Goal: Task Accomplishment & Management: Manage account settings

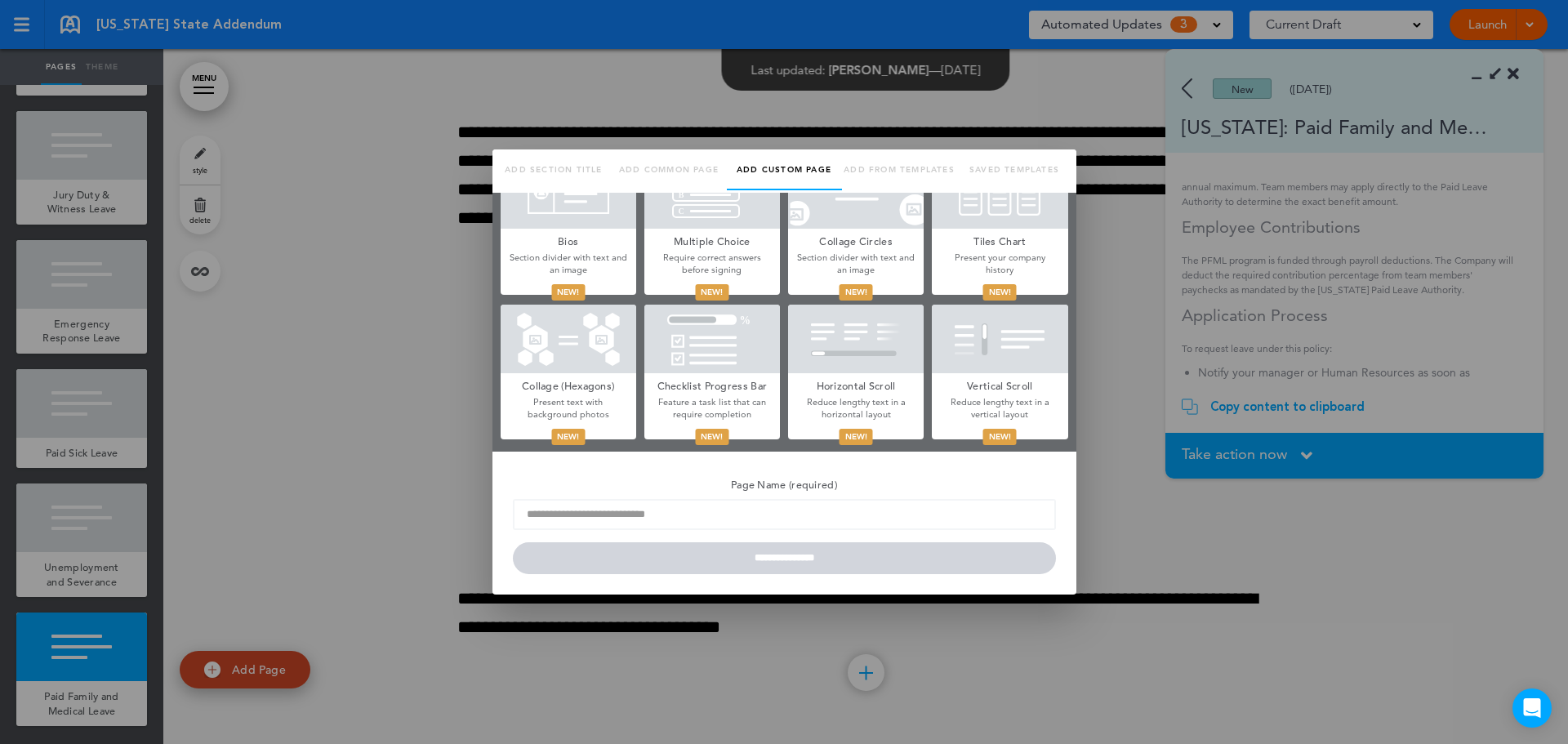
click at [861, 170] on li "Add from templates" at bounding box center [899, 171] width 115 height 44
click at [360, 521] on div at bounding box center [784, 372] width 1568 height 744
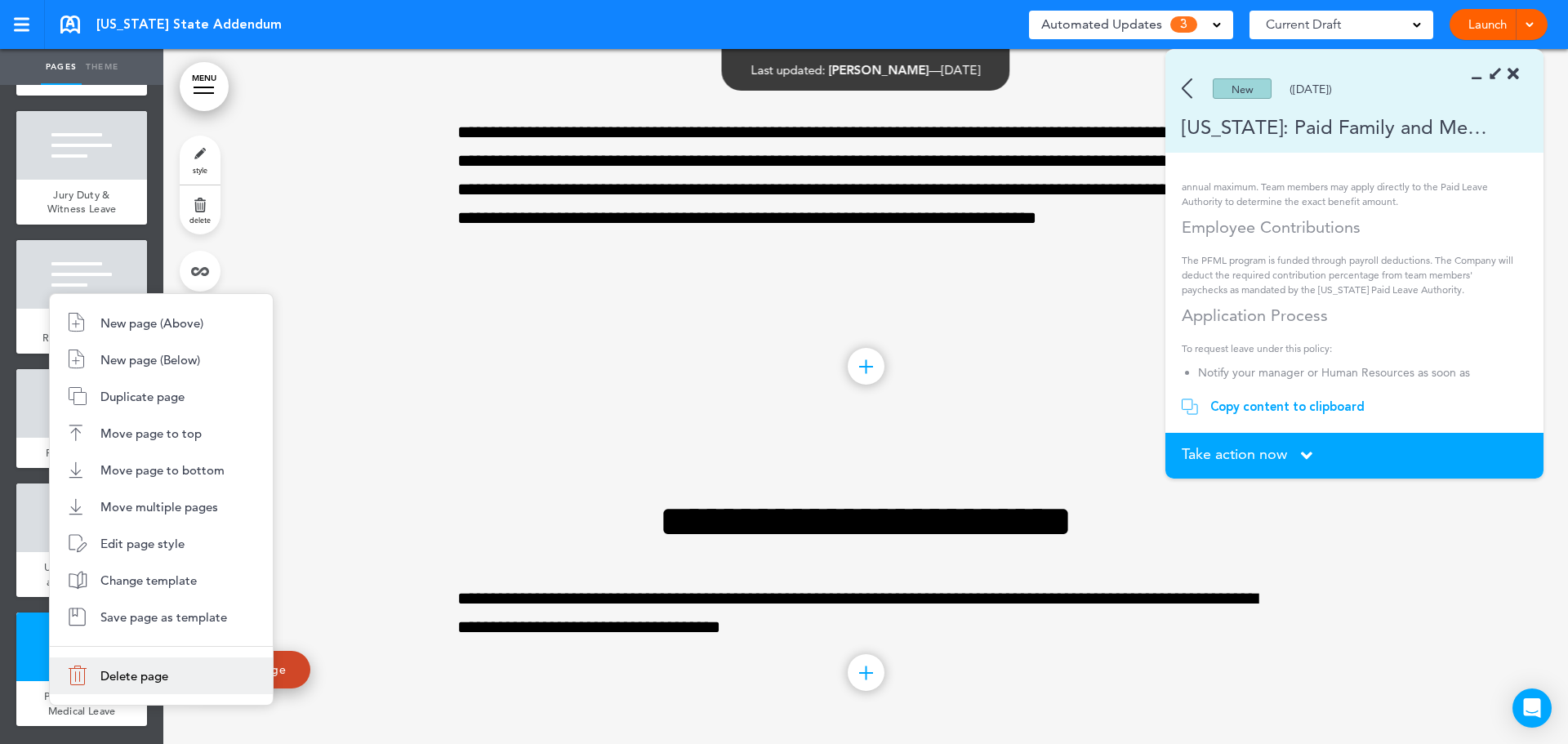
click at [126, 675] on span "Delete page" at bounding box center [134, 675] width 68 height 15
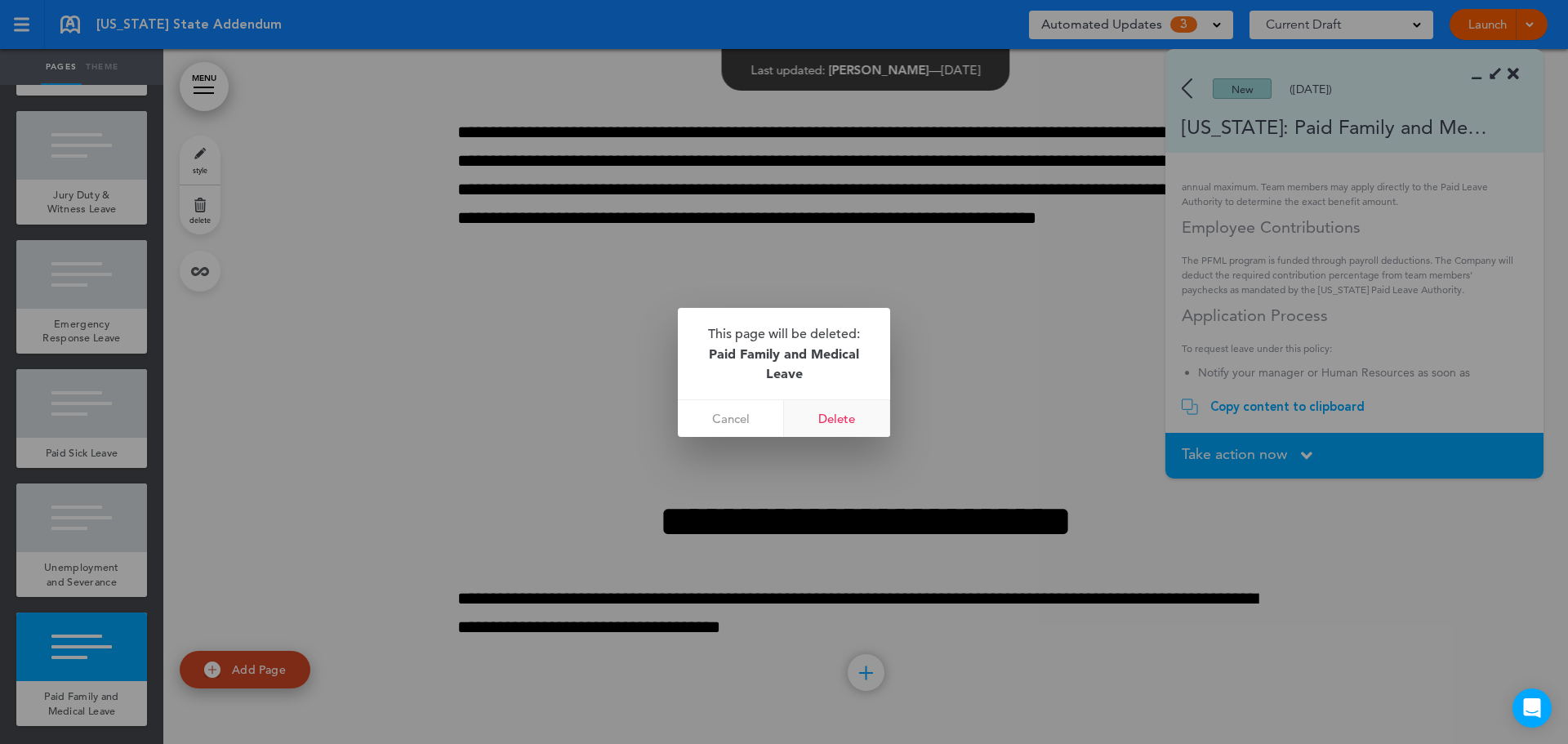
click at [853, 417] on link "Delete" at bounding box center [837, 419] width 106 height 37
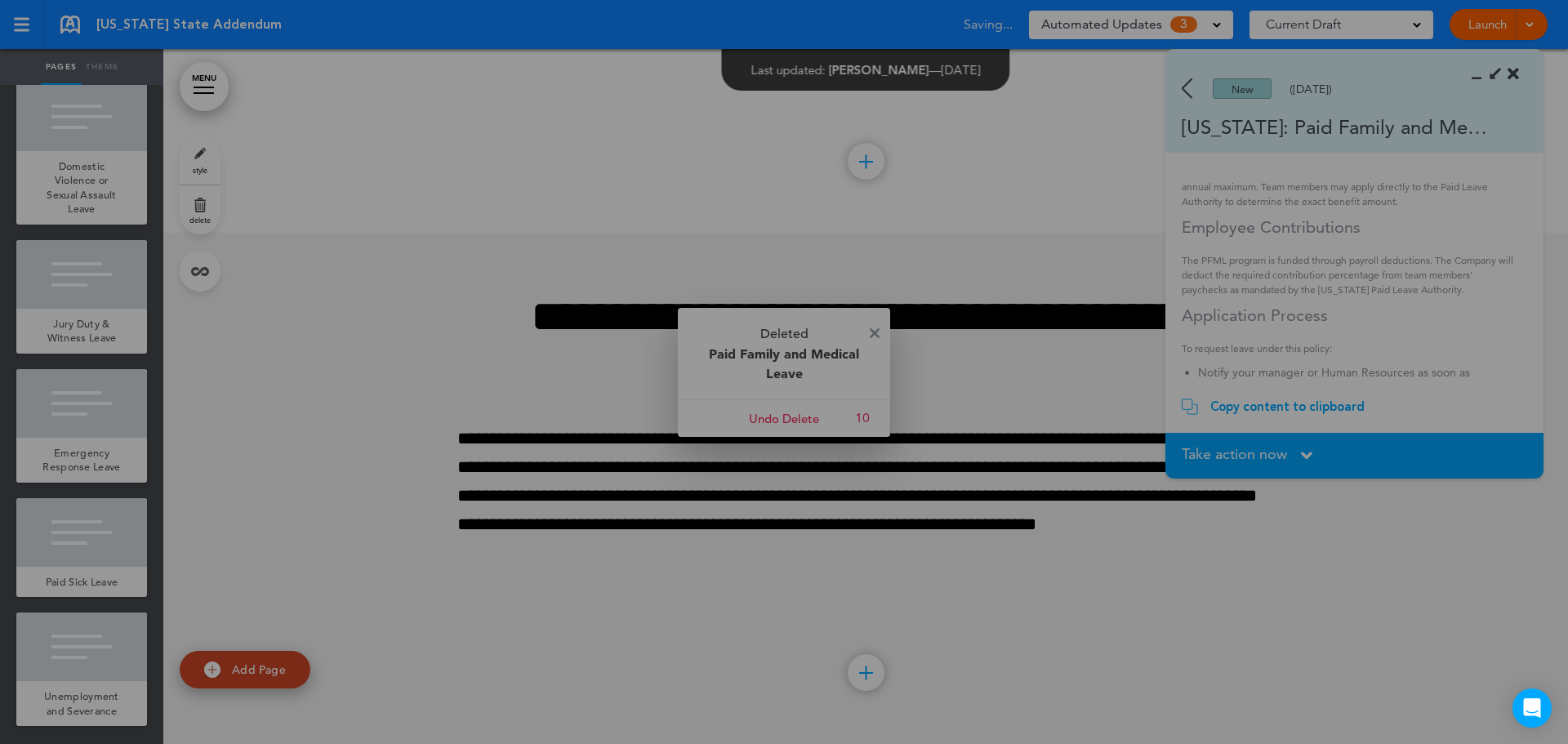
scroll to position [10226, 0]
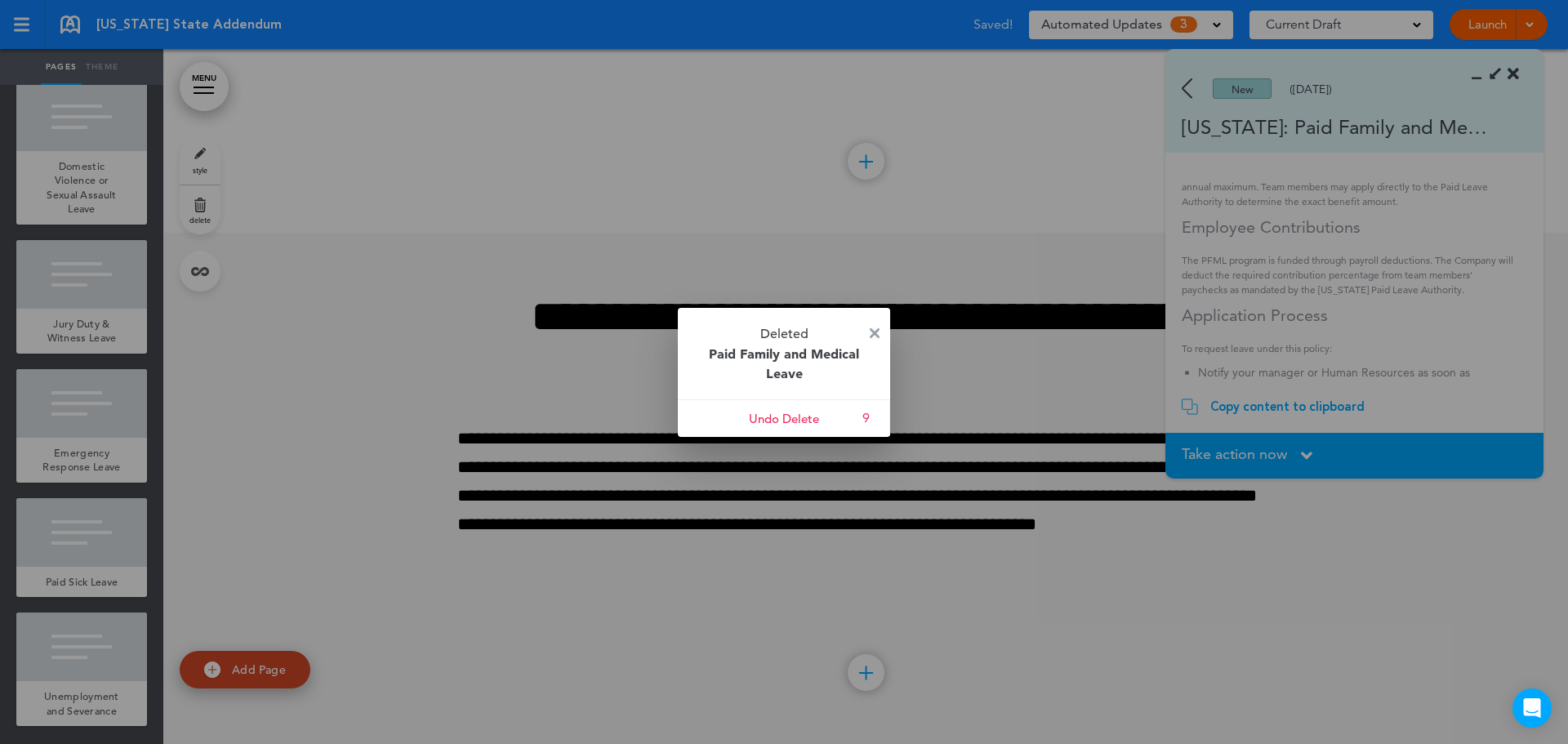
click at [879, 328] on img at bounding box center [875, 333] width 10 height 10
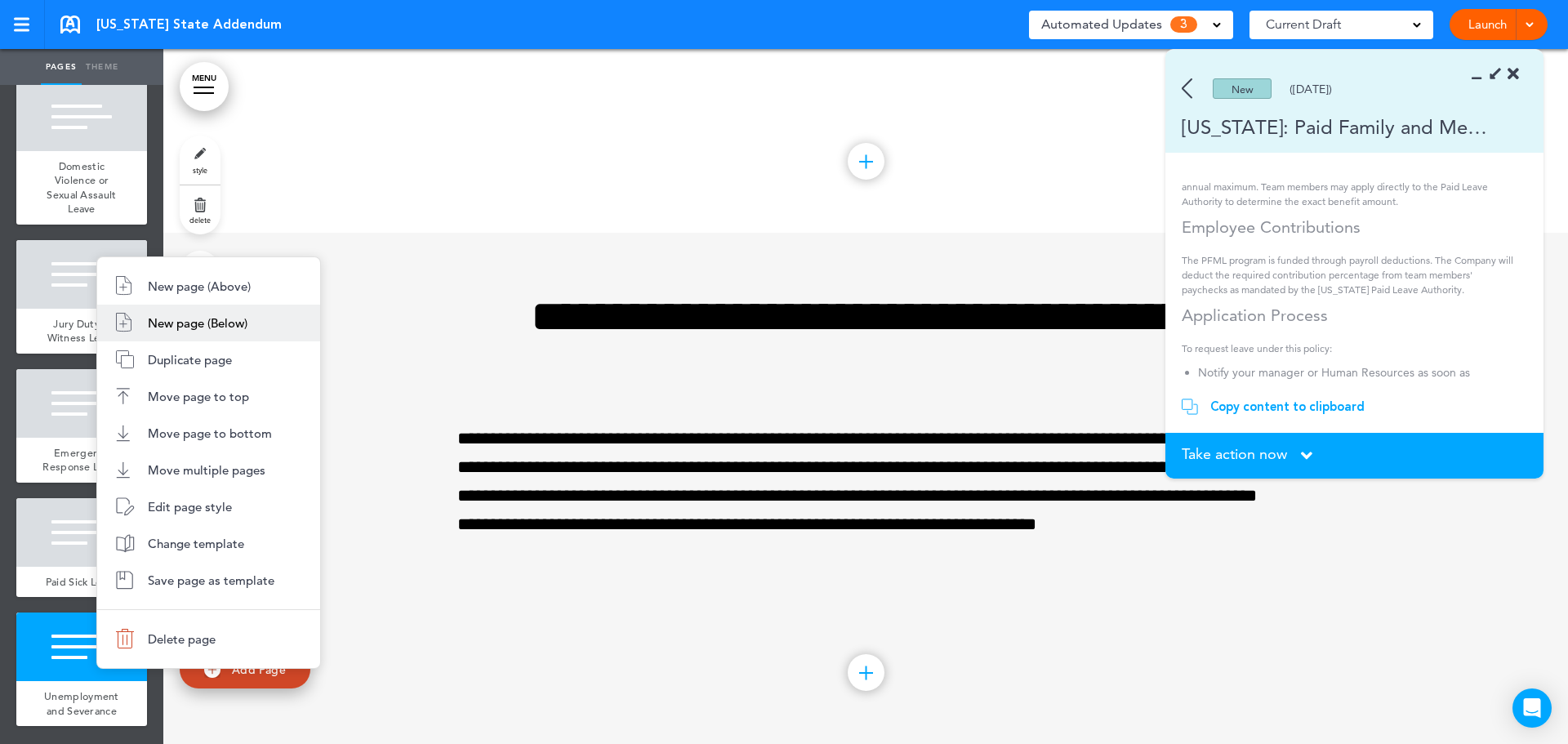
click at [207, 325] on span "New page (Below)" at bounding box center [197, 323] width 100 height 15
type input "********"
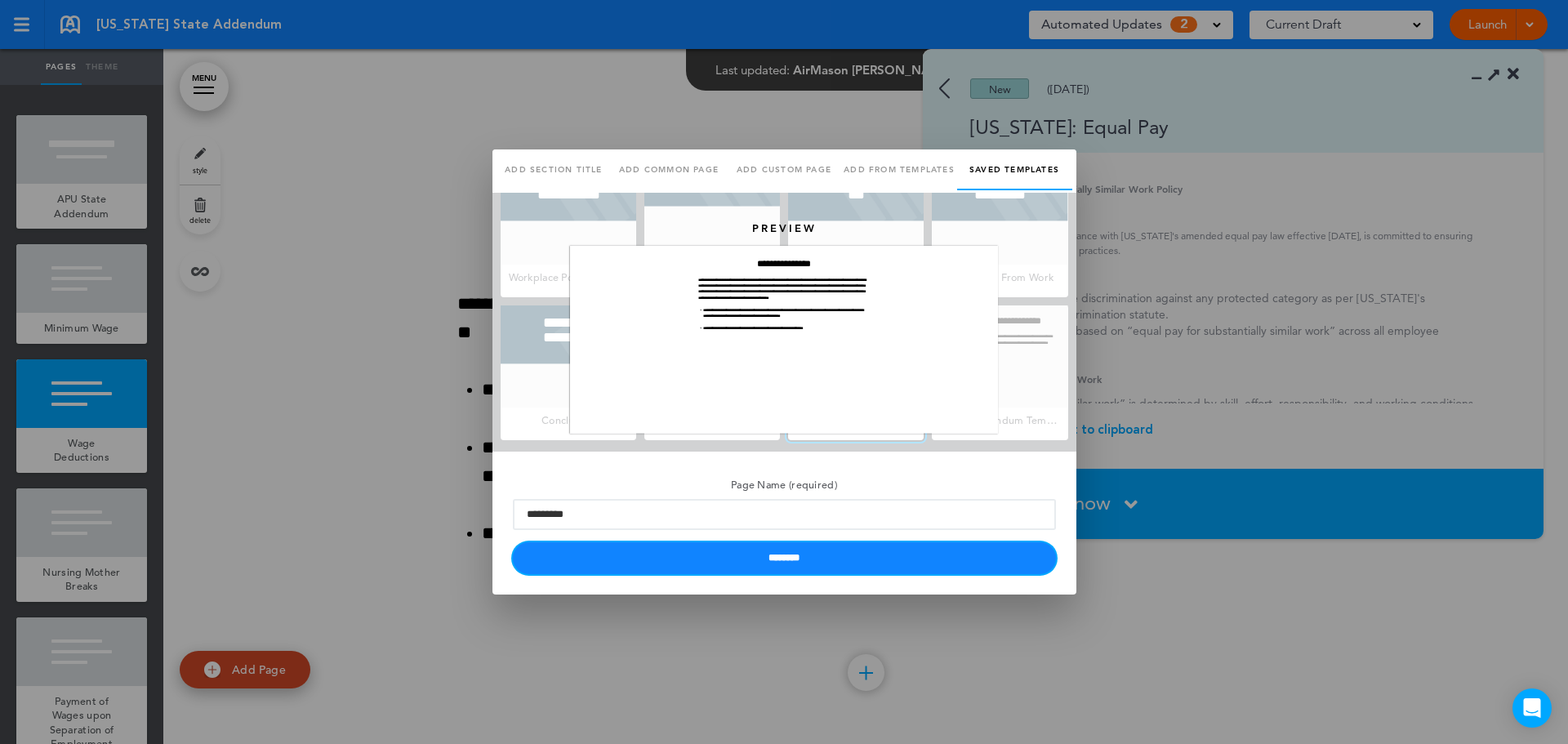
click at [853, 566] on input "********" at bounding box center [784, 558] width 543 height 31
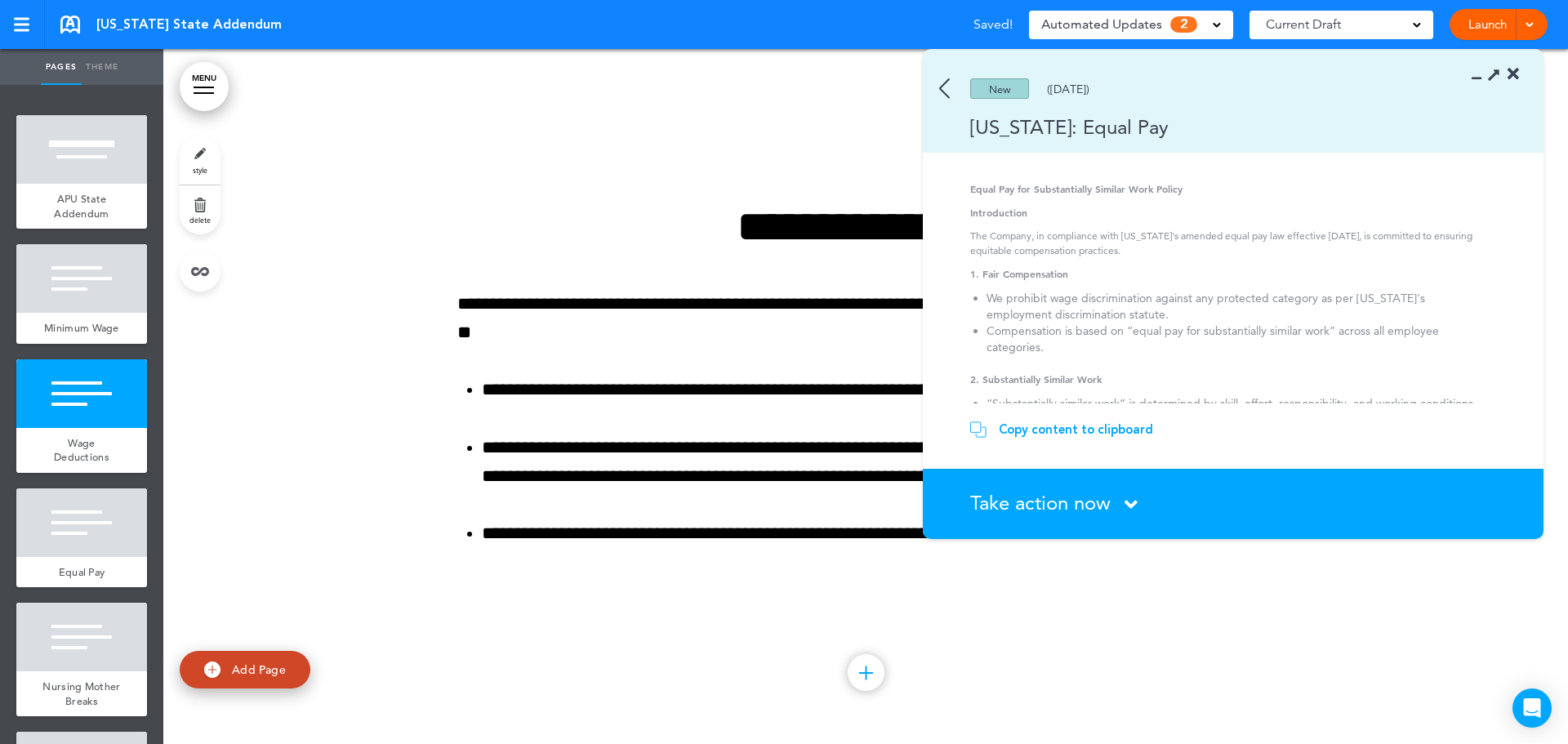
click at [1027, 426] on div "Copy content to clipboard" at bounding box center [1075, 429] width 154 height 16
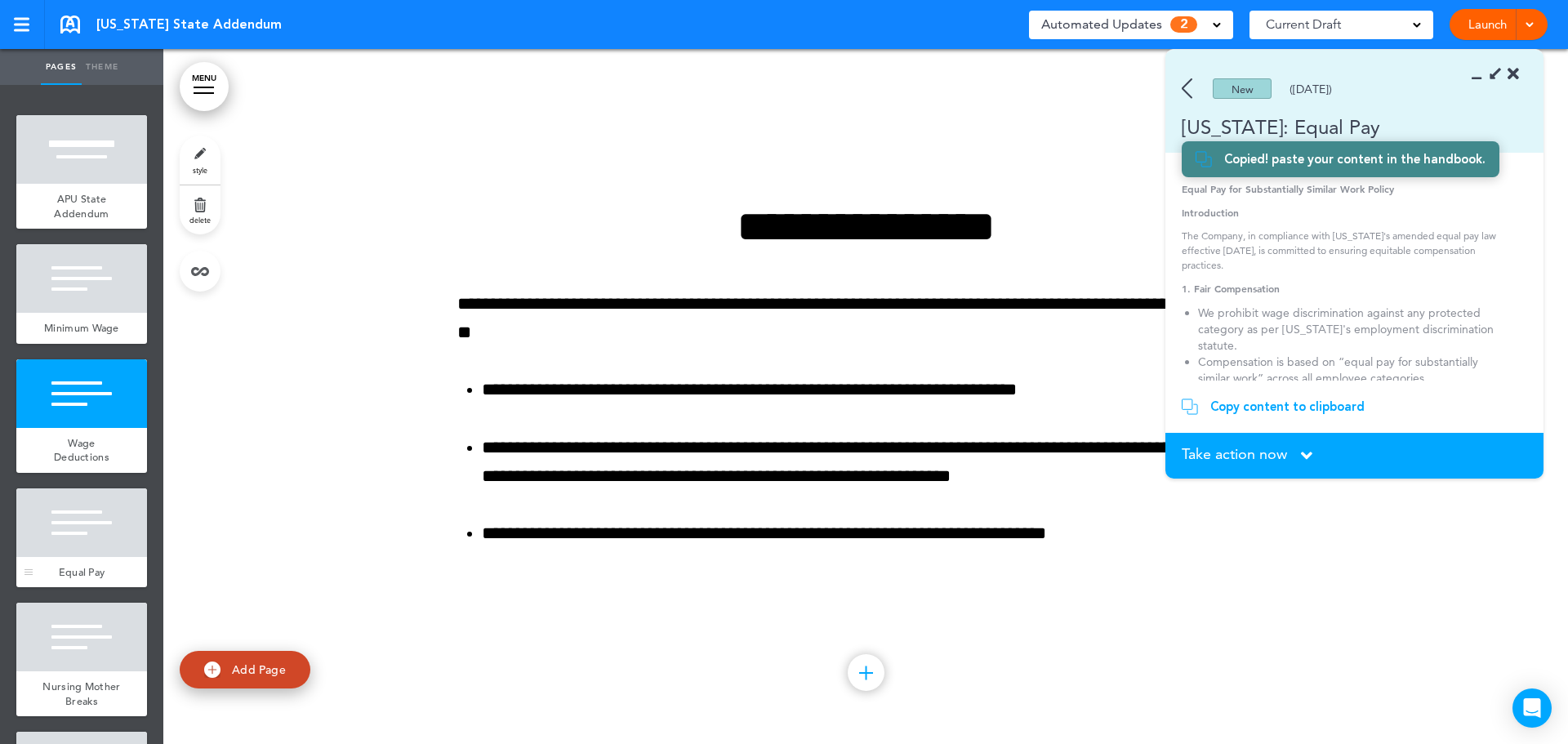
click at [62, 553] on div at bounding box center [81, 523] width 130 height 69
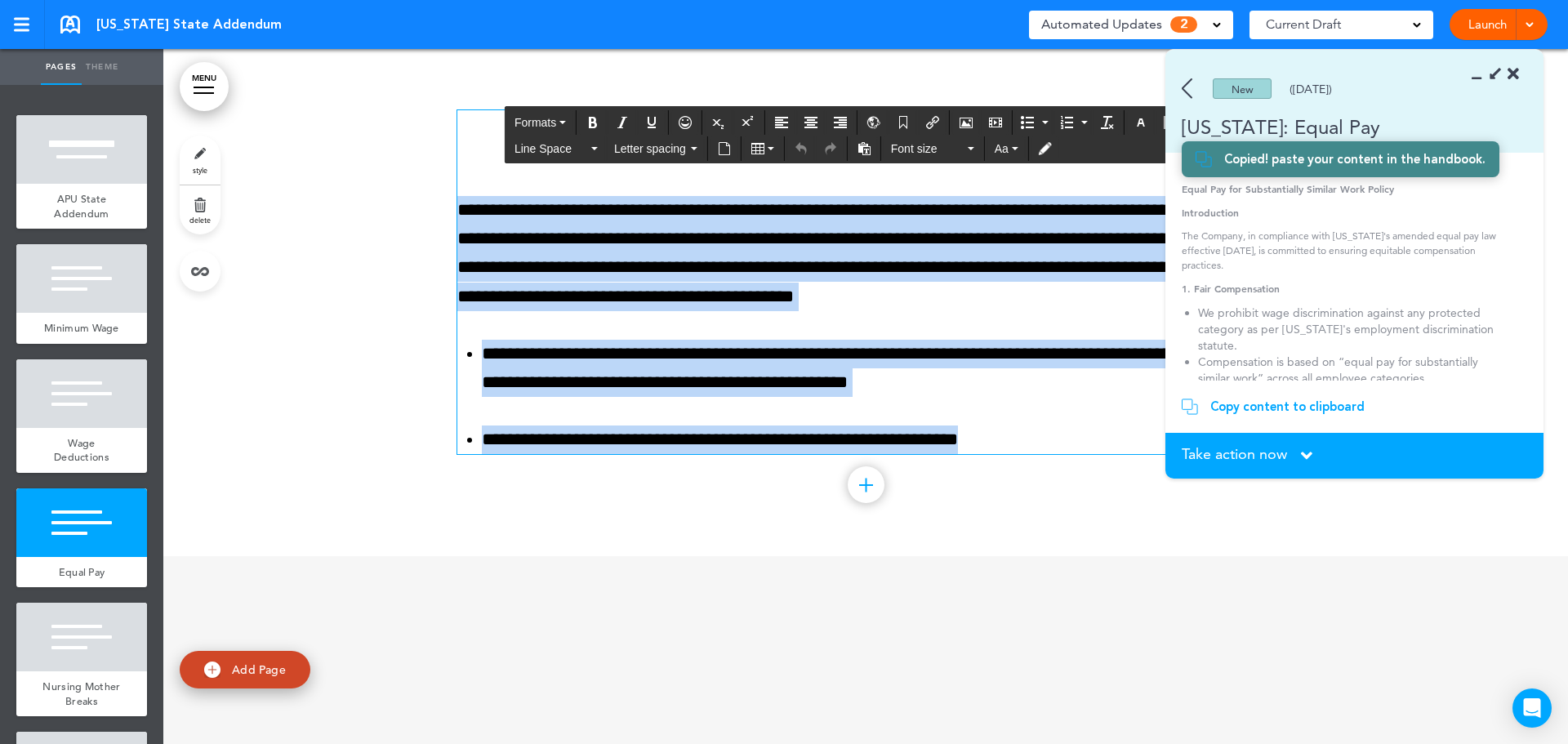
drag, startPoint x: 986, startPoint y: 441, endPoint x: 452, endPoint y: 201, distance: 585.5
click at [457, 201] on div "**********" at bounding box center [865, 283] width 817 height 344
paste div
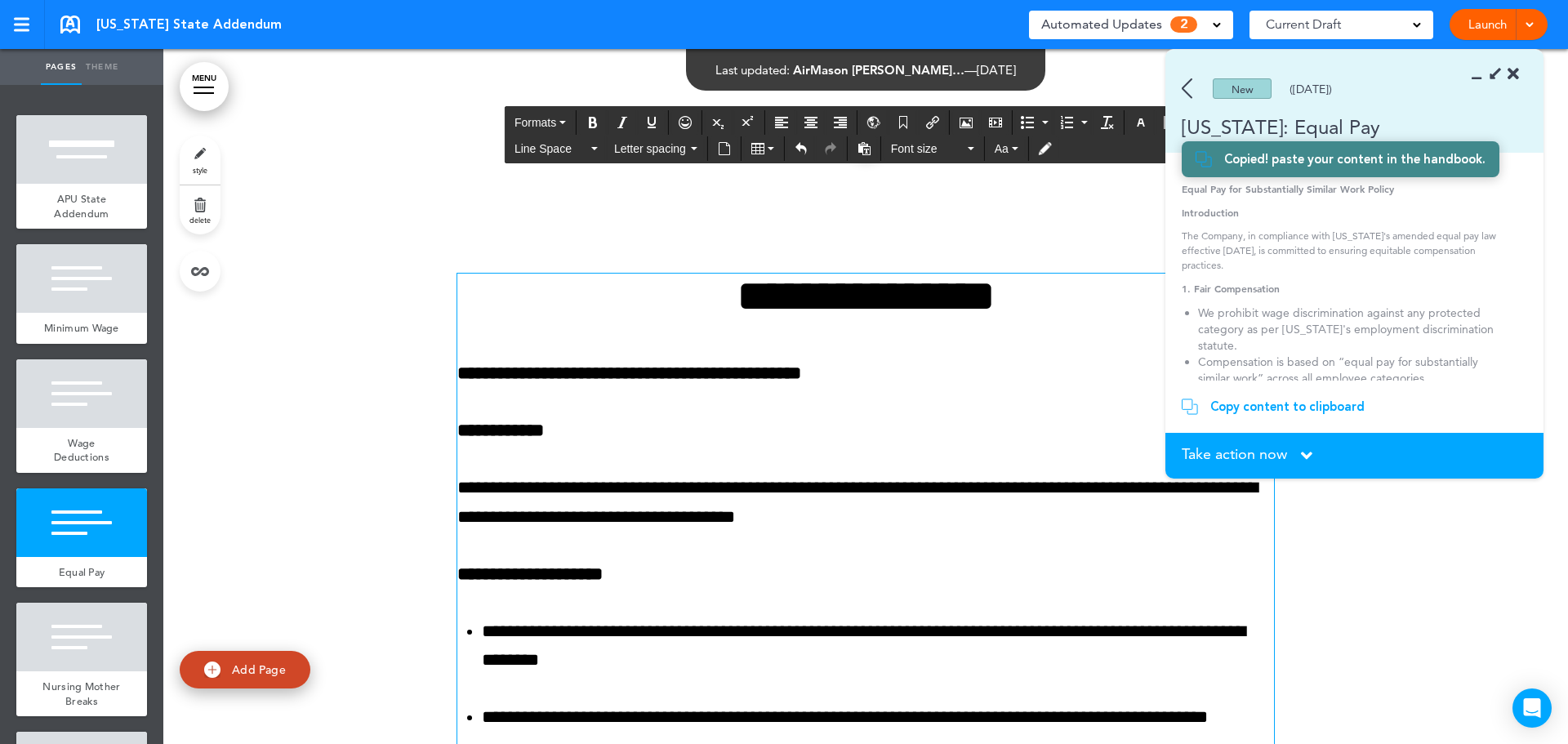
click at [873, 291] on h1 "**********" at bounding box center [865, 296] width 817 height 45
click at [855, 369] on p "**********" at bounding box center [865, 374] width 817 height 29
click at [1270, 447] on span "Take action now" at bounding box center [1234, 454] width 106 height 14
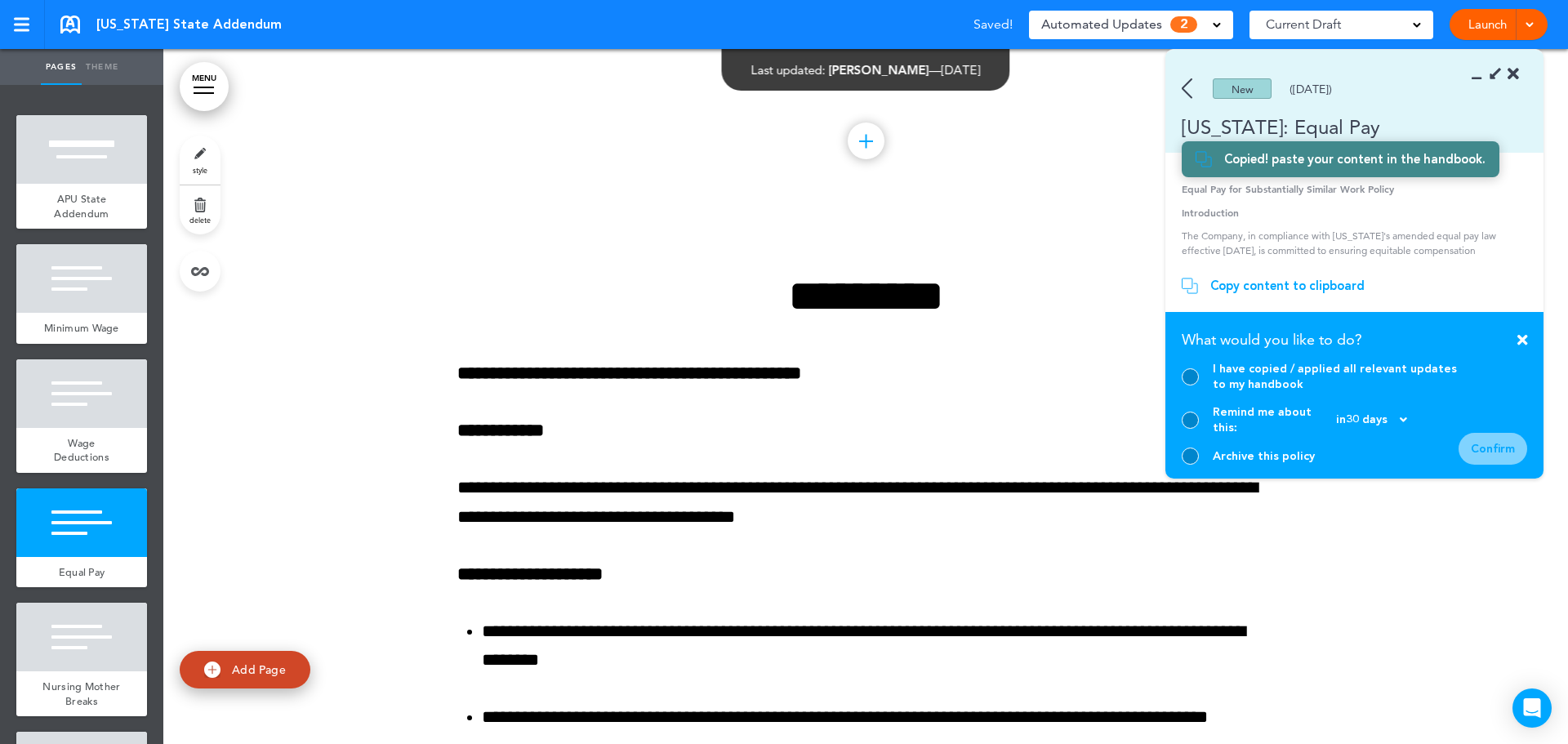
click at [1189, 385] on div at bounding box center [1191, 377] width 17 height 17
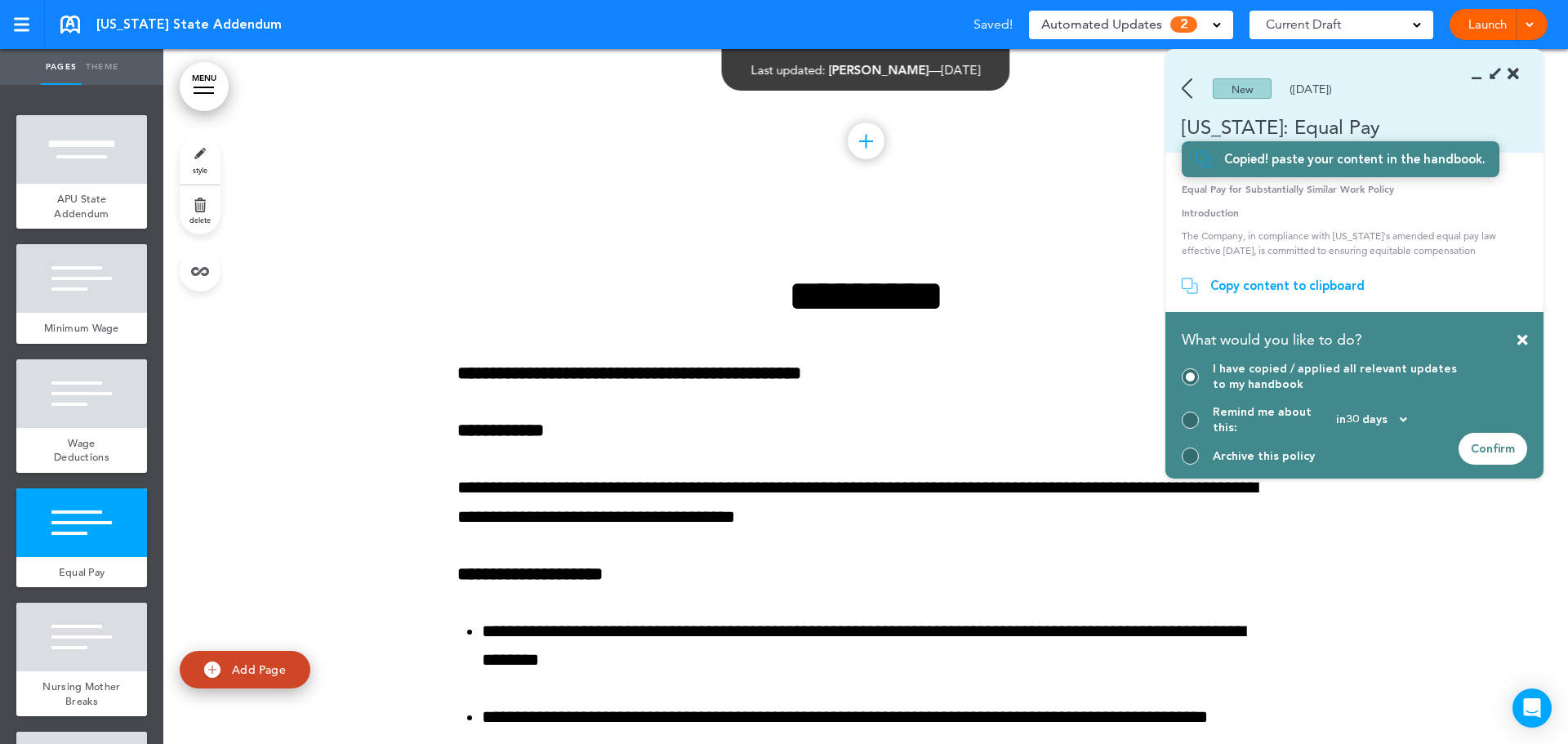
click at [1515, 445] on div "Confirm" at bounding box center [1493, 448] width 68 height 31
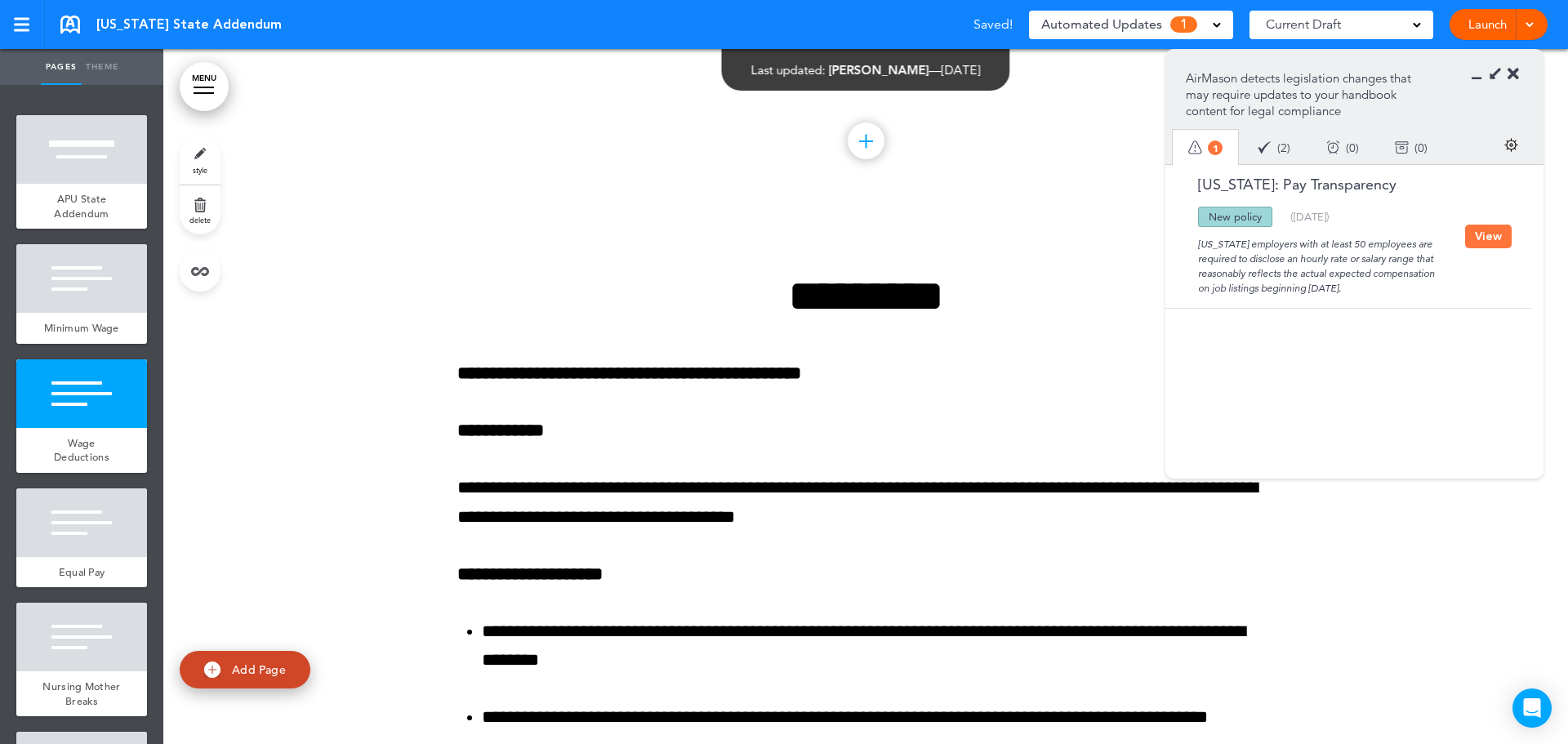
click at [1515, 77] on icon at bounding box center [1513, 74] width 11 height 16
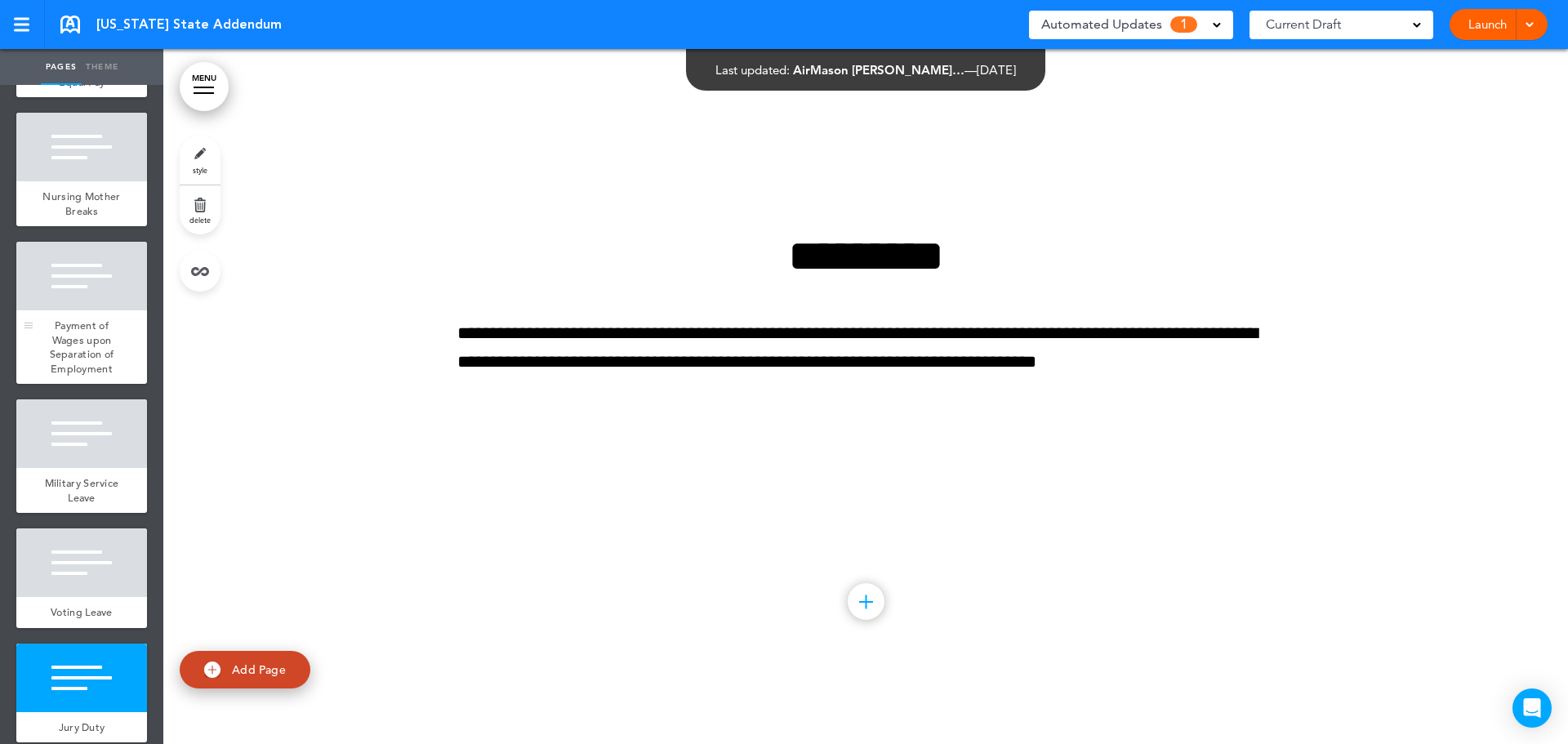
scroll to position [817, 0]
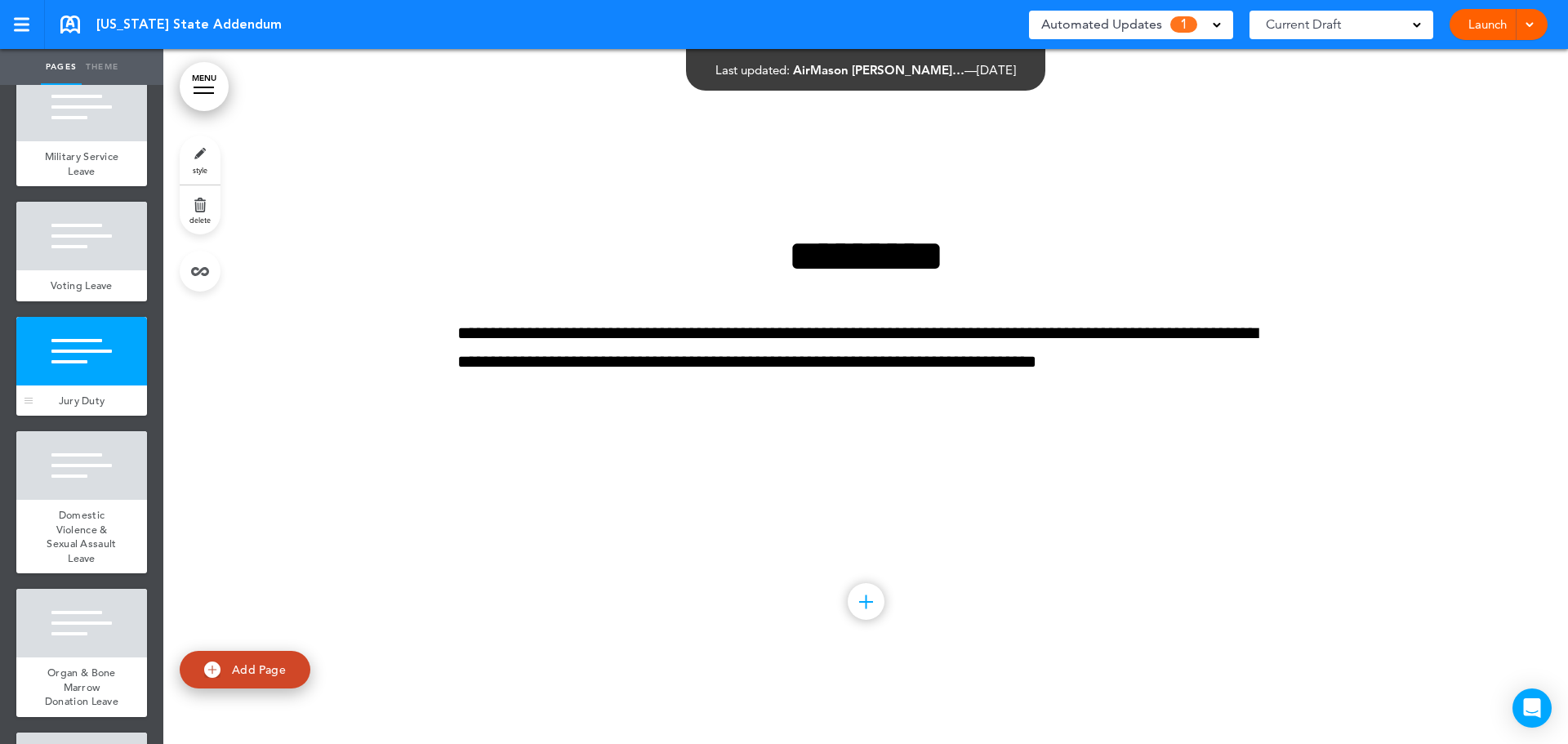
click at [78, 385] on div at bounding box center [81, 351] width 130 height 69
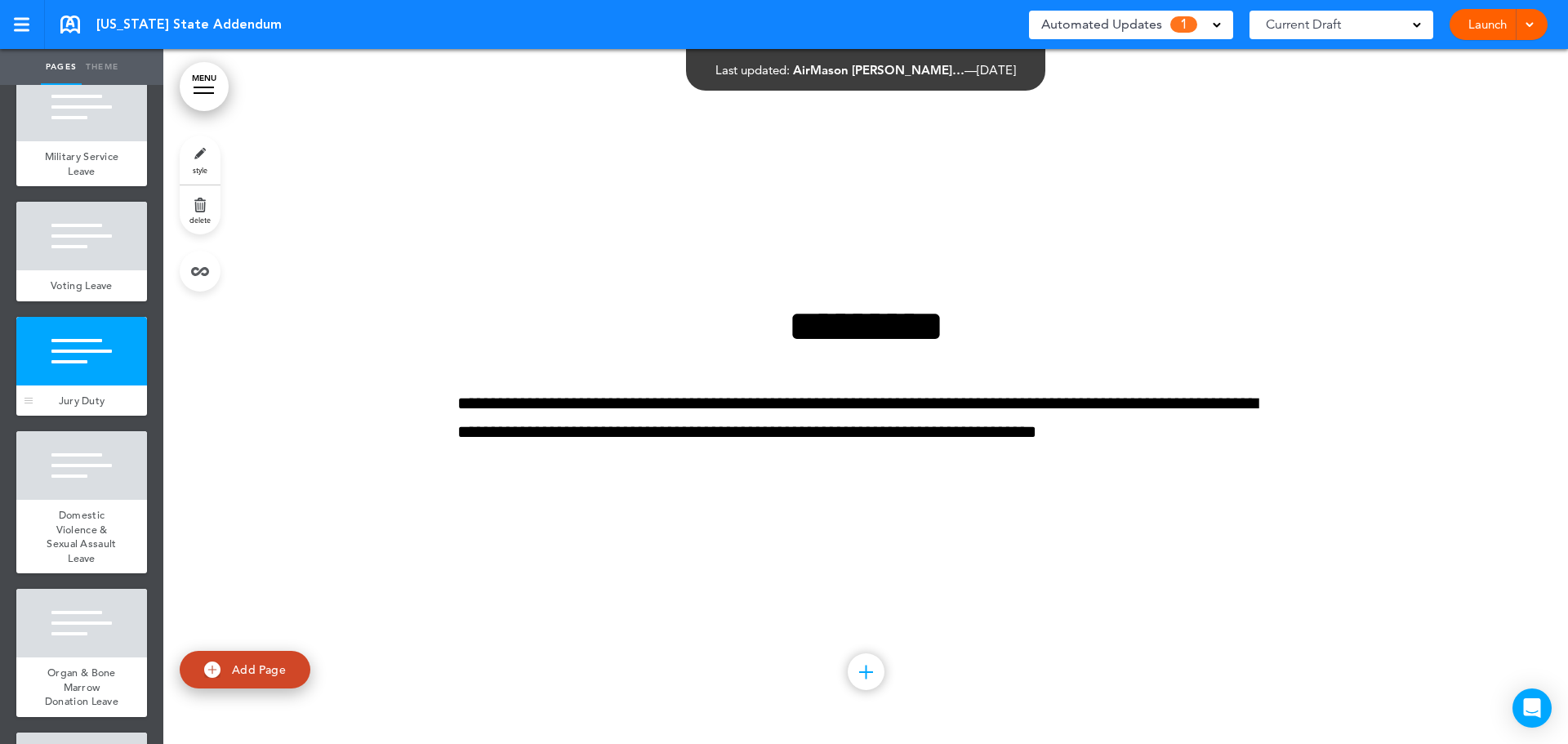
scroll to position [6005, 0]
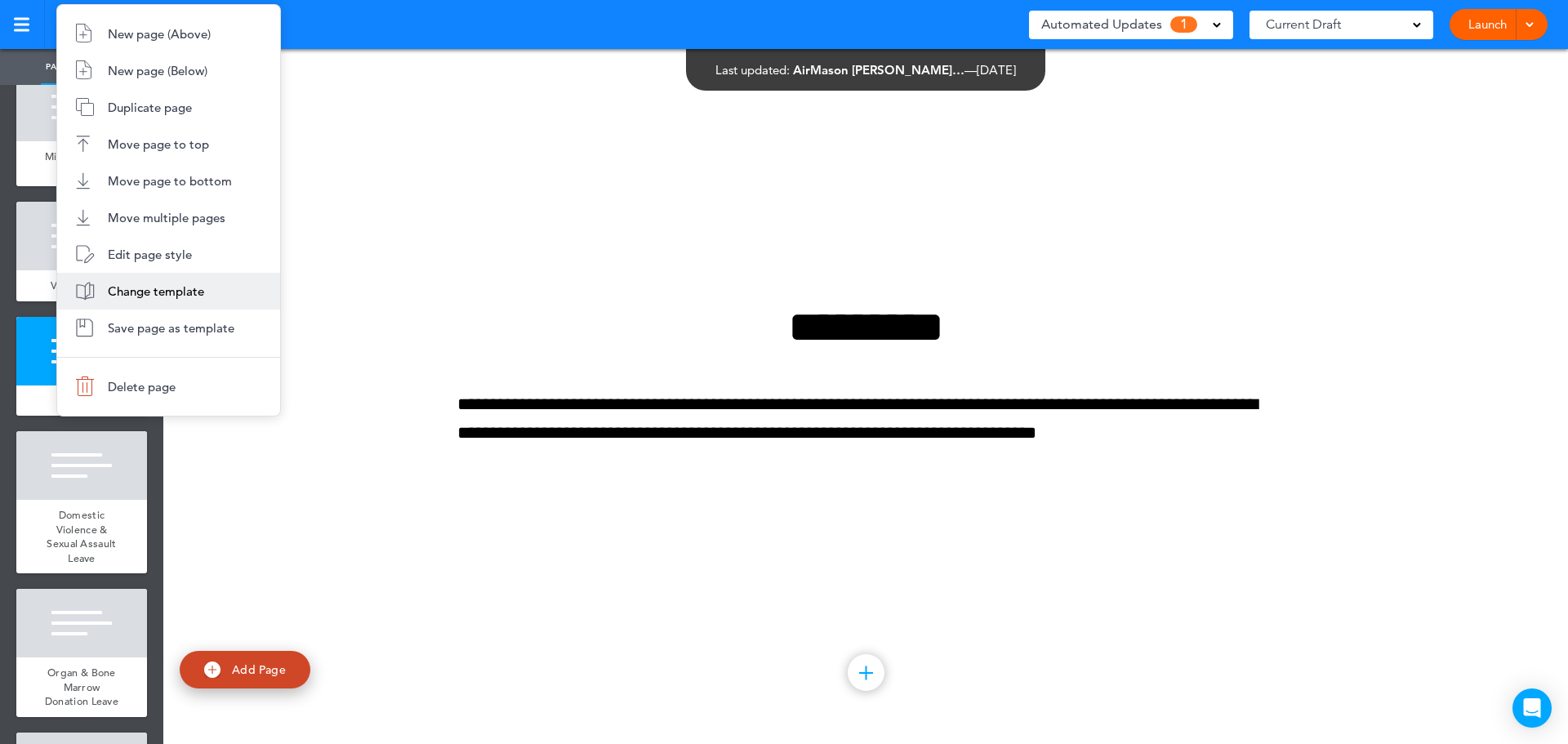
click at [176, 285] on span "Change template" at bounding box center [155, 291] width 96 height 15
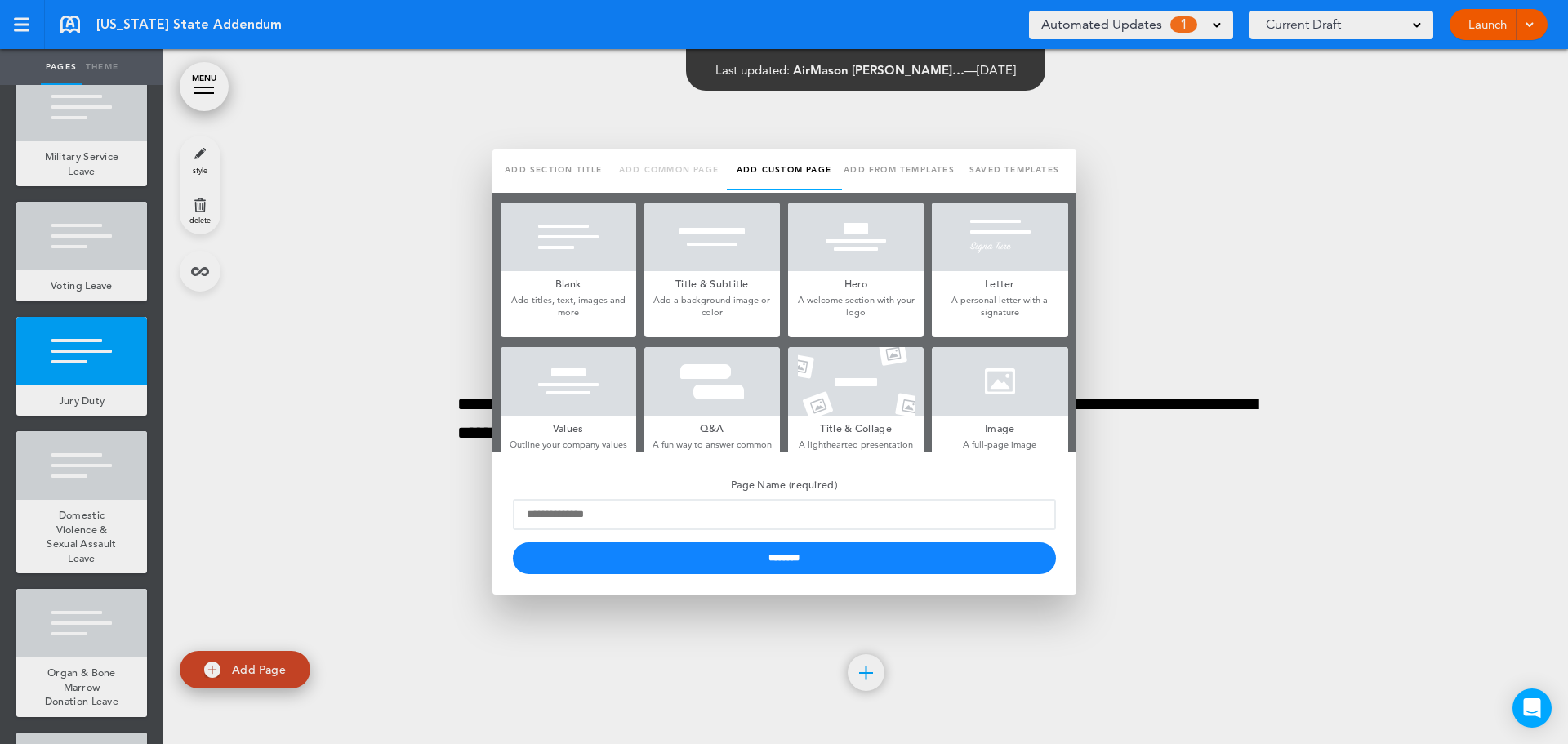
type input "*********"
type input "**********"
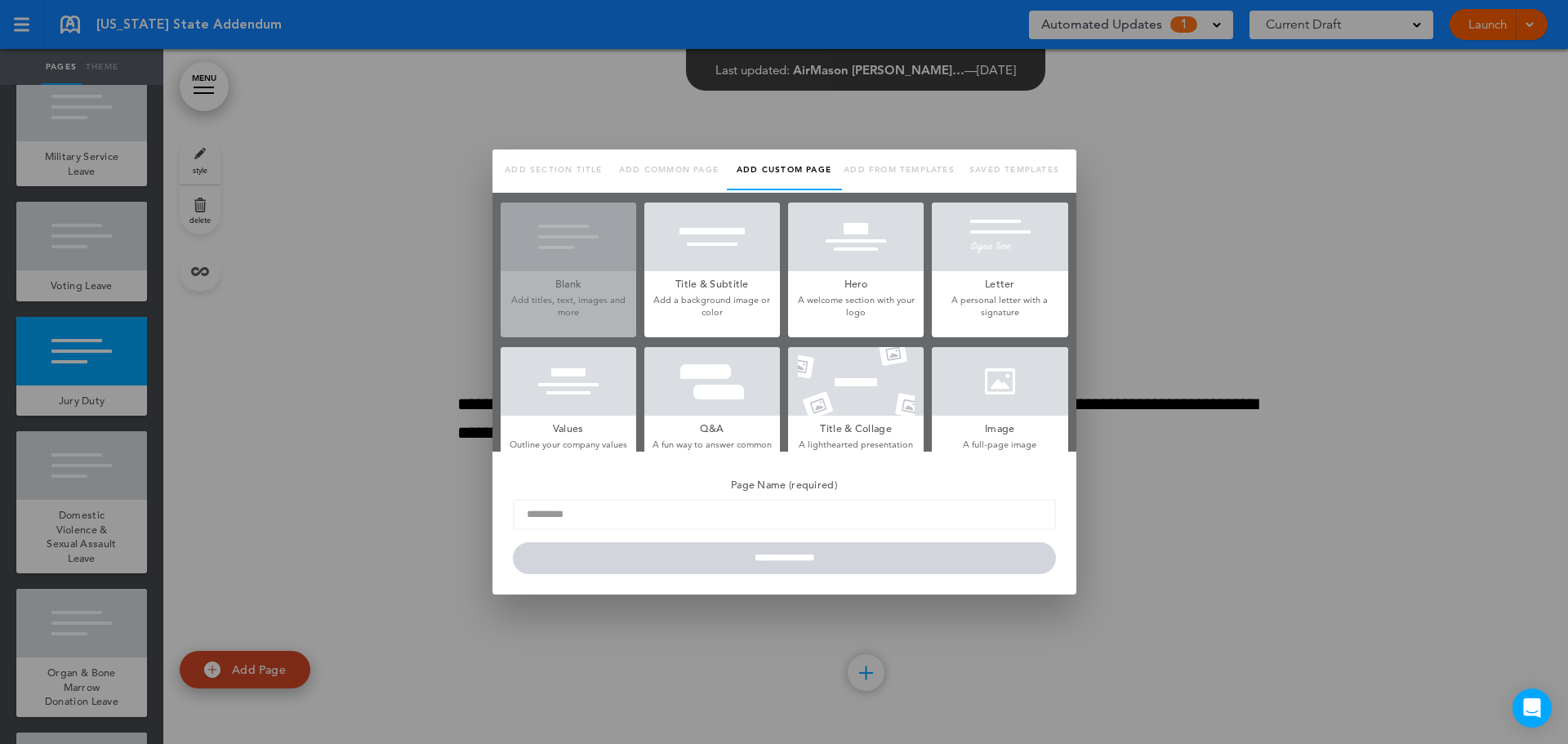
scroll to position [78, 0]
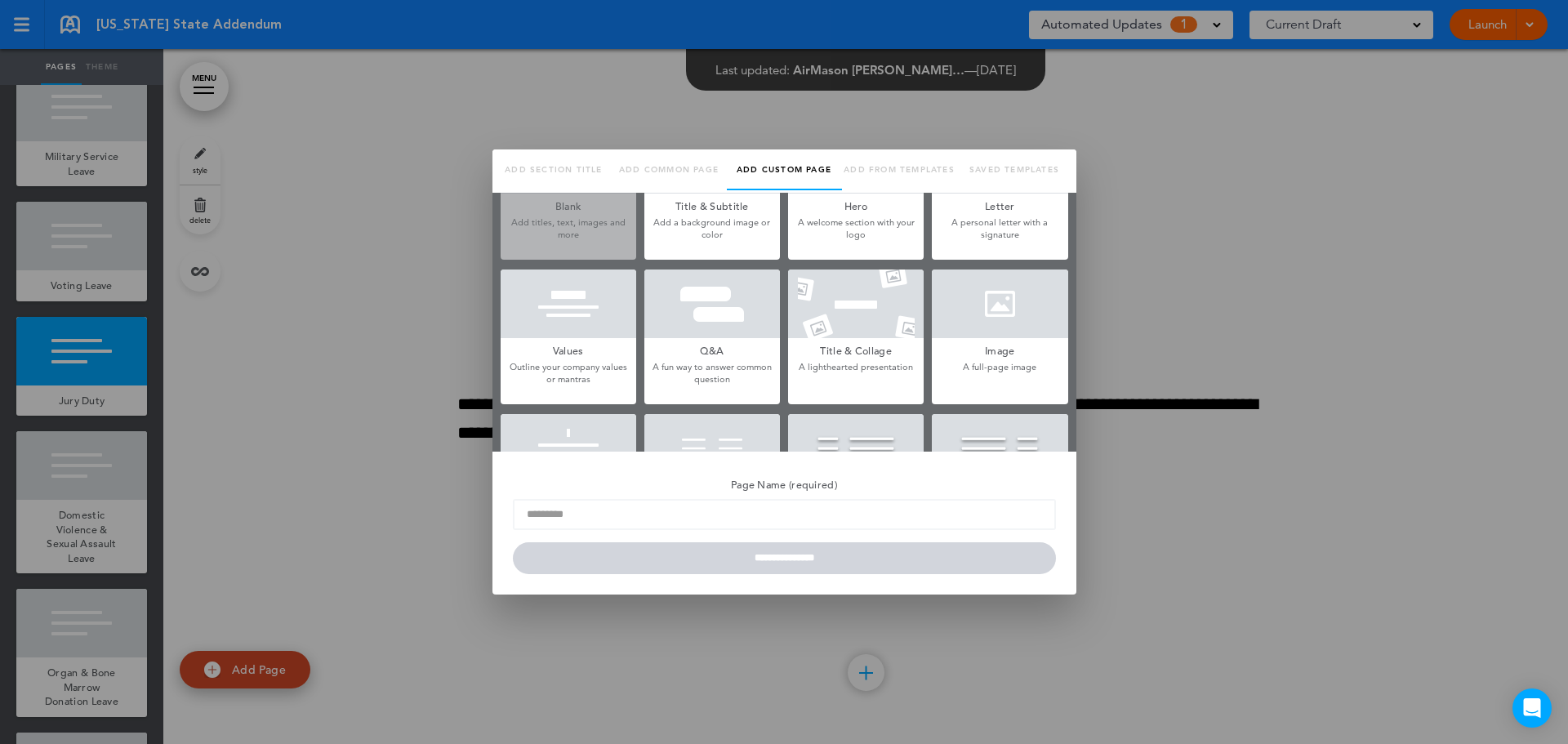
click at [998, 168] on li "Saved templates" at bounding box center [1014, 171] width 115 height 44
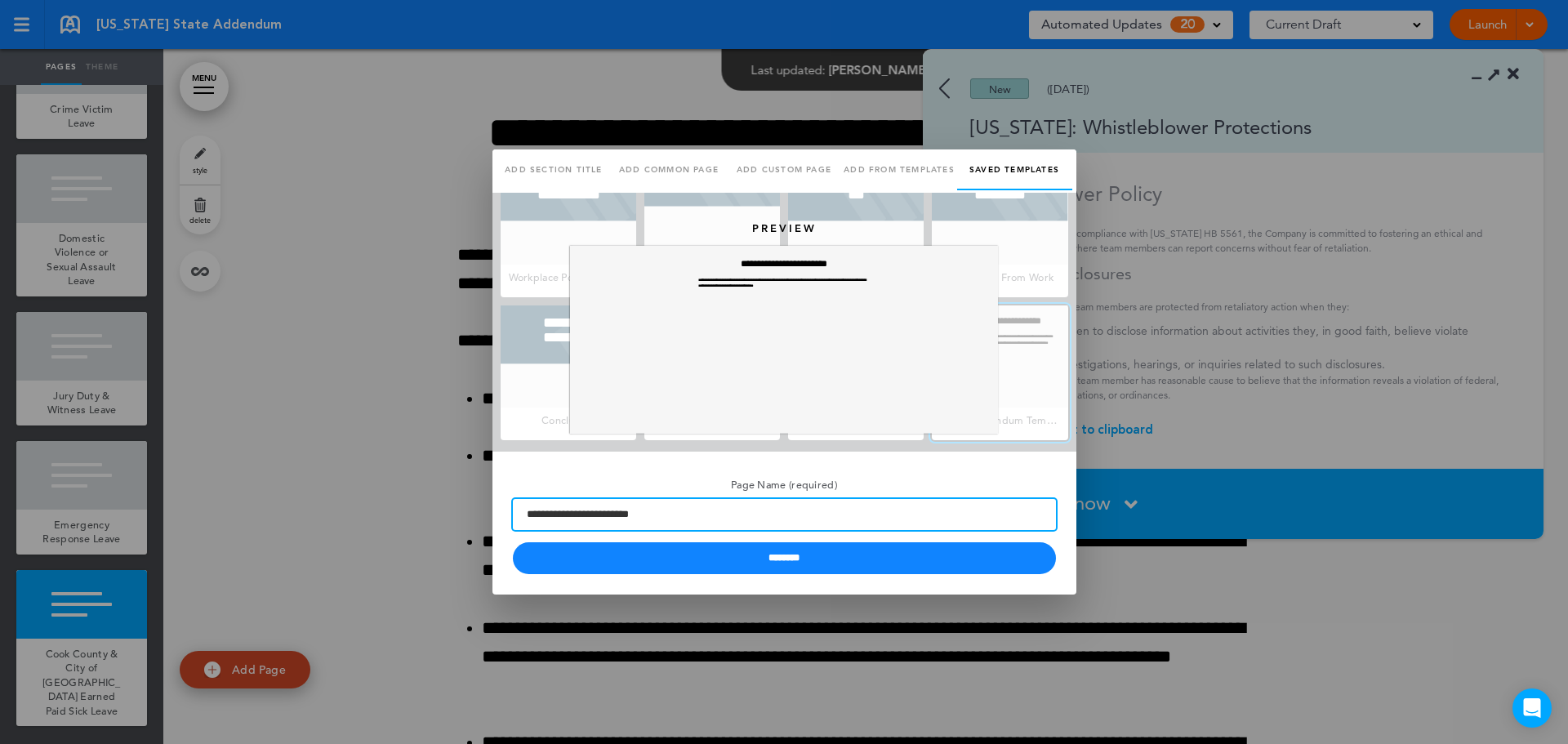
click at [631, 513] on input "**********" at bounding box center [784, 515] width 543 height 31
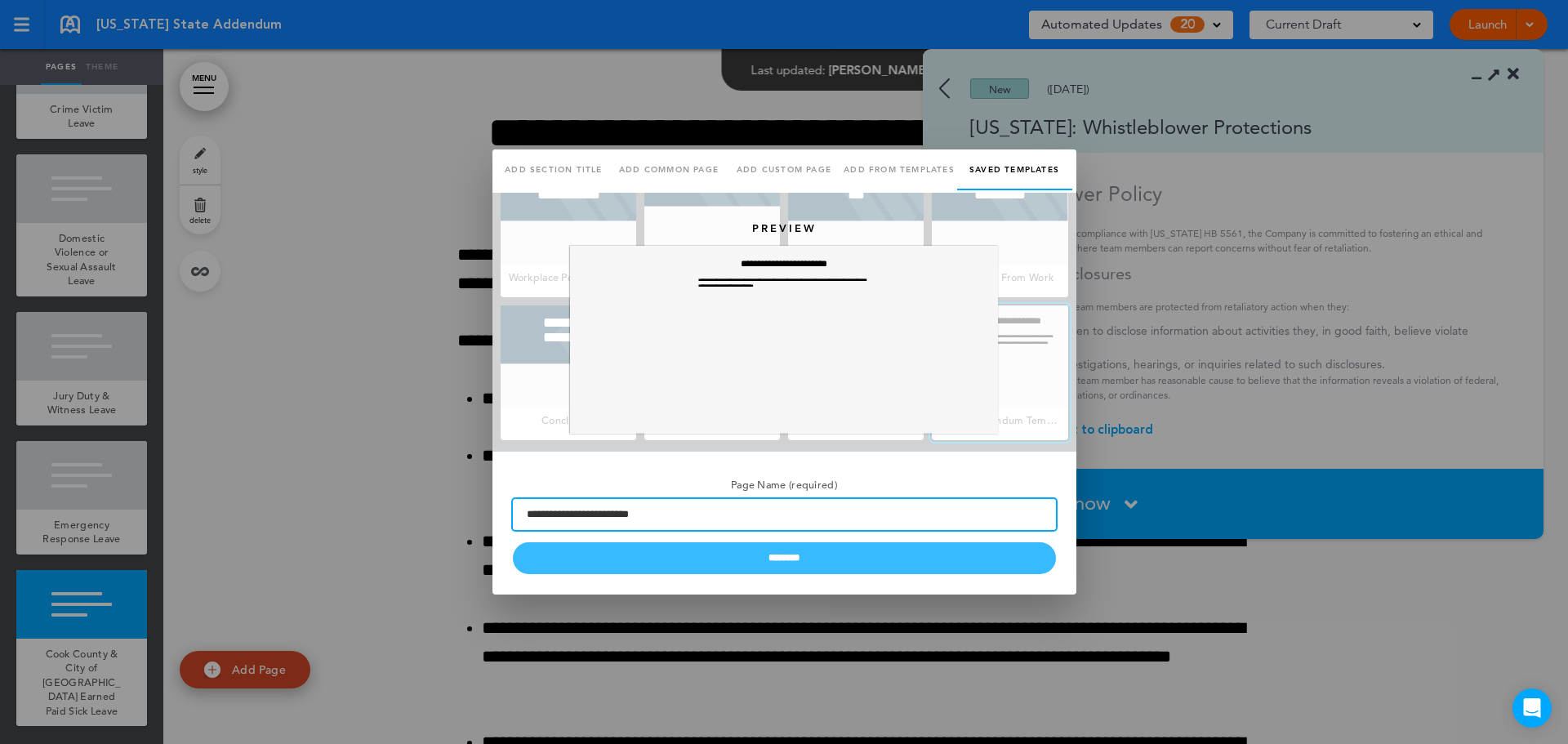
type input "**********"
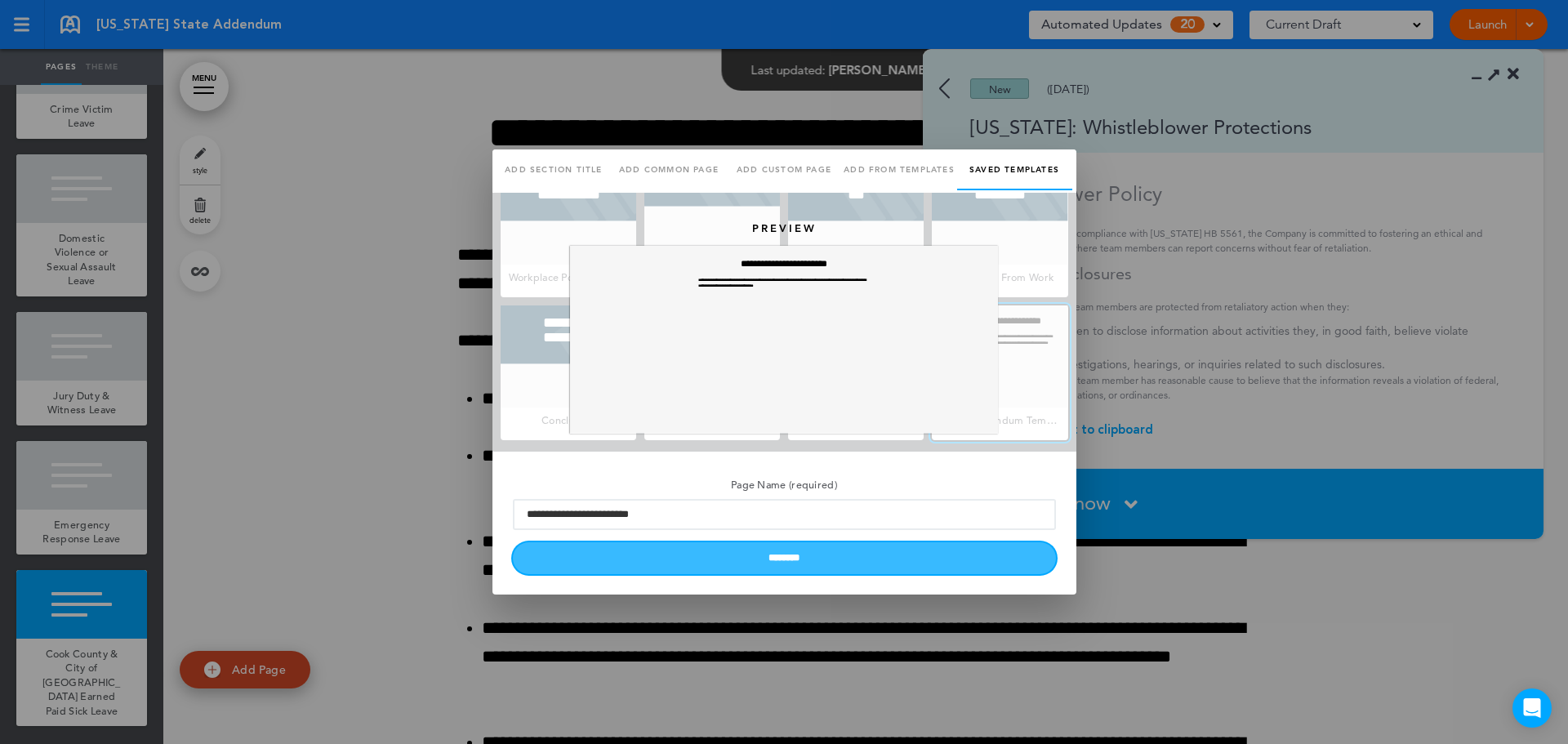
click at [789, 547] on input "********" at bounding box center [784, 558] width 543 height 31
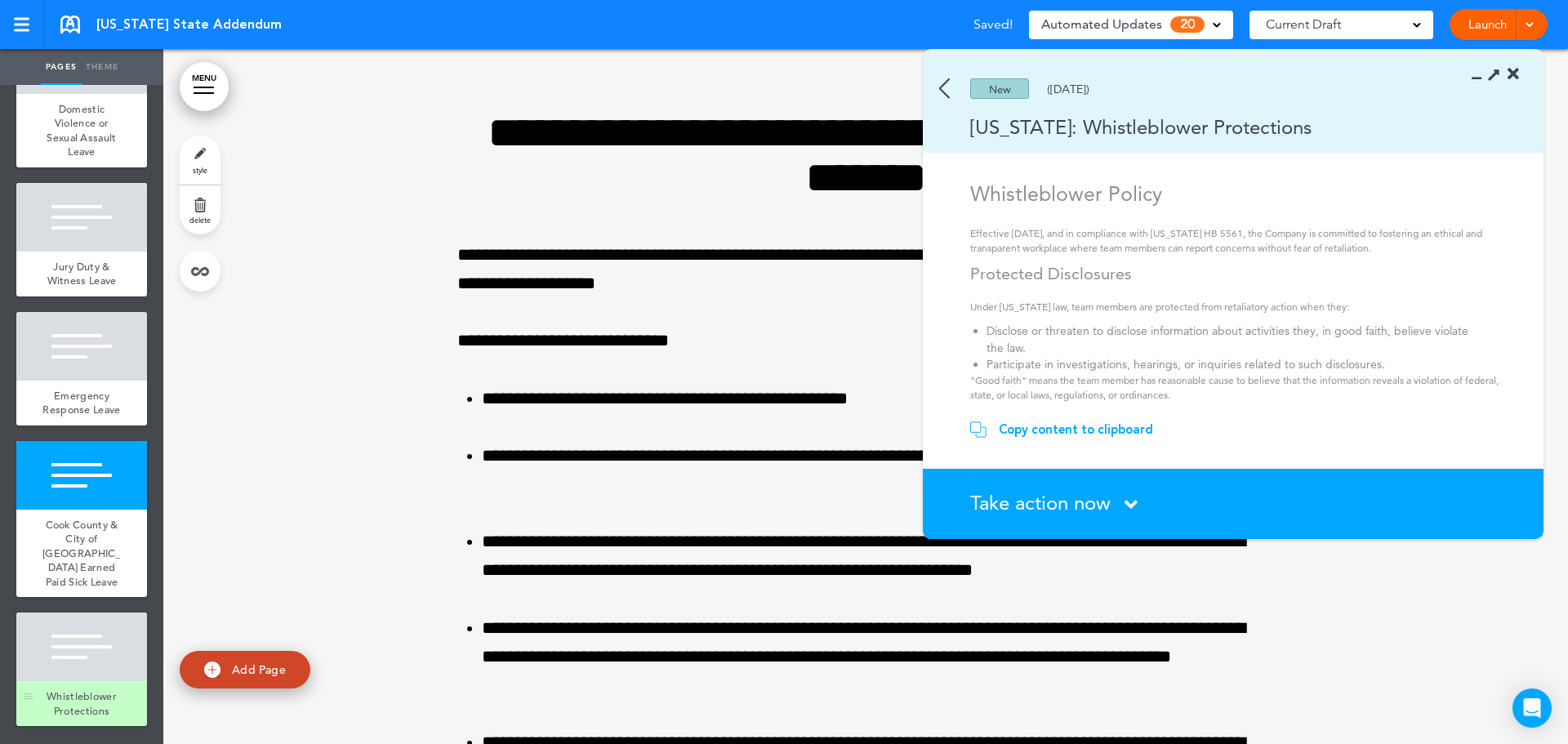
scroll to position [2916, 0]
click at [67, 694] on span "Whistleblower Protections" at bounding box center [82, 704] width 70 height 29
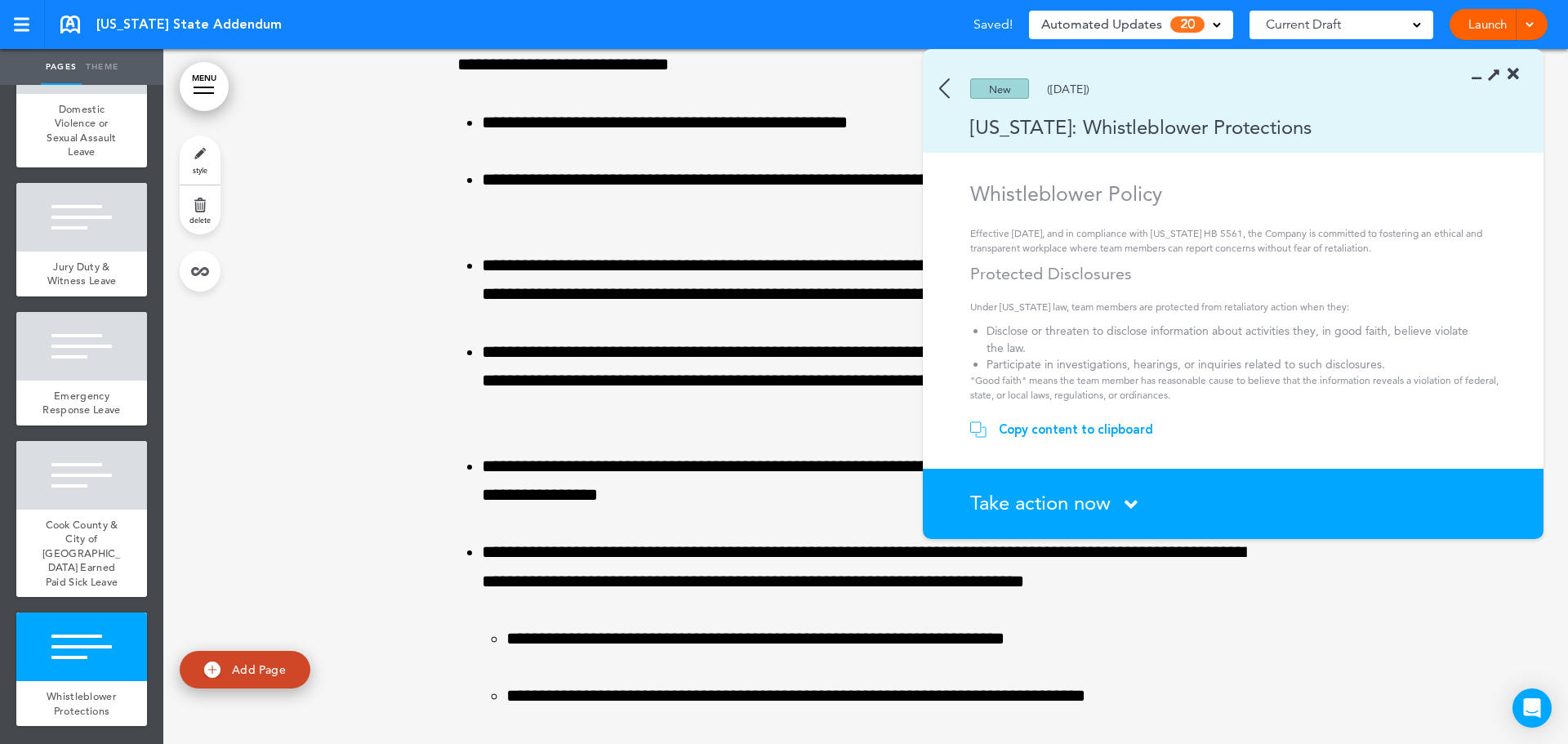
scroll to position [17538, 0]
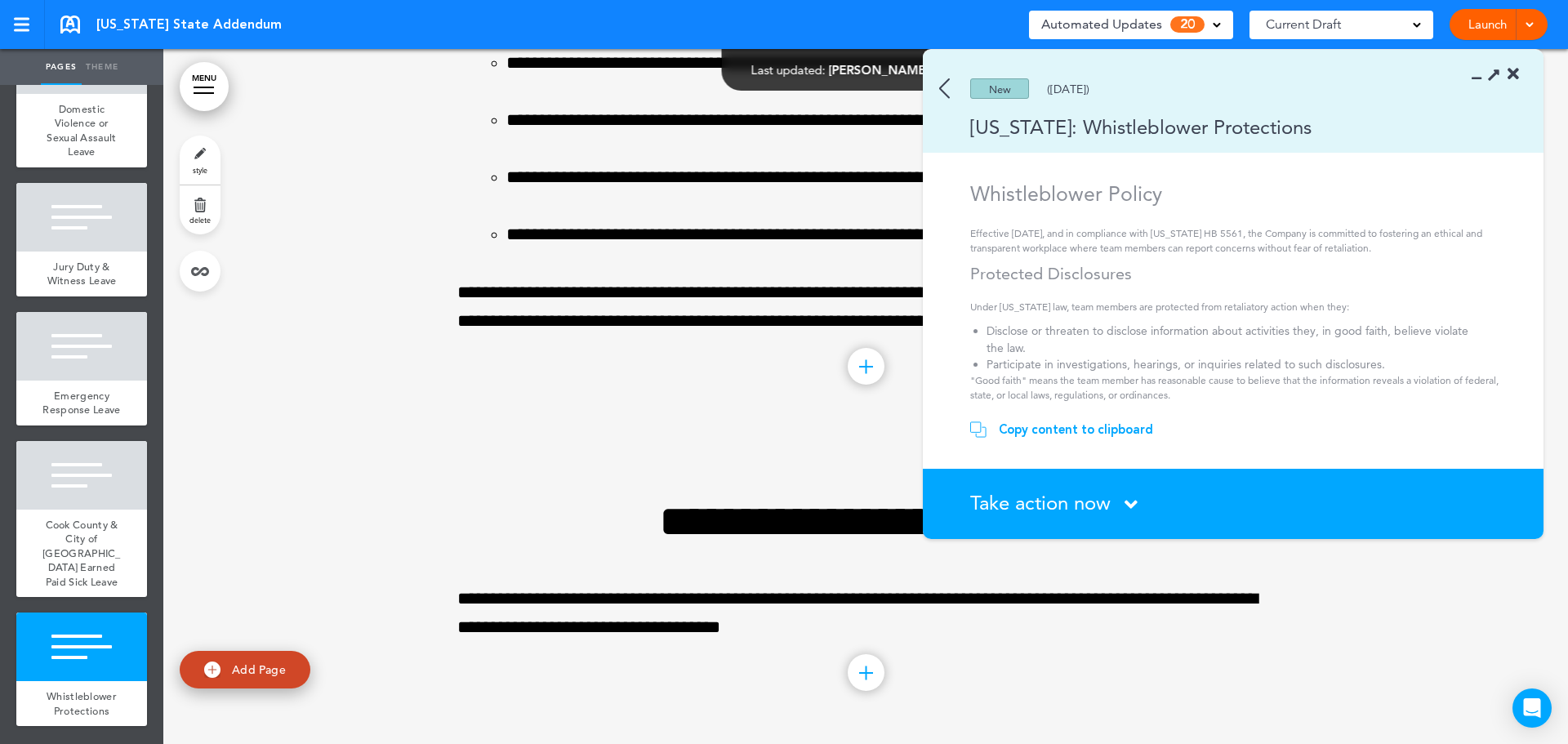
click at [1064, 430] on div "Copy content to clipboard" at bounding box center [1075, 429] width 154 height 16
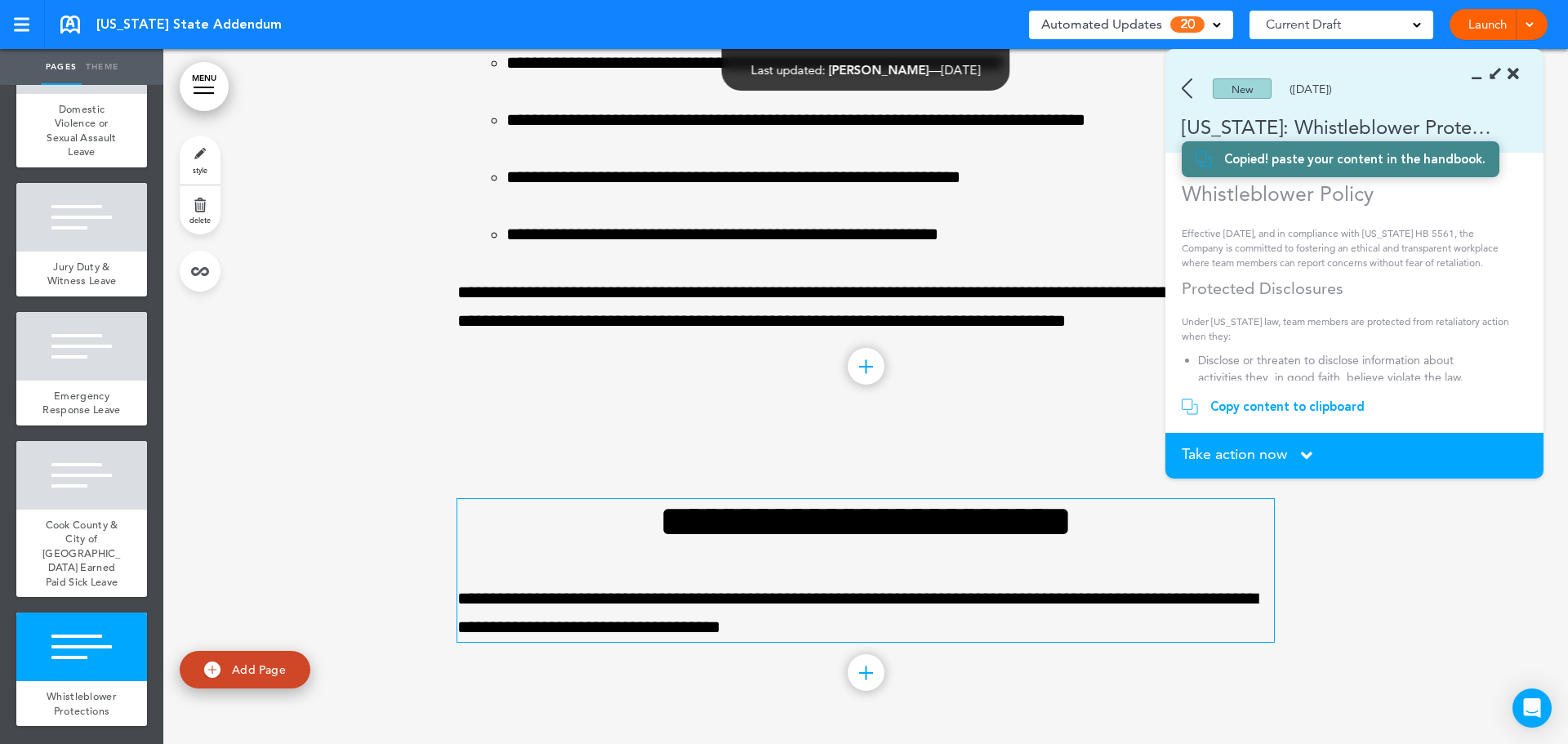
scroll to position [1874, 0]
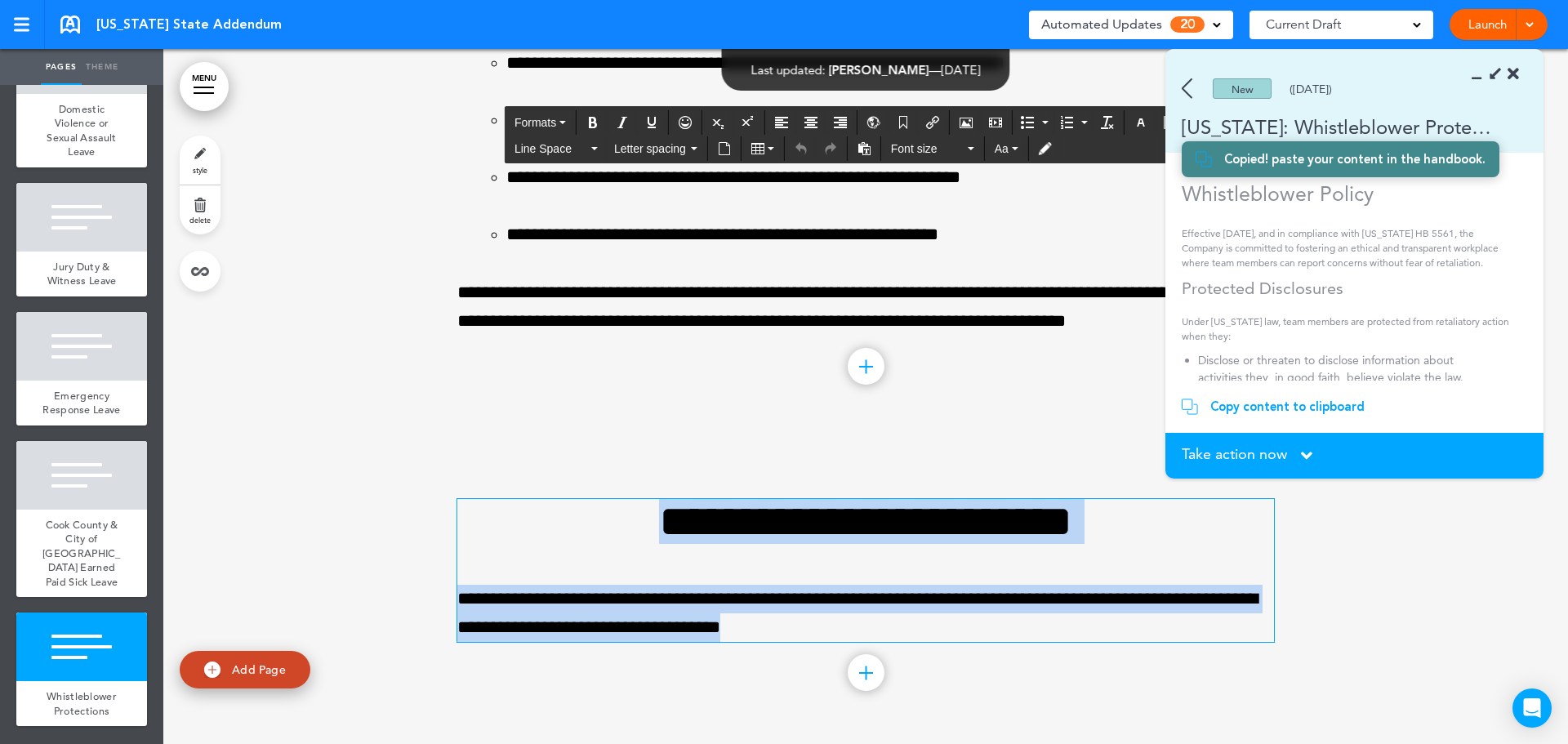
drag, startPoint x: 854, startPoint y: 625, endPoint x: 514, endPoint y: 533, distance: 352.2
click at [514, 533] on div "**********" at bounding box center [865, 571] width 817 height 143
paste div
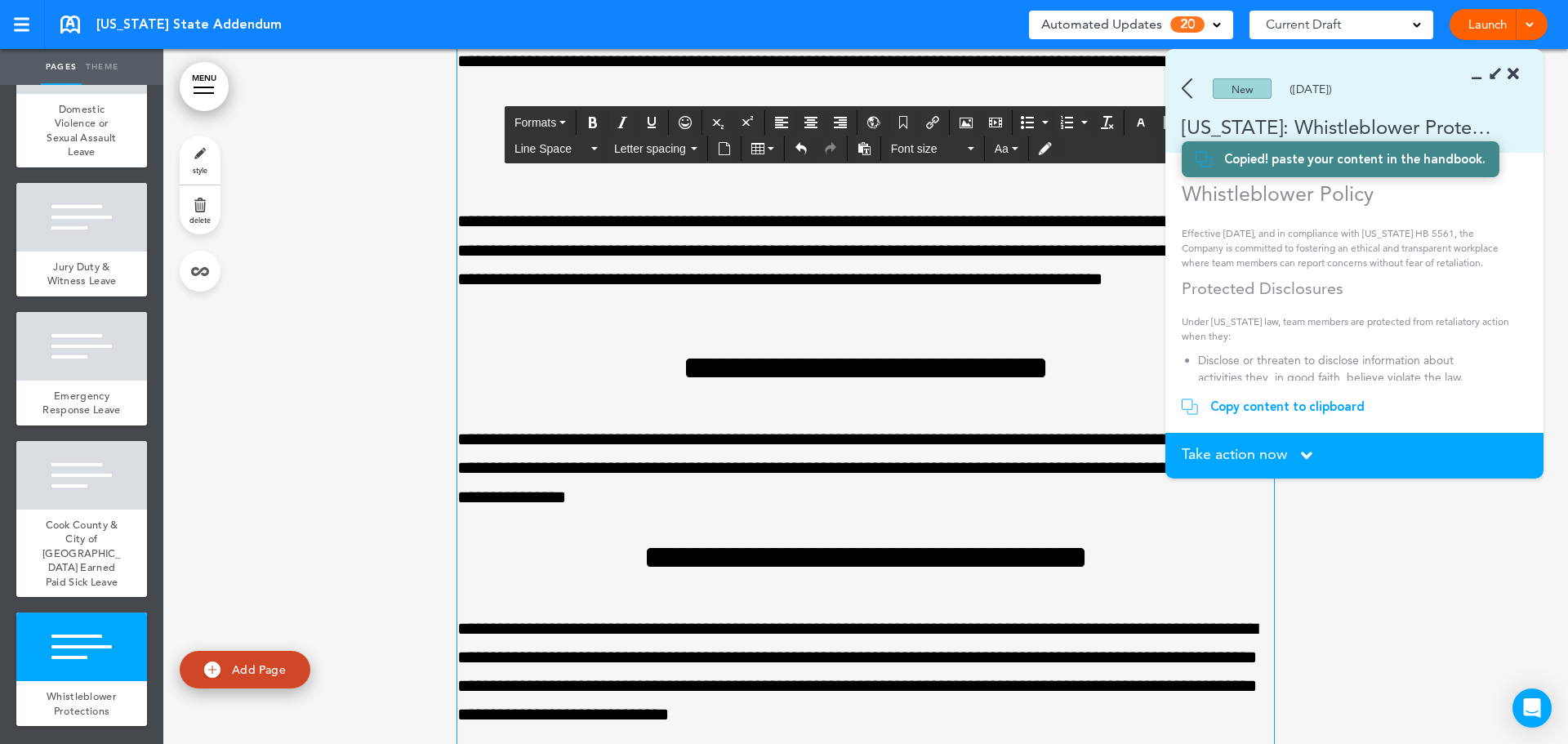
scroll to position [18858, 0]
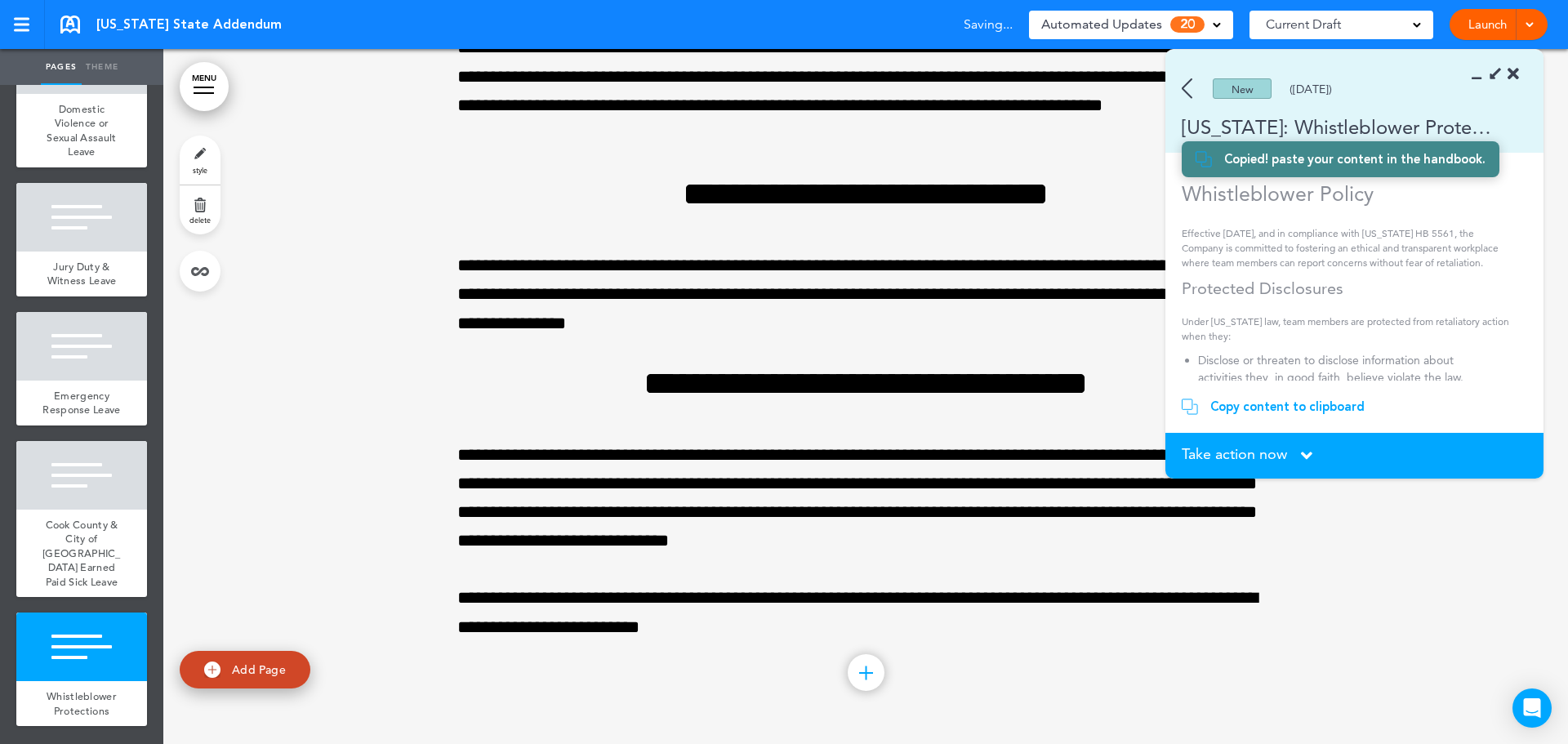
click at [1268, 452] on span "Take action now" at bounding box center [1234, 454] width 106 height 14
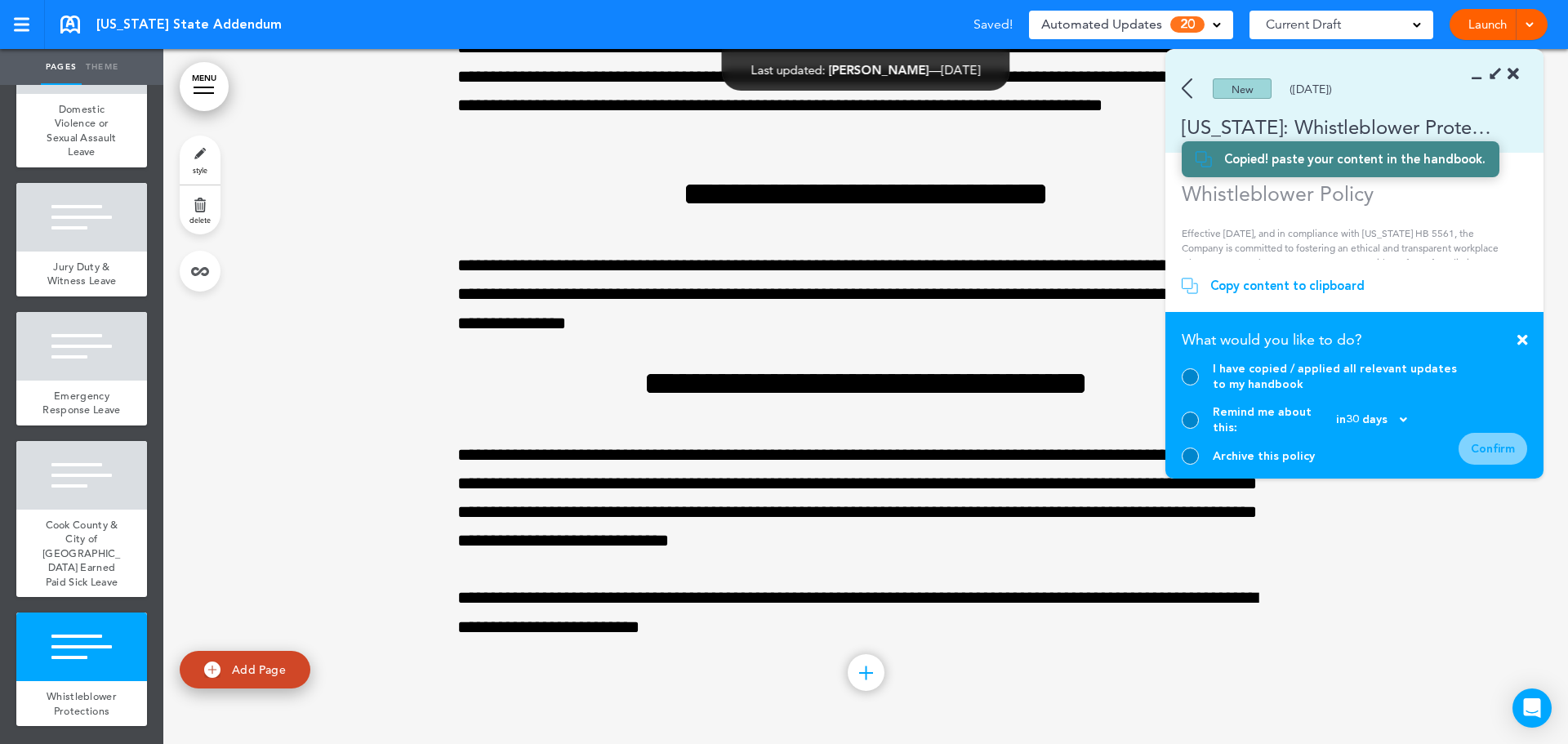
click at [1185, 392] on div "I have copied / applied all relevant updates to my handbook" at bounding box center [1320, 377] width 277 height 31
click at [1188, 385] on div at bounding box center [1191, 377] width 17 height 17
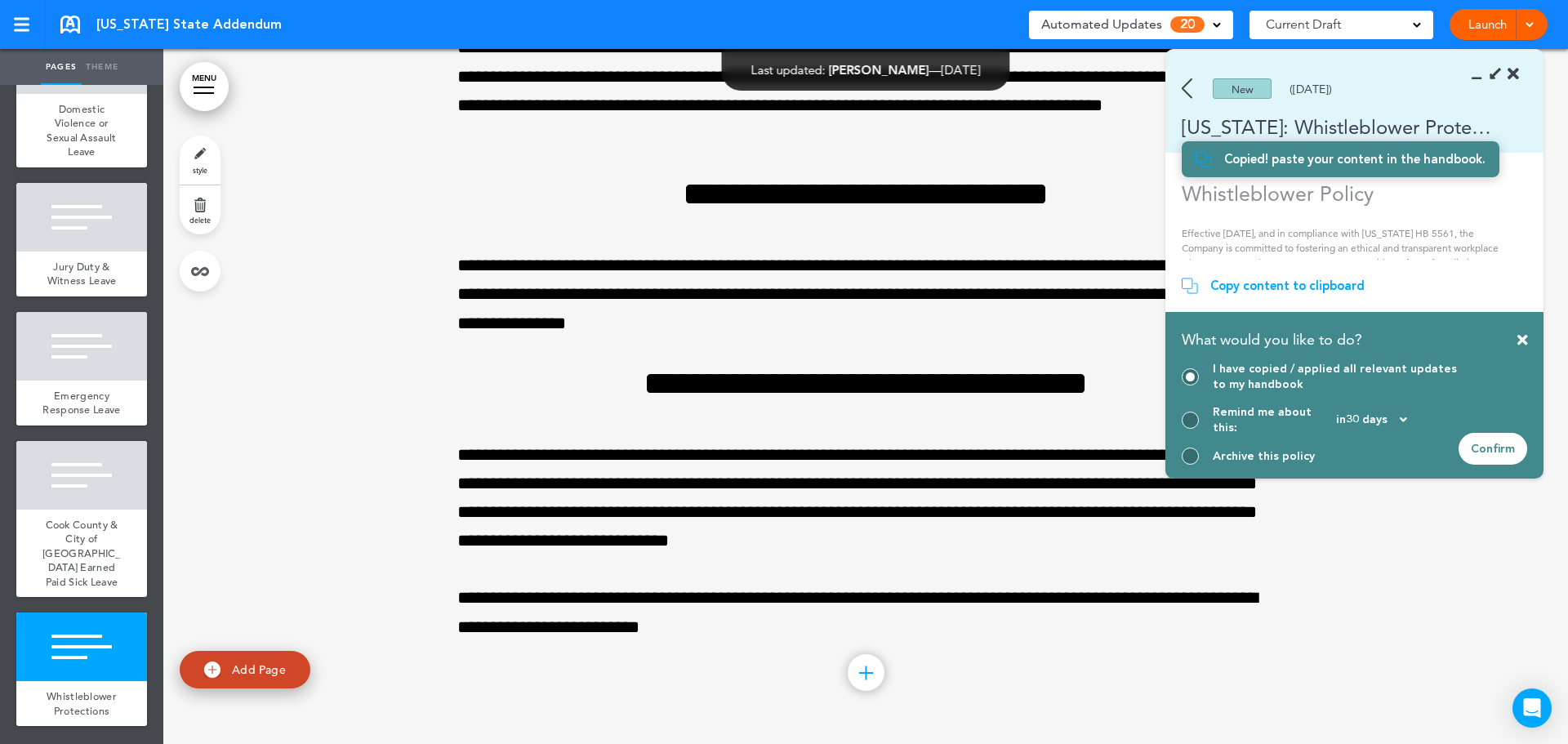
drag, startPoint x: 1492, startPoint y: 448, endPoint x: 1314, endPoint y: 573, distance: 217.5
click at [1492, 447] on div "Confirm" at bounding box center [1493, 448] width 68 height 31
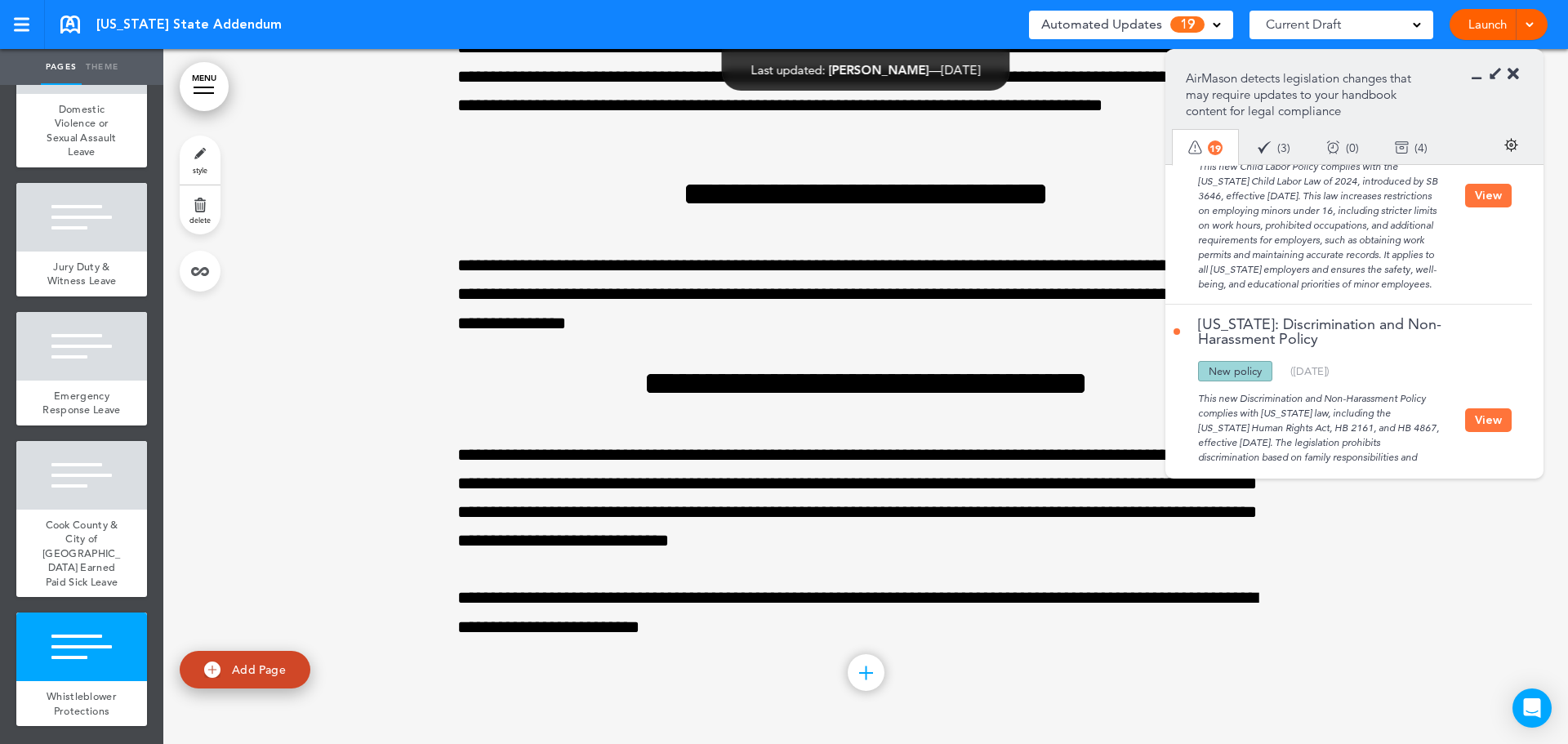
scroll to position [1553, 0]
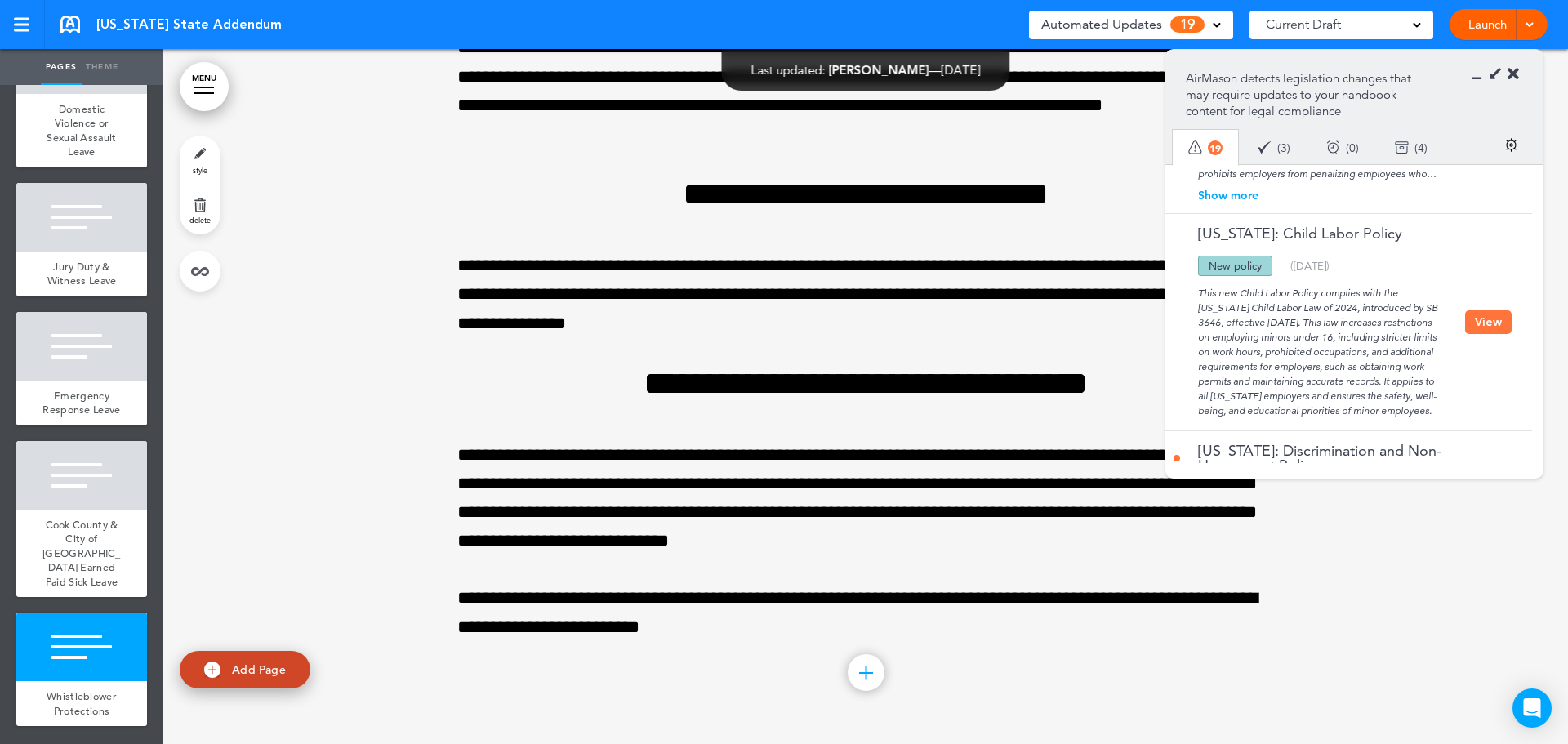
click at [1471, 330] on button "View" at bounding box center [1488, 322] width 47 height 24
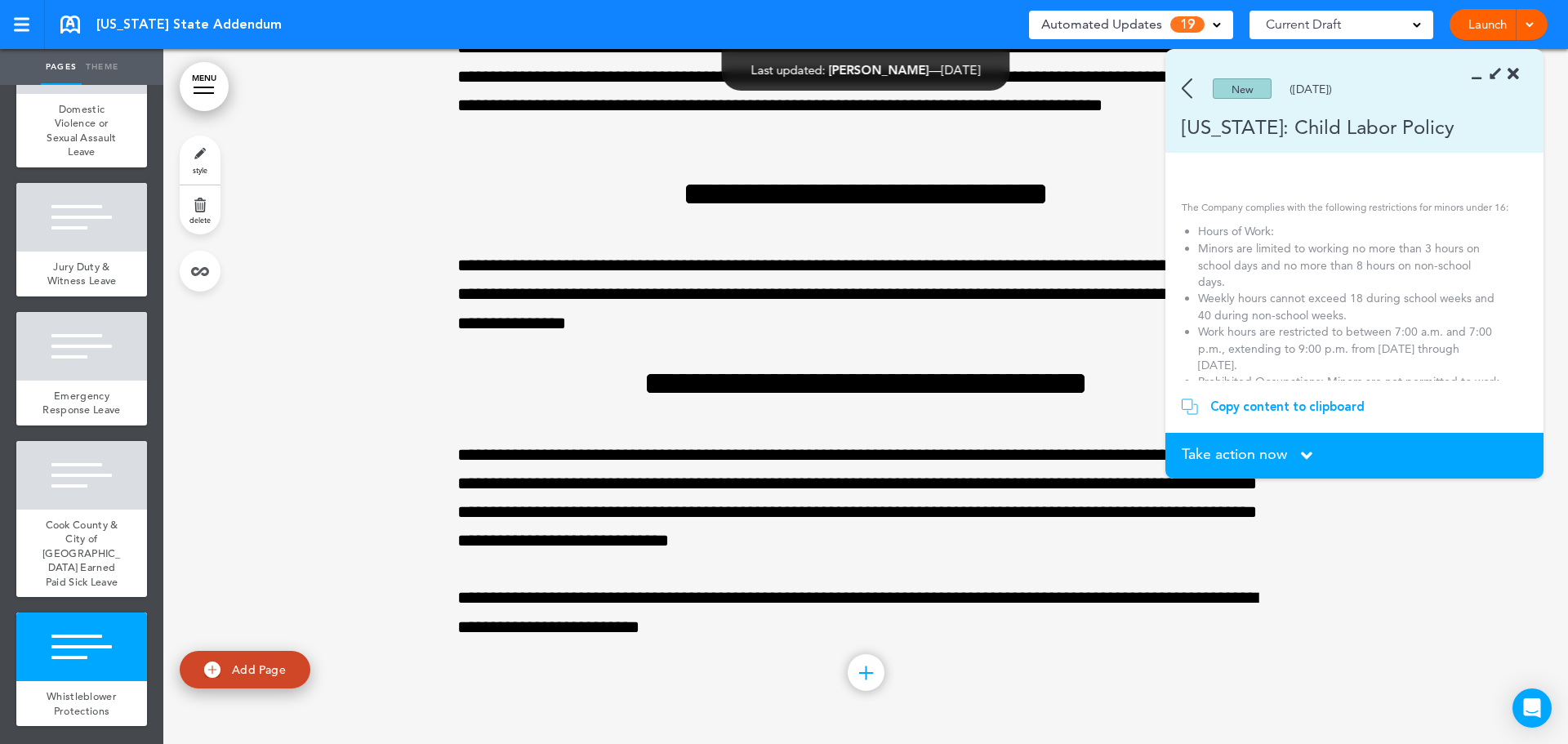
scroll to position [82, 0]
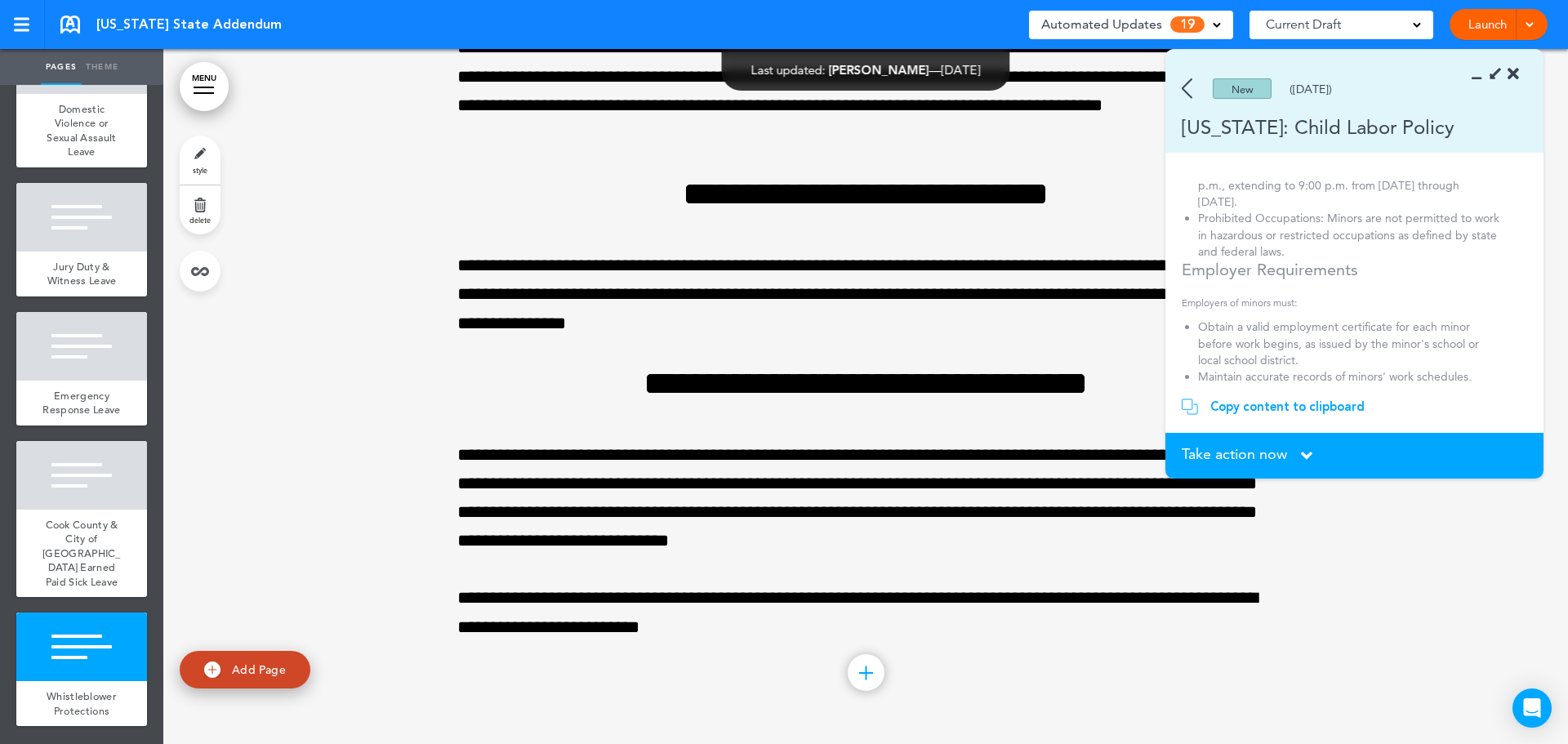
click at [1286, 454] on span "Take action now" at bounding box center [1234, 454] width 106 height 14
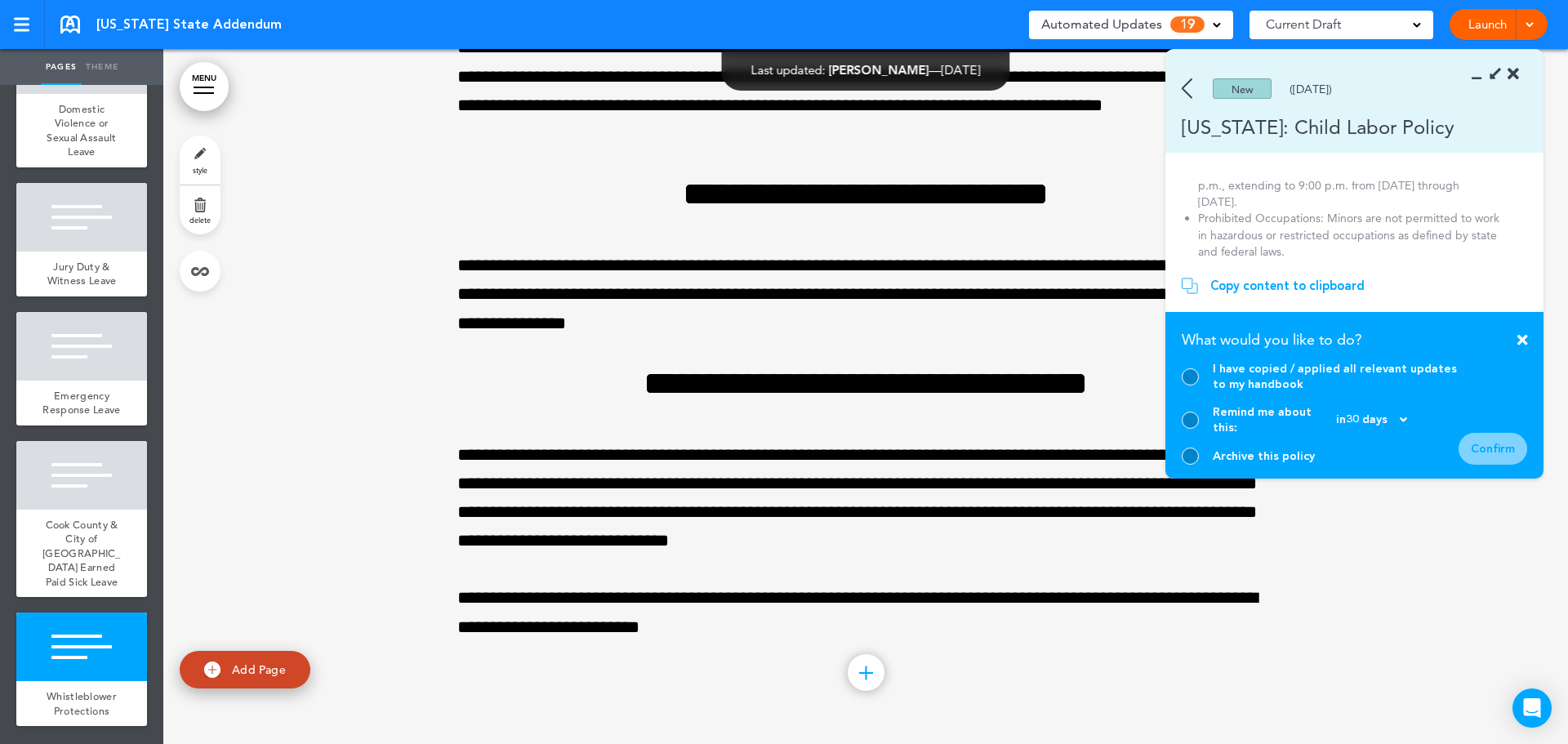
click at [1188, 459] on div at bounding box center [1191, 457] width 17 height 17
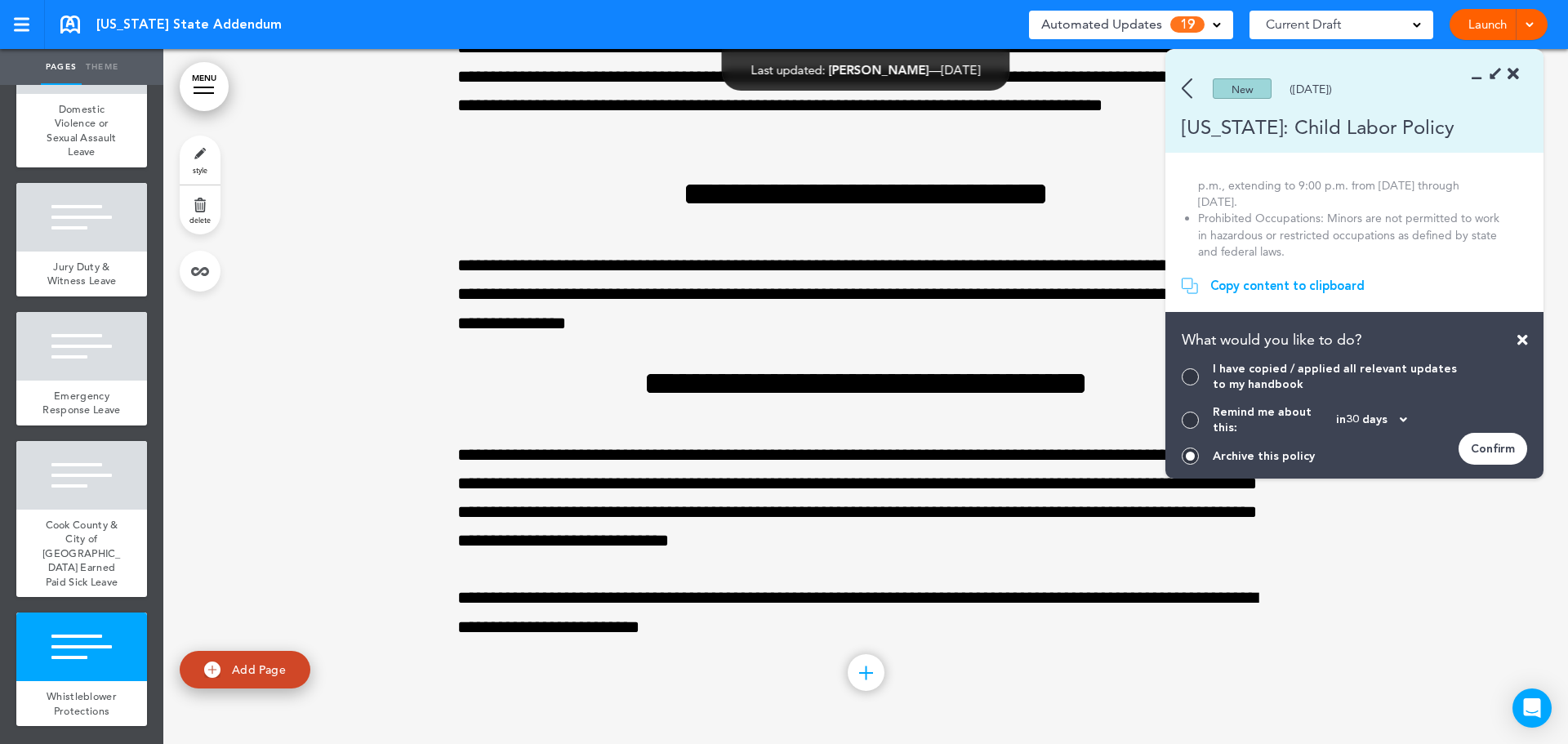
click at [1512, 443] on div "Confirm" at bounding box center [1493, 448] width 68 height 31
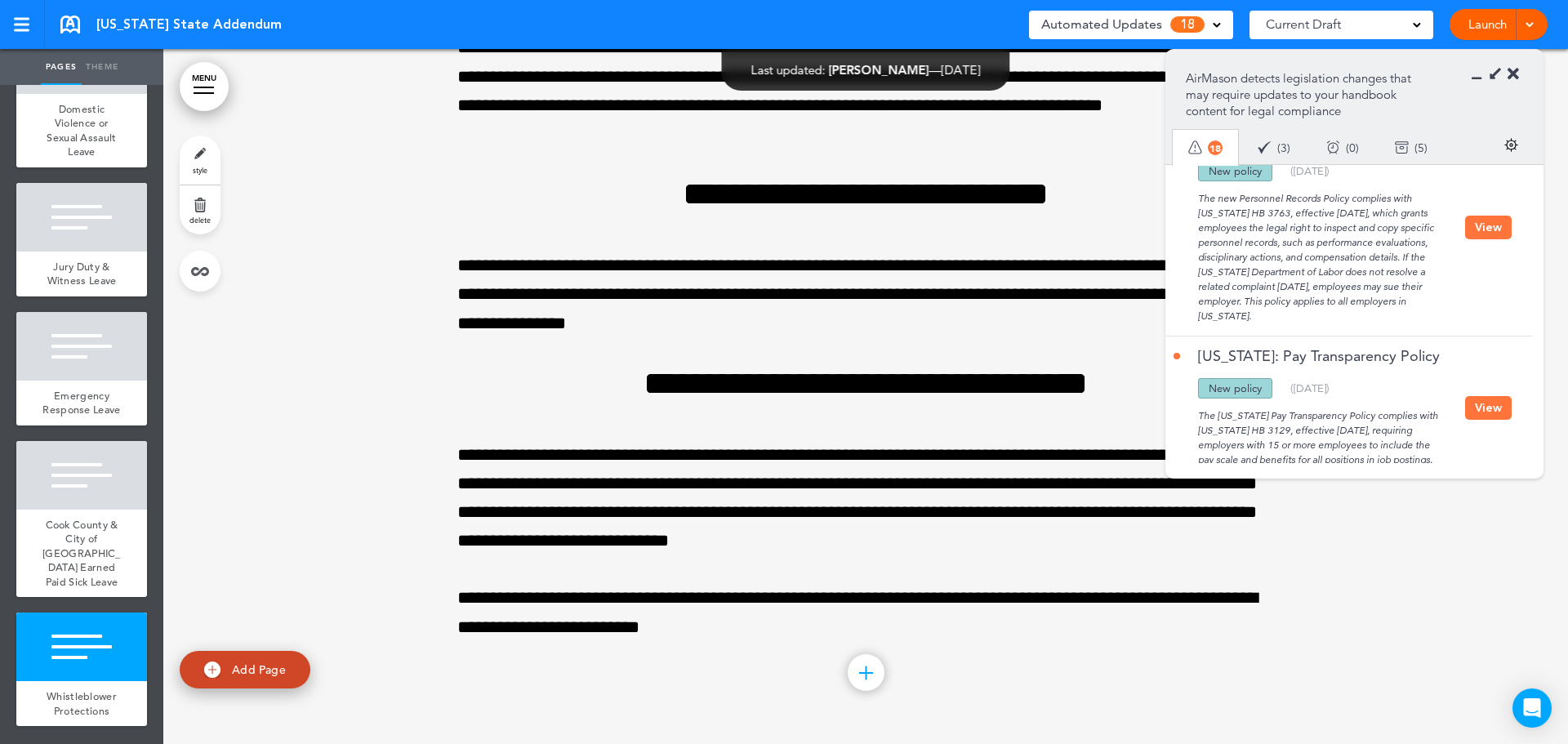
scroll to position [1797, 0]
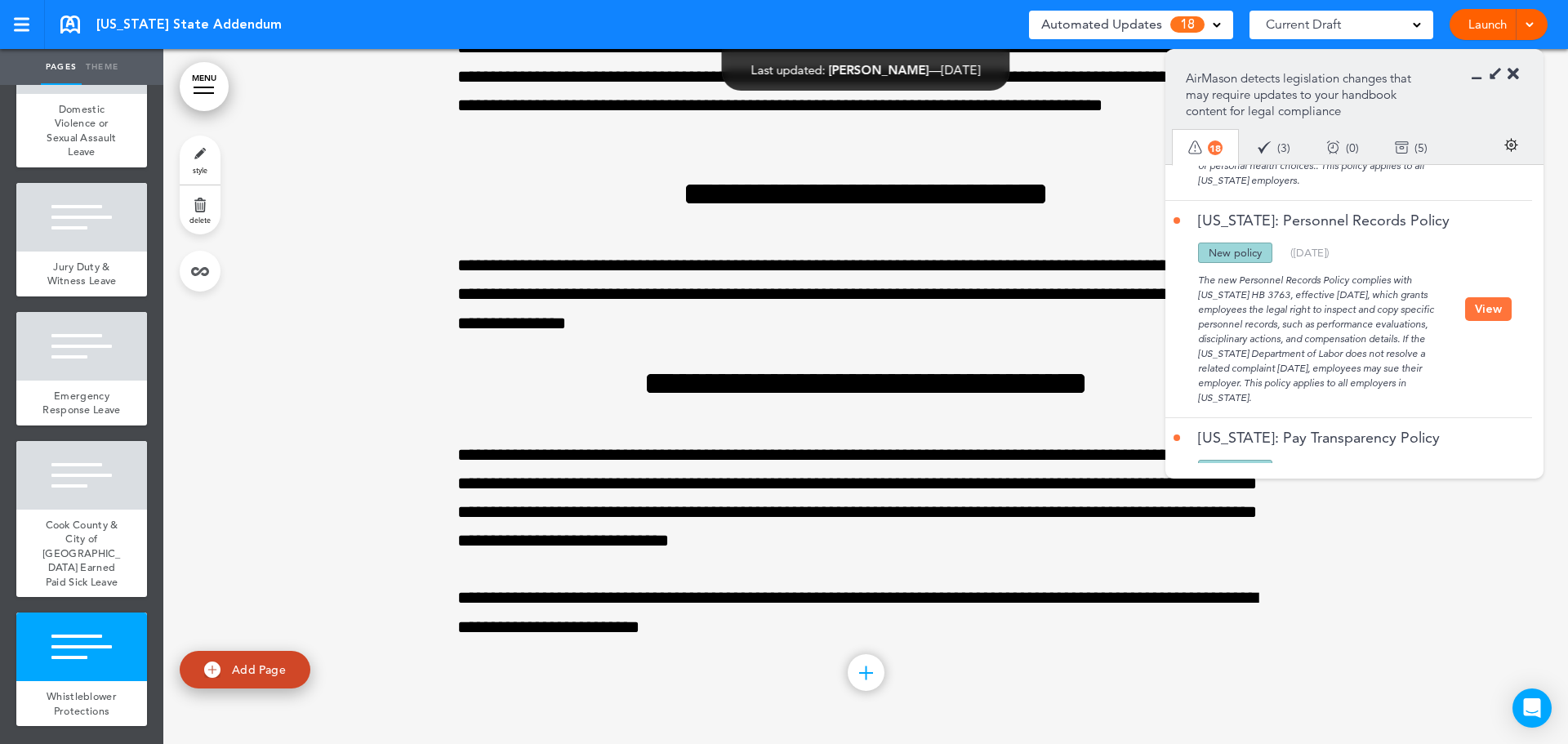
drag, startPoint x: 1477, startPoint y: 303, endPoint x: 1453, endPoint y: 315, distance: 26.8
click at [1477, 303] on button "View" at bounding box center [1488, 309] width 47 height 24
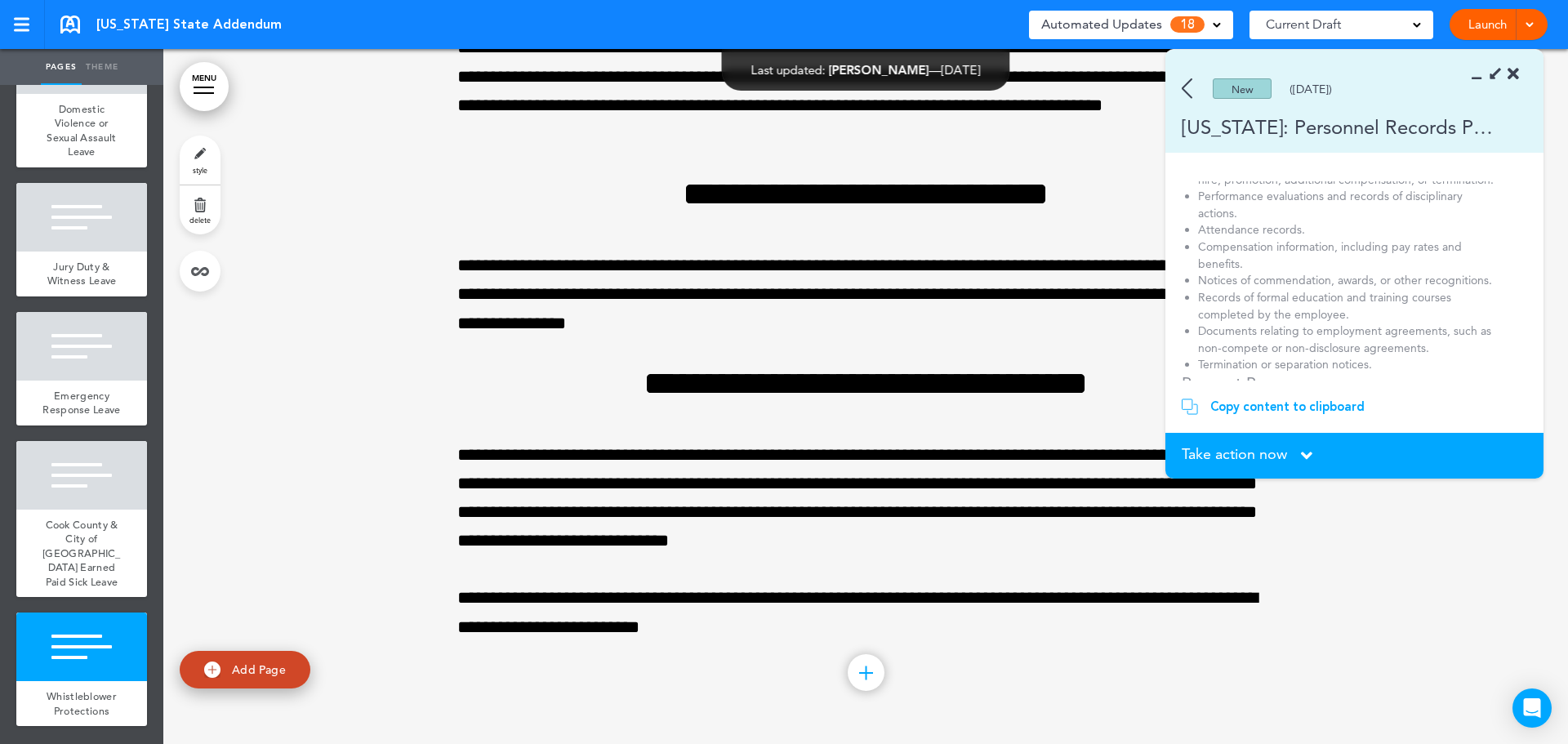
scroll to position [130, 0]
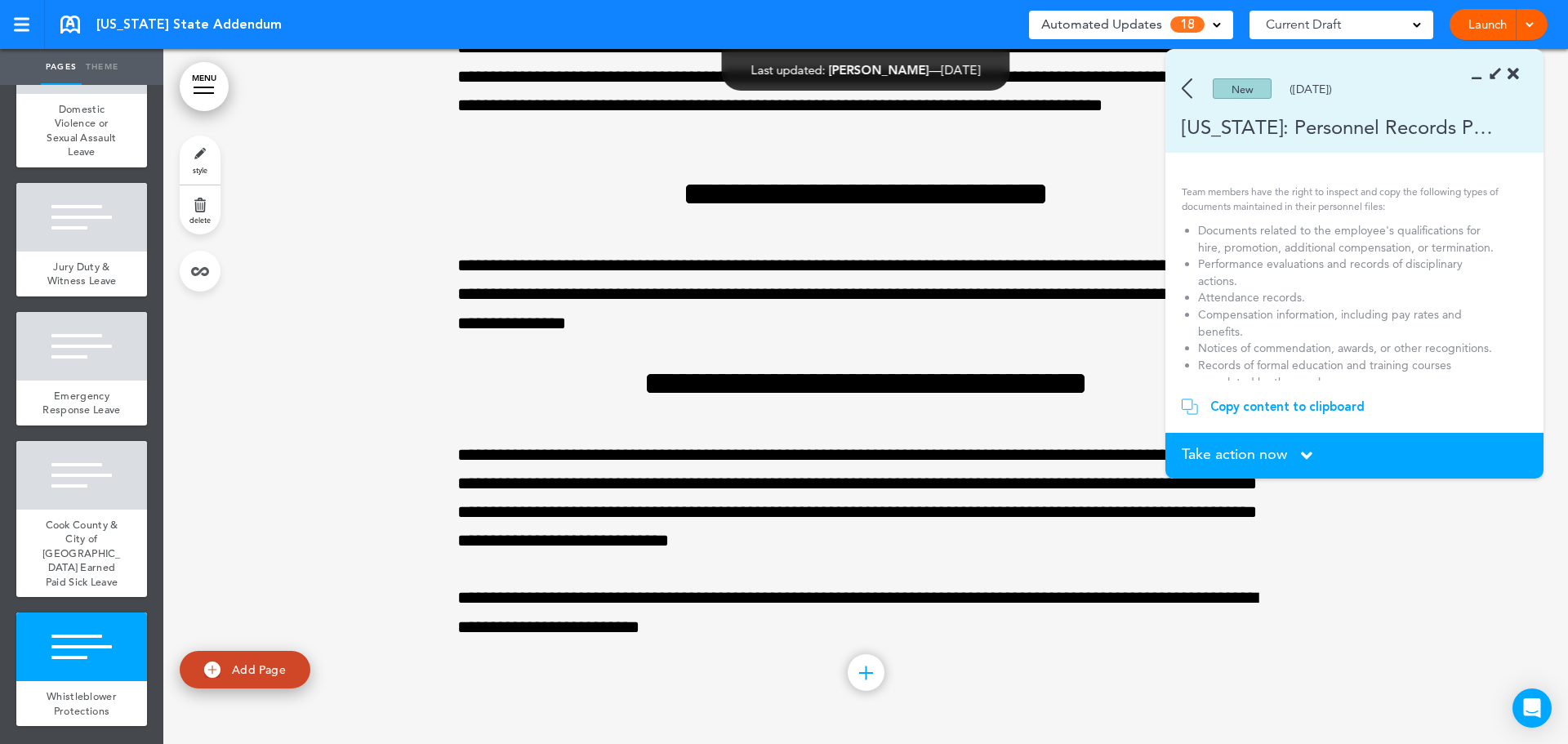
click at [1190, 89] on img at bounding box center [1187, 88] width 10 height 20
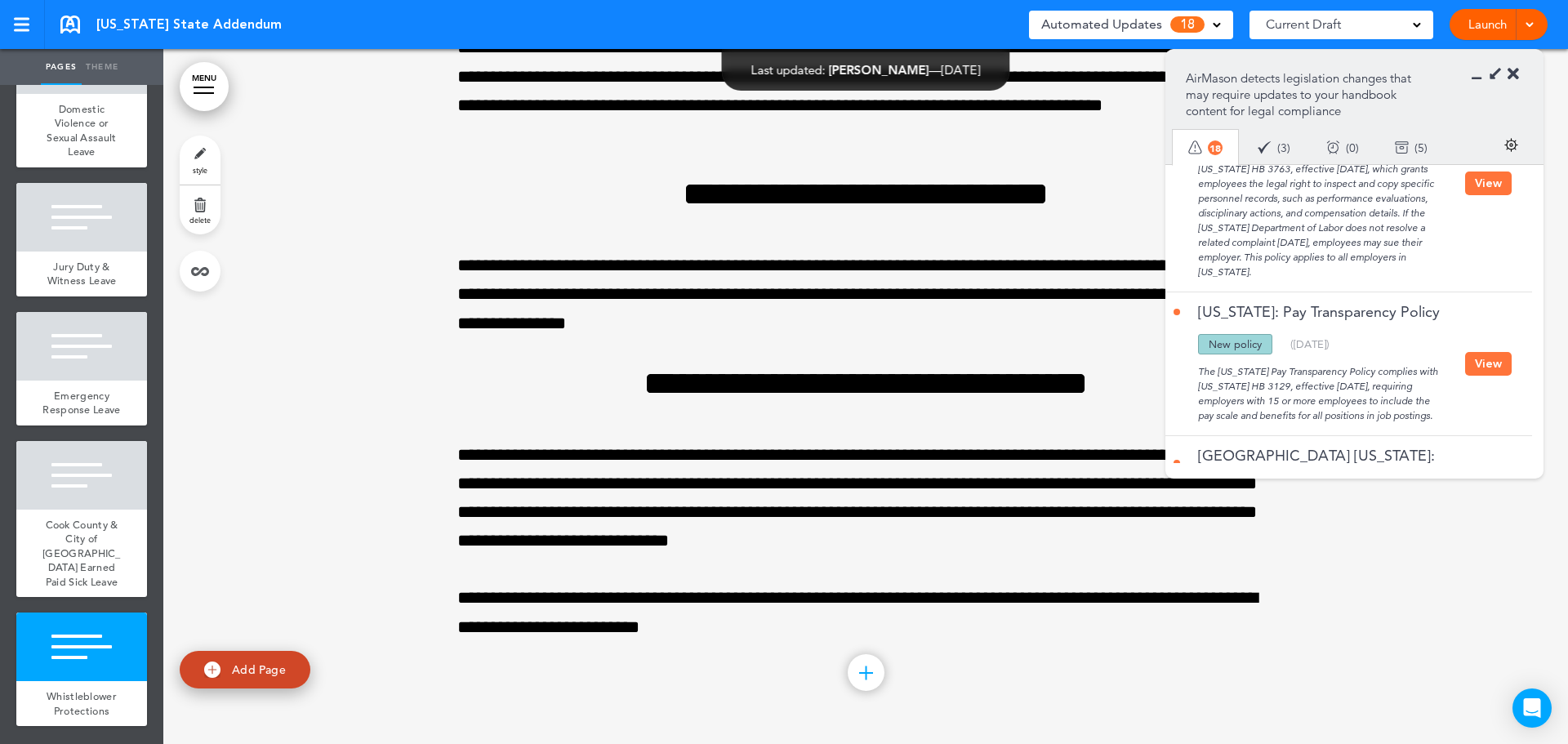
scroll to position [1961, 0]
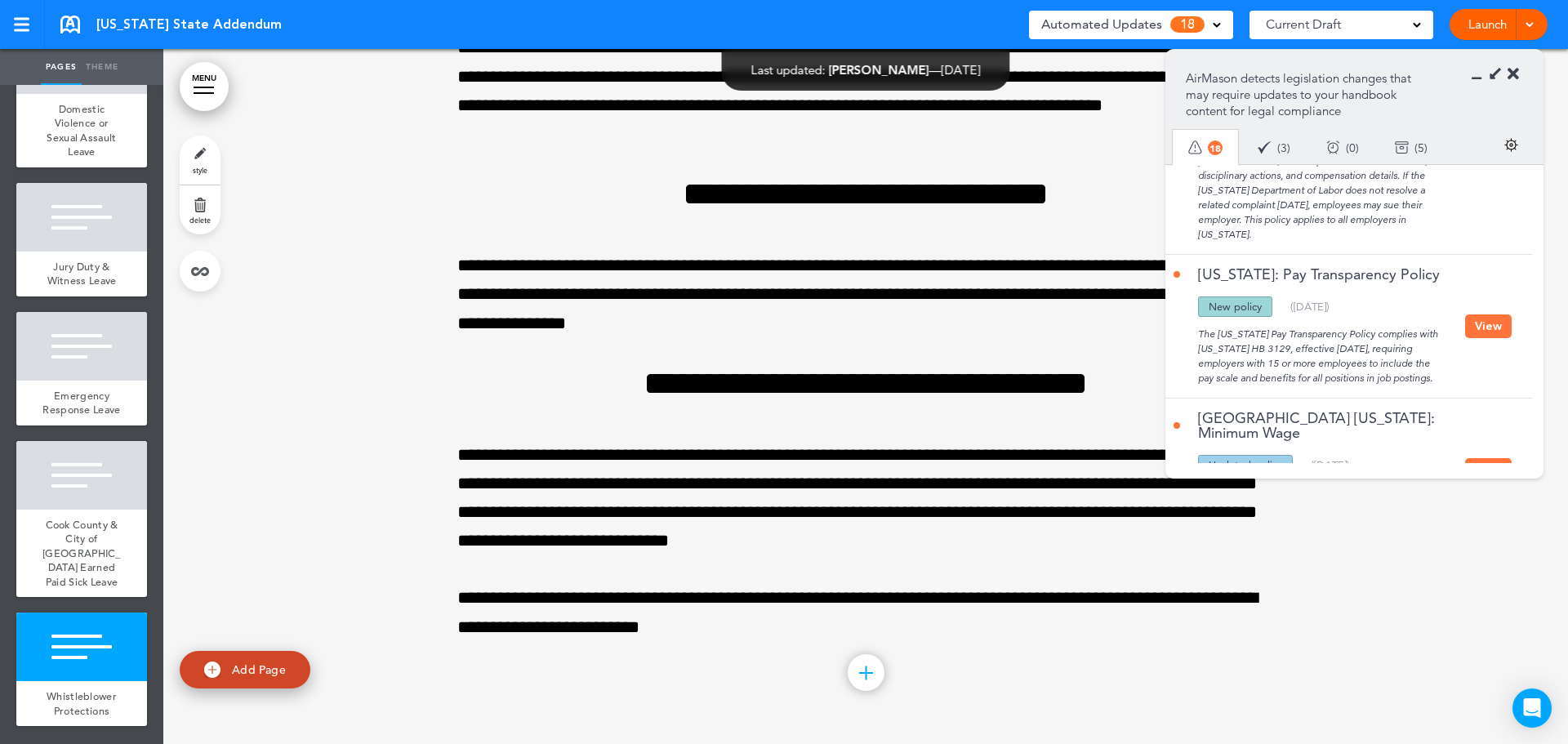
click at [1486, 328] on button "View" at bounding box center [1488, 326] width 47 height 24
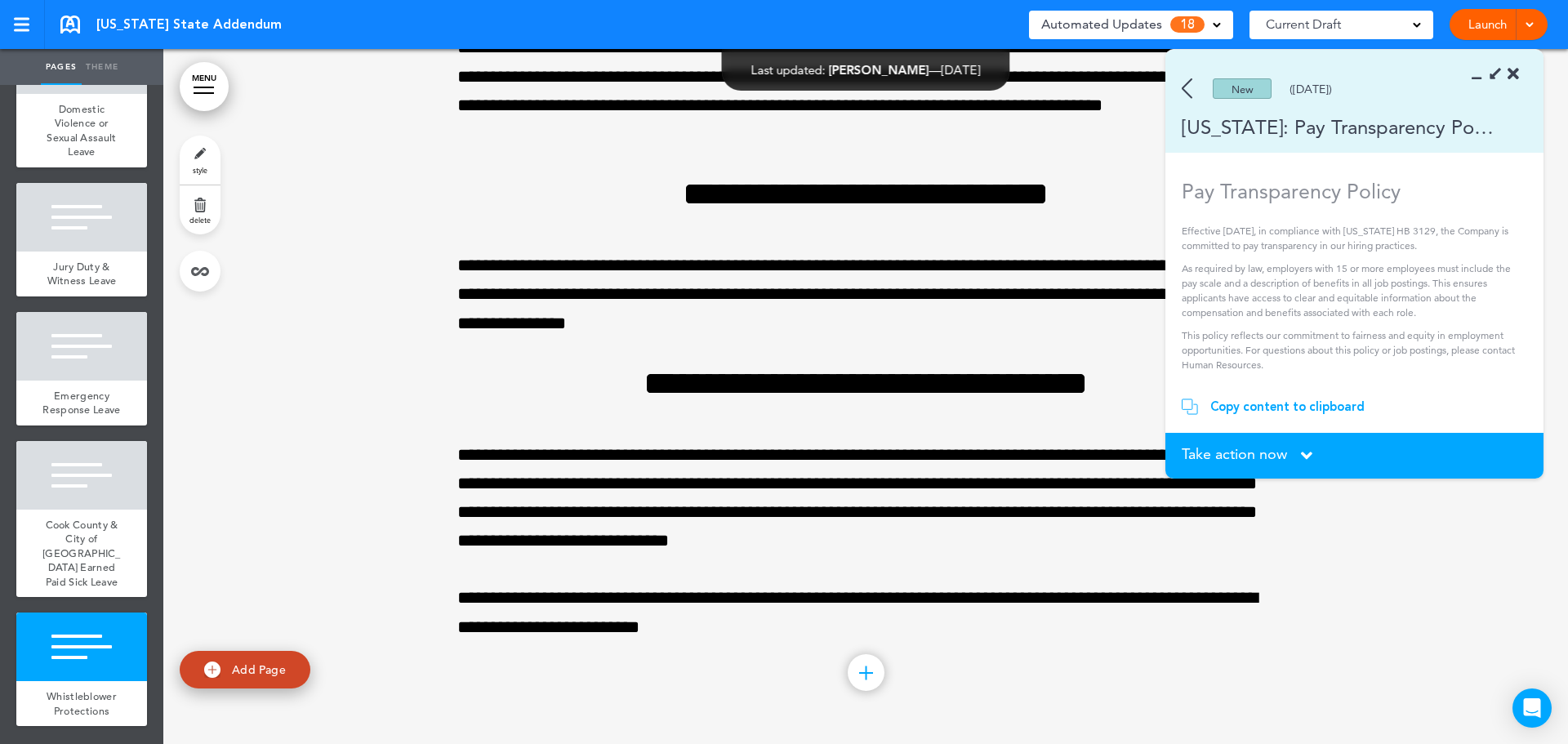
scroll to position [0, 0]
click at [1258, 460] on span "Take action now" at bounding box center [1234, 454] width 106 height 14
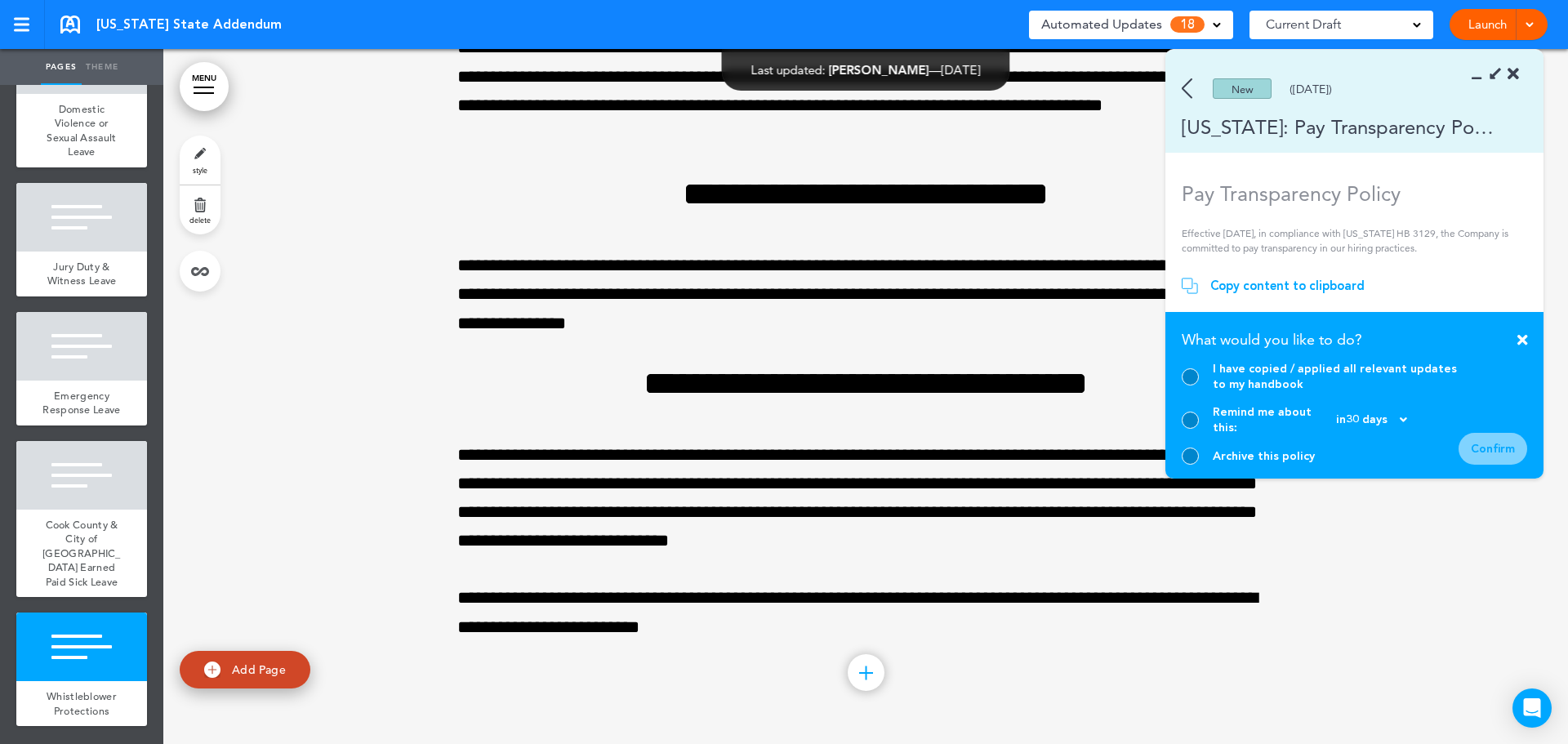
click at [1198, 452] on div "Archive this policy" at bounding box center [1320, 457] width 277 height 17
click at [1191, 459] on div at bounding box center [1191, 457] width 17 height 17
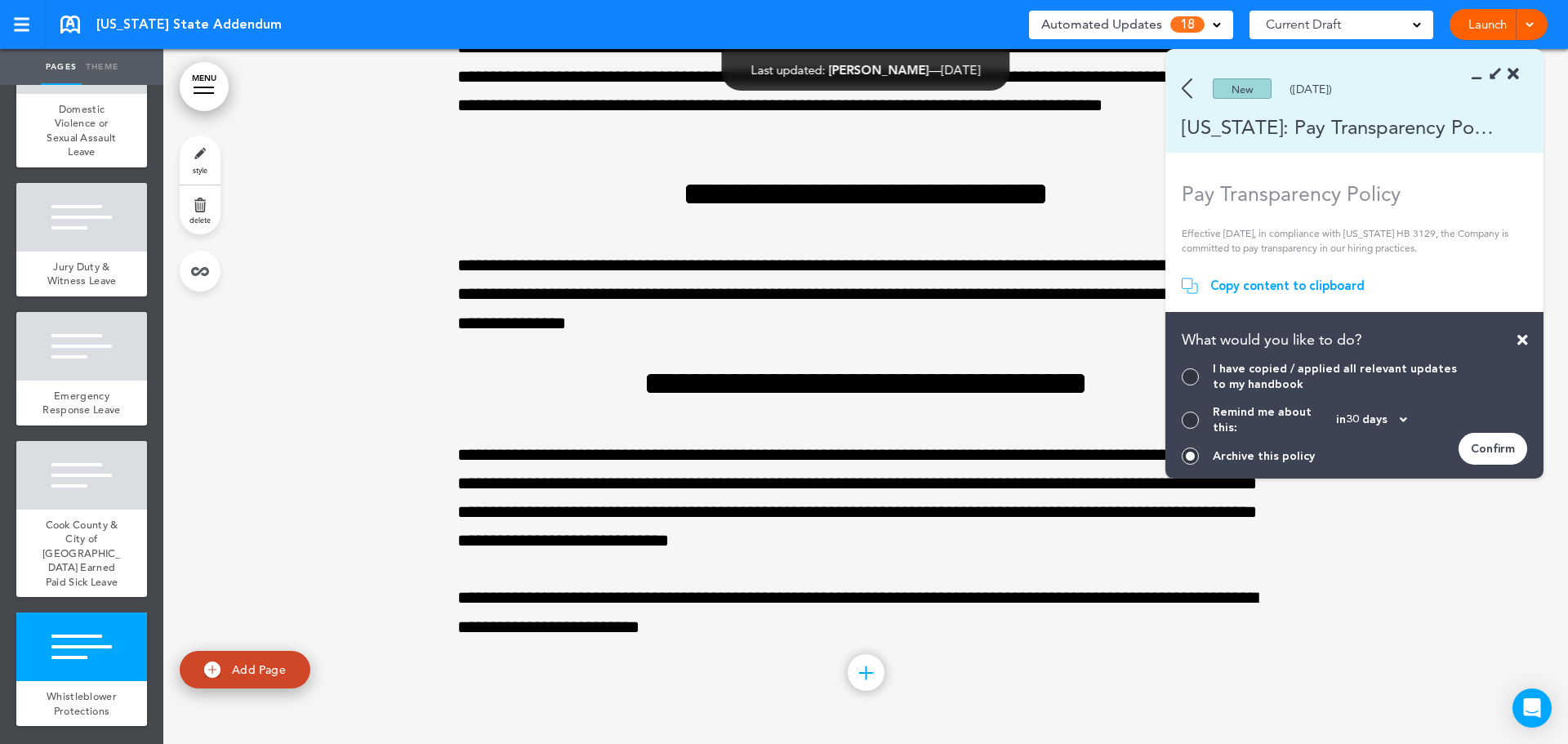
click at [1504, 452] on div "Confirm" at bounding box center [1493, 448] width 68 height 31
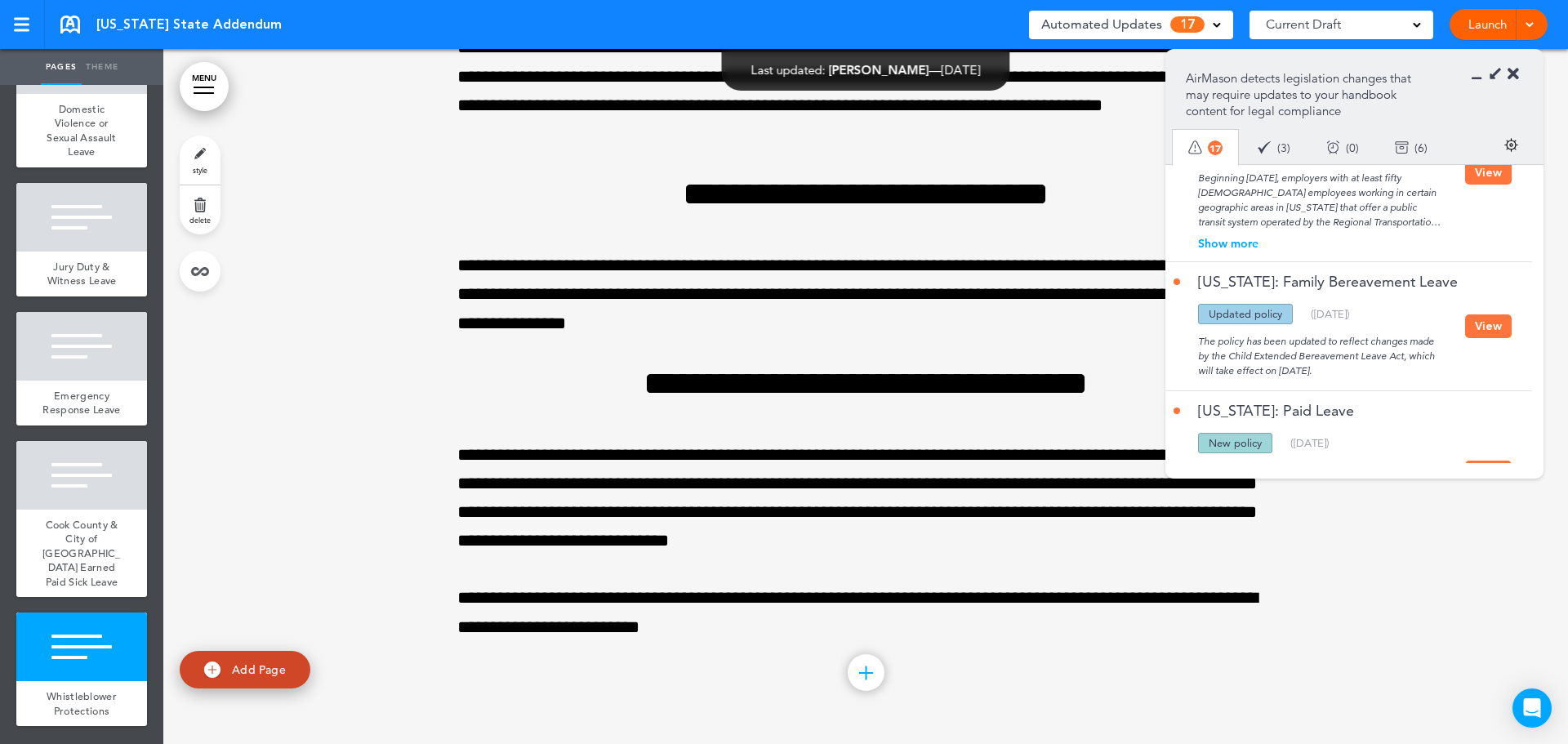
scroll to position [2826, 0]
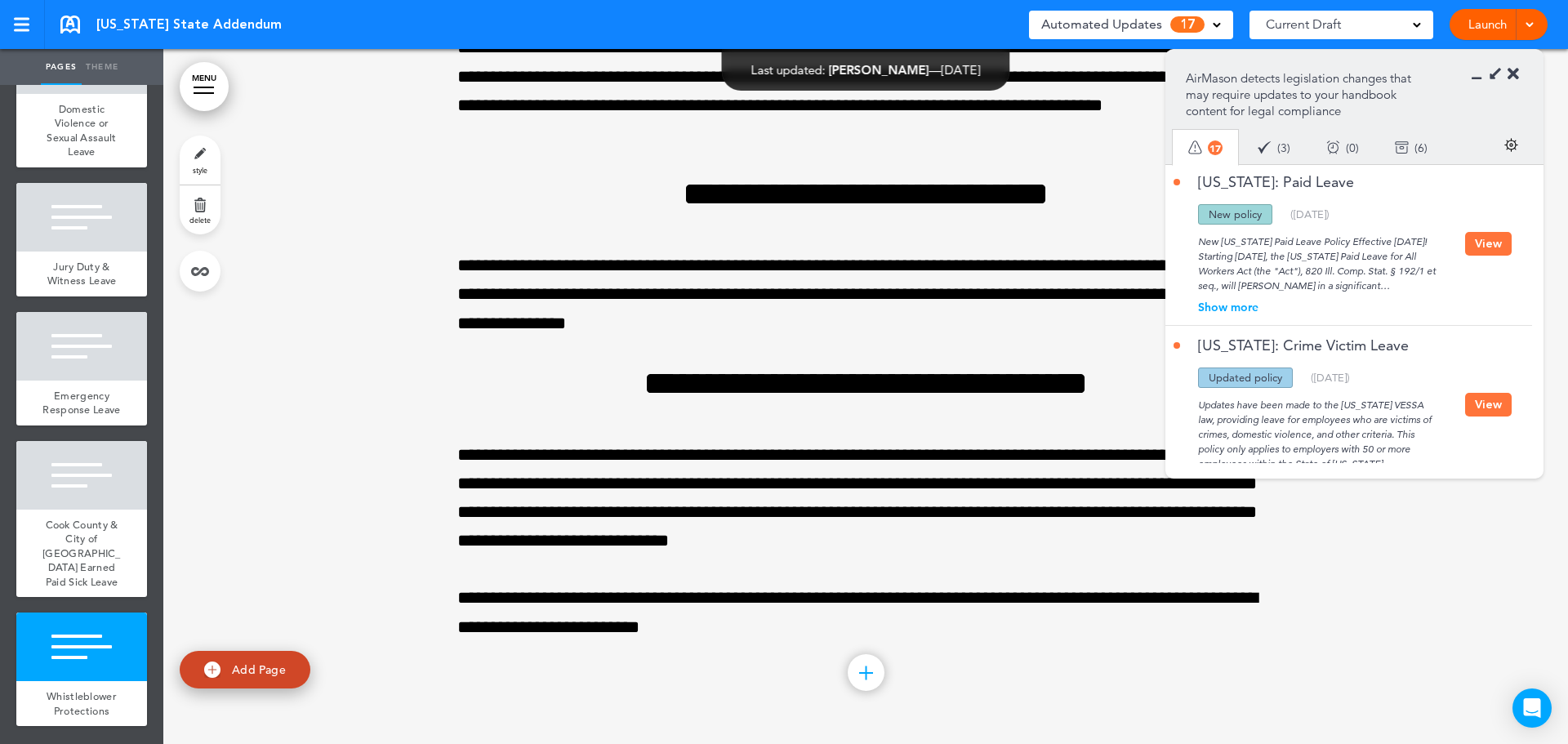
click at [1481, 393] on button "View" at bounding box center [1488, 404] width 47 height 24
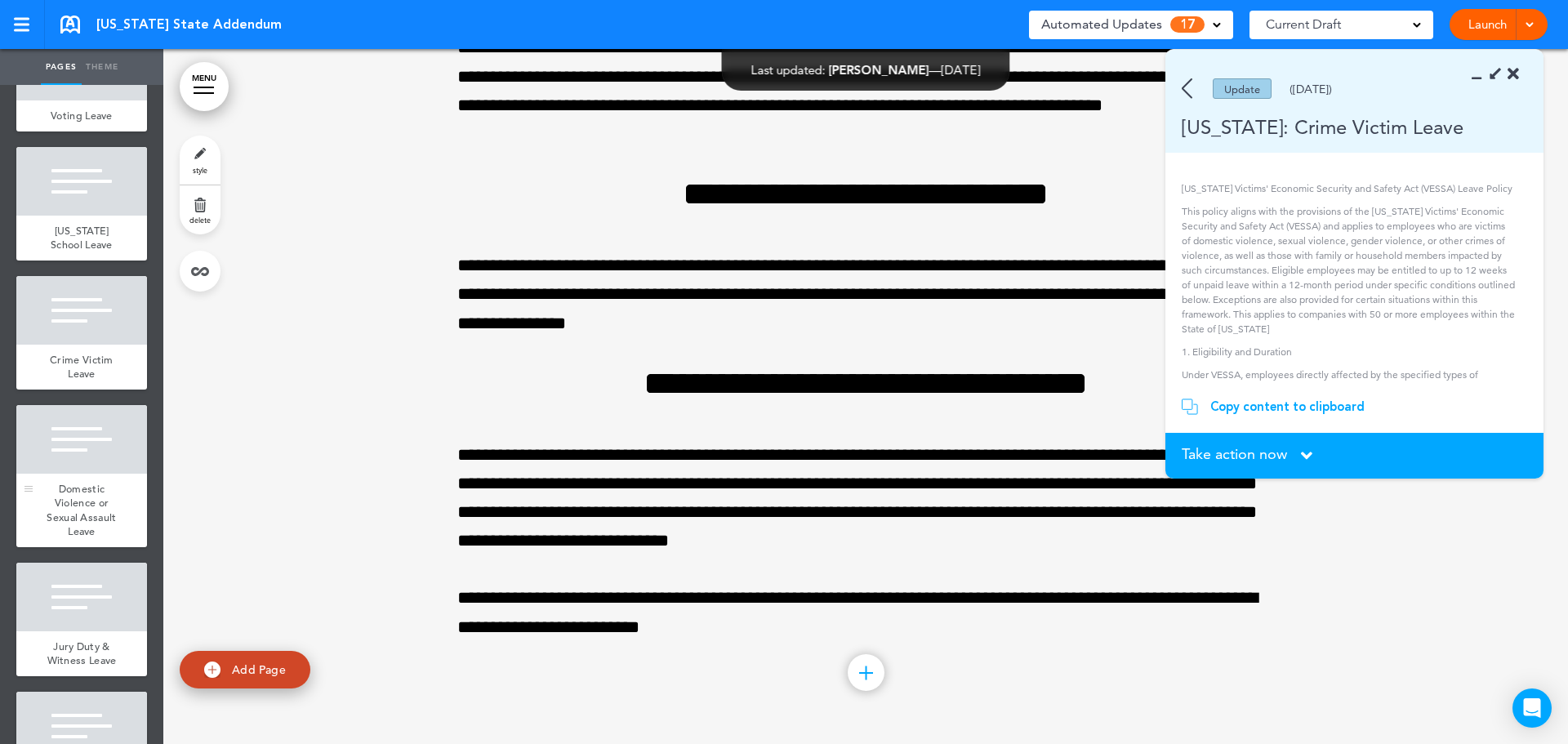
scroll to position [2426, 0]
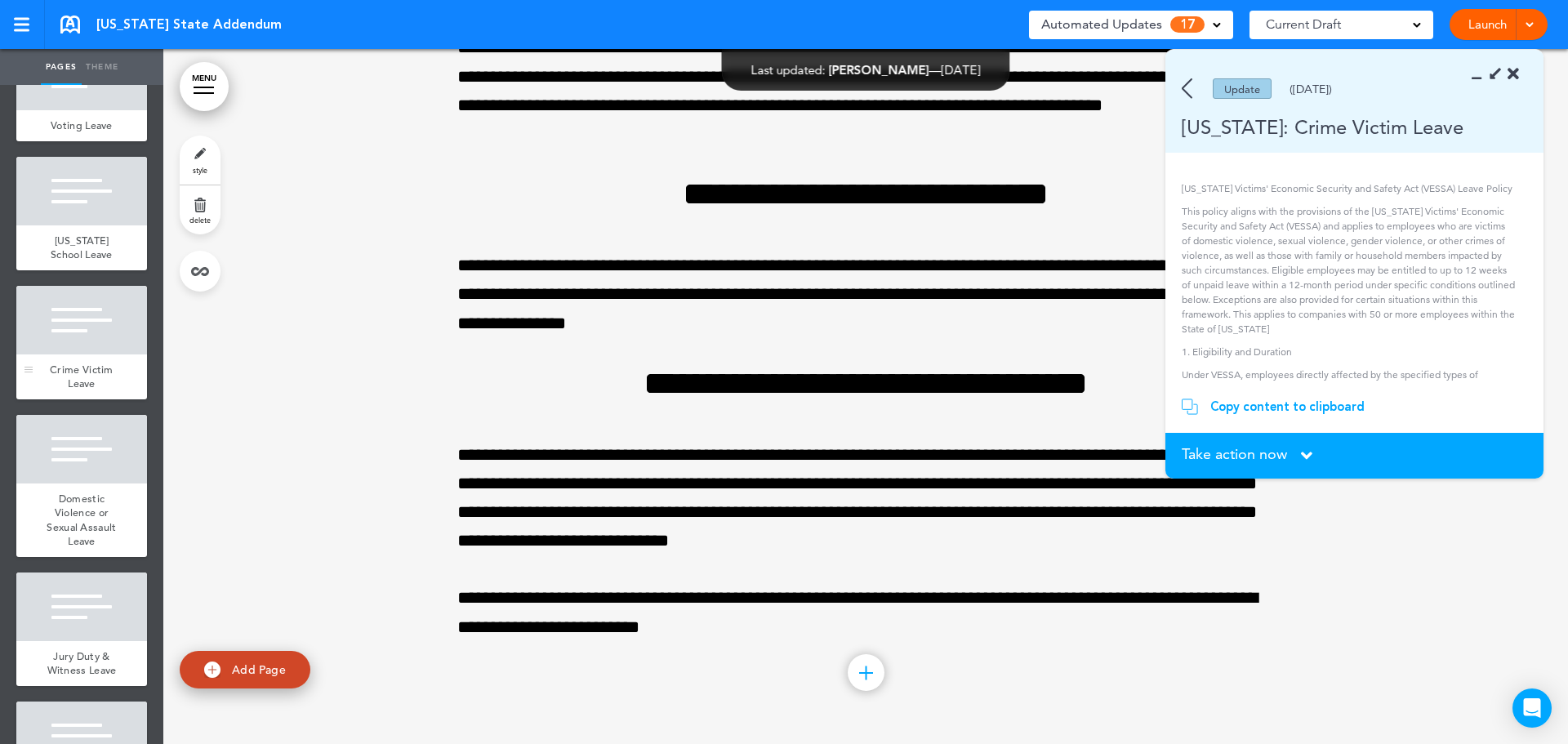
click at [101, 400] on div "Crime Victim Leave" at bounding box center [81, 377] width 130 height 45
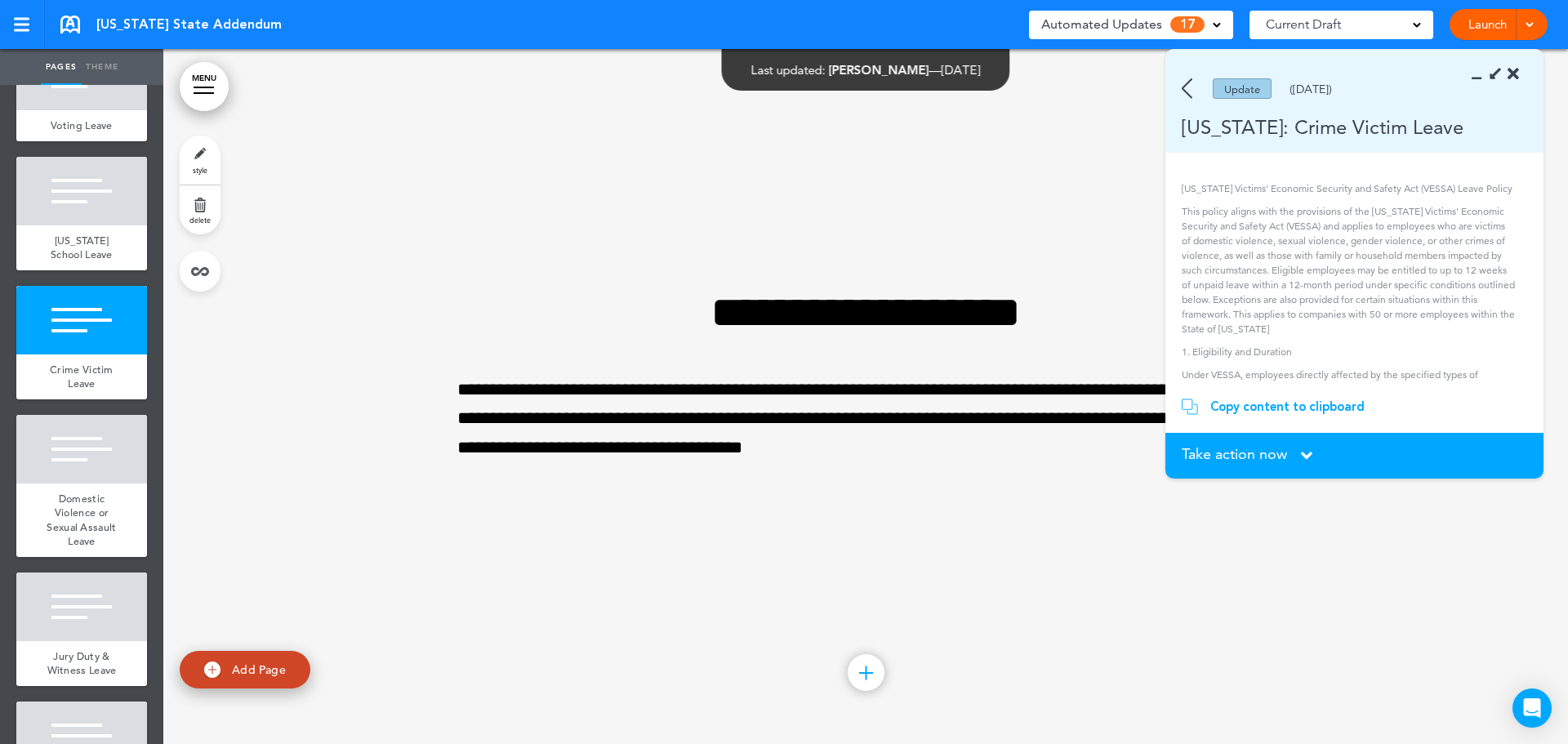
click at [1265, 447] on span "Take action now" at bounding box center [1234, 454] width 106 height 14
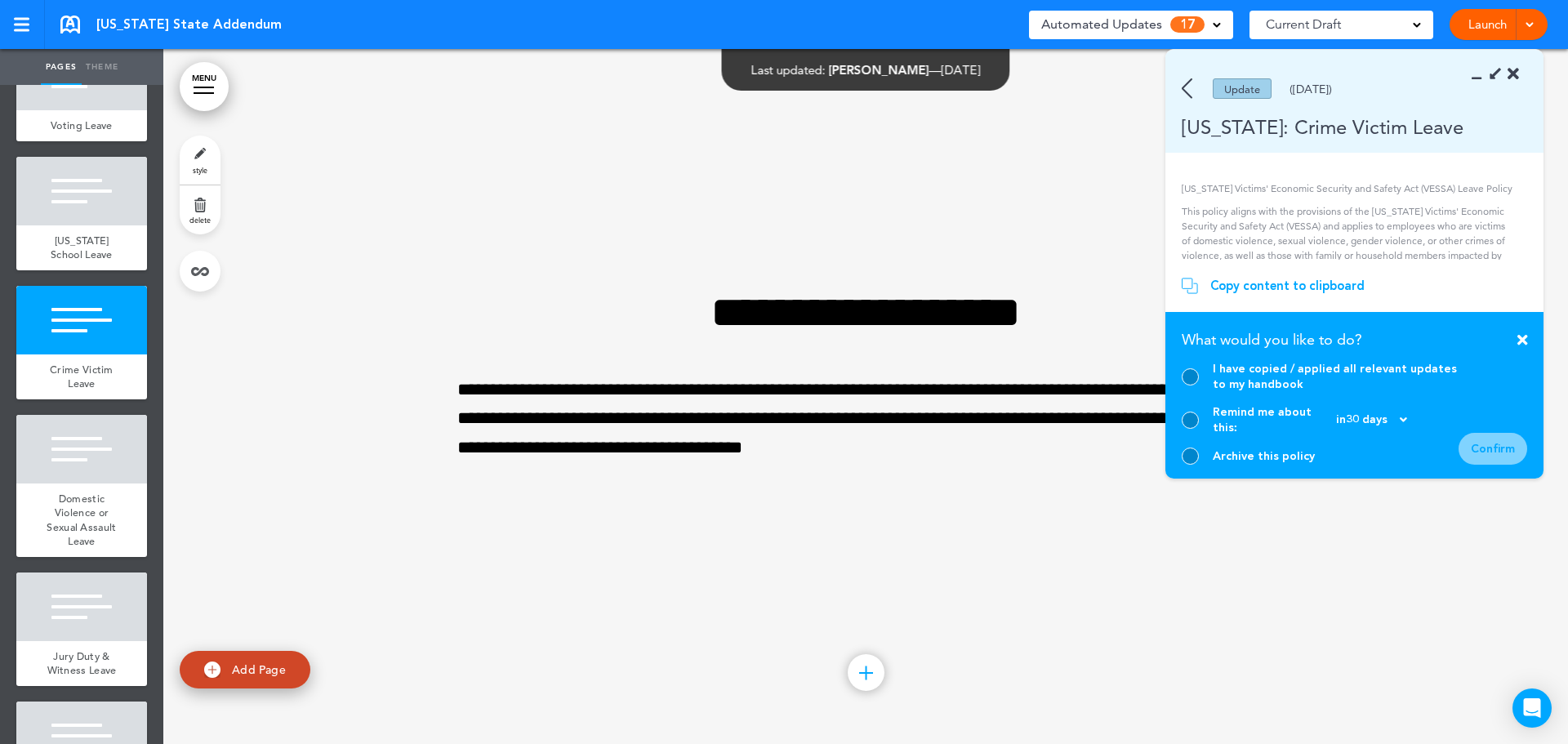
click at [1195, 454] on div at bounding box center [1191, 457] width 17 height 17
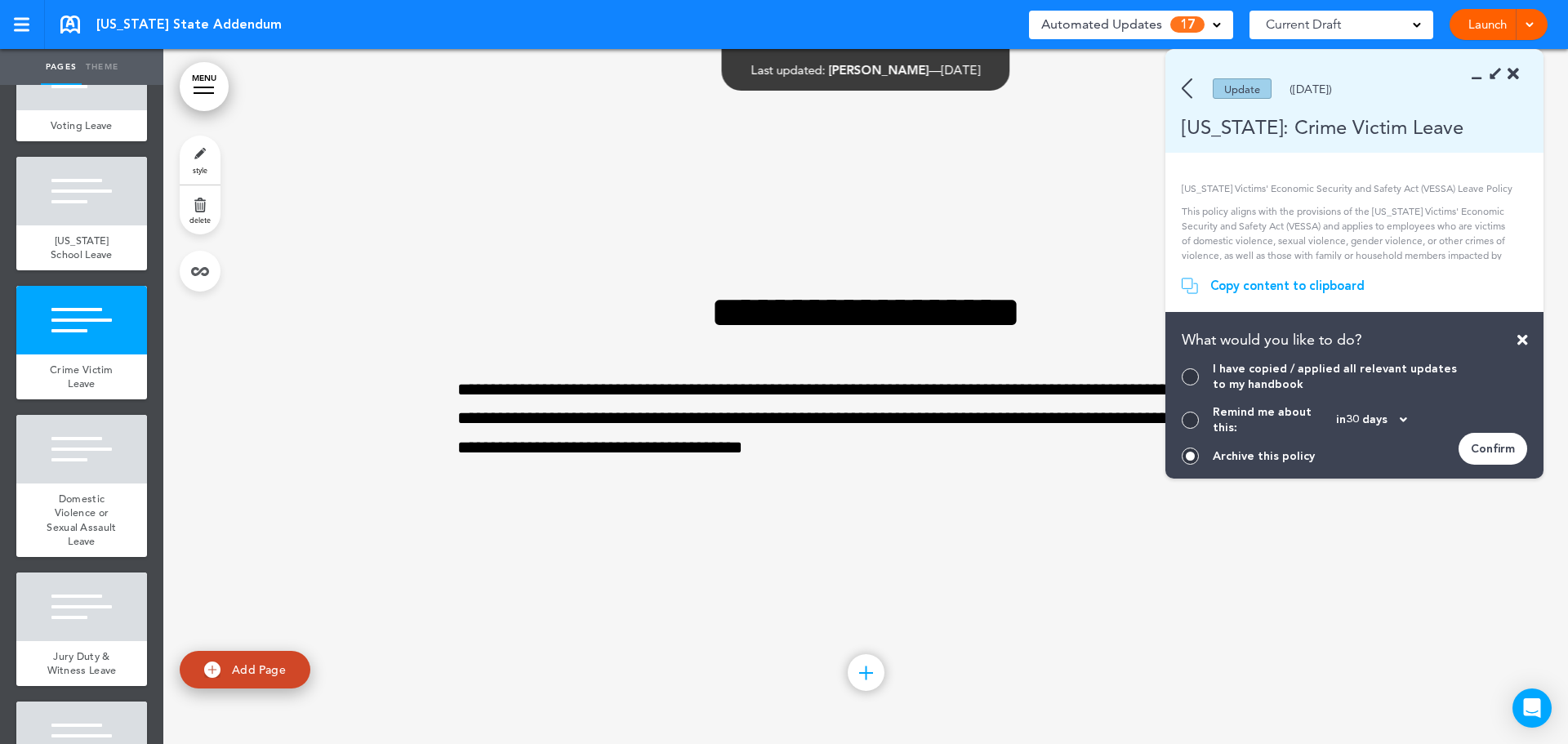
click at [1505, 453] on div "Confirm" at bounding box center [1493, 448] width 68 height 31
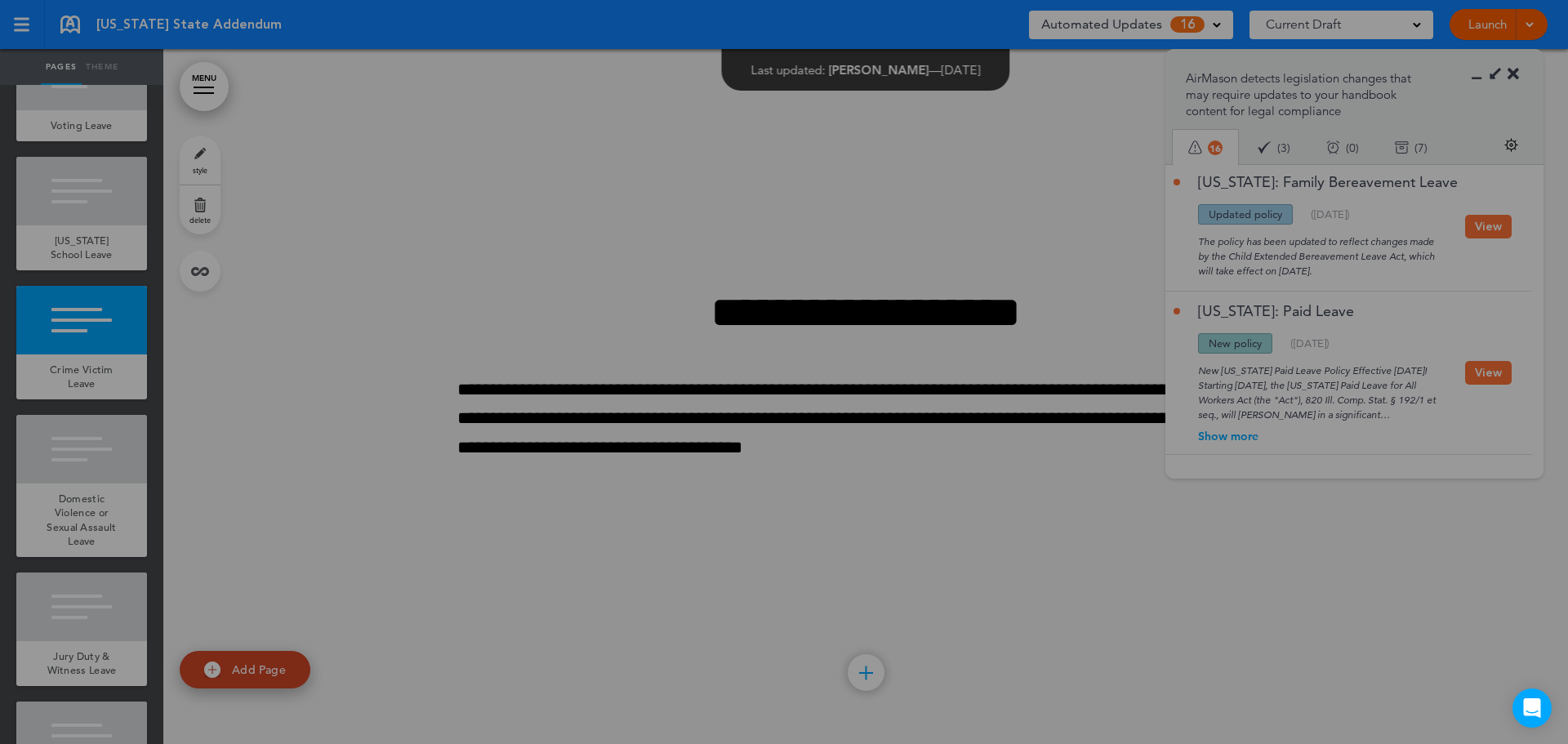
scroll to position [2668, 0]
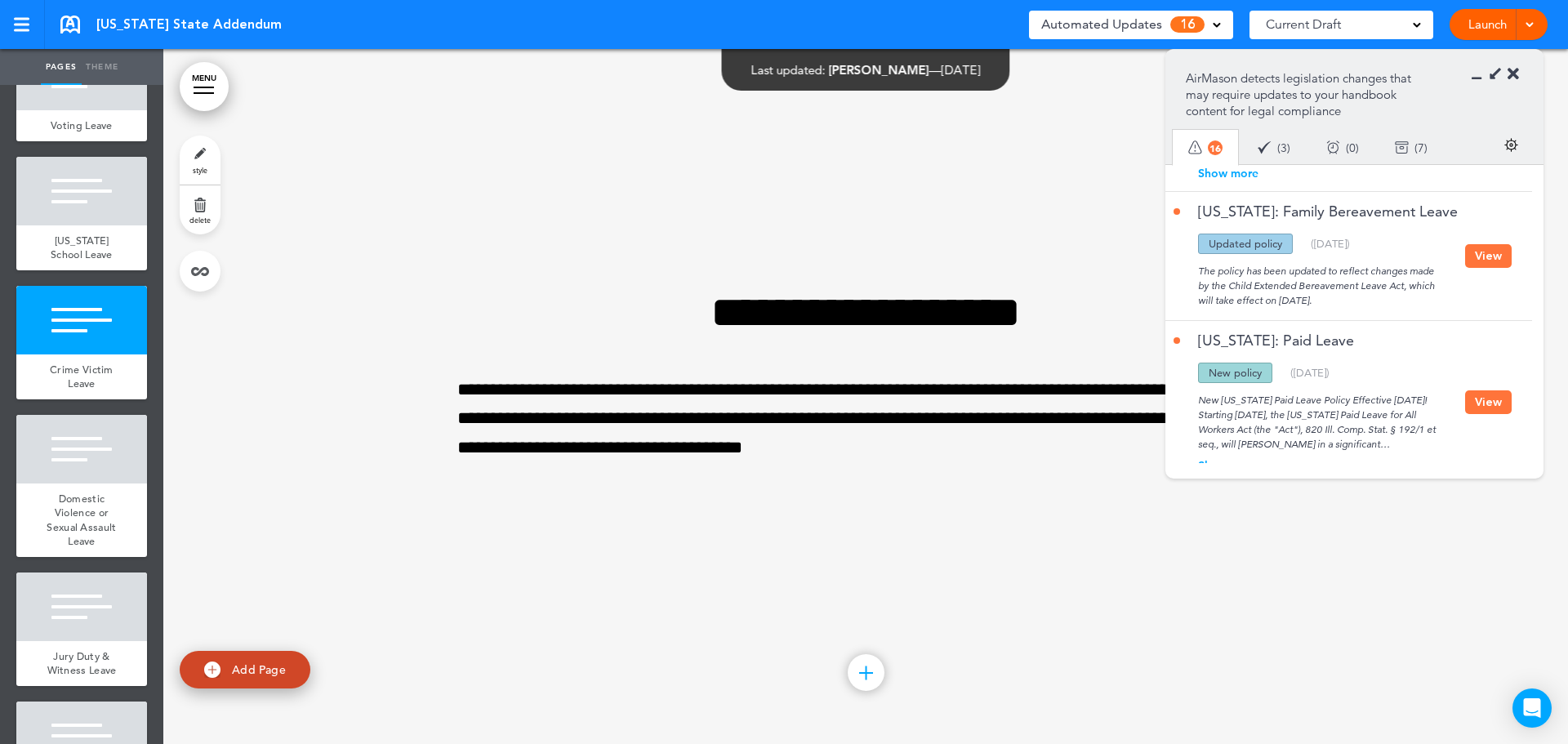
click at [1482, 390] on button "View" at bounding box center [1488, 401] width 47 height 24
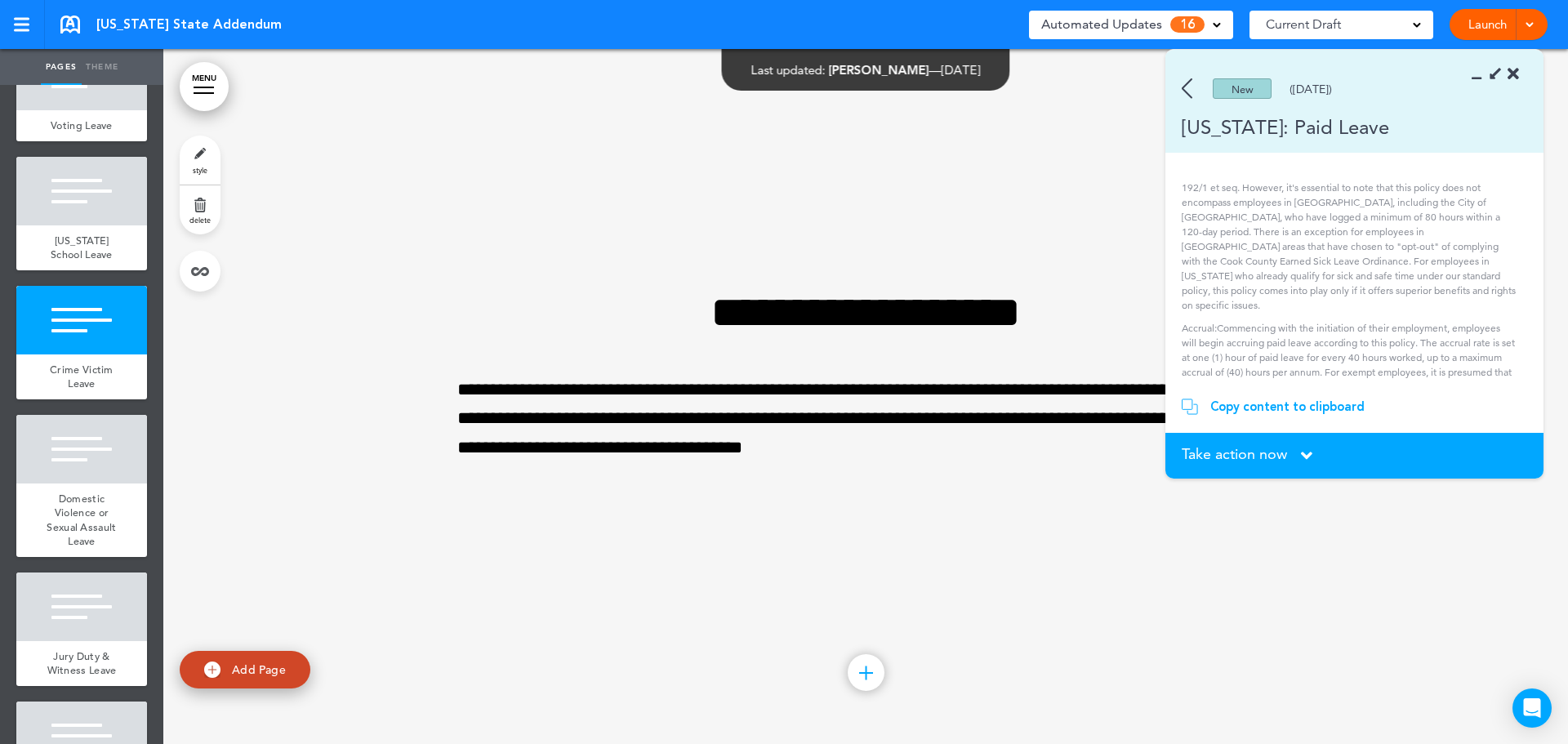
scroll to position [0, 0]
click at [1193, 83] on div "New (10/13/2023)" at bounding box center [1330, 88] width 331 height 20
drag, startPoint x: 1189, startPoint y: 91, endPoint x: 1190, endPoint y: 101, distance: 10.0
click at [1188, 91] on img at bounding box center [1187, 88] width 10 height 20
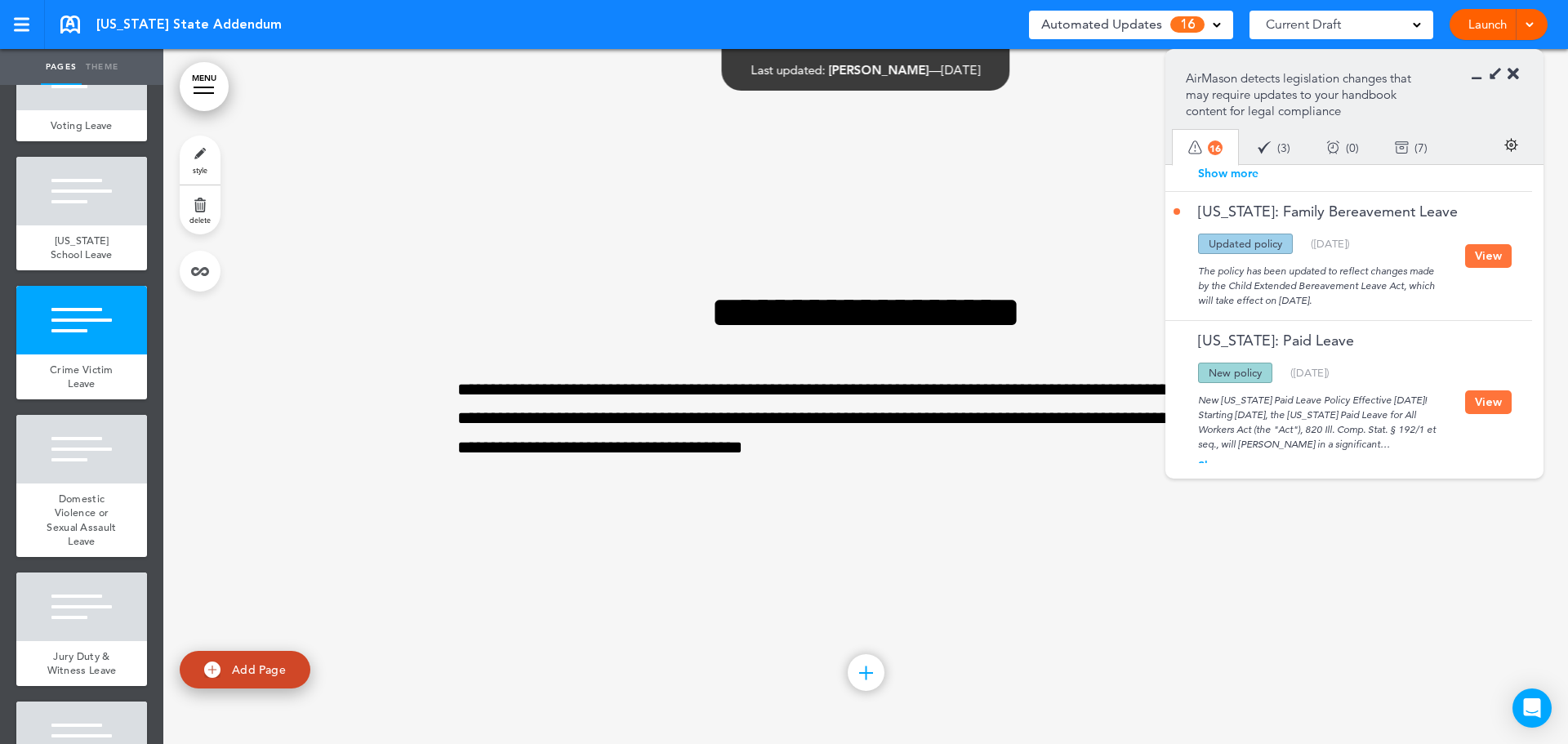
scroll to position [2586, 0]
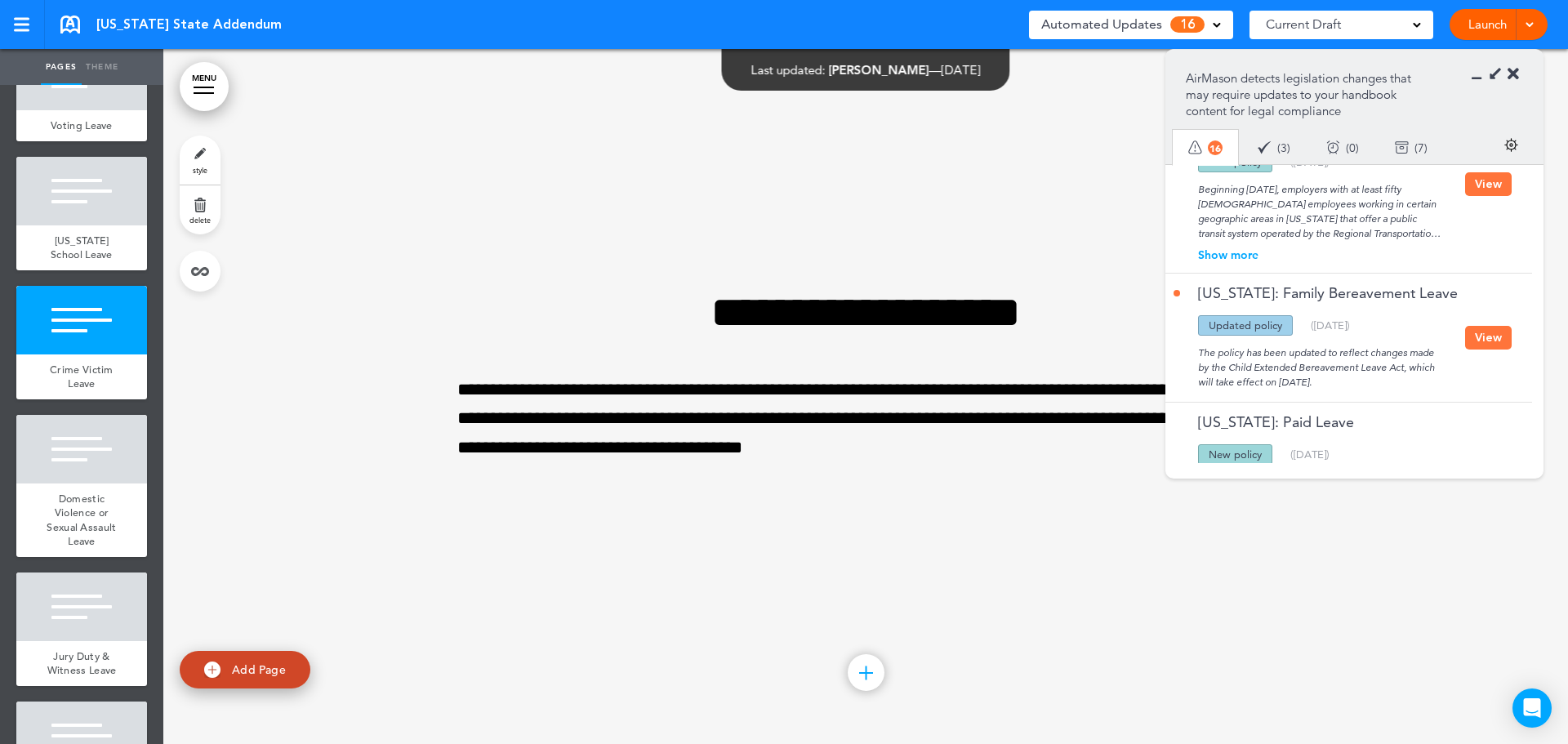
click at [1500, 326] on button "View" at bounding box center [1488, 338] width 47 height 24
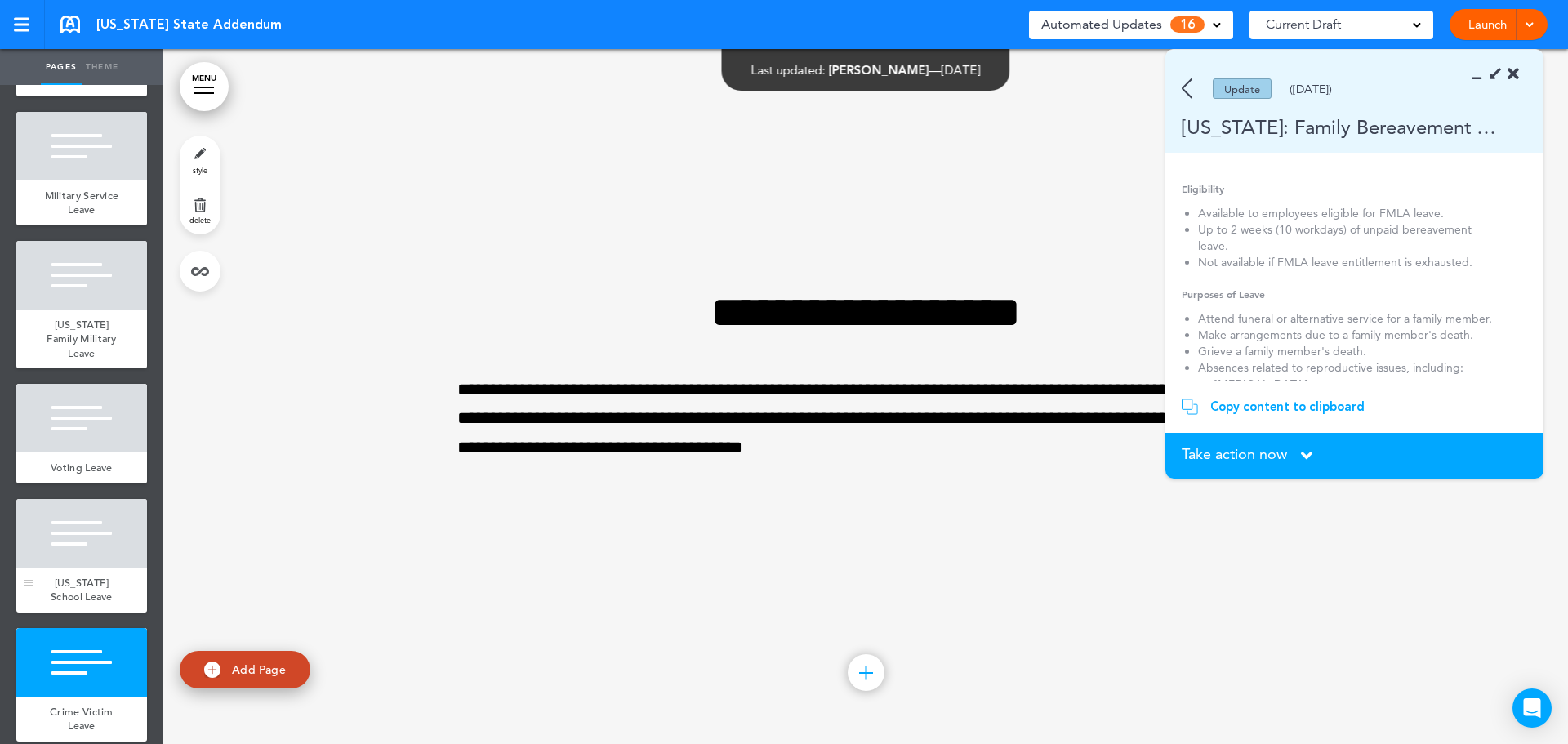
scroll to position [1935, 0]
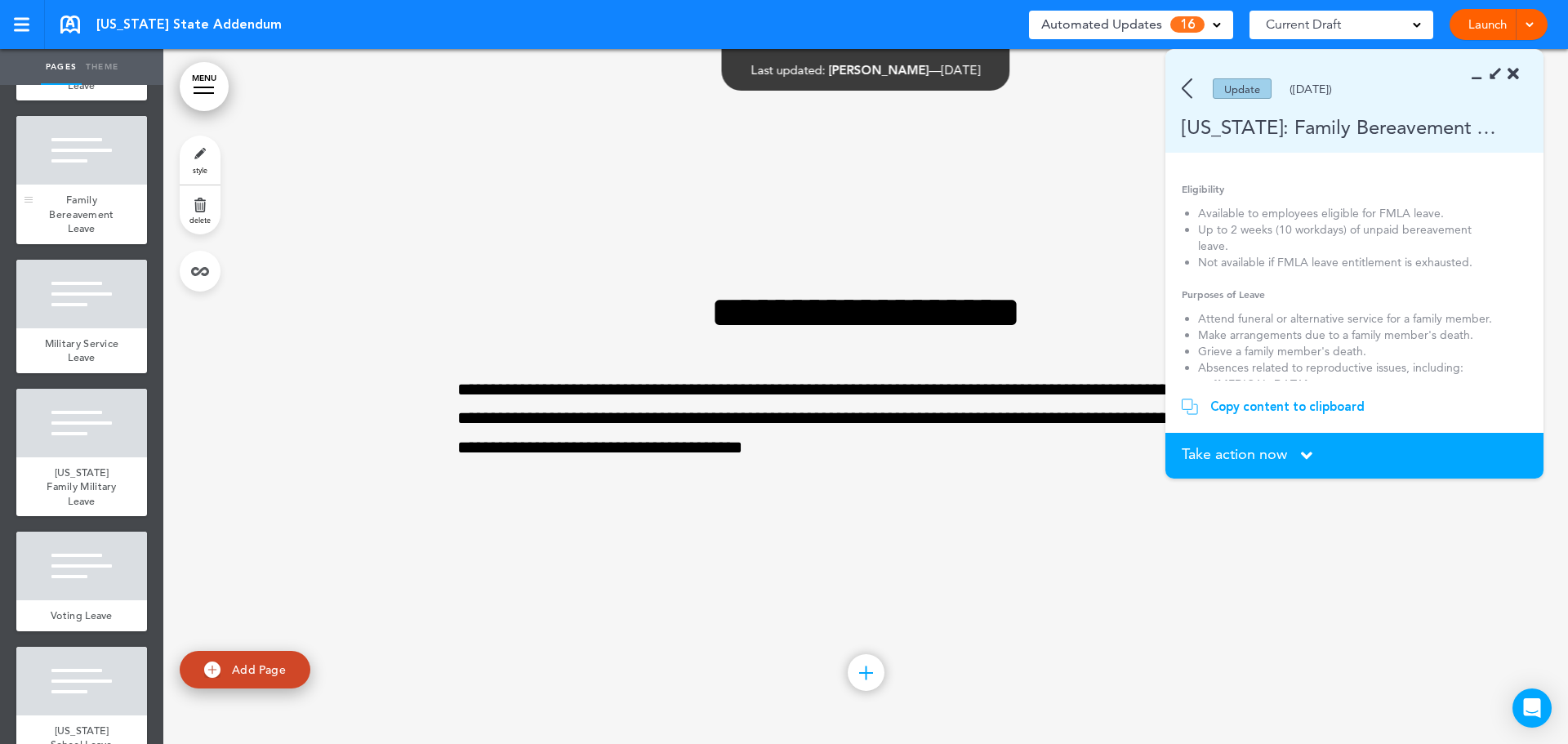
drag, startPoint x: 76, startPoint y: 257, endPoint x: 72, endPoint y: 377, distance: 120.1
click at [76, 185] on div at bounding box center [81, 150] width 130 height 69
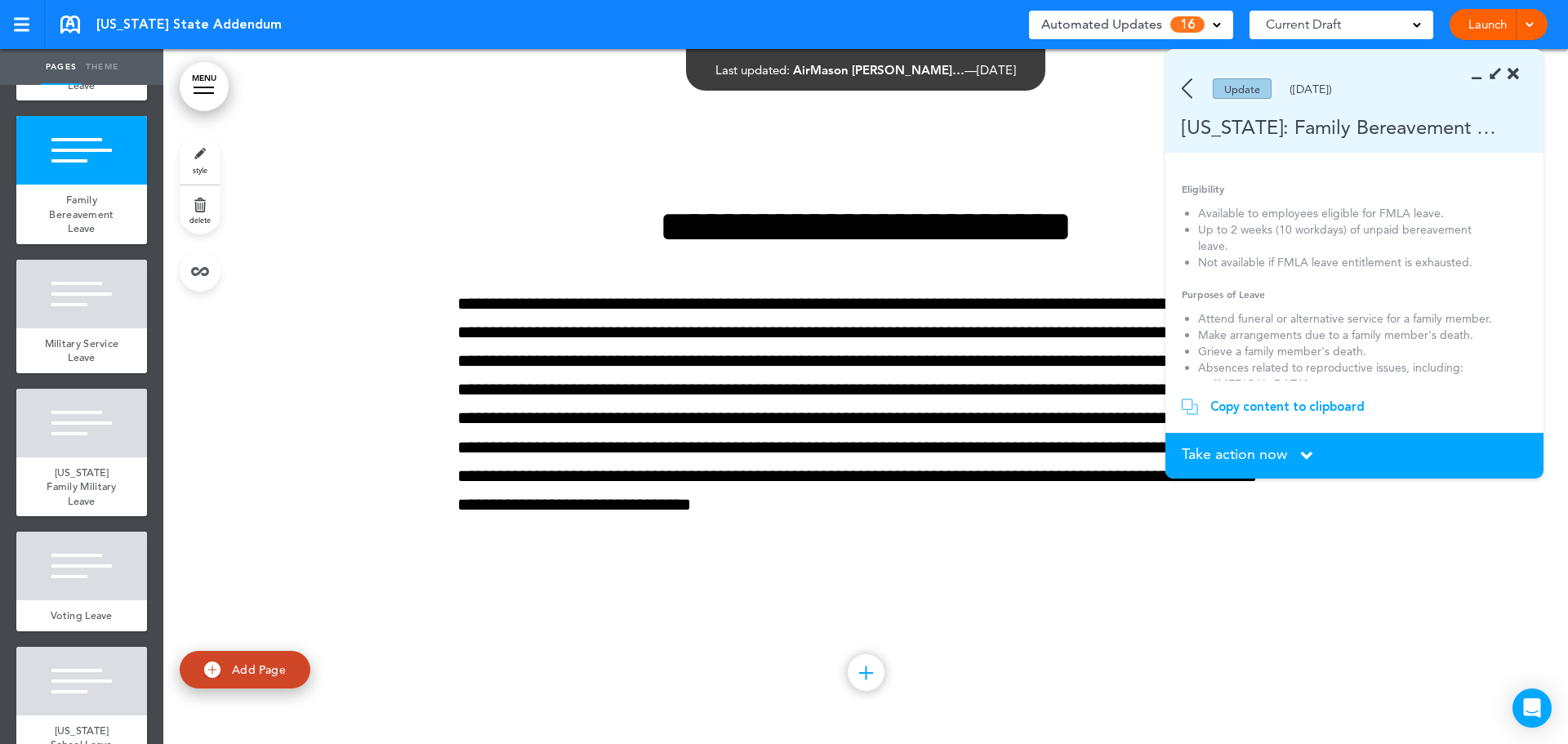
click at [1517, 71] on icon at bounding box center [1513, 74] width 11 height 16
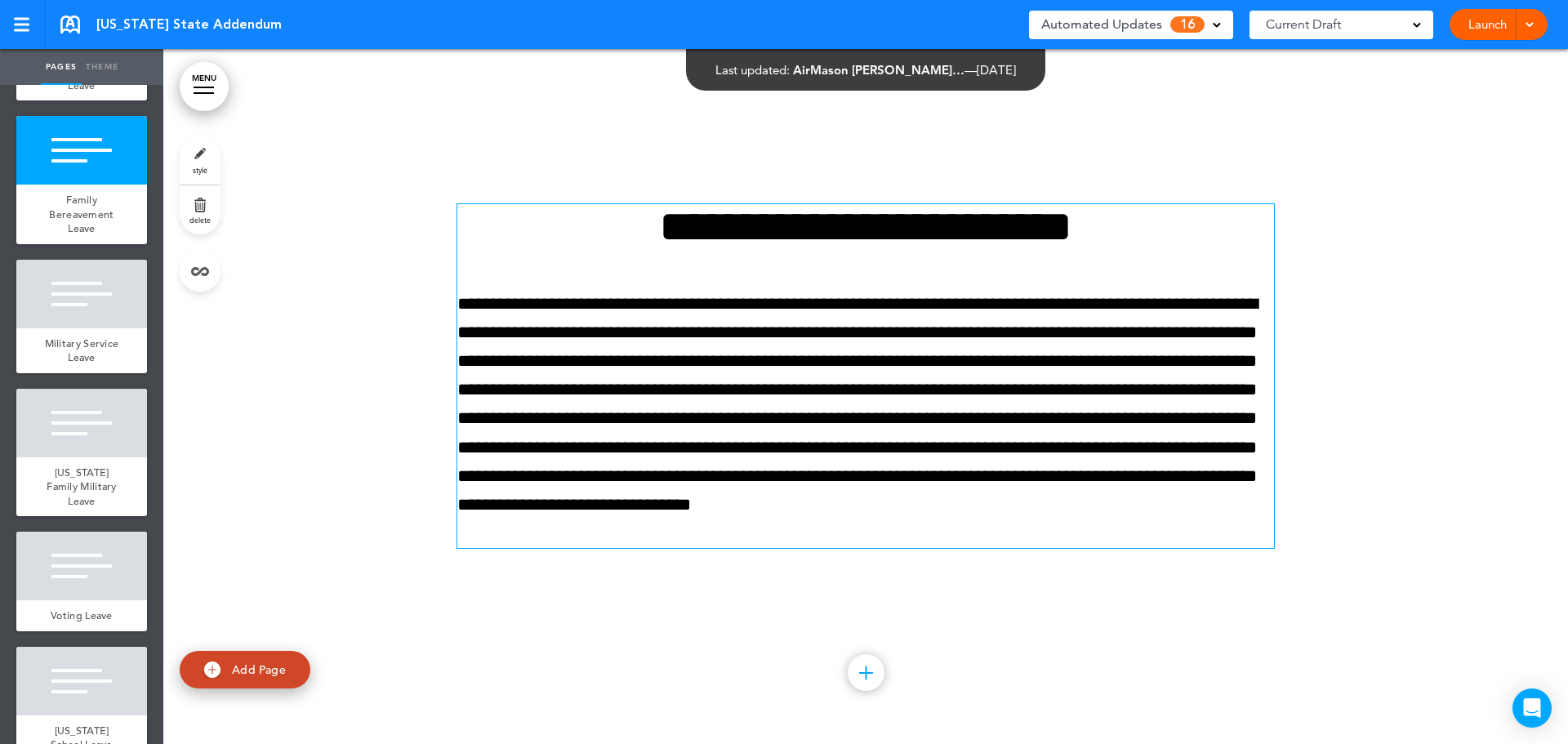
click at [641, 522] on p "**********" at bounding box center [865, 420] width 817 height 259
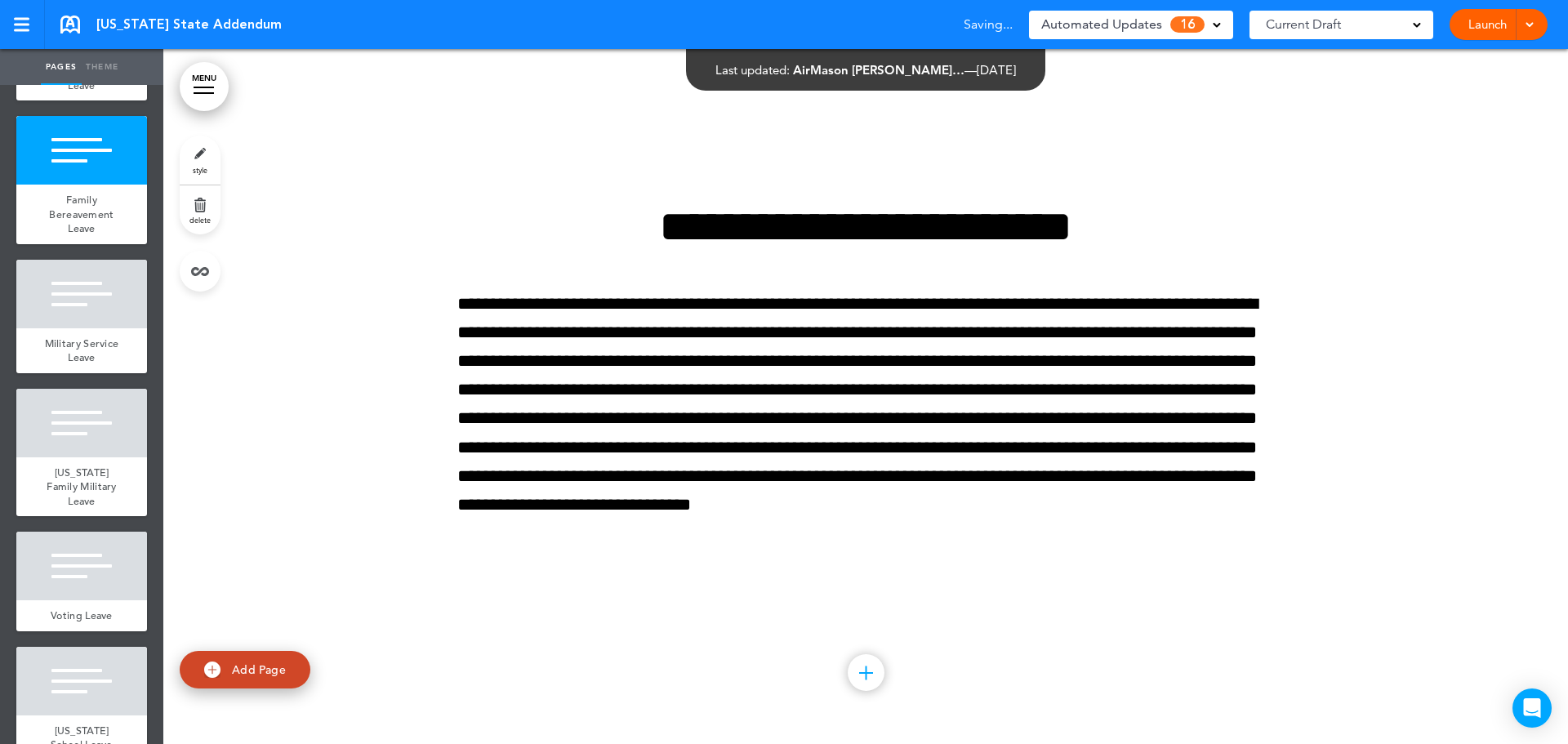
click at [1014, 565] on div "**********" at bounding box center [865, 397] width 817 height 508
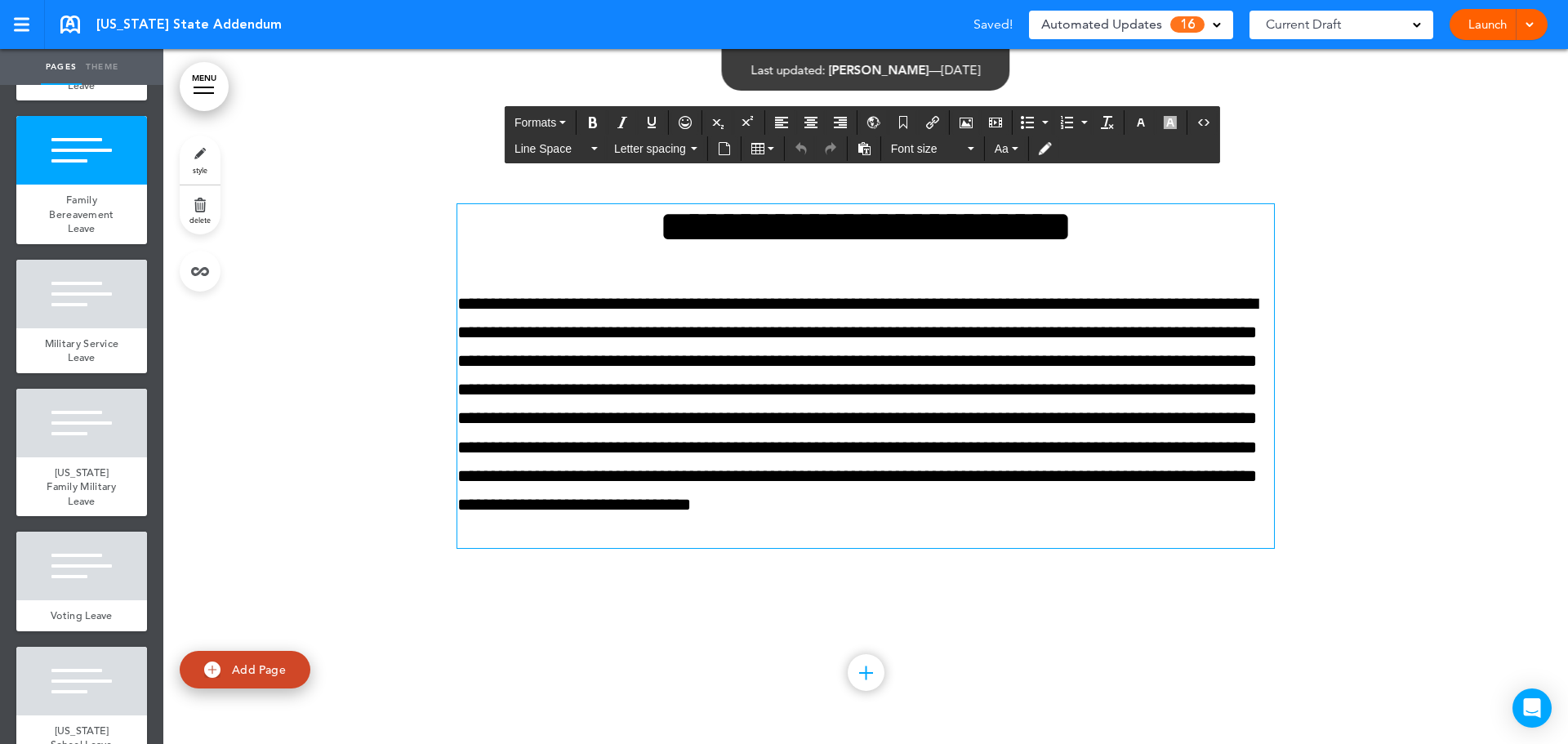
click at [596, 536] on p "**********" at bounding box center [865, 420] width 817 height 259
click at [1195, 24] on span "16" at bounding box center [1188, 24] width 34 height 16
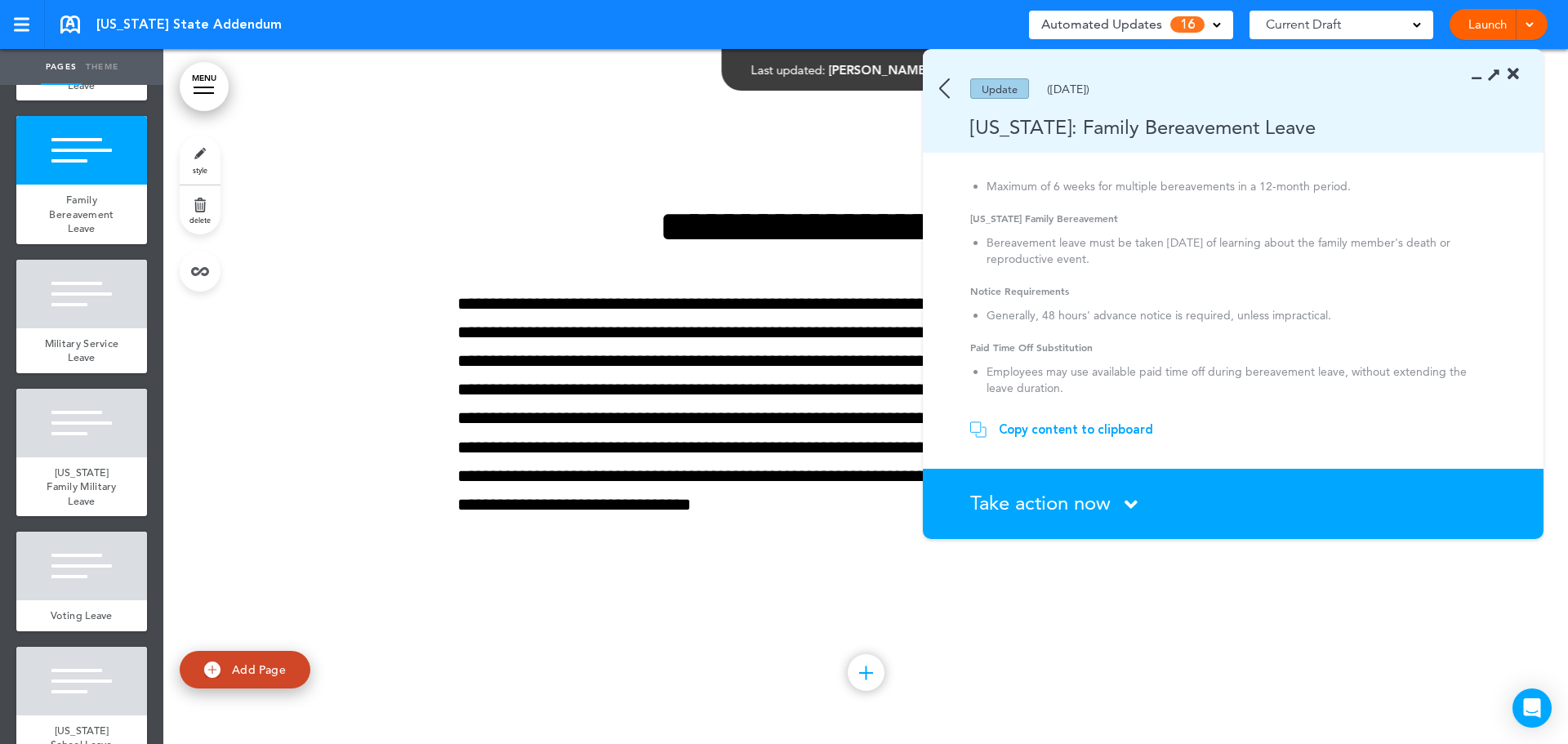
scroll to position [604, 0]
click at [1101, 428] on div "Copy content to clipboard" at bounding box center [1075, 429] width 154 height 16
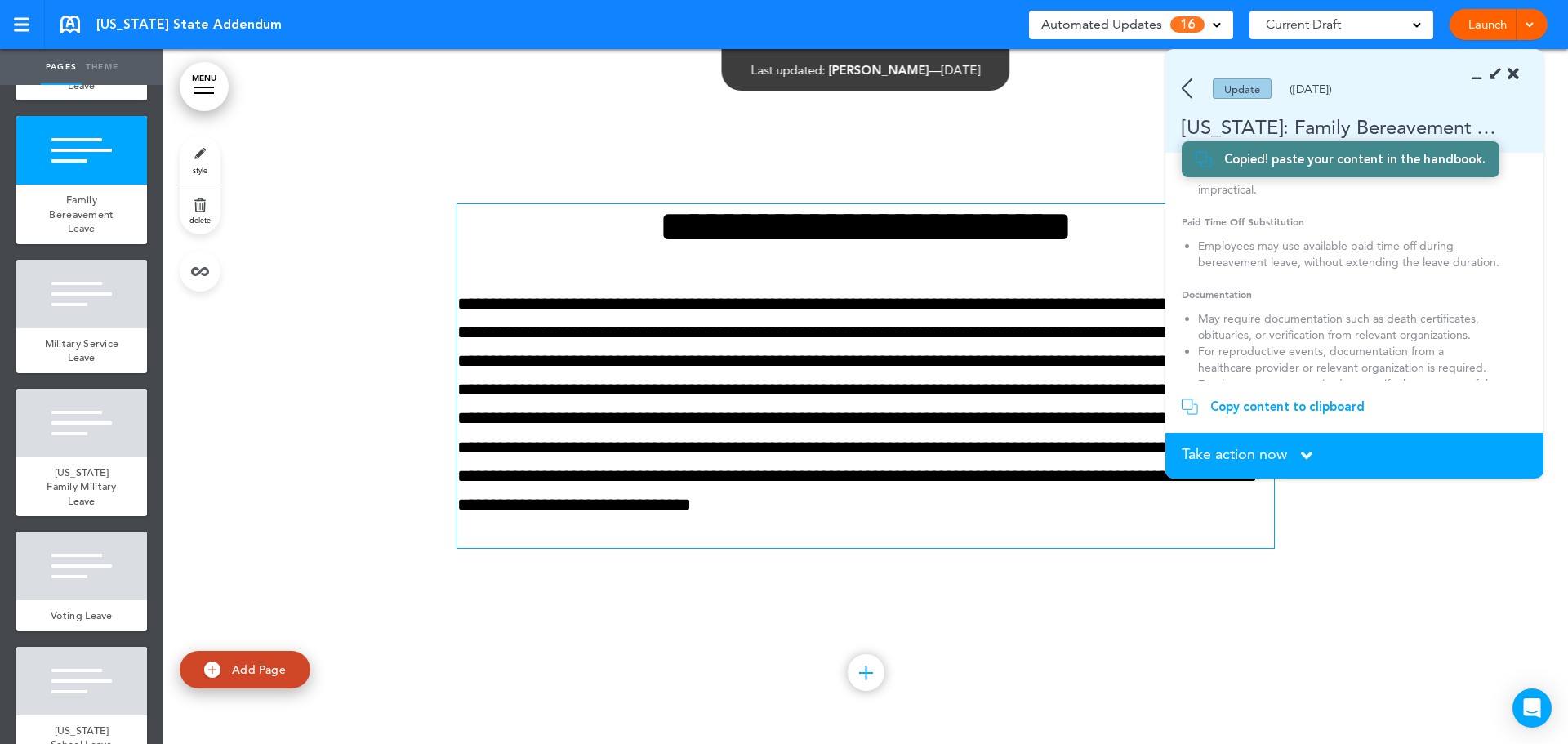
scroll to position [665, 0]
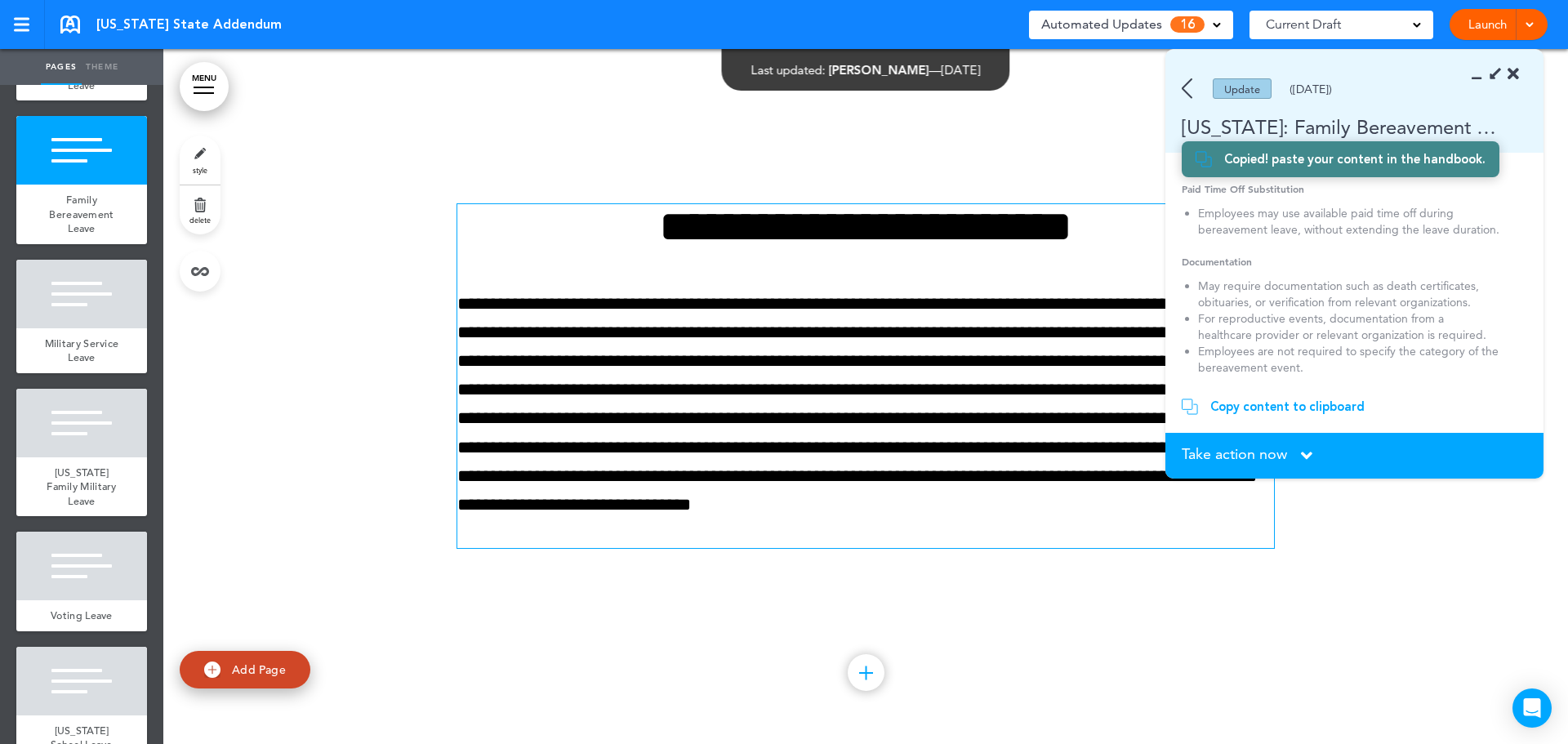
click at [770, 382] on p "**********" at bounding box center [865, 420] width 817 height 259
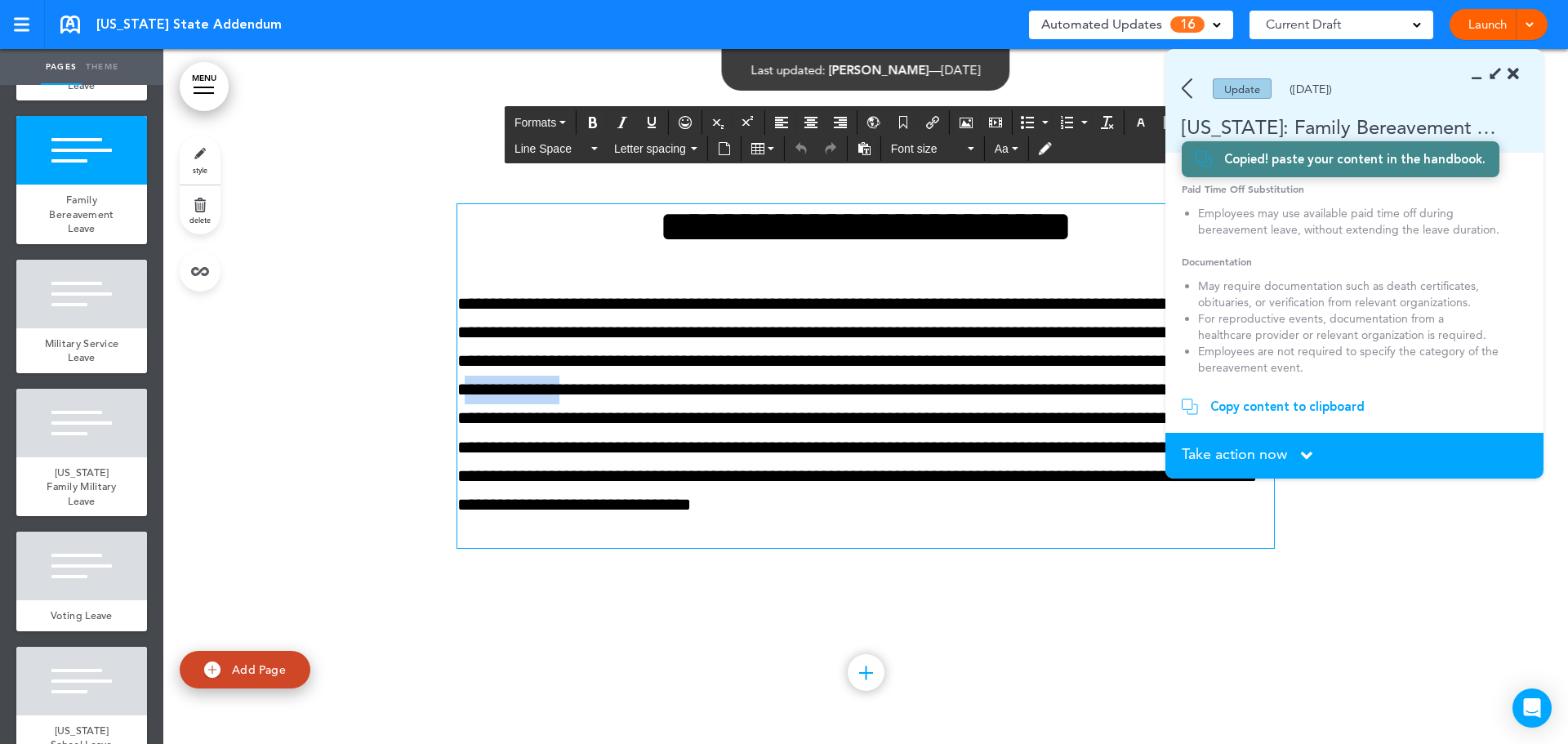
click at [770, 382] on p "**********" at bounding box center [865, 420] width 817 height 259
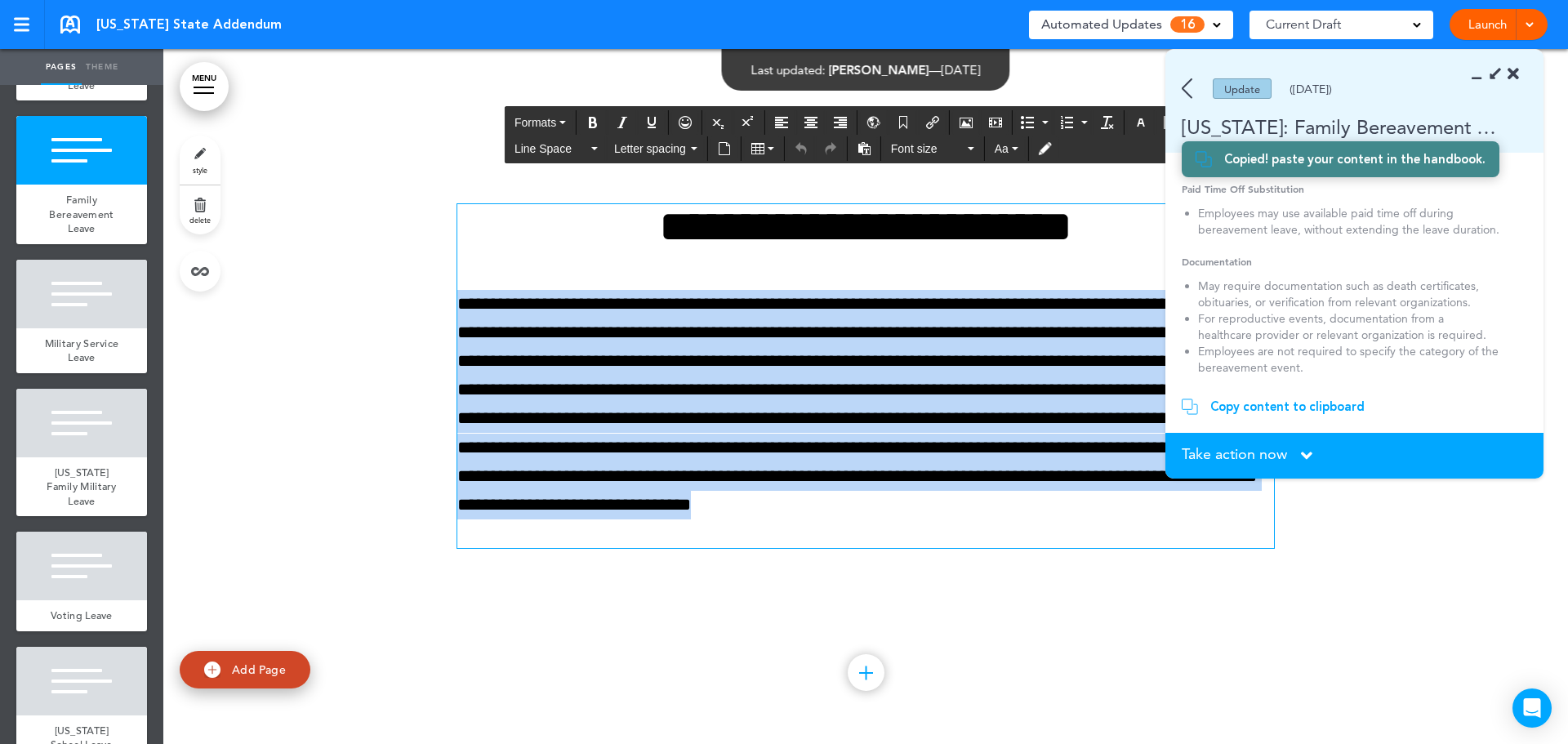
click at [770, 382] on p "**********" at bounding box center [865, 420] width 817 height 259
paste div
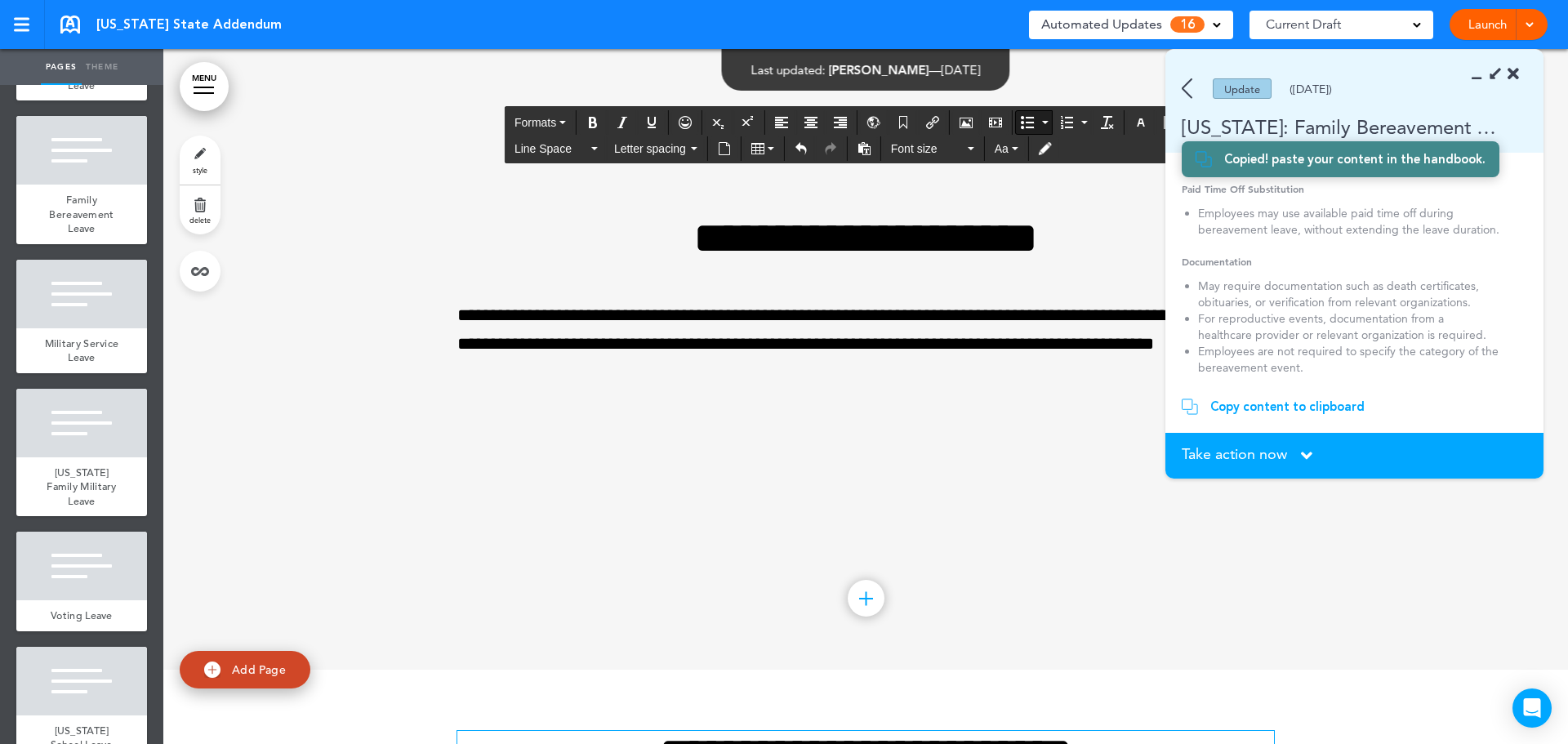
scroll to position [10216, 0]
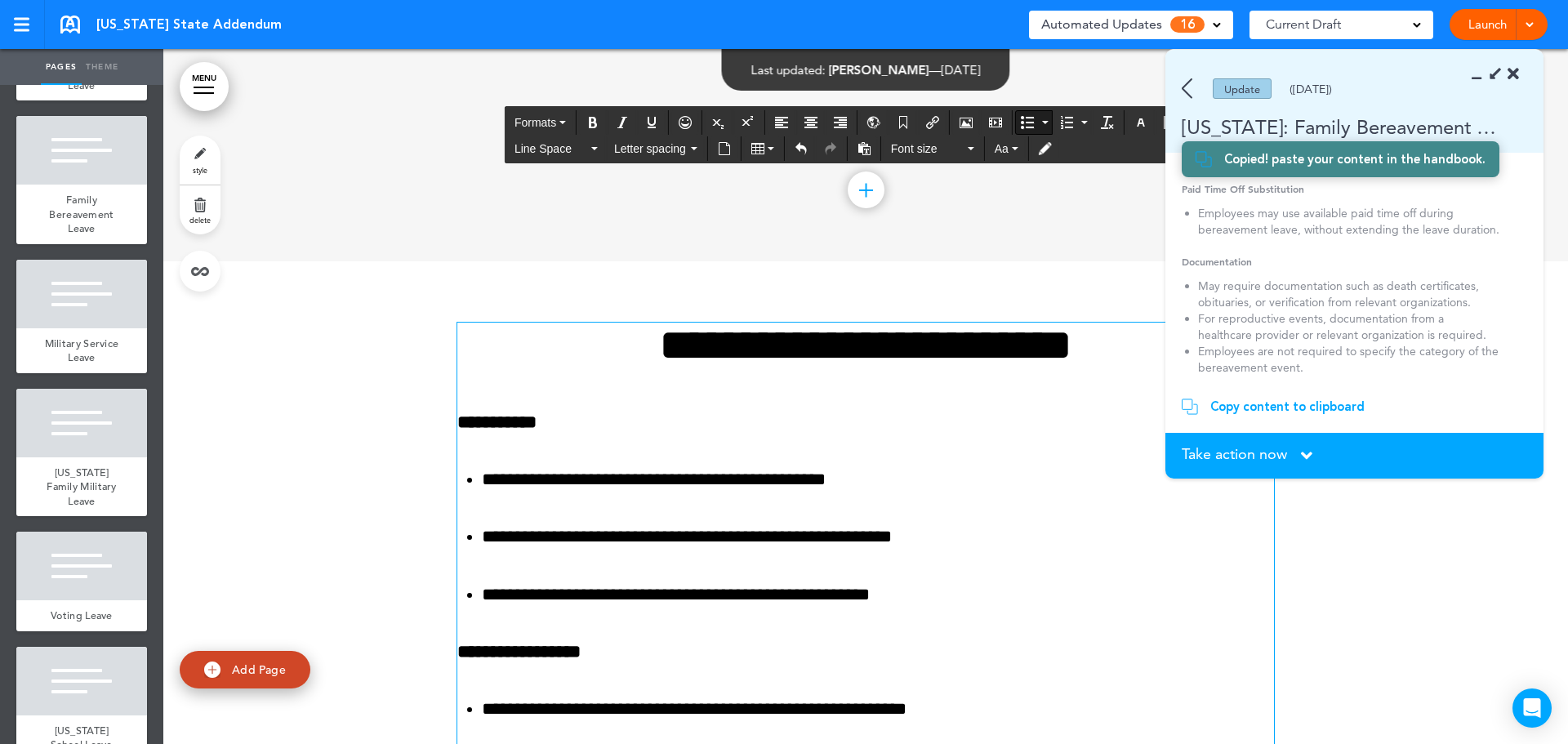
click at [1256, 457] on span "Take action now" at bounding box center [1234, 454] width 106 height 14
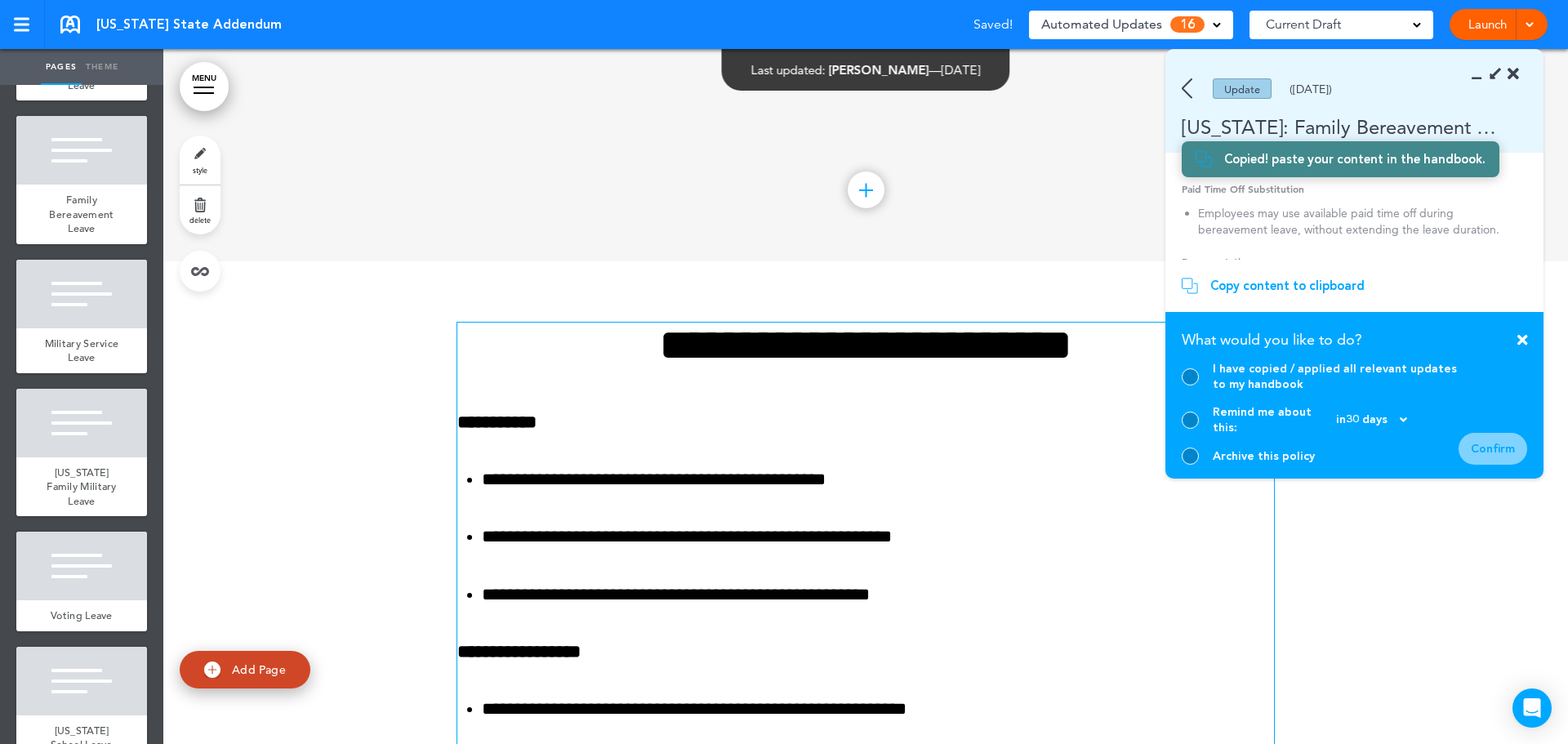
click at [1188, 385] on div at bounding box center [1191, 377] width 17 height 17
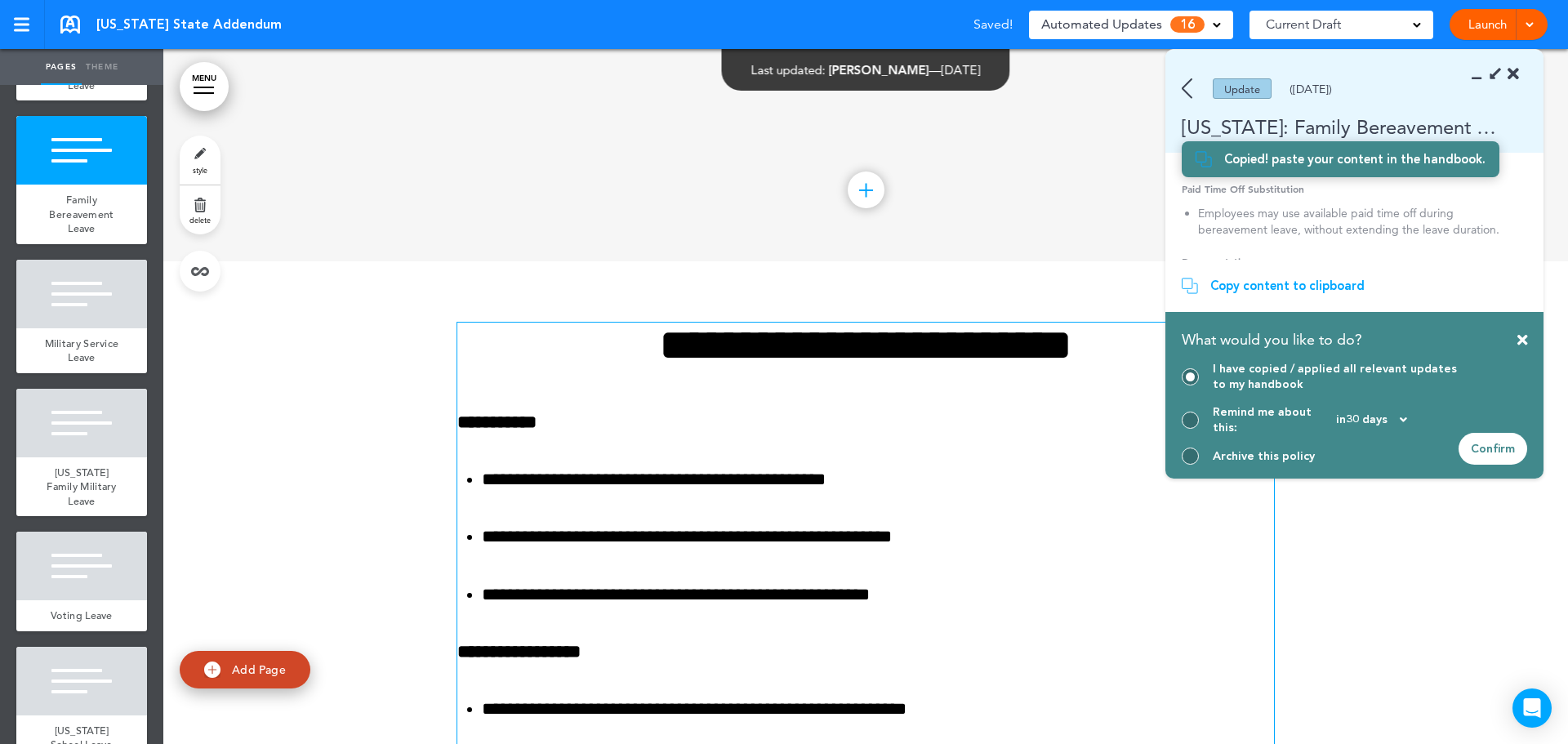
click at [1485, 447] on div "Confirm" at bounding box center [1493, 448] width 68 height 31
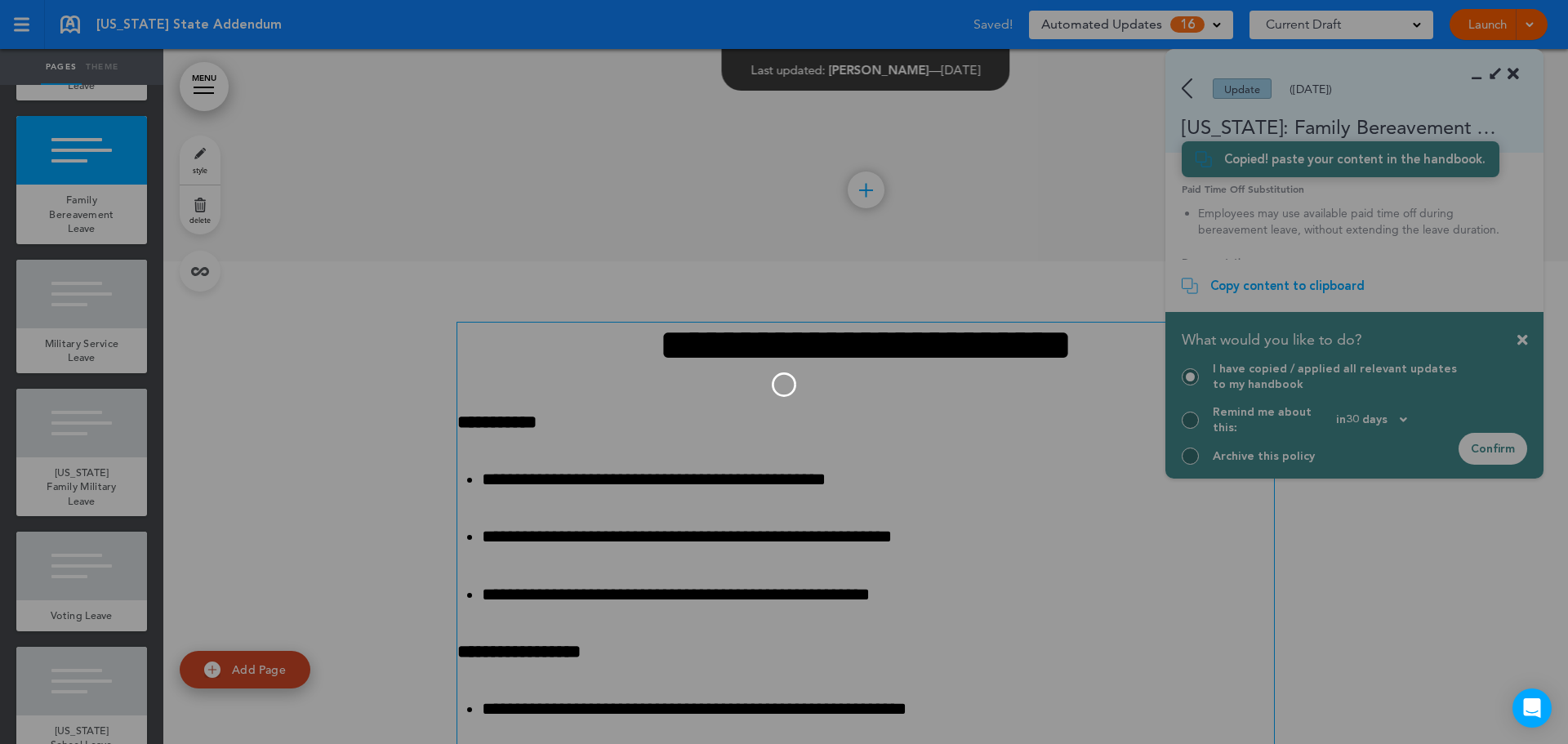
scroll to position [2538, 0]
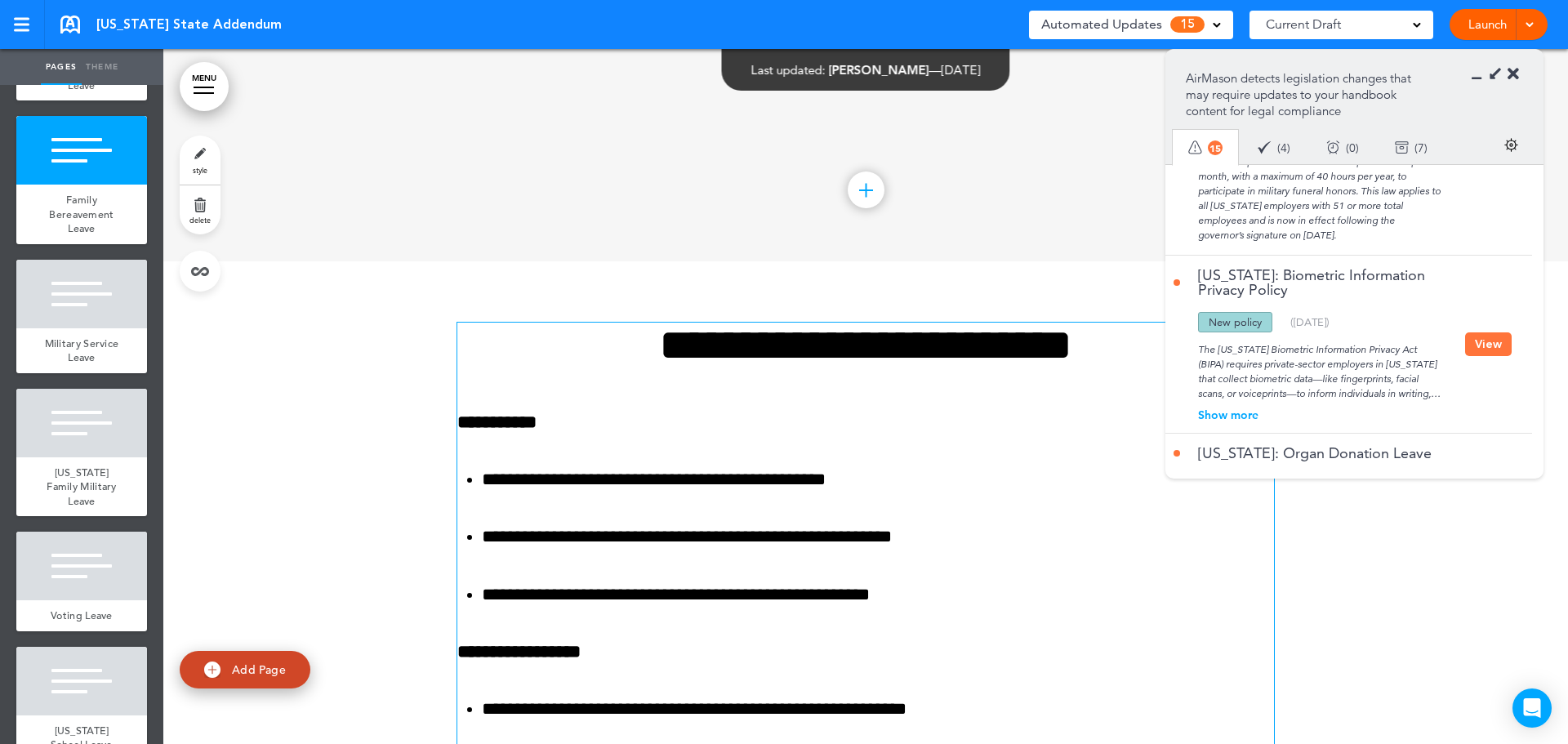
scroll to position [0, 0]
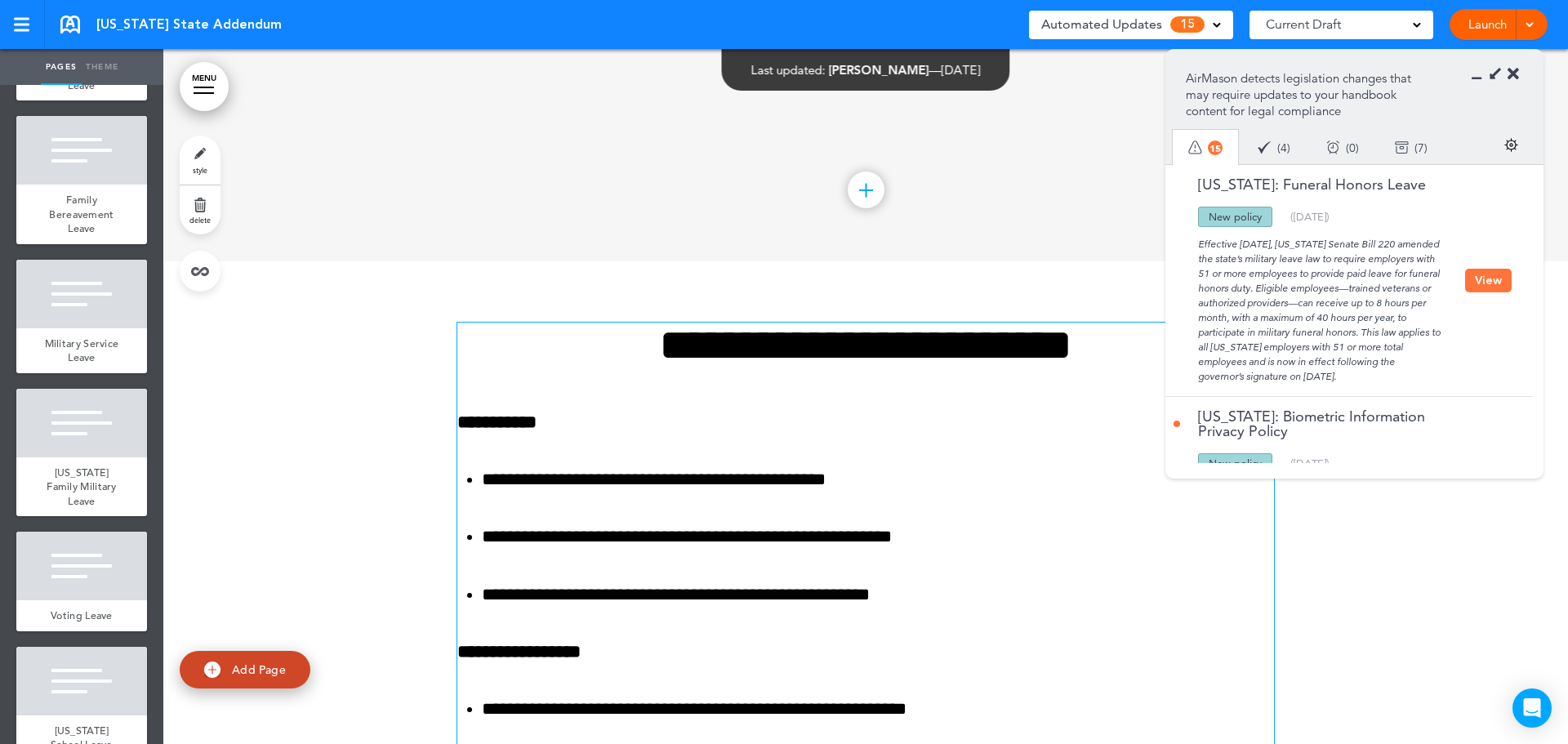
drag, startPoint x: 1391, startPoint y: 186, endPoint x: 1196, endPoint y: 193, distance: 195.1
click at [1196, 193] on div "Illinois: Funeral Honors Leave" at bounding box center [1319, 191] width 292 height 29
copy link "Illinois: Funeral Honors Leave"
click at [1363, 195] on div "Illinois: Funeral Honors Leave" at bounding box center [1319, 191] width 292 height 29
click at [1491, 284] on button "View" at bounding box center [1488, 281] width 47 height 24
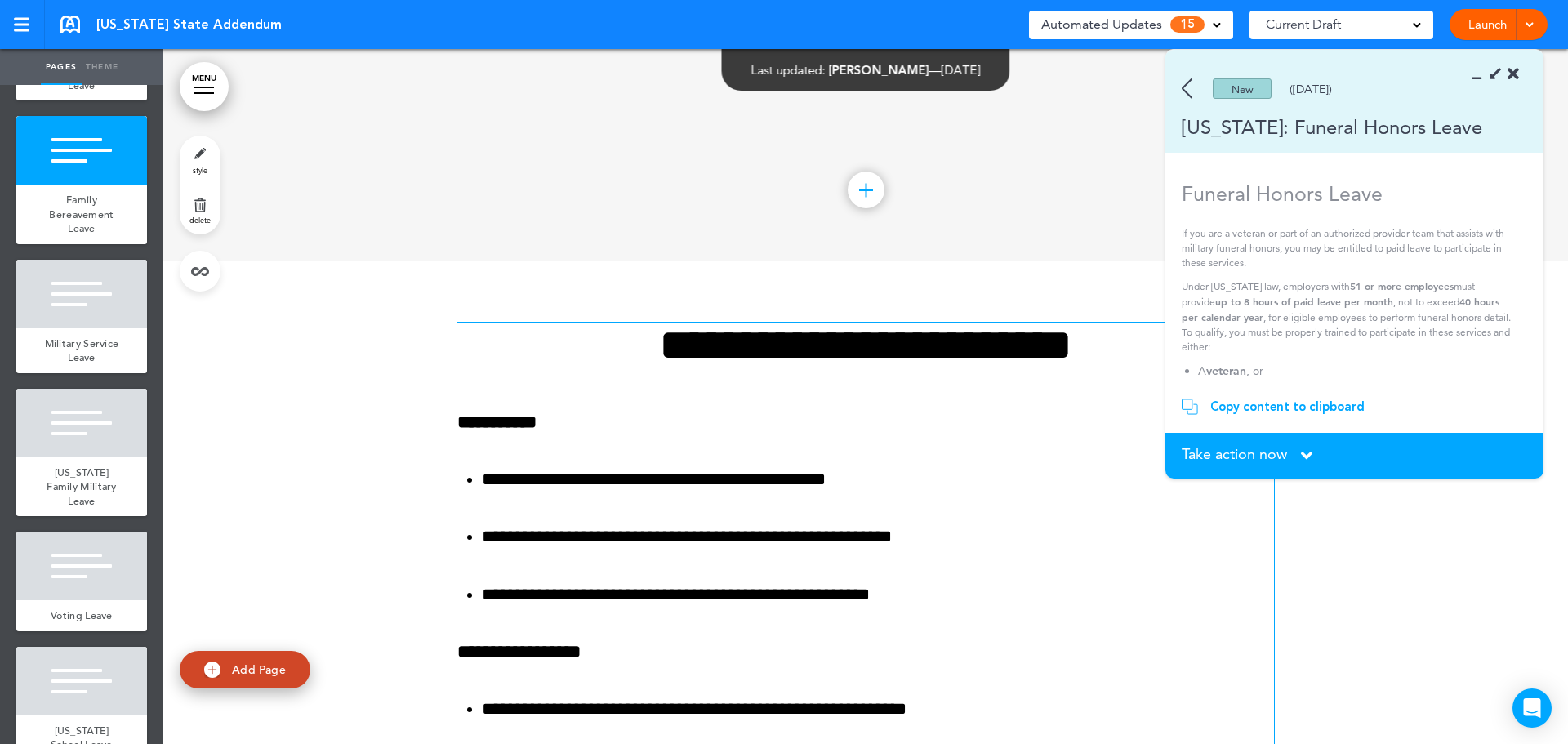
click at [1271, 442] on section "Take action now Click here to change the status What would you like to do? I ha…" at bounding box center [1354, 456] width 378 height 46
drag, startPoint x: 1268, startPoint y: 454, endPoint x: 1280, endPoint y: 495, distance: 42.7
click at [1268, 452] on span "Take action now" at bounding box center [1234, 454] width 106 height 14
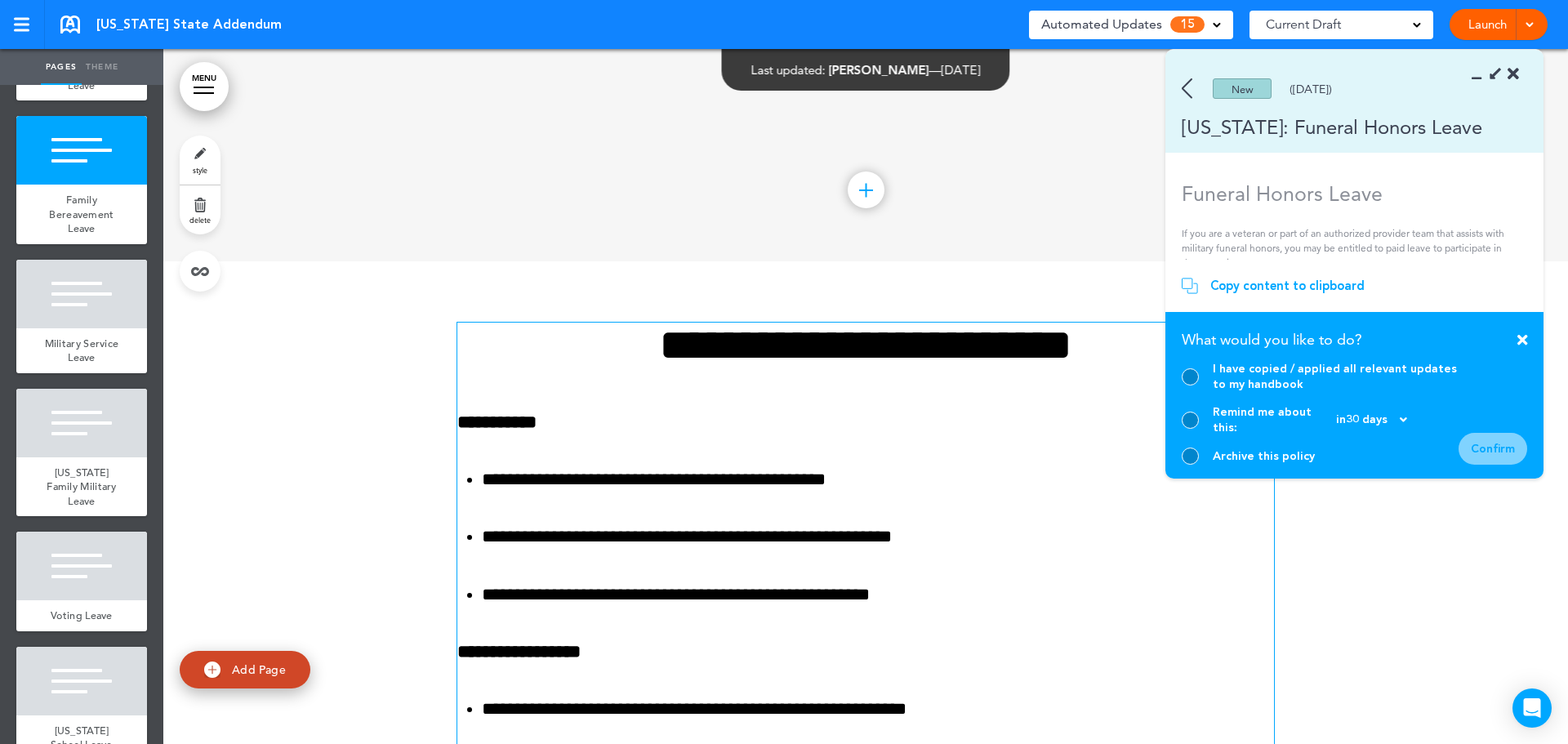
click at [1203, 452] on div "Archive this policy" at bounding box center [1320, 457] width 277 height 17
click at [1191, 452] on div at bounding box center [1191, 457] width 17 height 17
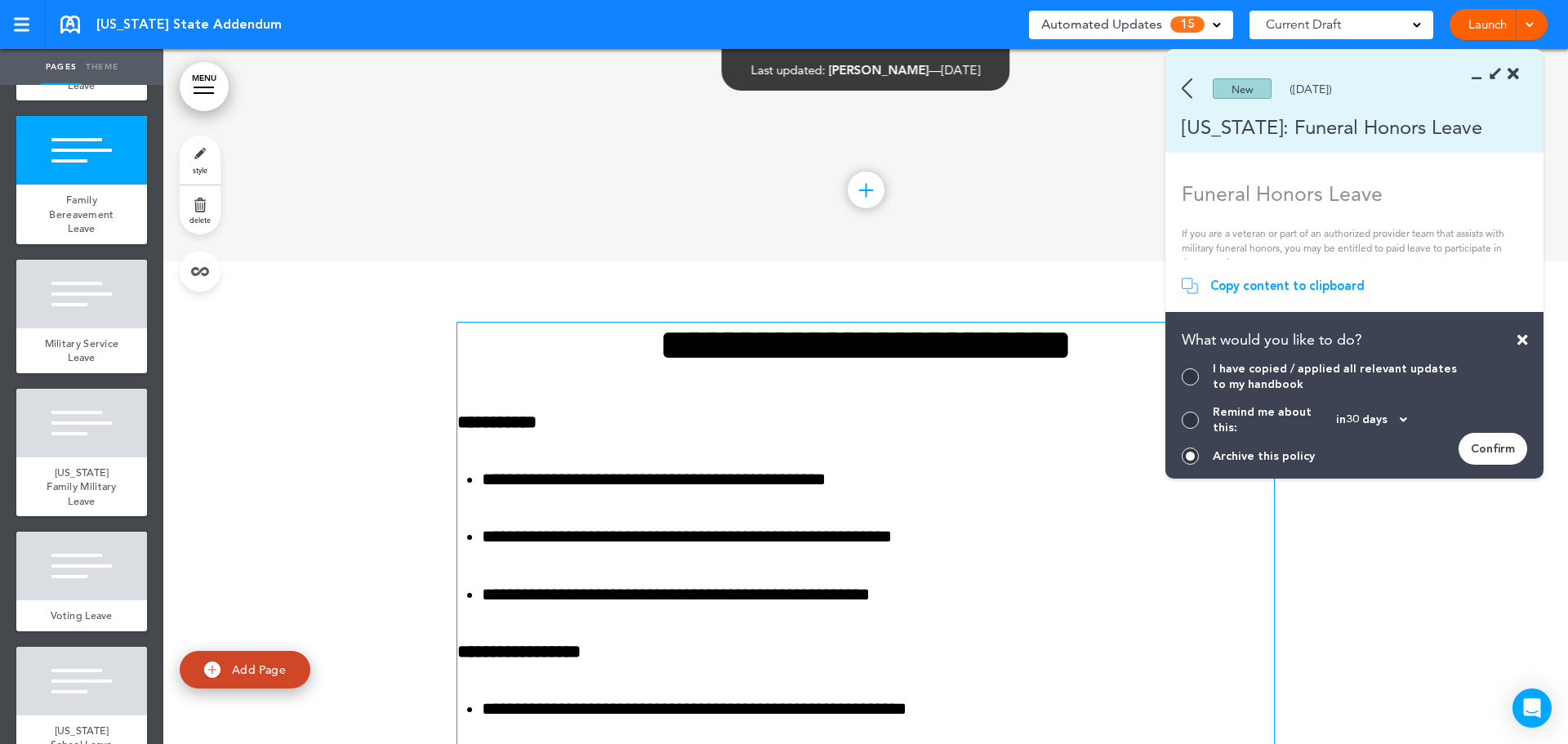
click at [1496, 447] on div "Confirm" at bounding box center [1493, 448] width 68 height 31
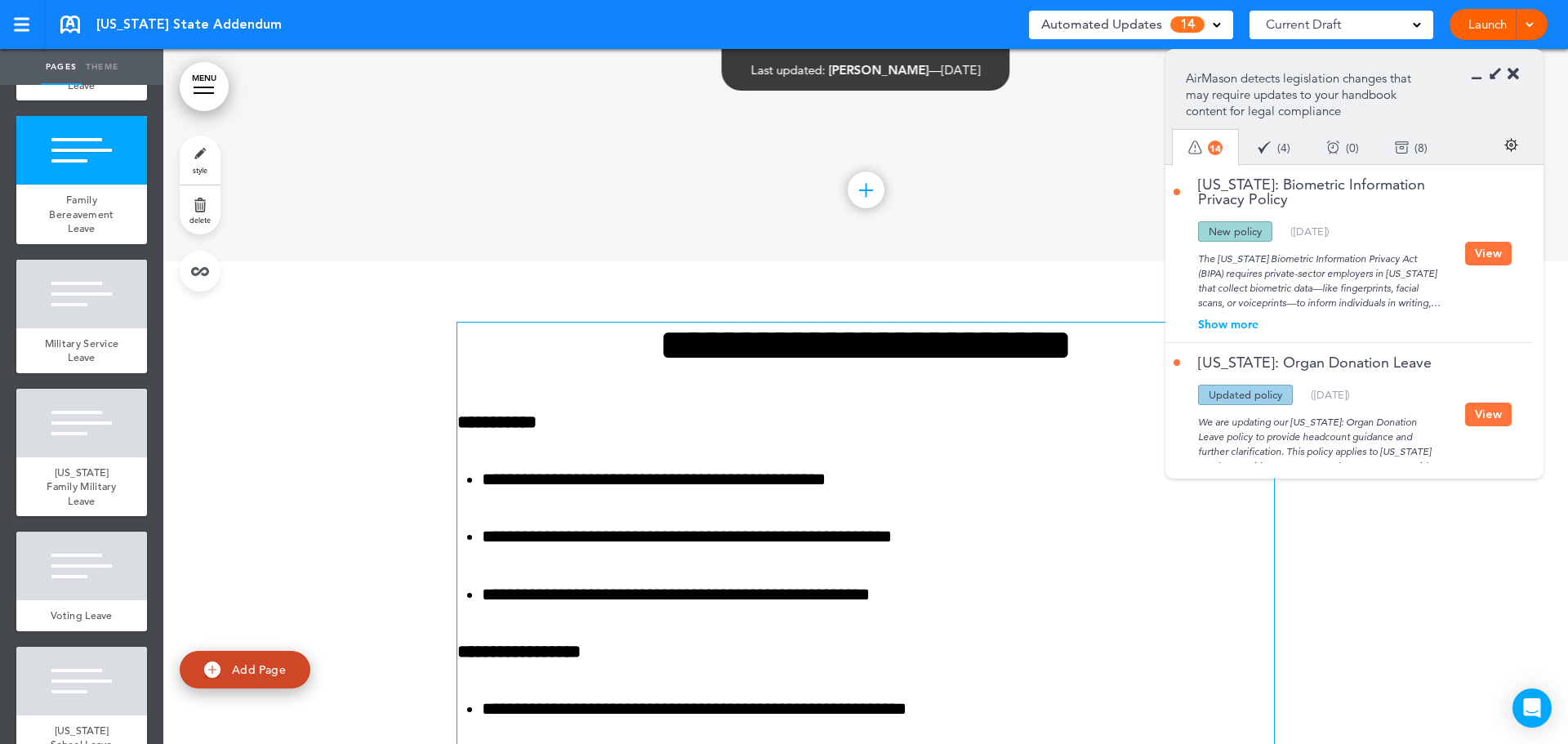
drag, startPoint x: 1460, startPoint y: 261, endPoint x: 1474, endPoint y: 260, distance: 14.0
click at [1460, 261] on div "The Illinois Biometric Information Privacy Act (BIPA) requires private-sector e…" at bounding box center [1319, 276] width 292 height 69
click at [1480, 258] on button "View" at bounding box center [1488, 253] width 47 height 24
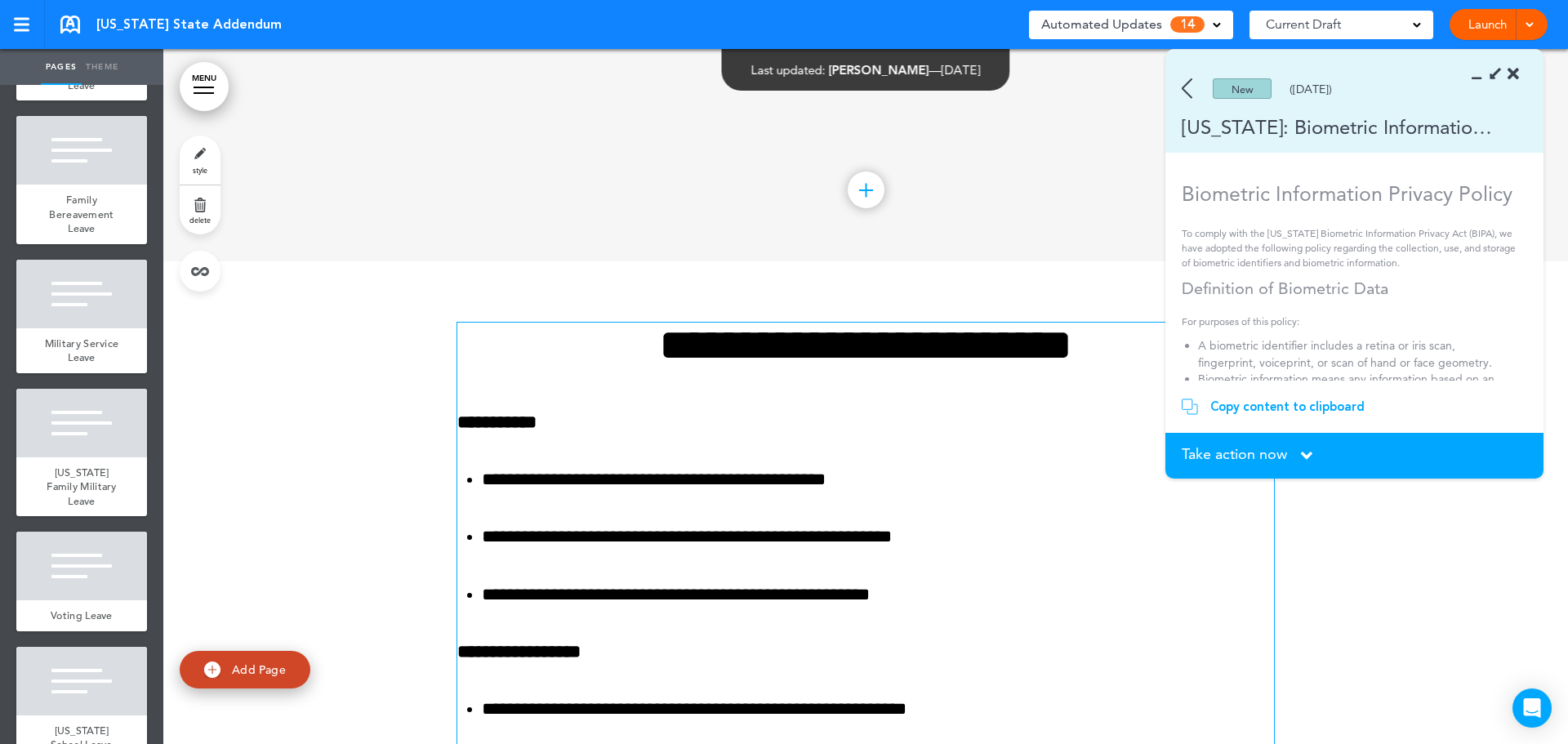
click at [1188, 84] on img at bounding box center [1187, 88] width 10 height 20
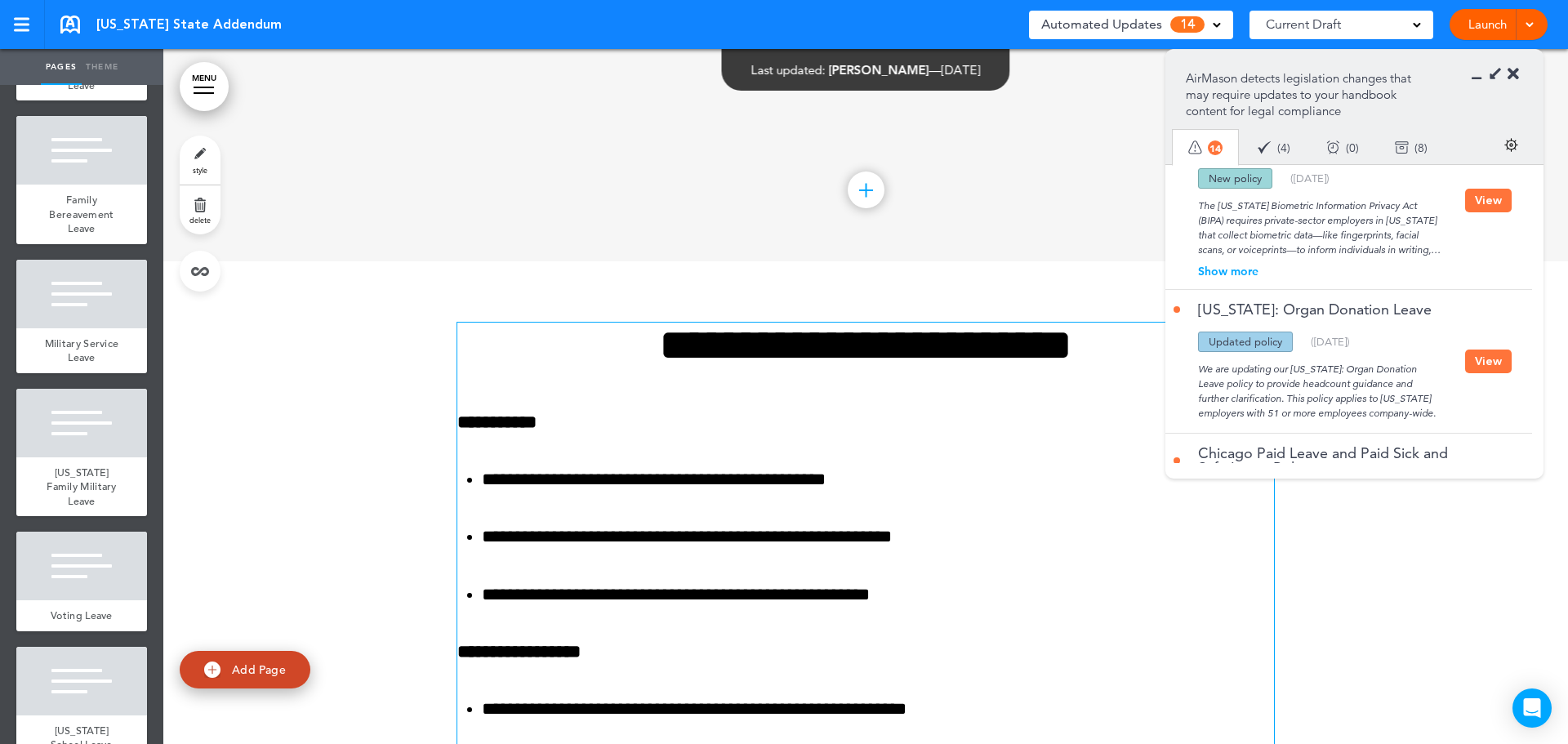
scroll to position [82, 0]
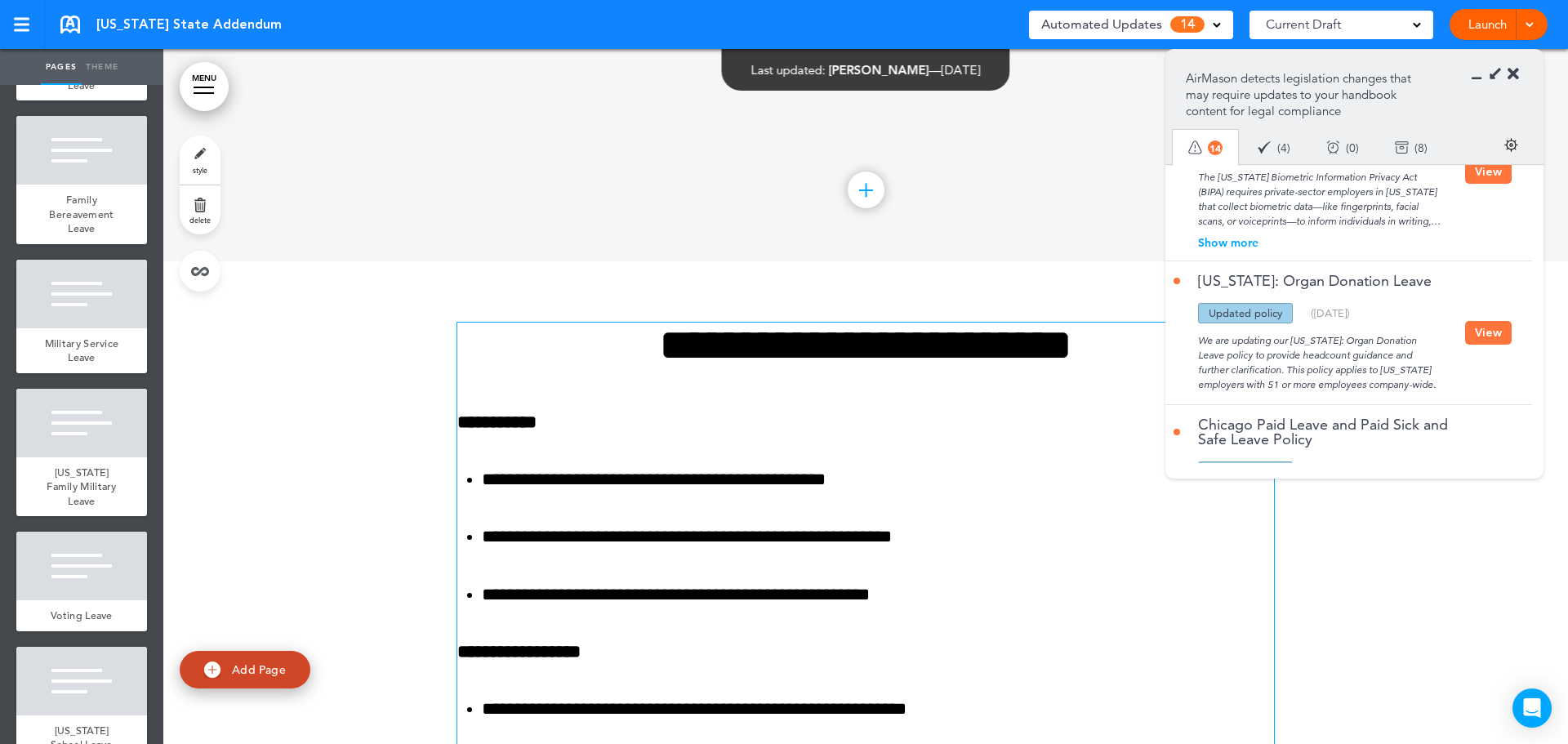
click at [1469, 340] on button "View" at bounding box center [1488, 332] width 47 height 24
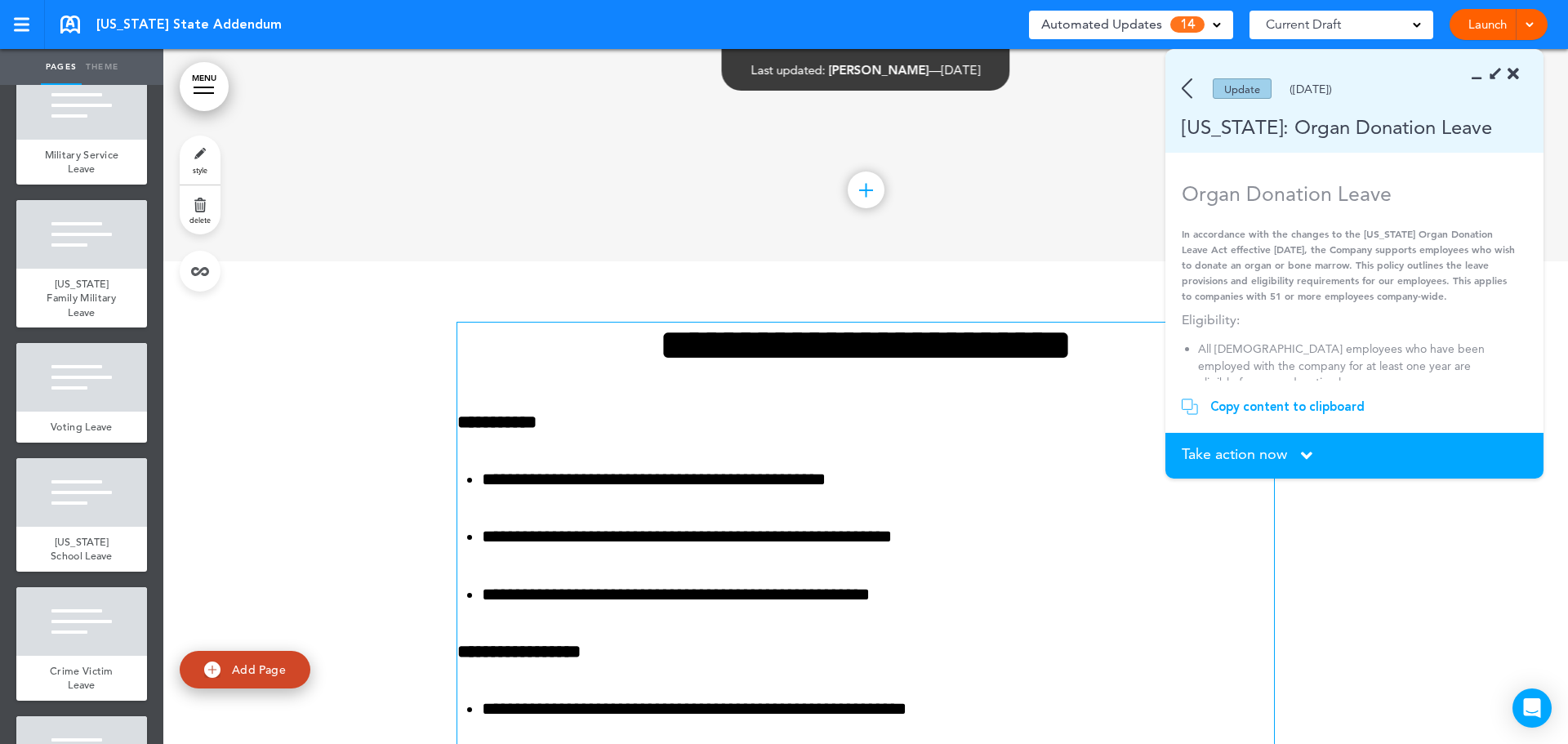
scroll to position [2369, 0]
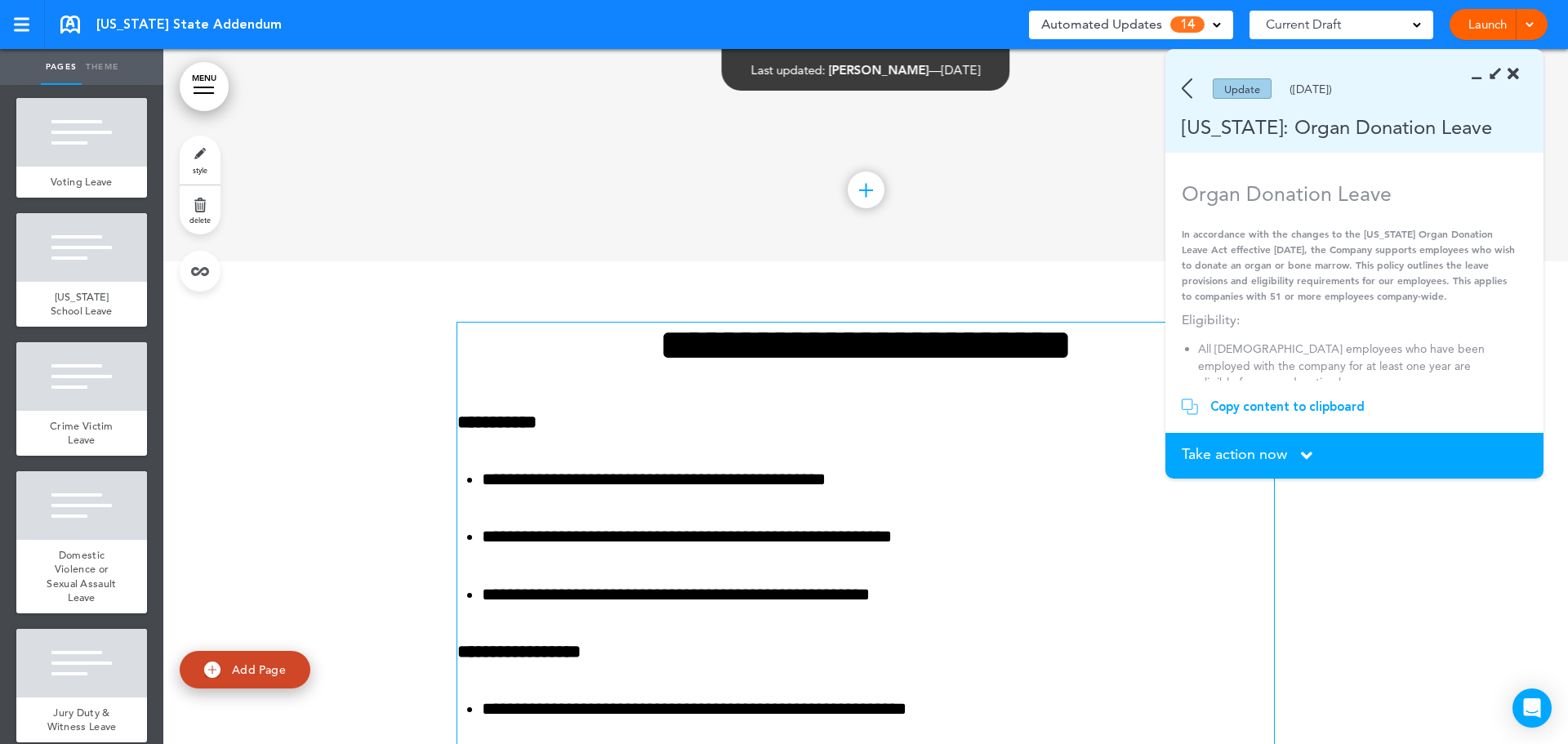
click at [1190, 82] on img at bounding box center [1187, 88] width 10 height 20
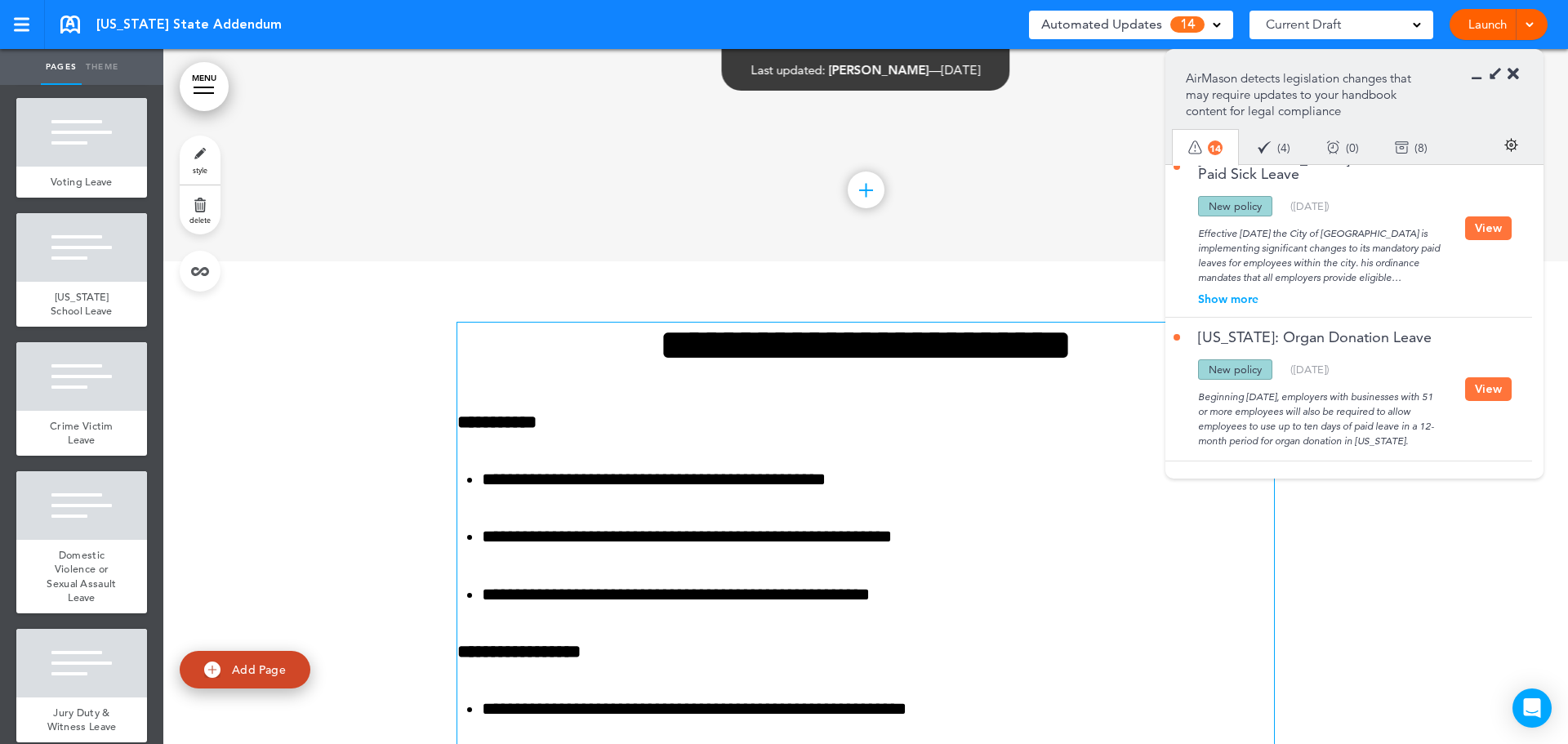
scroll to position [2062, 0]
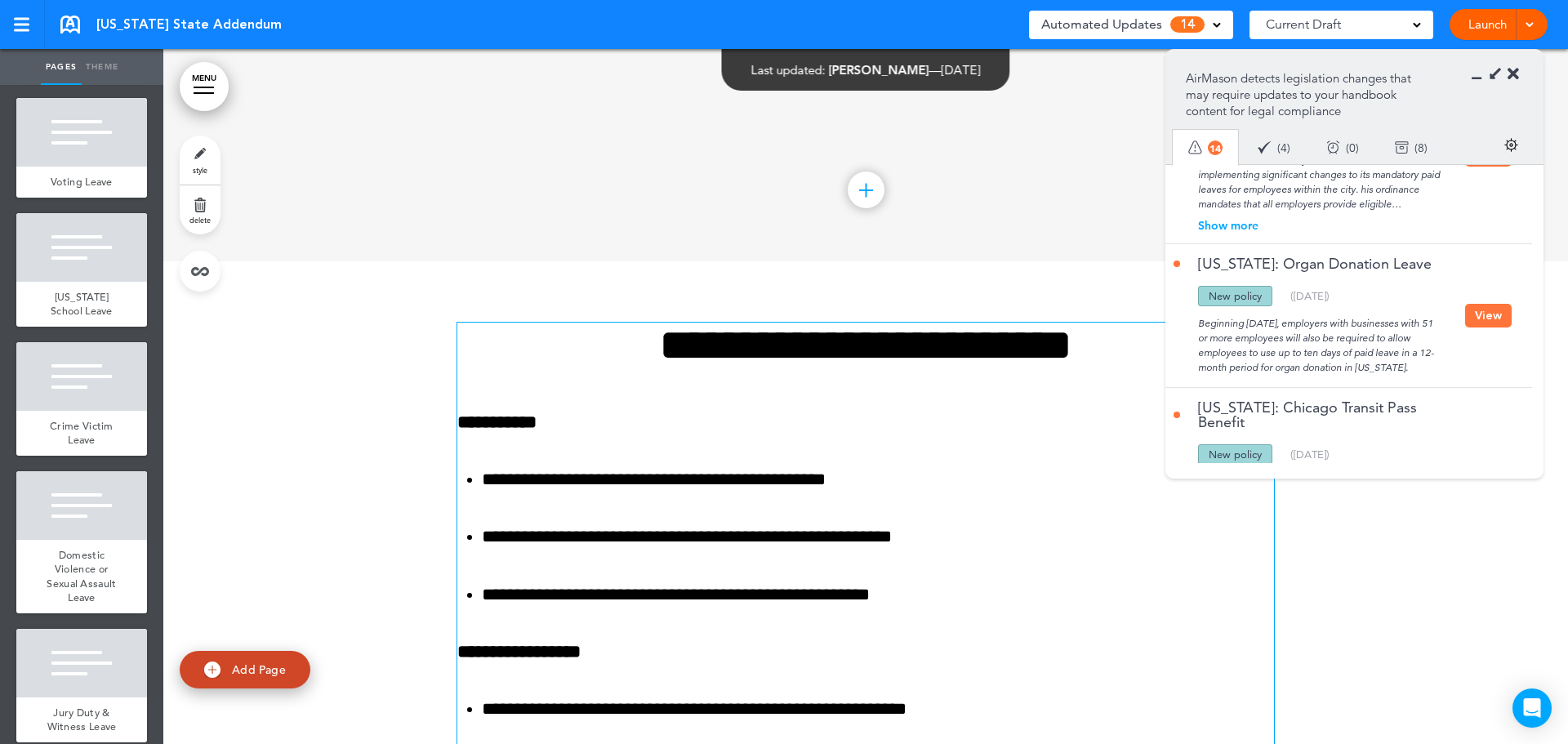
click at [1481, 303] on button "View" at bounding box center [1488, 315] width 47 height 24
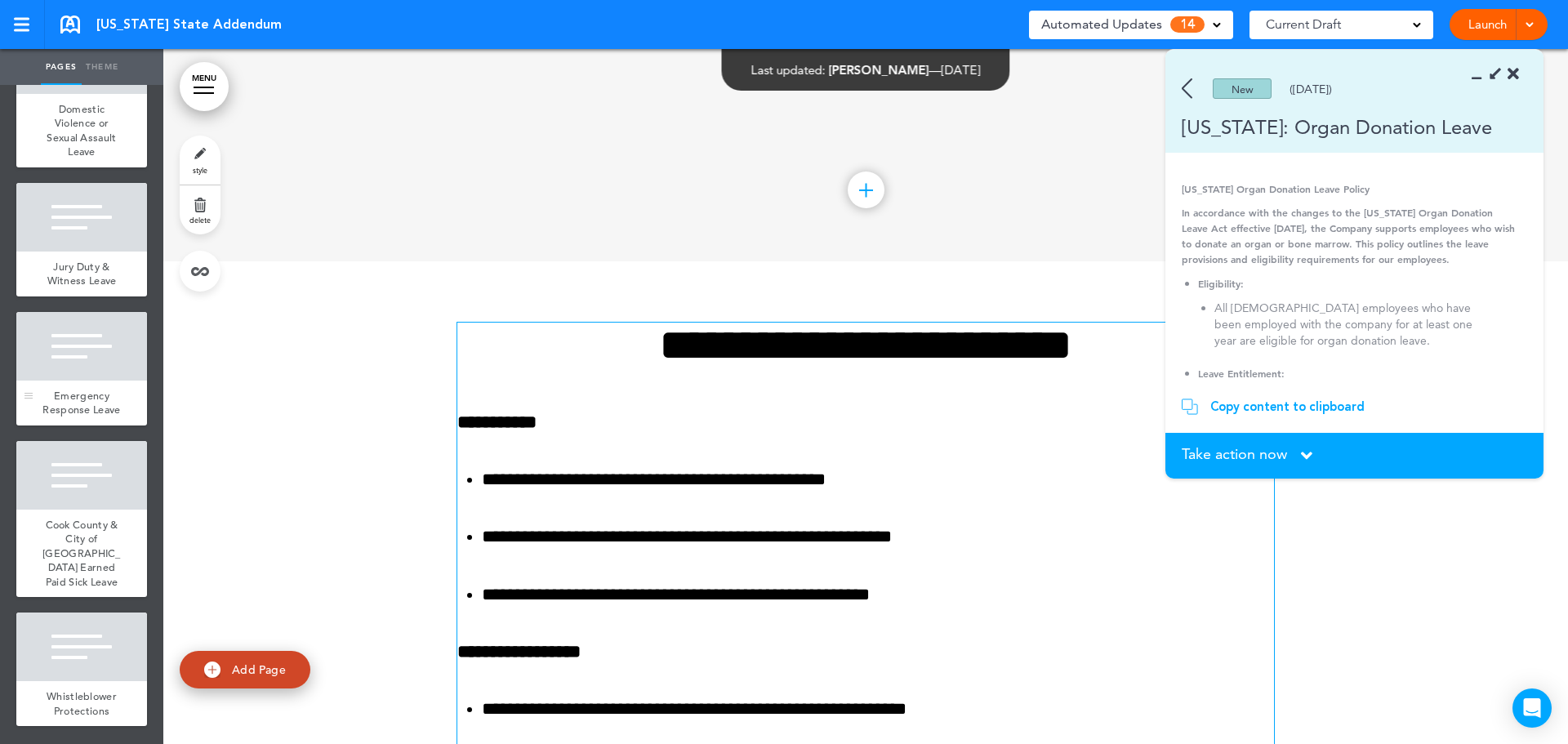
scroll to position [2916, 0]
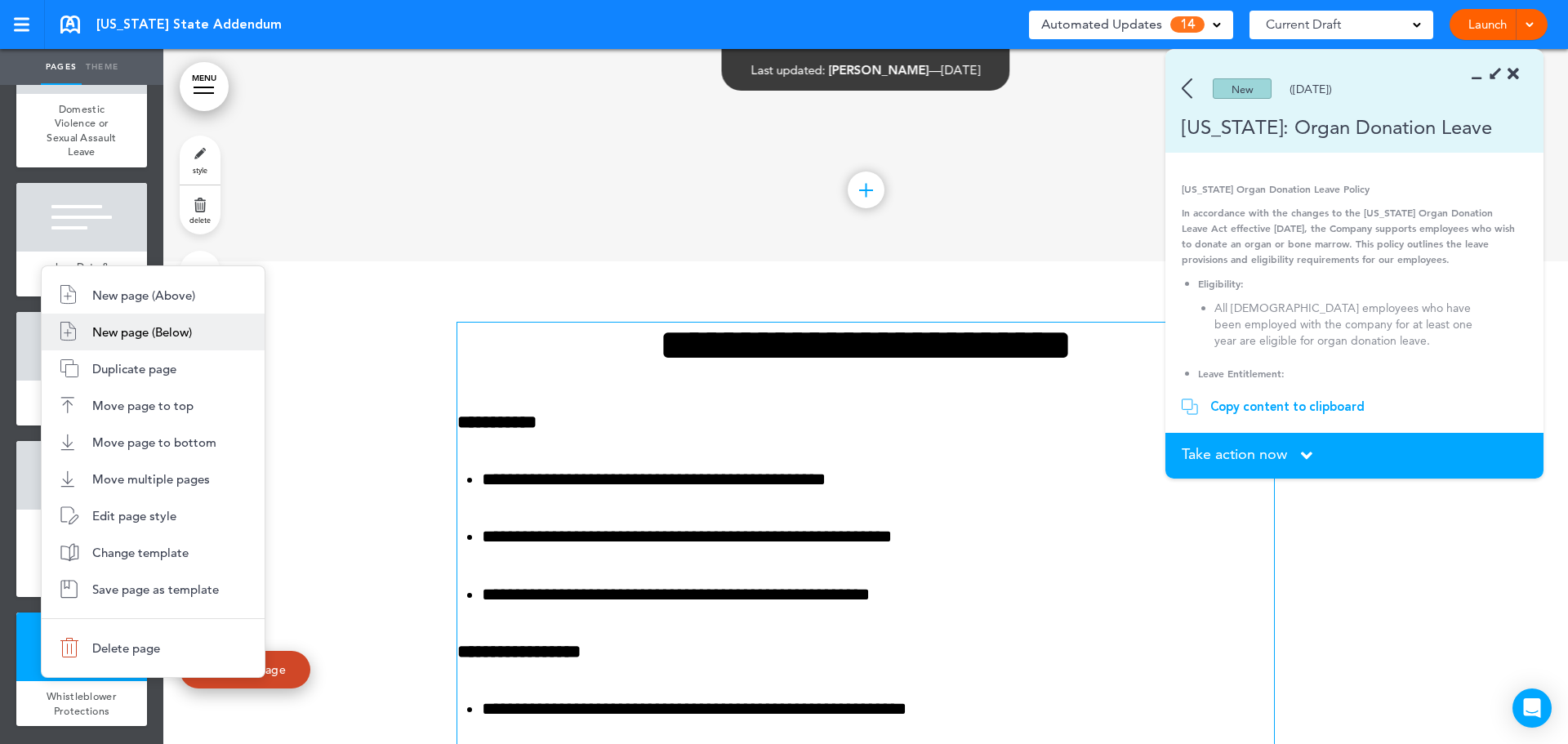
click at [141, 334] on span "New page (Below)" at bounding box center [142, 332] width 100 height 15
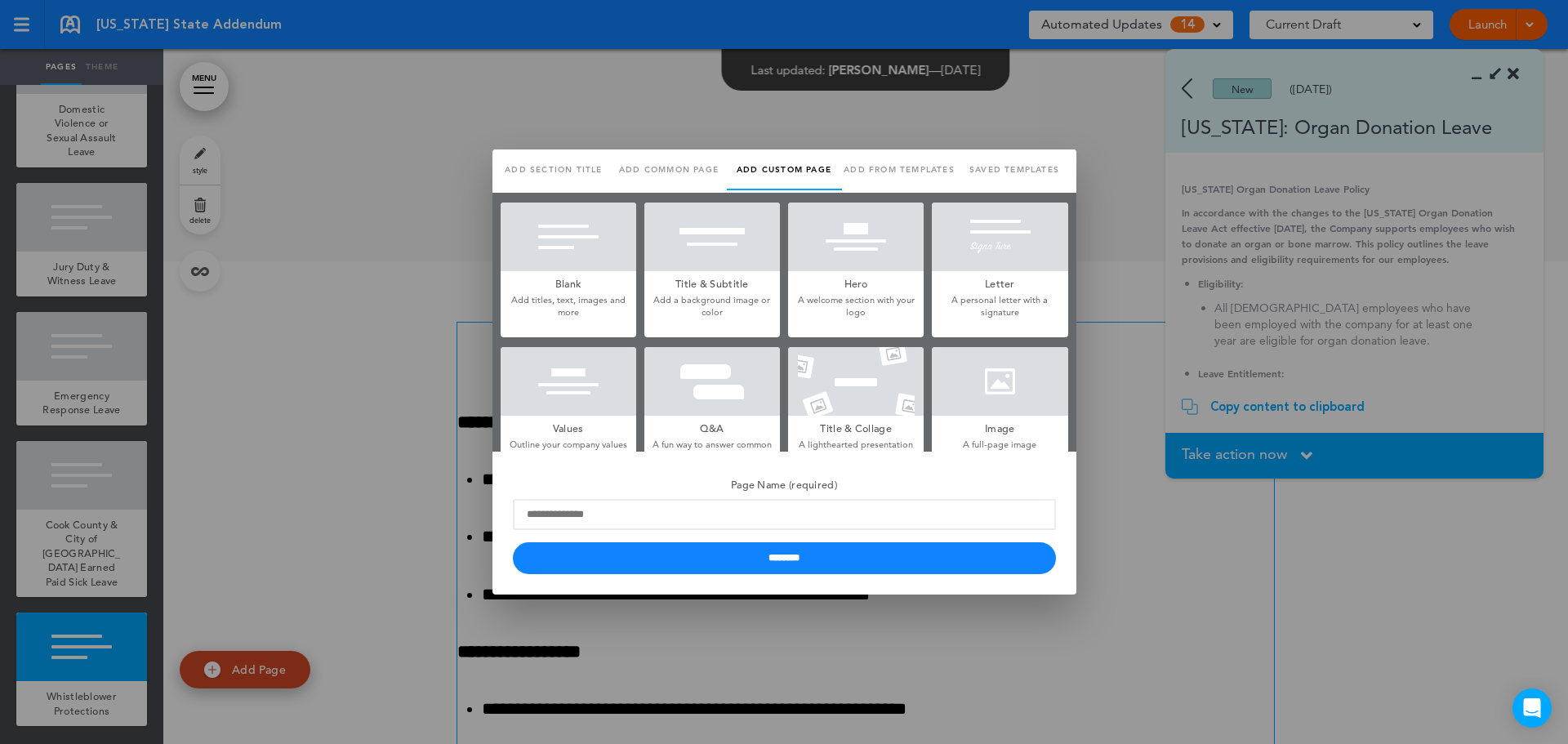
scroll to position [0, 0]
click at [1047, 119] on div at bounding box center [784, 372] width 1568 height 744
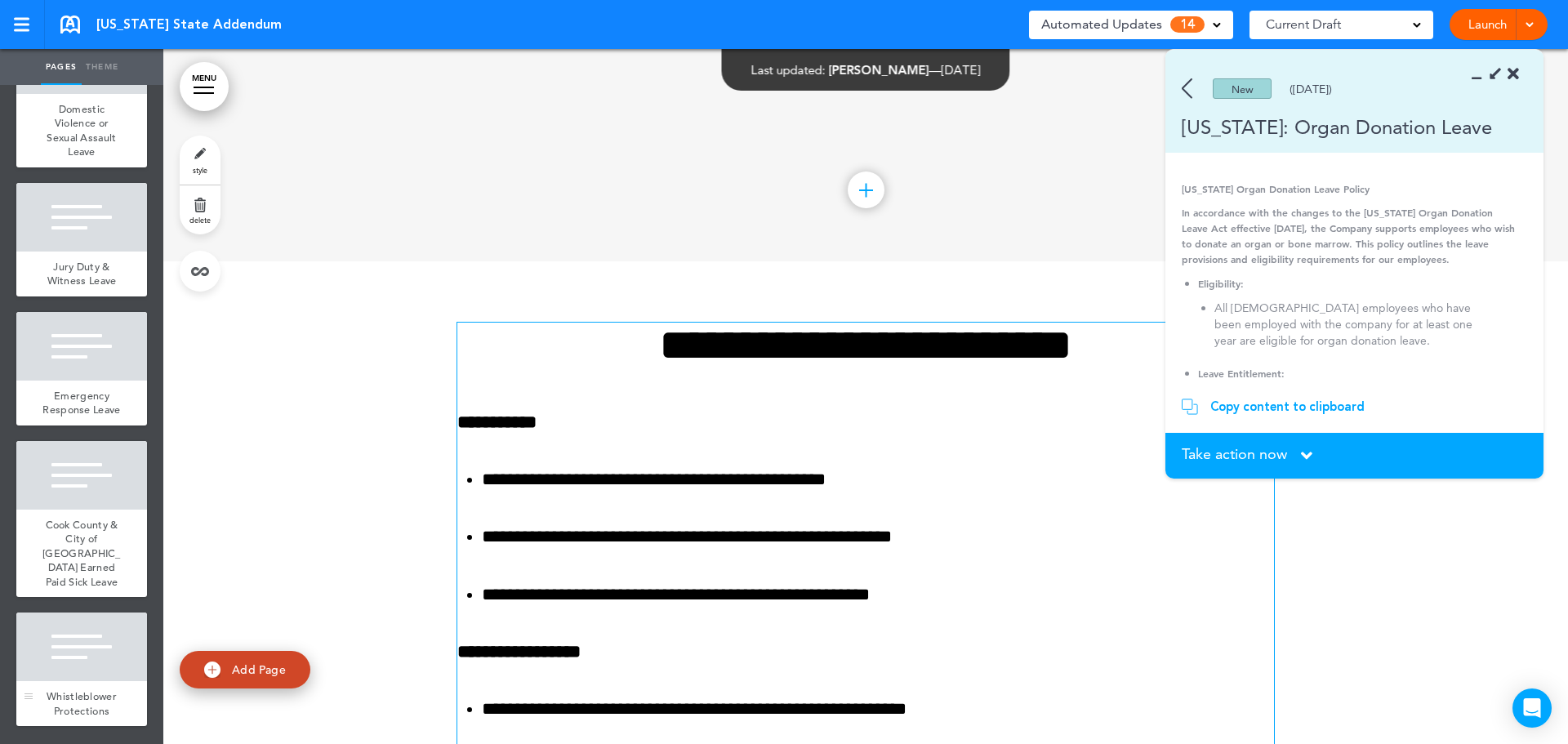
click at [72, 649] on div at bounding box center [81, 647] width 130 height 69
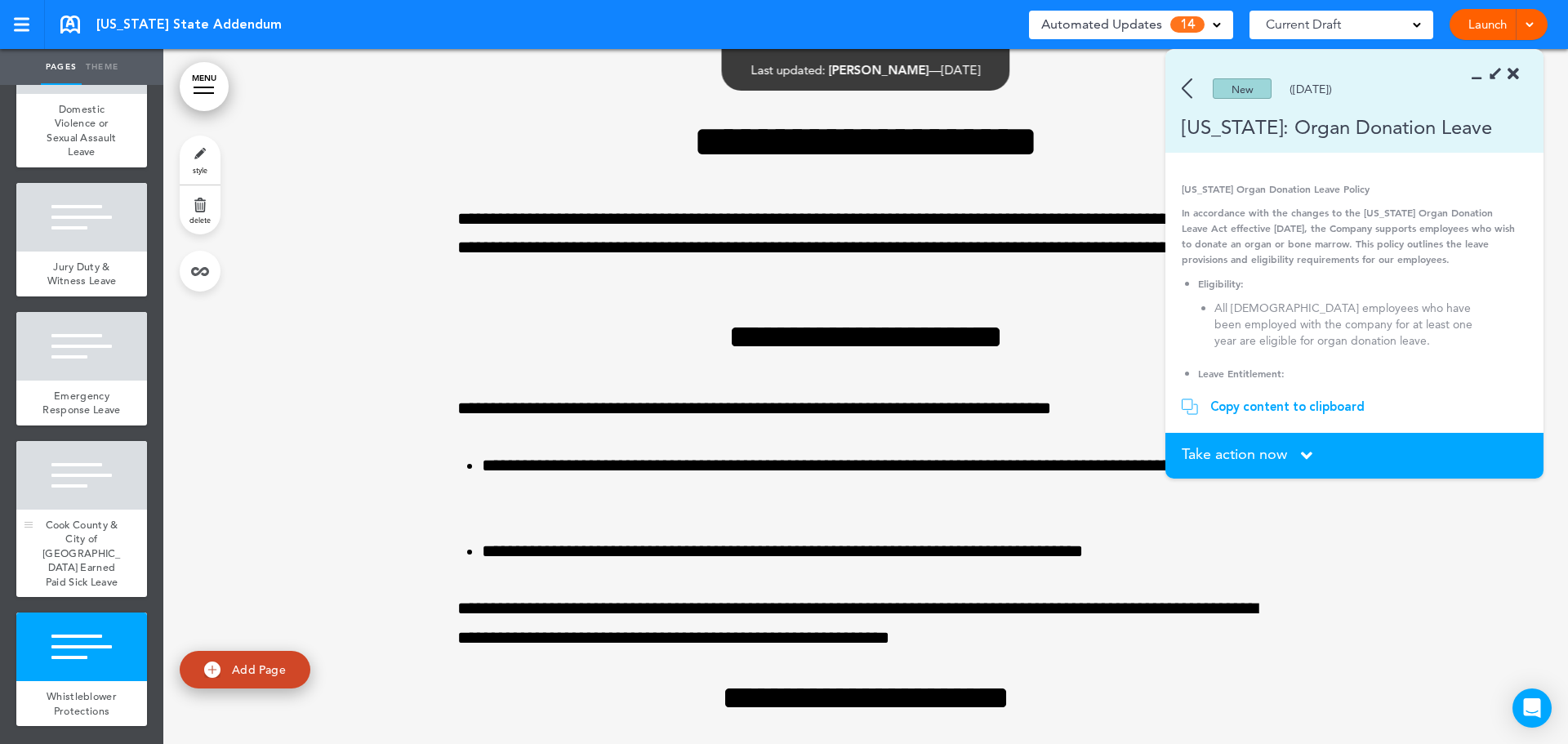
scroll to position [19403, 0]
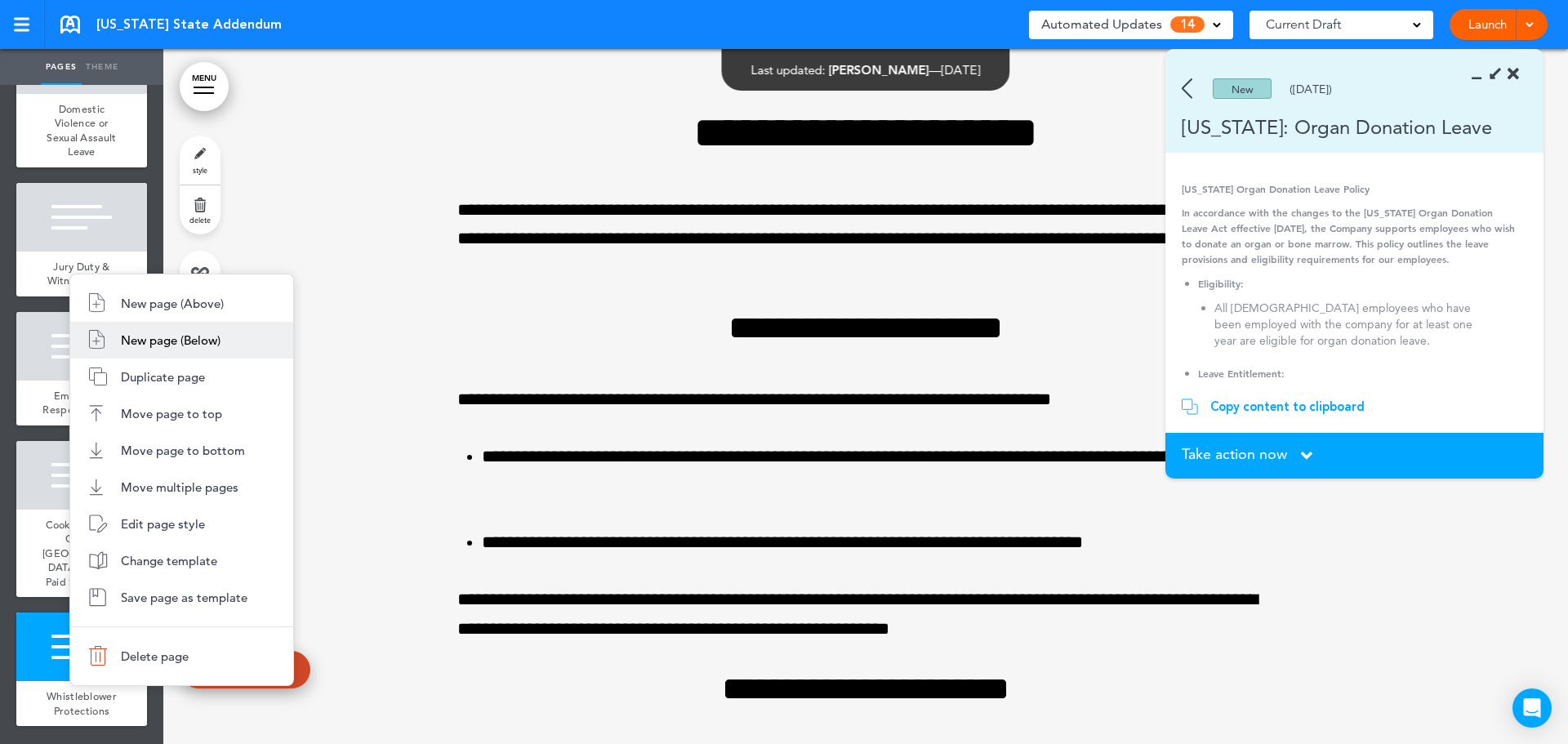
click at [186, 333] on span "New page (Below)" at bounding box center [170, 340] width 100 height 15
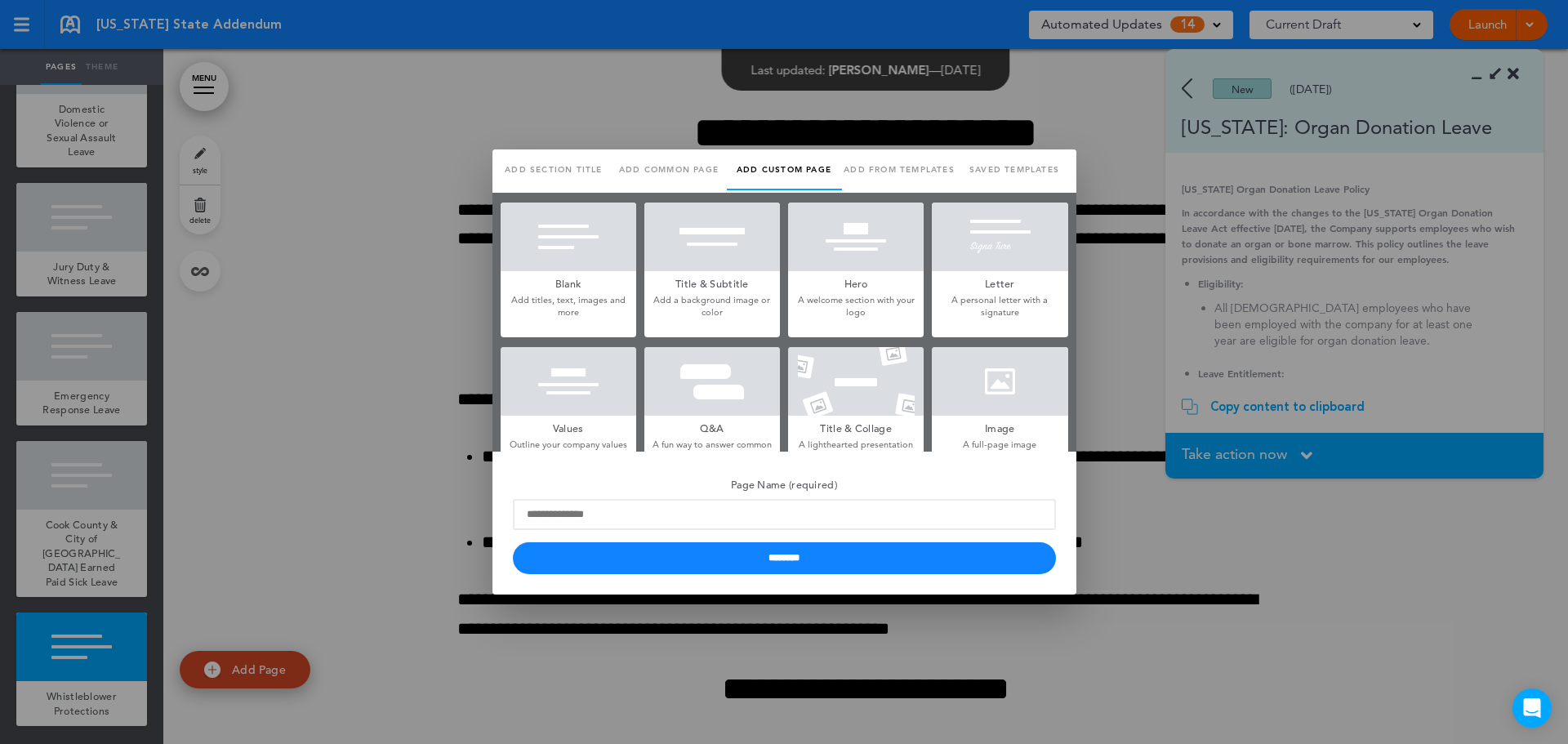
scroll to position [0, 0]
click at [1042, 165] on link "Saved templates" at bounding box center [1014, 169] width 115 height 41
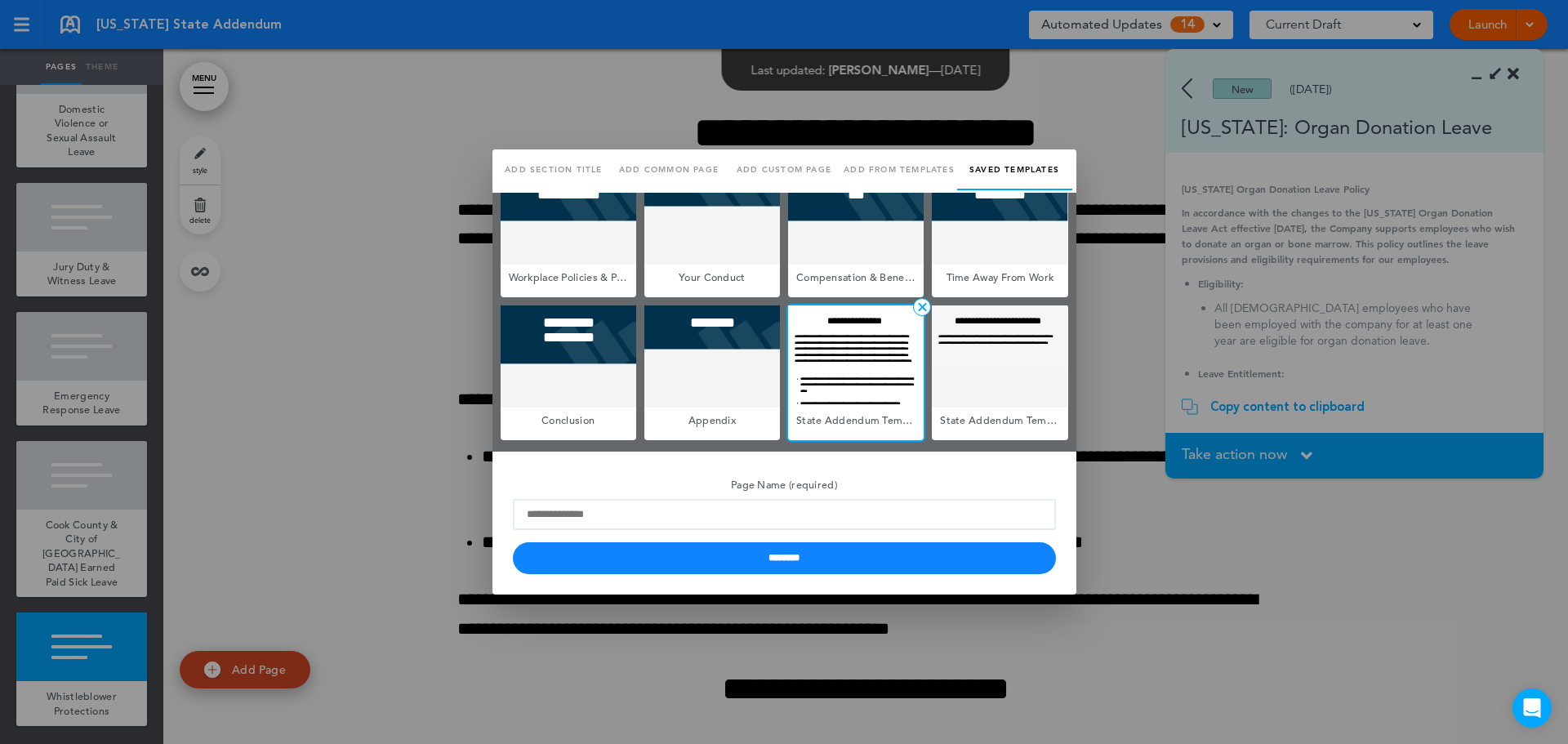
click at [854, 395] on div at bounding box center [856, 356] width 136 height 102
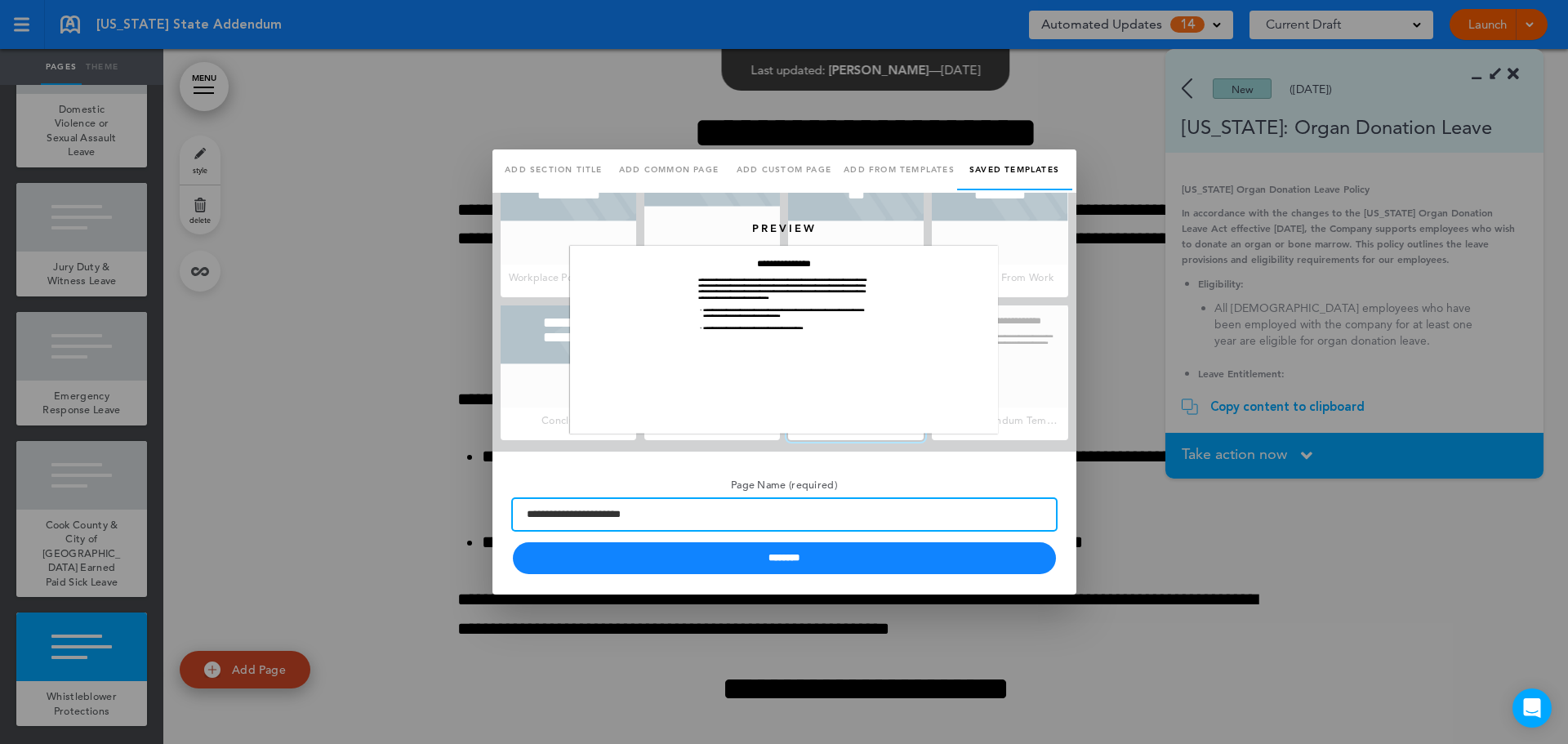
click at [733, 504] on input "**********" at bounding box center [784, 515] width 543 height 31
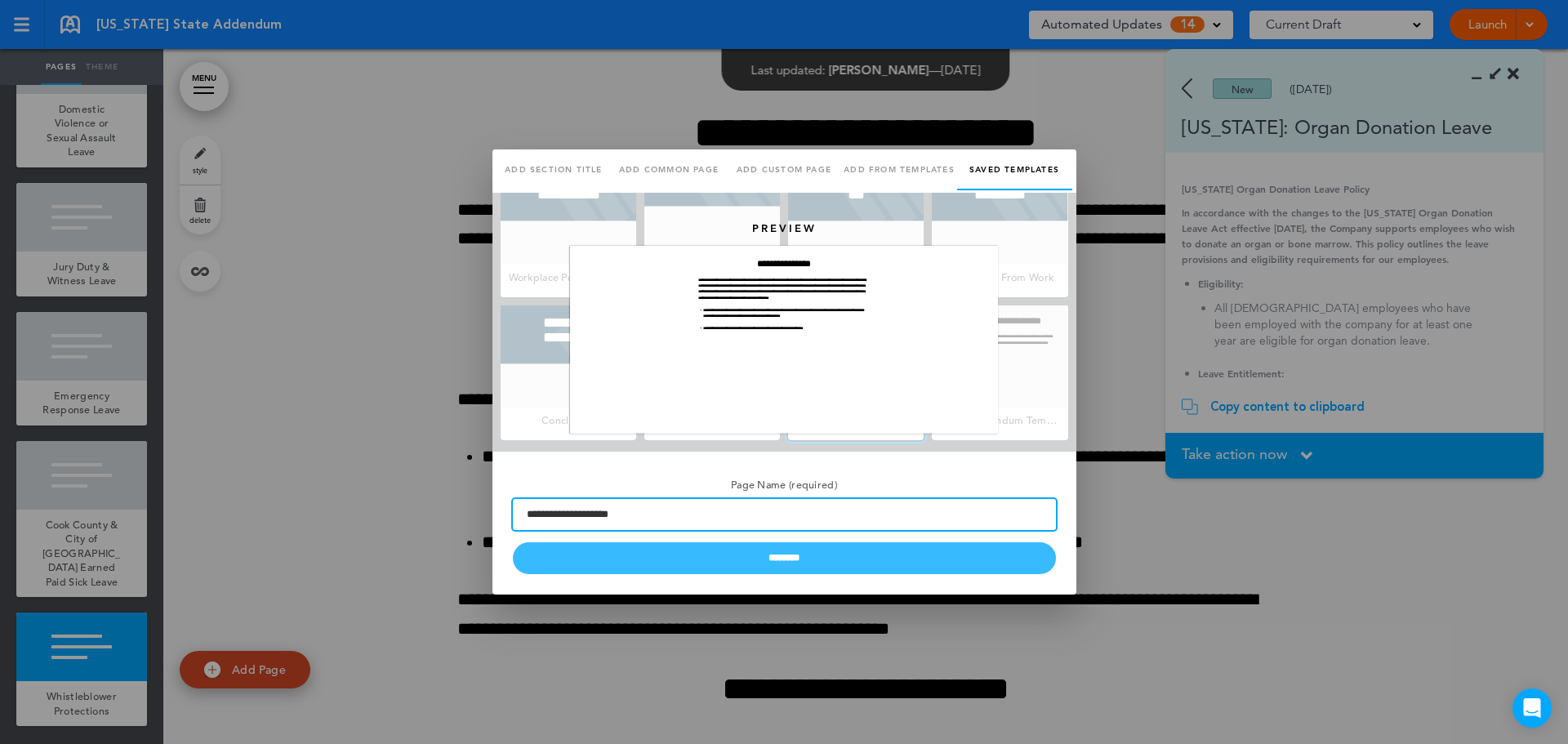
type input "**********"
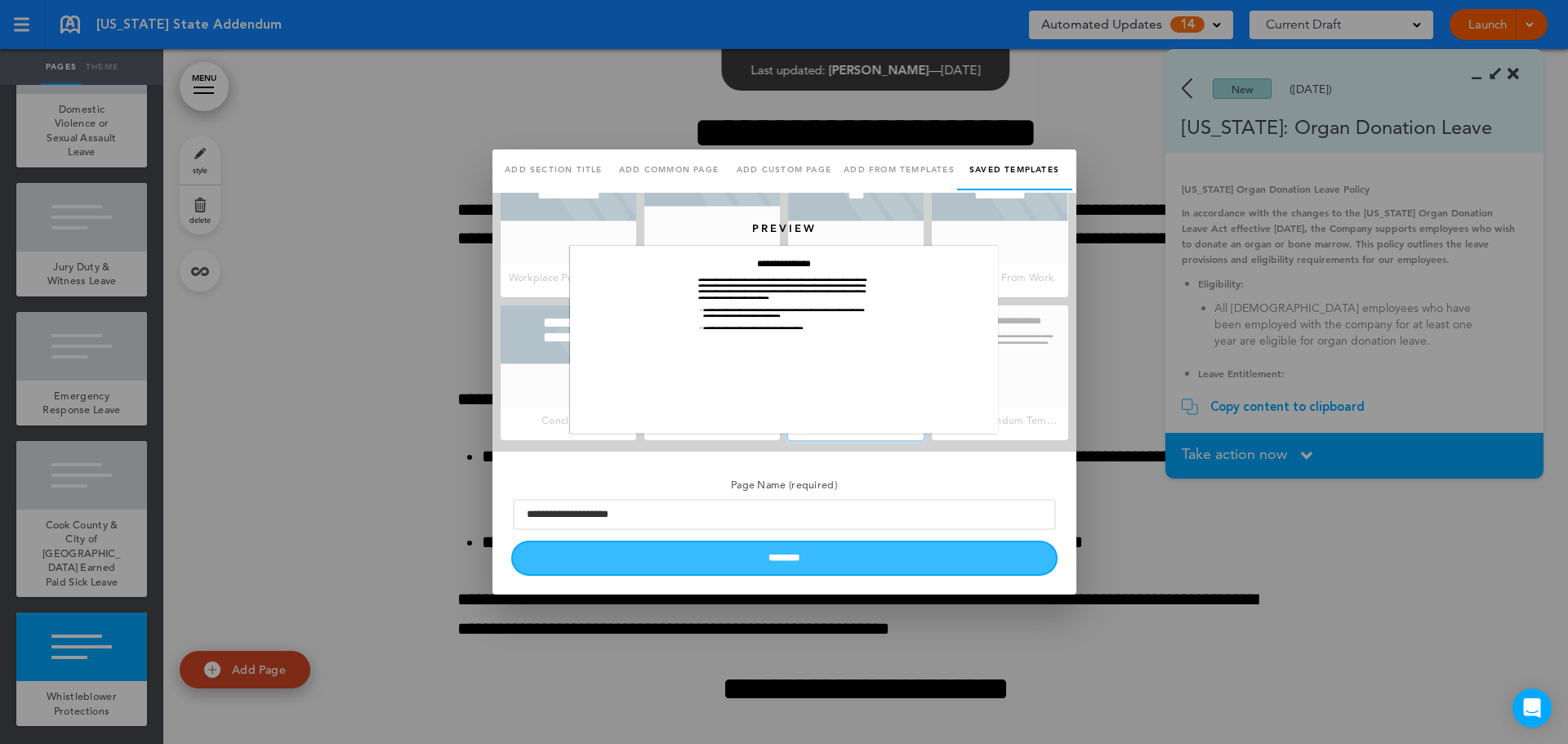
click at [852, 565] on input "********" at bounding box center [784, 558] width 543 height 31
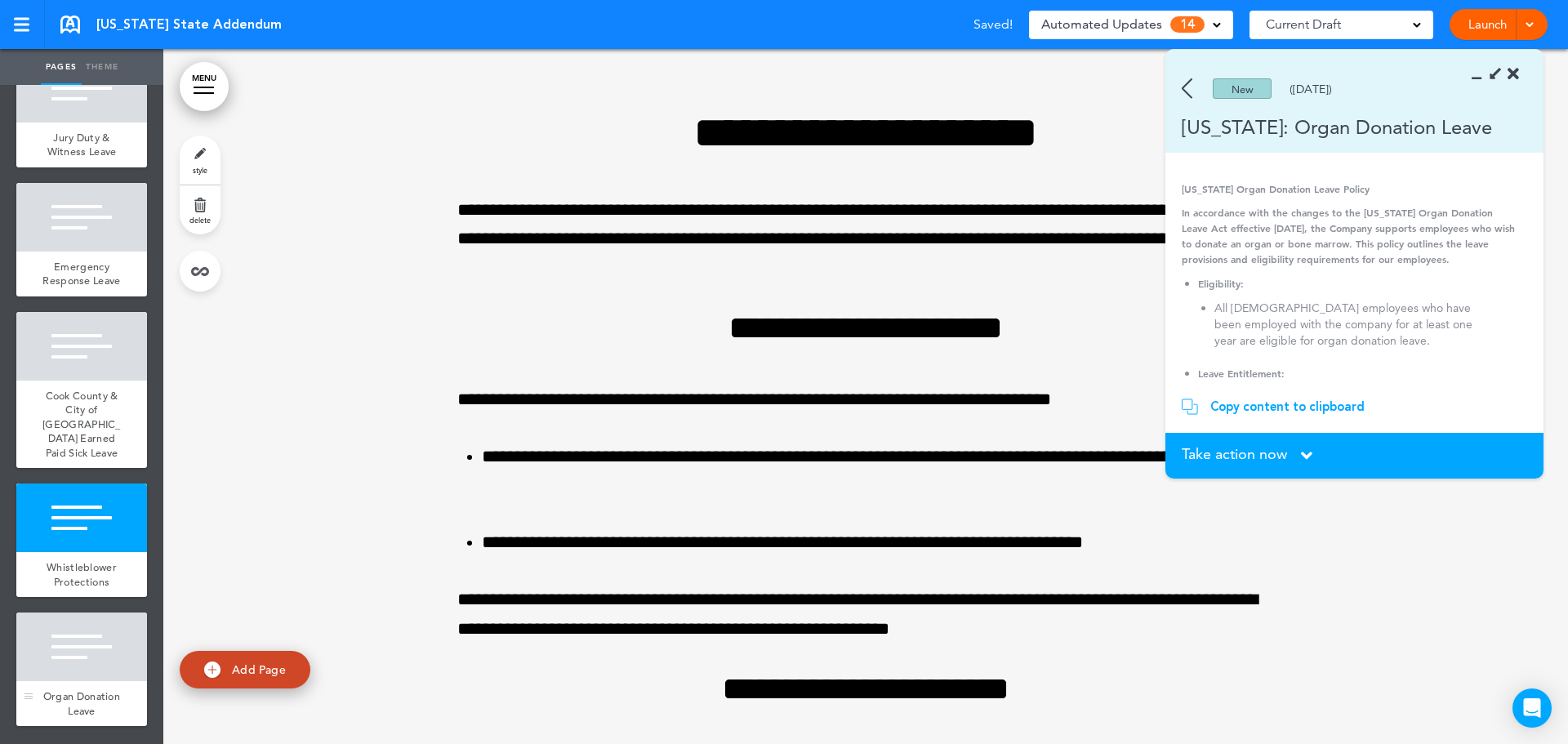
click at [63, 699] on span "Organ Donation Leave" at bounding box center [82, 704] width 77 height 29
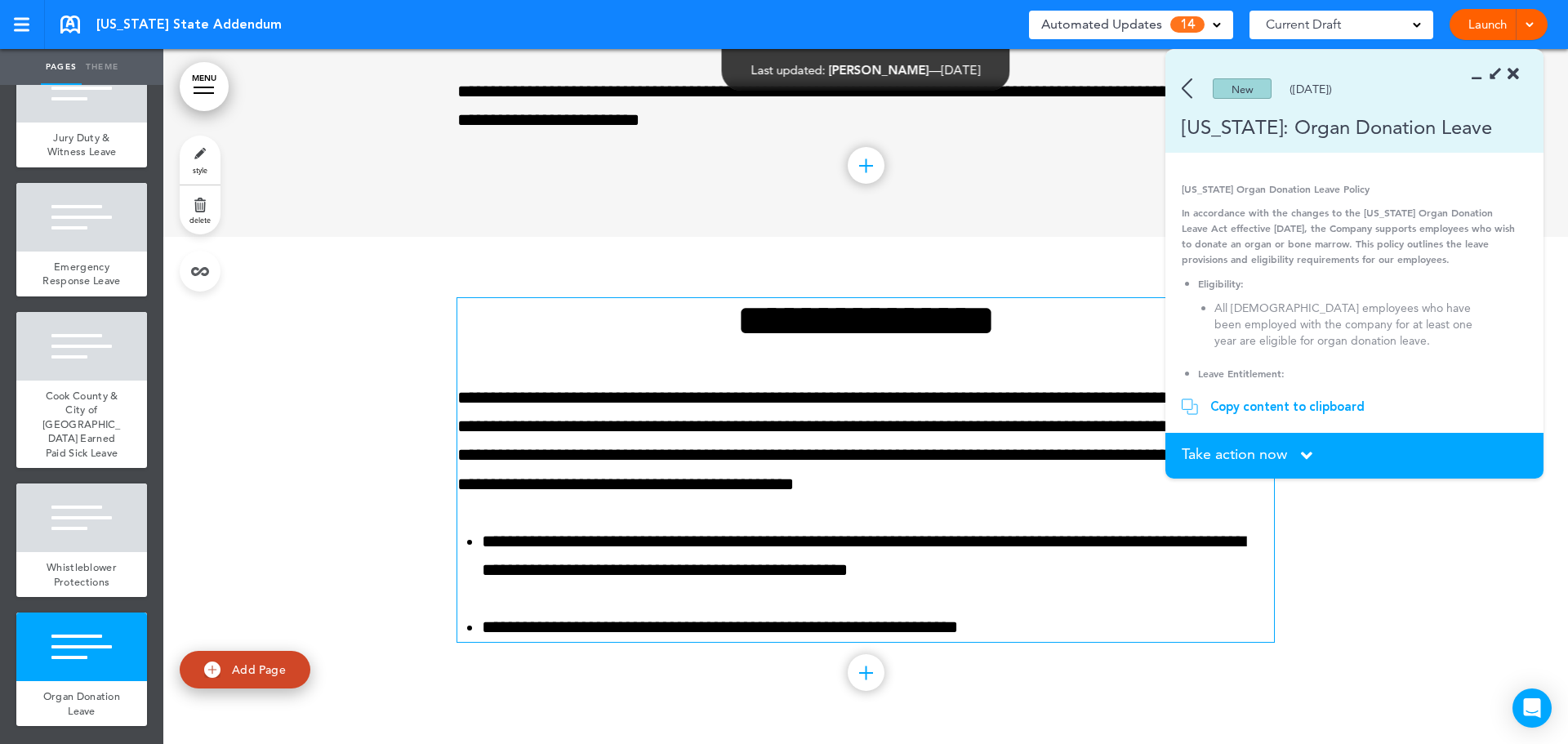
click at [1231, 401] on div "Copy content to clipboard" at bounding box center [1287, 406] width 154 height 16
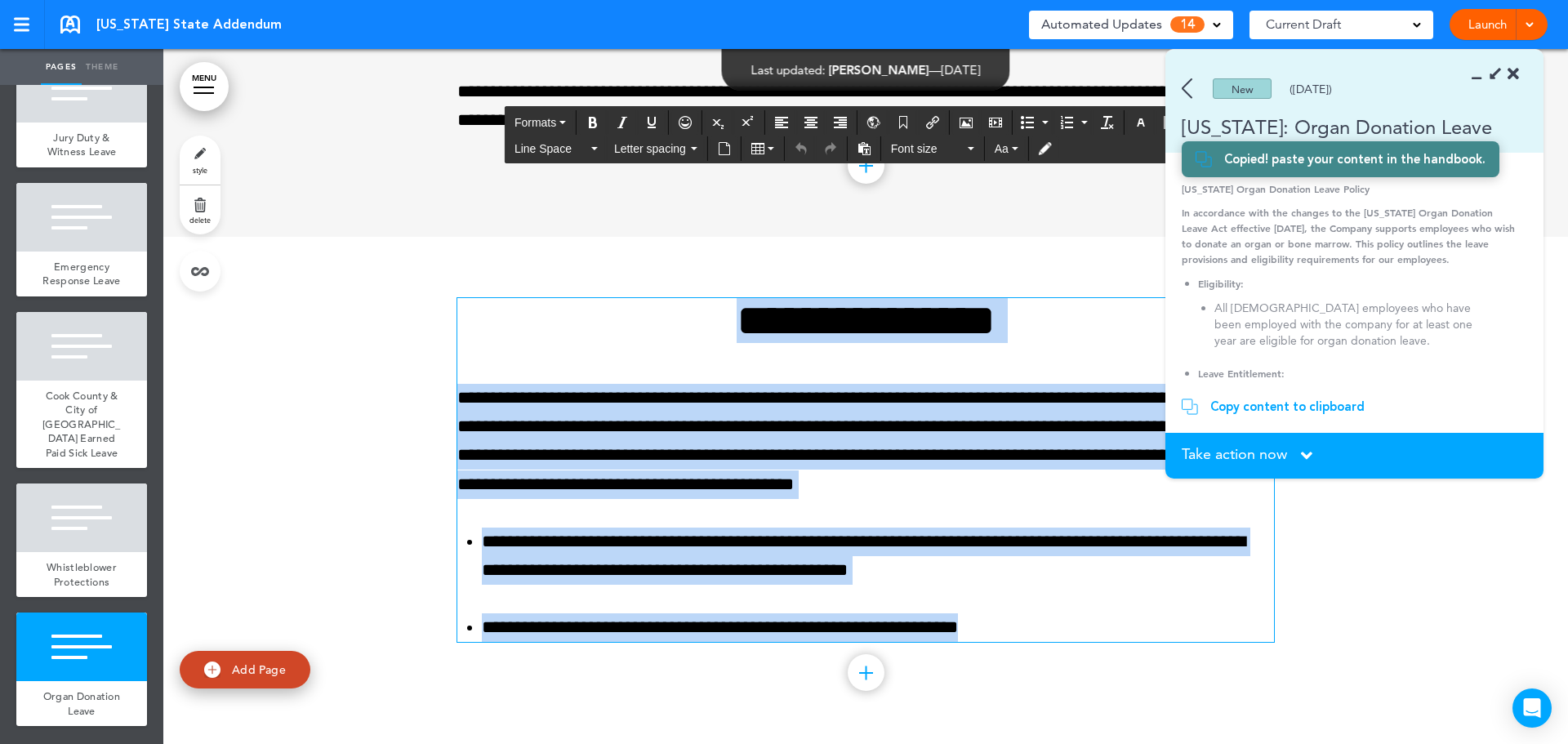
drag, startPoint x: 1004, startPoint y: 619, endPoint x: 605, endPoint y: 339, distance: 487.4
click at [605, 339] on div "**********" at bounding box center [865, 470] width 817 height 344
paste div
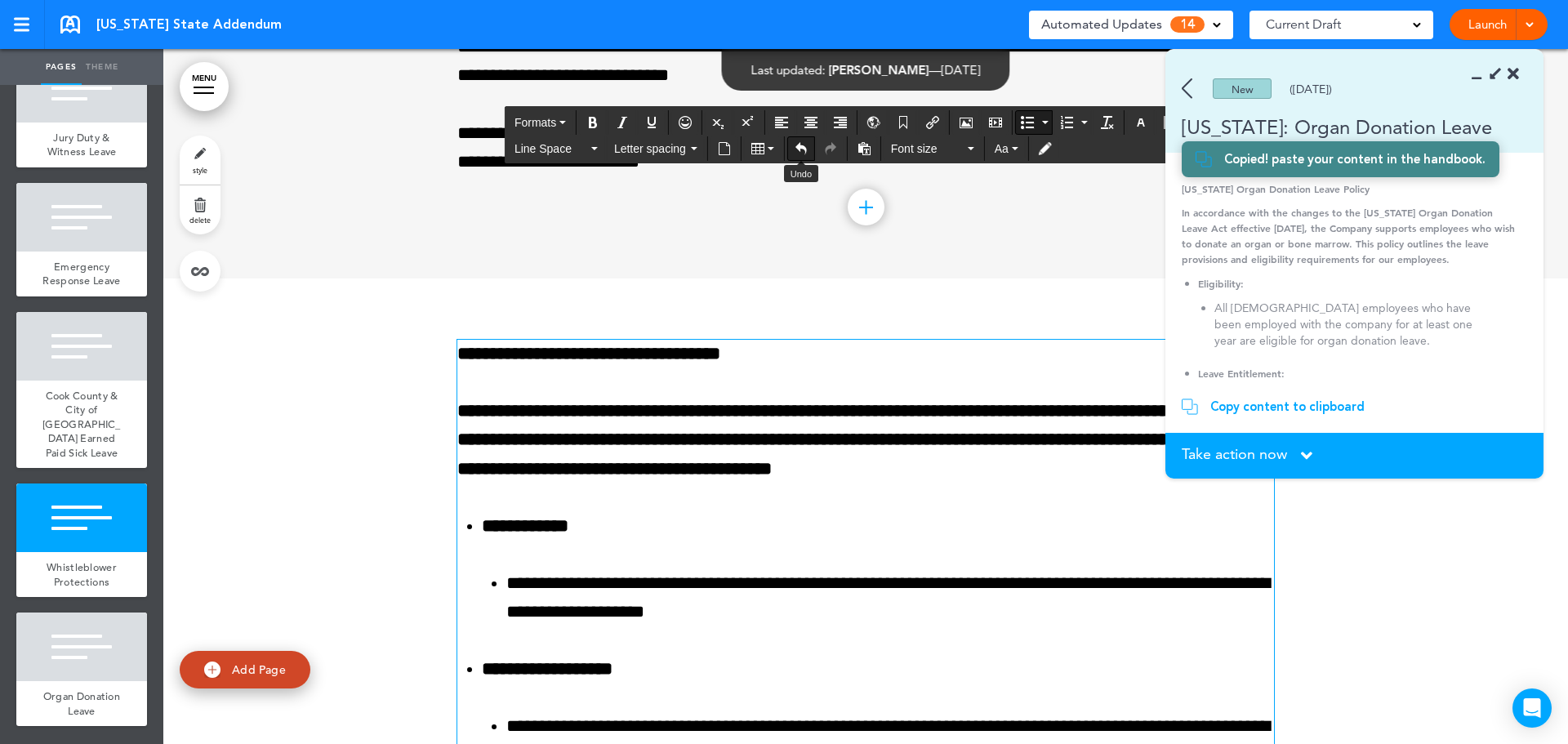
click at [804, 143] on icon "Undo" at bounding box center [802, 148] width 13 height 13
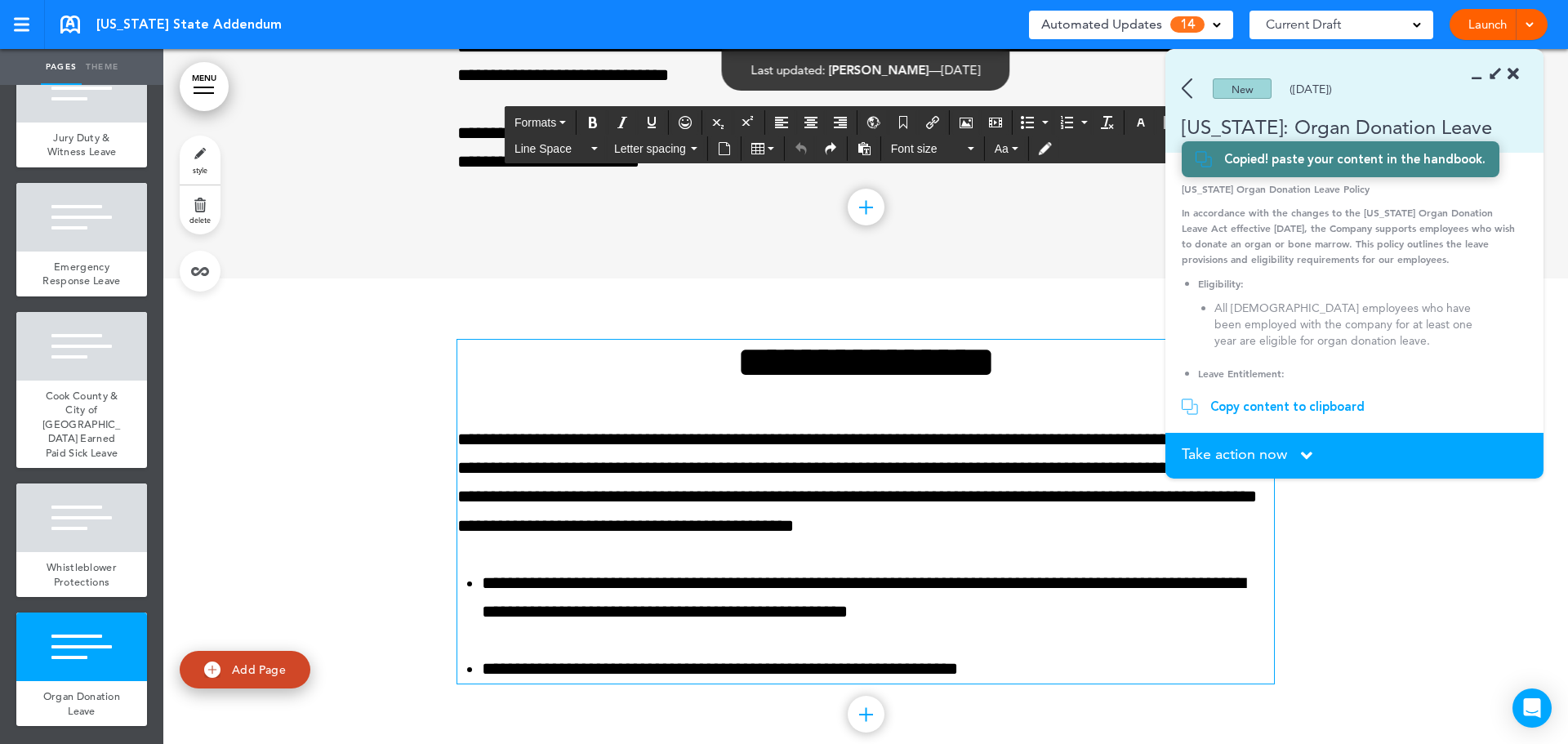
click at [838, 367] on h1 "**********" at bounding box center [865, 362] width 817 height 45
click at [838, 366] on h1 "**********" at bounding box center [865, 362] width 817 height 45
click at [836, 367] on h1 "**********" at bounding box center [865, 362] width 817 height 45
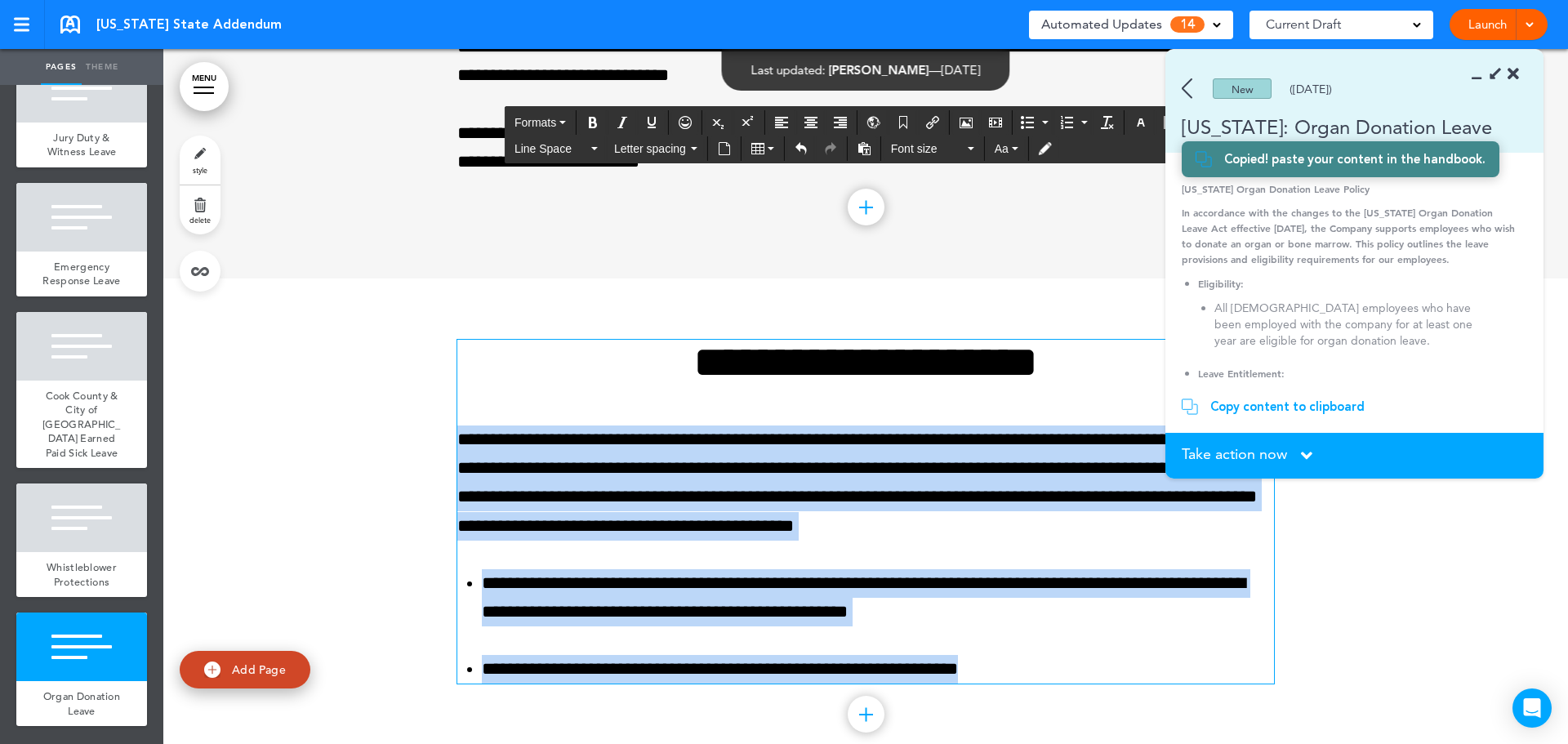
drag, startPoint x: 1001, startPoint y: 671, endPoint x: 449, endPoint y: 447, distance: 595.7
click at [449, 447] on div "**********" at bounding box center [865, 532] width 1404 height 507
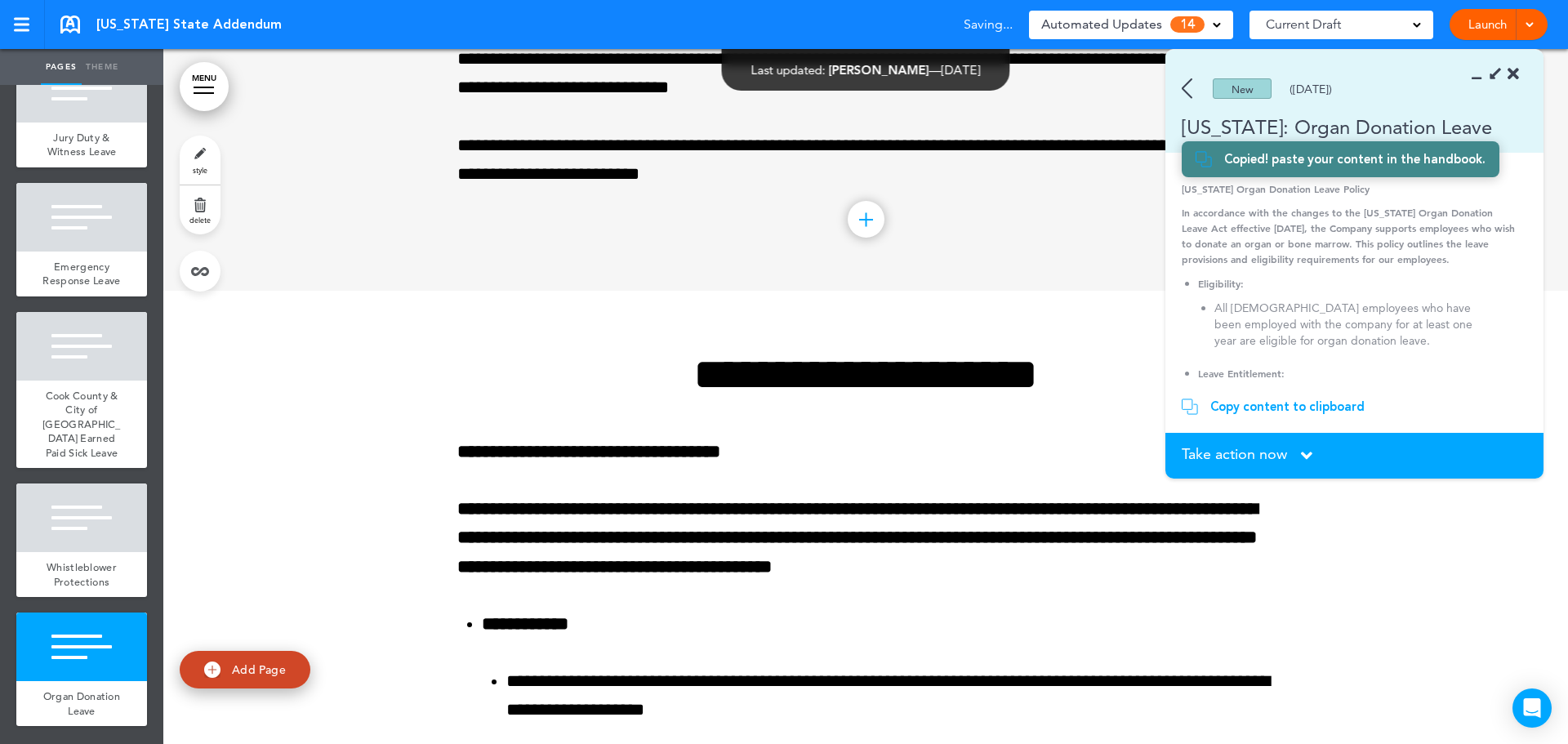
click at [1298, 462] on div "Take action now Click here to change the status" at bounding box center [1354, 456] width 345 height 18
click at [1294, 454] on div "Take action now Click here to change the status" at bounding box center [1354, 456] width 345 height 18
click at [1229, 459] on span "Take action now" at bounding box center [1234, 454] width 106 height 14
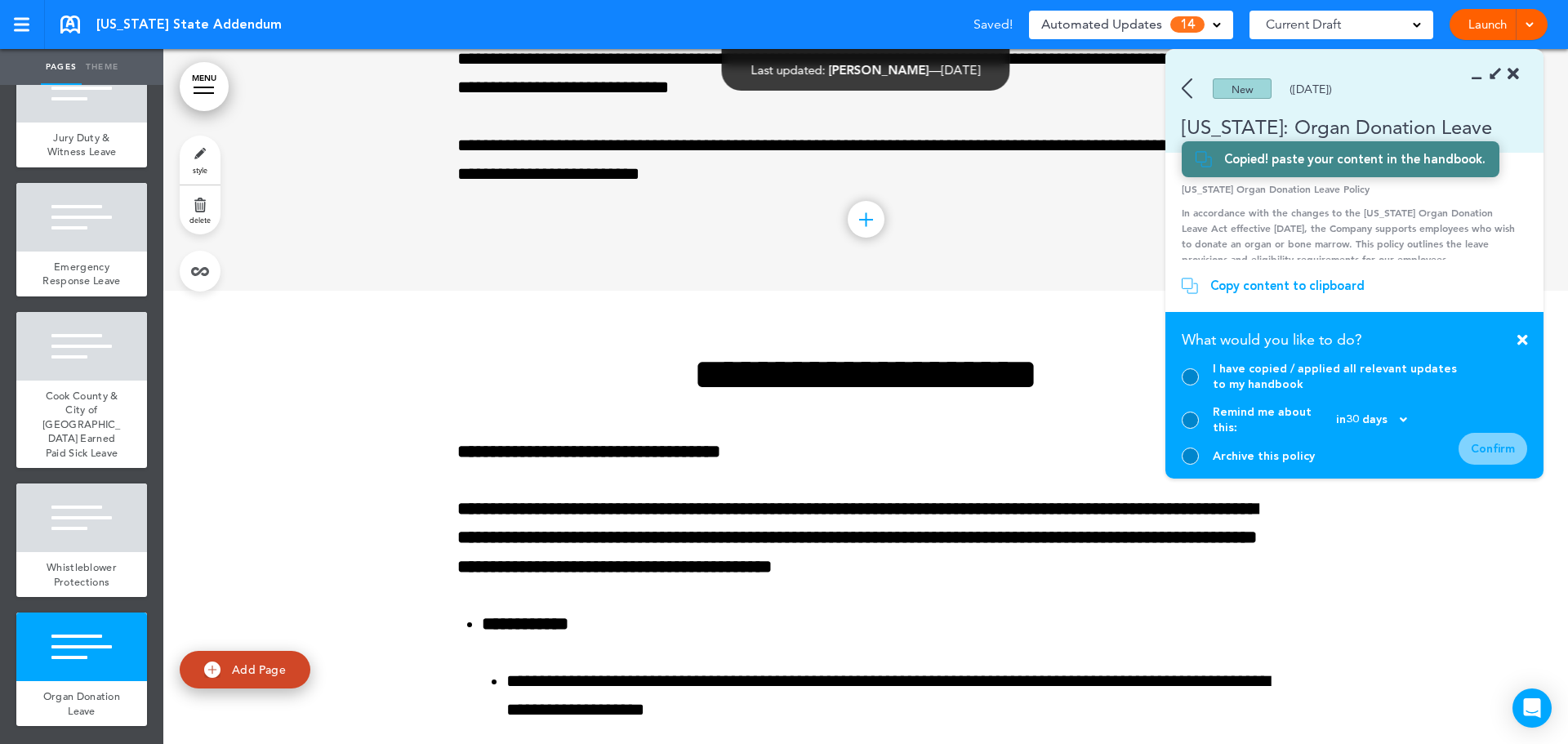
click at [1193, 385] on div at bounding box center [1191, 377] width 17 height 17
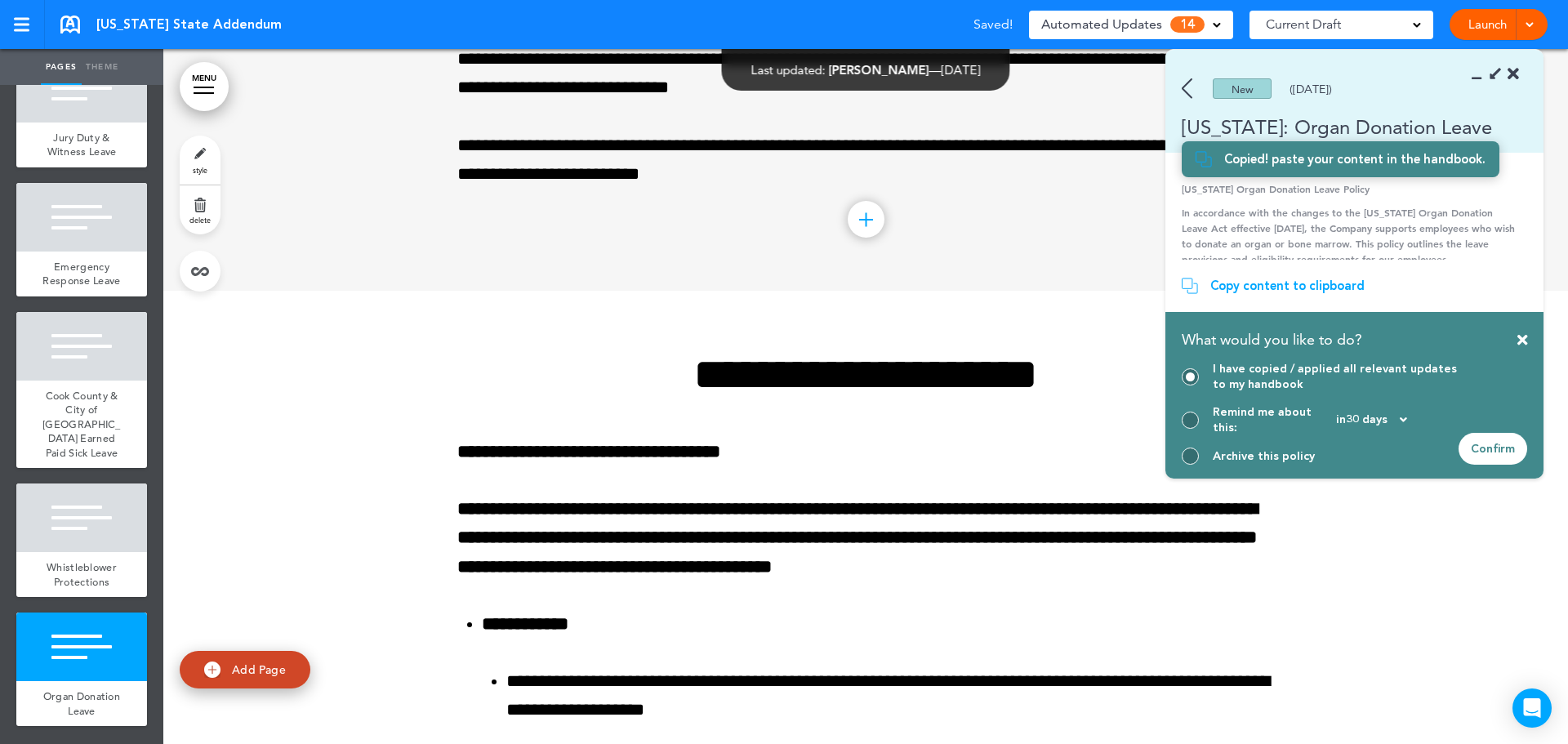
click at [1479, 452] on div "Confirm" at bounding box center [1493, 448] width 68 height 31
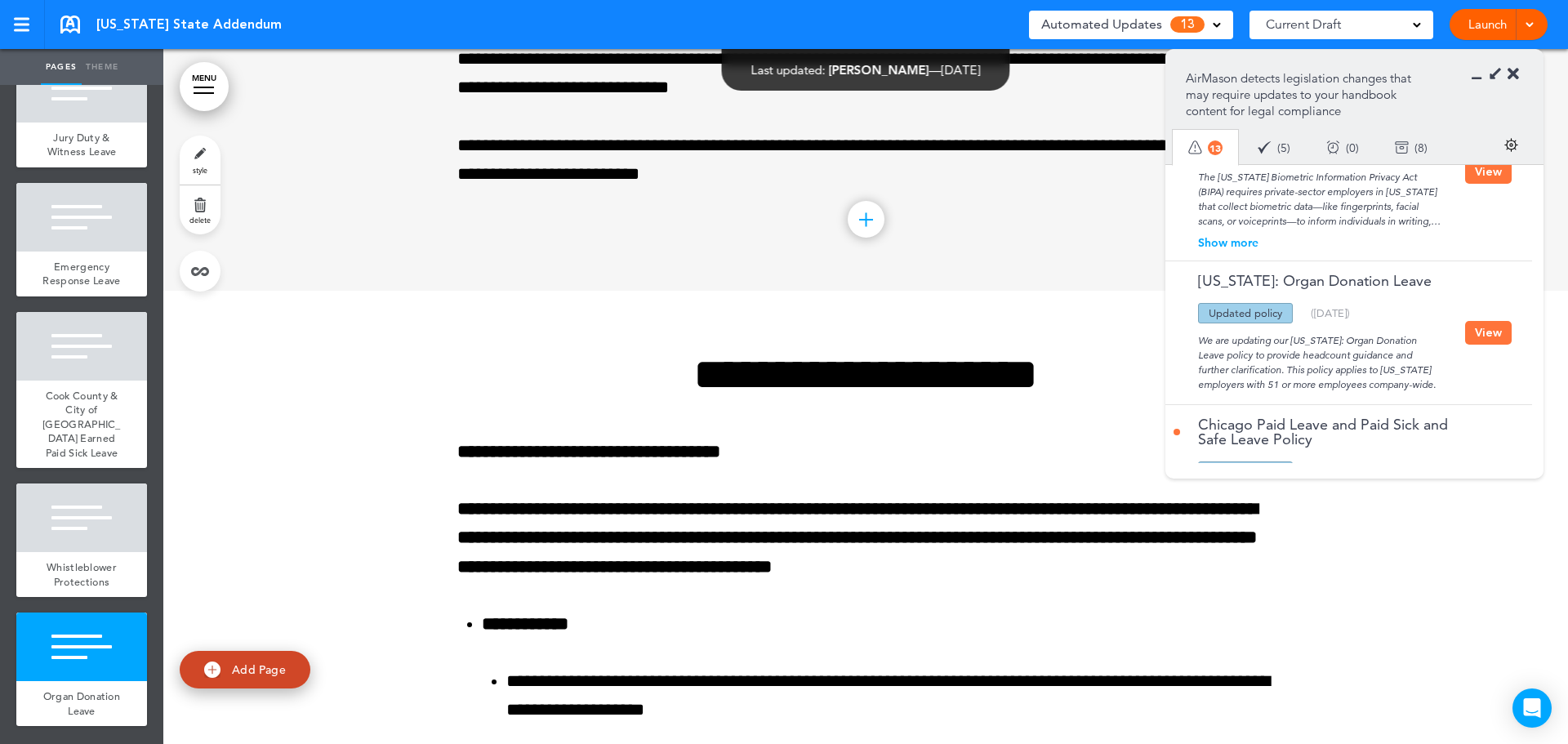
click at [1475, 333] on button "View" at bounding box center [1488, 332] width 47 height 24
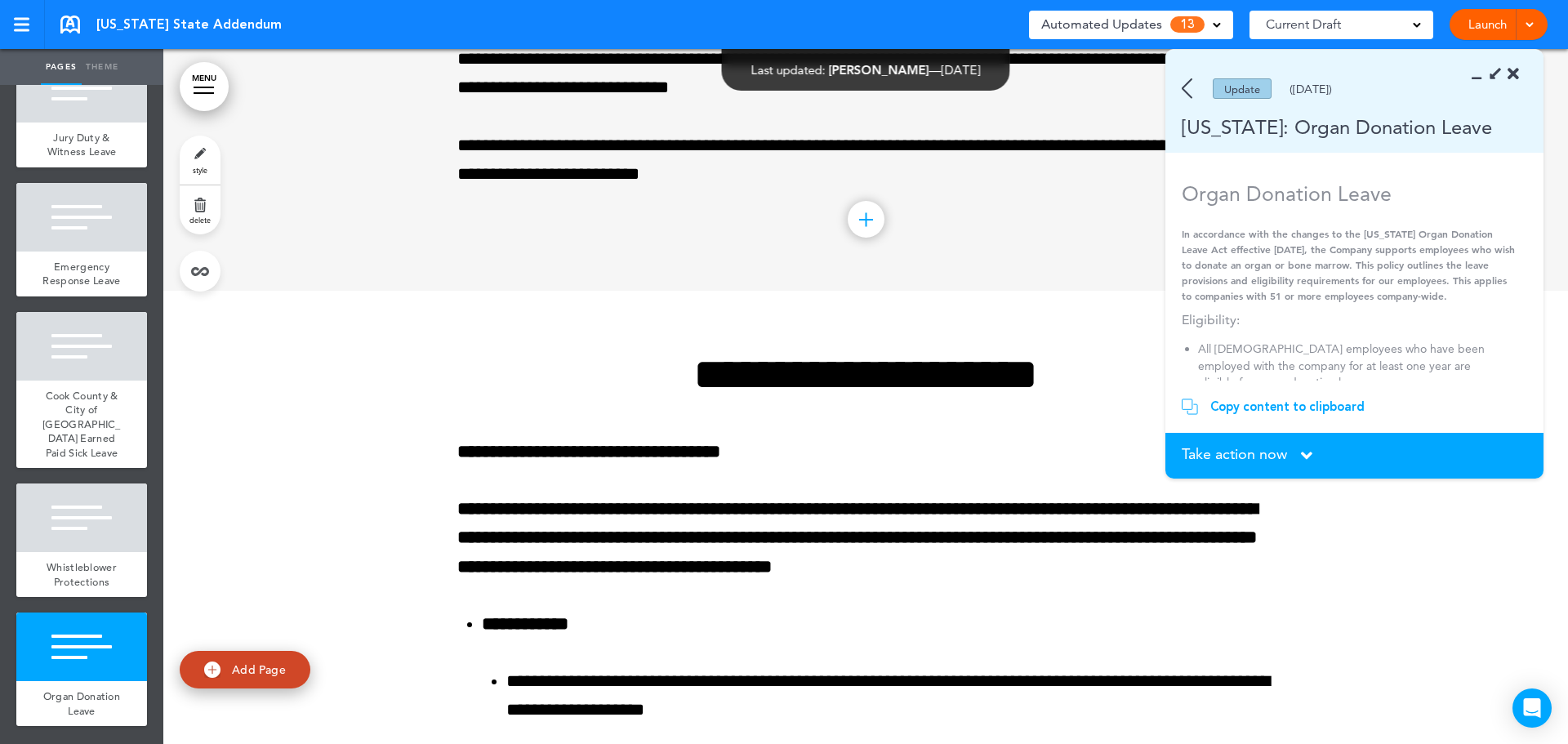
click at [1191, 87] on img at bounding box center [1187, 88] width 10 height 20
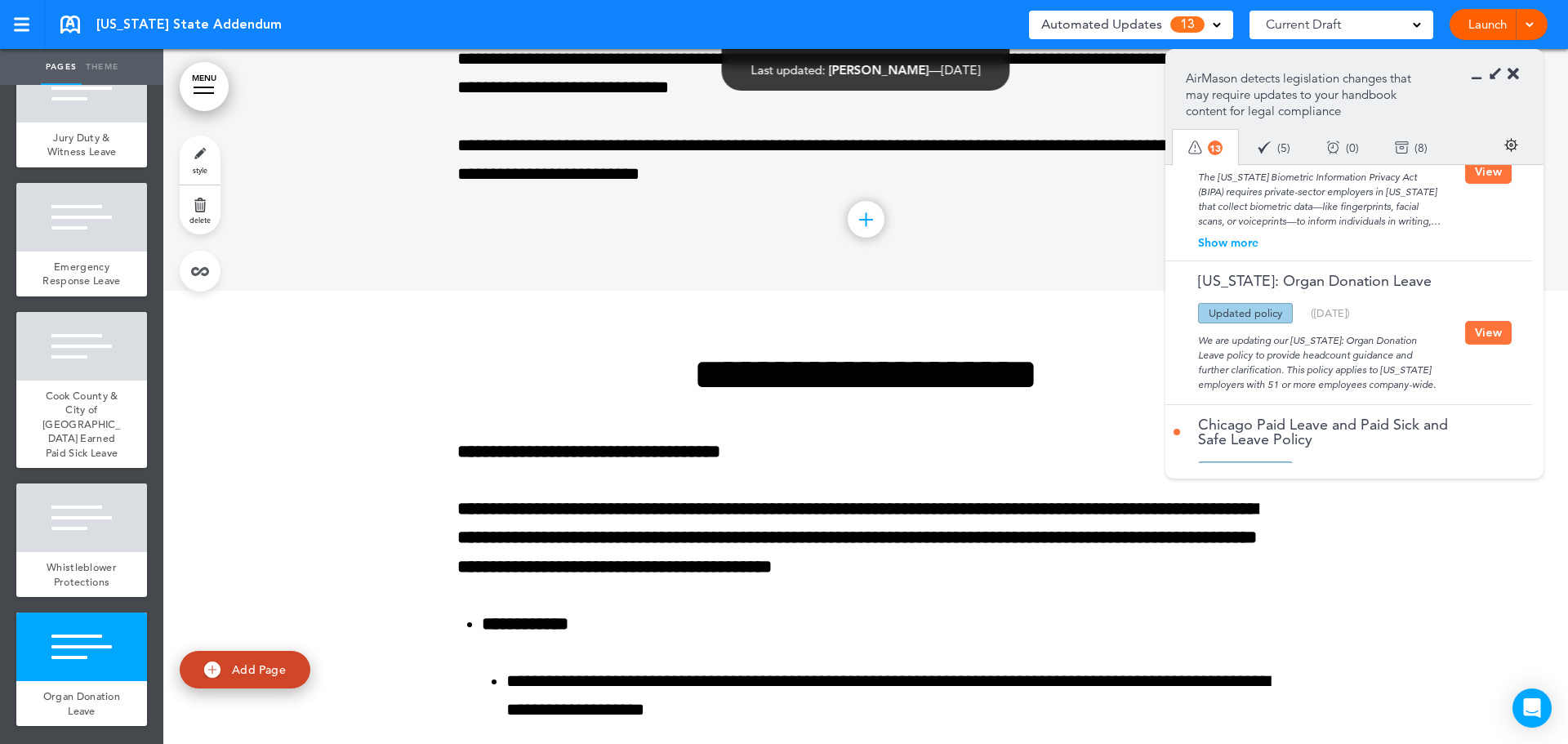
click at [1483, 331] on button "View" at bounding box center [1488, 332] width 47 height 24
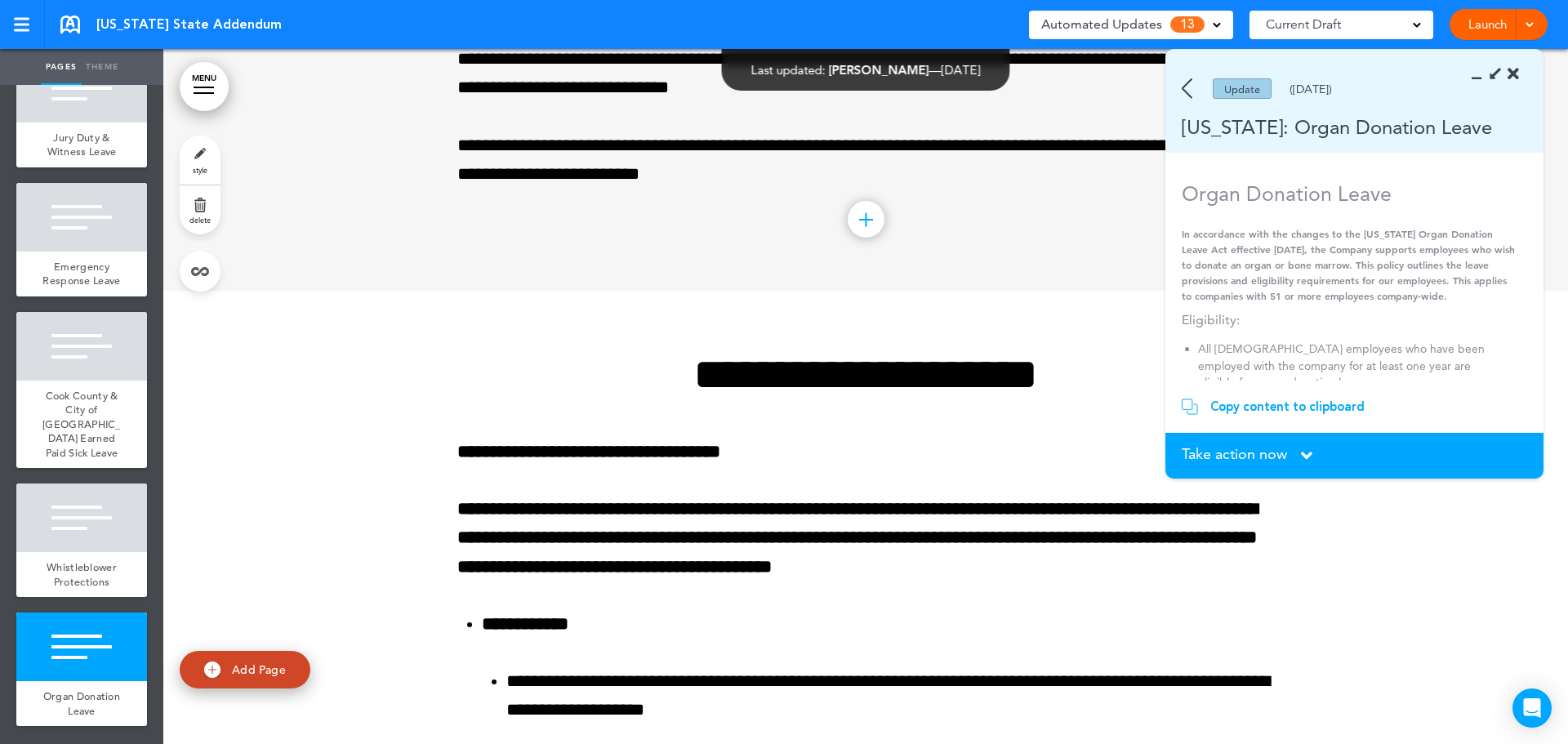
click at [1262, 404] on div "Copy content to clipboard" at bounding box center [1287, 406] width 154 height 16
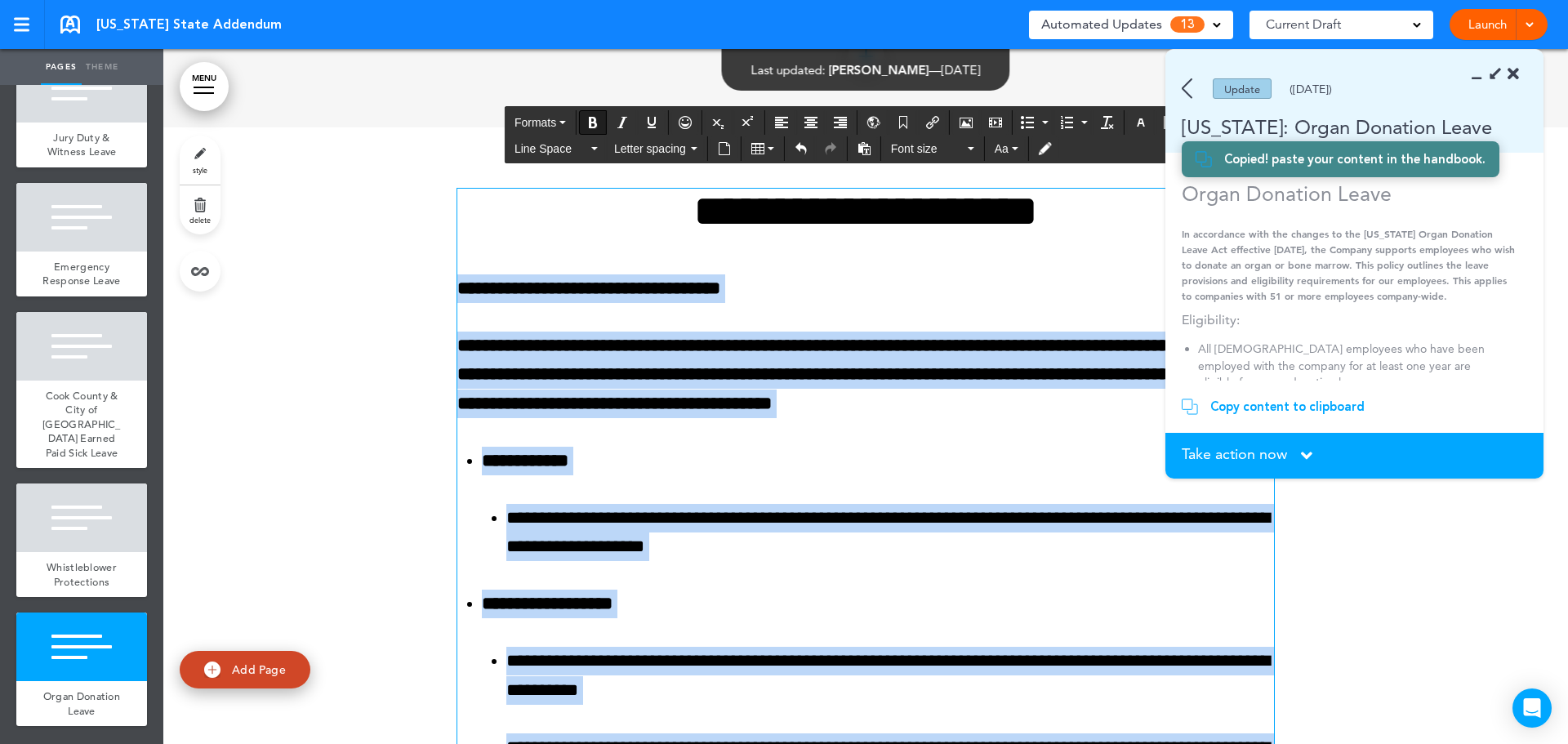
drag, startPoint x: 925, startPoint y: 621, endPoint x: 449, endPoint y: 293, distance: 578.1
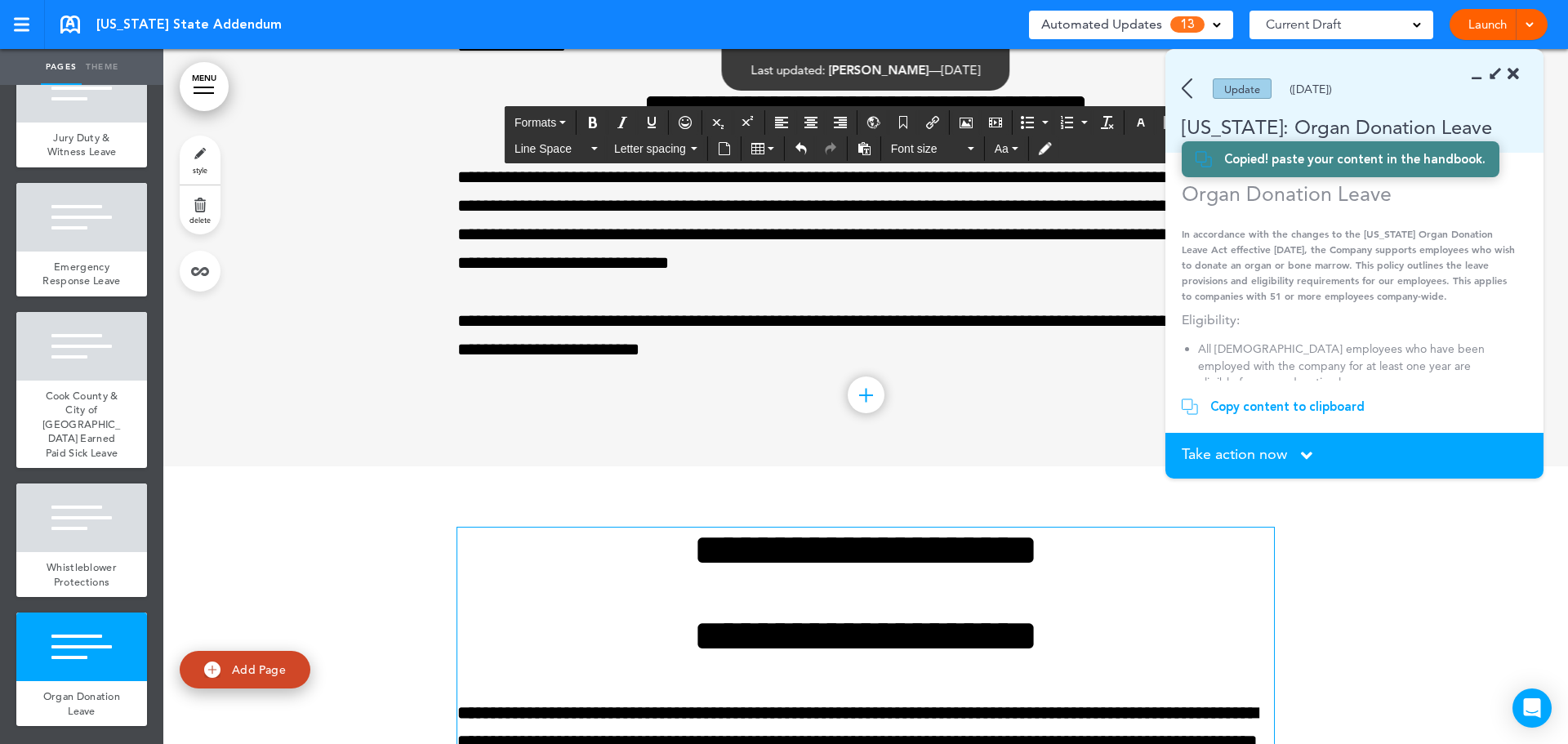
click at [850, 630] on h1 "**********" at bounding box center [865, 636] width 817 height 45
click at [849, 630] on h1 "**********" at bounding box center [865, 636] width 817 height 45
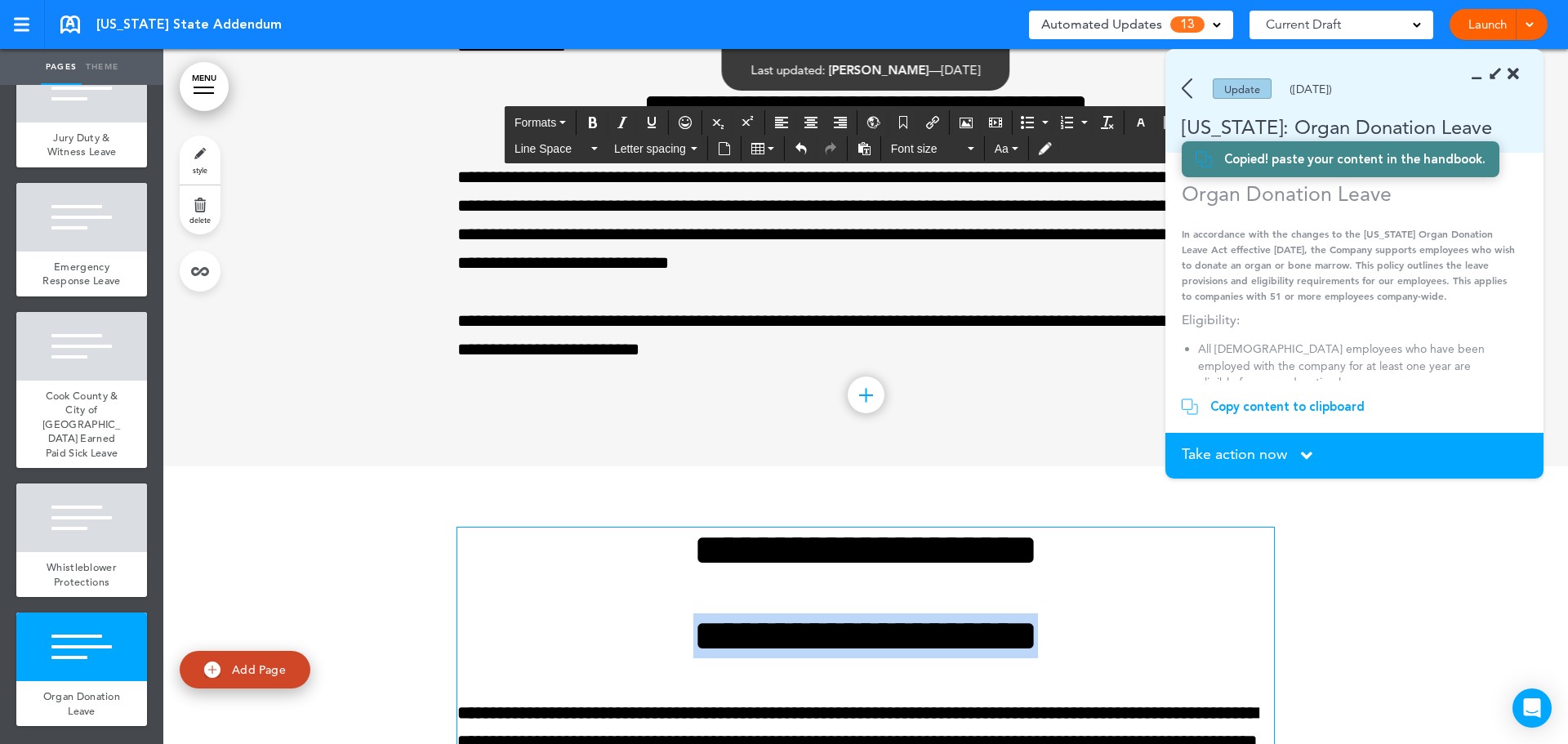
click at [849, 630] on h1 "**********" at bounding box center [865, 636] width 817 height 45
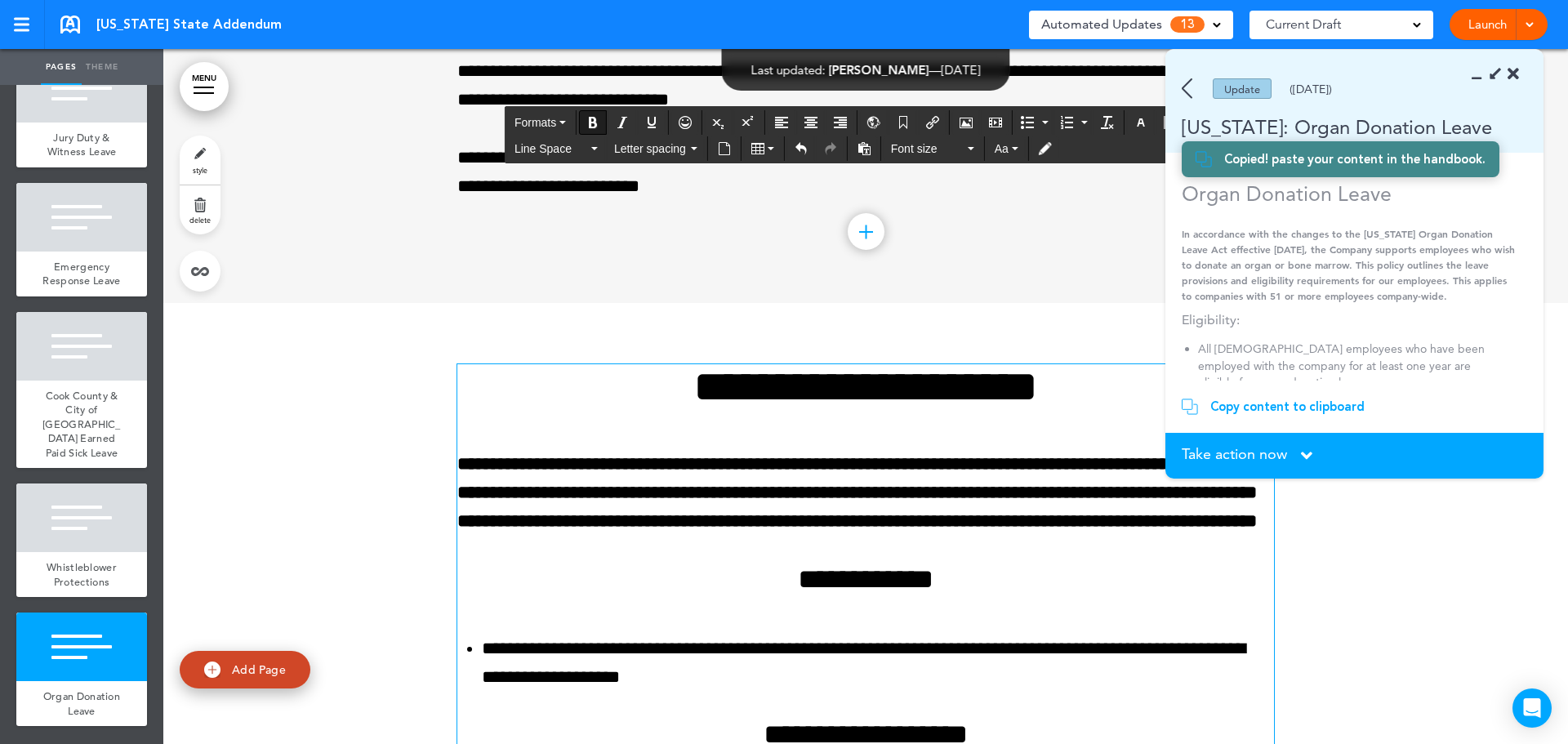
click at [730, 530] on strong "**********" at bounding box center [858, 492] width 801 height 75
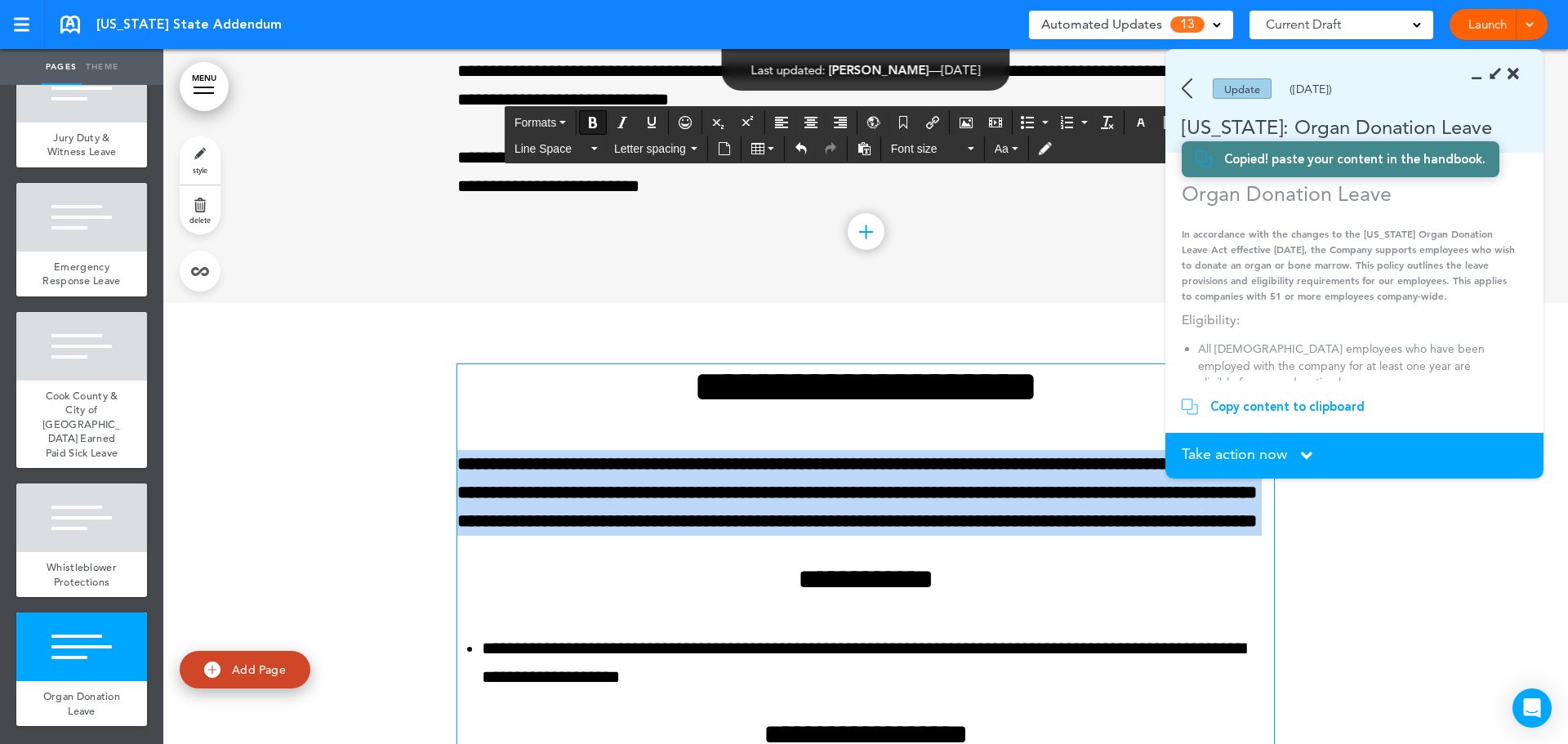
click at [730, 530] on strong "**********" at bounding box center [858, 492] width 801 height 75
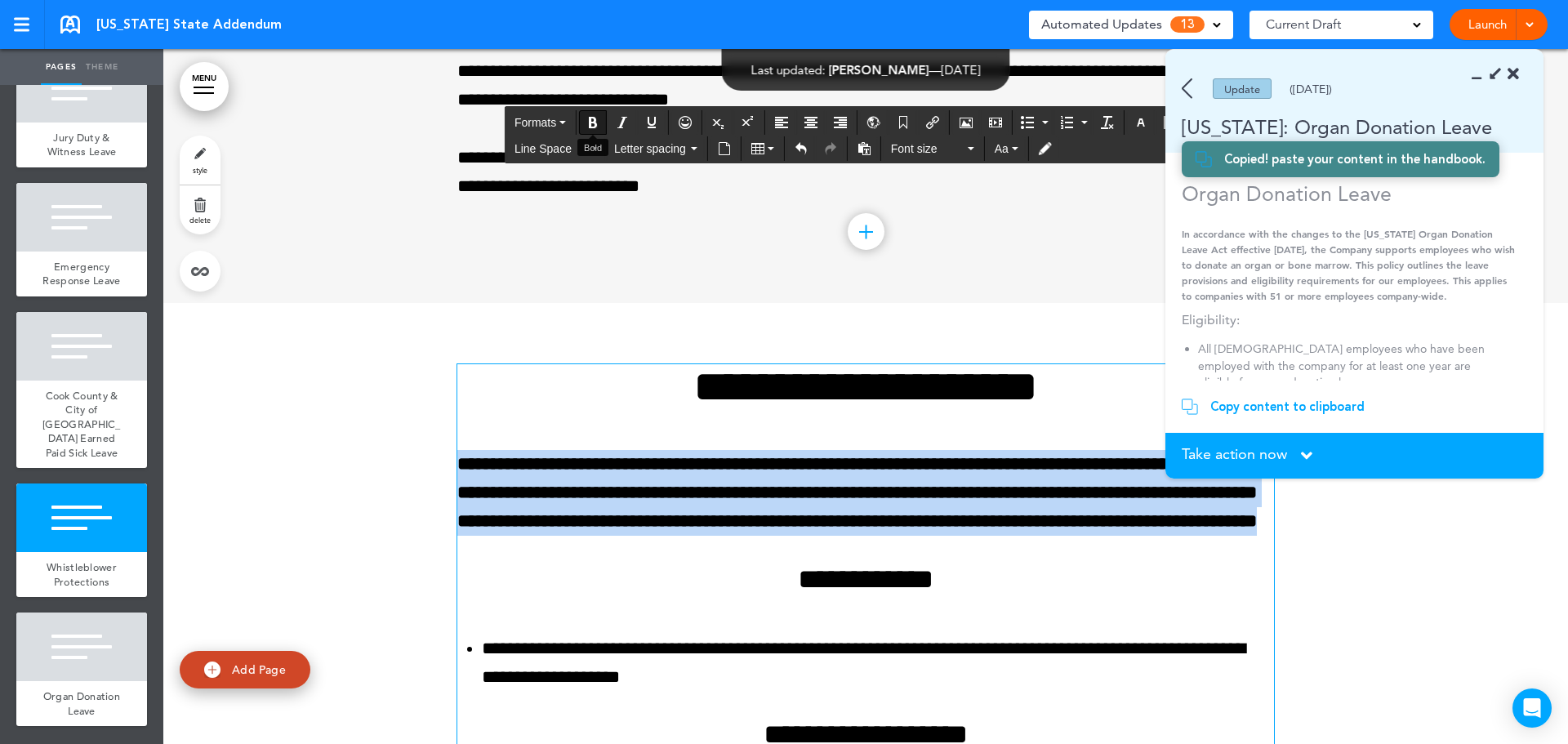
click at [597, 129] on button "Bold" at bounding box center [592, 123] width 26 height 23
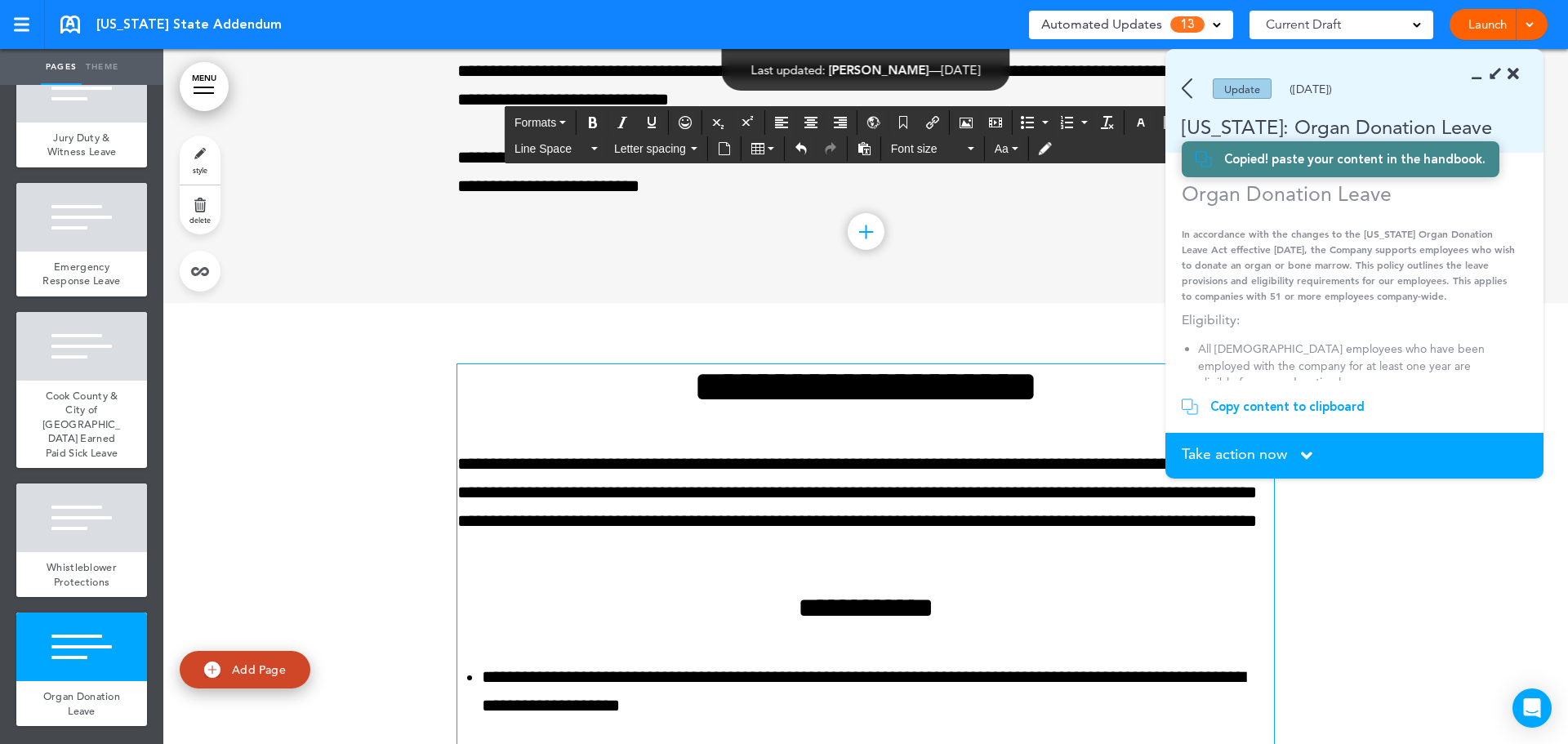
click at [869, 554] on p "**********" at bounding box center [865, 507] width 817 height 115
click at [870, 551] on p "**********" at bounding box center [865, 507] width 817 height 115
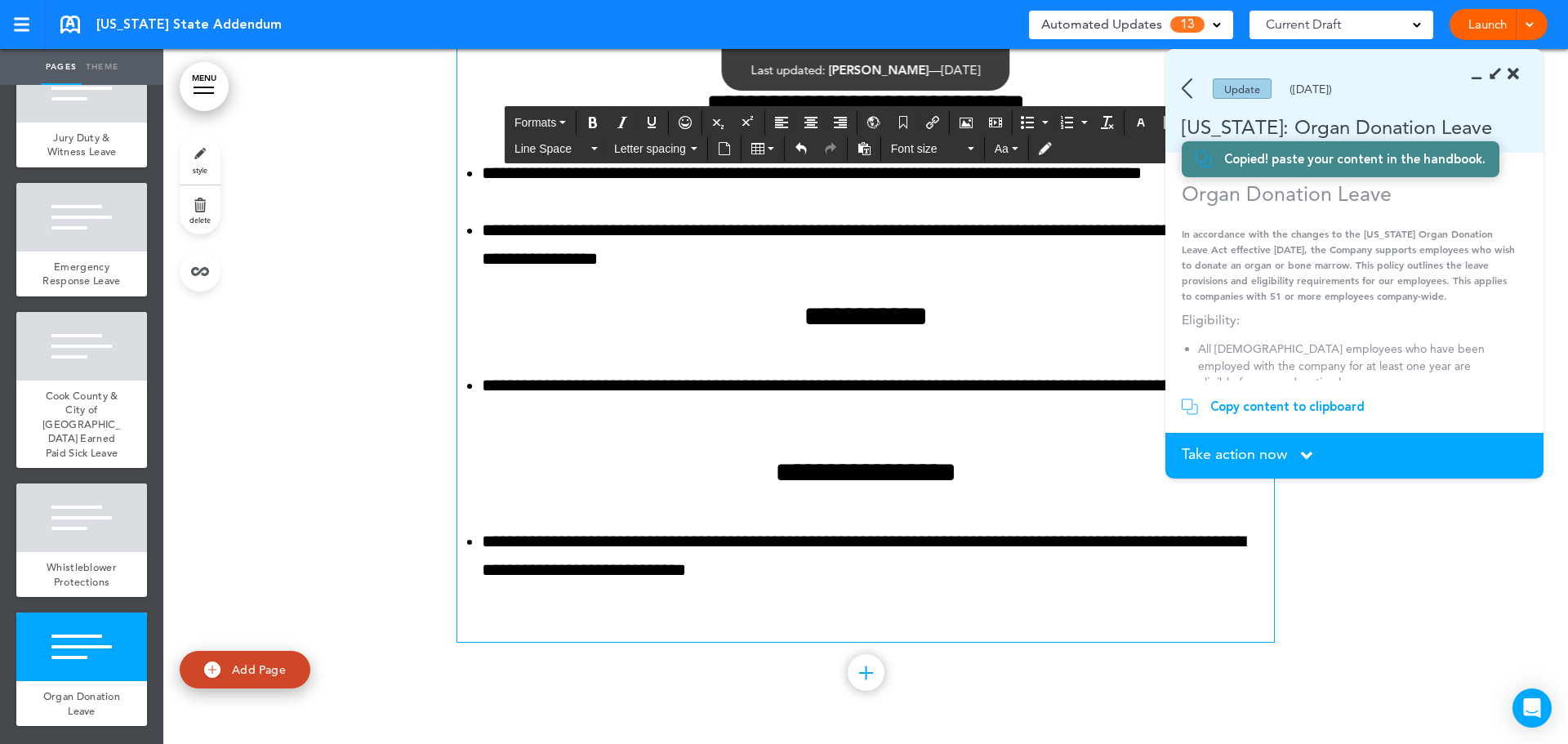
click at [623, 623] on p at bounding box center [865, 628] width 817 height 29
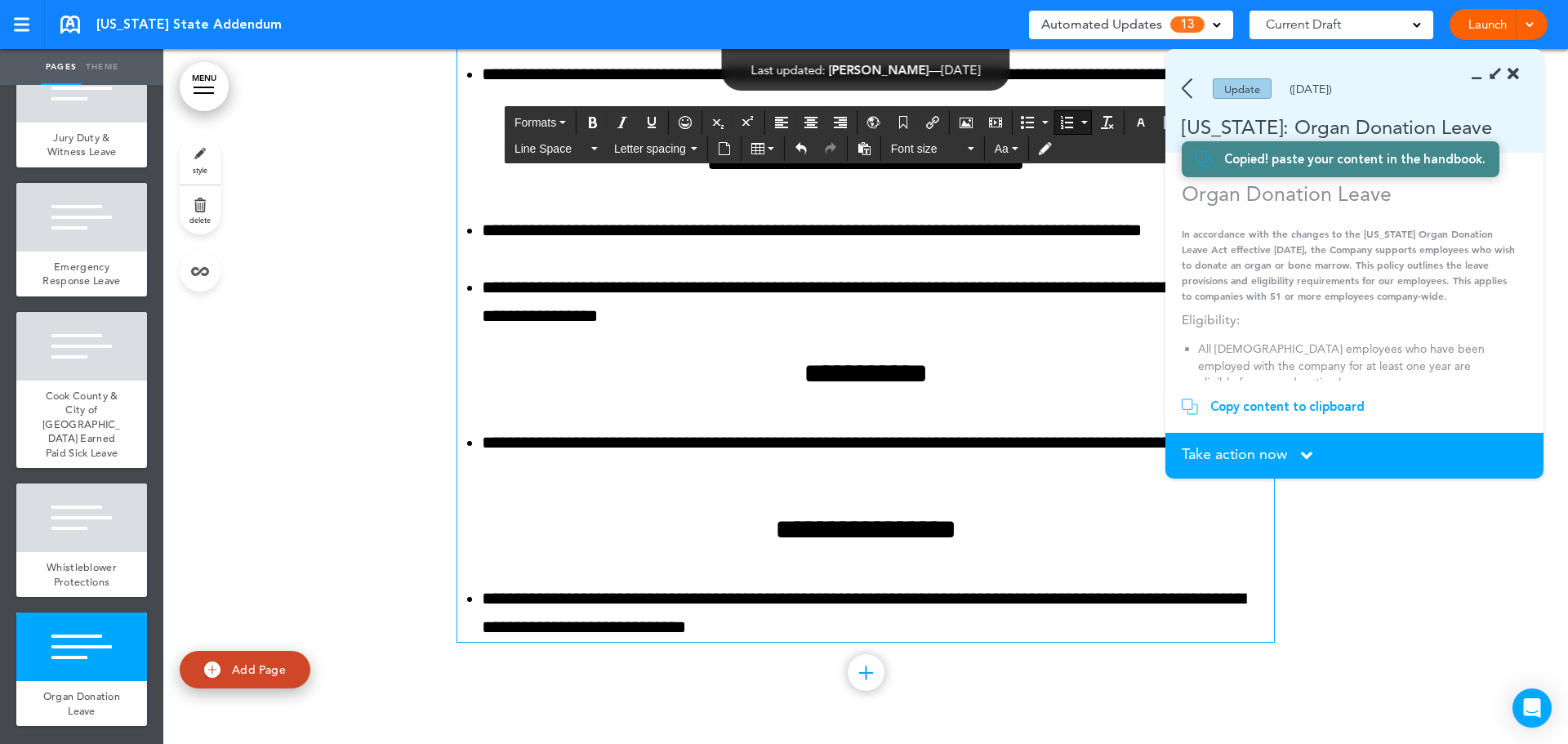
click at [816, 536] on h4 "**********" at bounding box center [865, 530] width 817 height 29
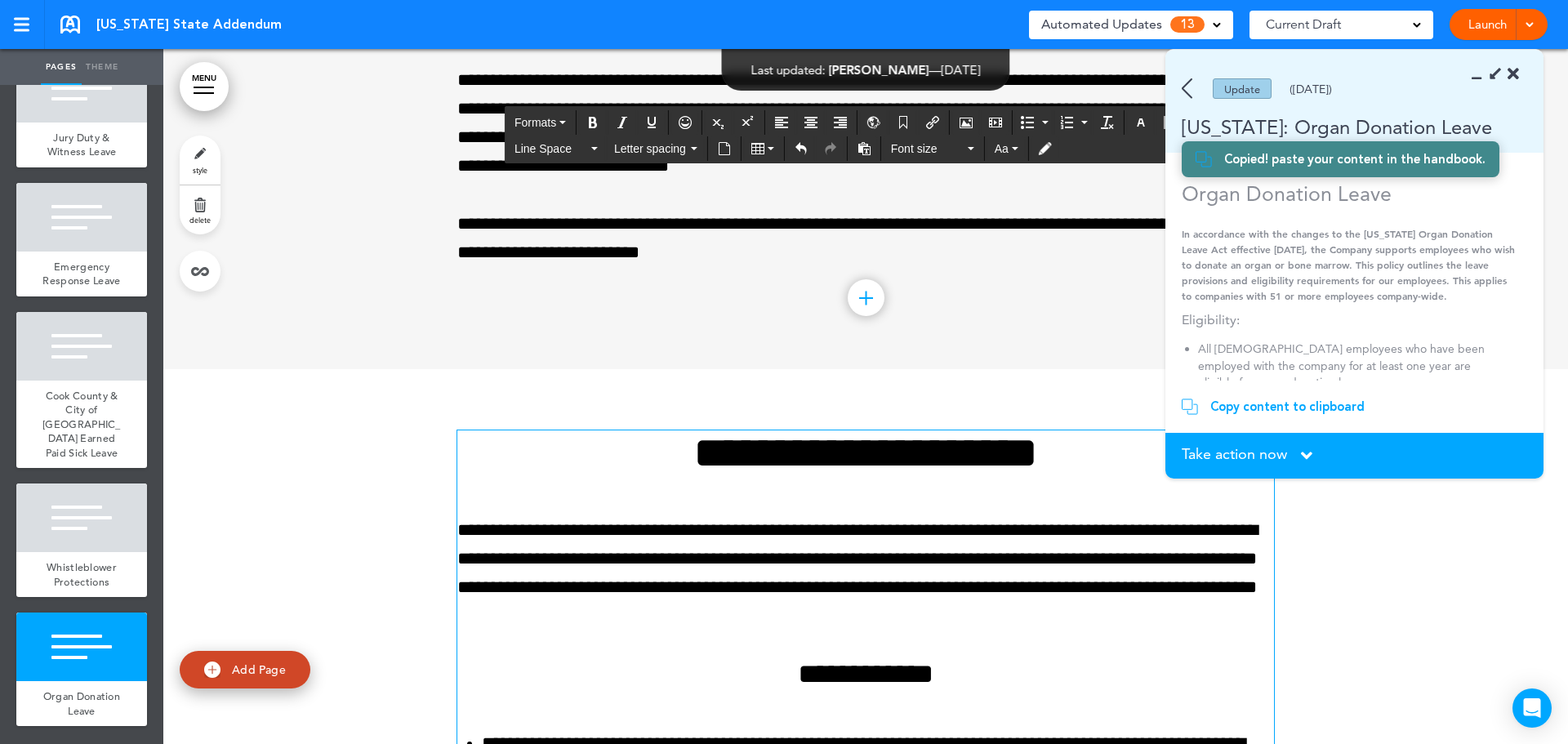
scroll to position [20680, 0]
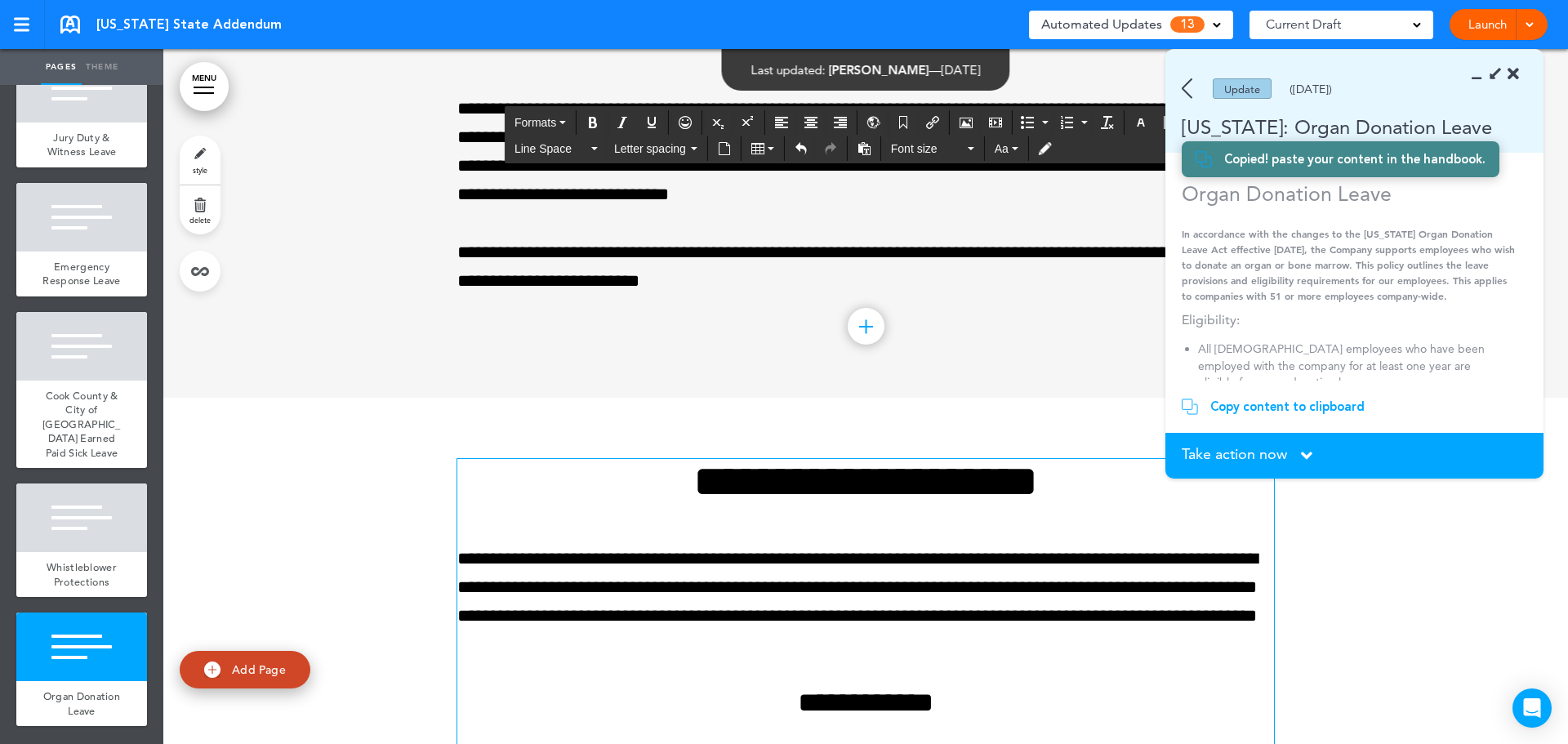
click at [1268, 456] on span "Take action now" at bounding box center [1234, 454] width 106 height 14
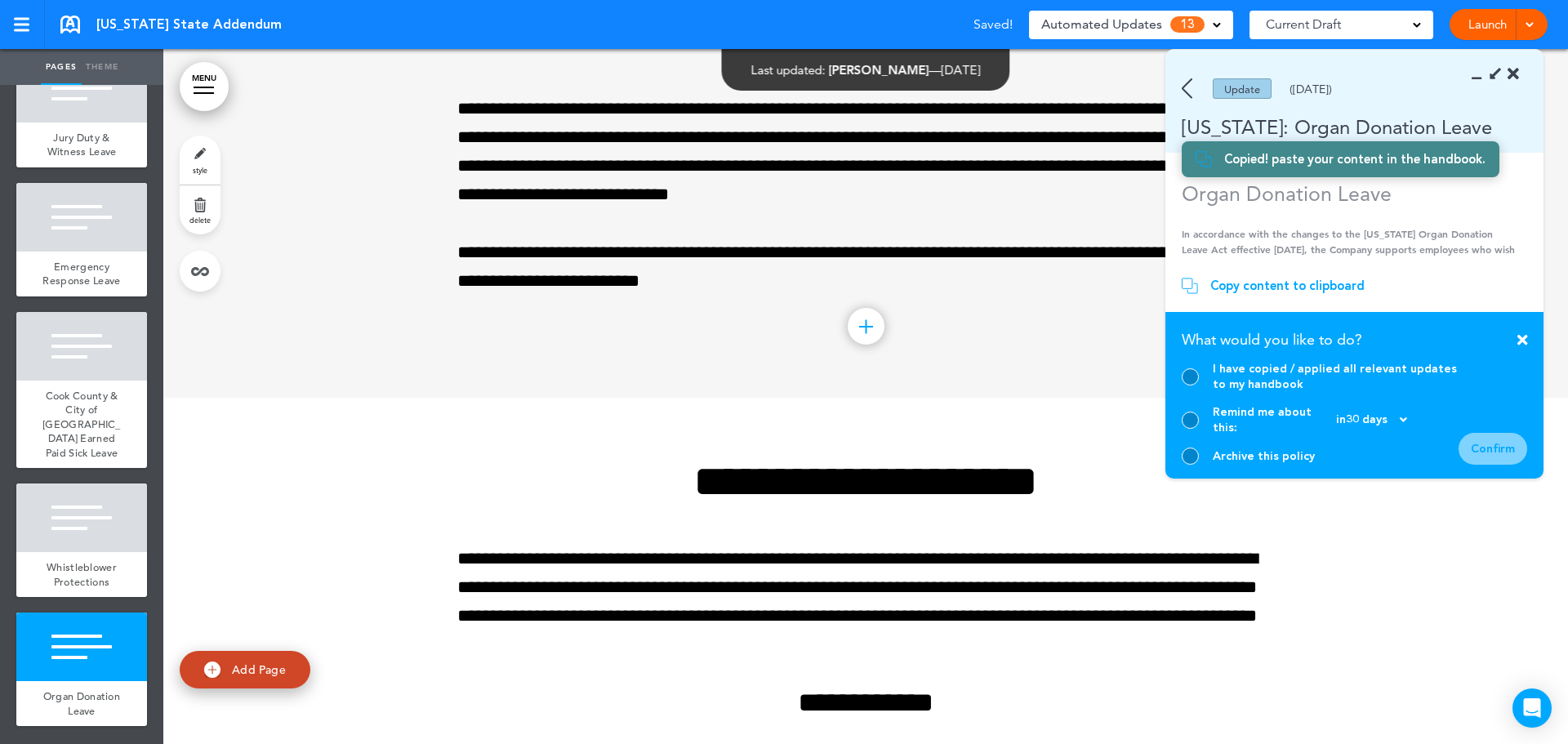
click at [1197, 385] on div at bounding box center [1191, 377] width 17 height 17
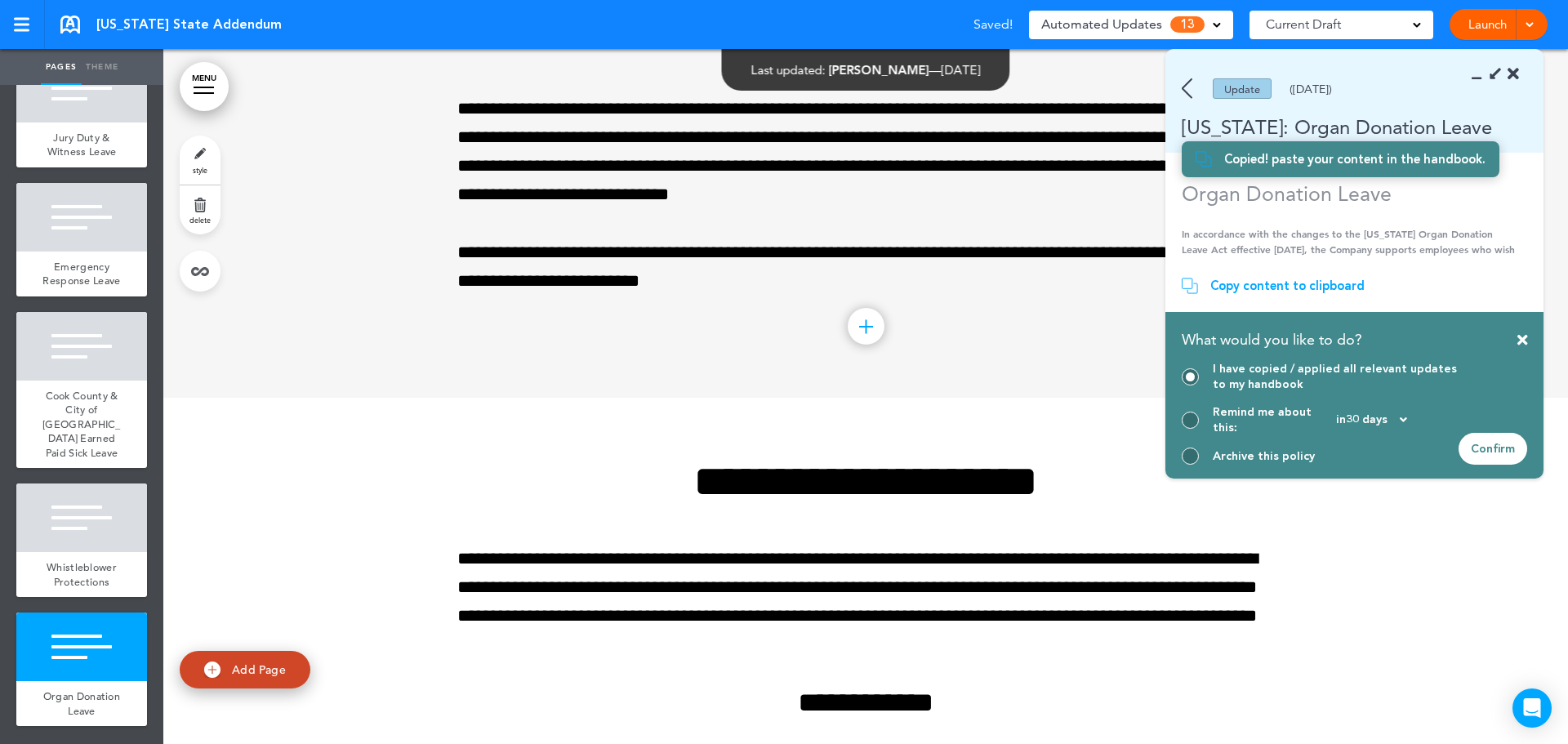
click at [1500, 451] on div "Confirm" at bounding box center [1493, 448] width 68 height 31
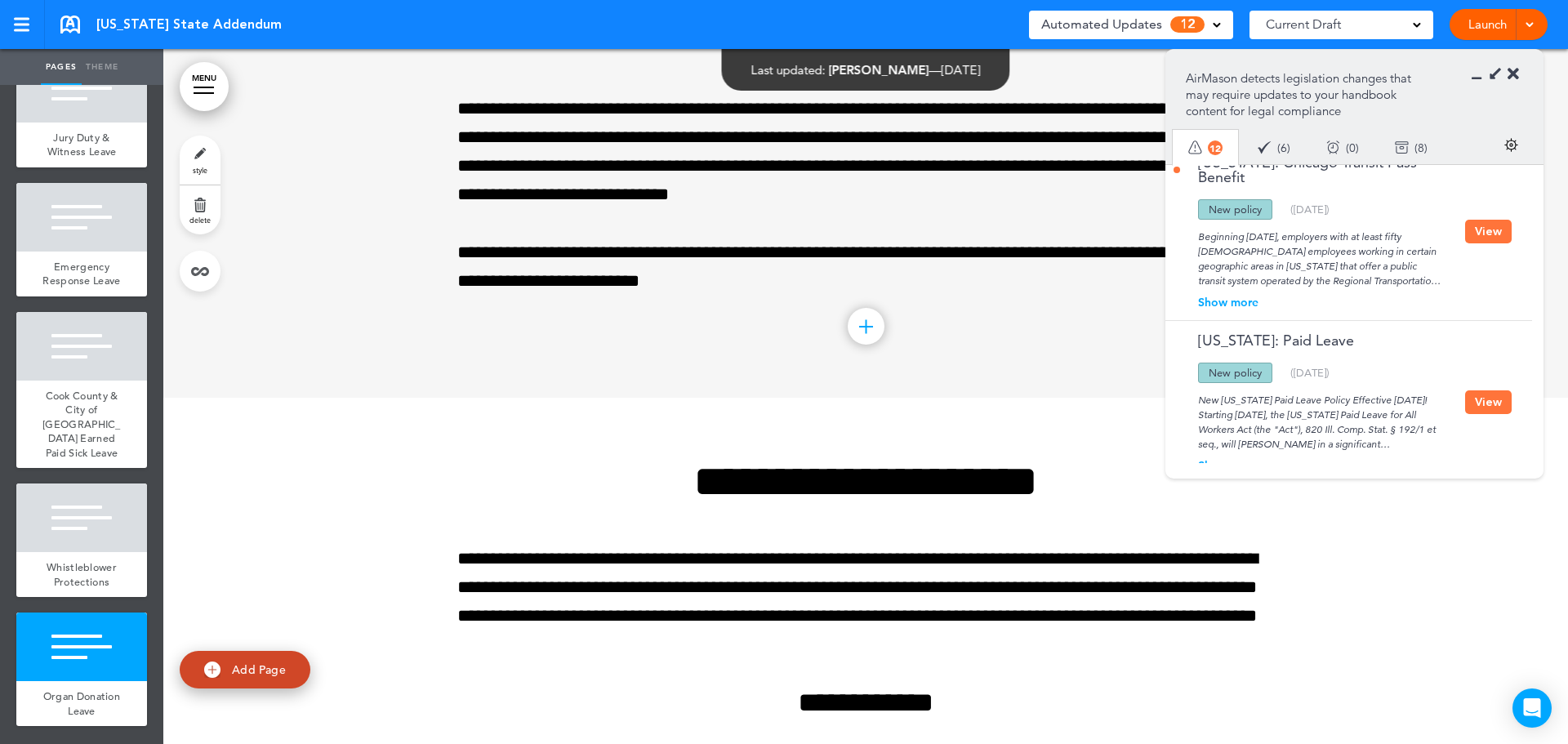
scroll to position [1855, 0]
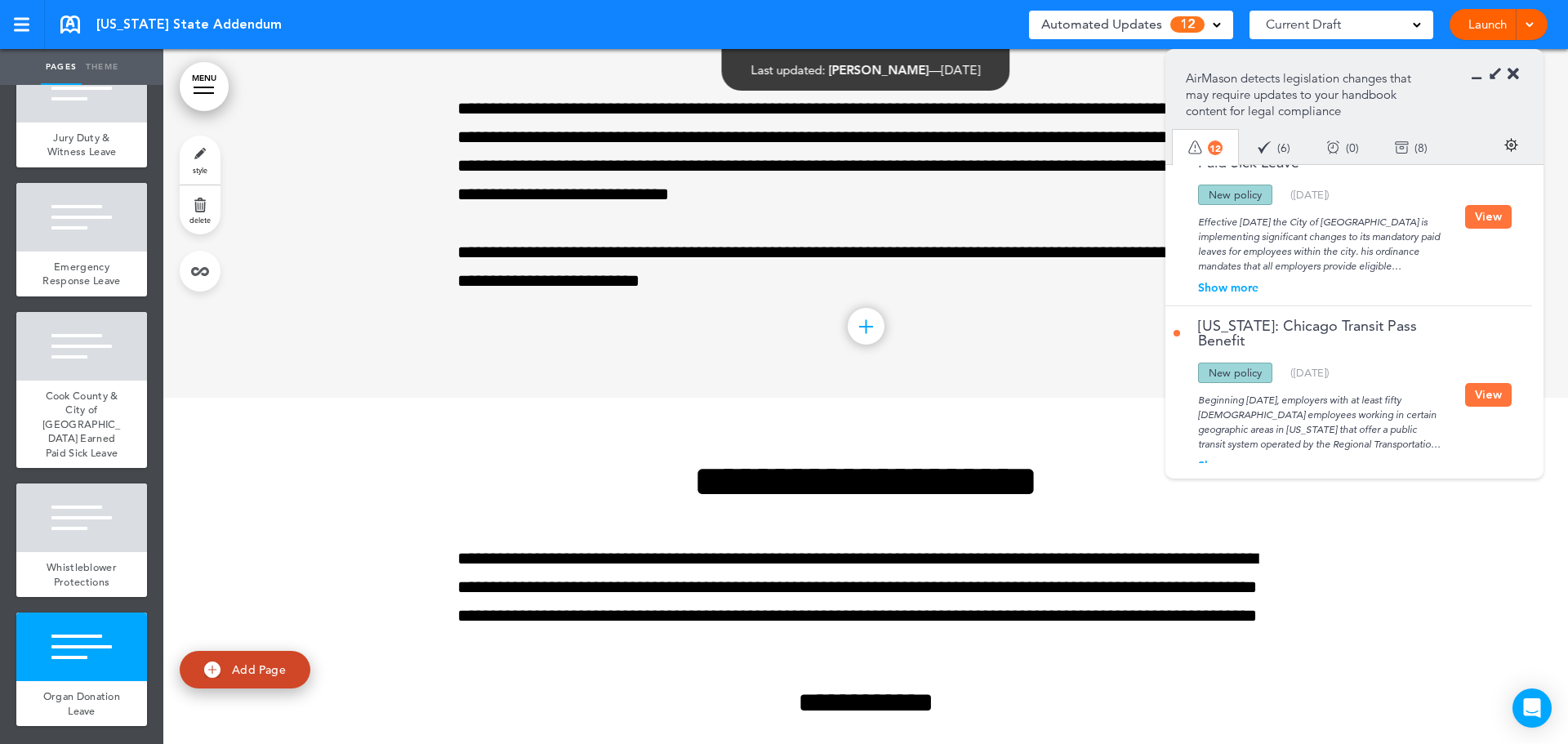
click at [1500, 383] on button "View" at bounding box center [1488, 395] width 47 height 24
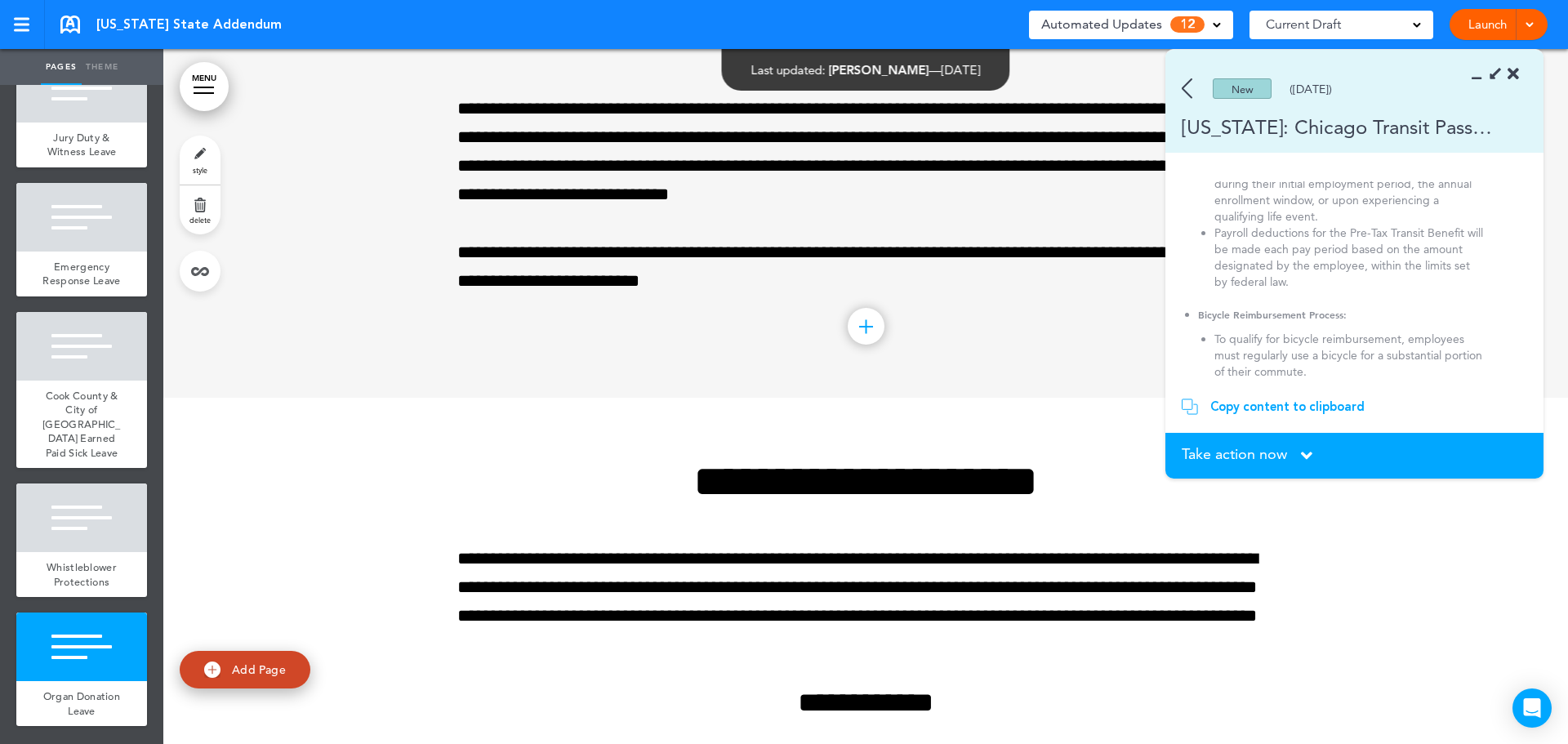
scroll to position [661, 0]
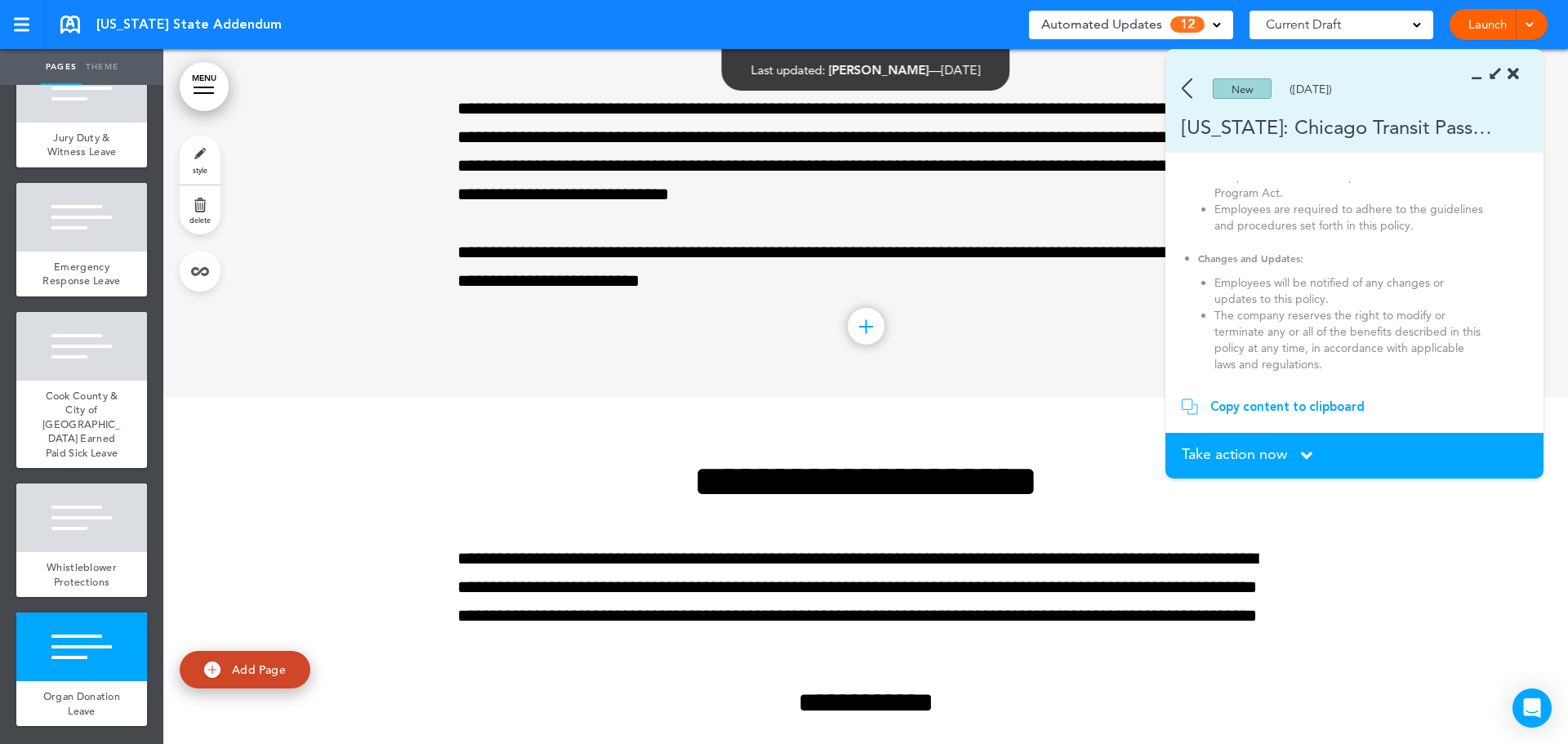
click at [1251, 454] on span "Take action now" at bounding box center [1234, 454] width 106 height 14
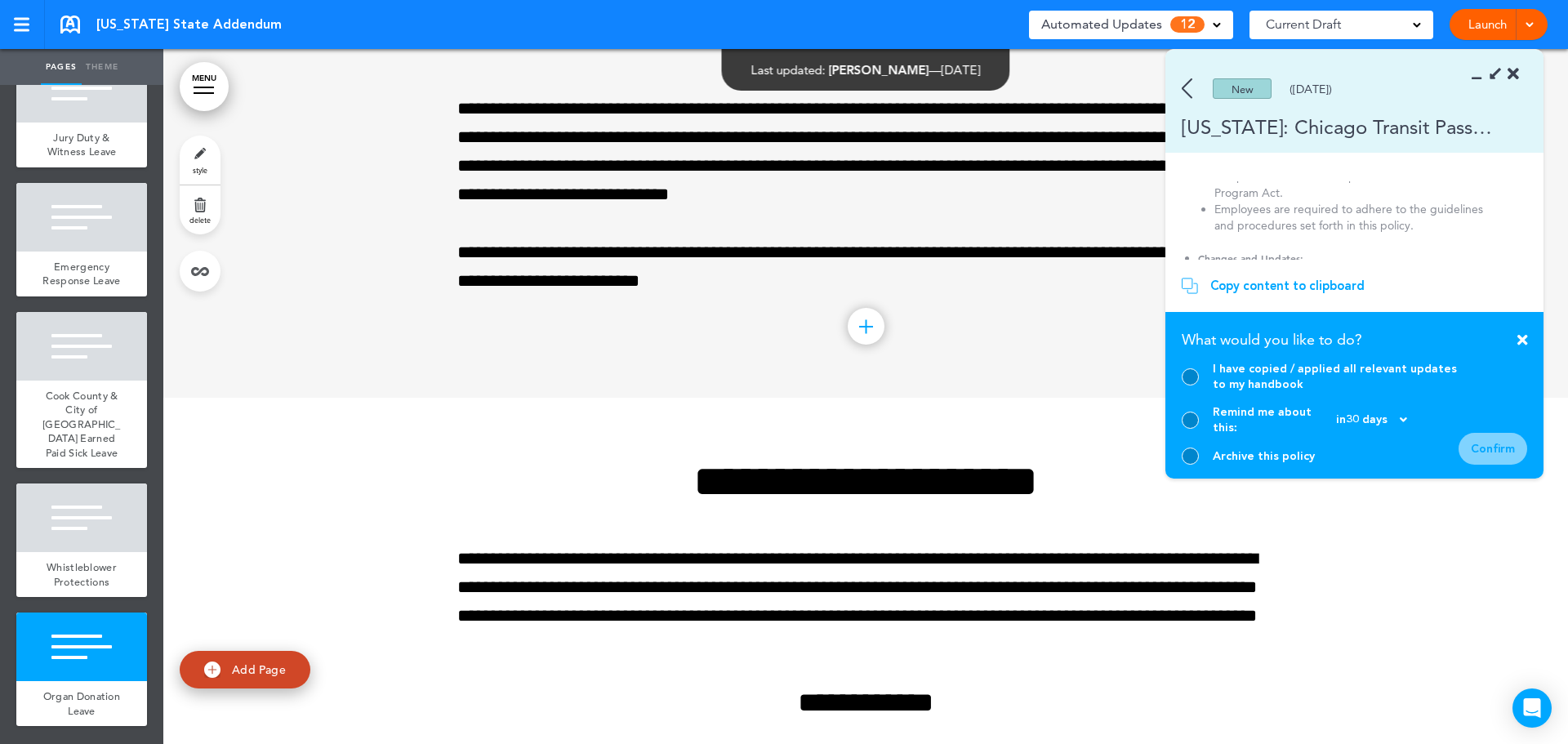
click at [1187, 459] on div at bounding box center [1191, 457] width 17 height 17
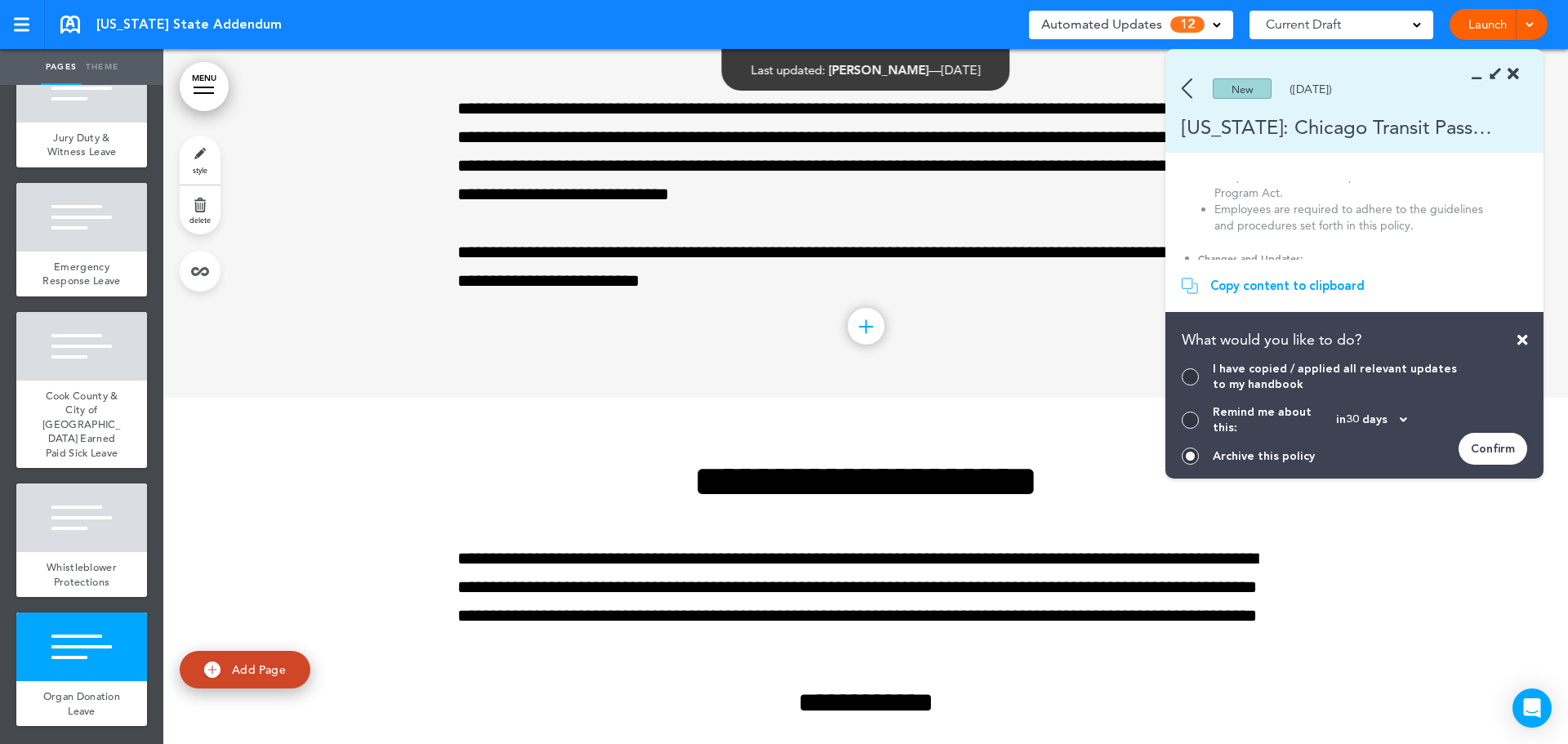
click at [1505, 450] on div "Confirm" at bounding box center [1493, 448] width 68 height 31
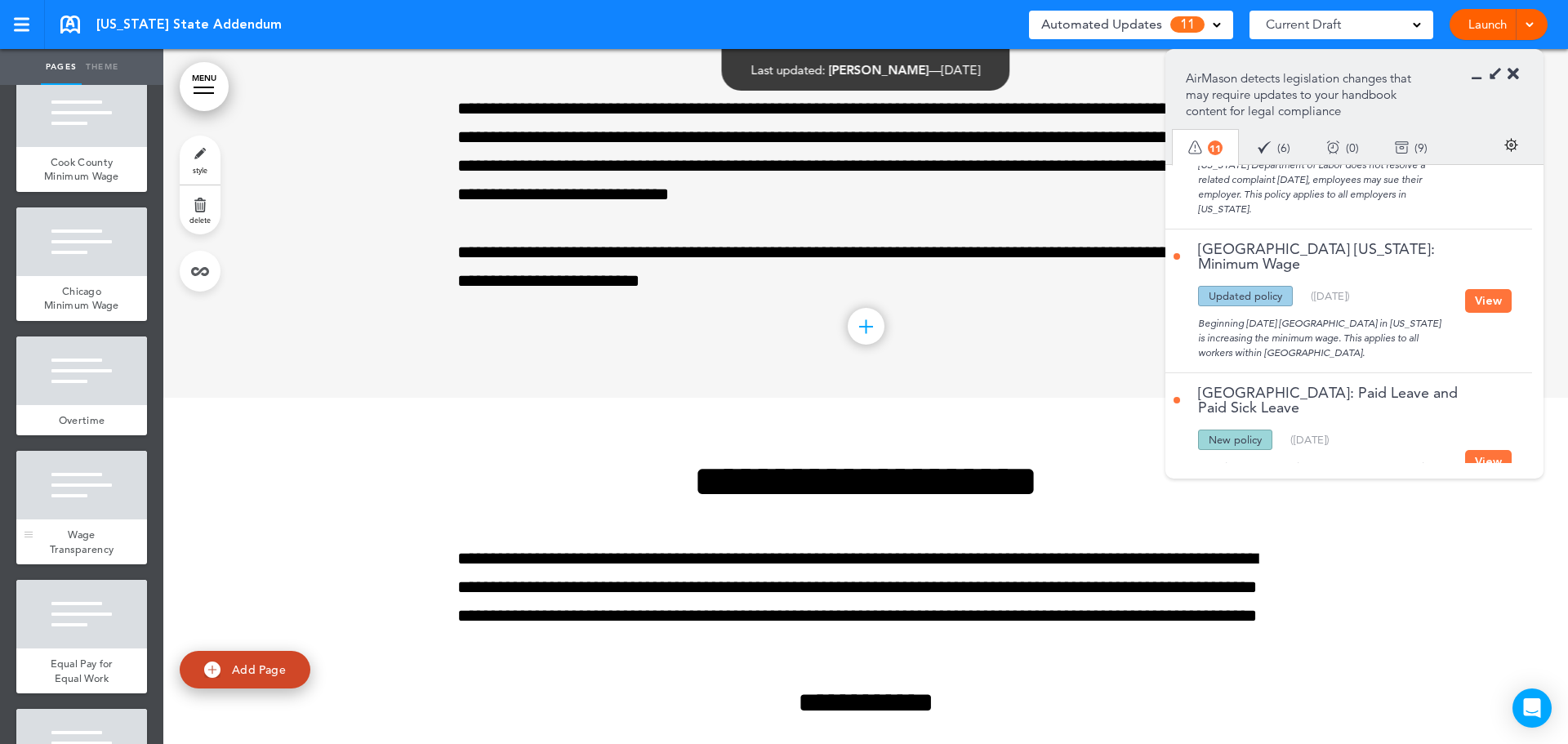
scroll to position [200, 0]
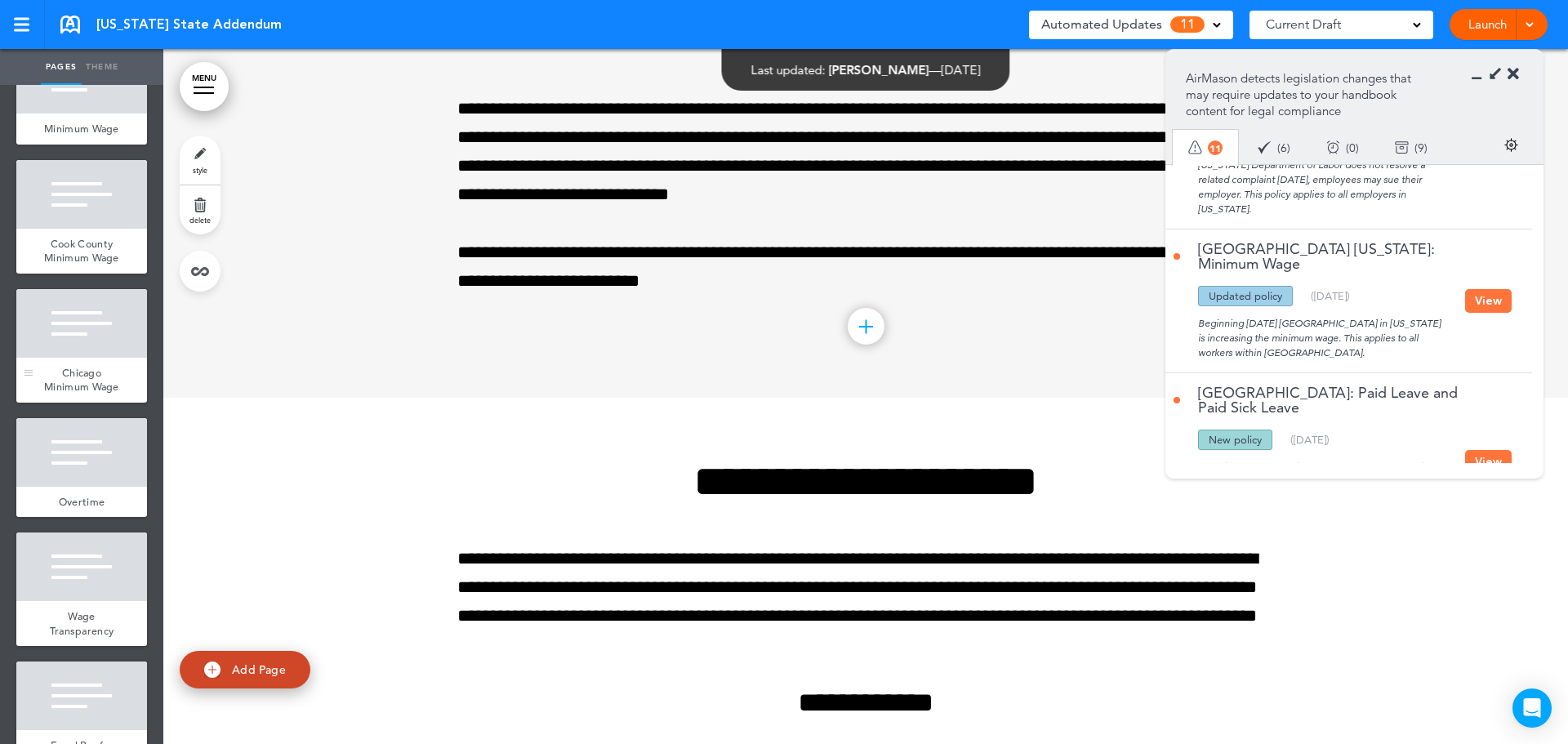
drag, startPoint x: 105, startPoint y: 240, endPoint x: 78, endPoint y: 321, distance: 85.4
click at [105, 228] on div at bounding box center [81, 194] width 130 height 69
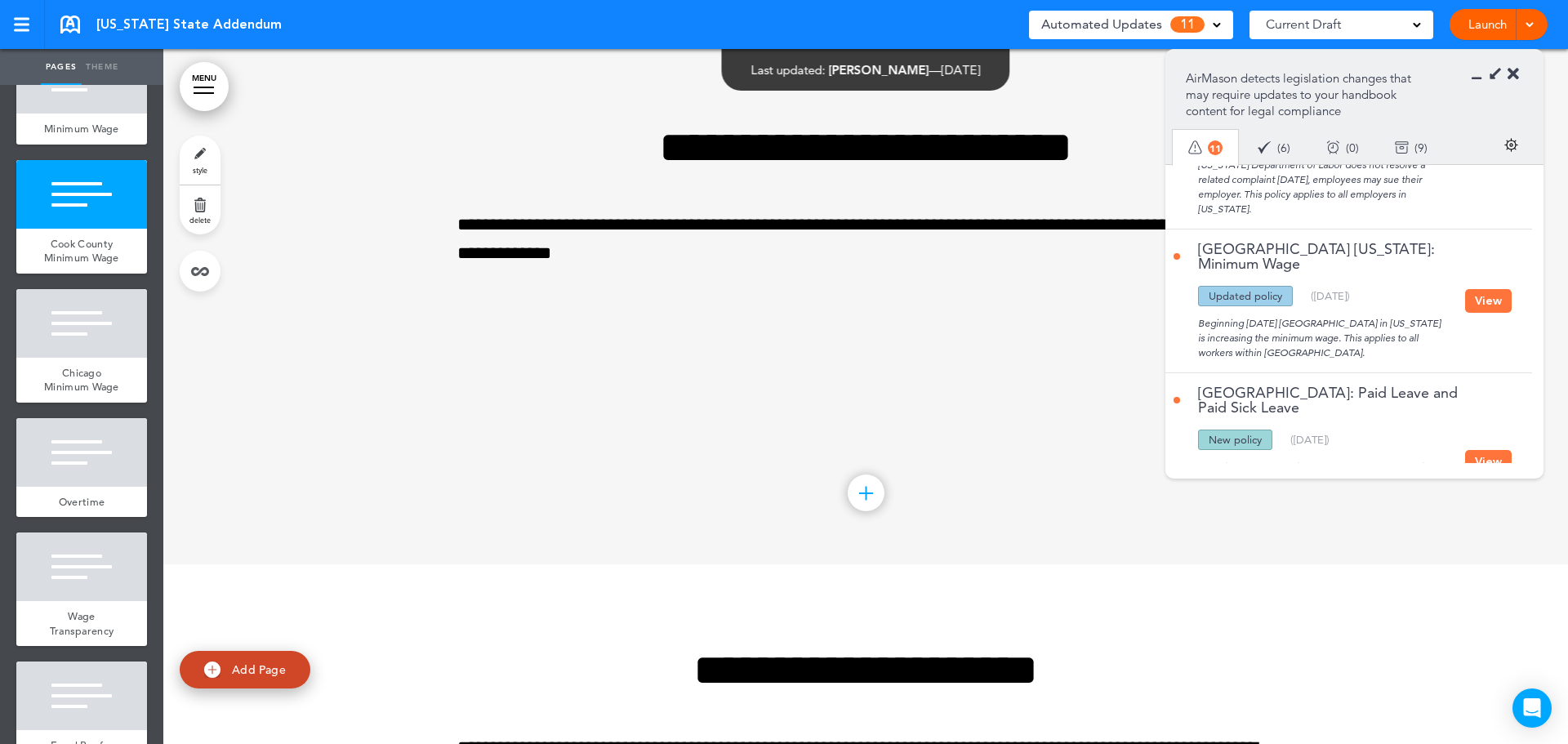
scroll to position [1391, 0]
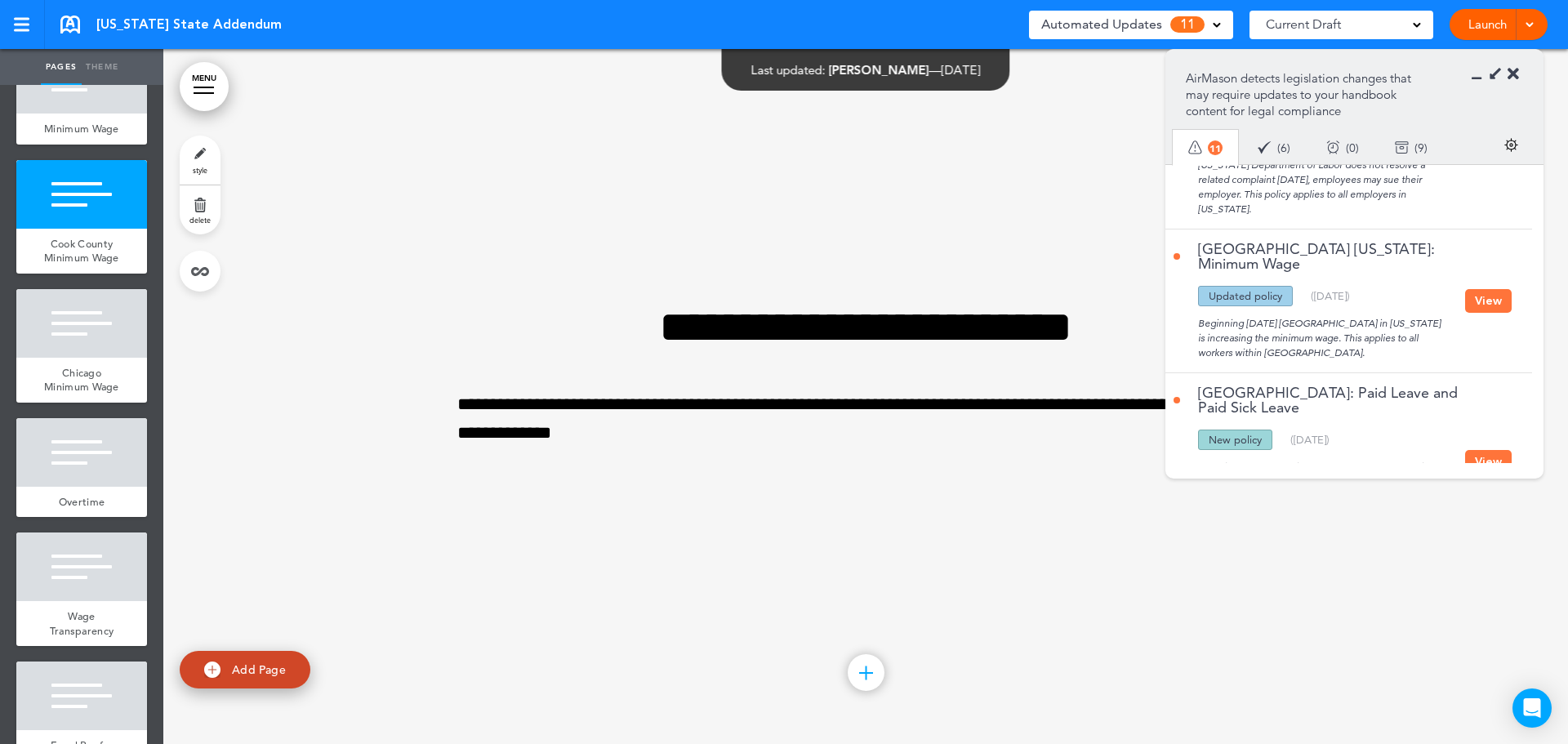
click at [1477, 298] on button "View" at bounding box center [1488, 301] width 47 height 24
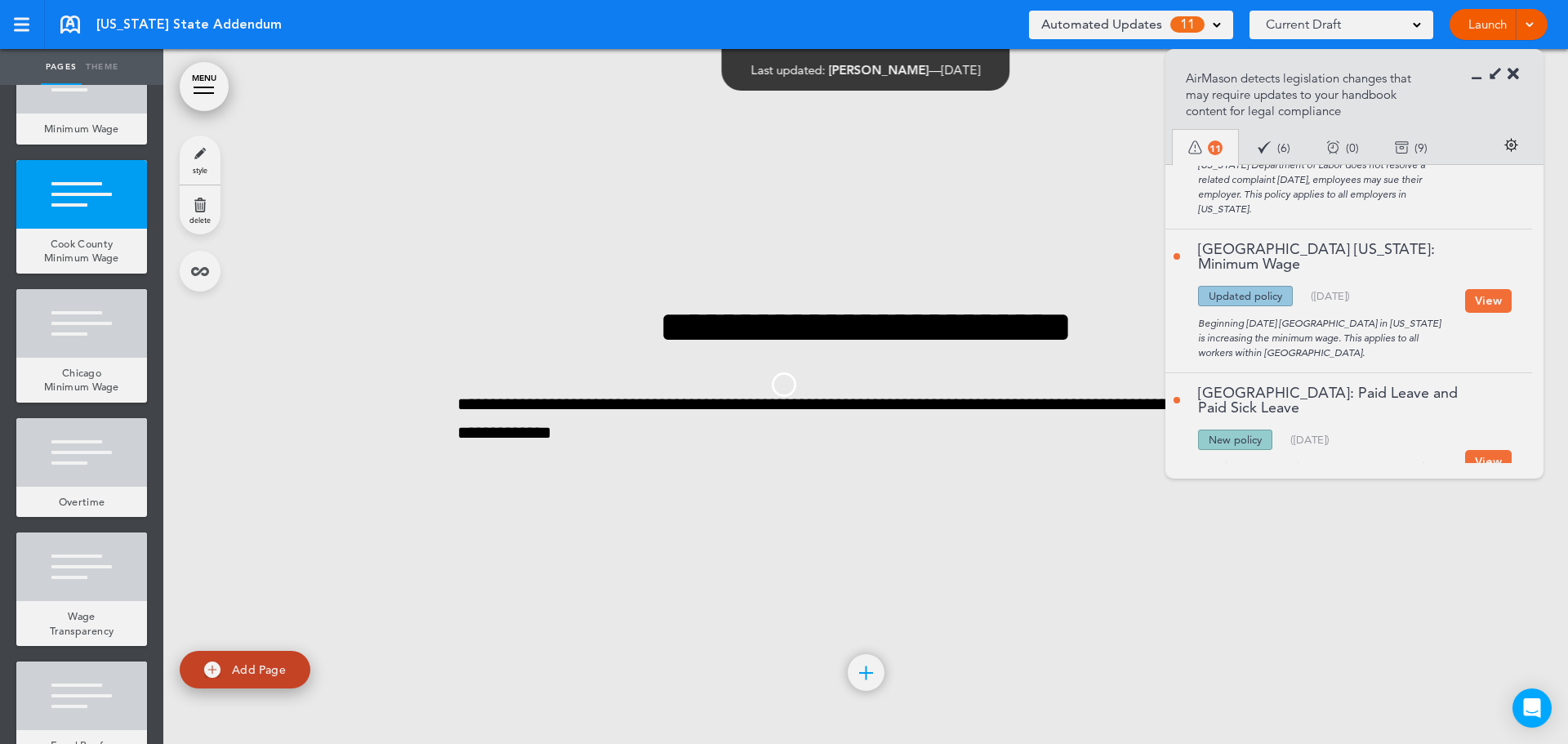
scroll to position [0, 0]
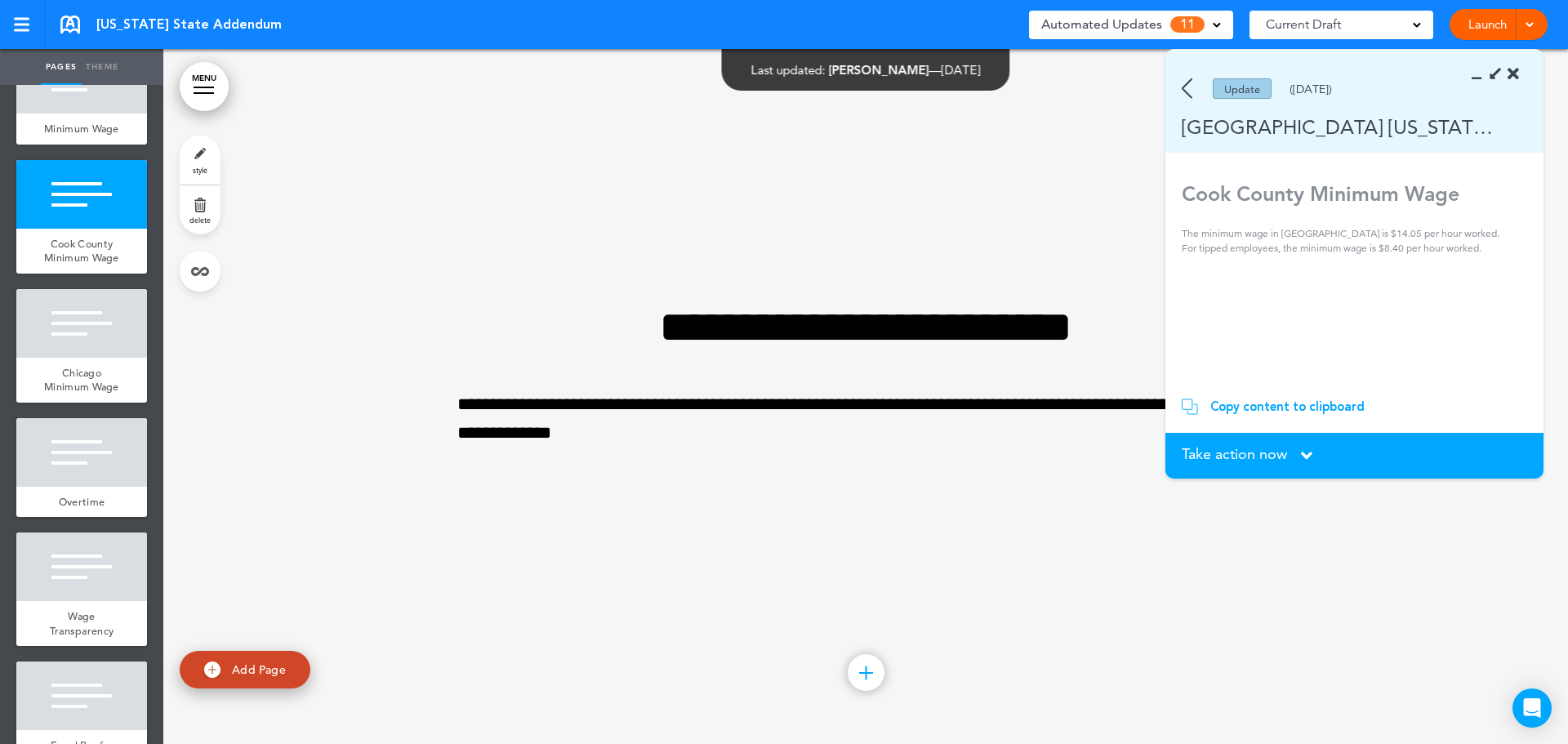
click at [1275, 394] on section "Copy content to clipboard Copied! paste your content in the handbook." at bounding box center [1354, 406] width 378 height 52
click at [1280, 403] on div "Copy content to clipboard" at bounding box center [1287, 406] width 154 height 16
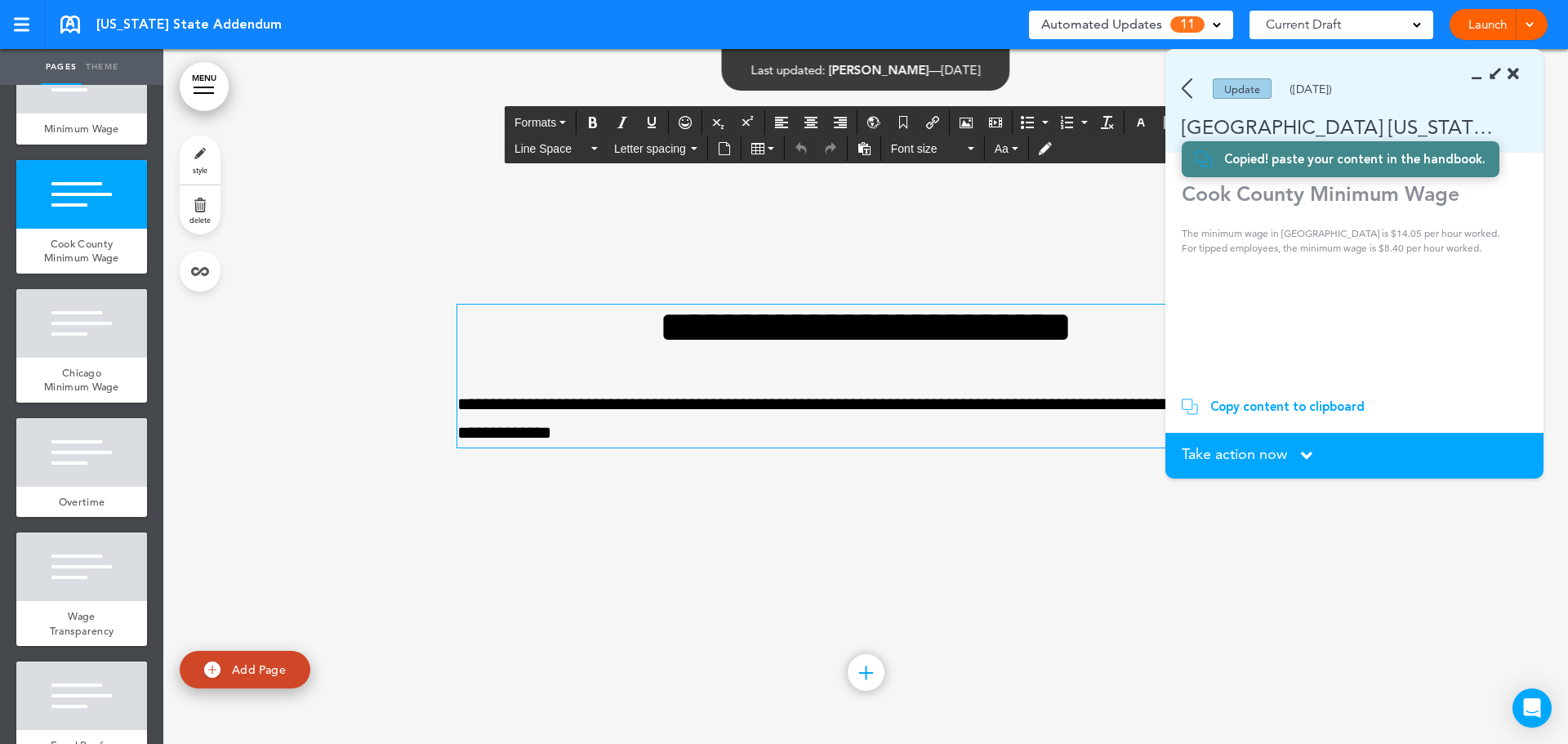
click at [691, 424] on p "**********" at bounding box center [865, 419] width 817 height 57
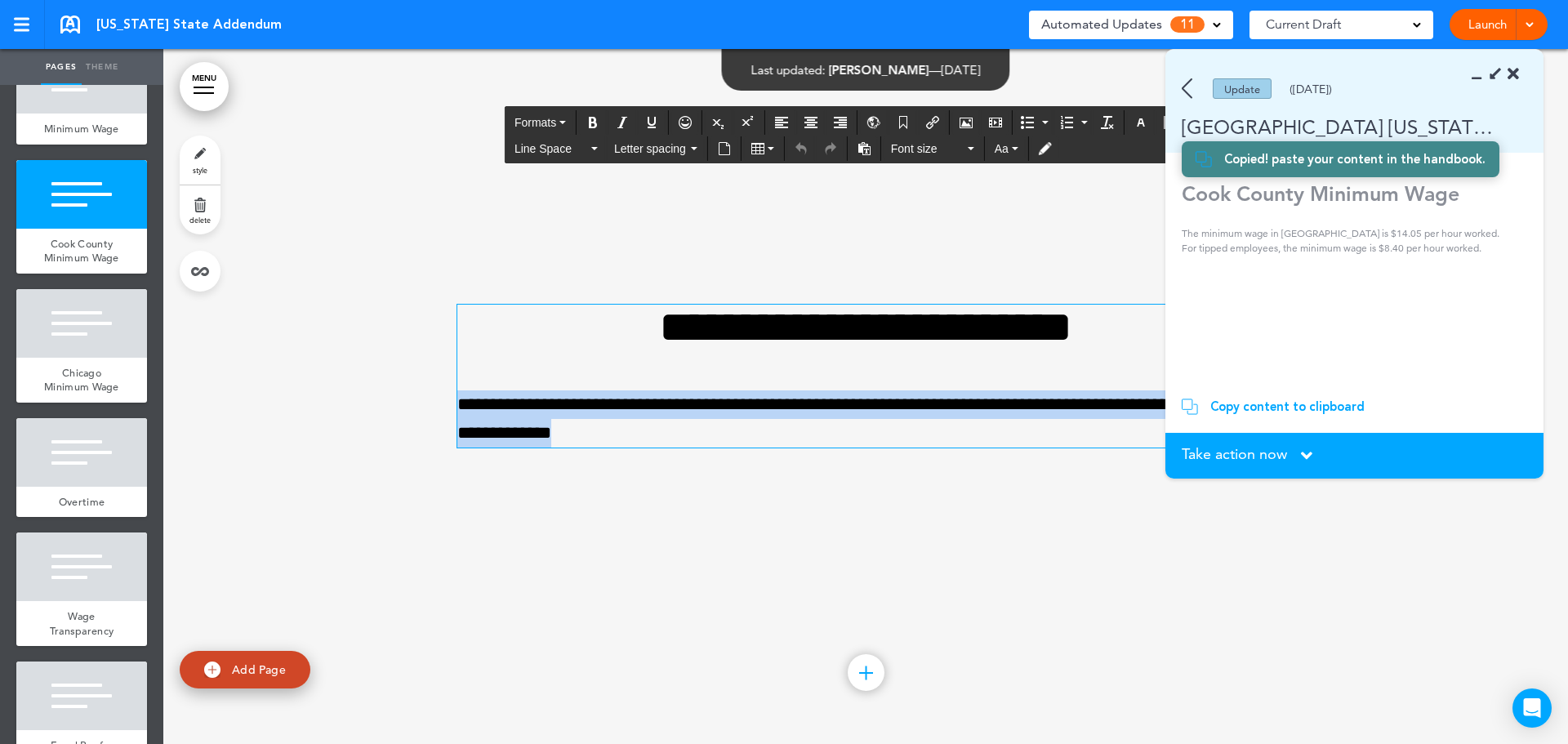
click at [691, 424] on p "**********" at bounding box center [865, 419] width 817 height 57
paste div
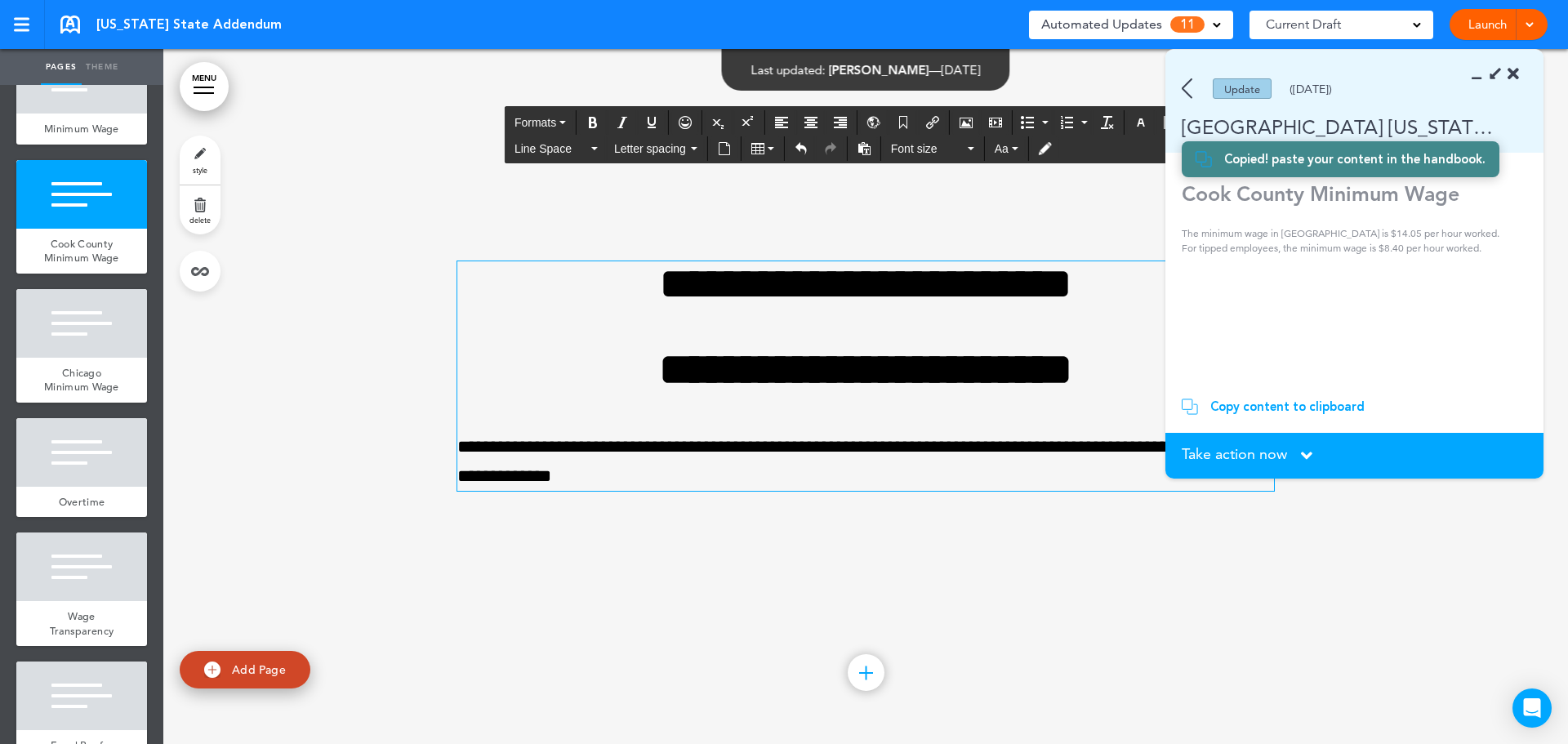
scroll to position [1404, 0]
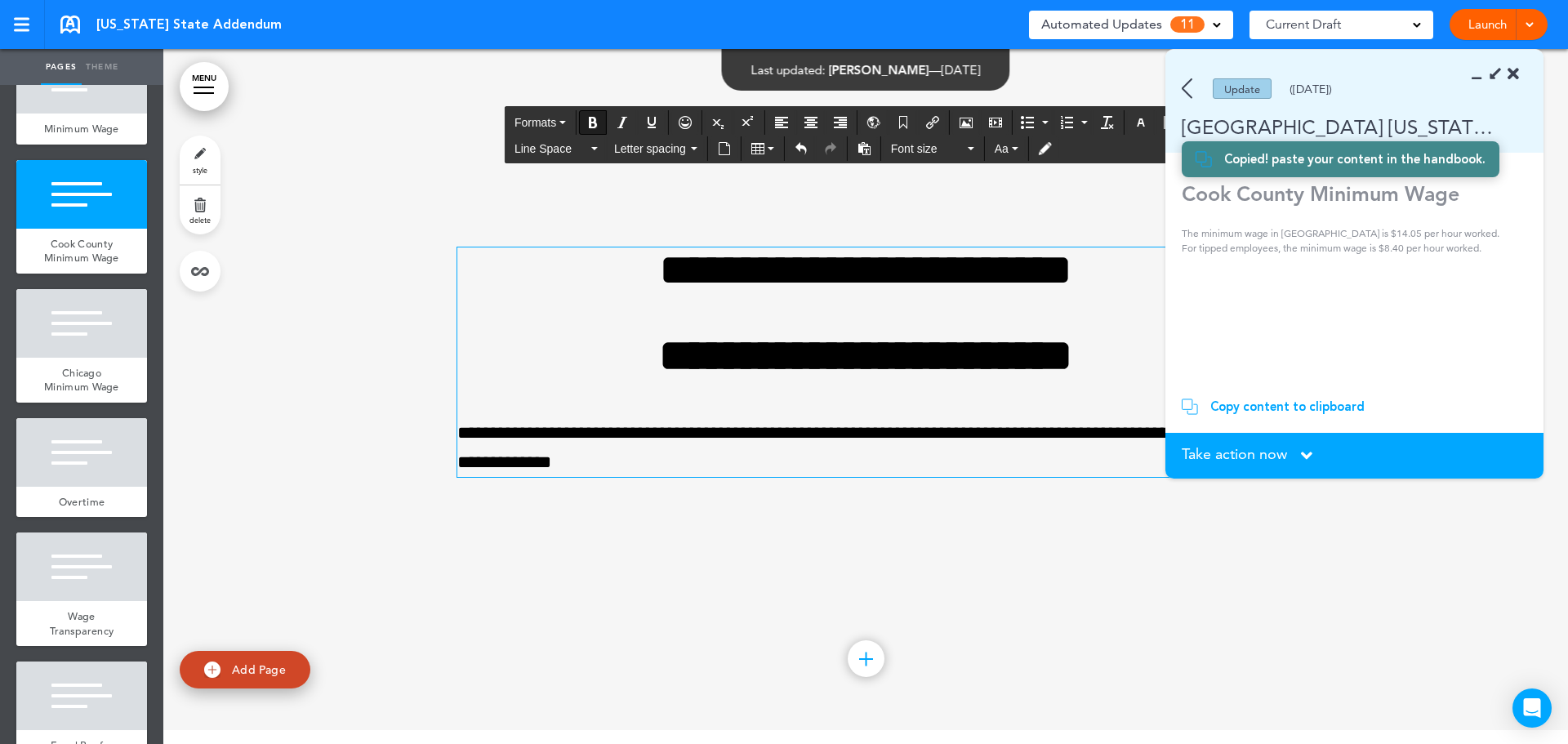
click at [706, 364] on strong "**********" at bounding box center [865, 355] width 414 height 45
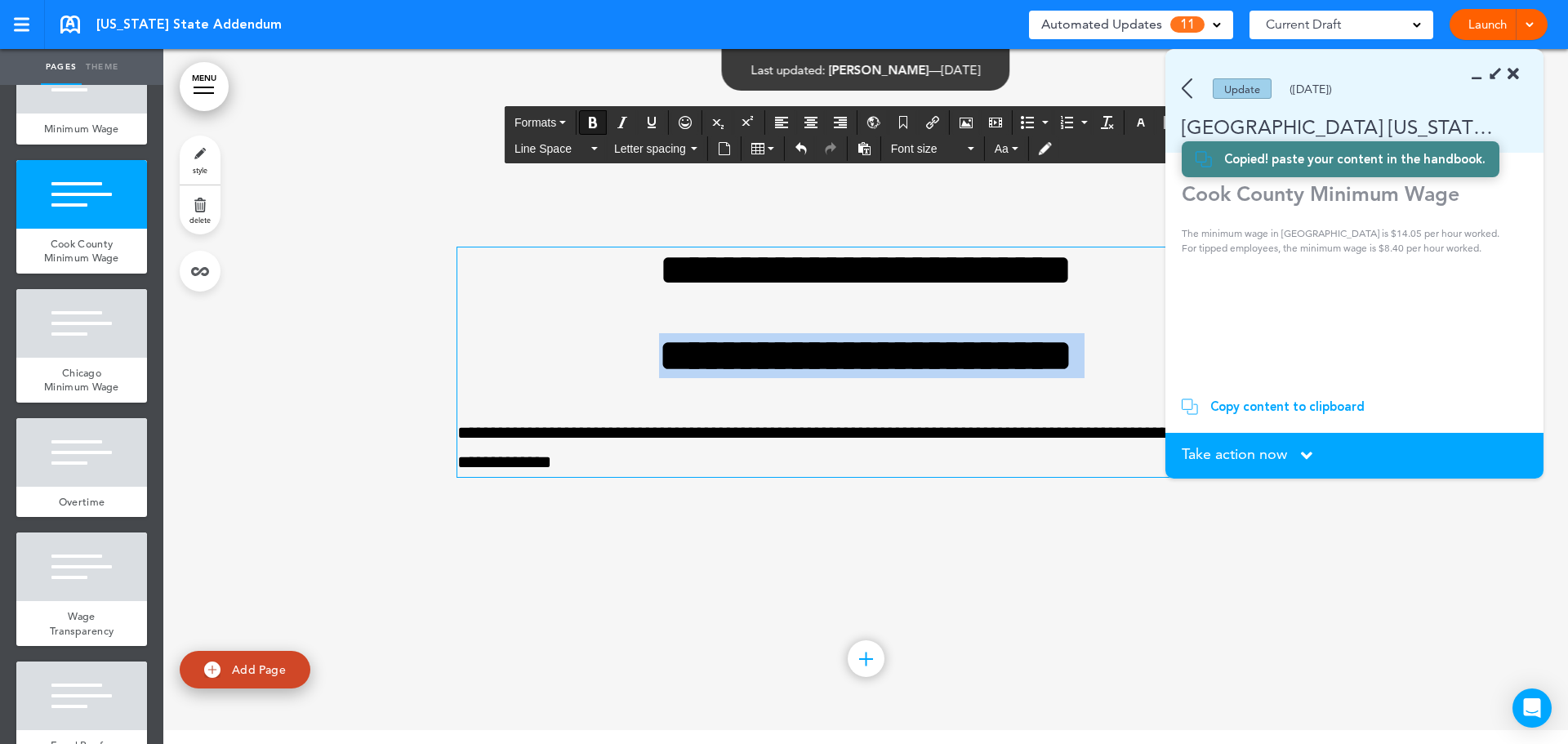
click at [706, 364] on strong "**********" at bounding box center [865, 355] width 414 height 45
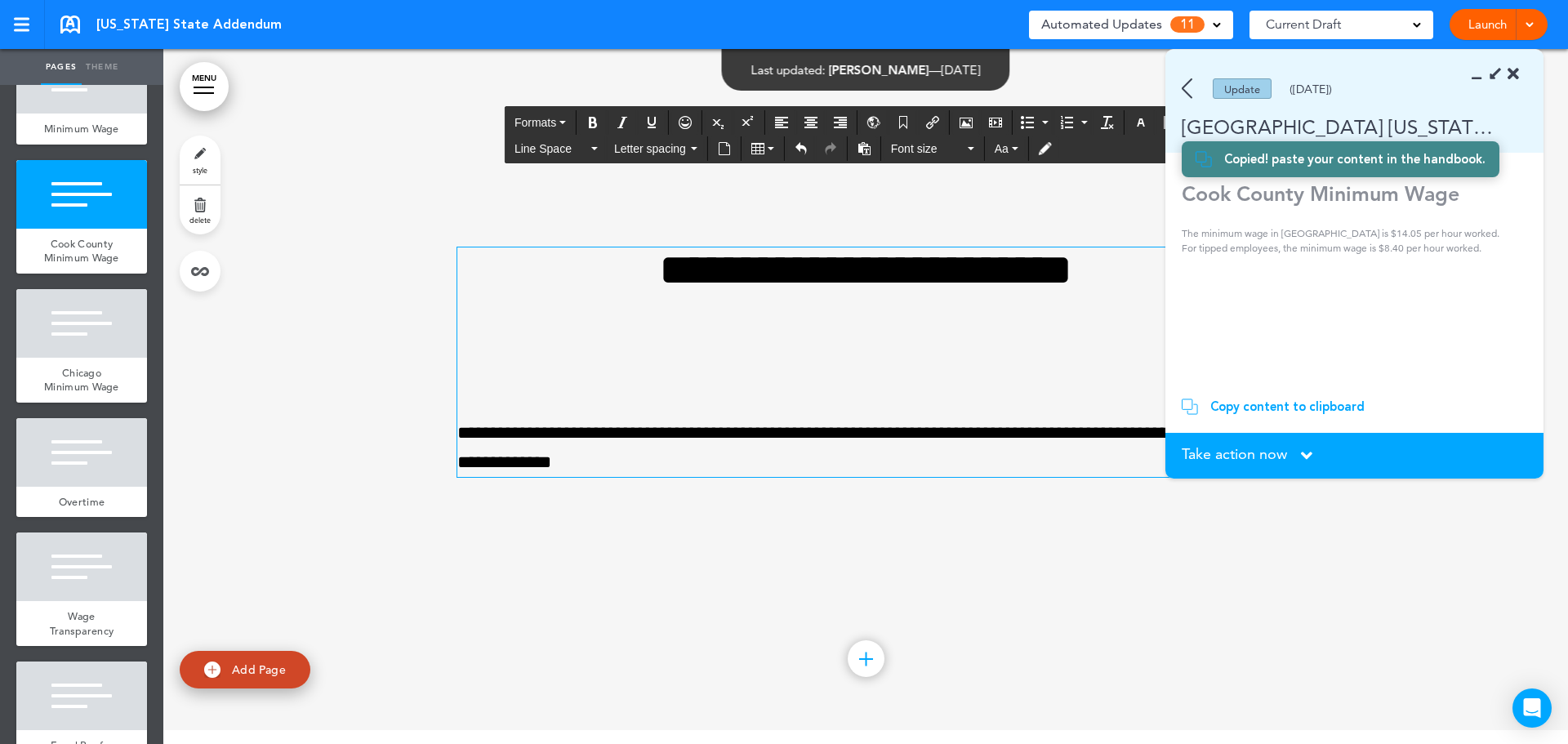
scroll to position [1448, 0]
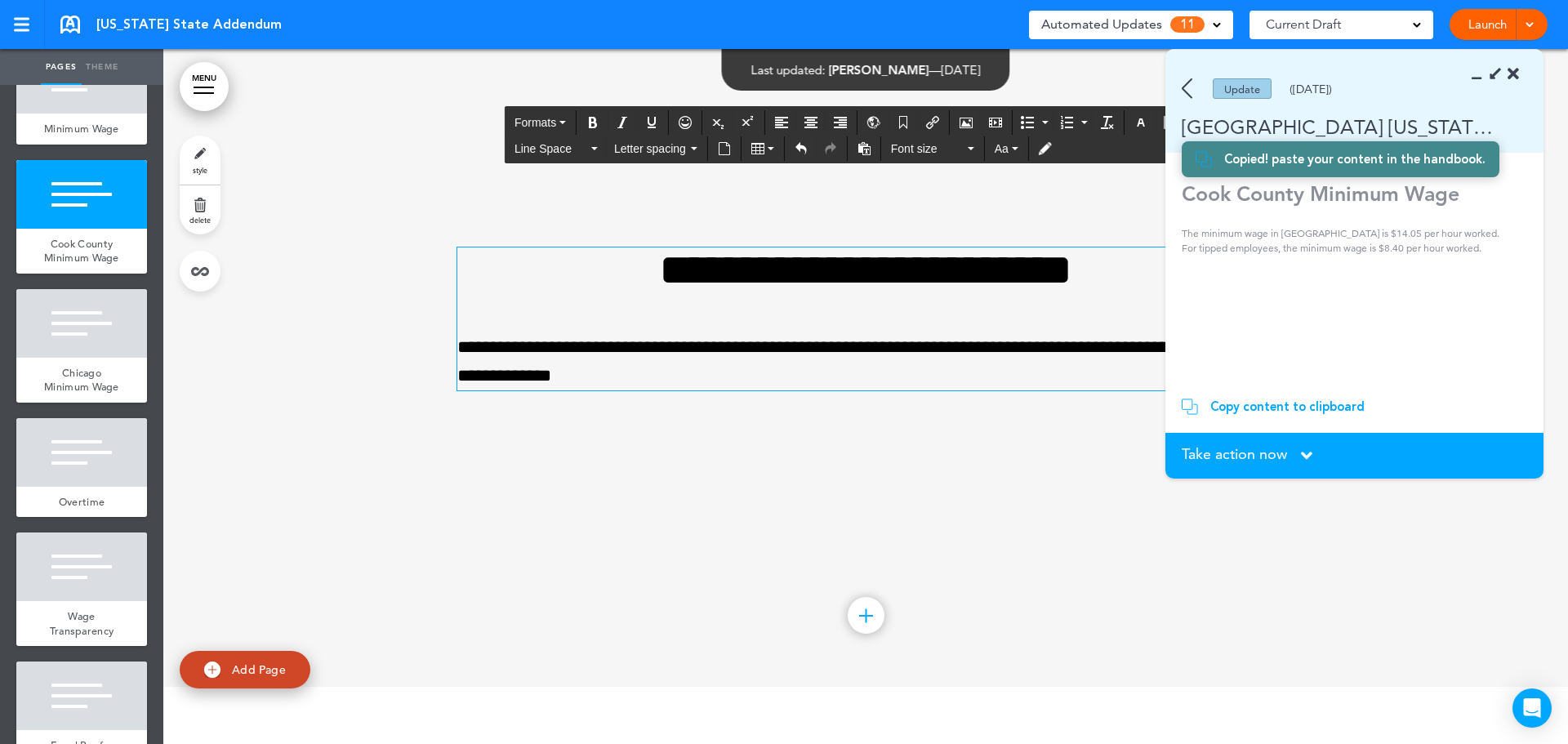
click at [1275, 454] on span "Take action now" at bounding box center [1234, 454] width 106 height 14
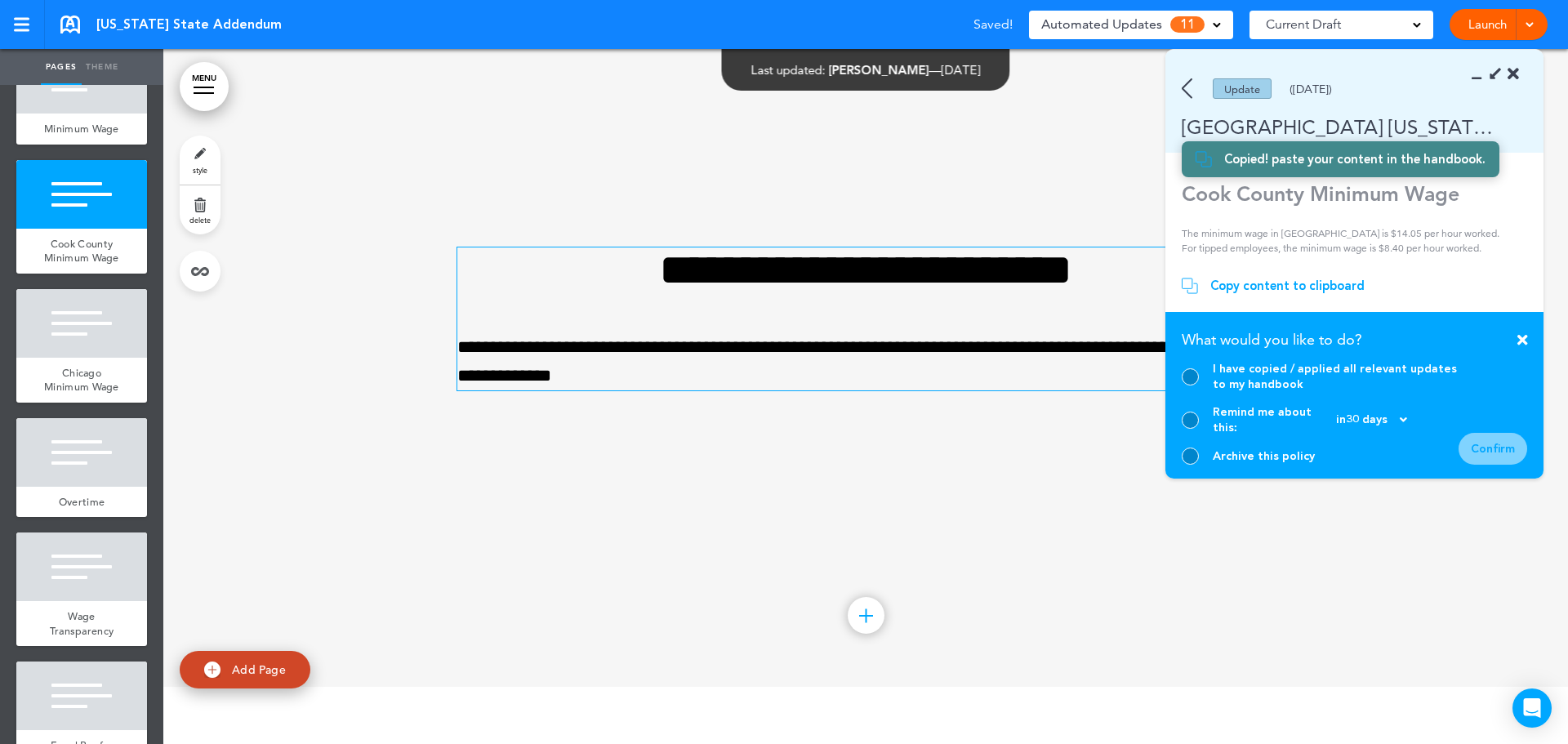
click at [1189, 383] on div at bounding box center [1191, 377] width 17 height 17
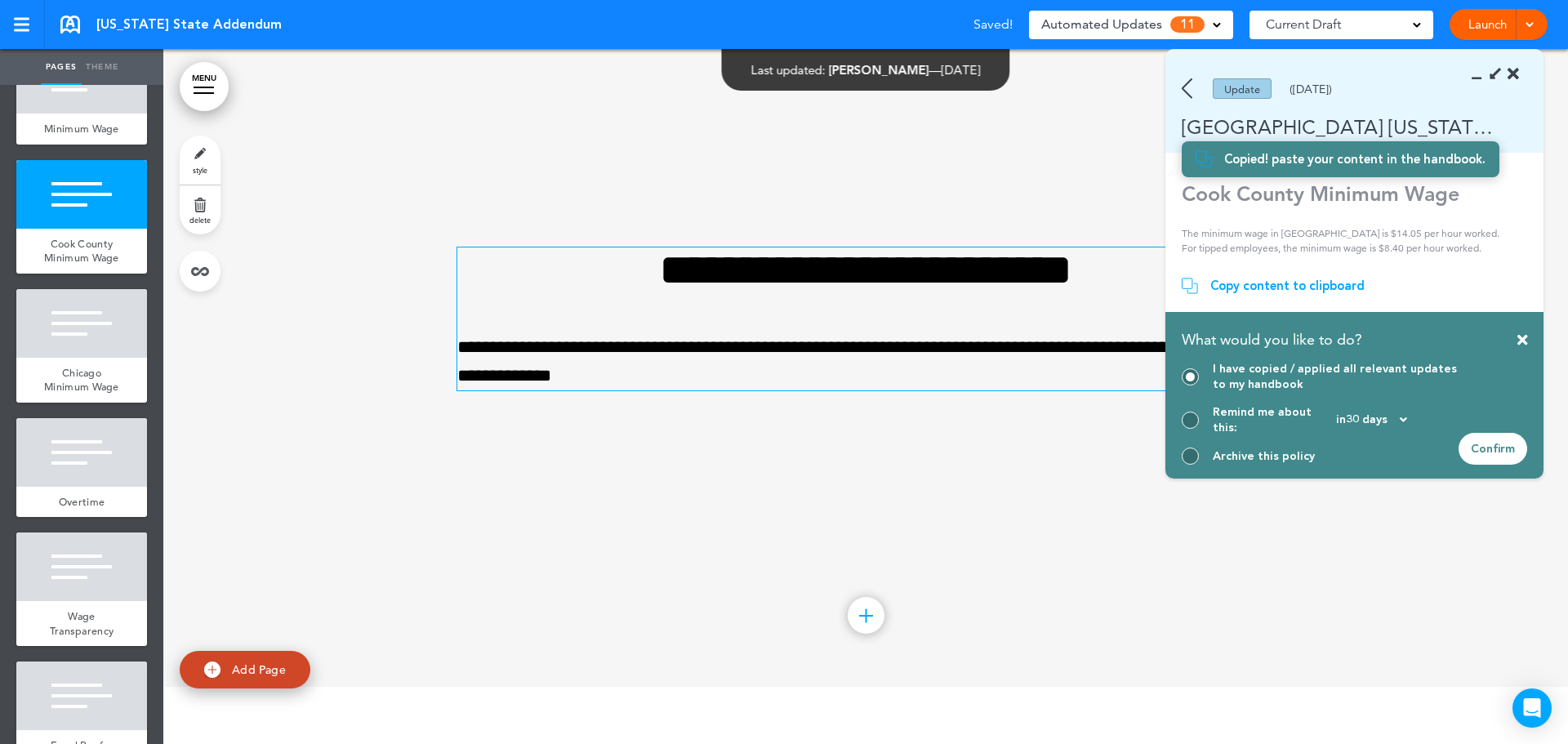
click at [1512, 448] on div "Confirm" at bounding box center [1493, 448] width 68 height 31
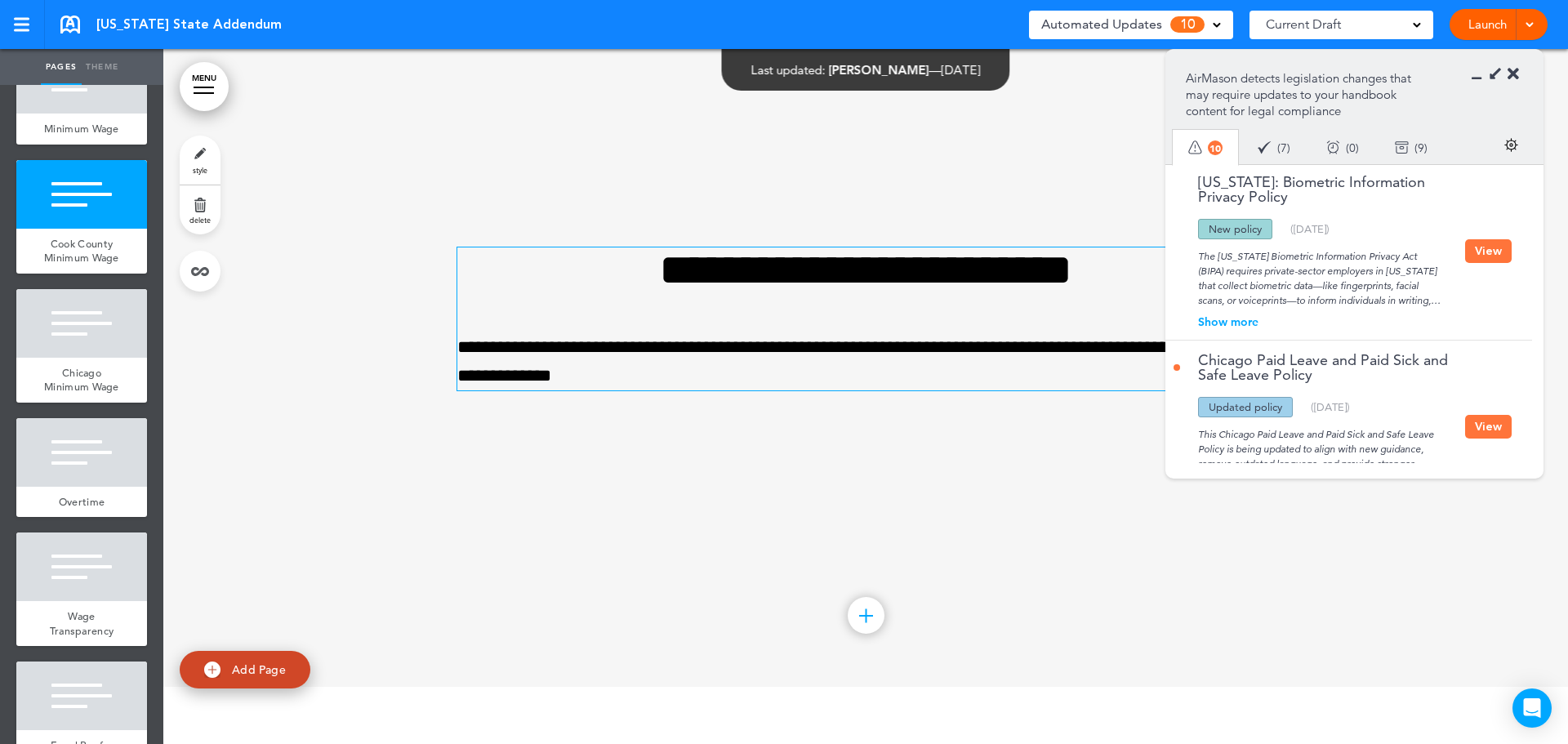
scroll to position [0, 0]
click at [1517, 72] on icon at bounding box center [1513, 74] width 11 height 16
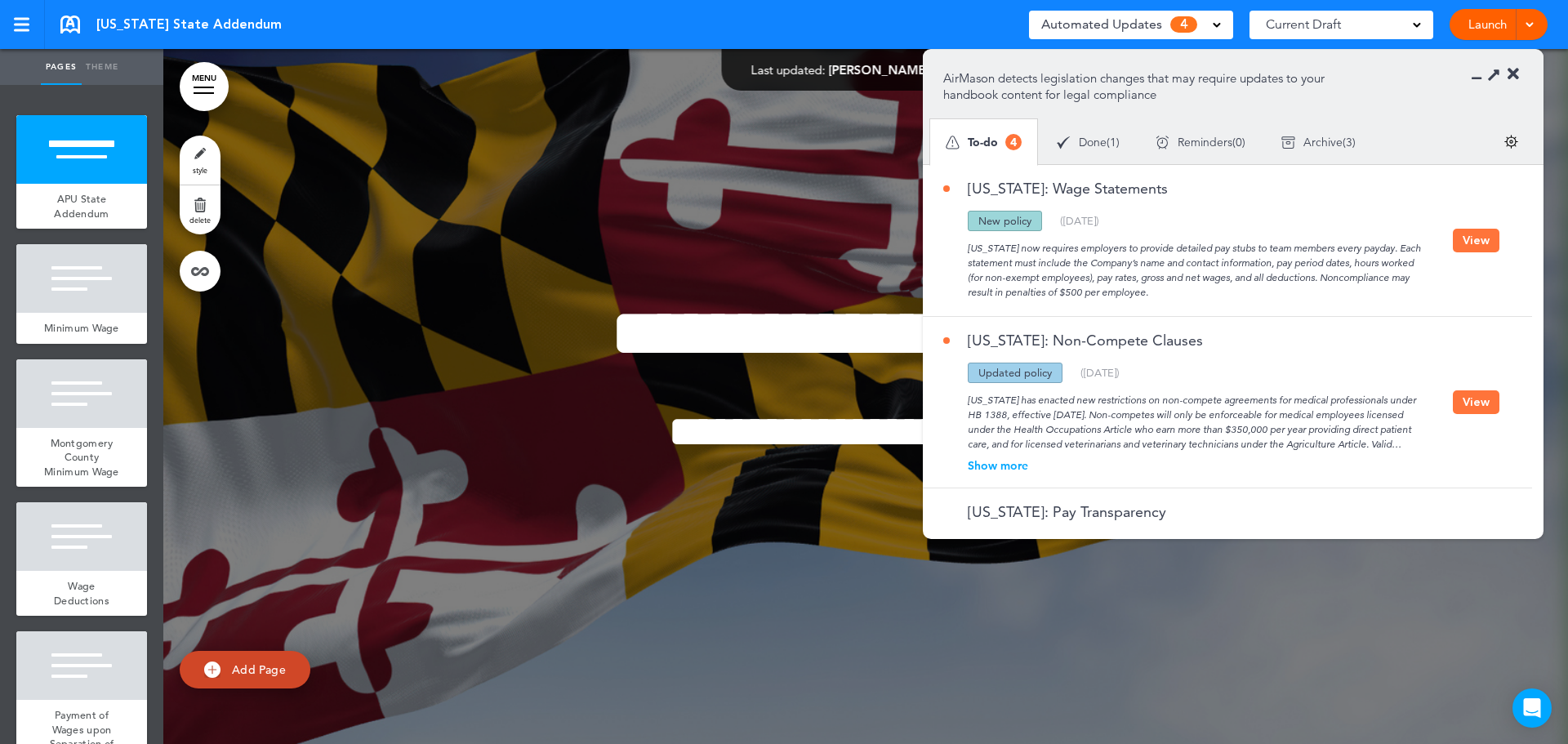
click at [1463, 243] on button "View" at bounding box center [1476, 240] width 47 height 24
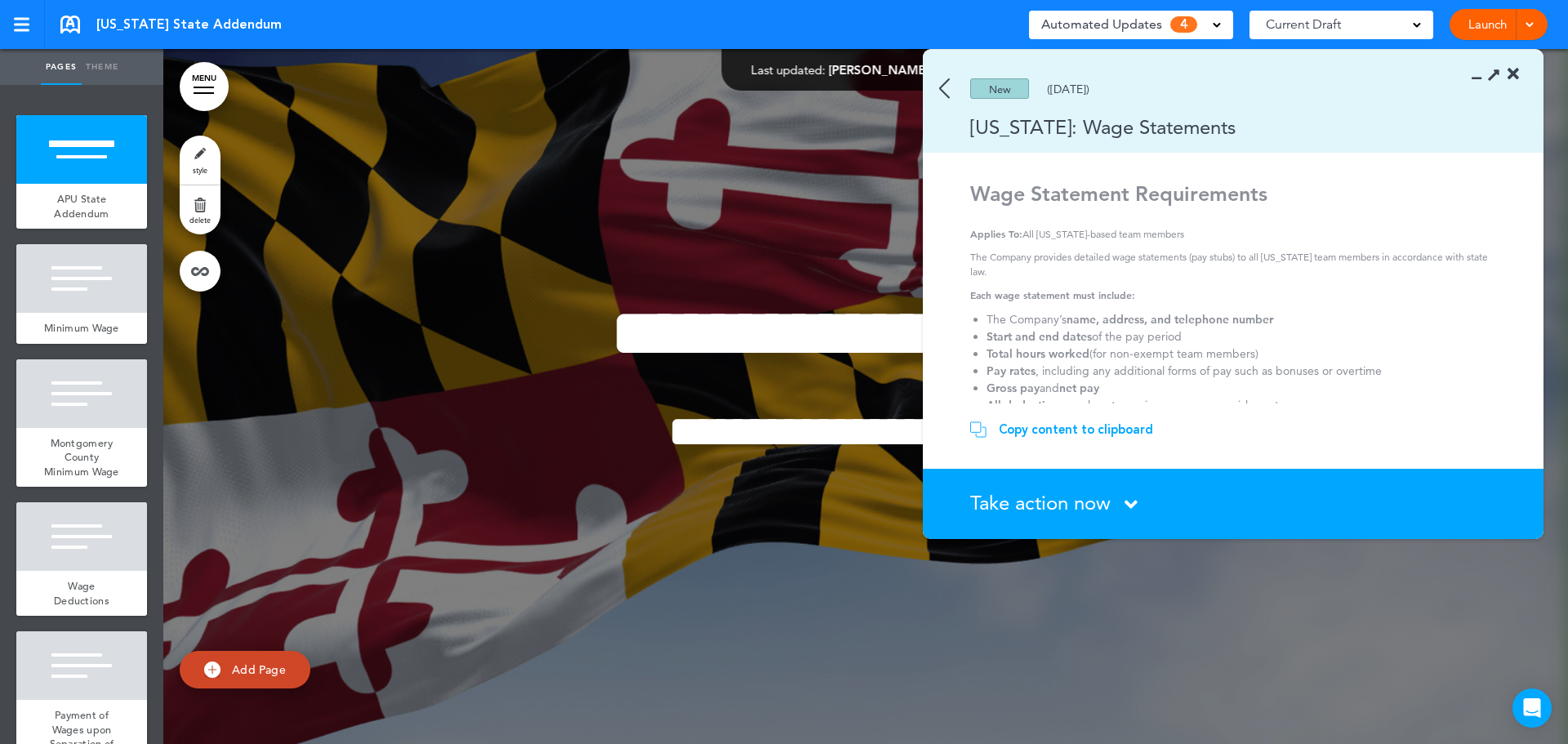
click at [1085, 492] on span "Take action now" at bounding box center [1040, 502] width 141 height 24
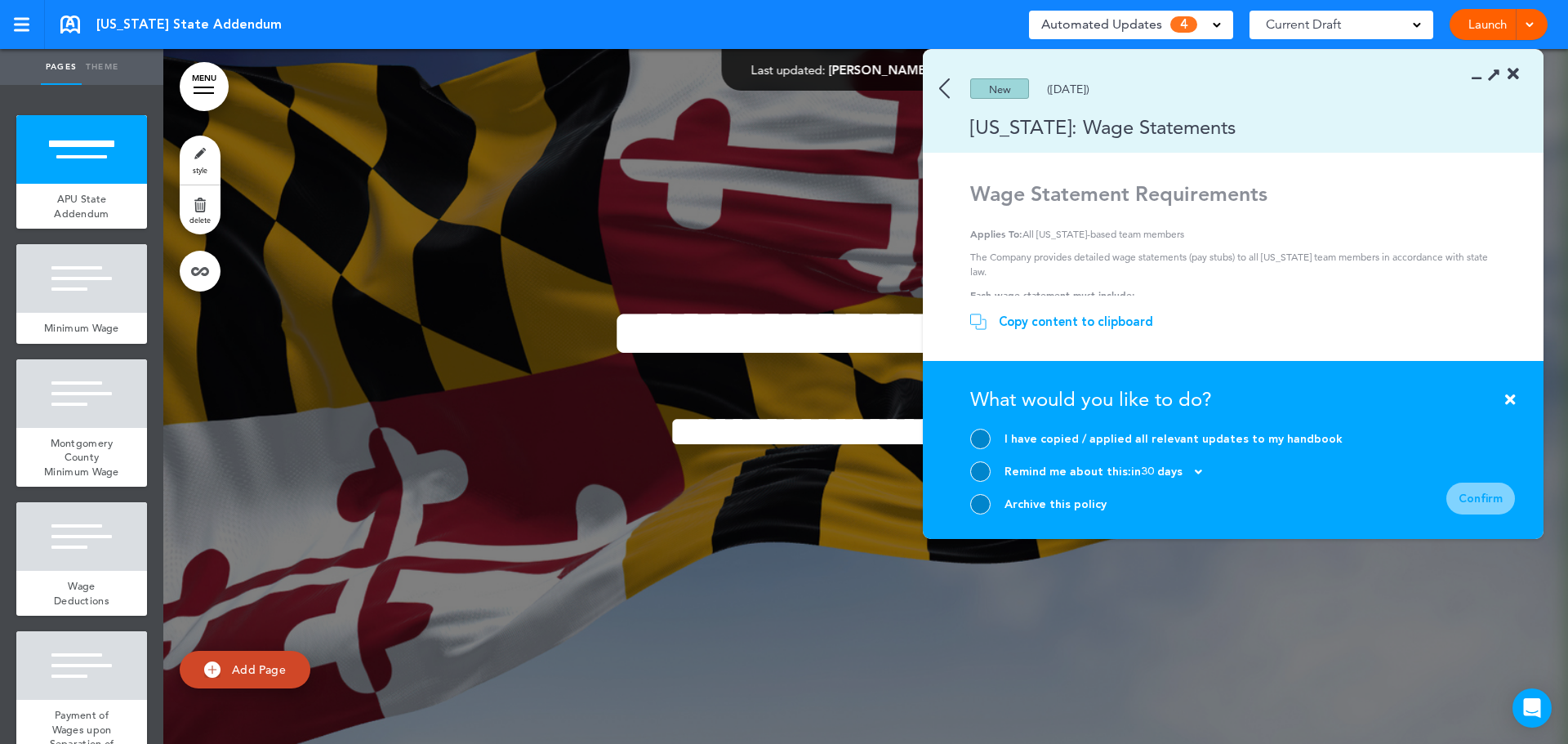
drag, startPoint x: 976, startPoint y: 495, endPoint x: 1171, endPoint y: 519, distance: 196.5
click at [976, 495] on div at bounding box center [979, 504] width 20 height 20
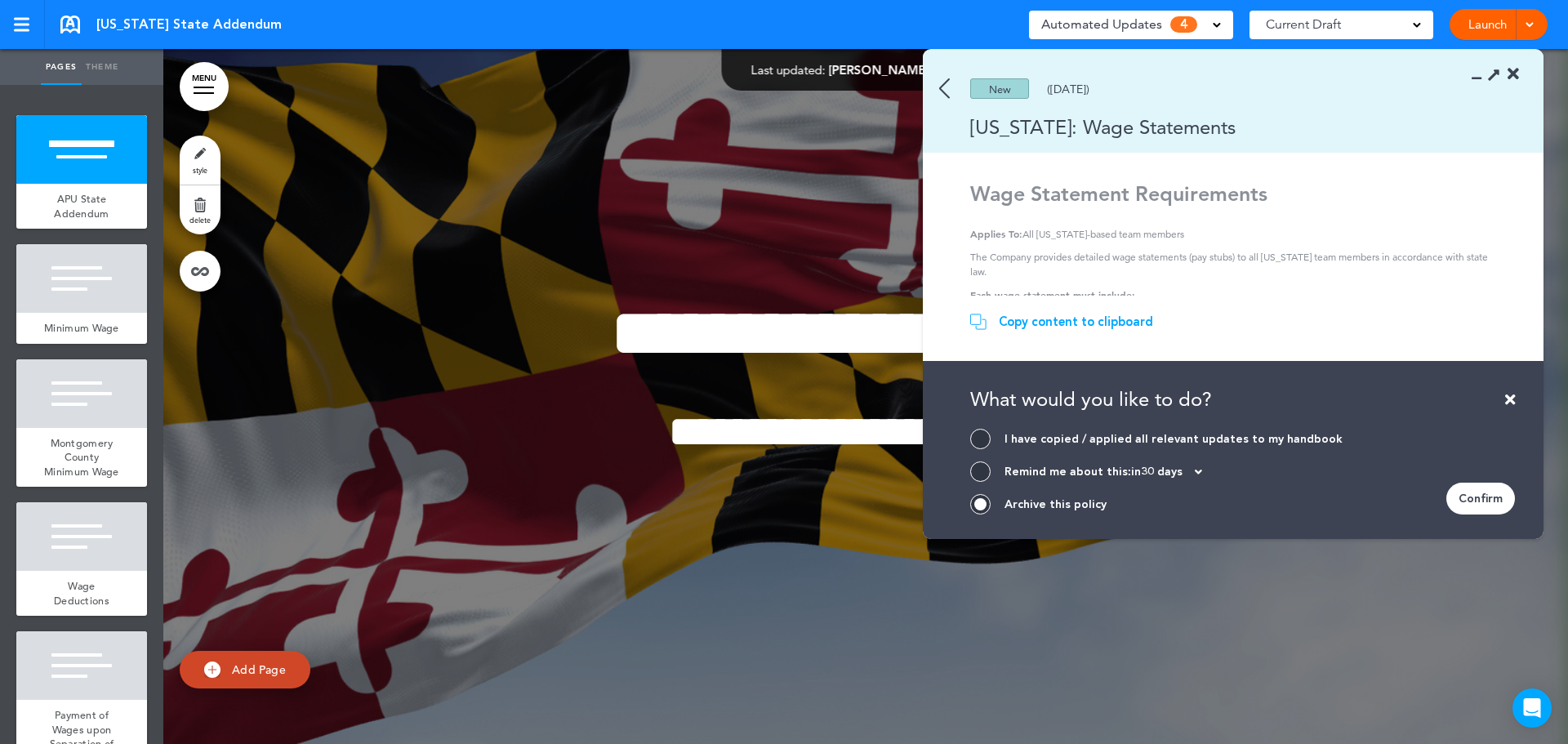
click at [1482, 489] on div "Confirm" at bounding box center [1481, 499] width 68 height 31
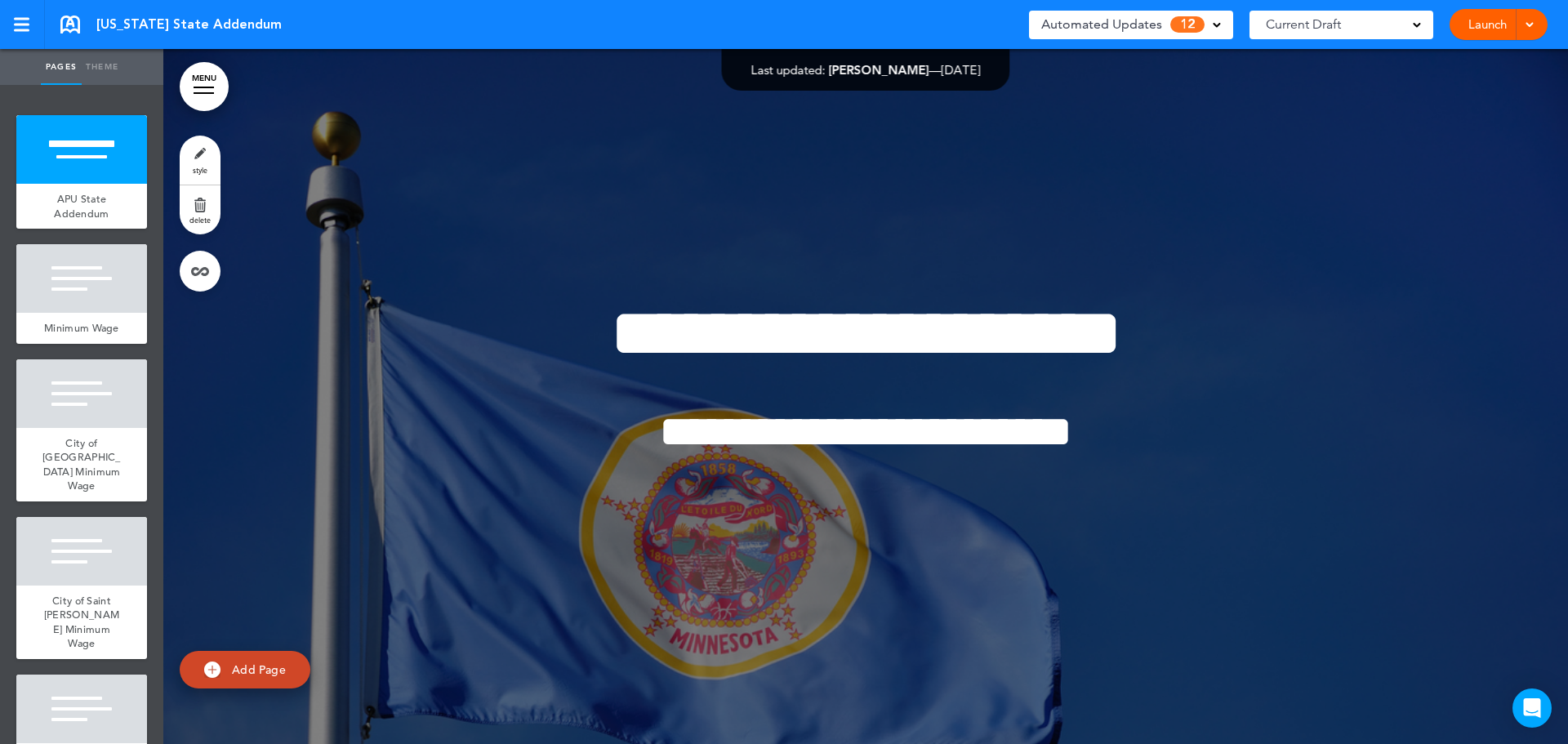
click at [1182, 31] on span "12" at bounding box center [1188, 24] width 34 height 16
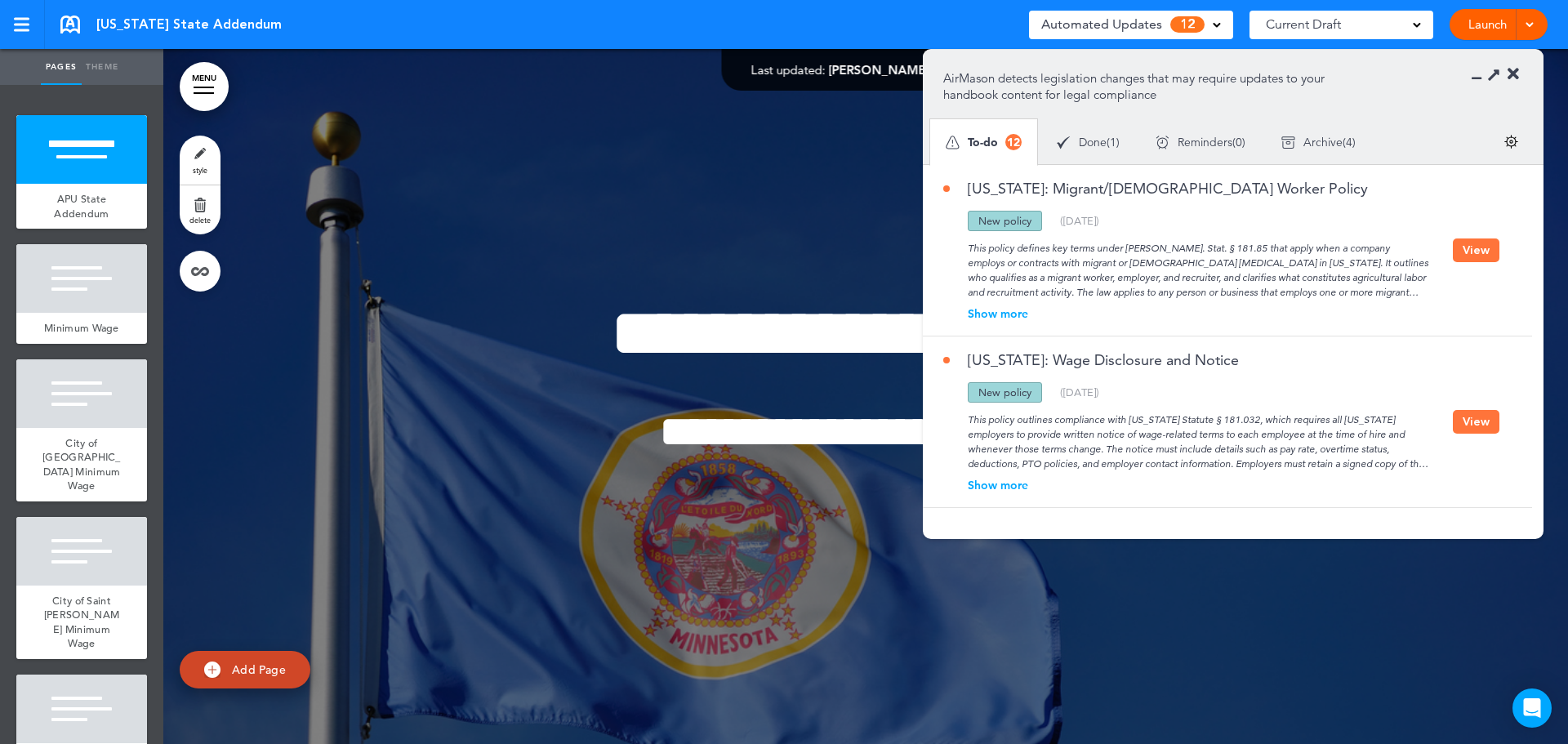
drag, startPoint x: 1476, startPoint y: 247, endPoint x: 1461, endPoint y: 251, distance: 15.5
click at [1476, 247] on button "View" at bounding box center [1476, 250] width 47 height 24
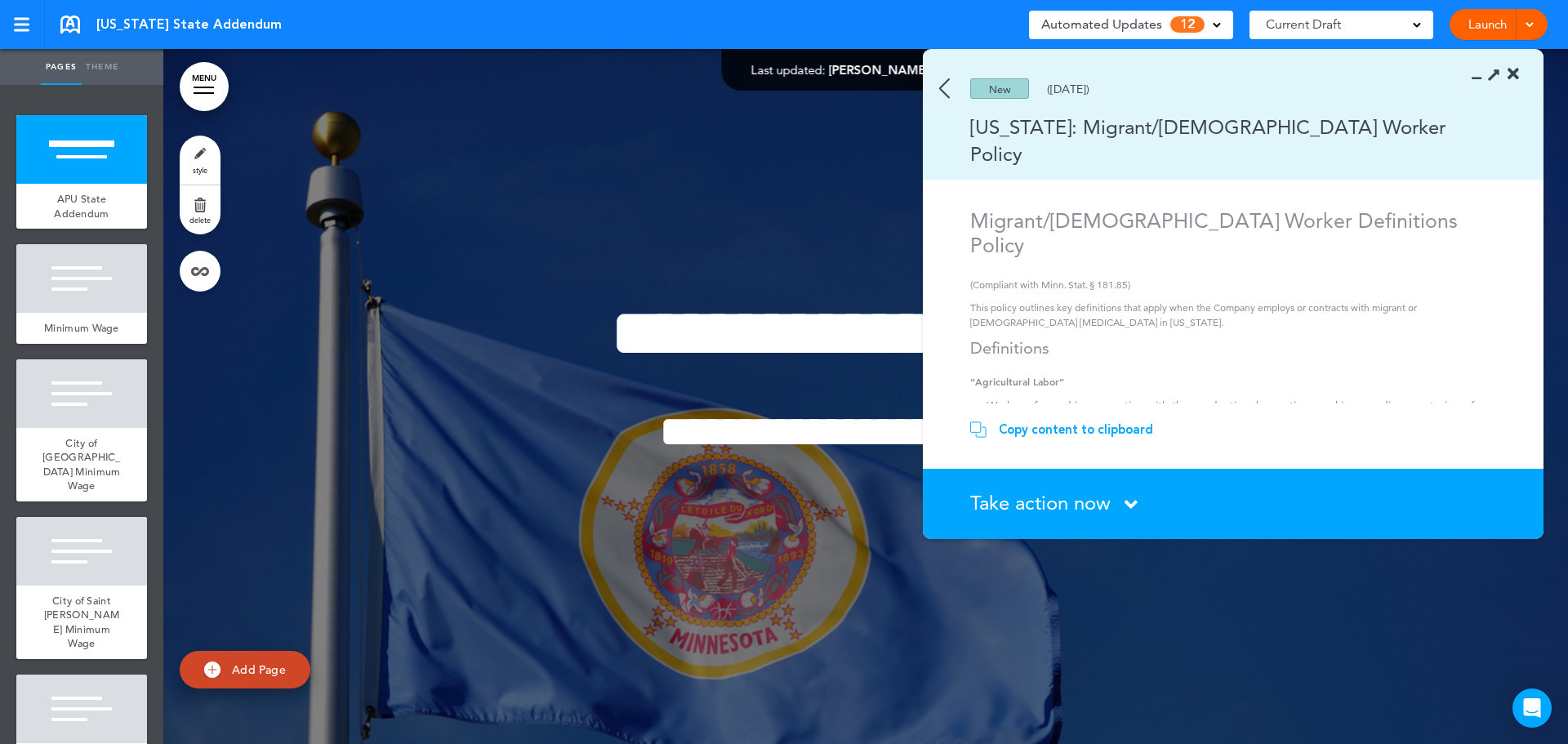
click at [1111, 495] on span "Take action now" at bounding box center [1040, 502] width 141 height 24
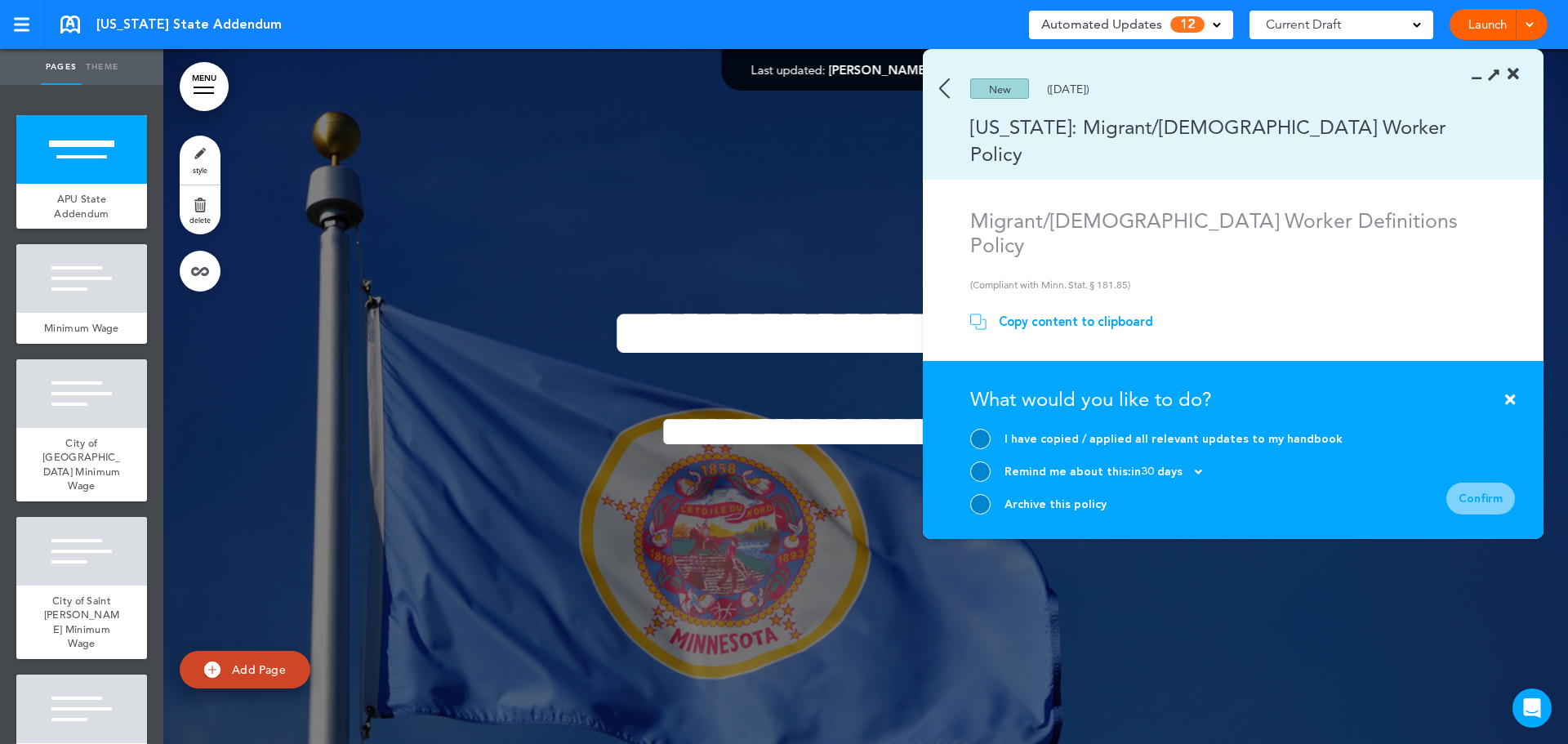
click at [979, 512] on div at bounding box center [979, 504] width 20 height 20
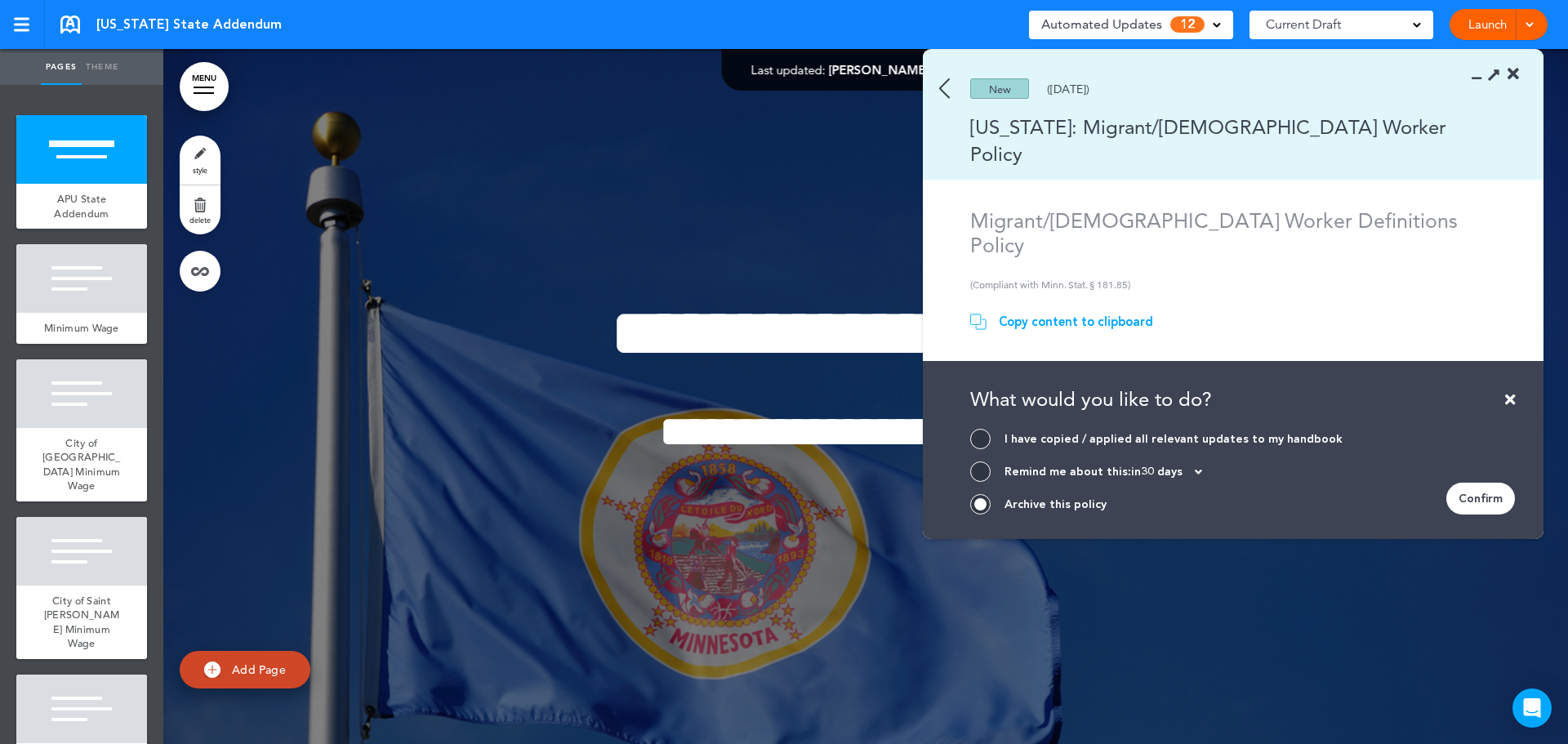
drag, startPoint x: 1462, startPoint y: 495, endPoint x: 1435, endPoint y: 499, distance: 27.3
click at [1462, 495] on div "Confirm" at bounding box center [1481, 499] width 68 height 31
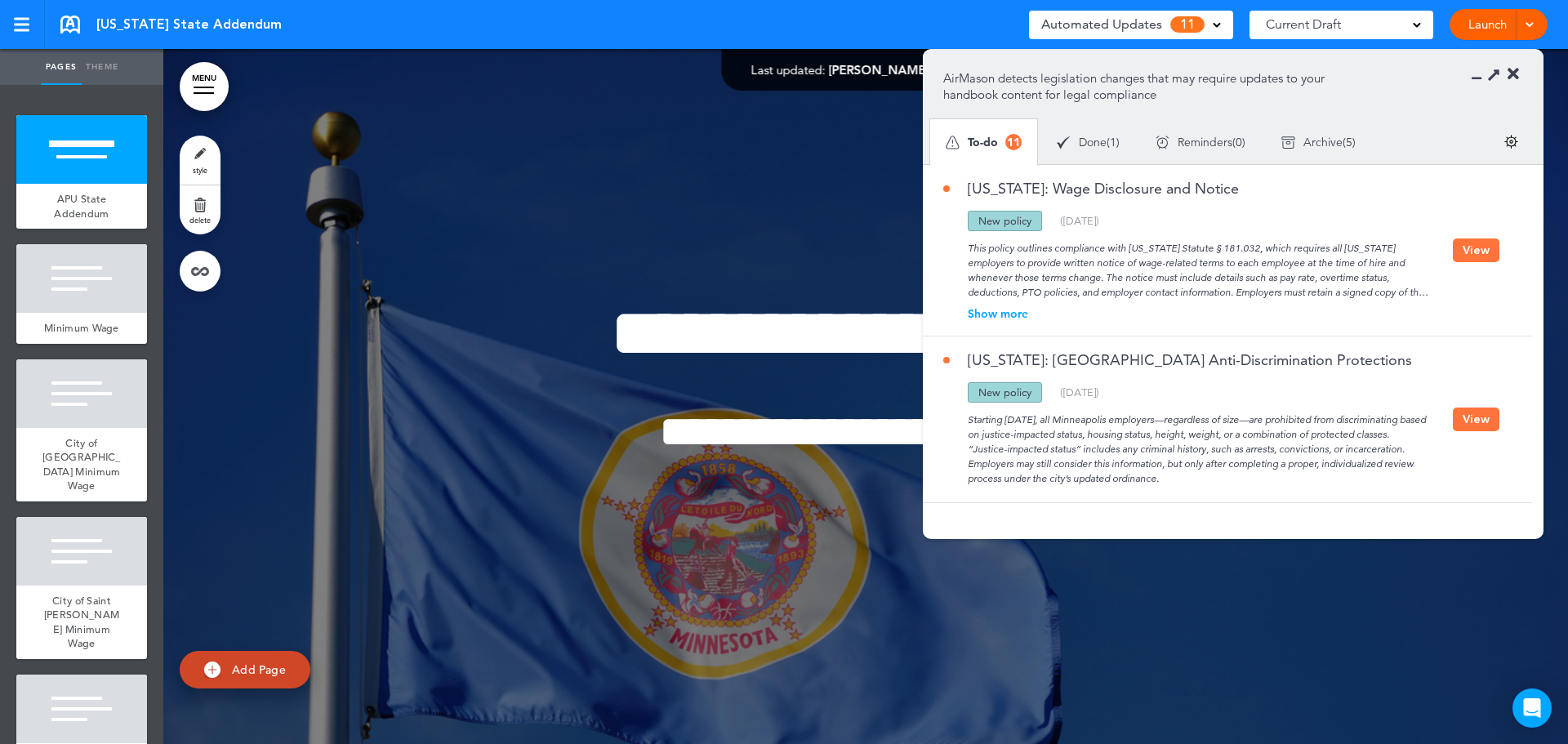
click at [1470, 256] on button "View" at bounding box center [1476, 250] width 47 height 24
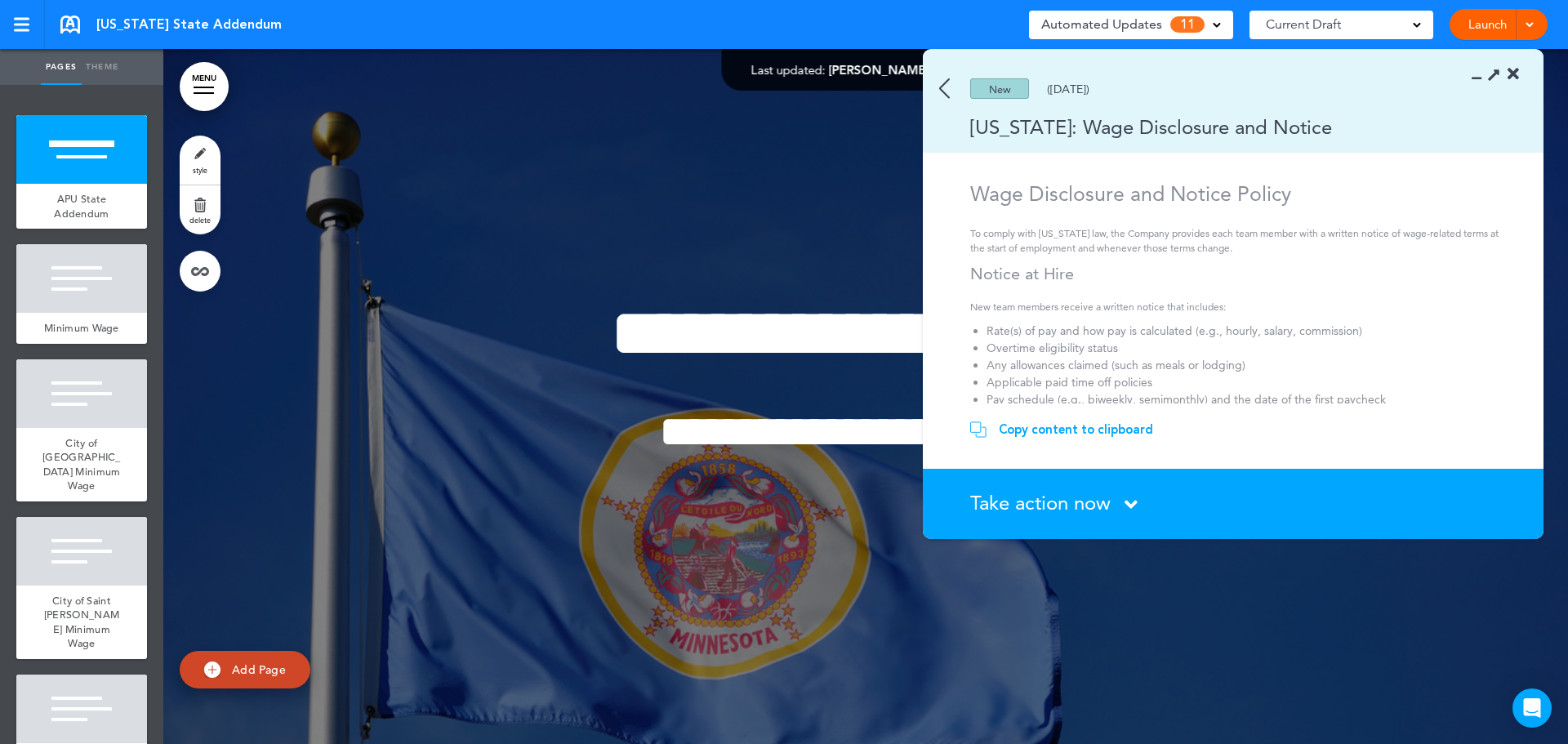
click at [940, 91] on img at bounding box center [944, 88] width 10 height 20
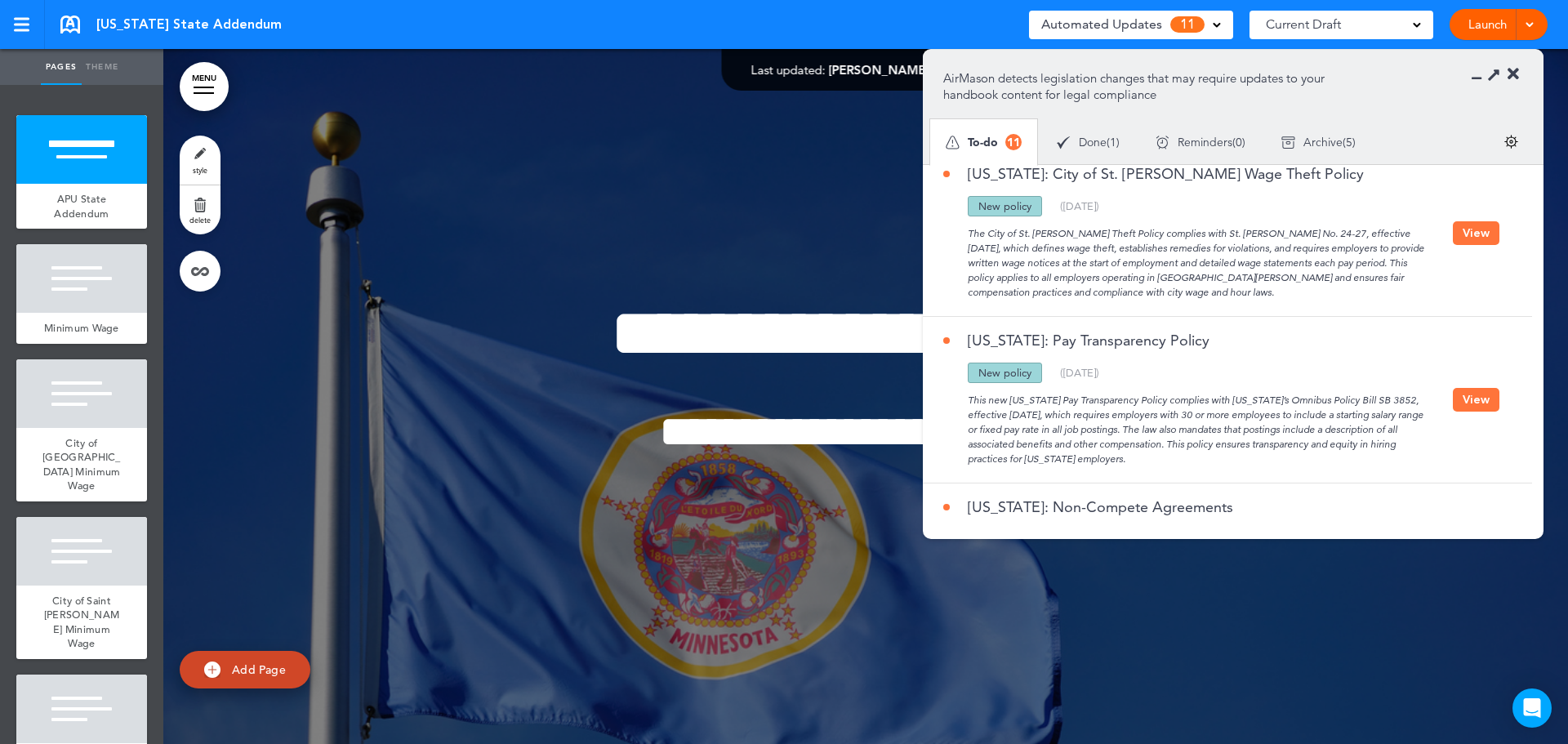
scroll to position [654, 0]
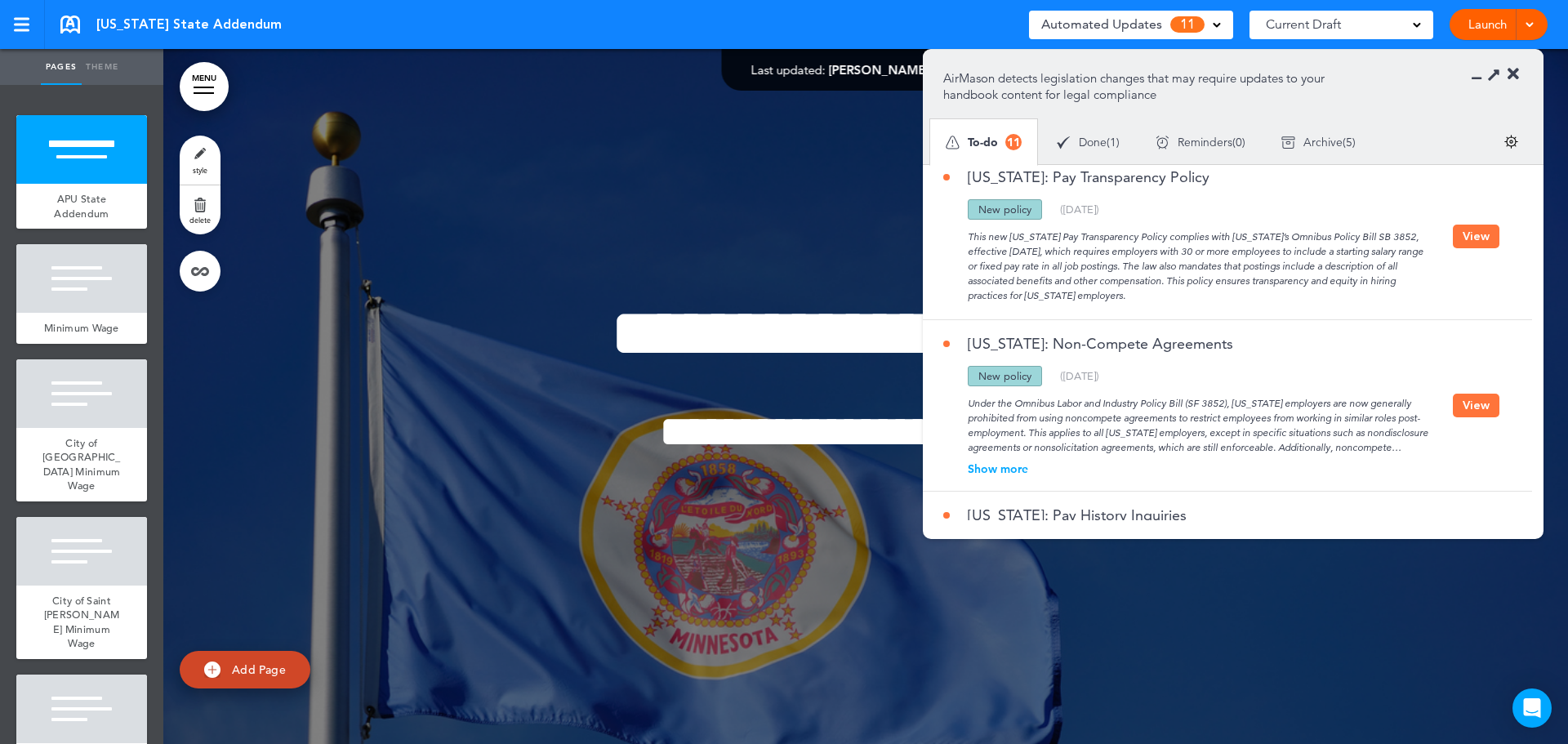
click at [1471, 227] on button "View" at bounding box center [1476, 236] width 47 height 24
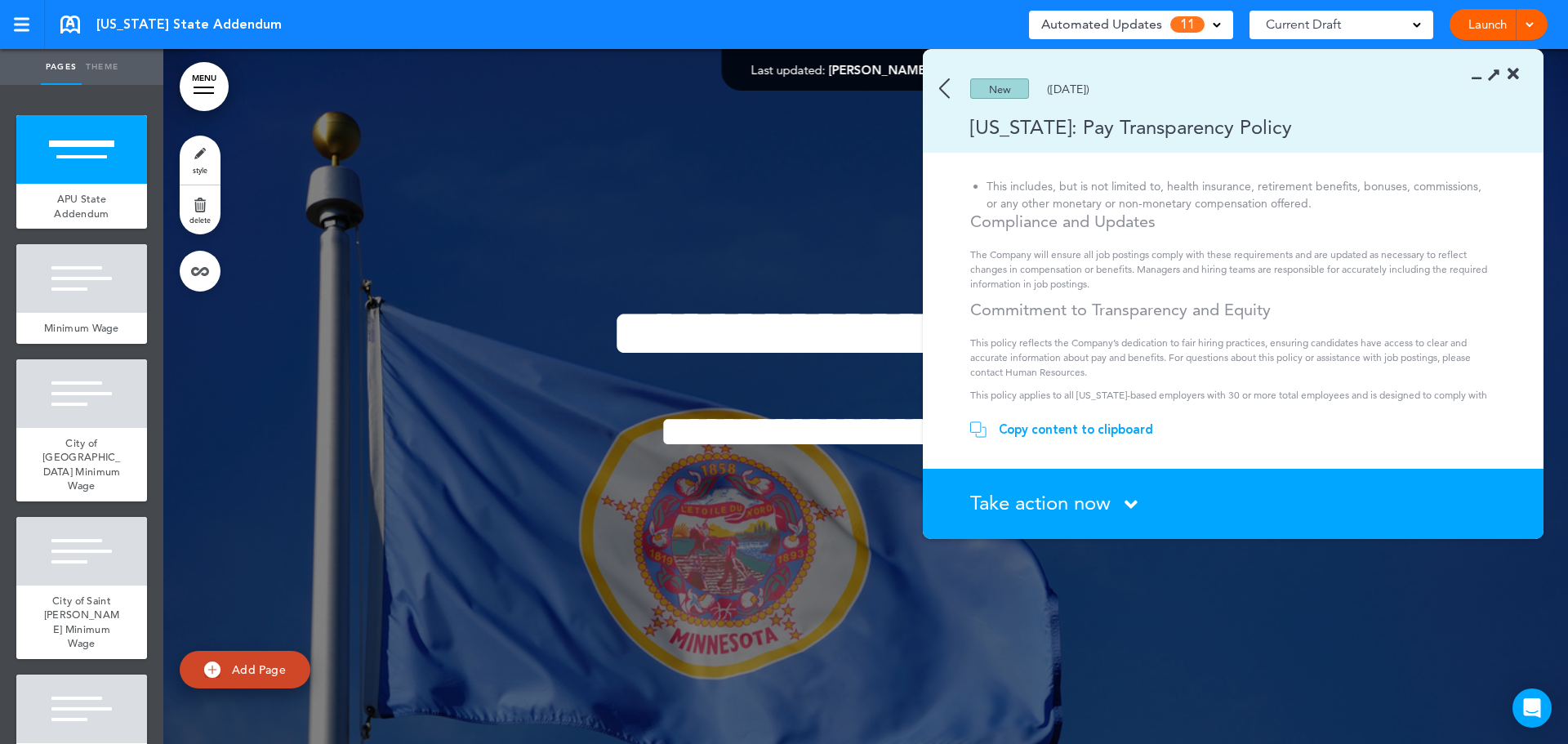
scroll to position [302, 0]
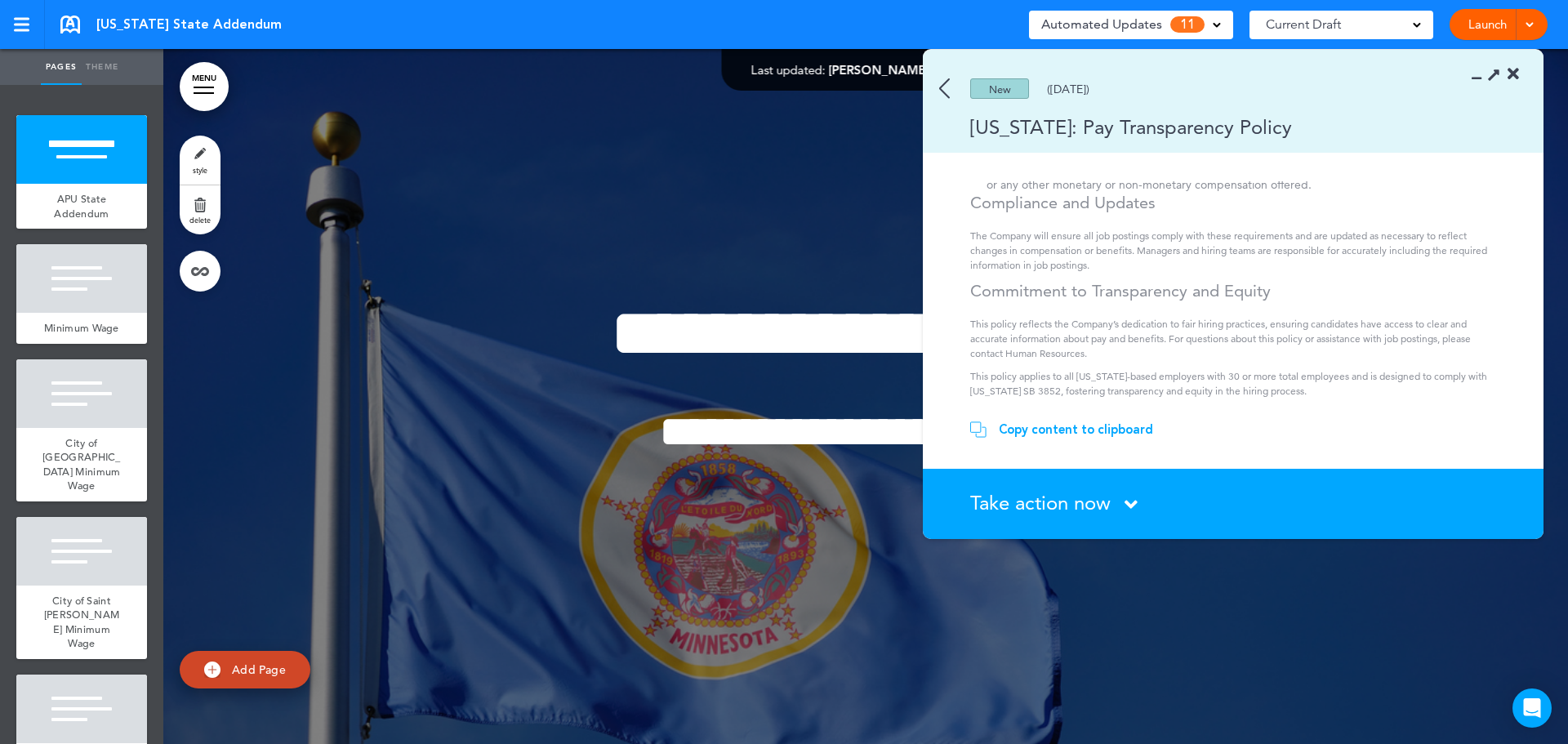
click at [940, 96] on img at bounding box center [944, 88] width 10 height 20
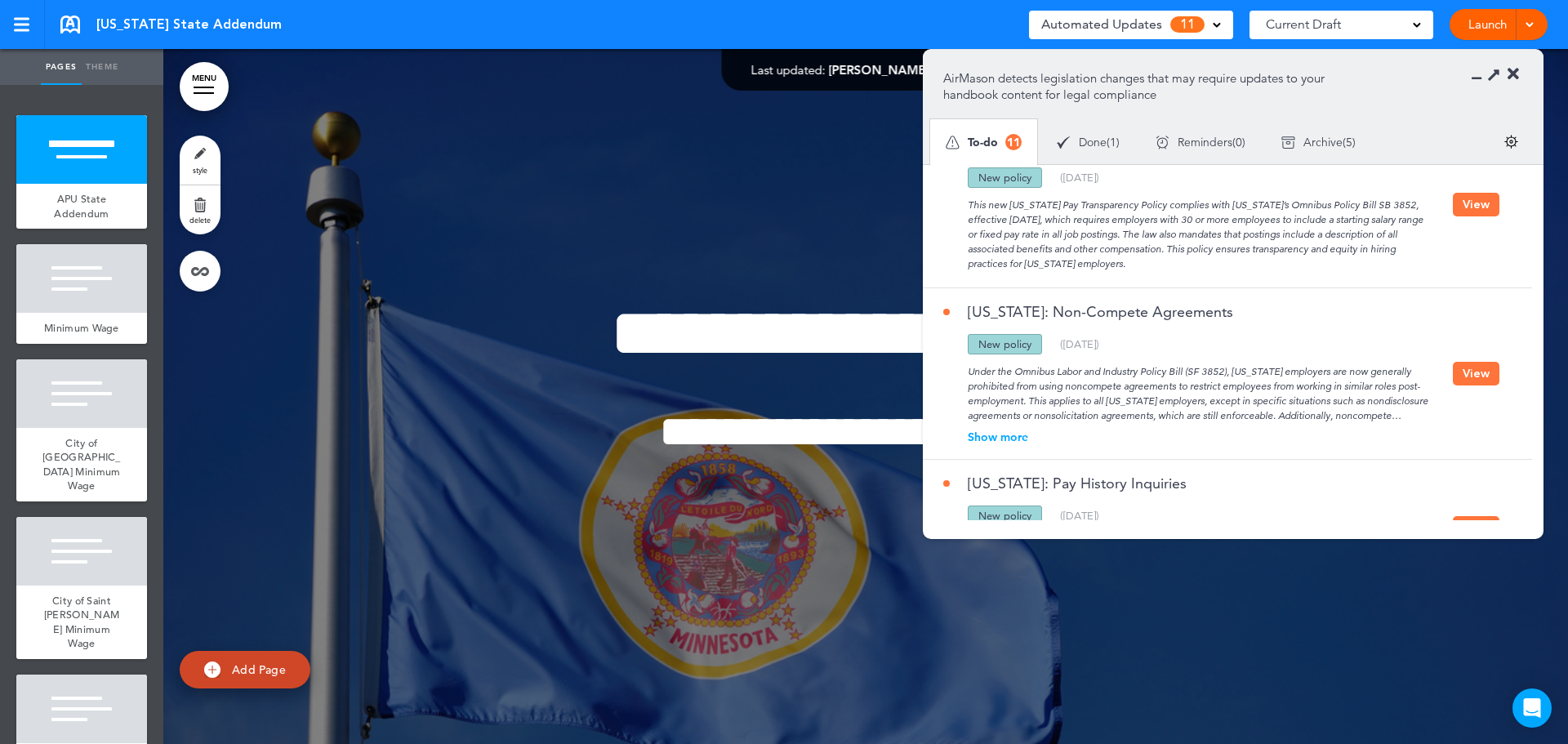
scroll to position [735, 0]
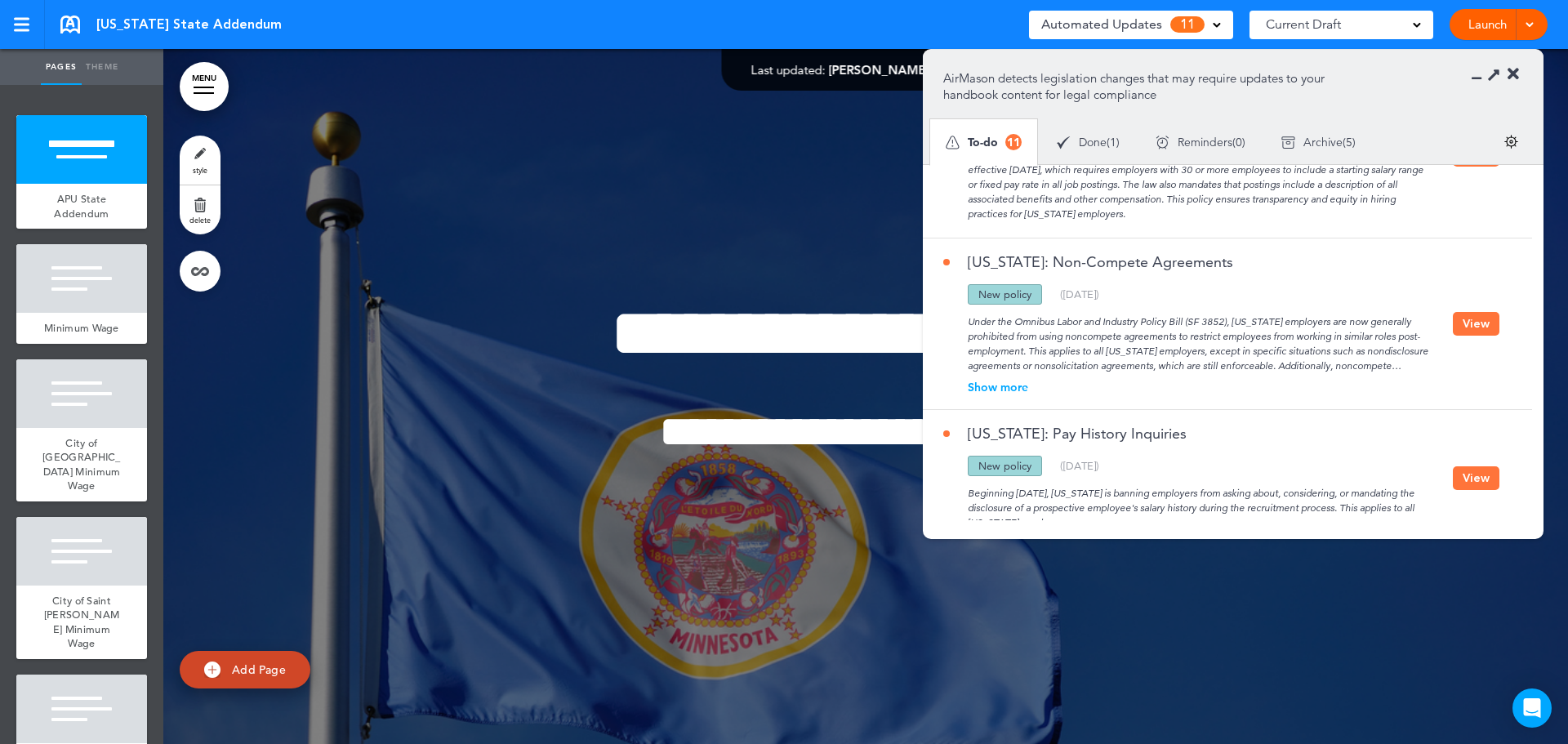
click at [1466, 323] on button "View" at bounding box center [1476, 323] width 47 height 24
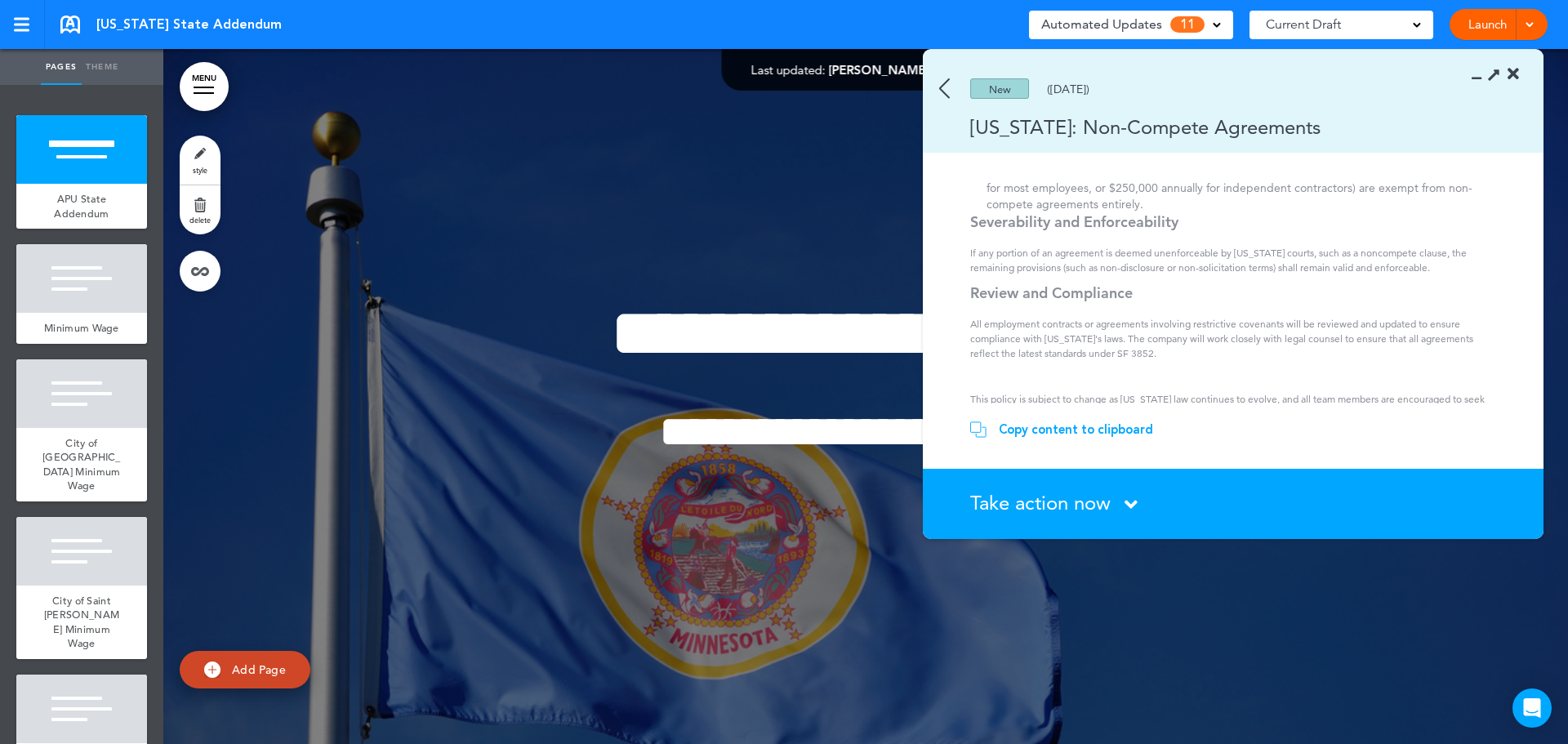
scroll to position [468, 0]
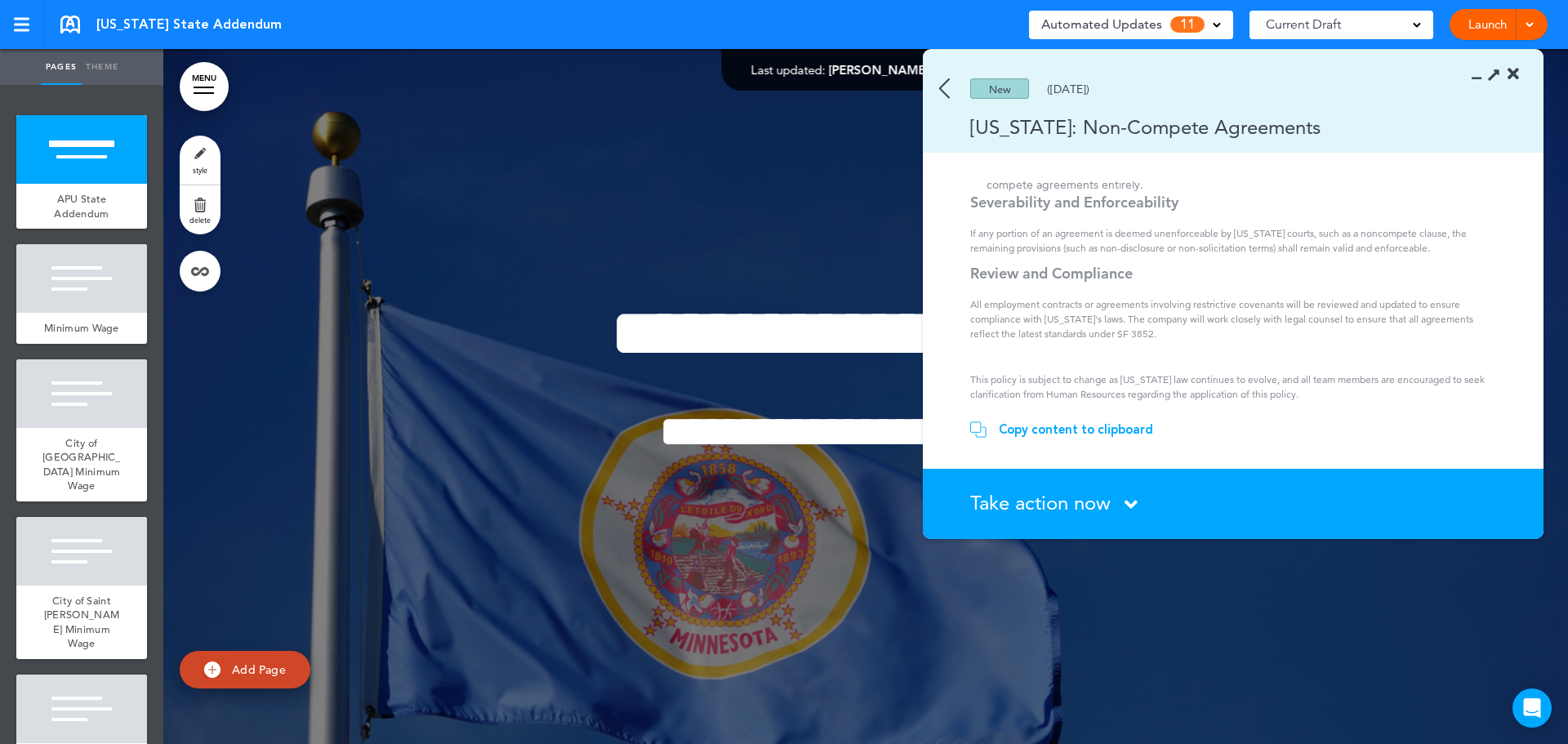
click at [943, 84] on img at bounding box center [944, 88] width 10 height 20
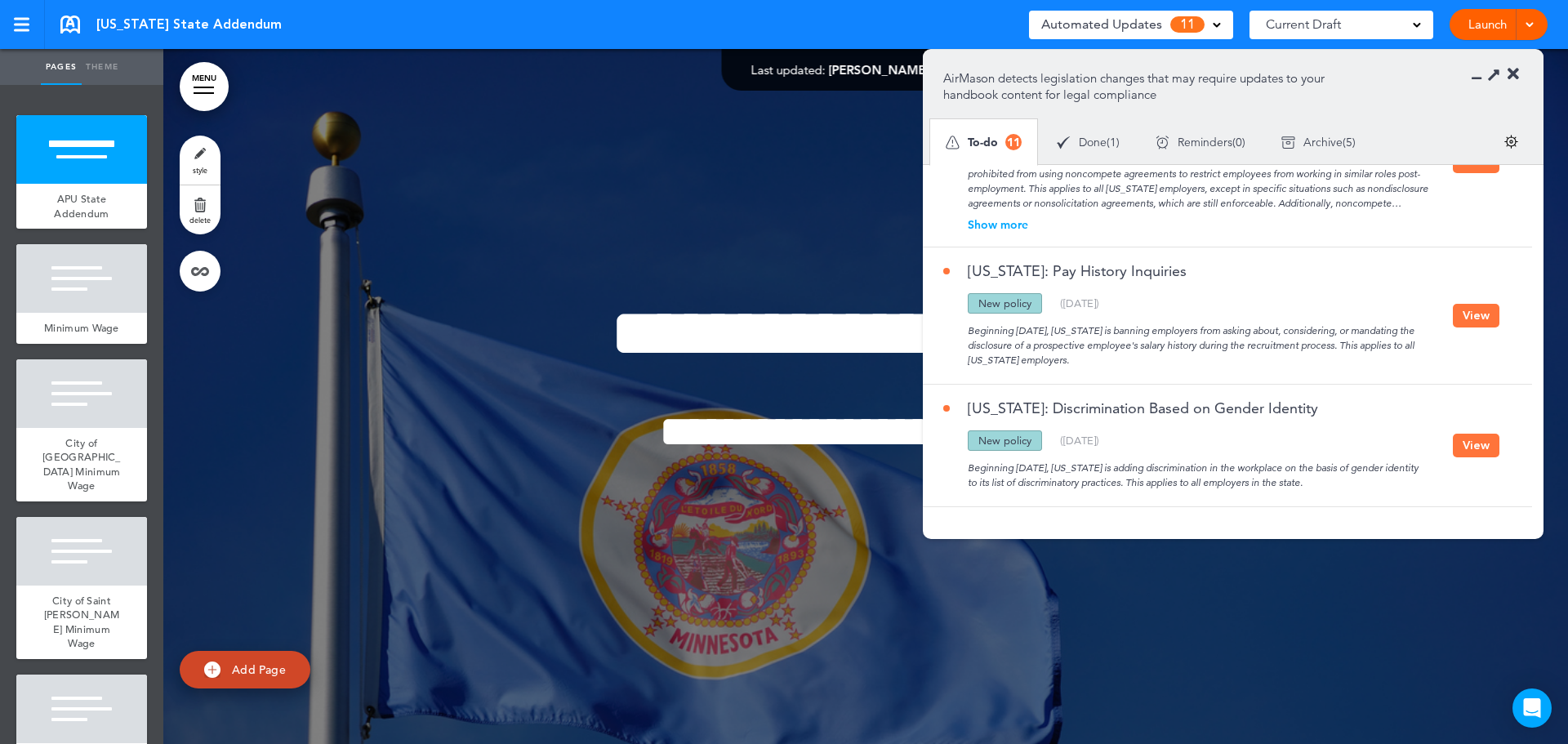
scroll to position [899, 0]
drag, startPoint x: 1471, startPoint y: 322, endPoint x: 1304, endPoint y: 339, distance: 167.9
click at [1471, 322] on button "View" at bounding box center [1476, 315] width 47 height 24
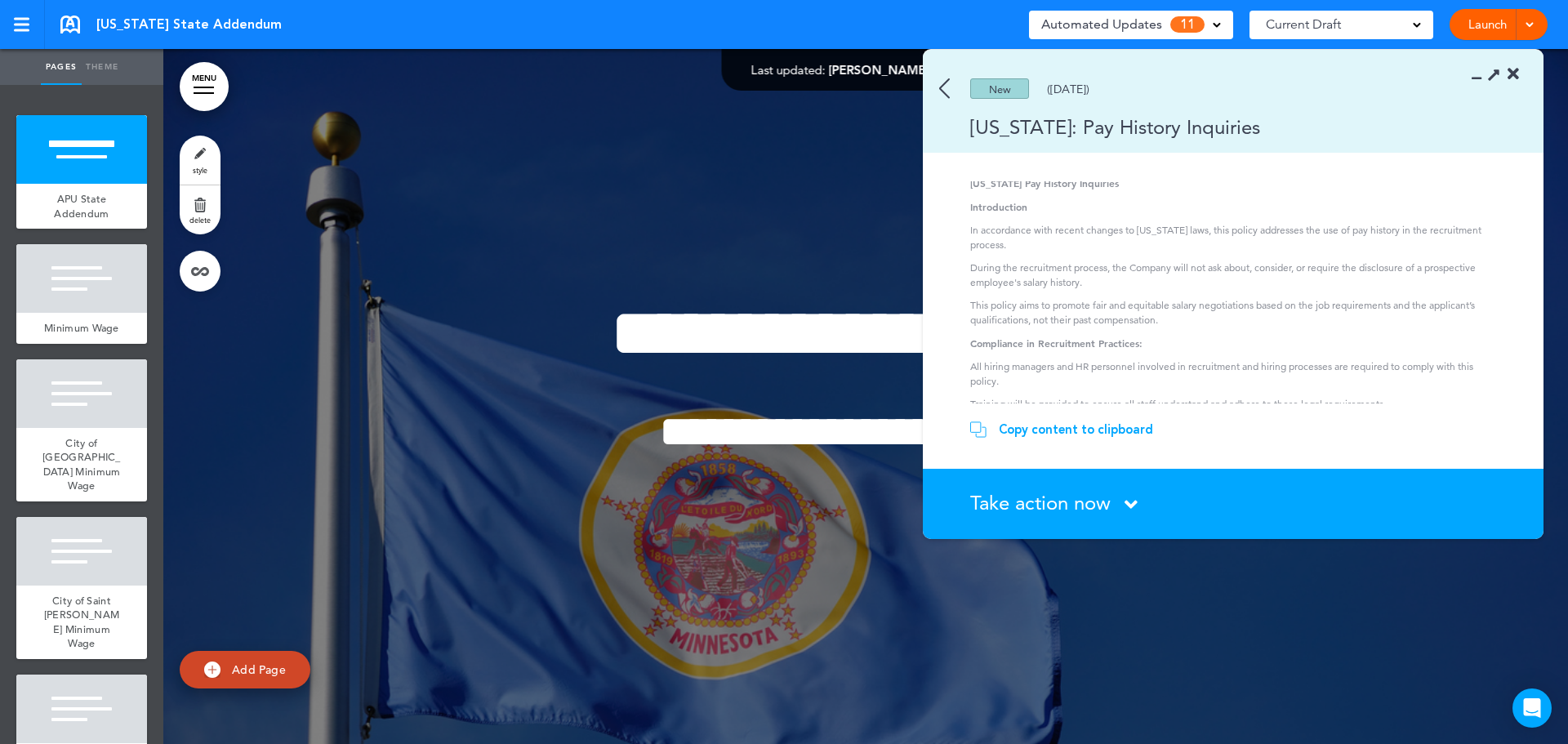
scroll to position [0, 0]
click at [949, 95] on img at bounding box center [944, 88] width 10 height 20
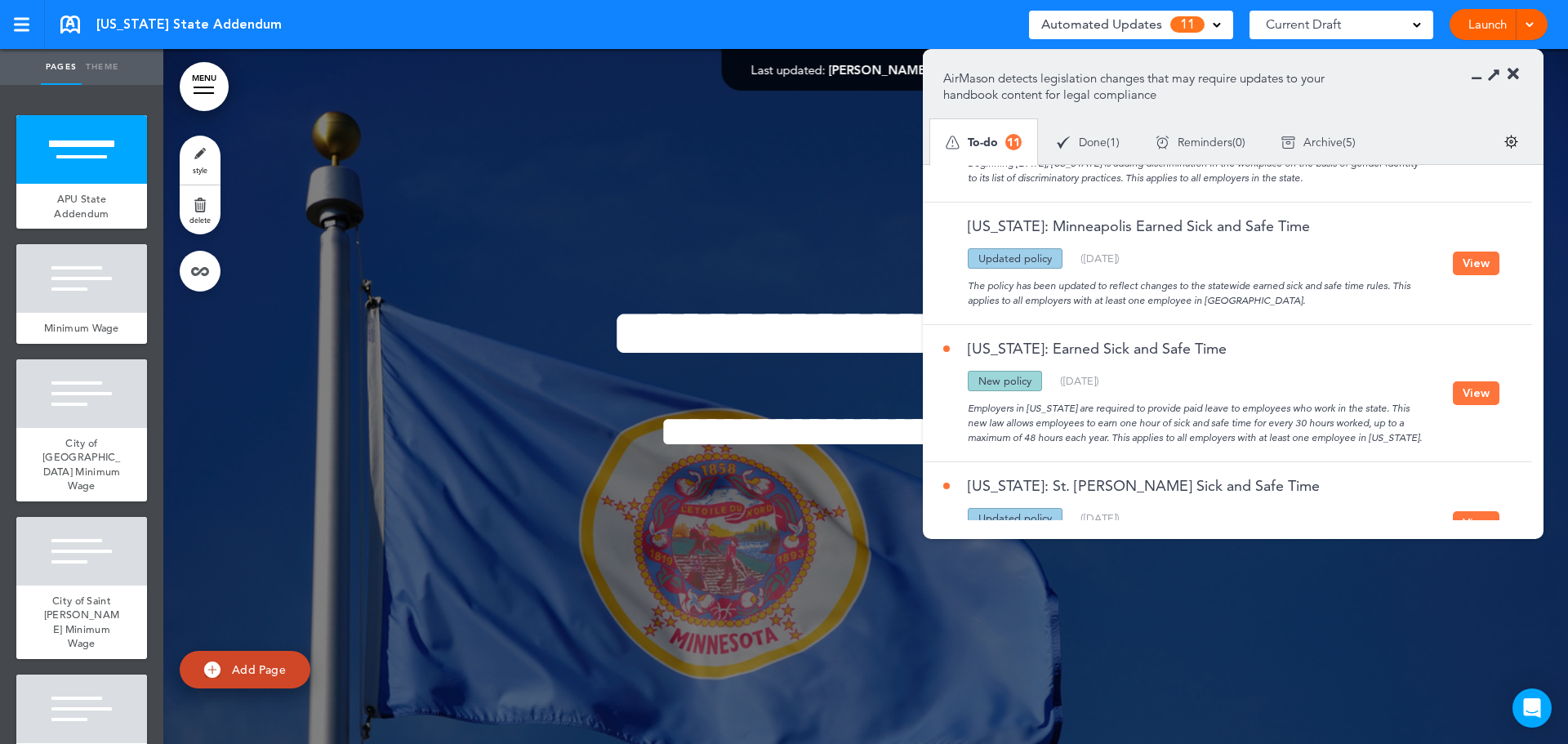
scroll to position [1112, 0]
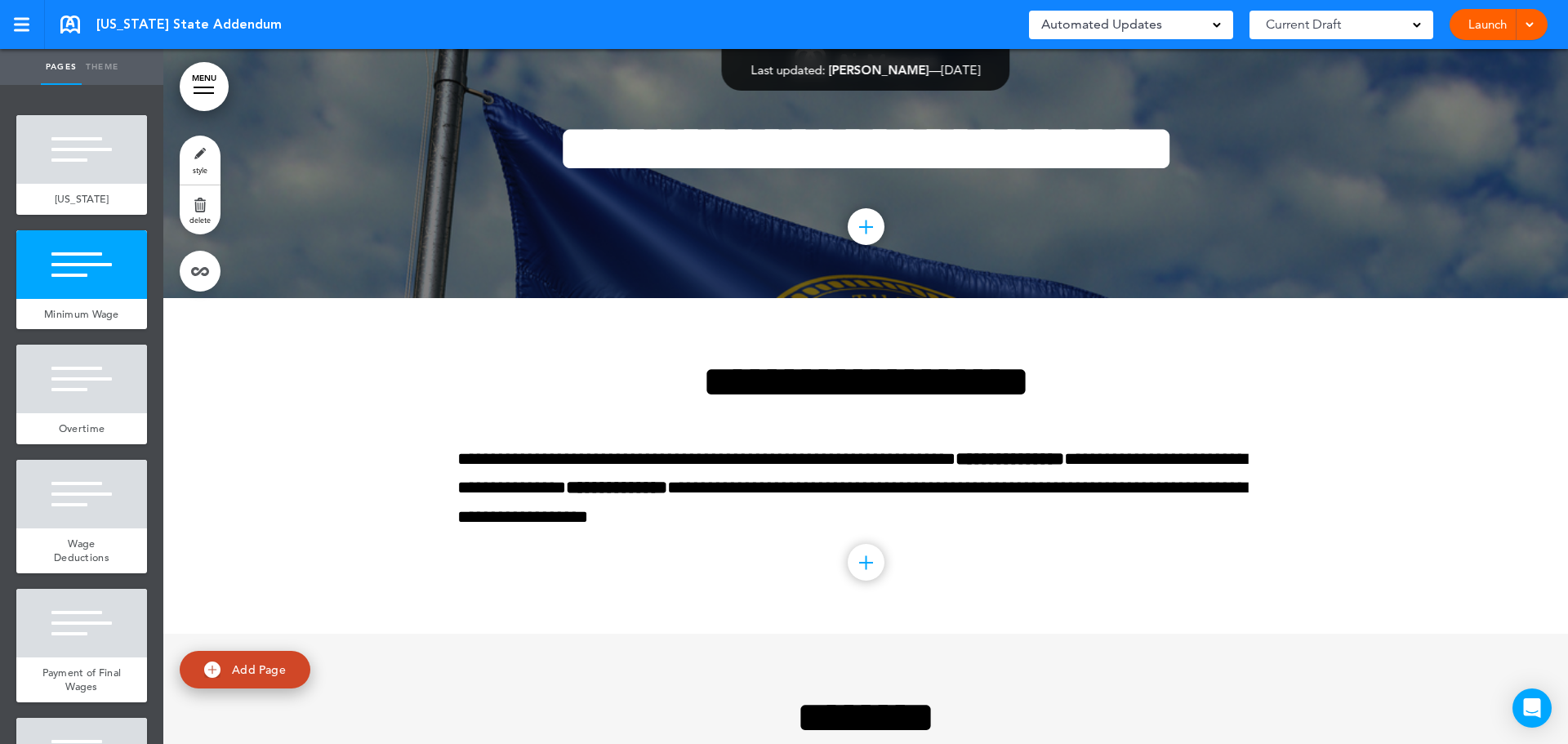
scroll to position [164, 0]
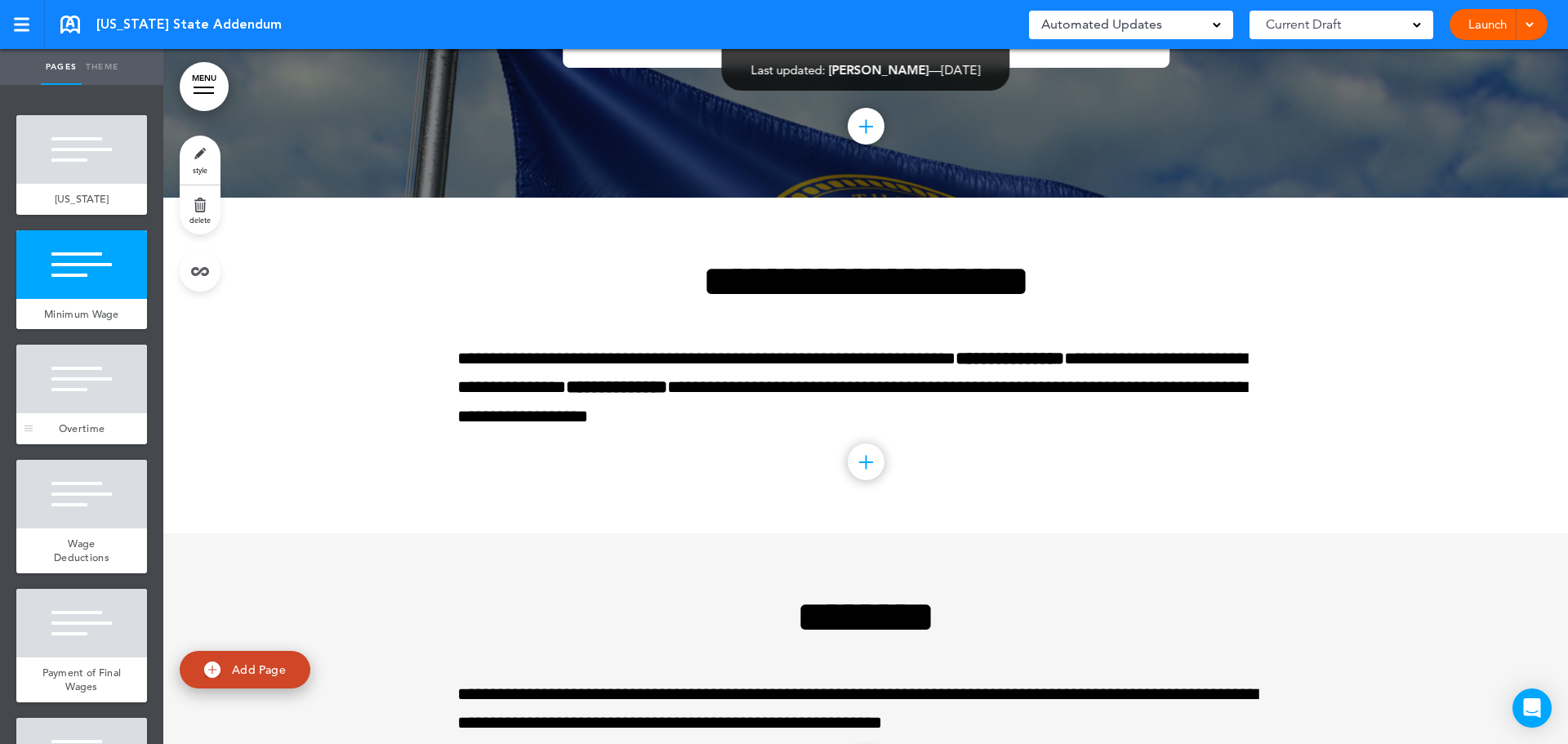
click at [87, 436] on span "Overtime" at bounding box center [82, 428] width 46 height 14
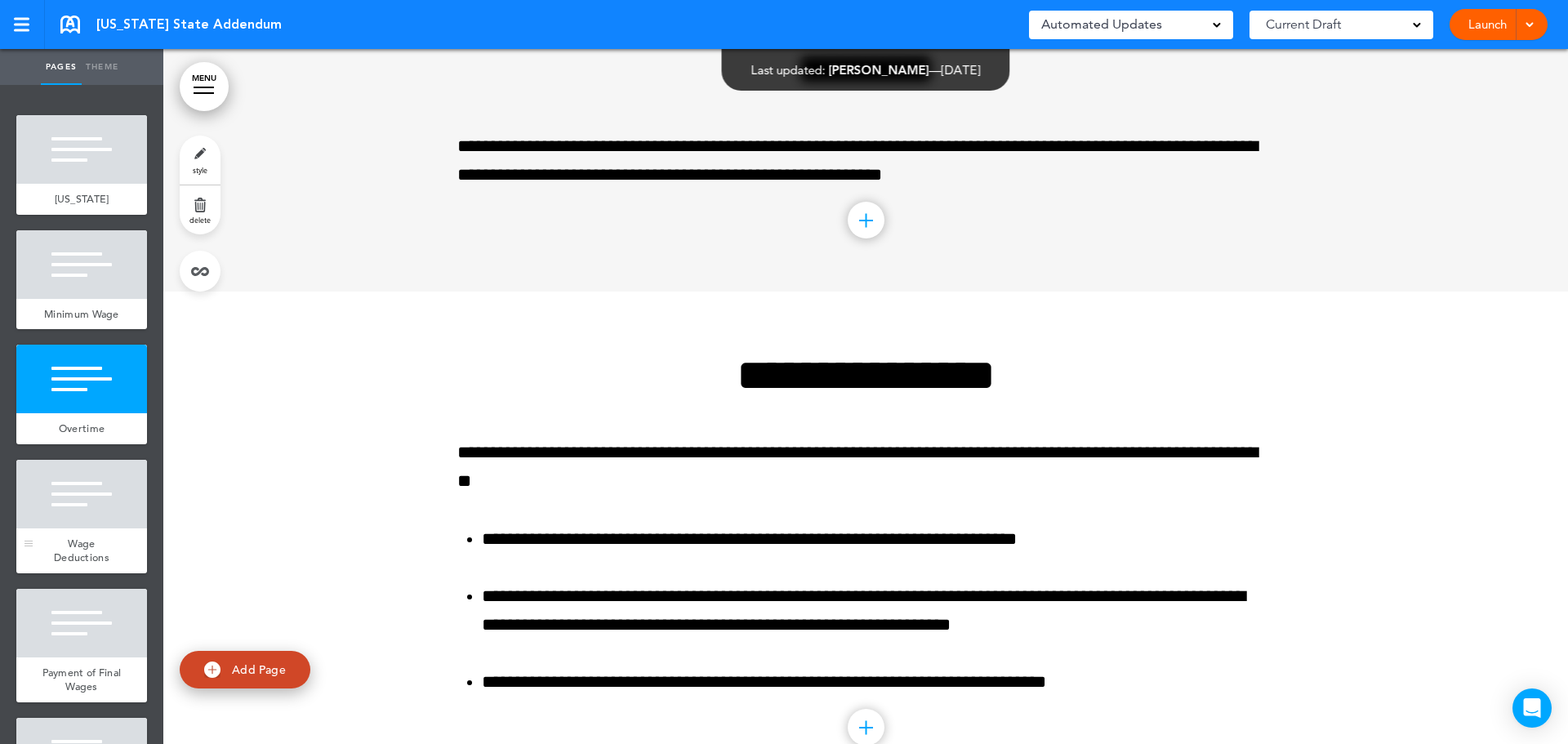
scroll to position [715, 0]
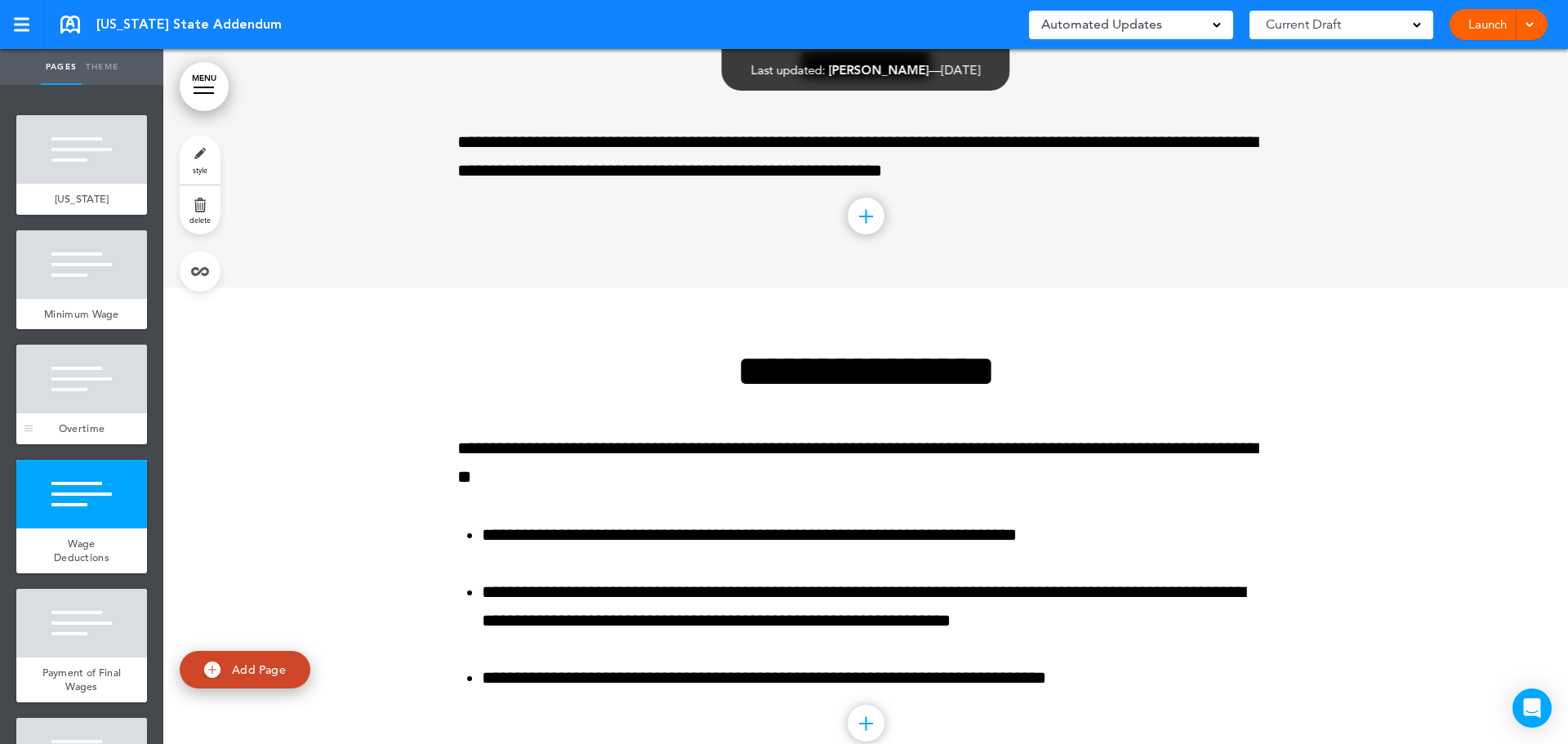
click at [87, 406] on div at bounding box center [81, 379] width 130 height 69
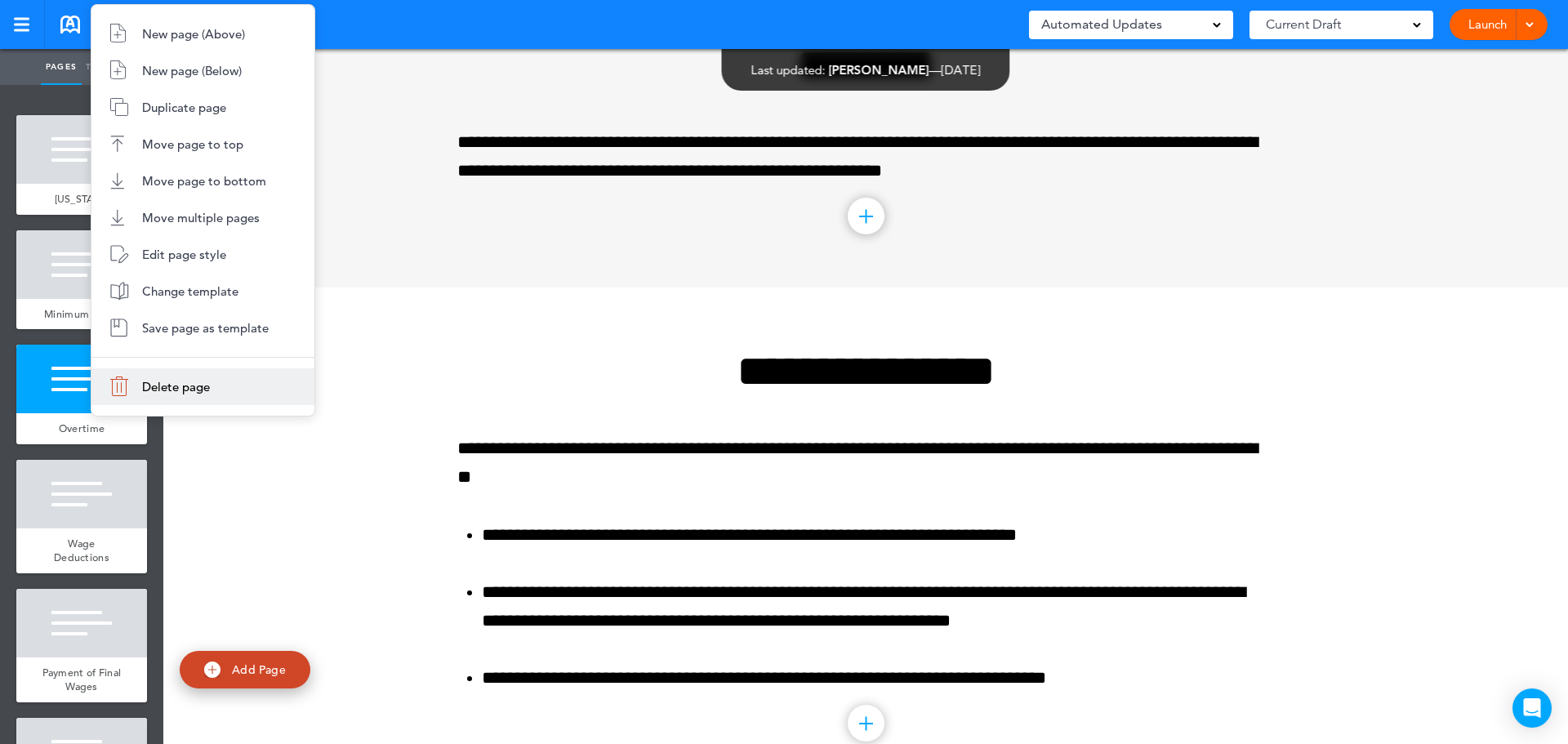
click at [182, 383] on span "Delete page" at bounding box center [175, 386] width 68 height 15
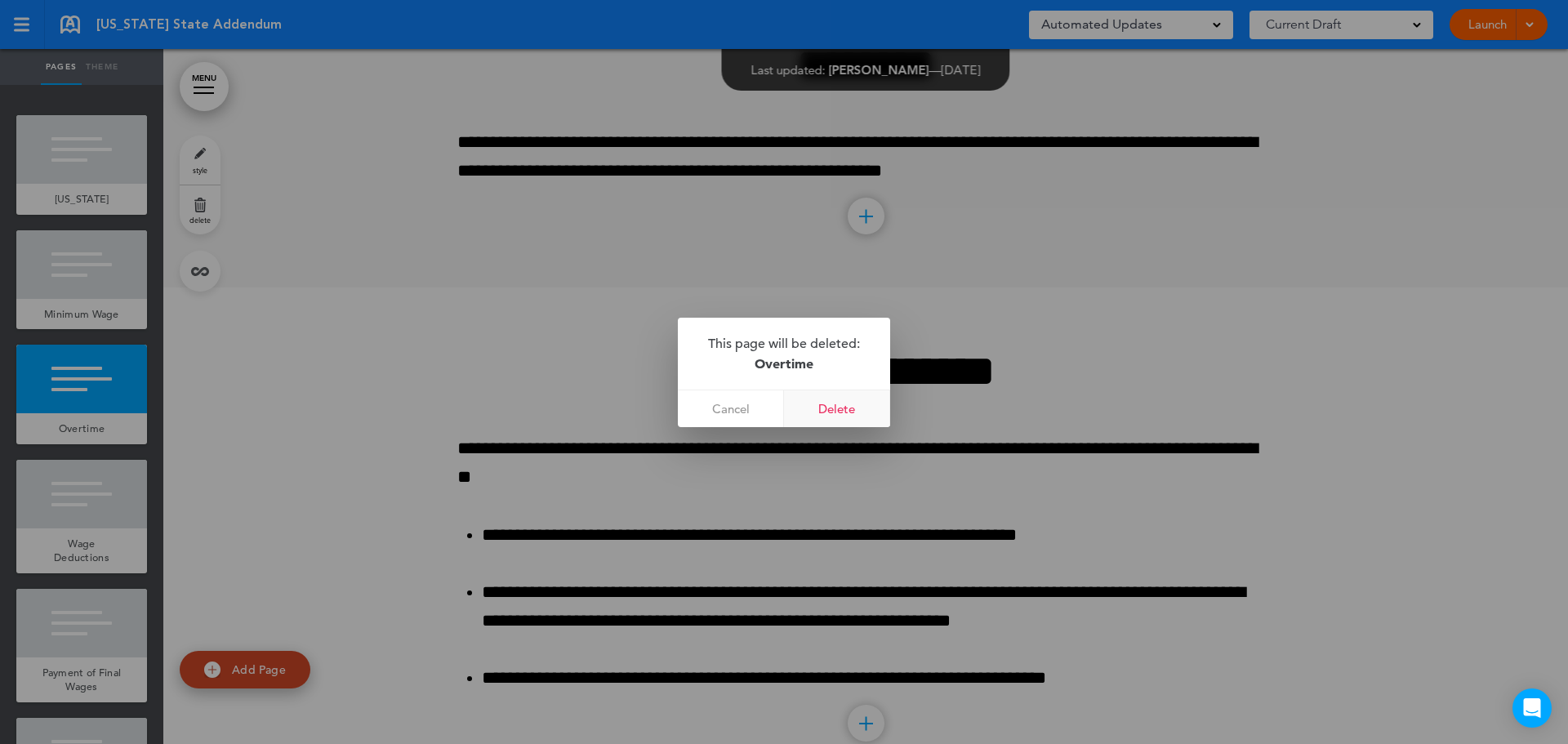
click at [846, 407] on link "Delete" at bounding box center [837, 408] width 106 height 37
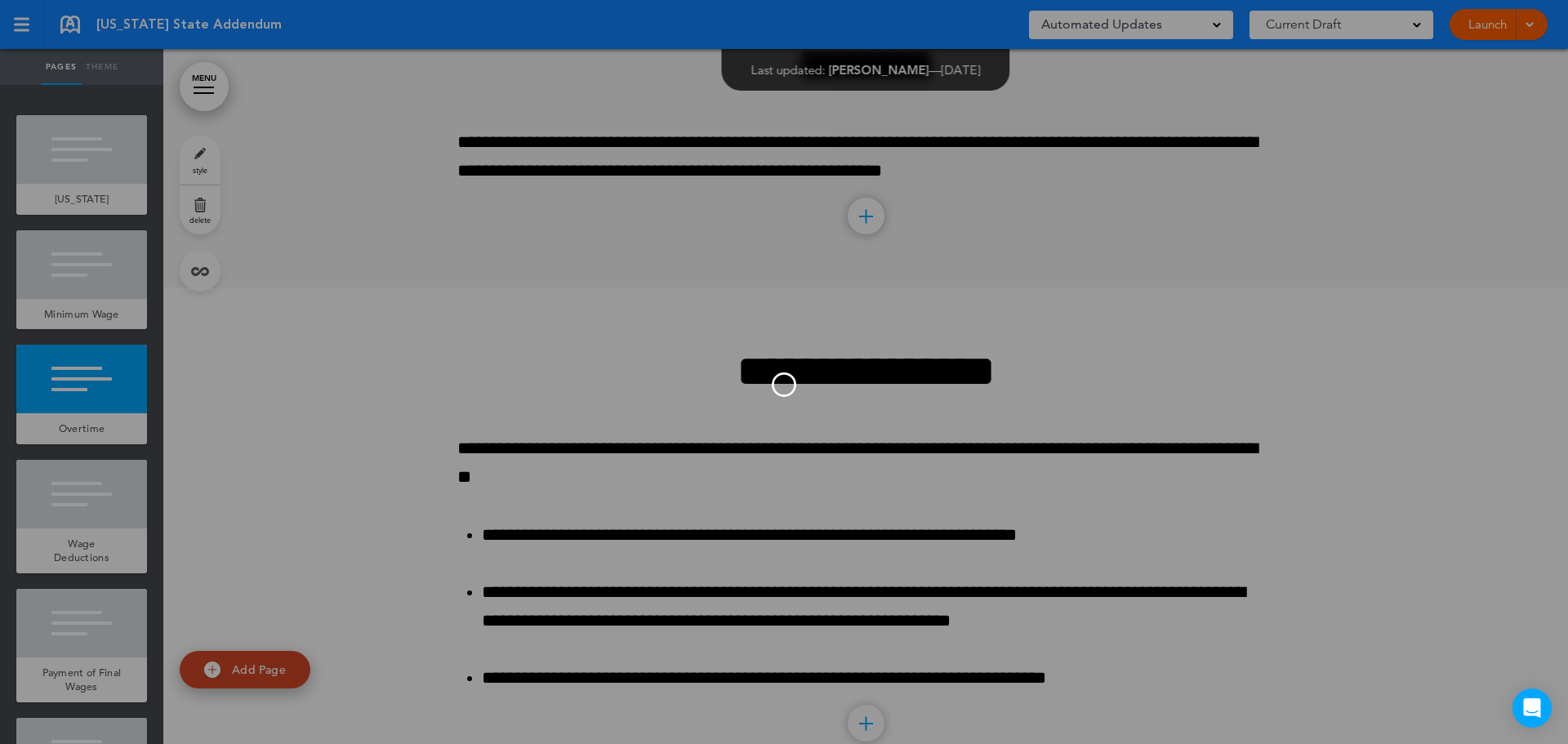
scroll to position [409, 0]
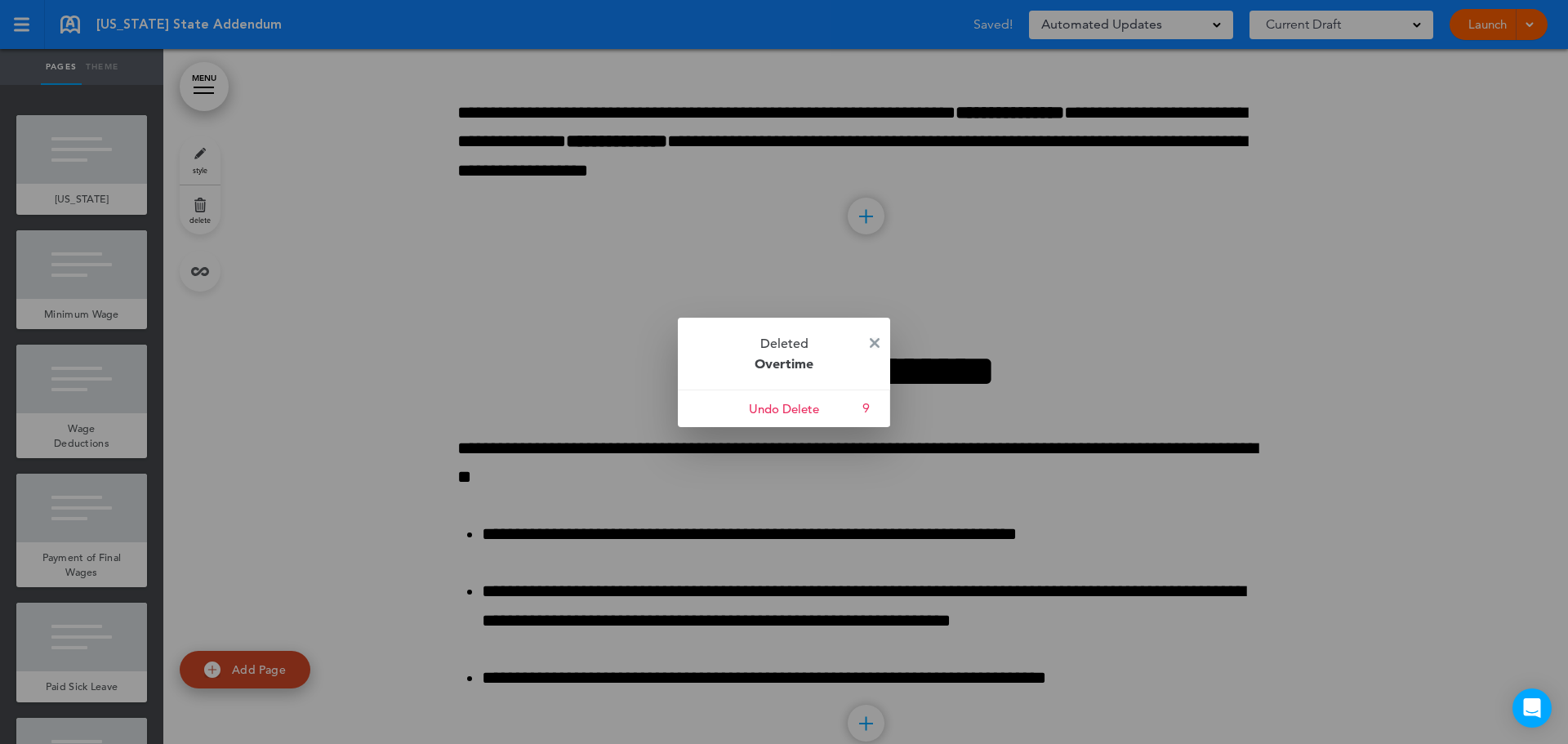
click at [879, 343] on img at bounding box center [875, 343] width 10 height 10
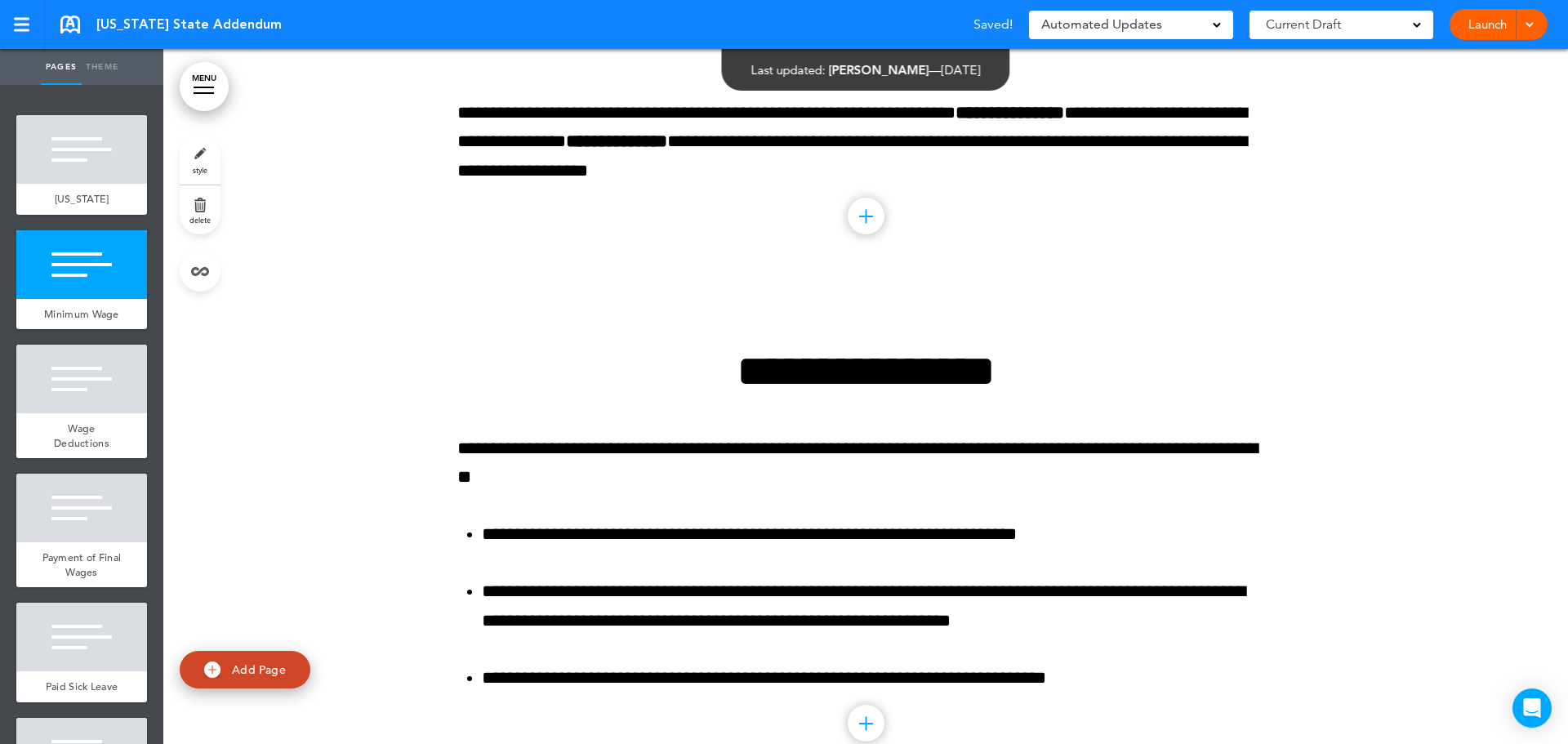
scroll to position [573, 0]
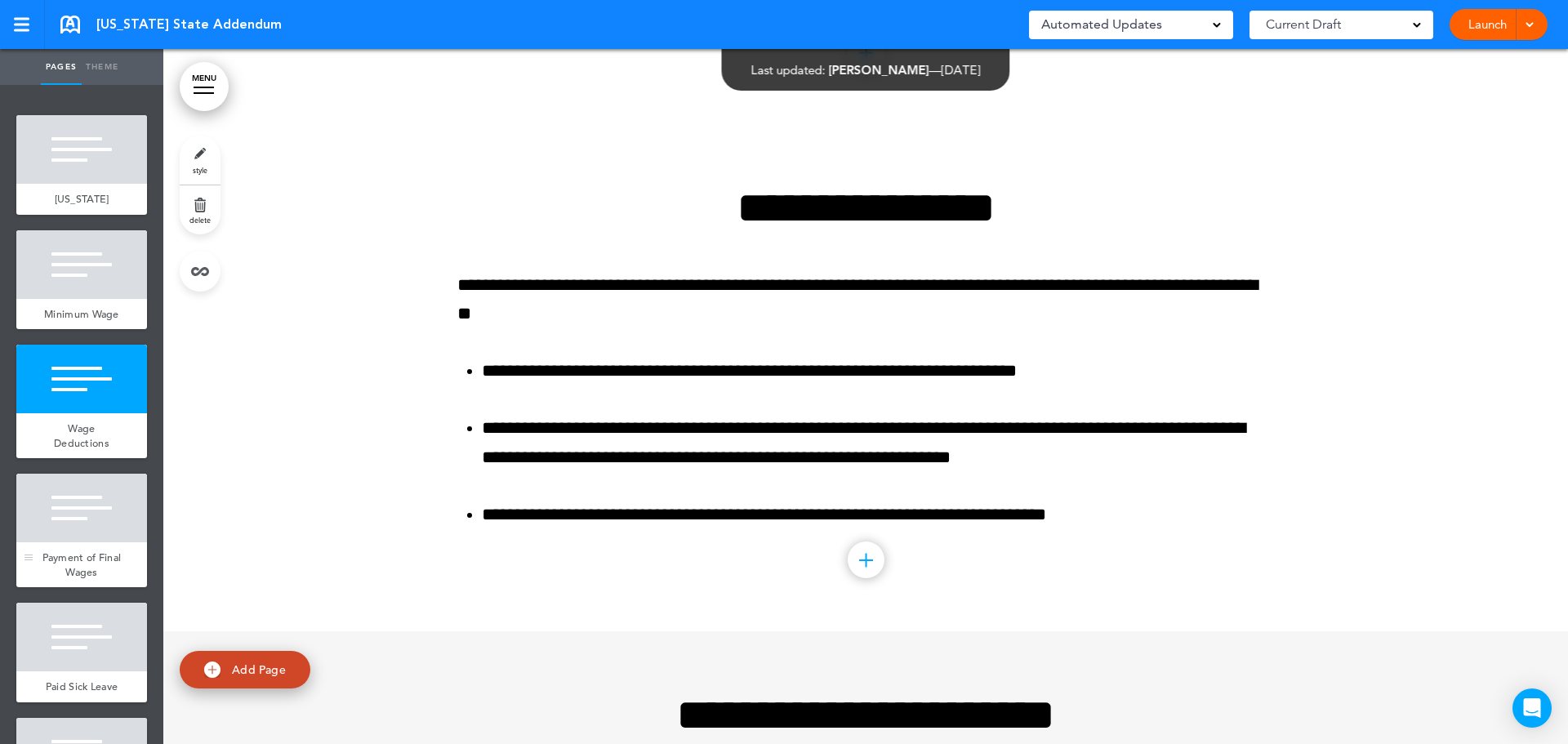
click at [116, 523] on div at bounding box center [81, 508] width 130 height 69
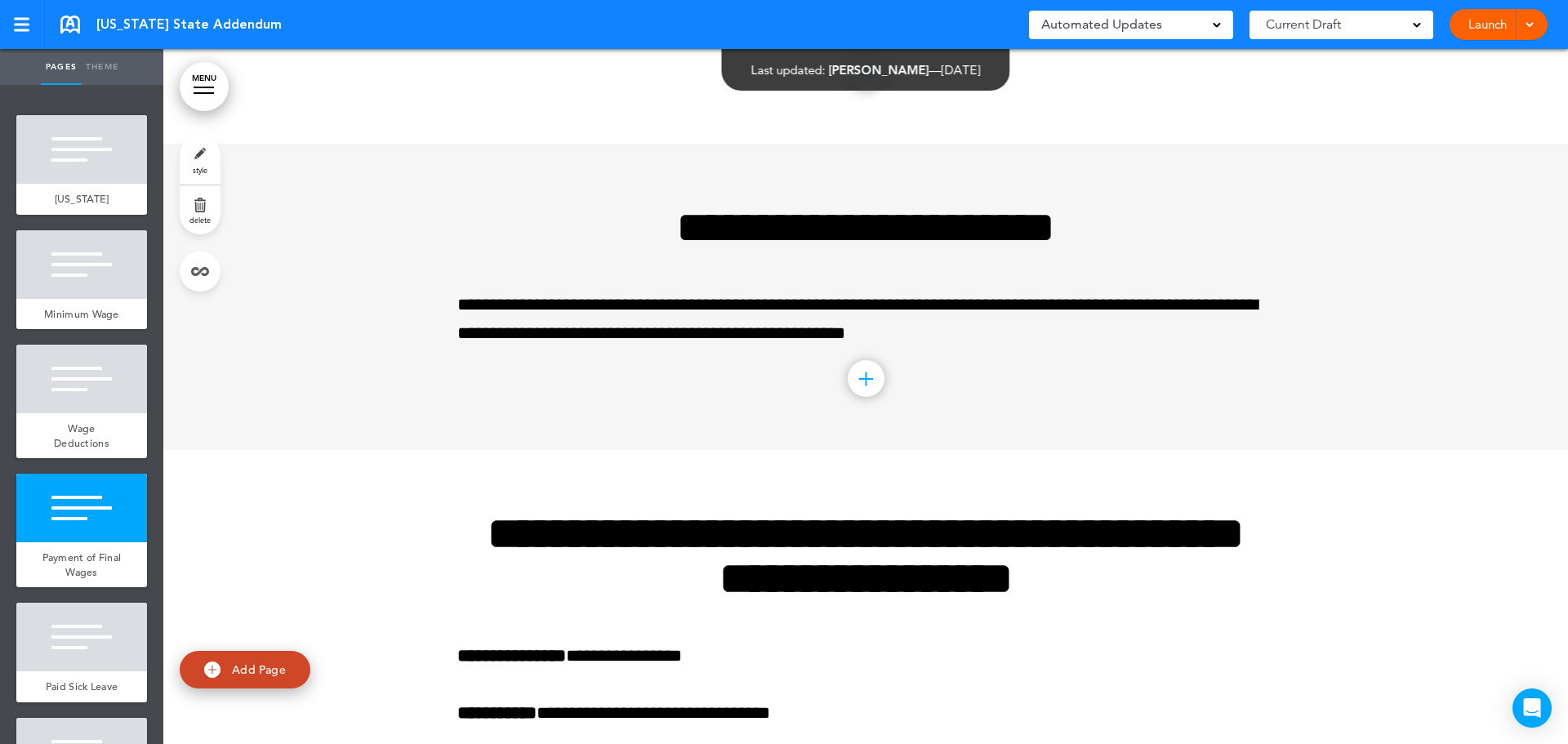
scroll to position [1060, 0]
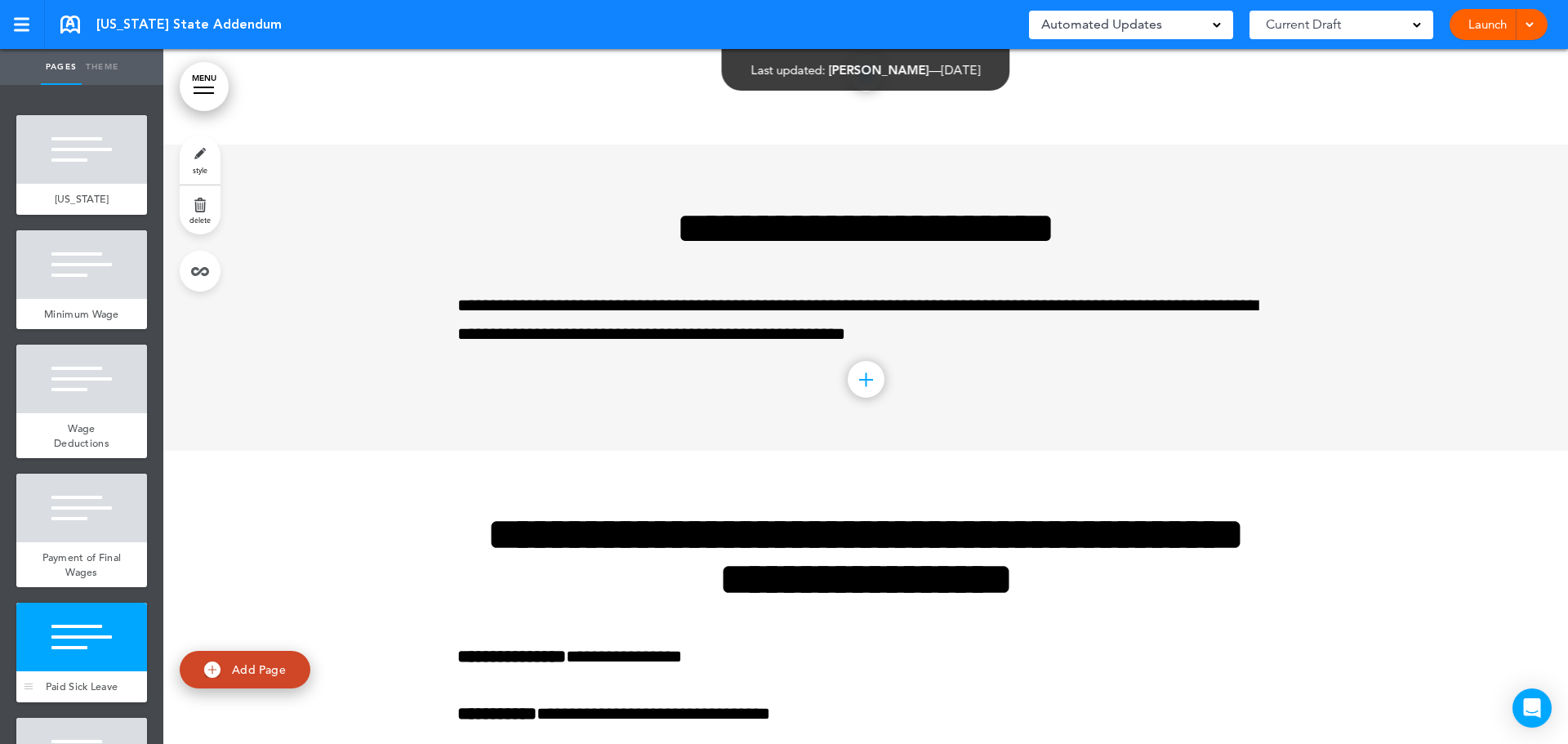
click at [74, 689] on div "Paid Sick Leave" at bounding box center [81, 687] width 130 height 31
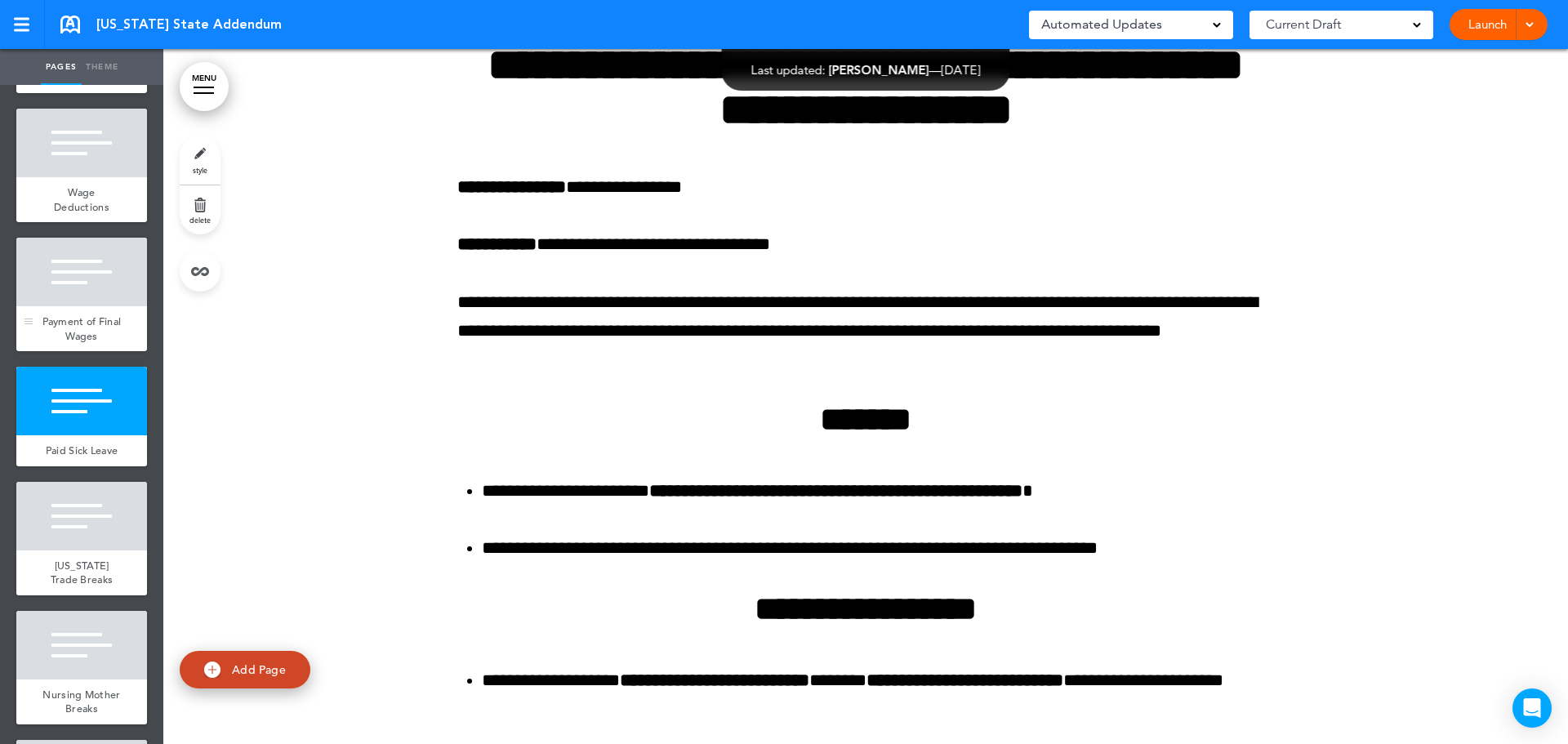
scroll to position [326, 0]
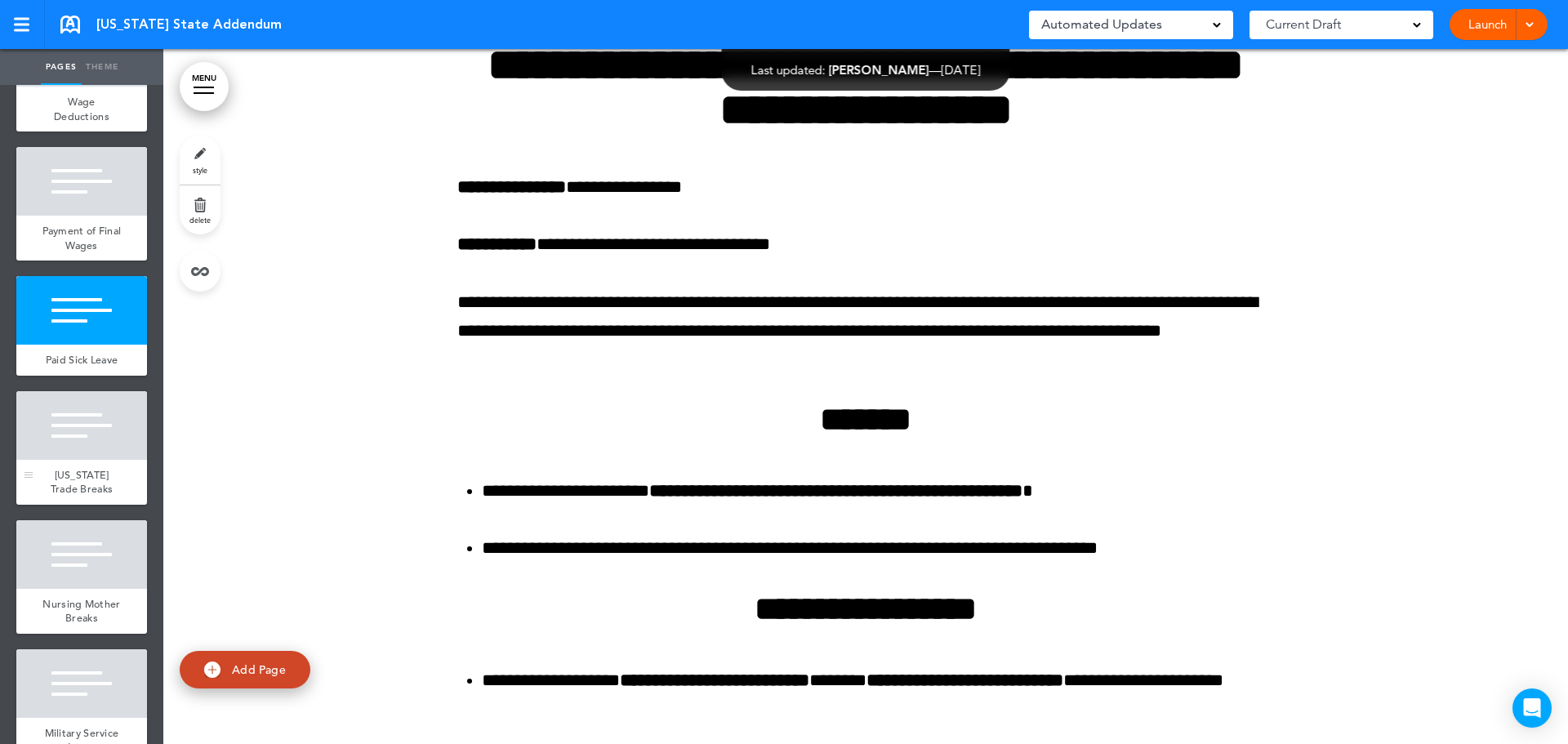
click at [89, 460] on div at bounding box center [81, 425] width 130 height 69
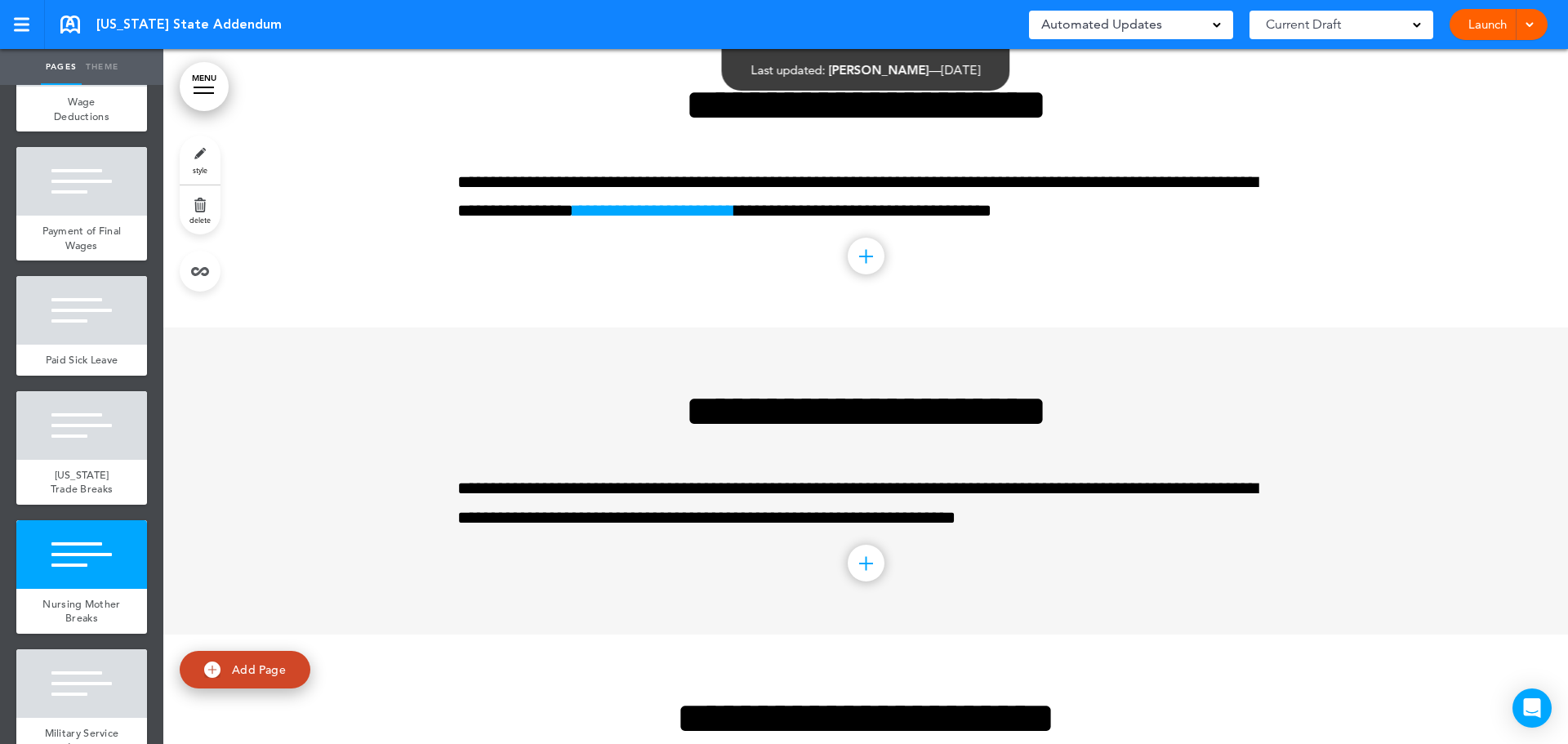
scroll to position [3020, 0]
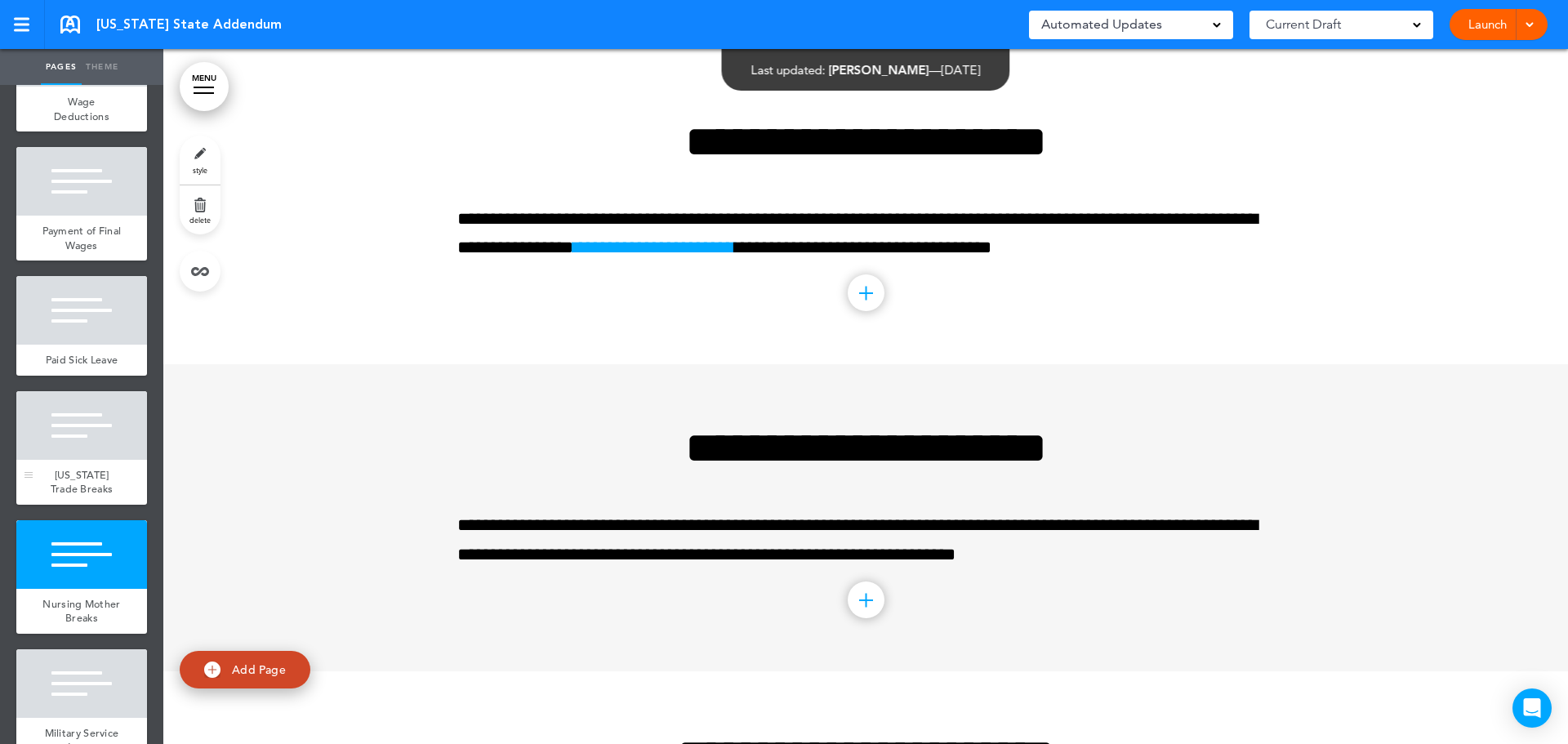
click at [73, 460] on div at bounding box center [81, 425] width 130 height 69
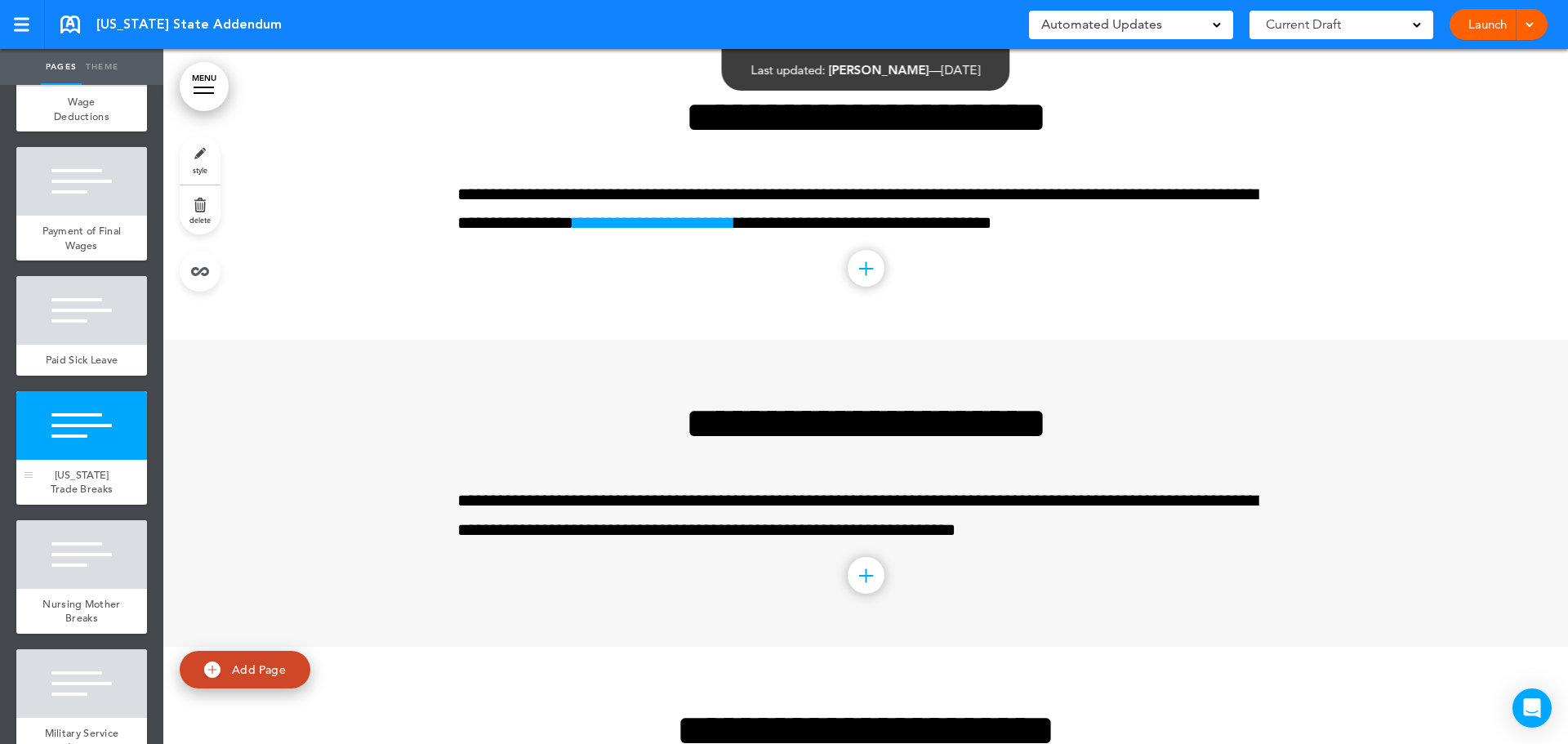
scroll to position [3102, 0]
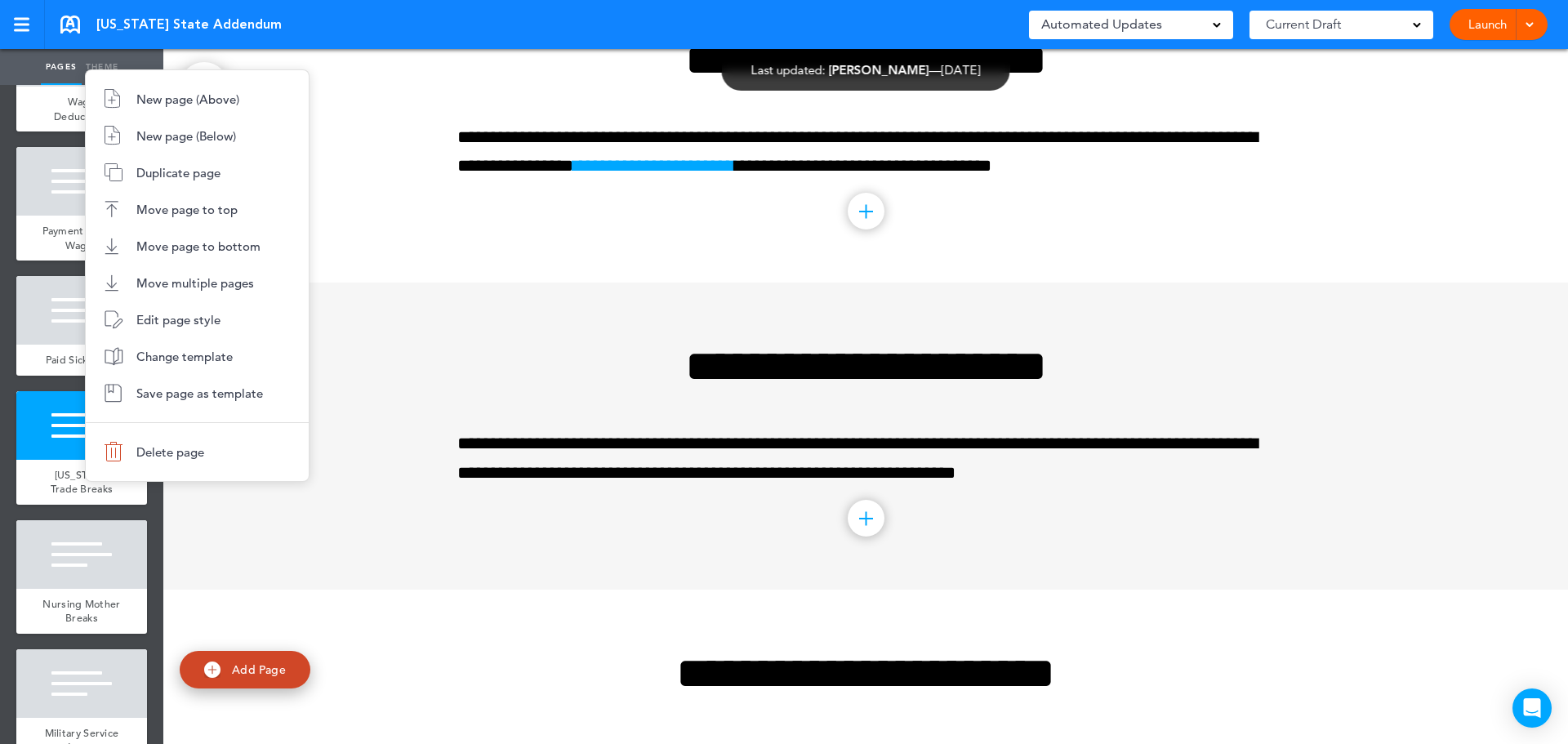
click at [147, 455] on span "Delete page" at bounding box center [169, 452] width 68 height 15
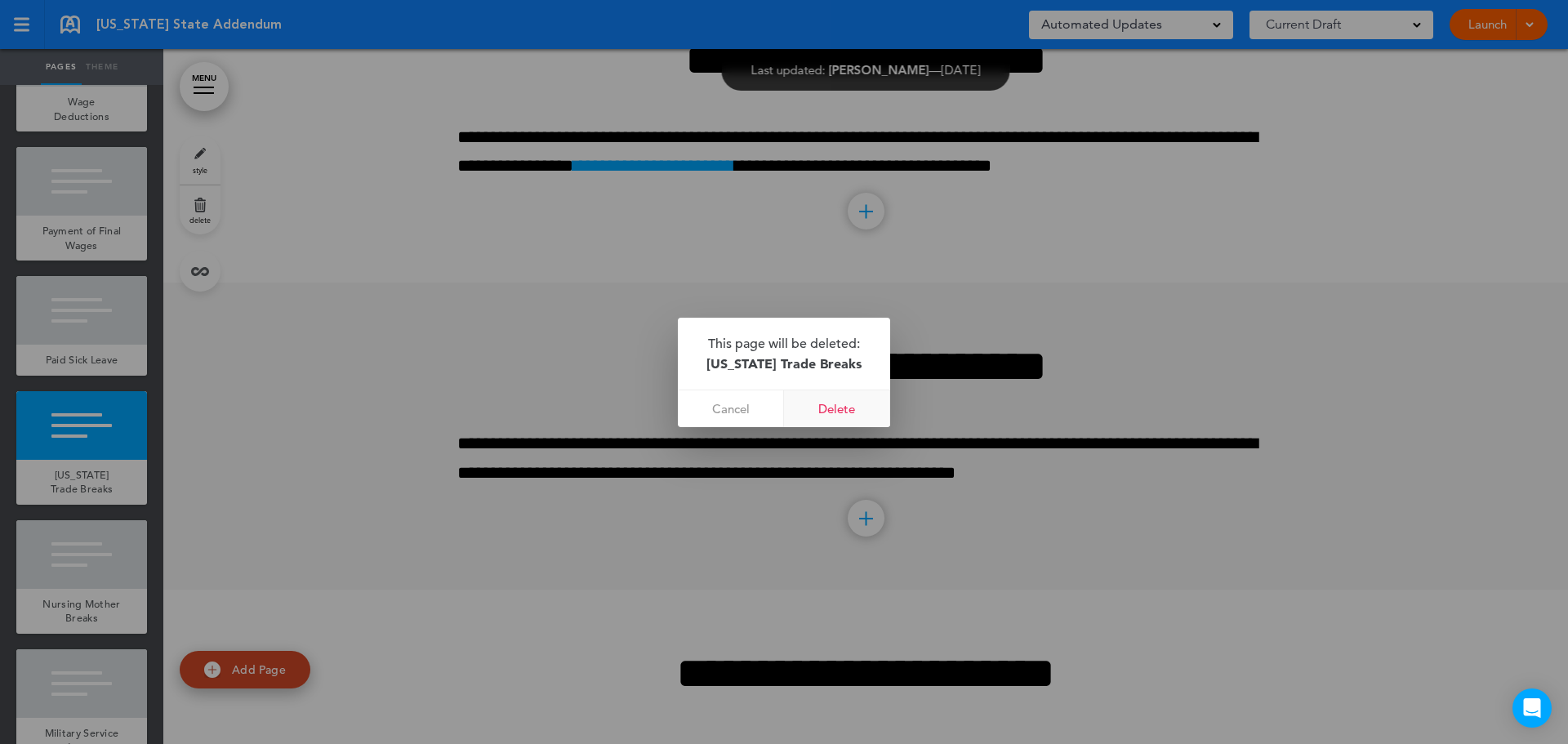
click at [850, 408] on link "Delete" at bounding box center [837, 408] width 106 height 37
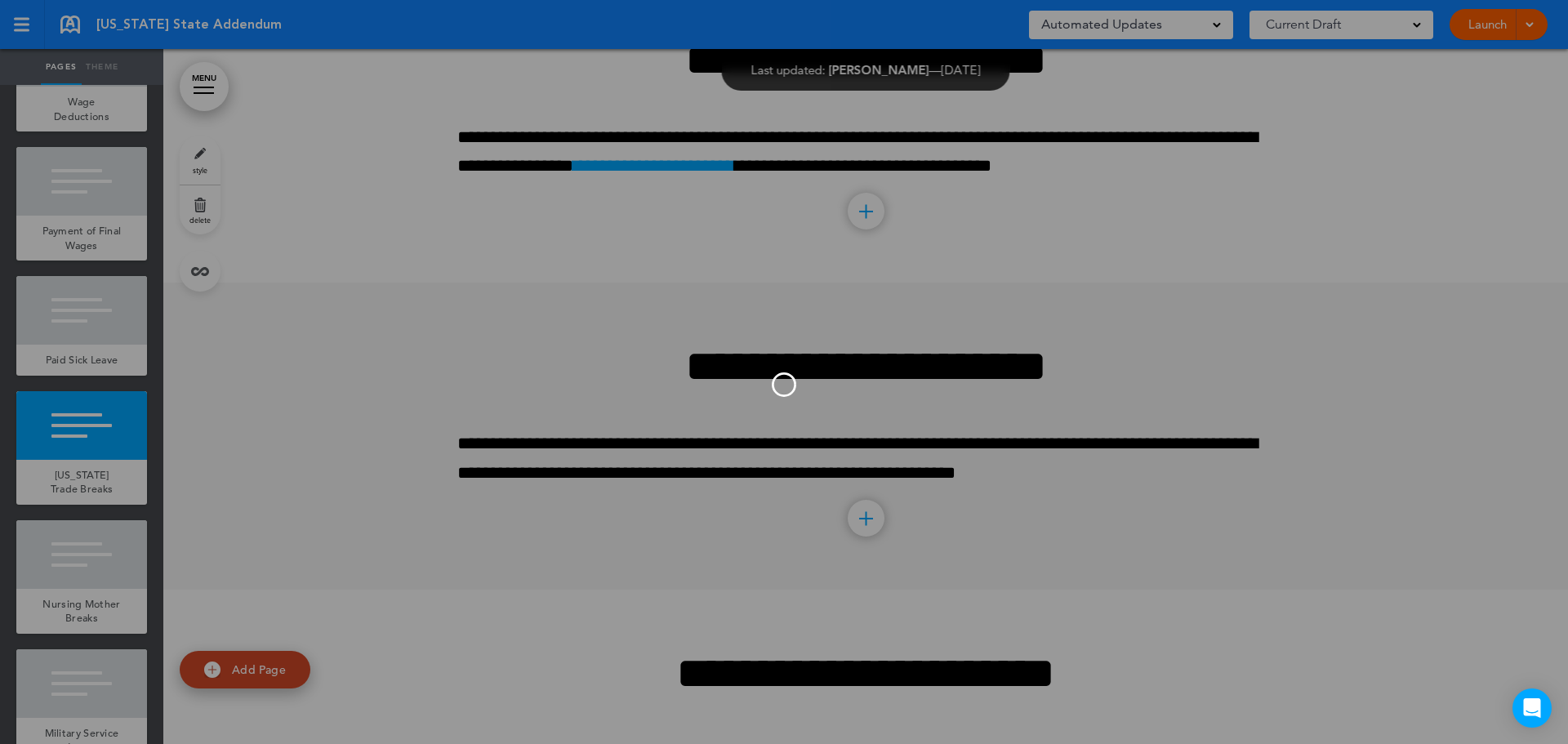
scroll to position [2795, 0]
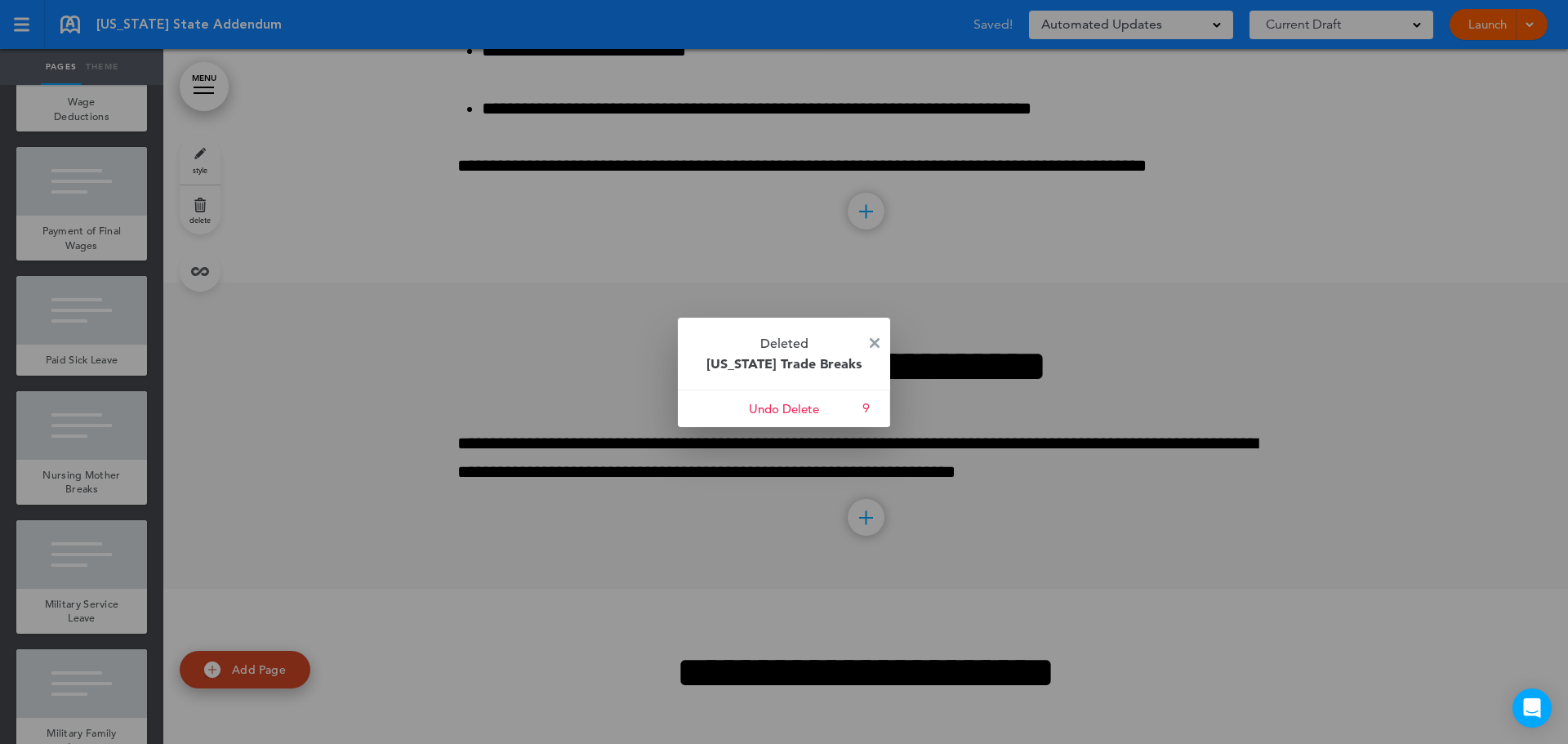
click at [876, 339] on img at bounding box center [875, 343] width 10 height 10
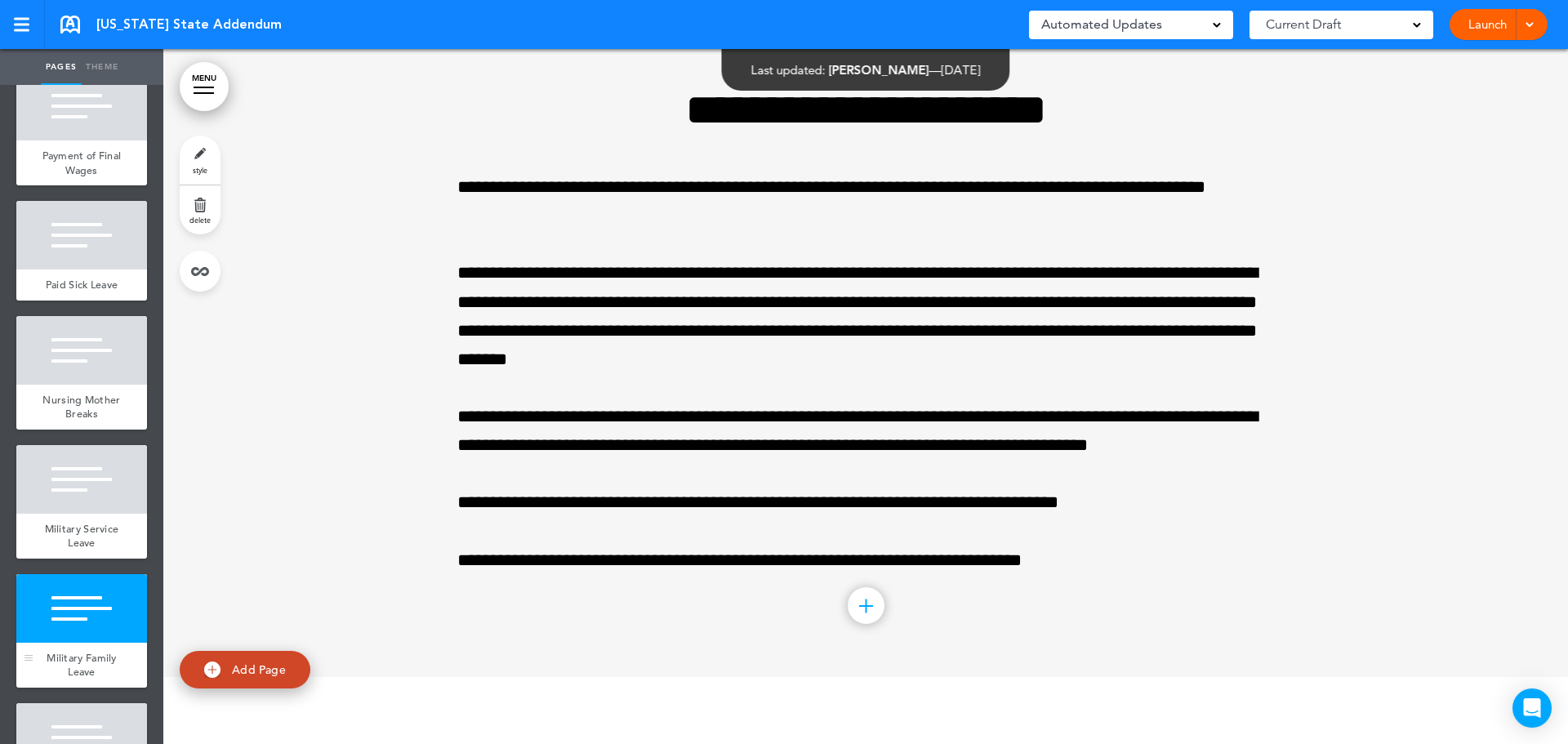
scroll to position [654, 0]
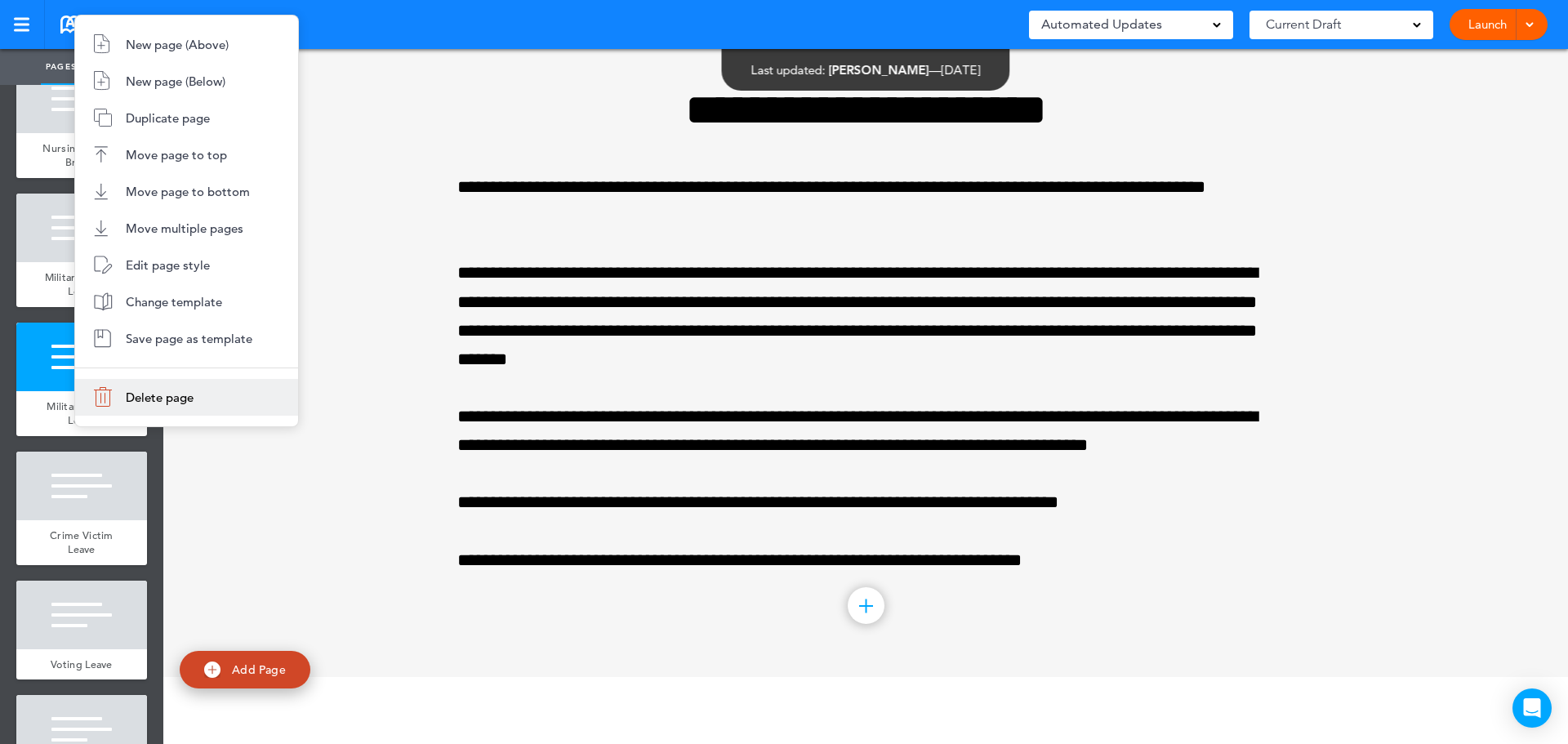
click at [176, 406] on li "Delete page" at bounding box center [186, 397] width 223 height 37
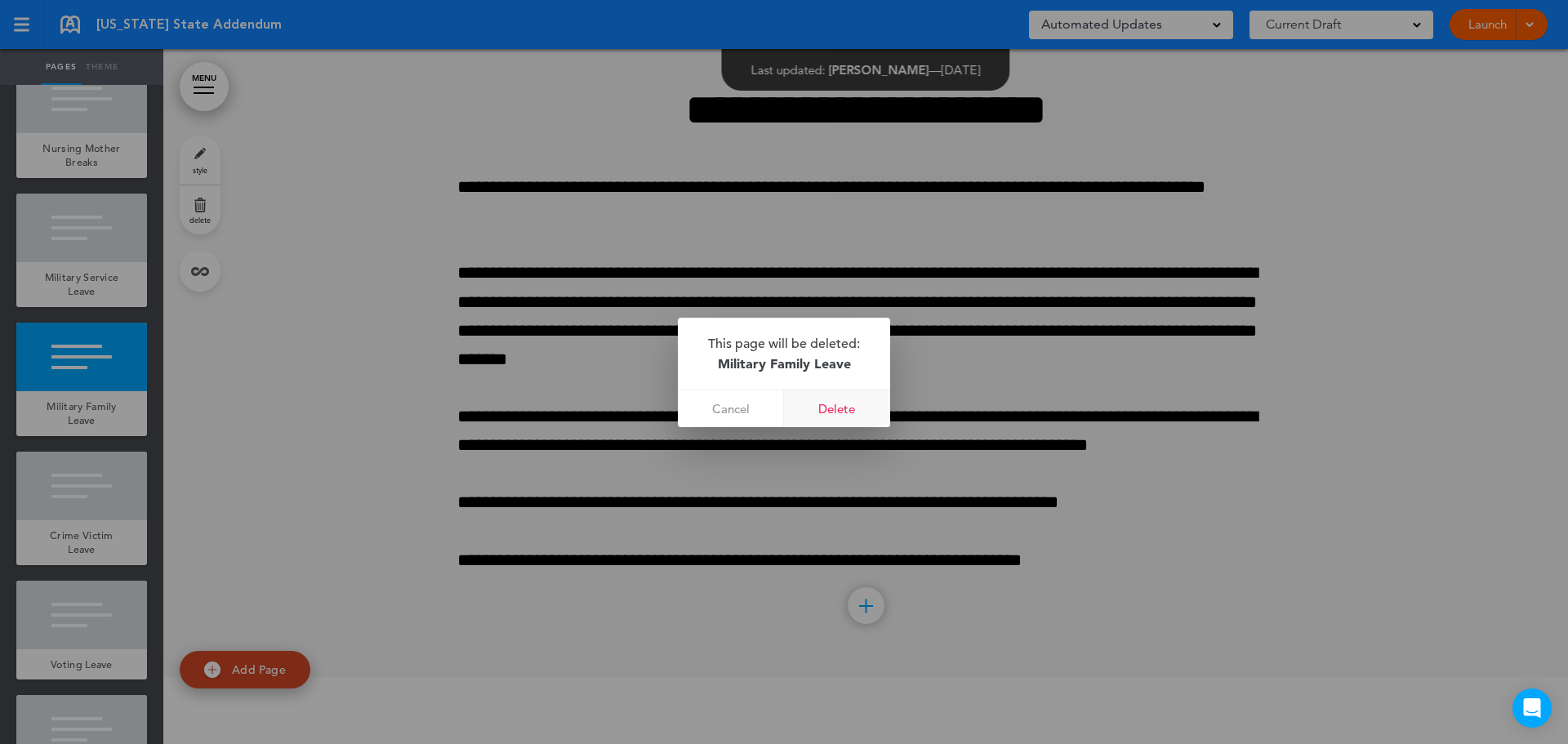
click at [846, 402] on link "Delete" at bounding box center [837, 408] width 106 height 37
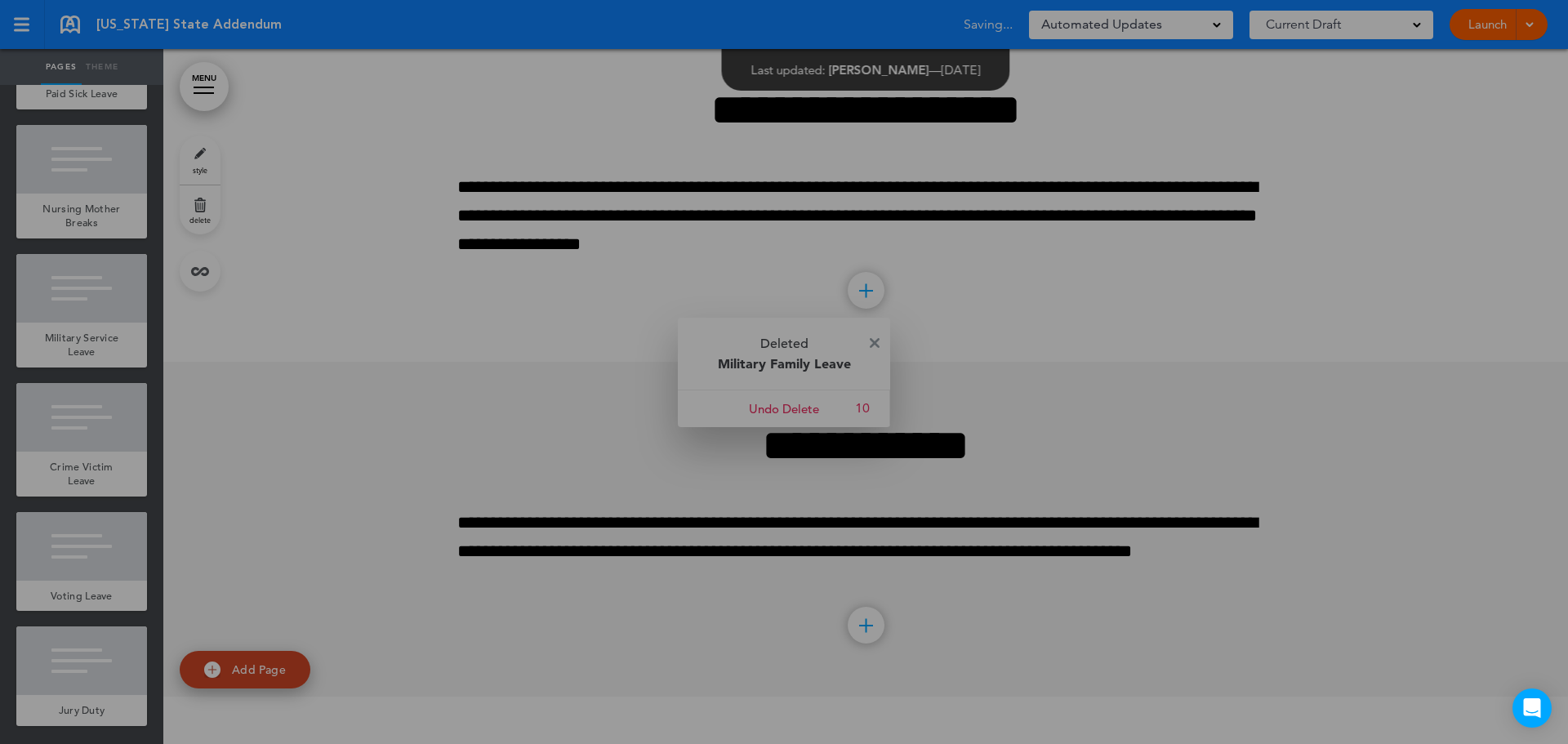
scroll to position [636, 0]
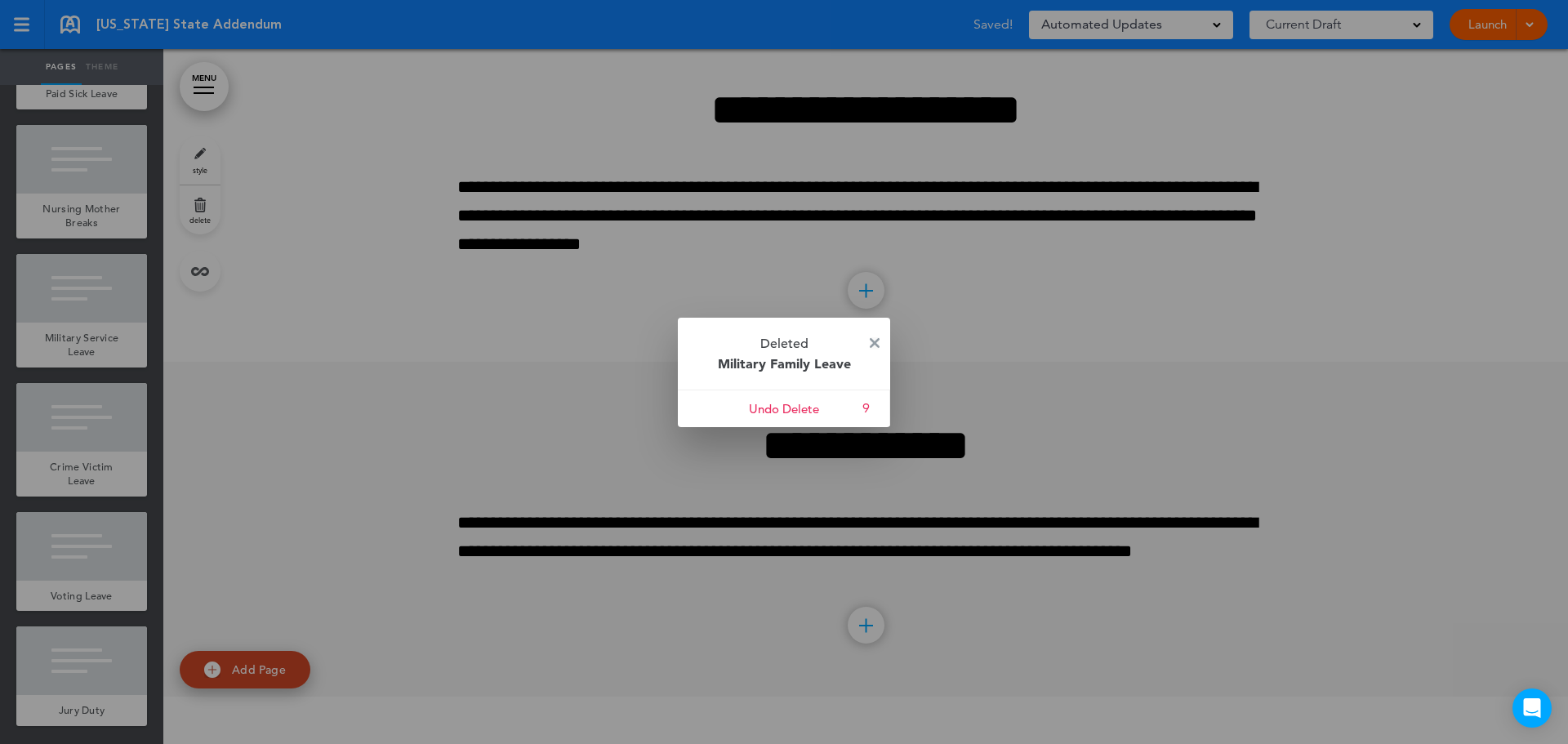
click at [874, 343] on img at bounding box center [875, 343] width 10 height 10
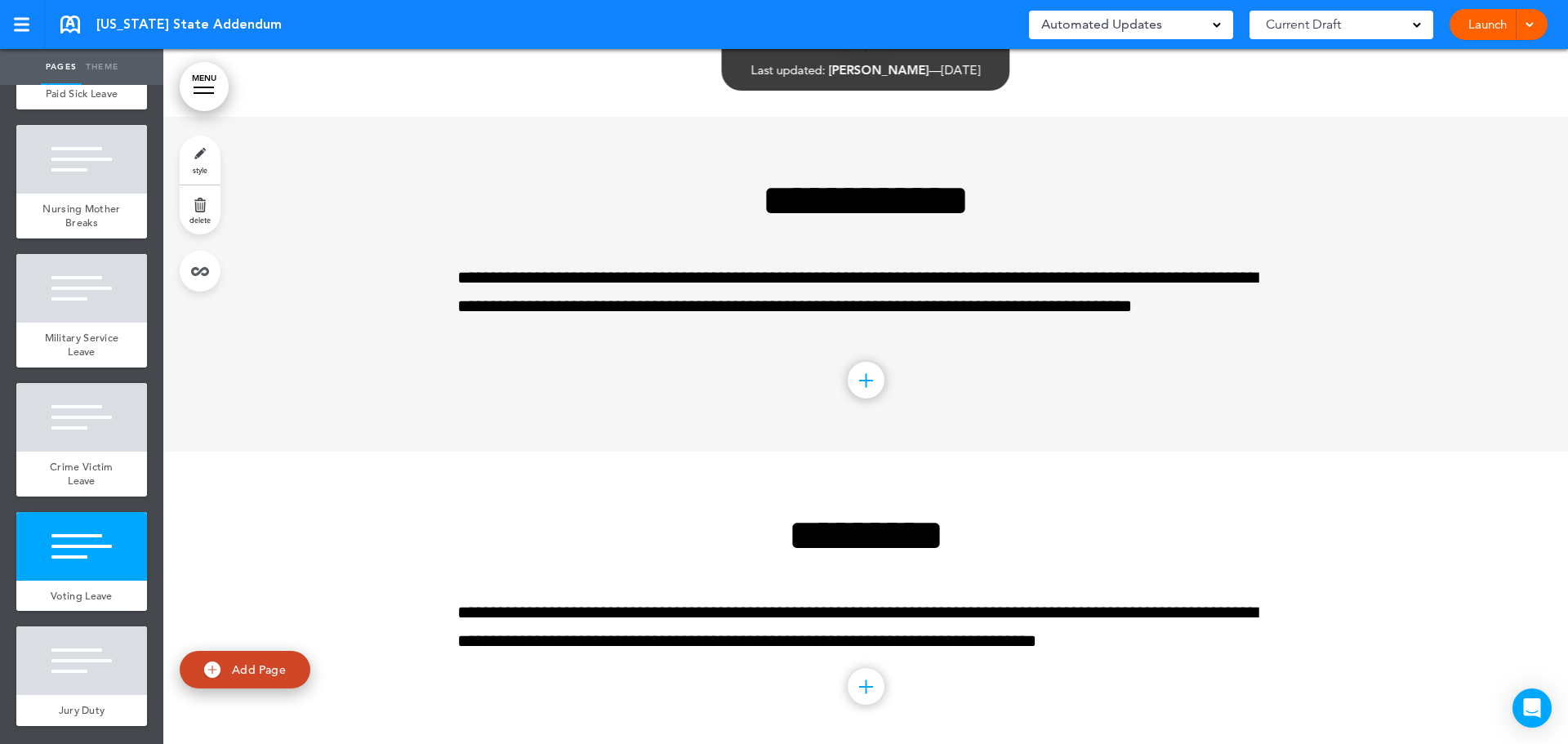
scroll to position [4025, 0]
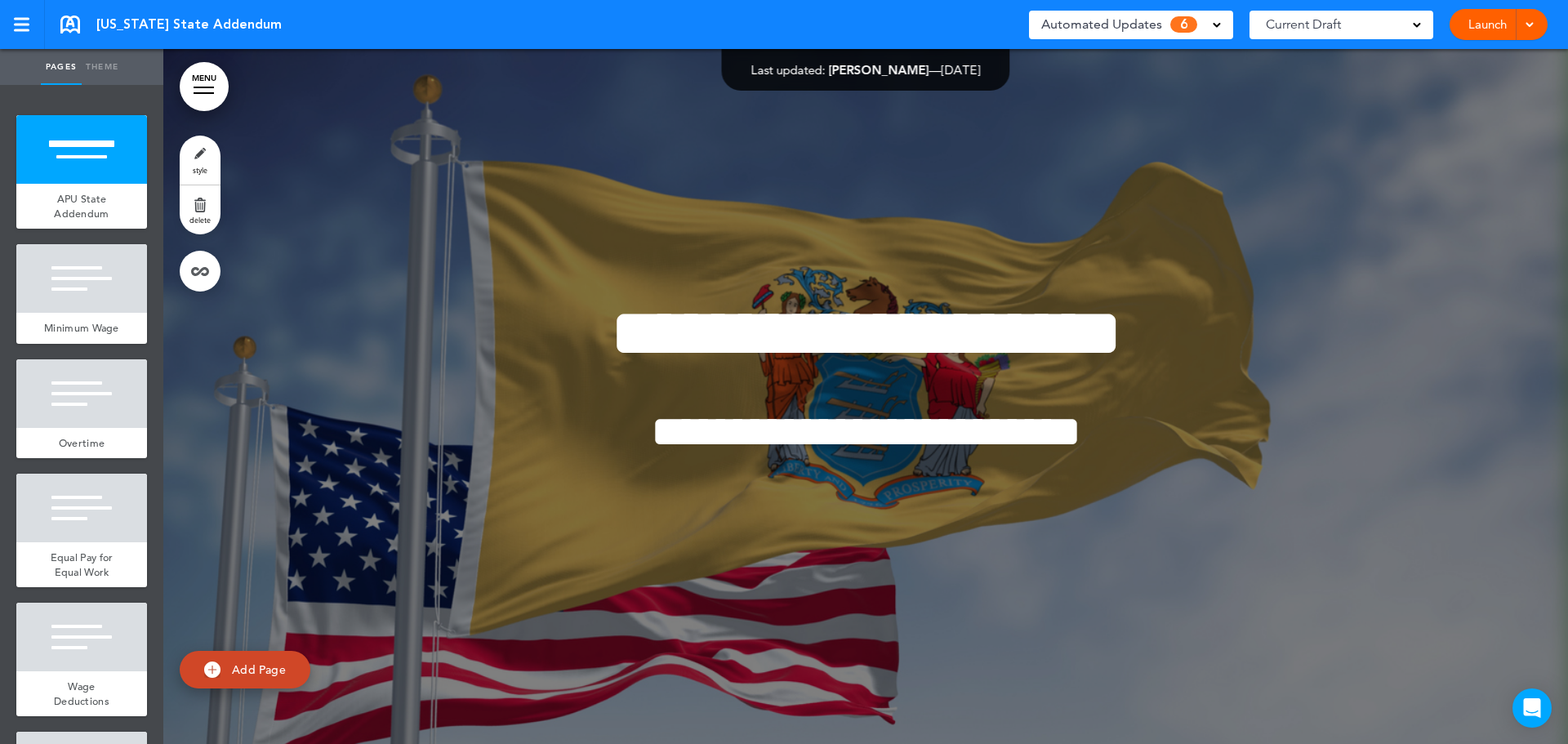
click at [1155, 29] on span "Automated Updates" at bounding box center [1101, 25] width 121 height 23
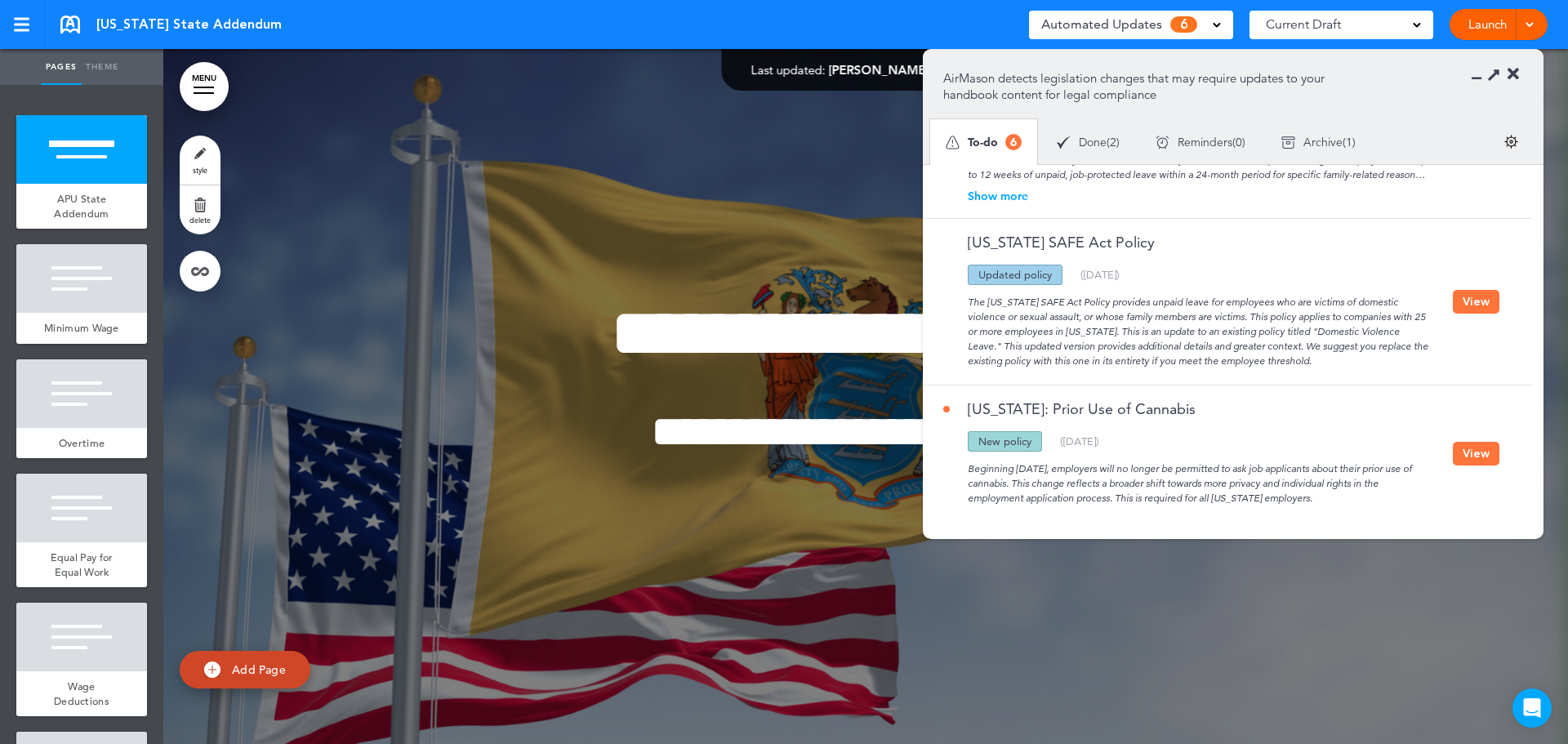
scroll to position [604, 0]
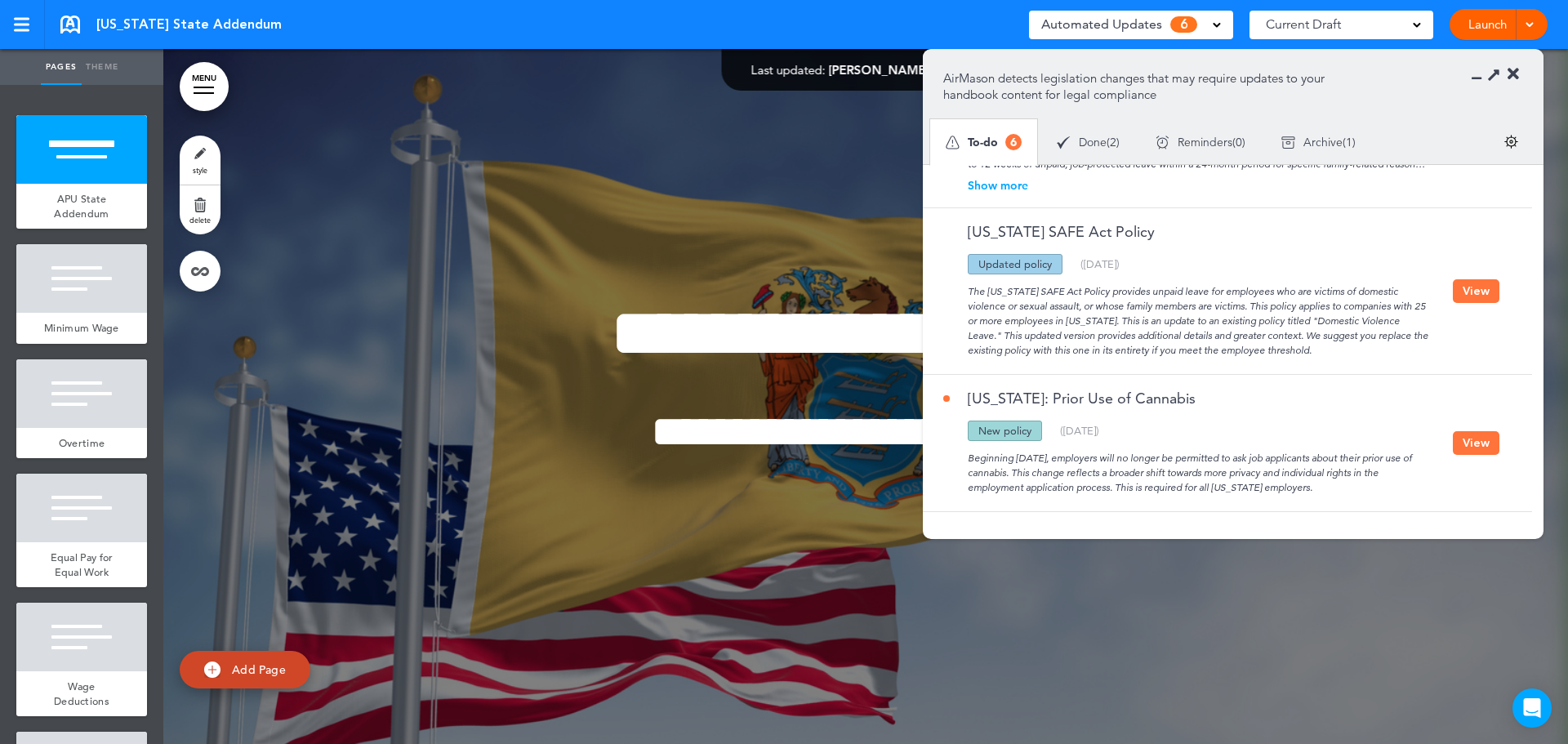
click at [1465, 456] on div "[US_STATE]: Prior Use of Cannabis Updated policy New policy Deleted policy ( [D…" at bounding box center [1223, 442] width 601 height 136
click at [1465, 448] on button "View" at bounding box center [1476, 442] width 47 height 24
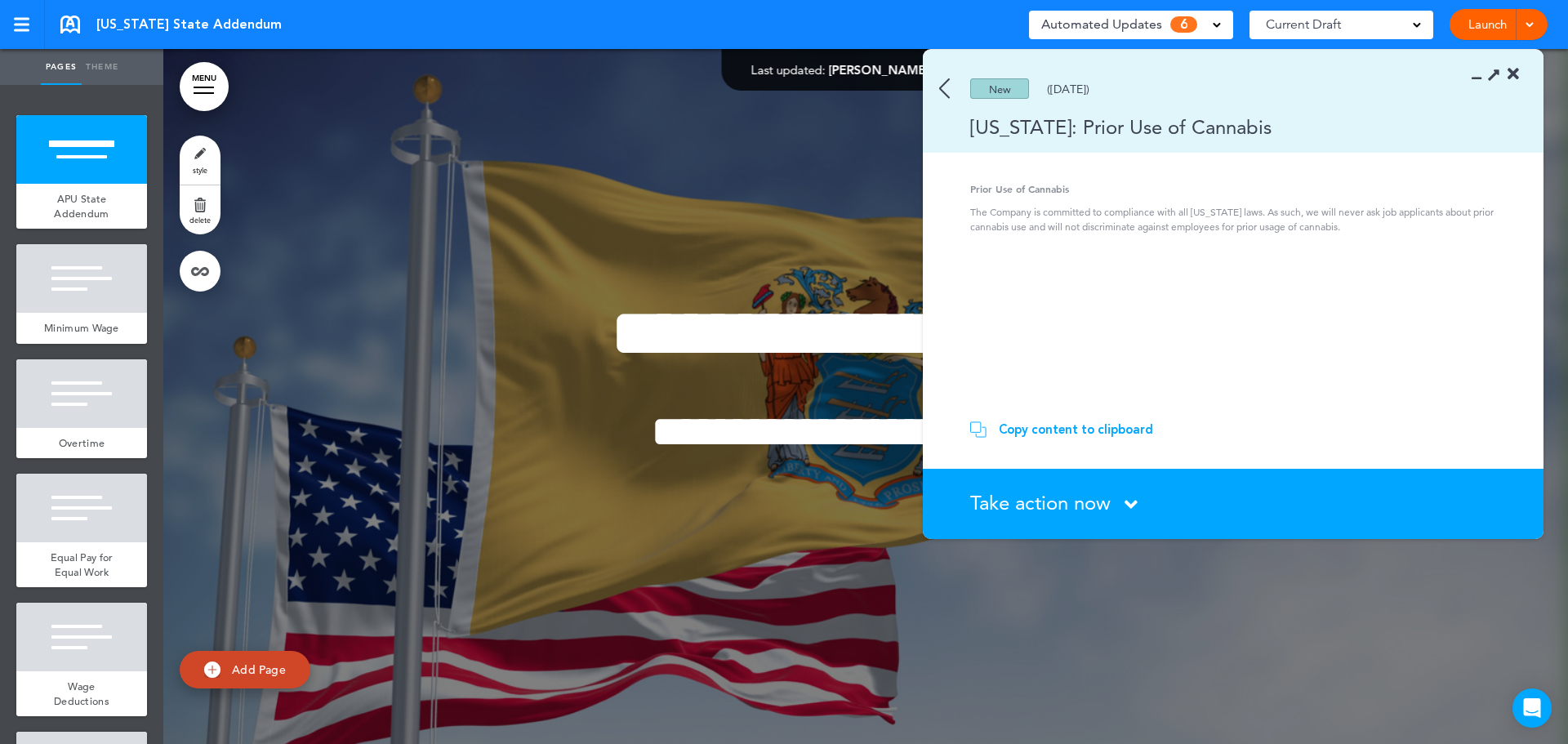
drag, startPoint x: 947, startPoint y: 82, endPoint x: 972, endPoint y: 117, distance: 43.0
click at [947, 82] on img at bounding box center [944, 88] width 10 height 20
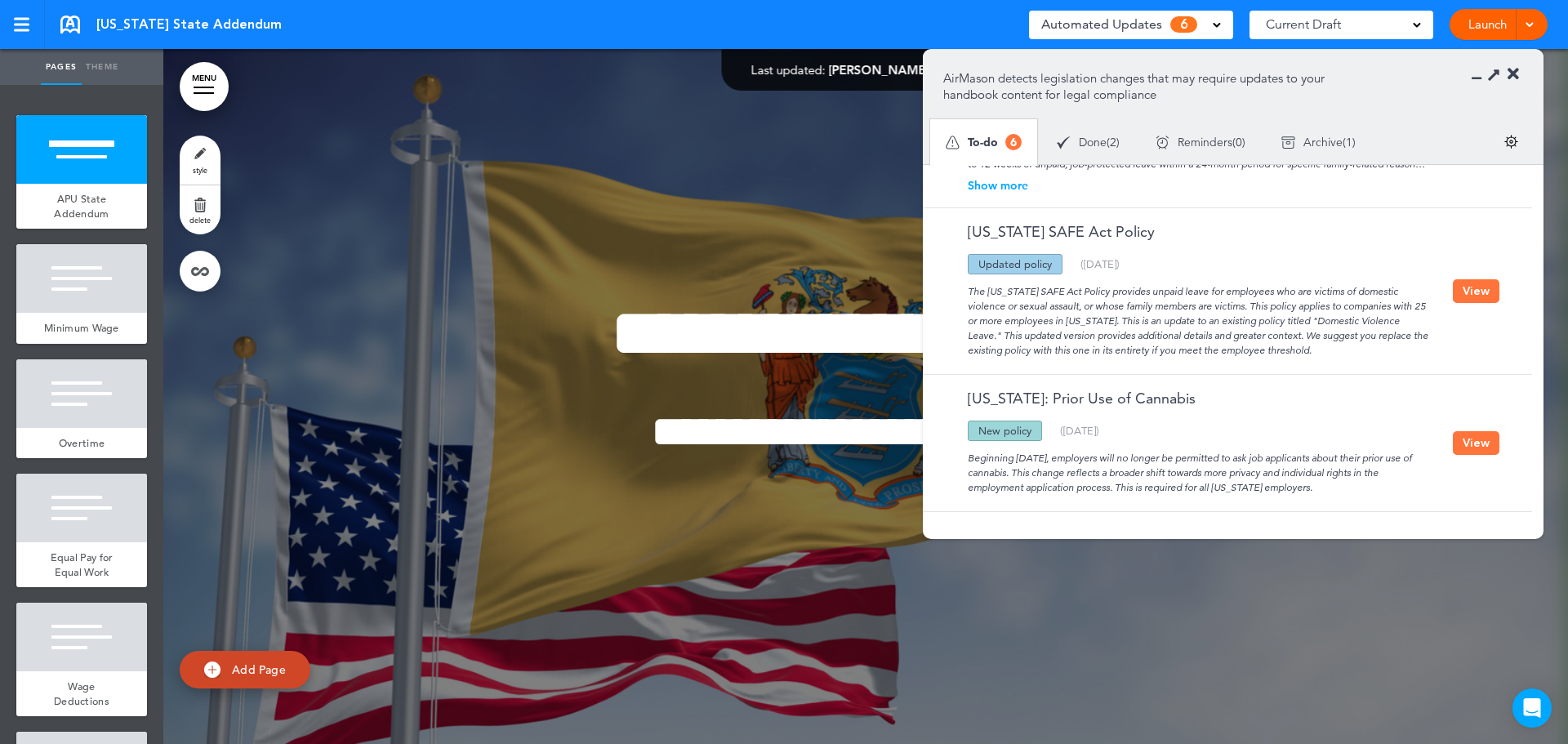
scroll to position [522, 0]
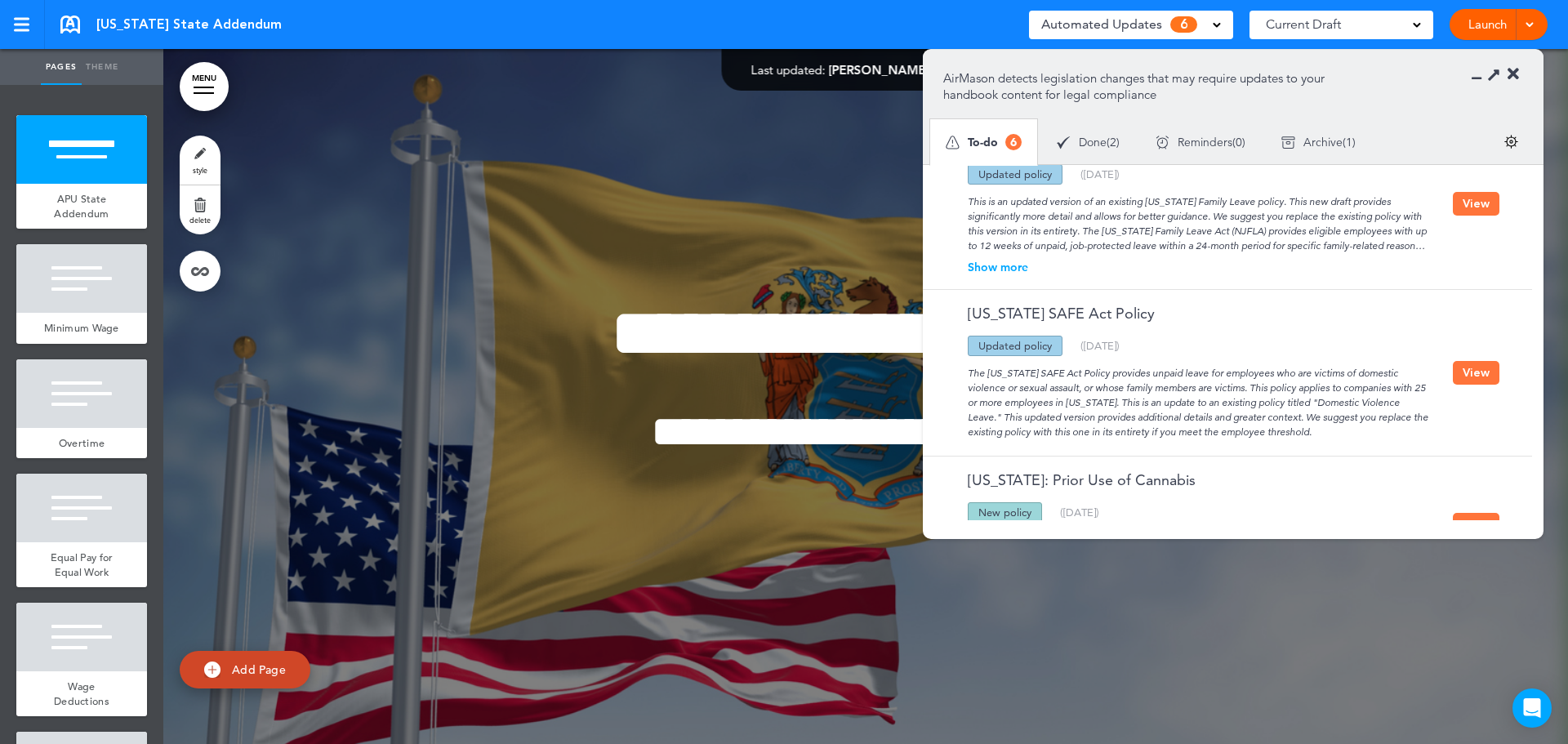
click at [1484, 366] on button "View" at bounding box center [1476, 373] width 47 height 24
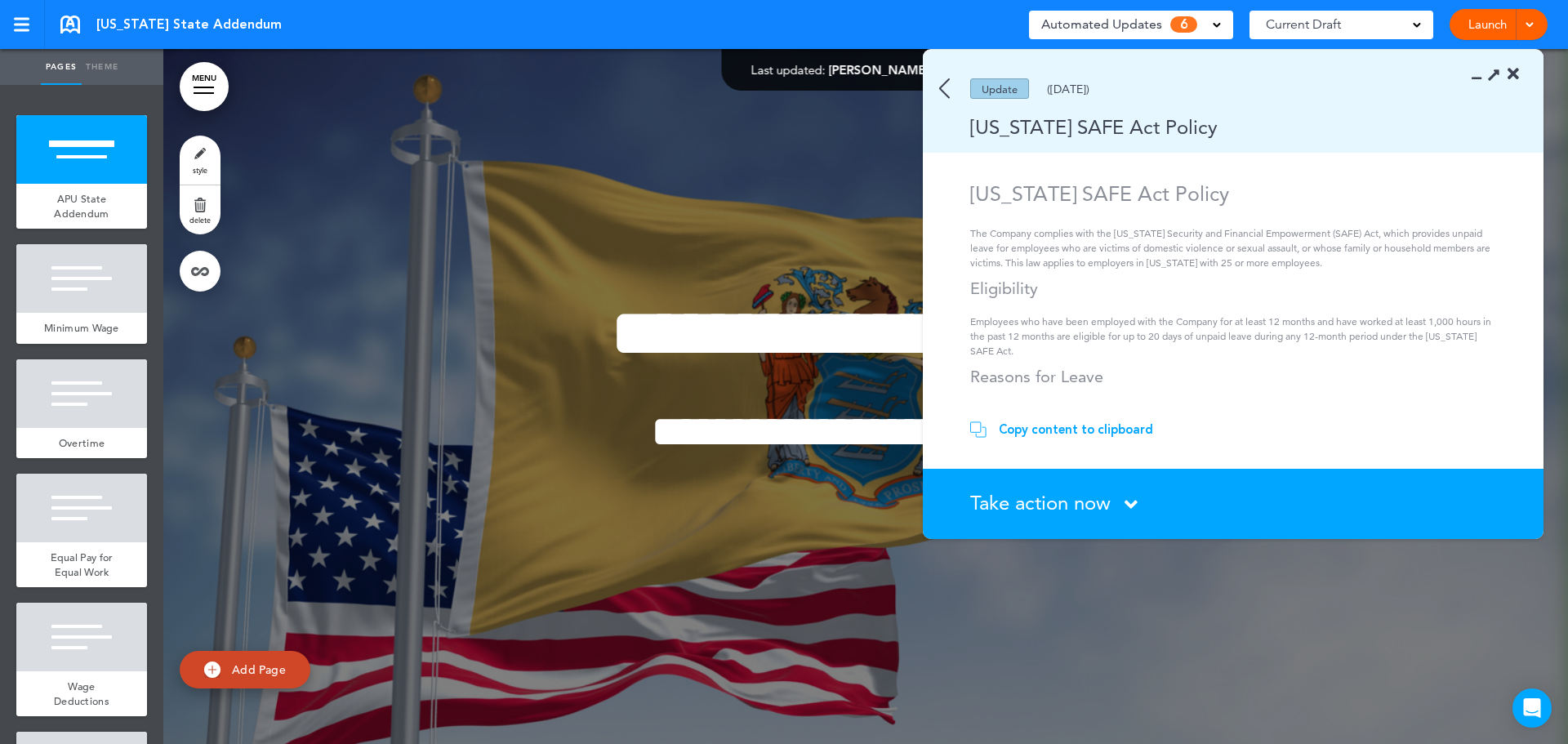
click at [1054, 506] on span "Take action now" at bounding box center [1040, 502] width 141 height 24
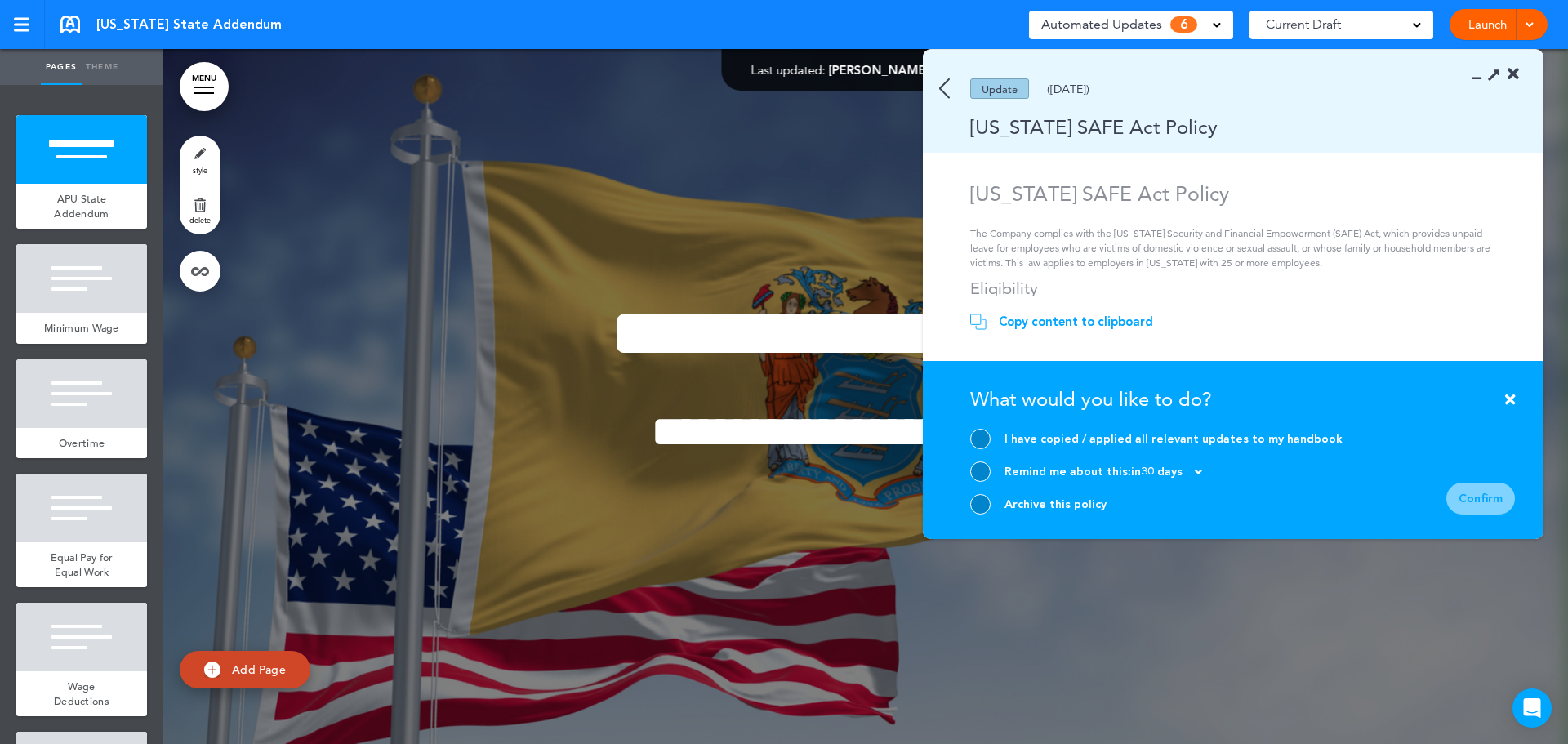
click at [978, 504] on div at bounding box center [979, 504] width 20 height 20
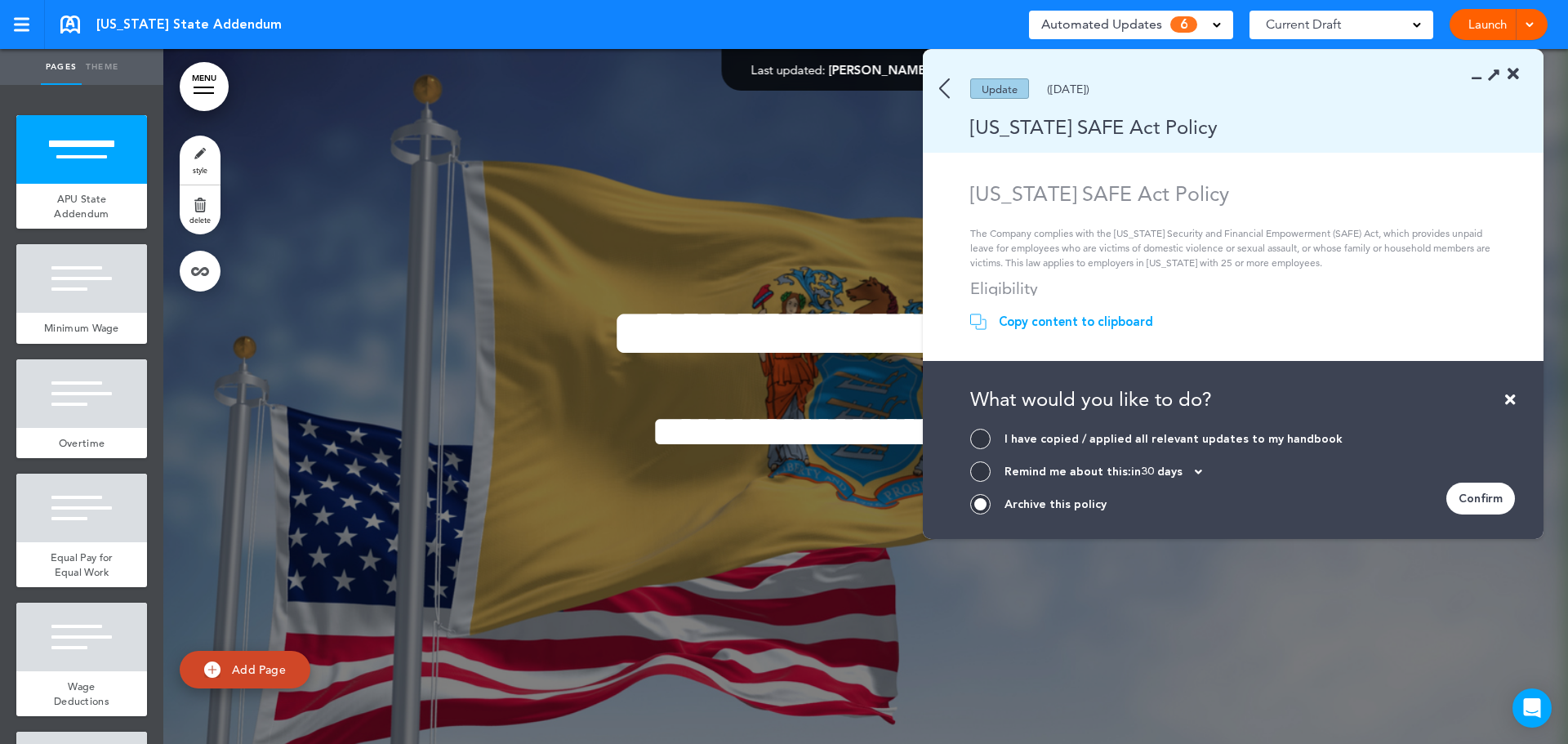
click at [1494, 498] on div "Confirm" at bounding box center [1481, 499] width 68 height 31
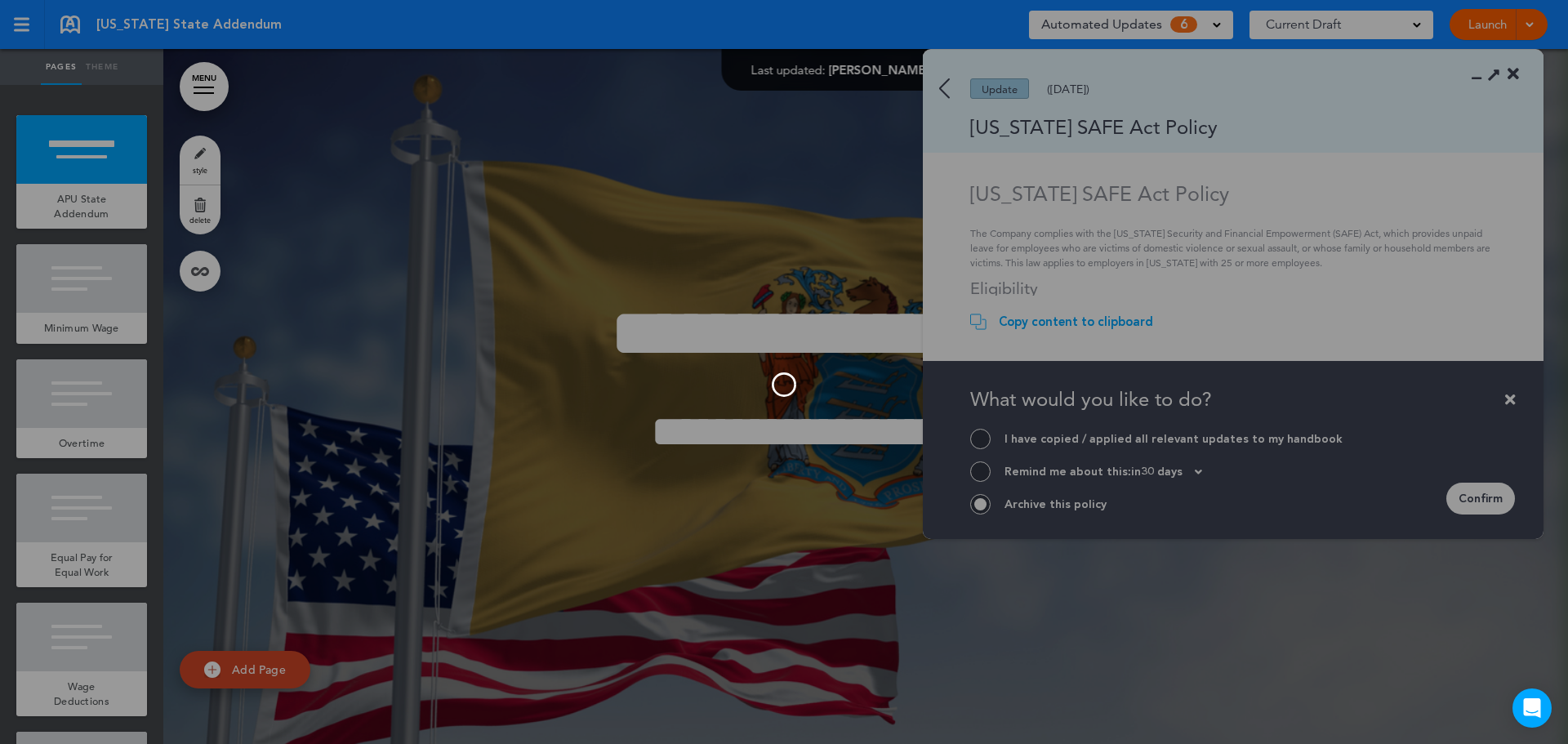
scroll to position [437, 0]
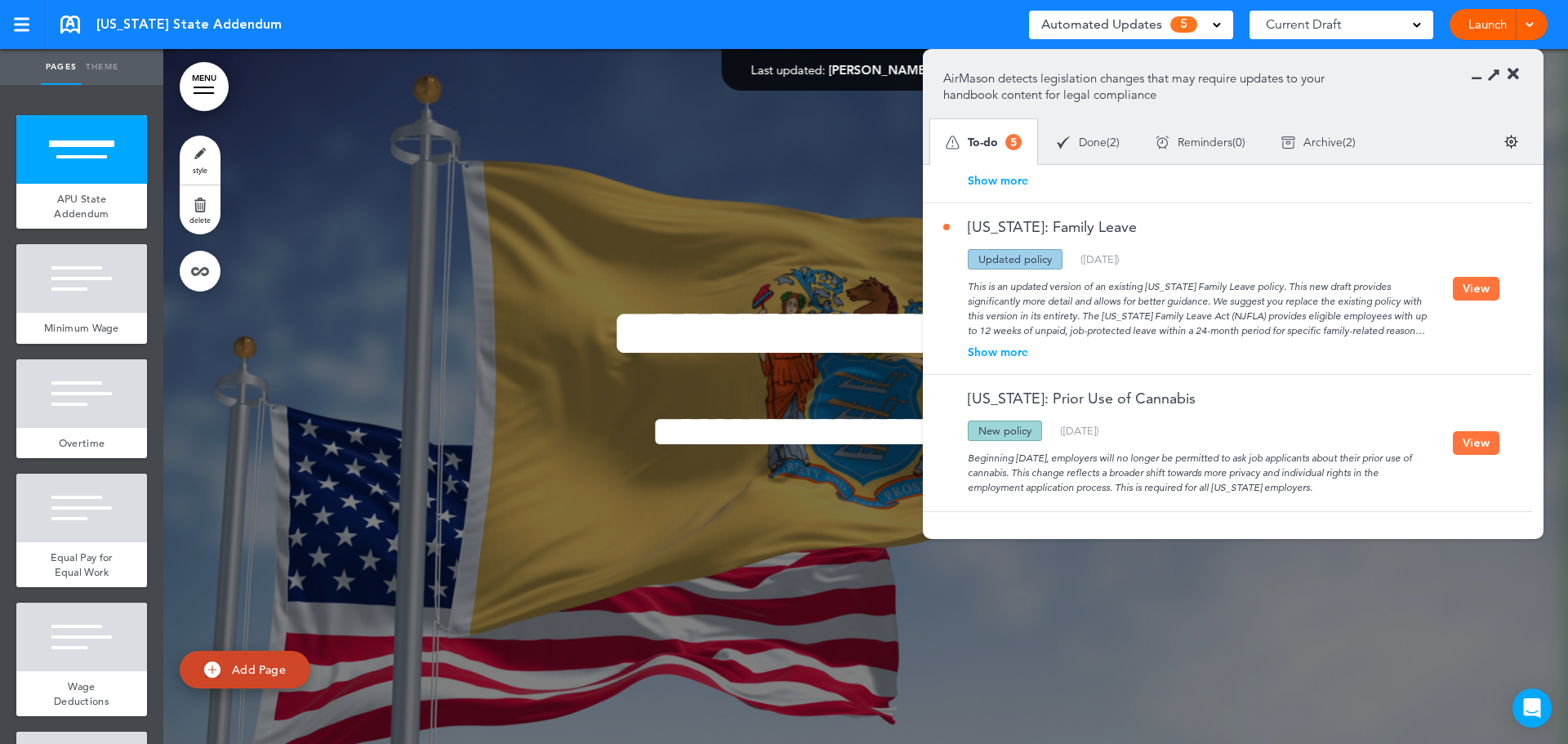
drag, startPoint x: 1487, startPoint y: 289, endPoint x: 1225, endPoint y: 276, distance: 262.3
click at [1487, 289] on button "View" at bounding box center [1476, 288] width 47 height 24
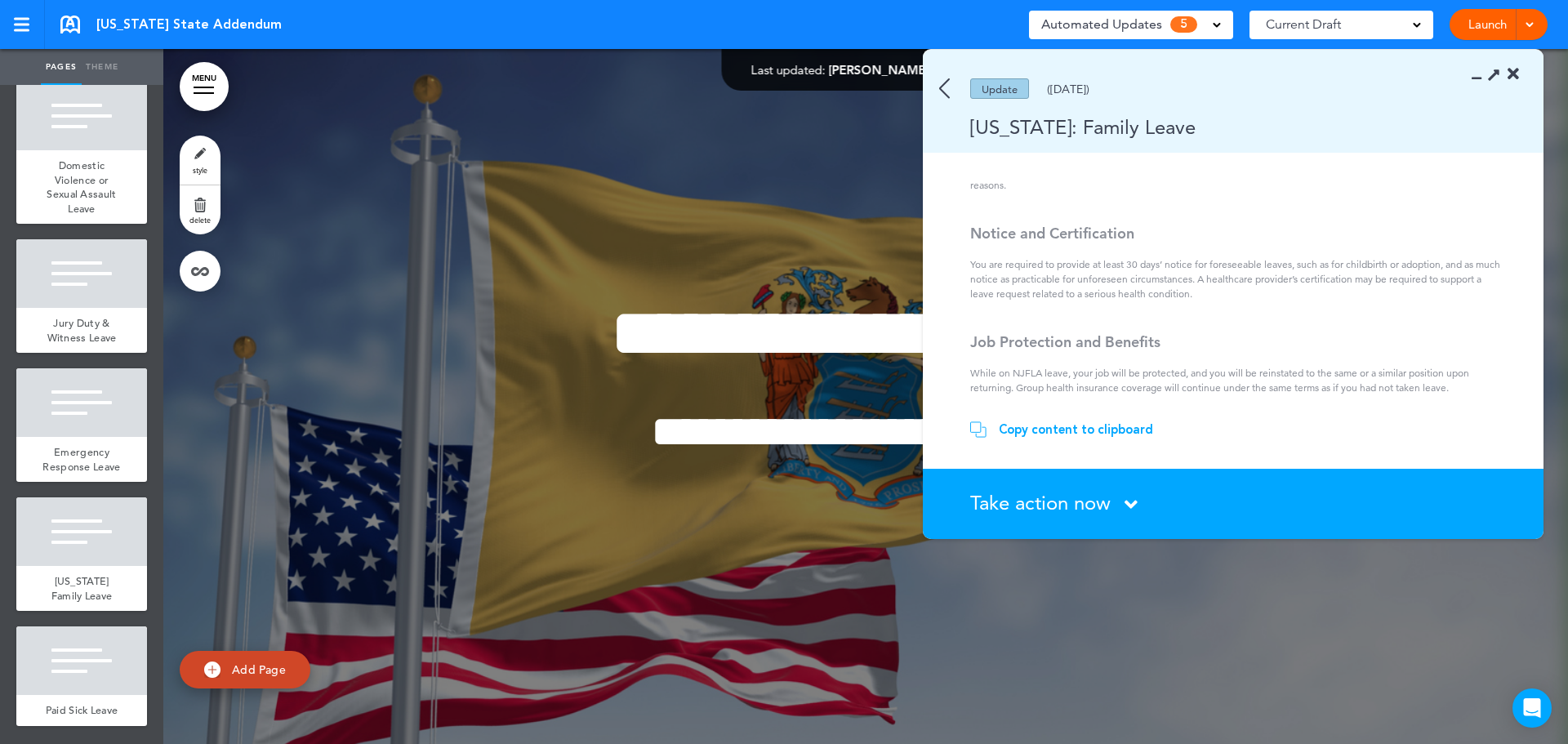
scroll to position [1137, 0]
click at [87, 575] on span "[US_STATE] Family Leave" at bounding box center [82, 589] width 61 height 29
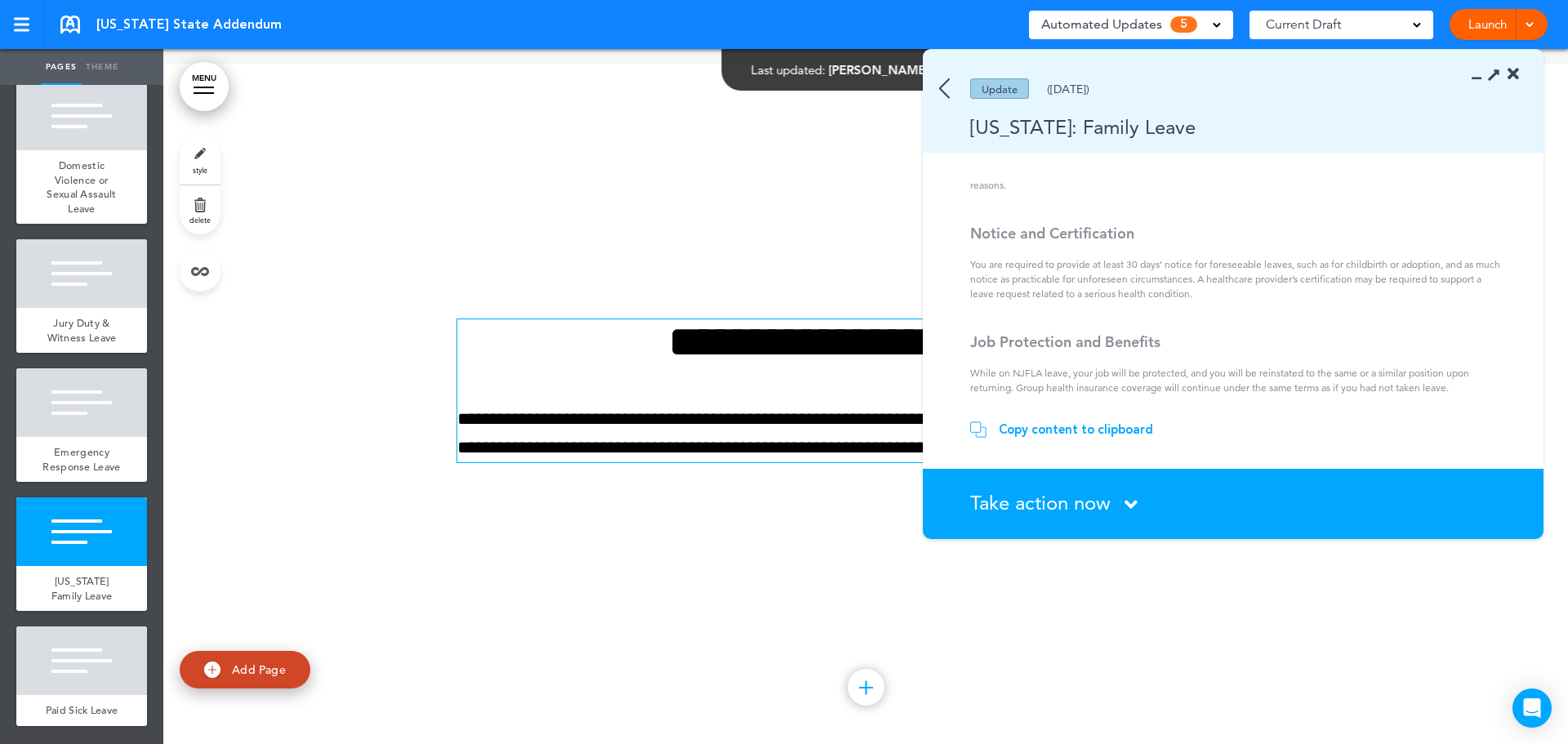
scroll to position [7647, 0]
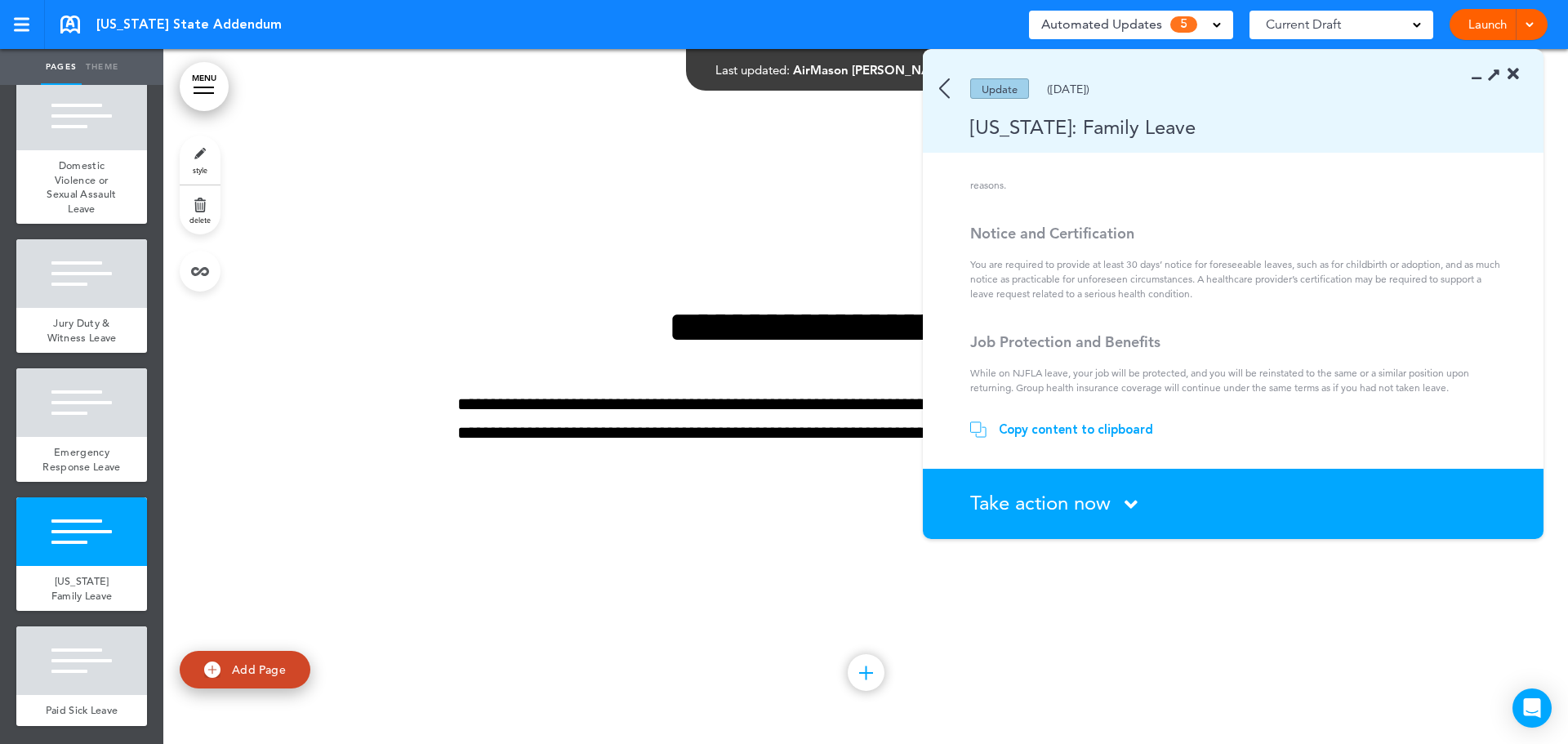
click at [946, 94] on img at bounding box center [944, 88] width 10 height 20
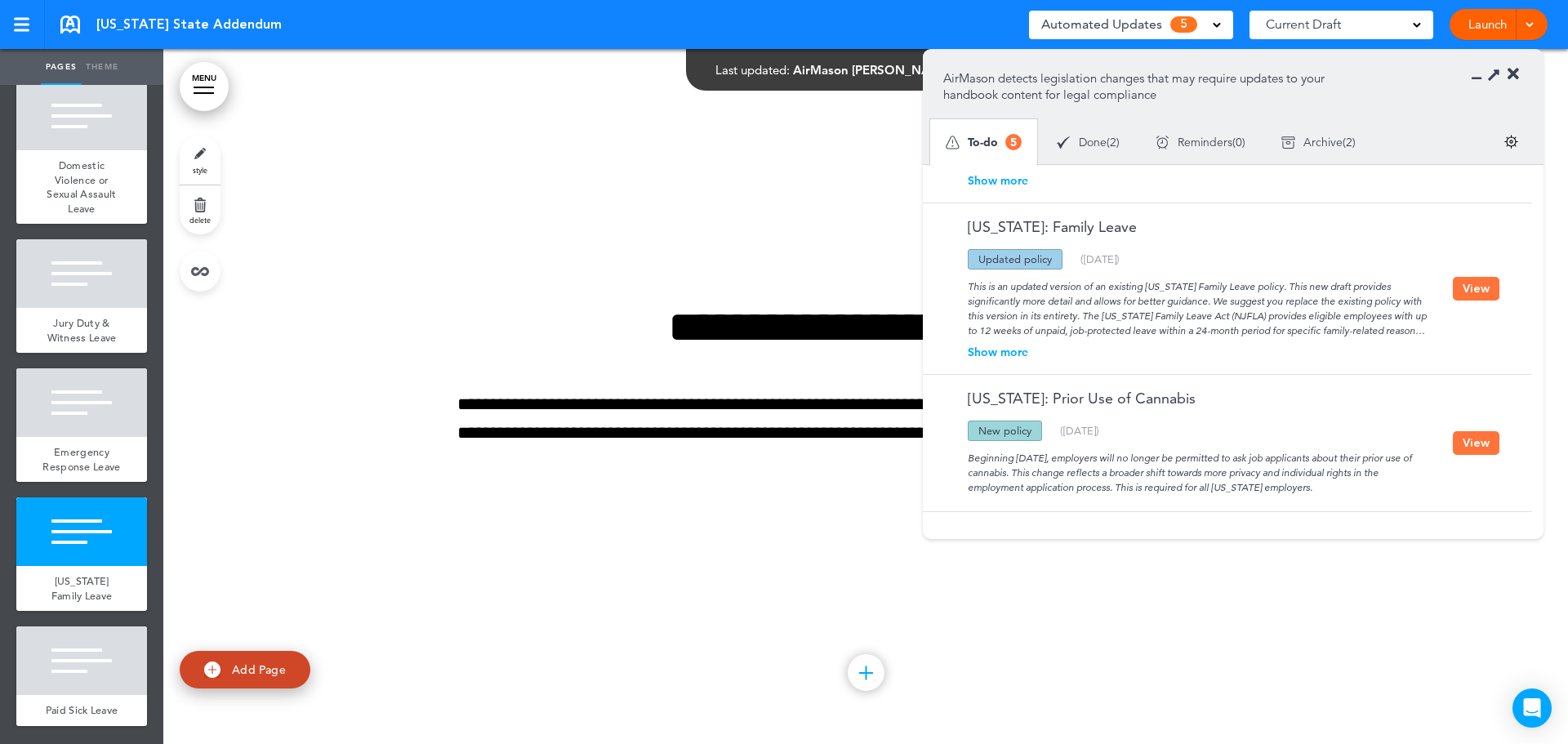
click at [760, 511] on div "**********" at bounding box center [865, 397] width 817 height 306
click at [1515, 73] on icon at bounding box center [1513, 74] width 11 height 16
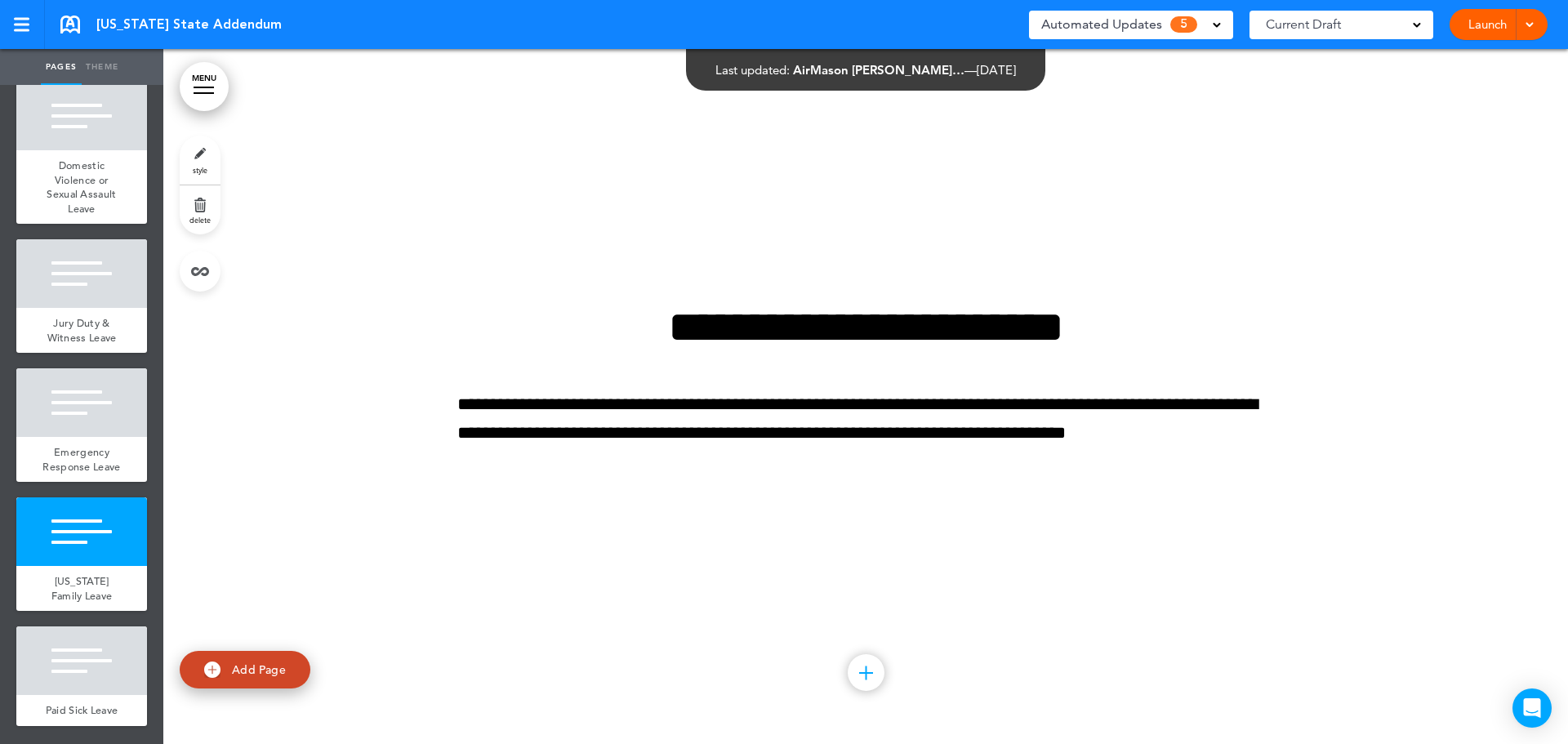
click at [1142, 44] on div "Automated Updates 5 Auto policy updates AirMason detects legislation changes th…" at bounding box center [1131, 25] width 204 height 42
click at [1141, 29] on span "Automated Updates" at bounding box center [1101, 25] width 121 height 23
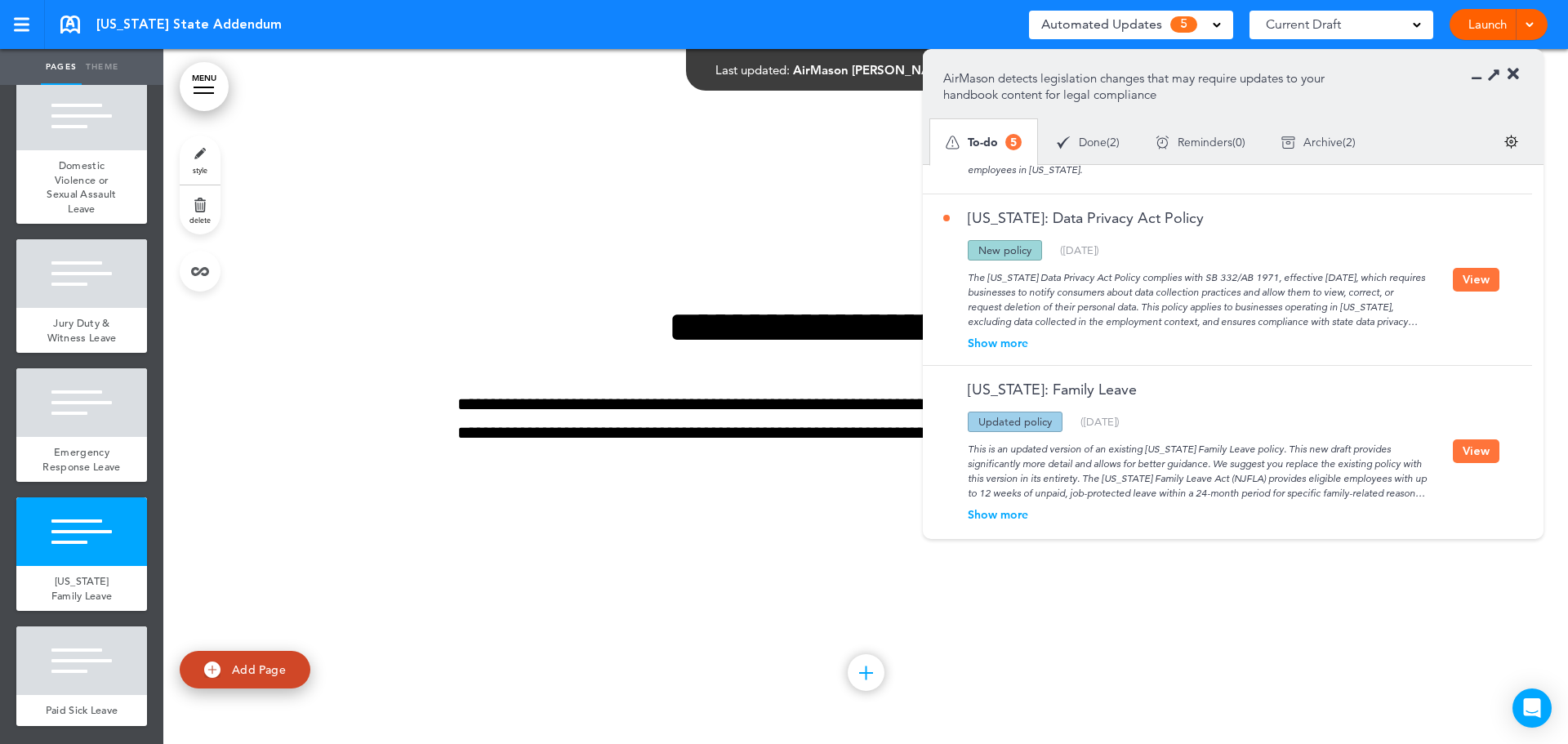
scroll to position [274, 0]
click at [1475, 283] on button "View" at bounding box center [1476, 281] width 47 height 24
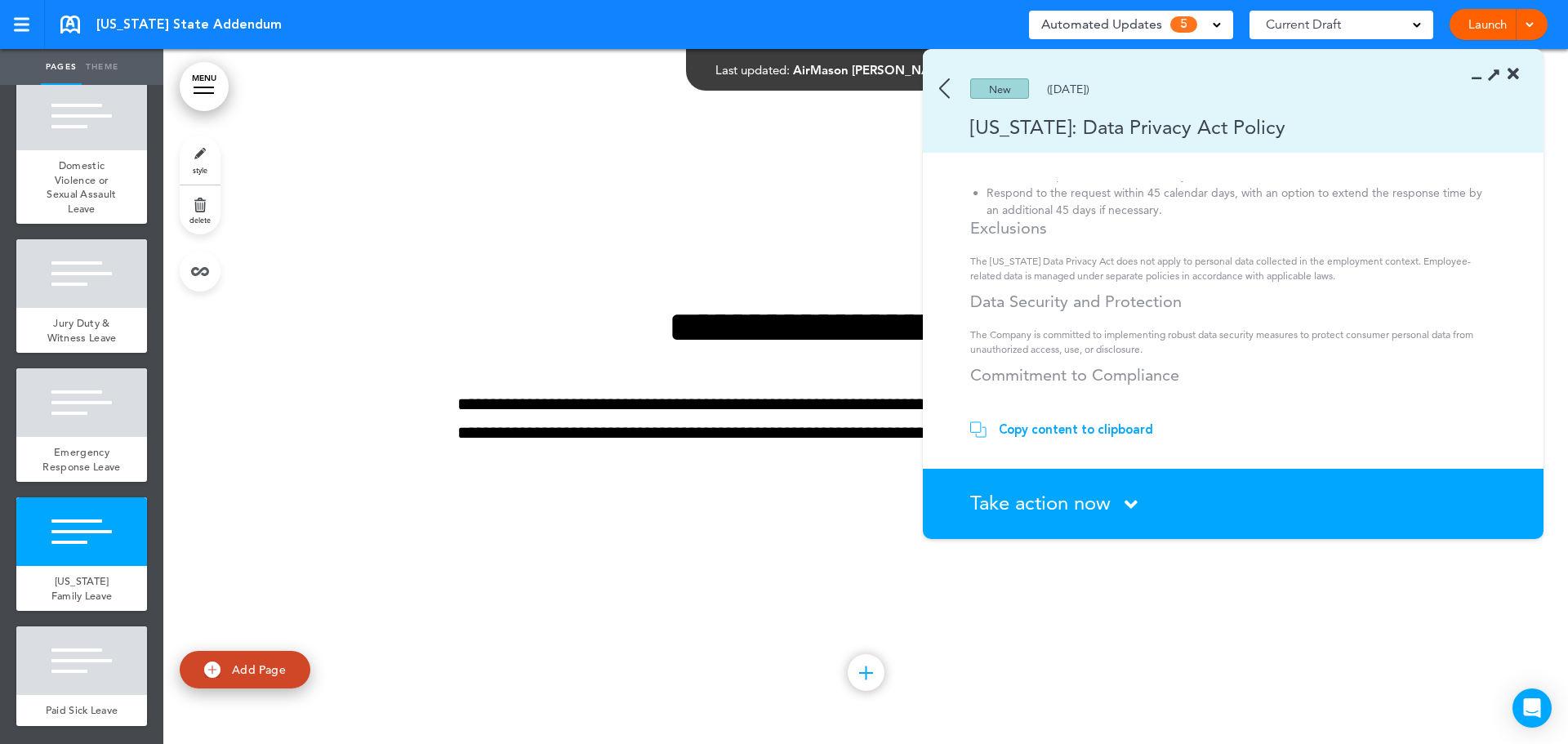
scroll to position [437, 0]
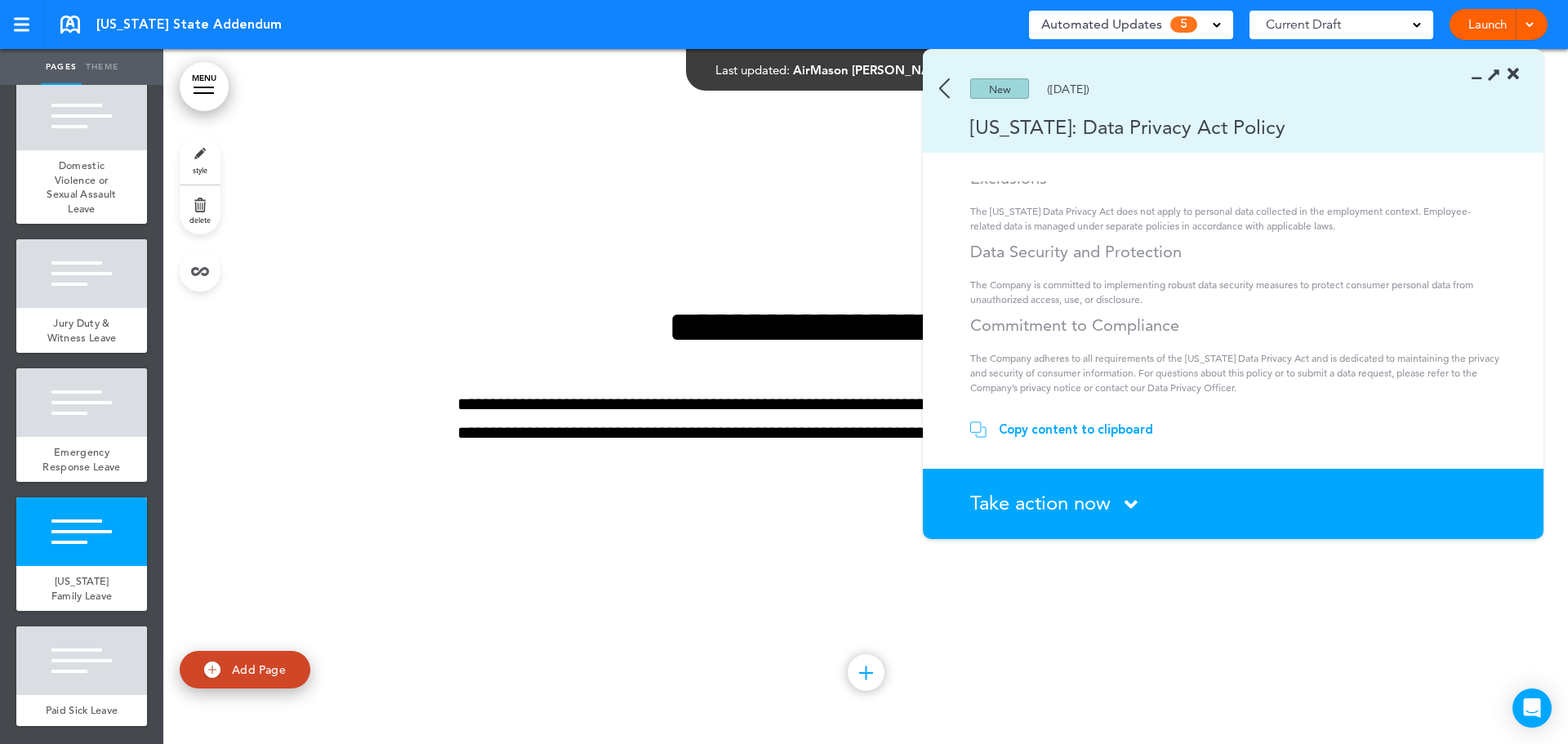
click at [945, 83] on img at bounding box center [944, 88] width 10 height 20
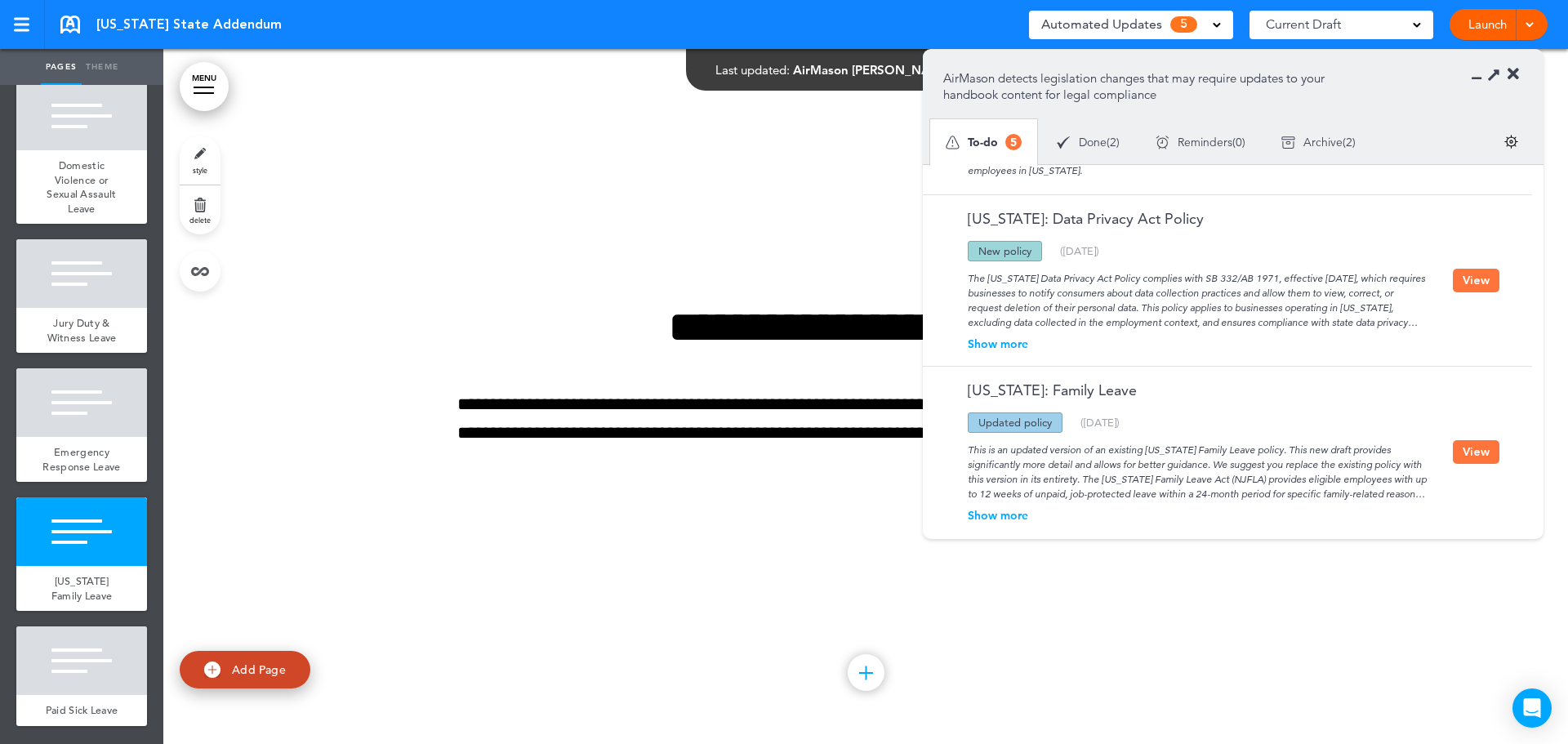
click at [1474, 282] on button "View" at bounding box center [1476, 281] width 47 height 24
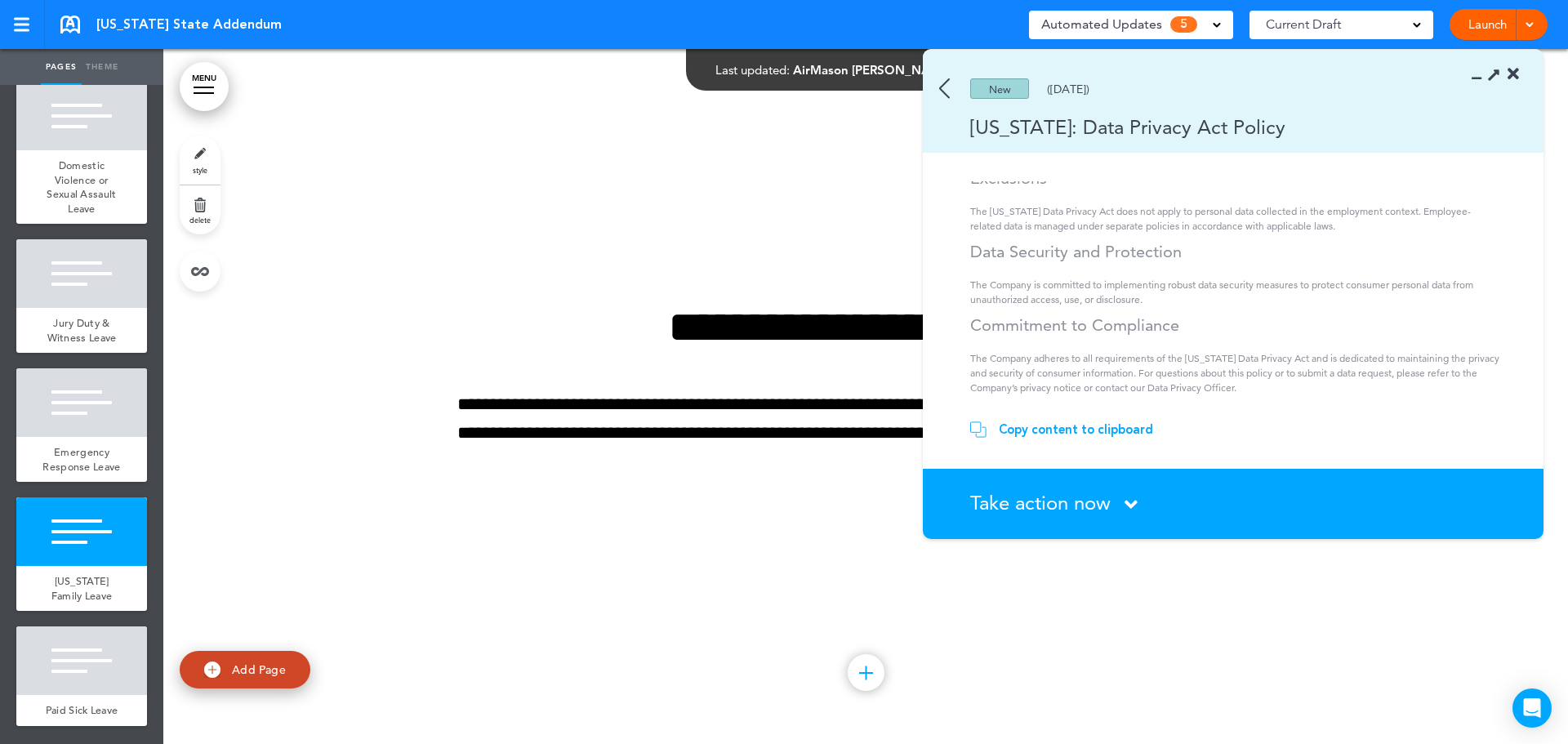
click at [1026, 506] on span "Take action now" at bounding box center [1040, 502] width 141 height 24
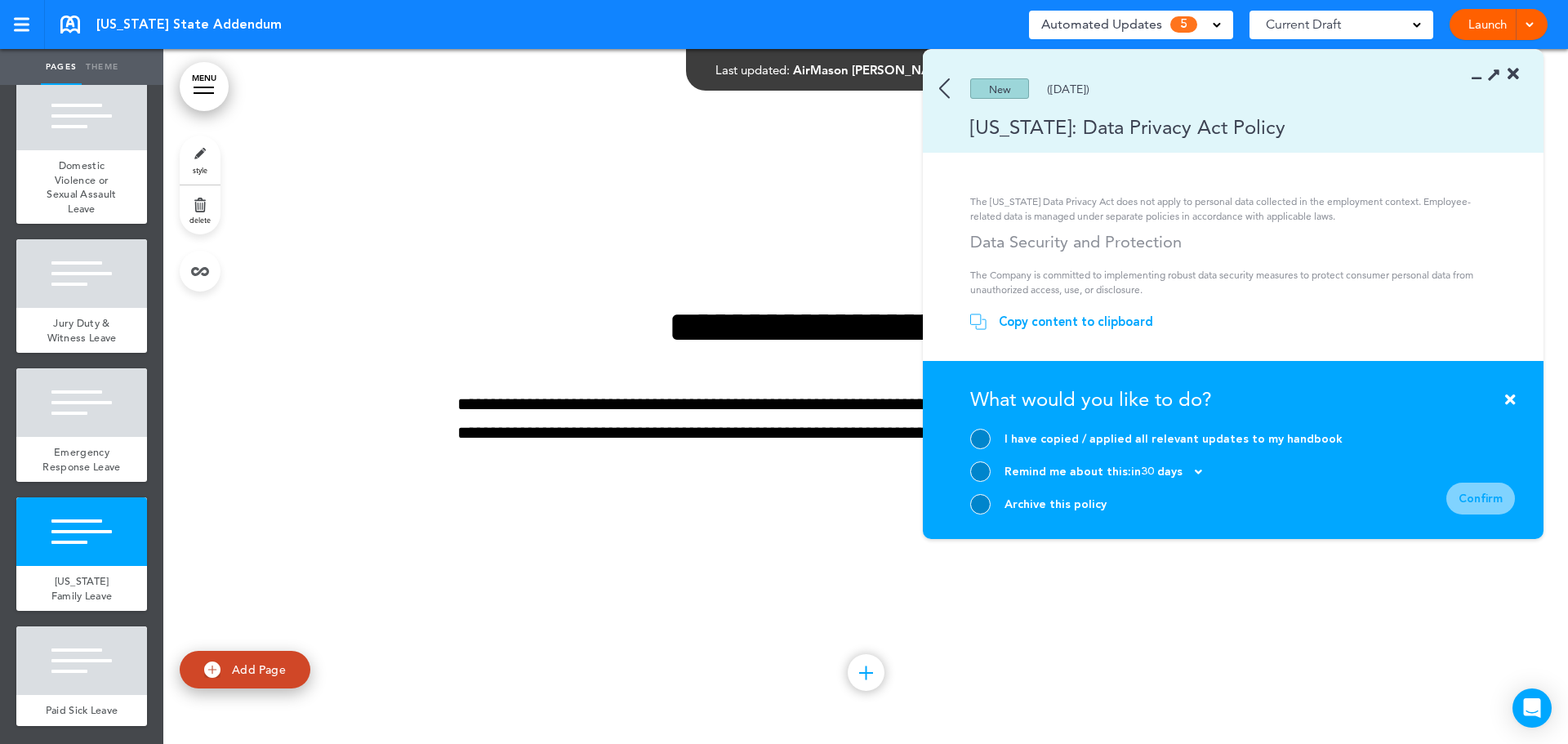
click at [973, 510] on div at bounding box center [979, 504] width 20 height 20
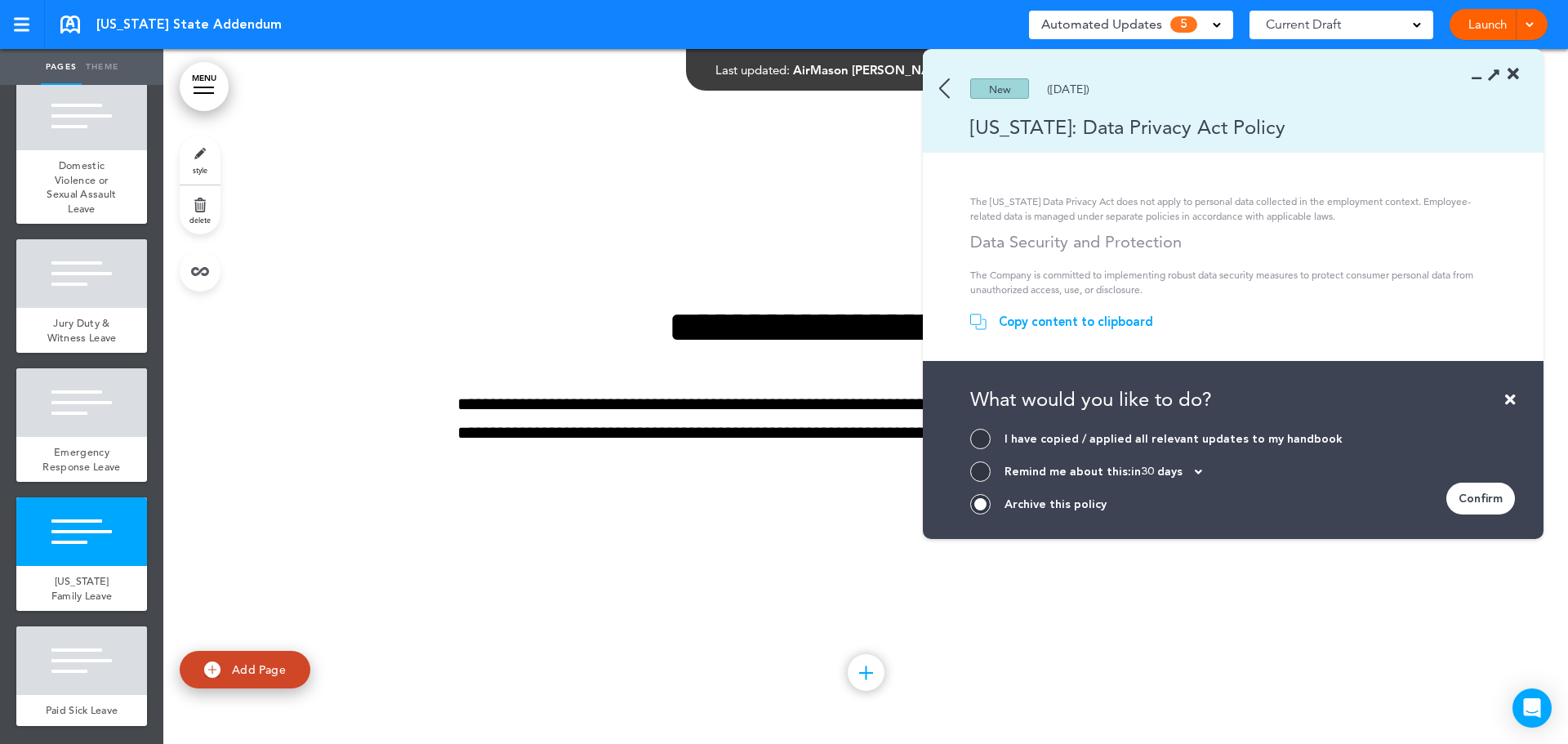
click at [1494, 489] on div "Confirm" at bounding box center [1481, 499] width 68 height 31
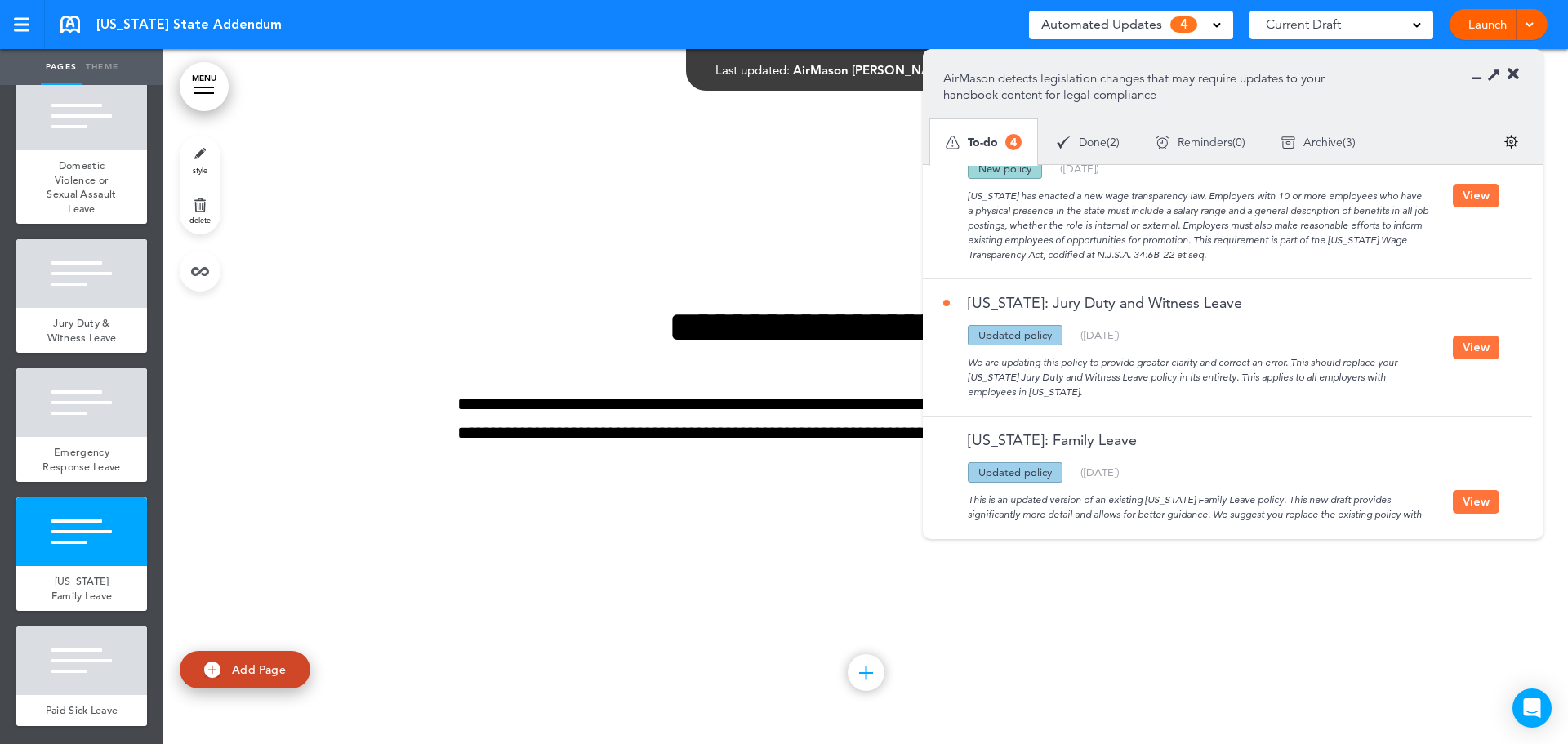
scroll to position [0, 0]
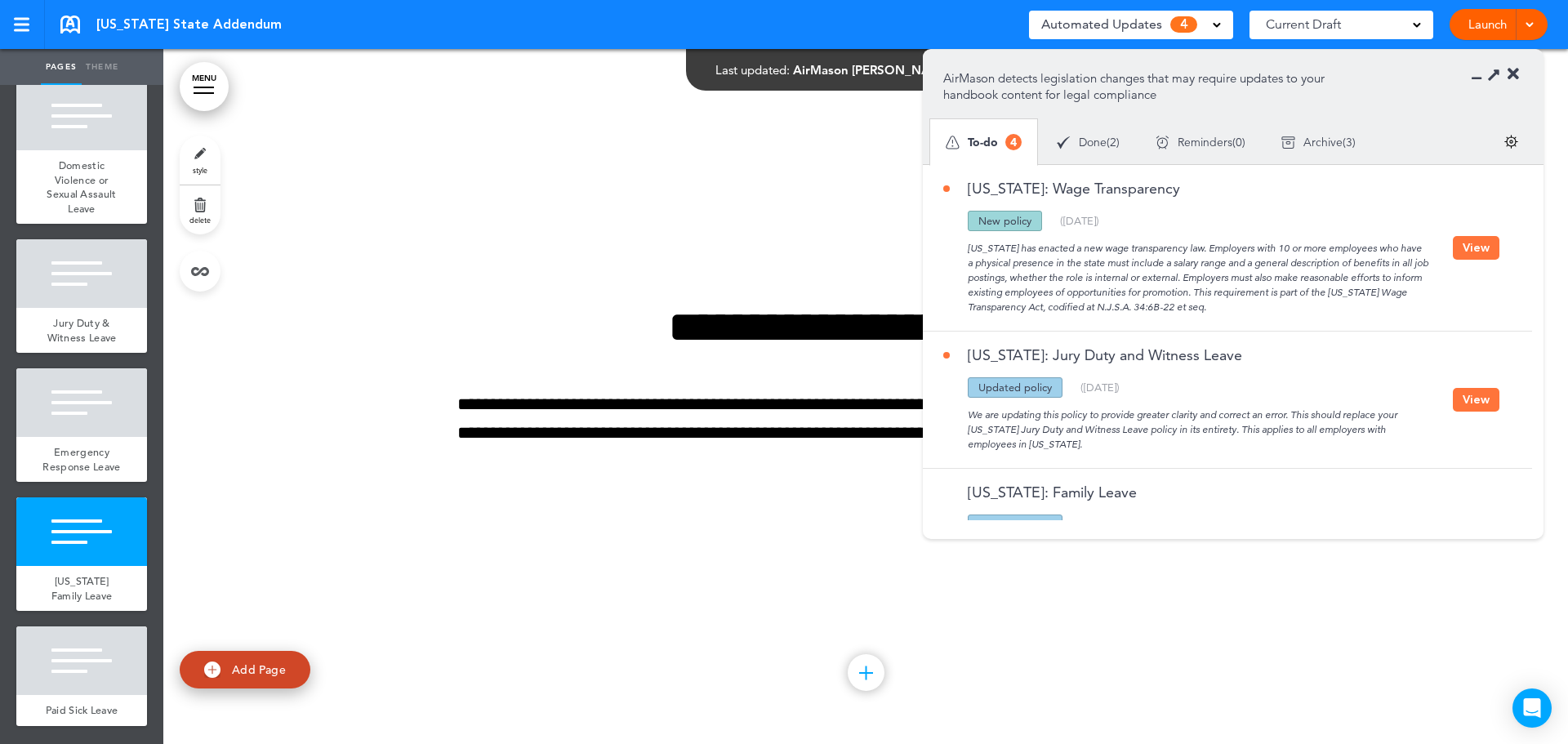
drag, startPoint x: 1476, startPoint y: 401, endPoint x: 1246, endPoint y: 400, distance: 230.0
click at [1476, 401] on button "View" at bounding box center [1476, 400] width 47 height 24
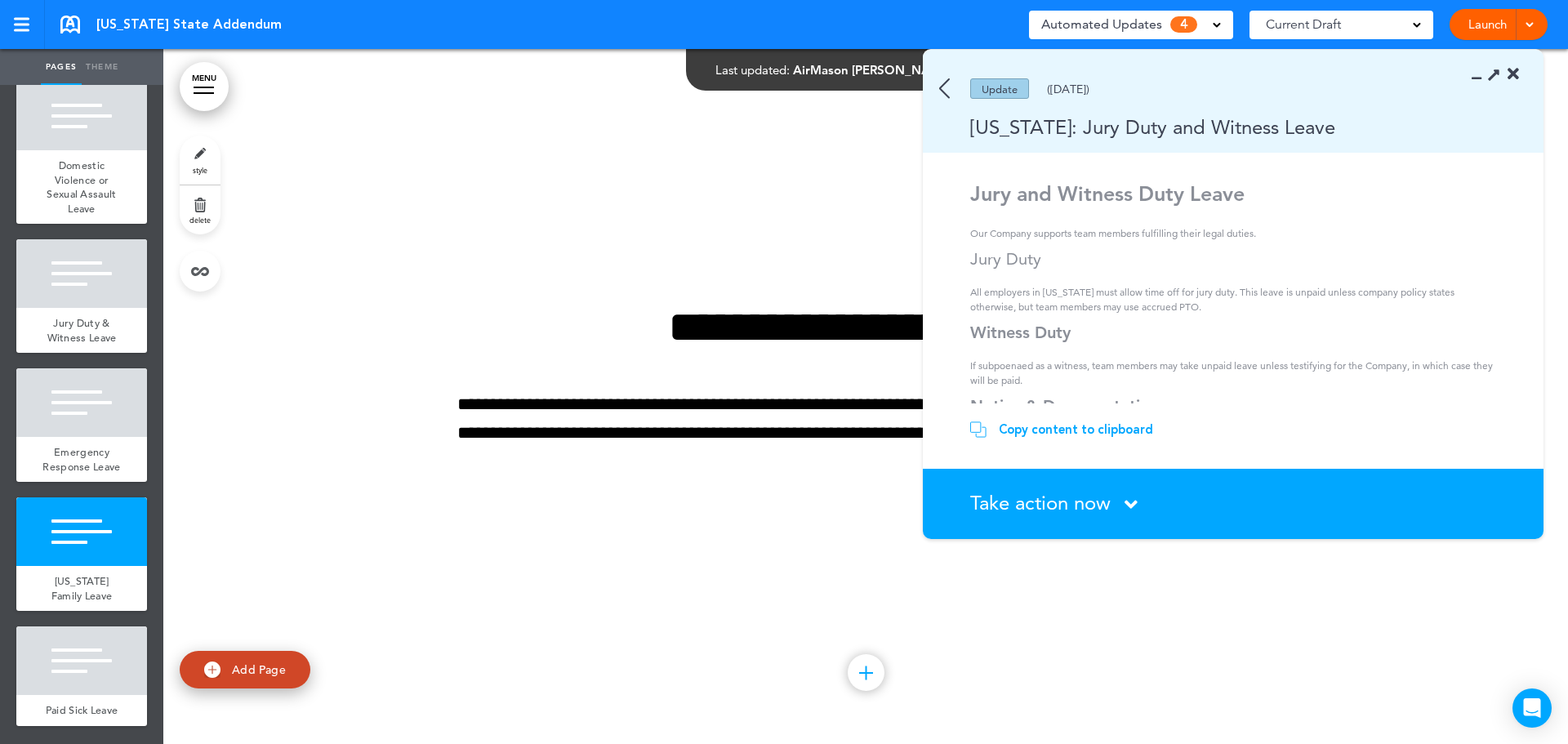
click at [1126, 301] on p "All employers in New Jersey must allow time off for jury duty. This leave is un…" at bounding box center [1235, 300] width 531 height 29
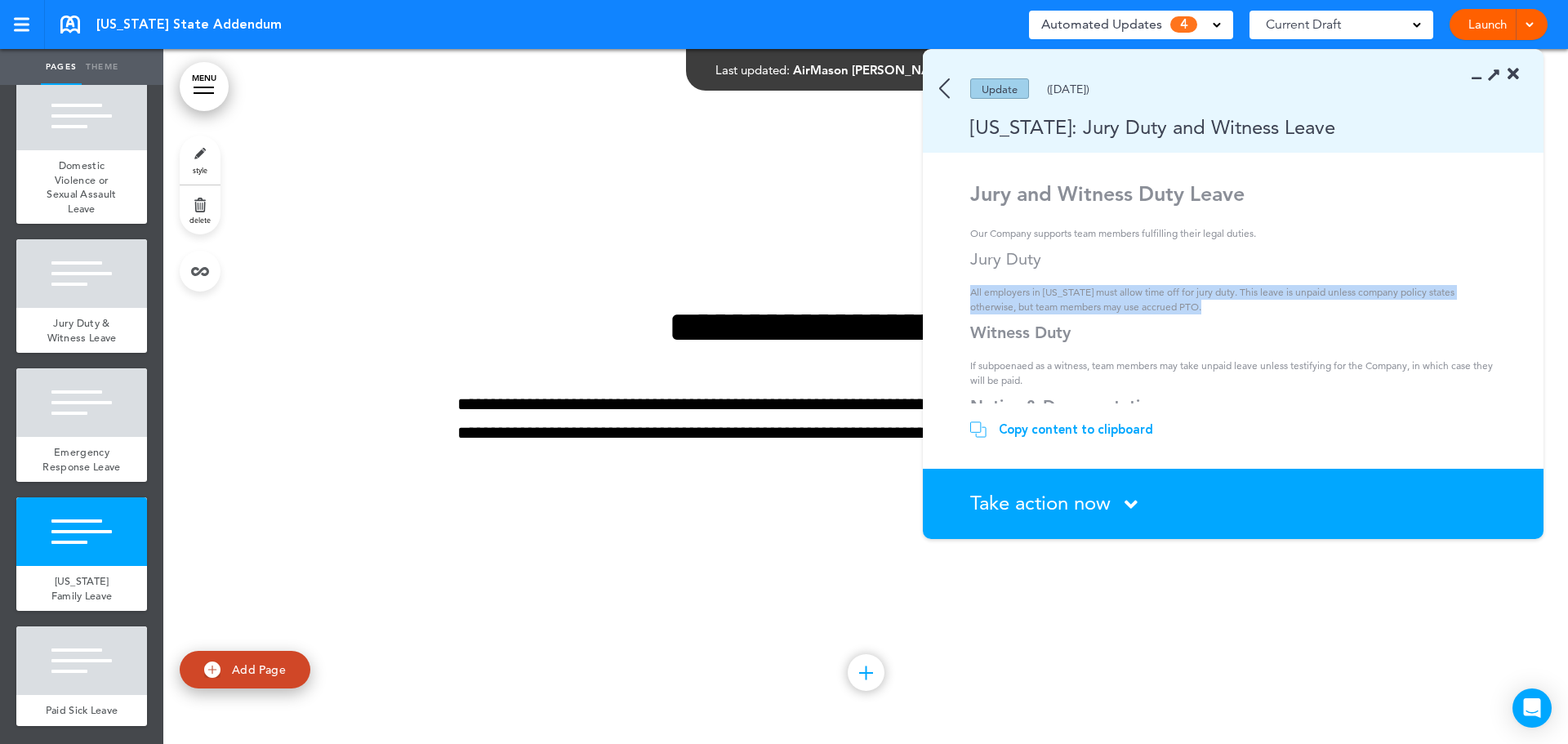
click at [1126, 301] on p "All employers in New Jersey must allow time off for jury duty. This leave is un…" at bounding box center [1235, 300] width 531 height 29
copy p "All employers in New Jersey must allow time off for jury duty. This leave is un…"
click at [1193, 298] on p "All employers in New Jersey must allow time off for jury duty. This leave is un…" at bounding box center [1235, 300] width 531 height 29
click at [1197, 297] on p "All employers in New Jersey must allow time off for jury duty. This leave is un…" at bounding box center [1235, 300] width 531 height 29
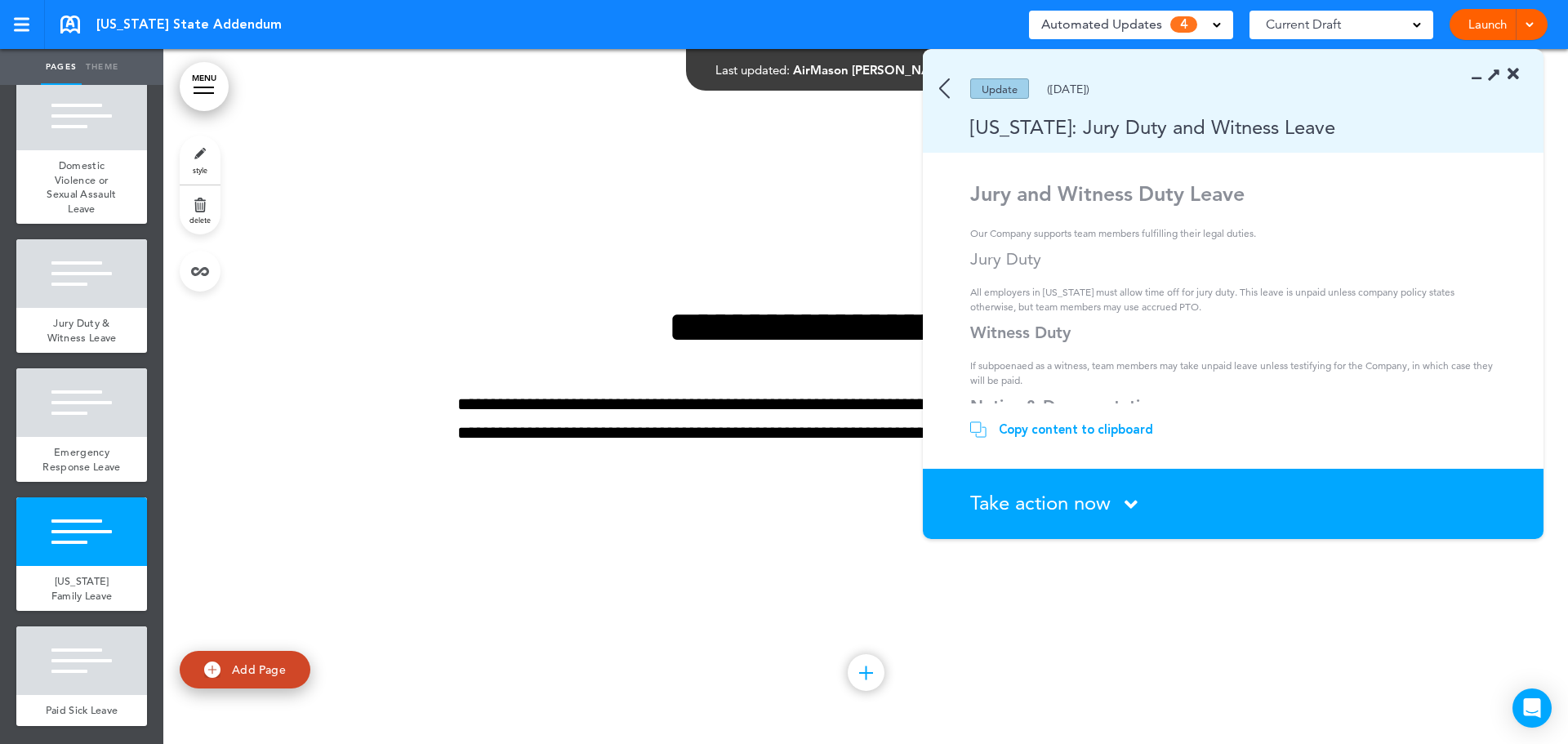
click at [940, 84] on img at bounding box center [944, 88] width 10 height 20
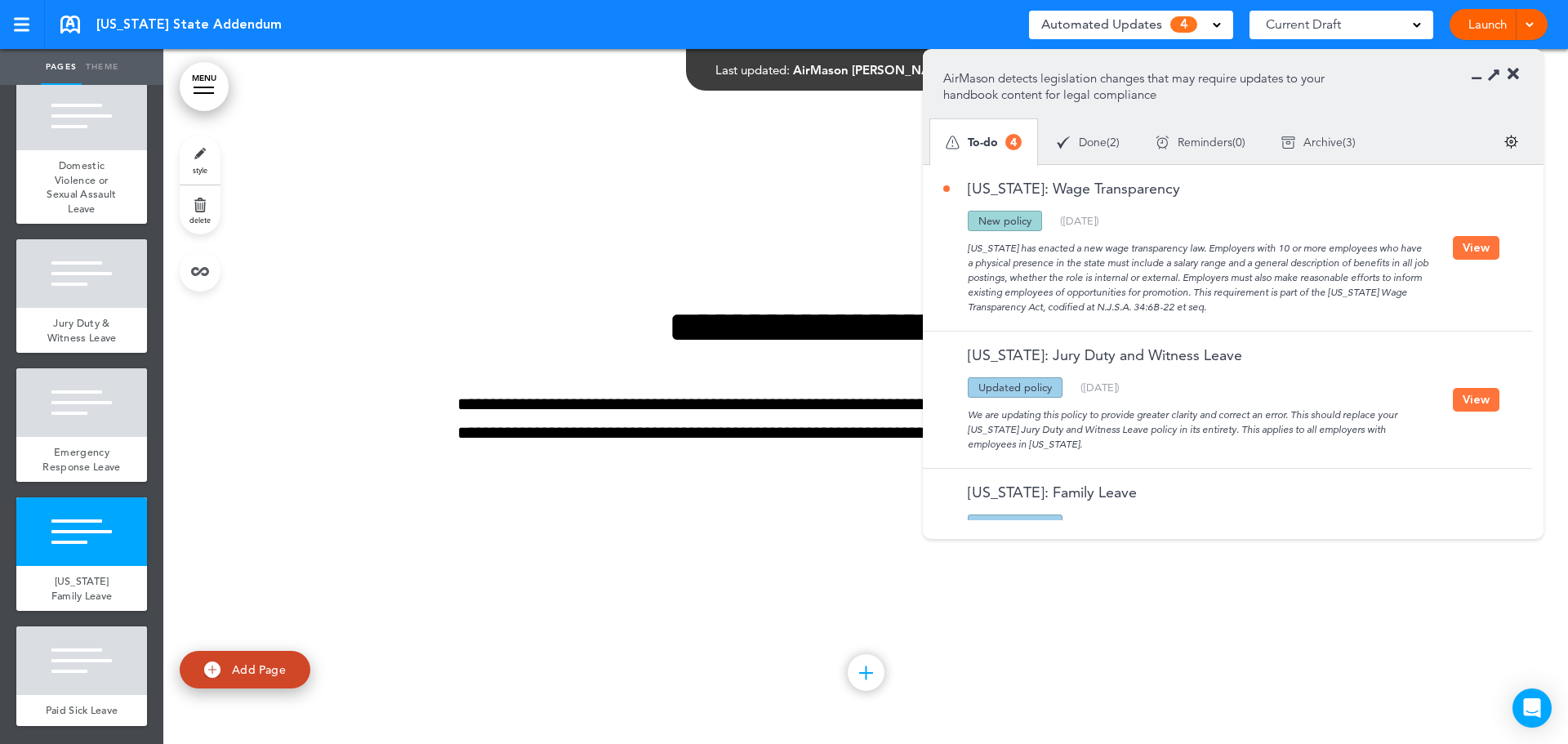
click at [1478, 247] on button "View" at bounding box center [1476, 247] width 47 height 24
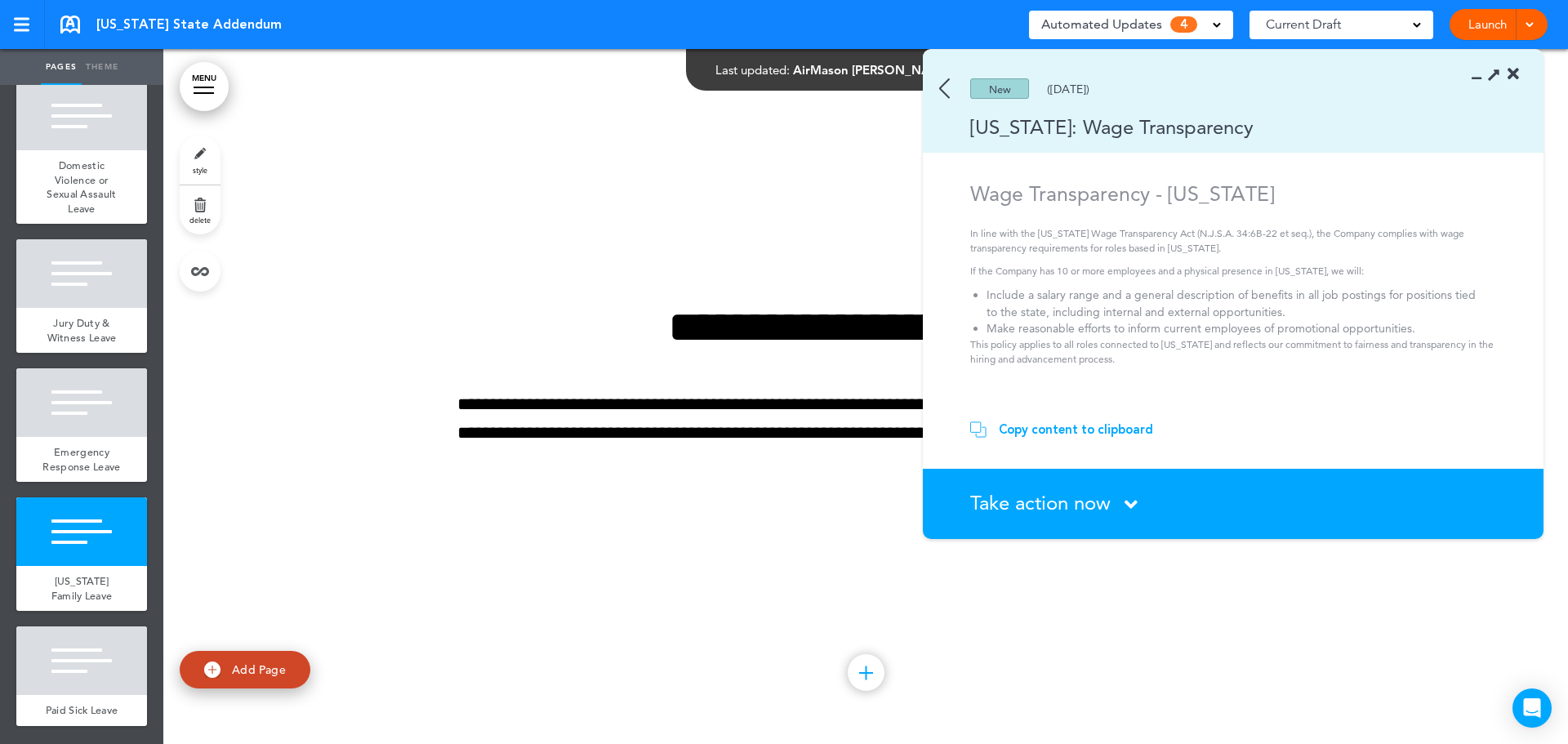
click at [1059, 497] on span "Take action now" at bounding box center [1040, 502] width 141 height 24
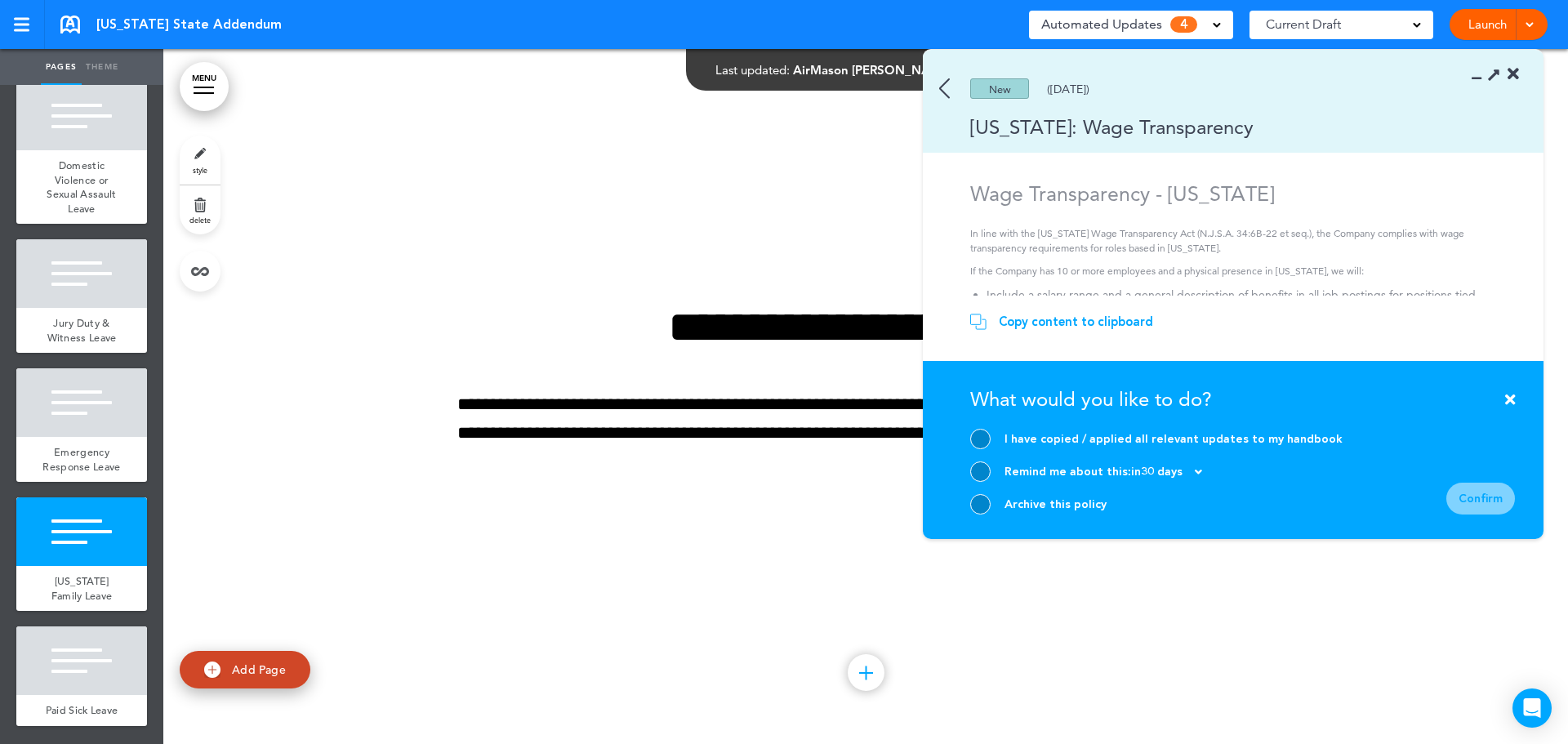
click at [978, 506] on div at bounding box center [979, 504] width 20 height 20
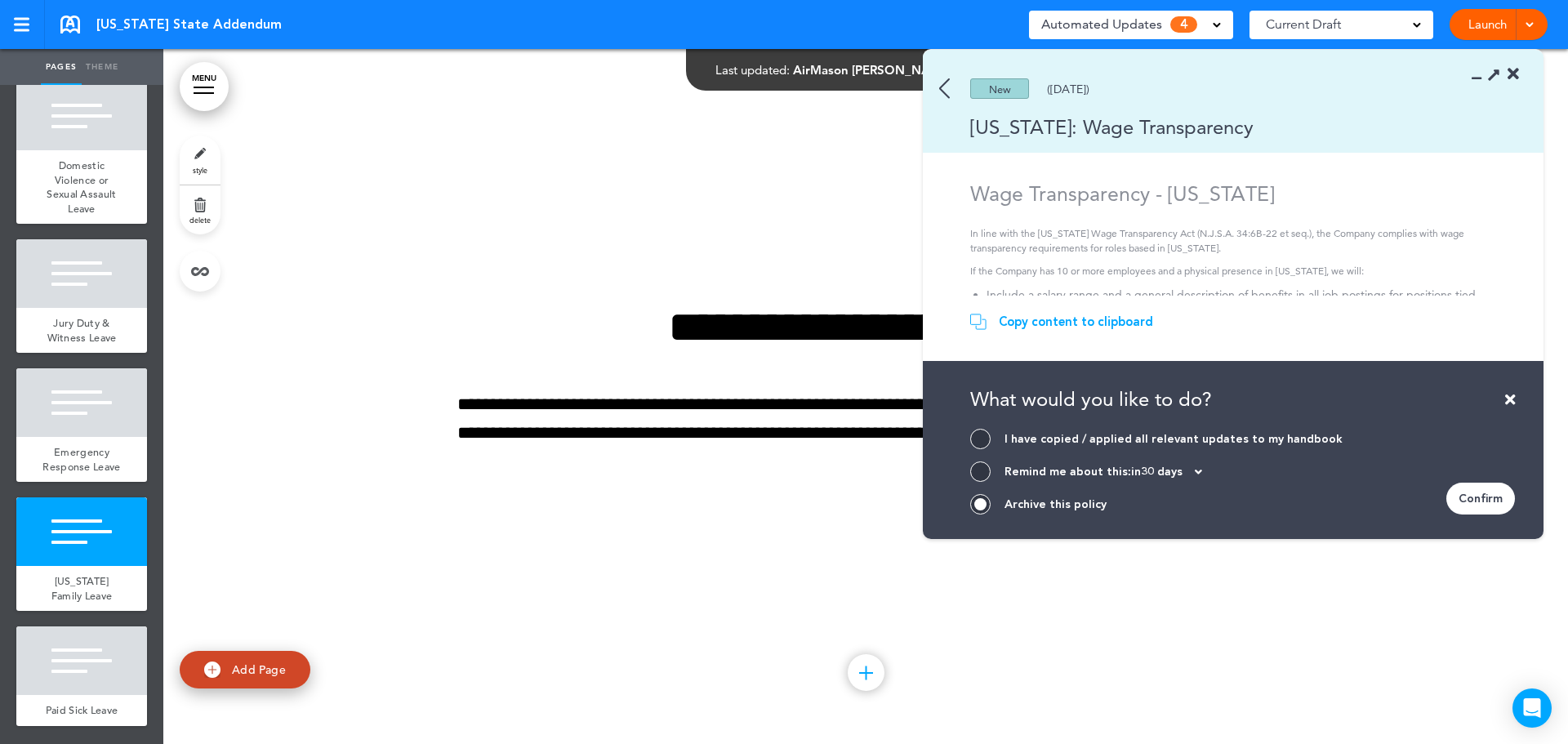
click at [1495, 503] on div "Confirm" at bounding box center [1481, 499] width 68 height 31
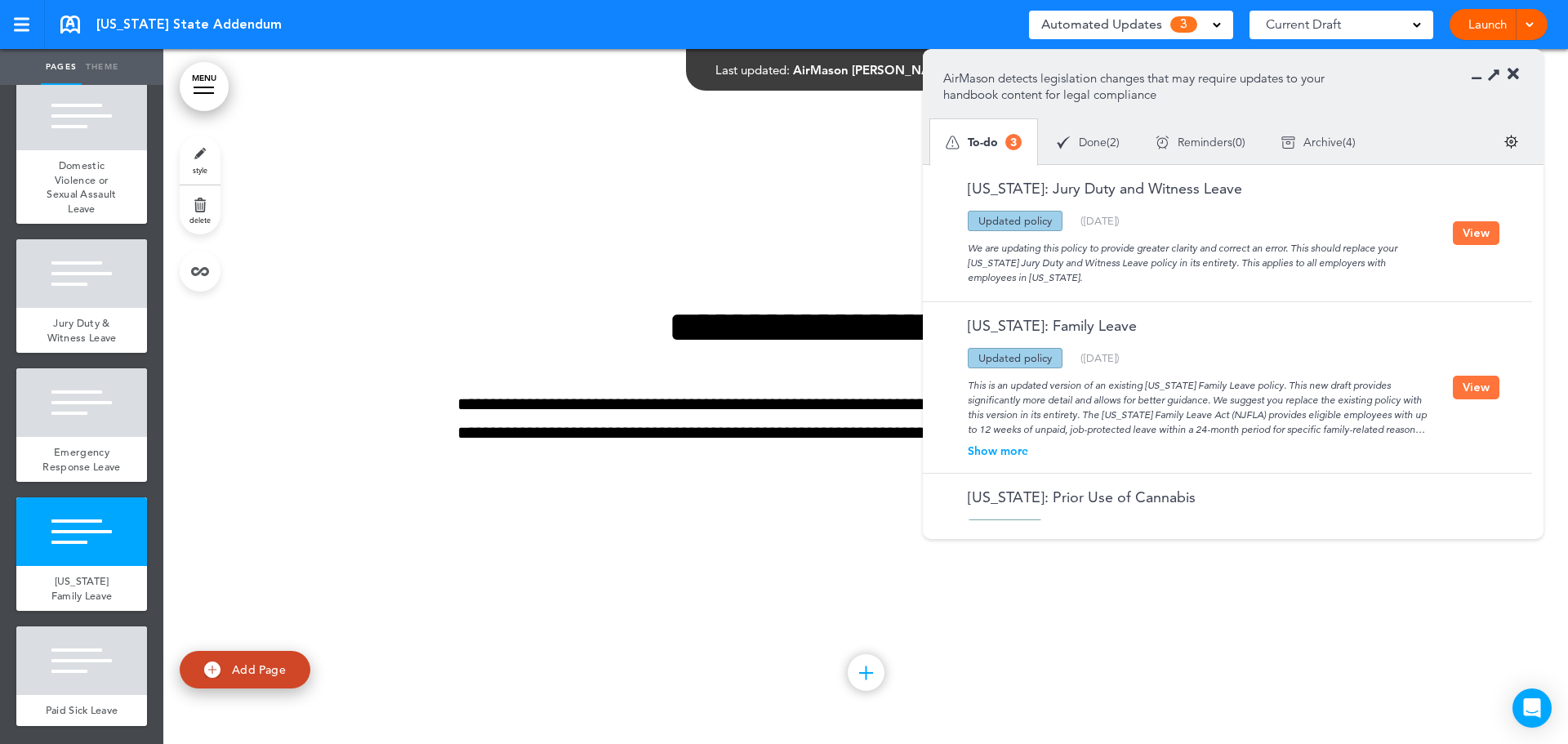
click at [1513, 72] on icon at bounding box center [1513, 74] width 11 height 16
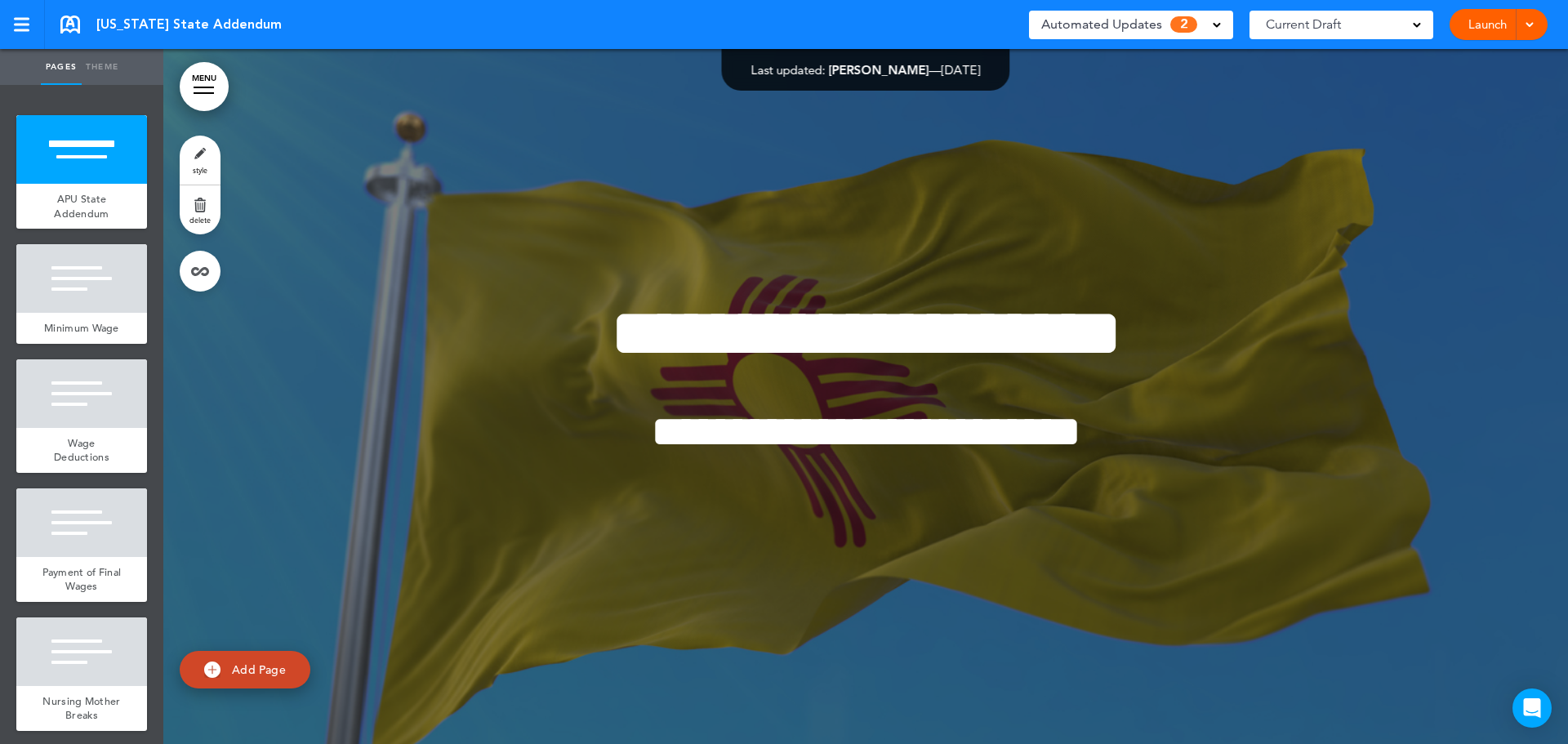
click at [1089, 33] on span "Automated Updates" at bounding box center [1101, 25] width 121 height 23
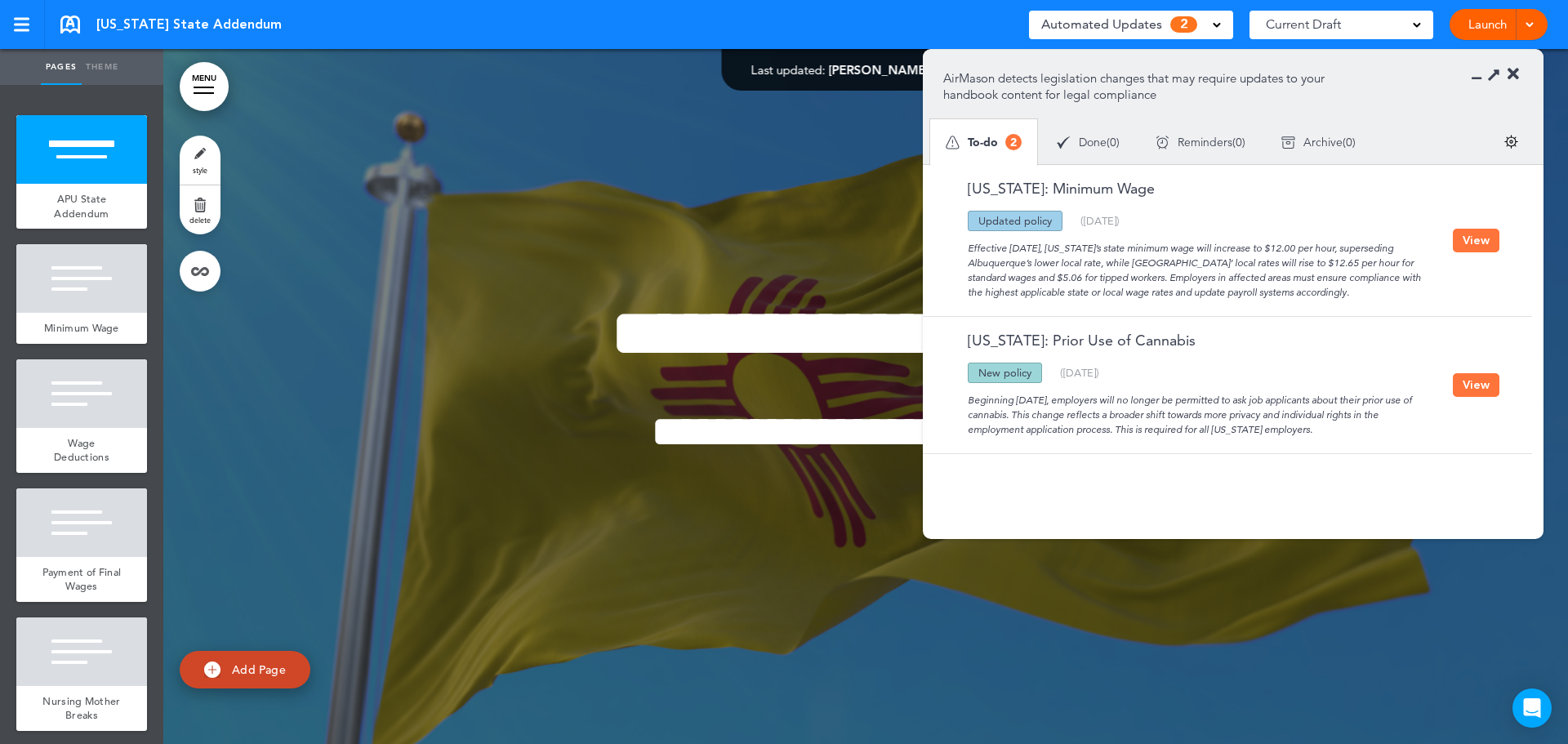
click at [1471, 386] on button "View" at bounding box center [1476, 384] width 47 height 24
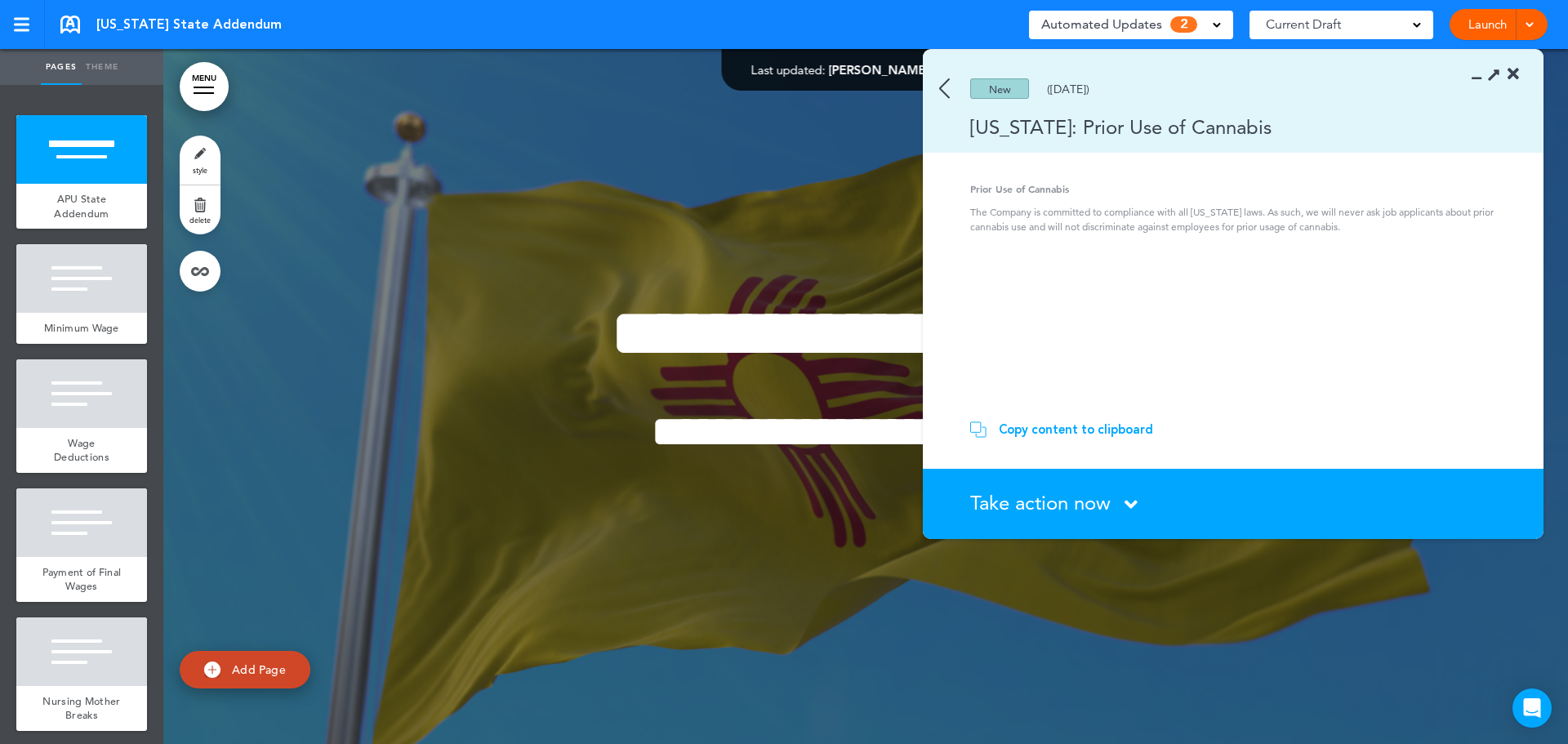
click at [937, 91] on div "New ([DATE])" at bounding box center [1209, 88] width 573 height 20
click at [940, 87] on img at bounding box center [944, 88] width 10 height 20
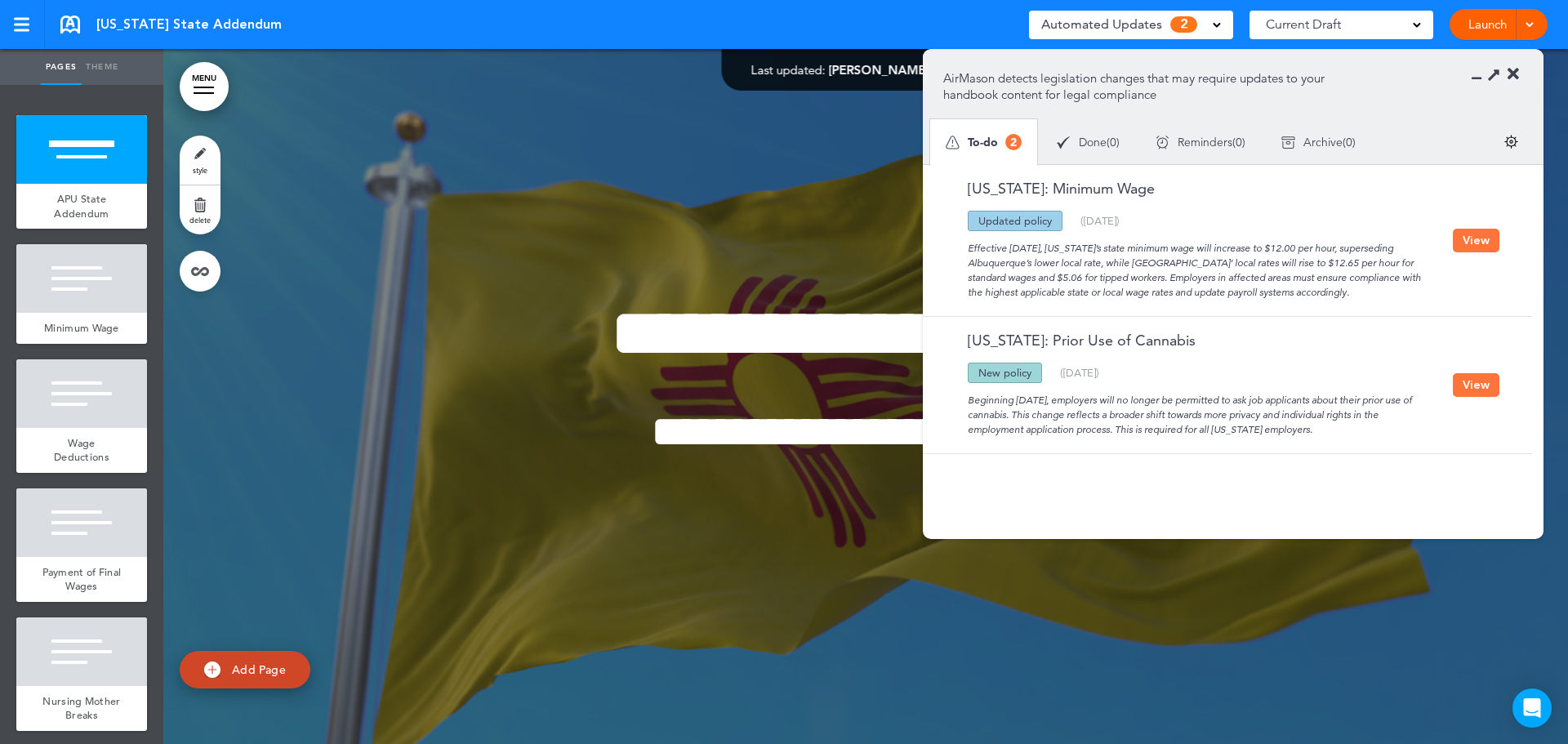
drag, startPoint x: 1477, startPoint y: 245, endPoint x: 1274, endPoint y: 252, distance: 203.1
click at [1475, 245] on button "View" at bounding box center [1476, 240] width 47 height 24
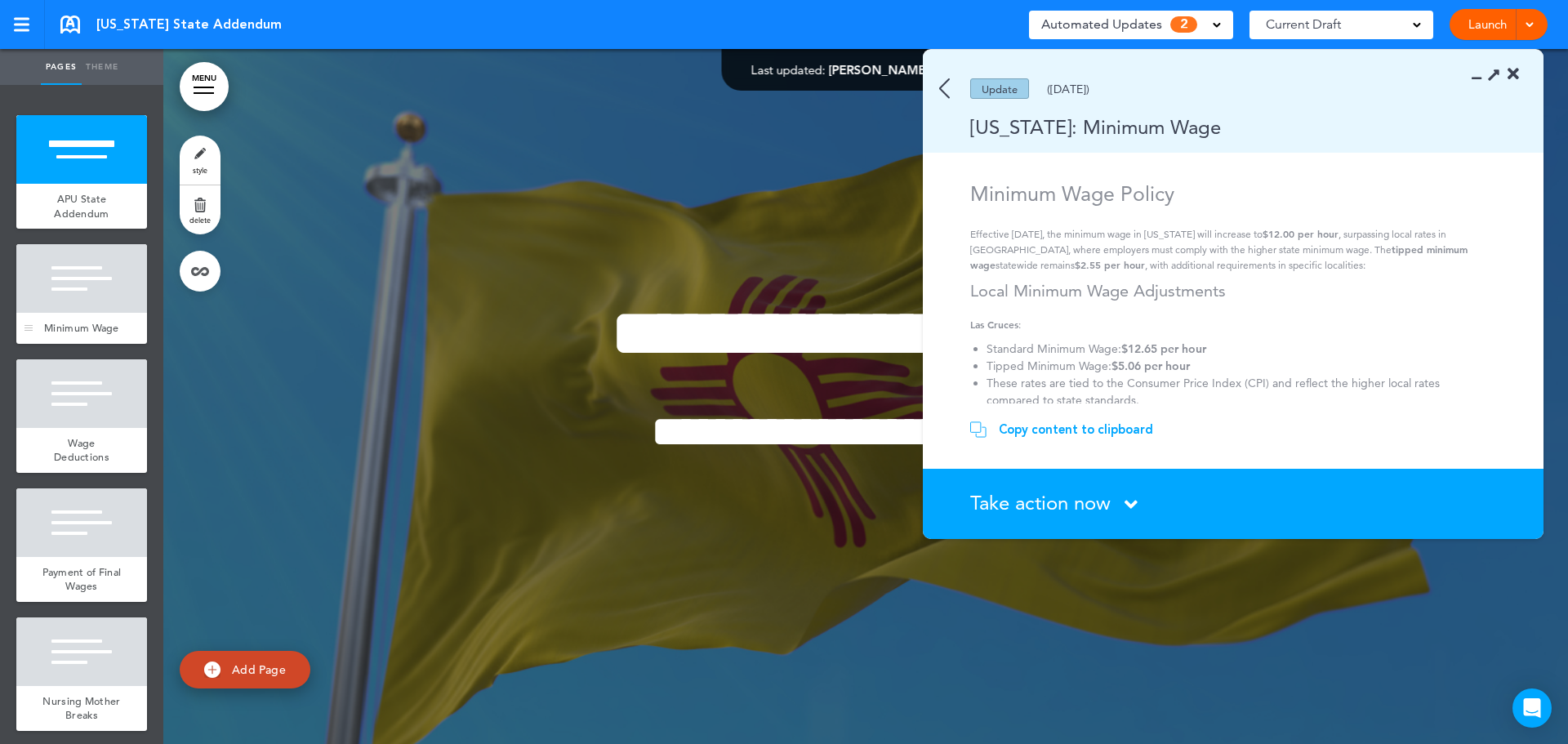
click at [101, 296] on div at bounding box center [81, 279] width 130 height 69
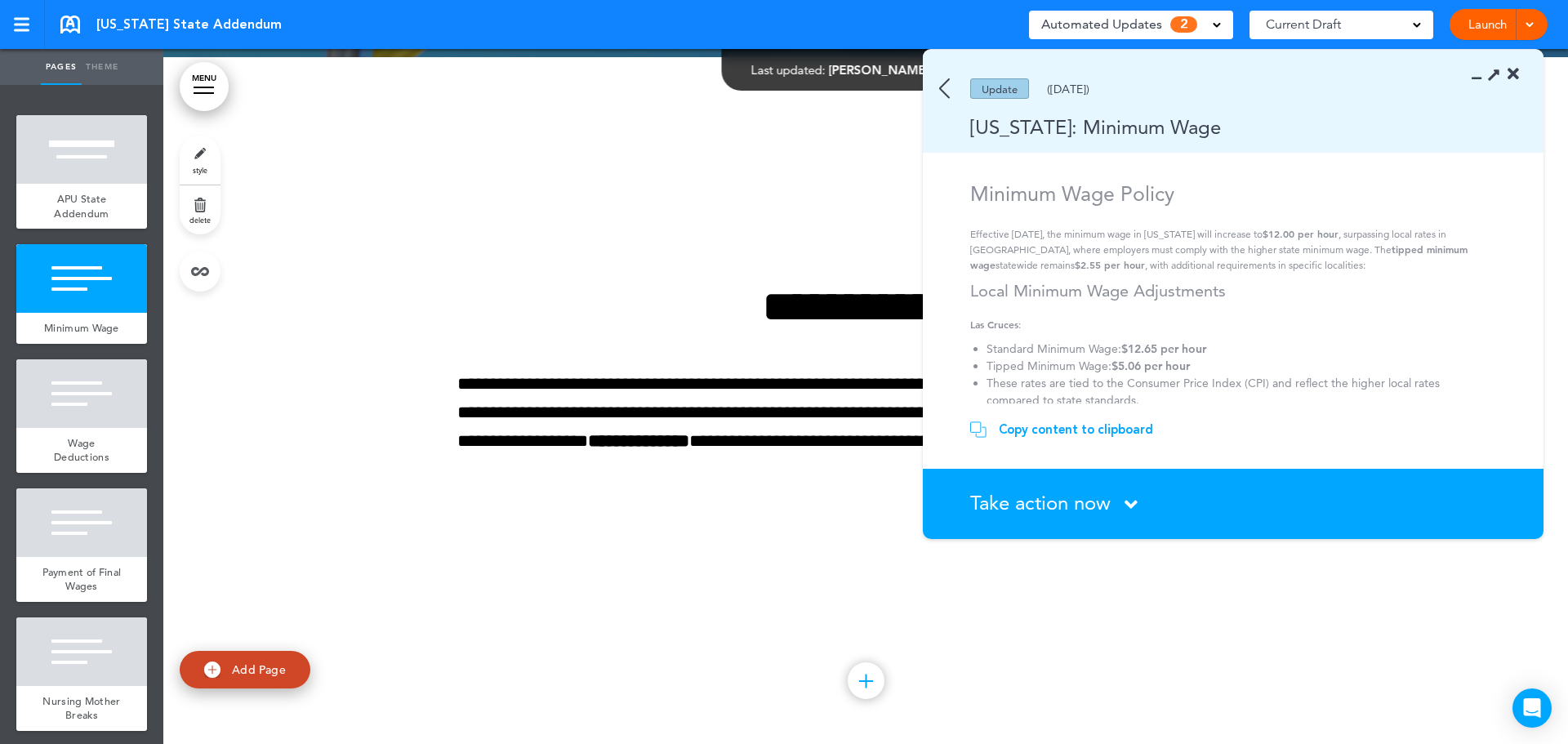
scroll to position [695, 0]
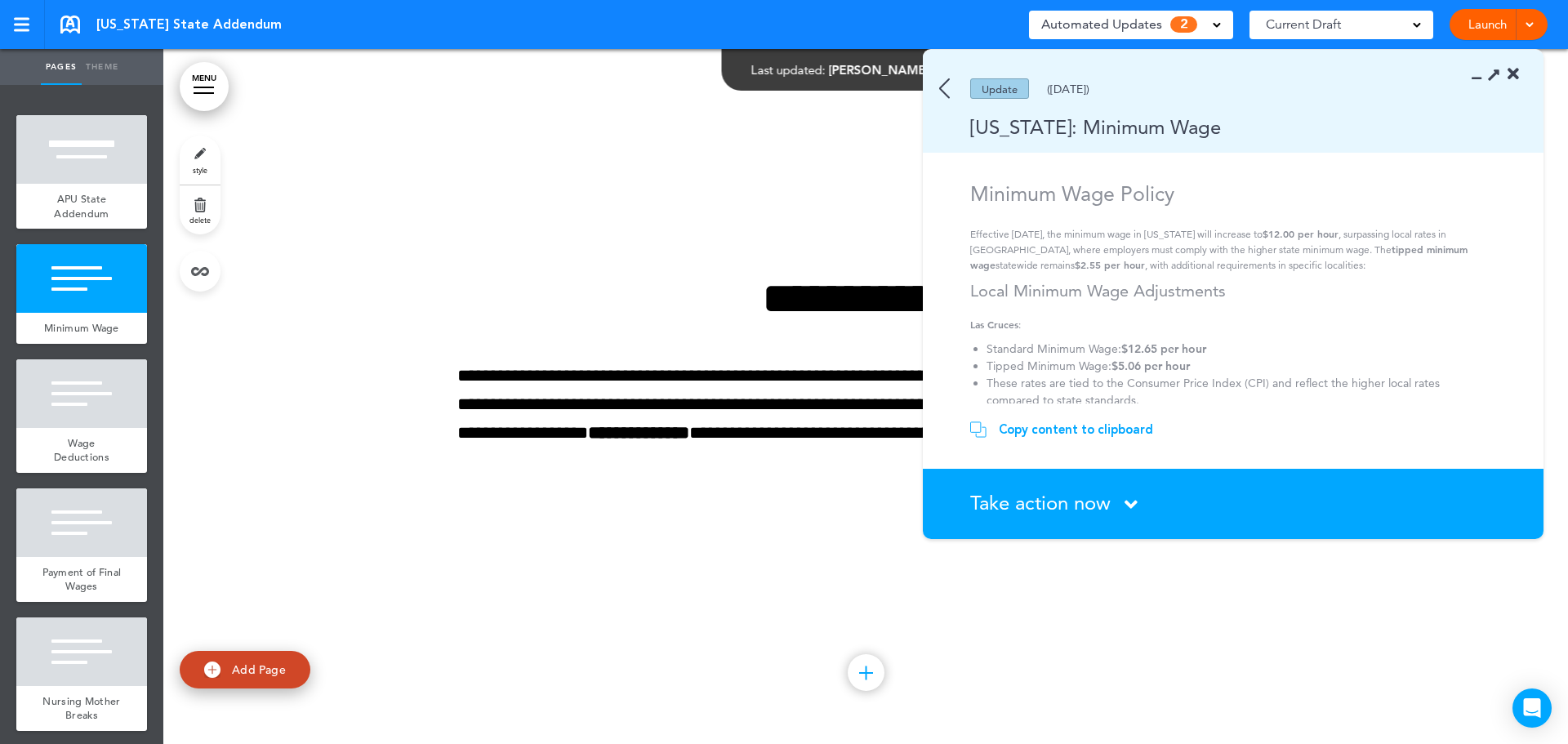
click at [1485, 74] on div at bounding box center [1500, 74] width 38 height 16
drag, startPoint x: 1492, startPoint y: 74, endPoint x: 1478, endPoint y: 125, distance: 52.9
click at [1489, 74] on icon at bounding box center [1494, 74] width 17 height 17
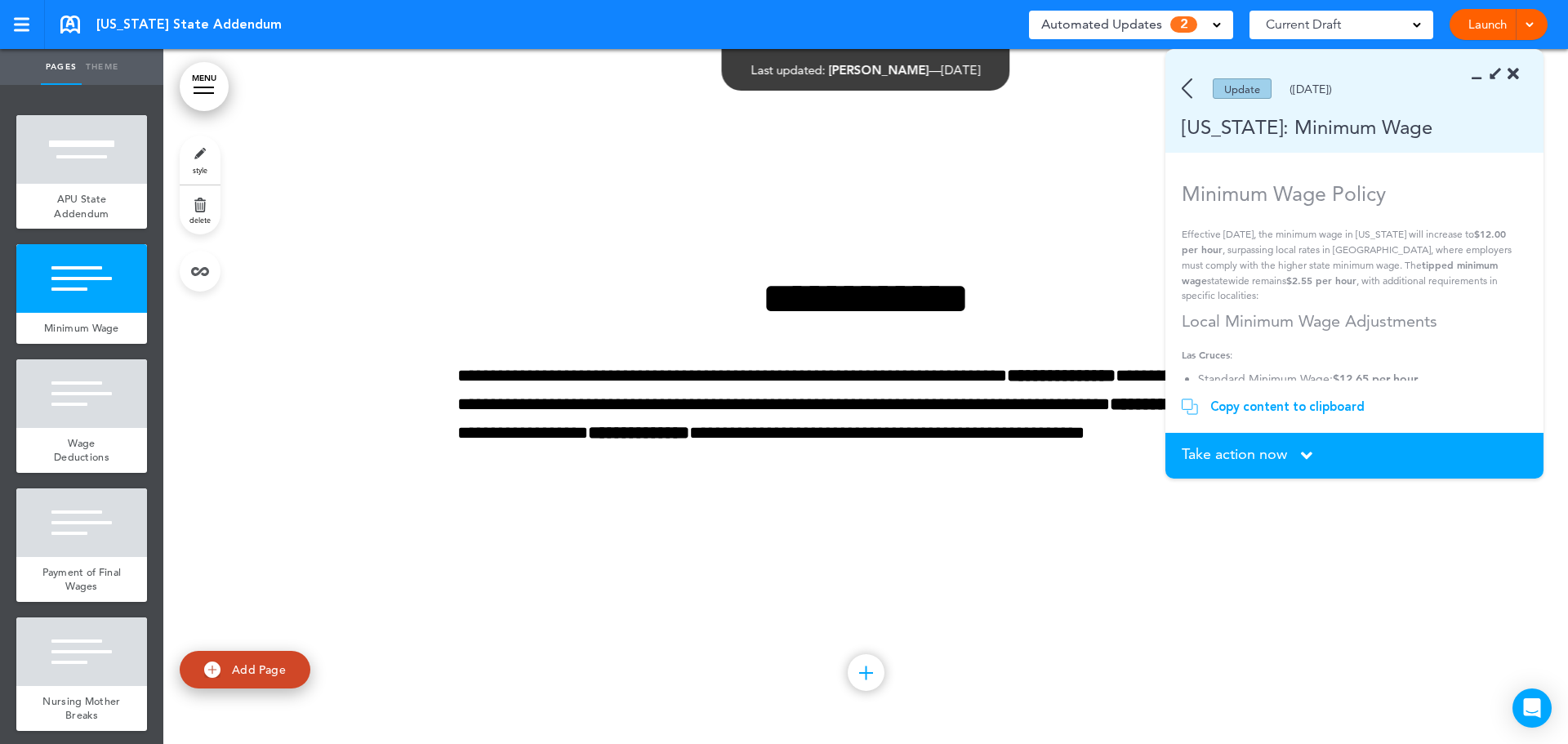
click at [1516, 73] on icon at bounding box center [1513, 74] width 11 height 16
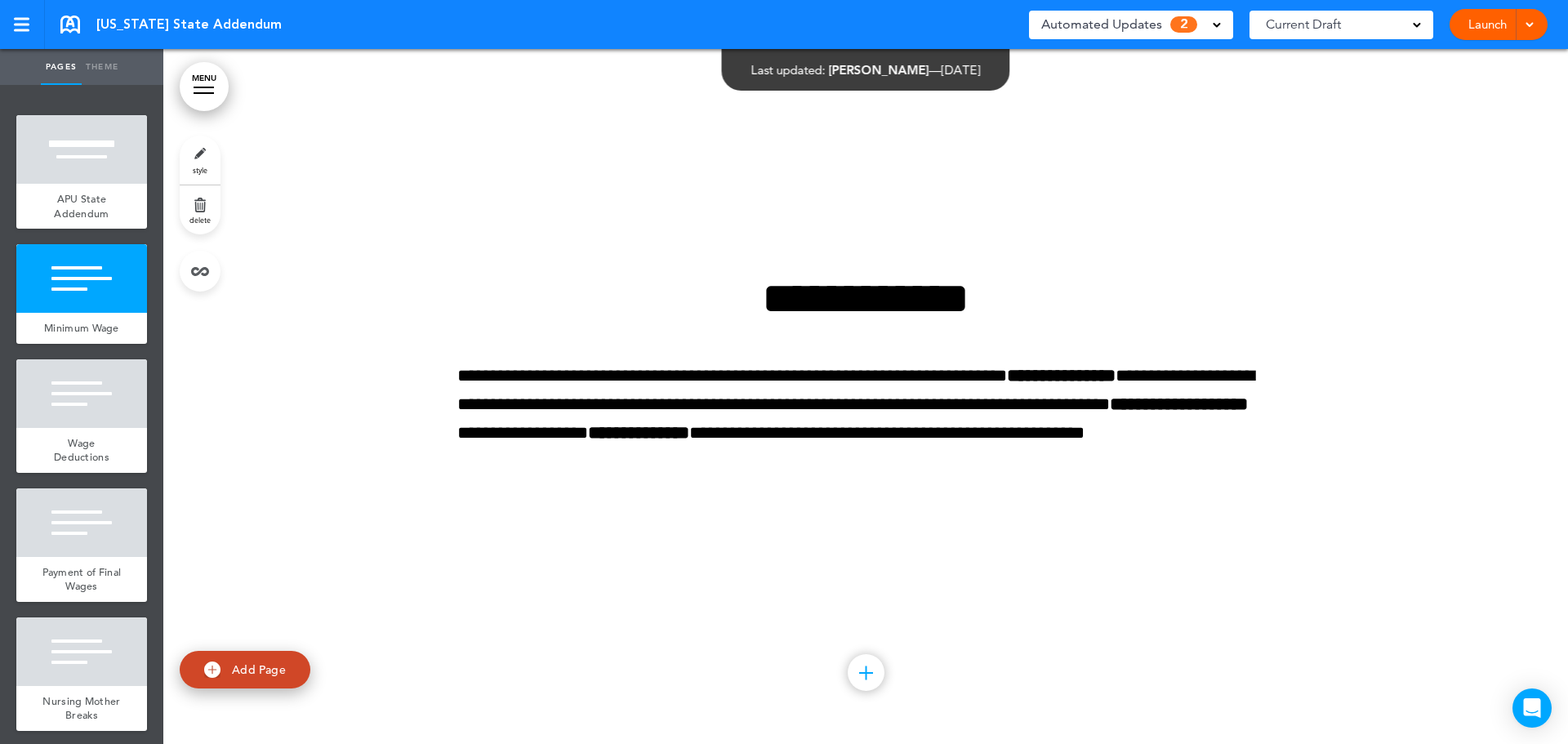
click at [1193, 14] on div "Automated Updates 2" at bounding box center [1131, 25] width 180 height 23
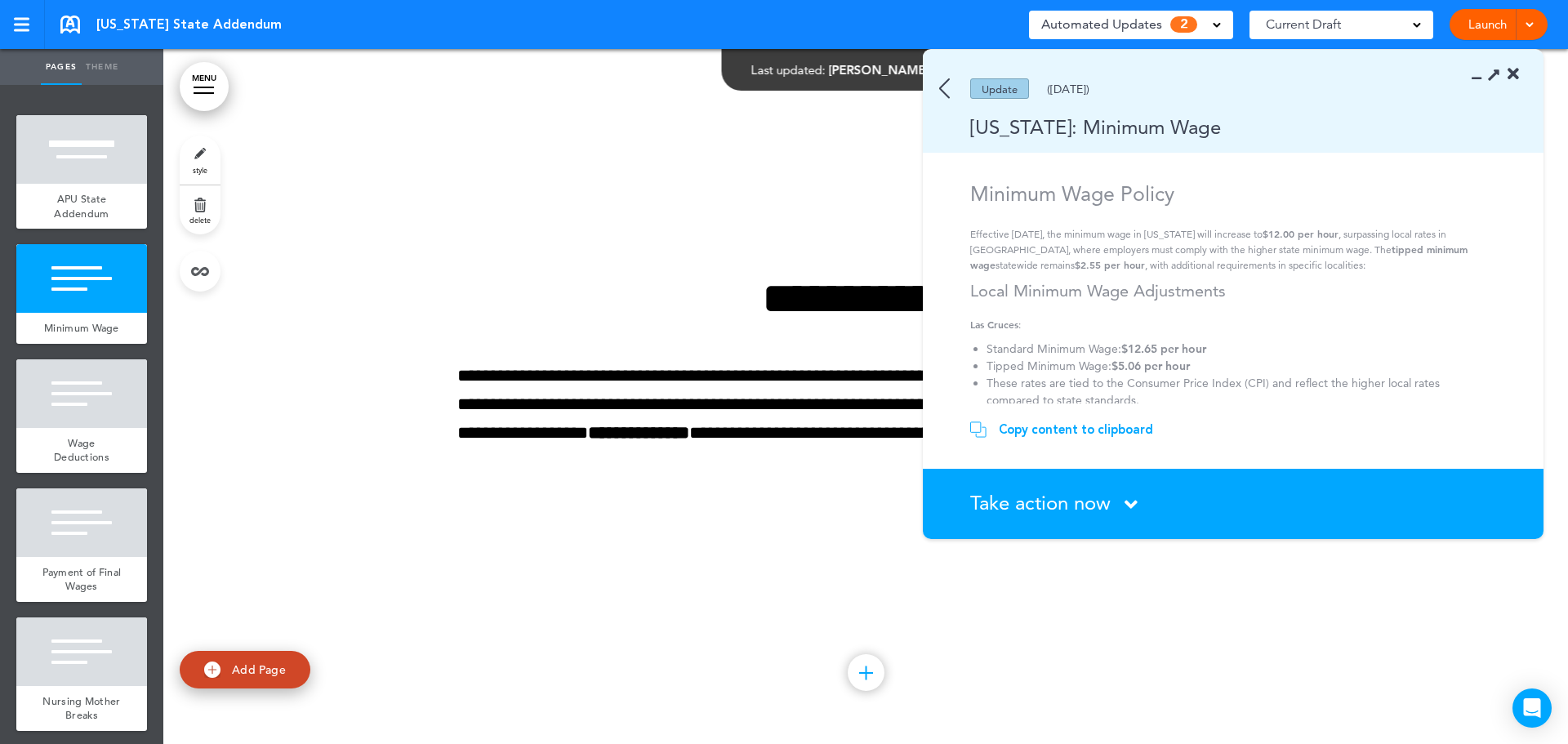
click at [945, 84] on img at bounding box center [944, 88] width 10 height 20
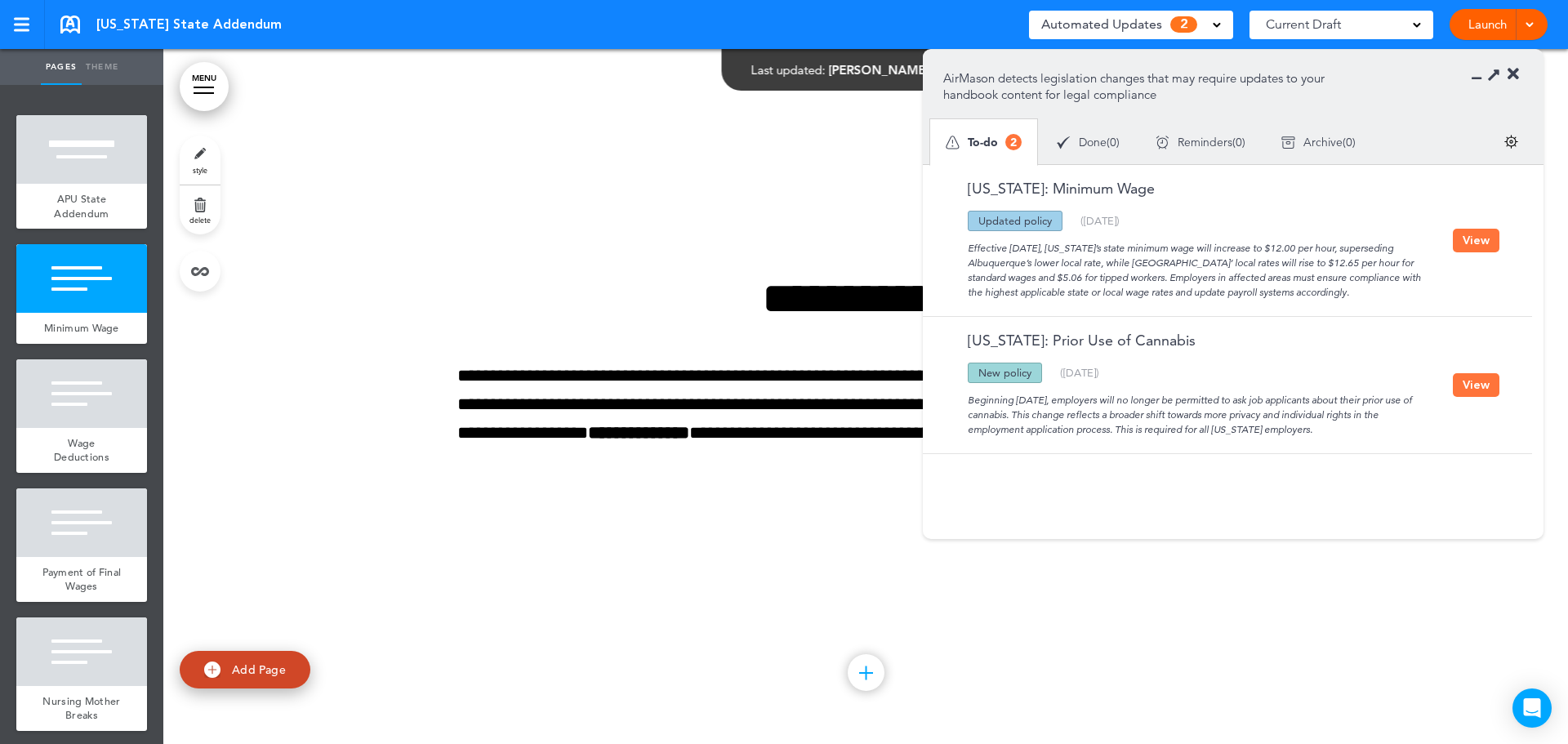
click at [1477, 241] on button "View" at bounding box center [1476, 240] width 47 height 24
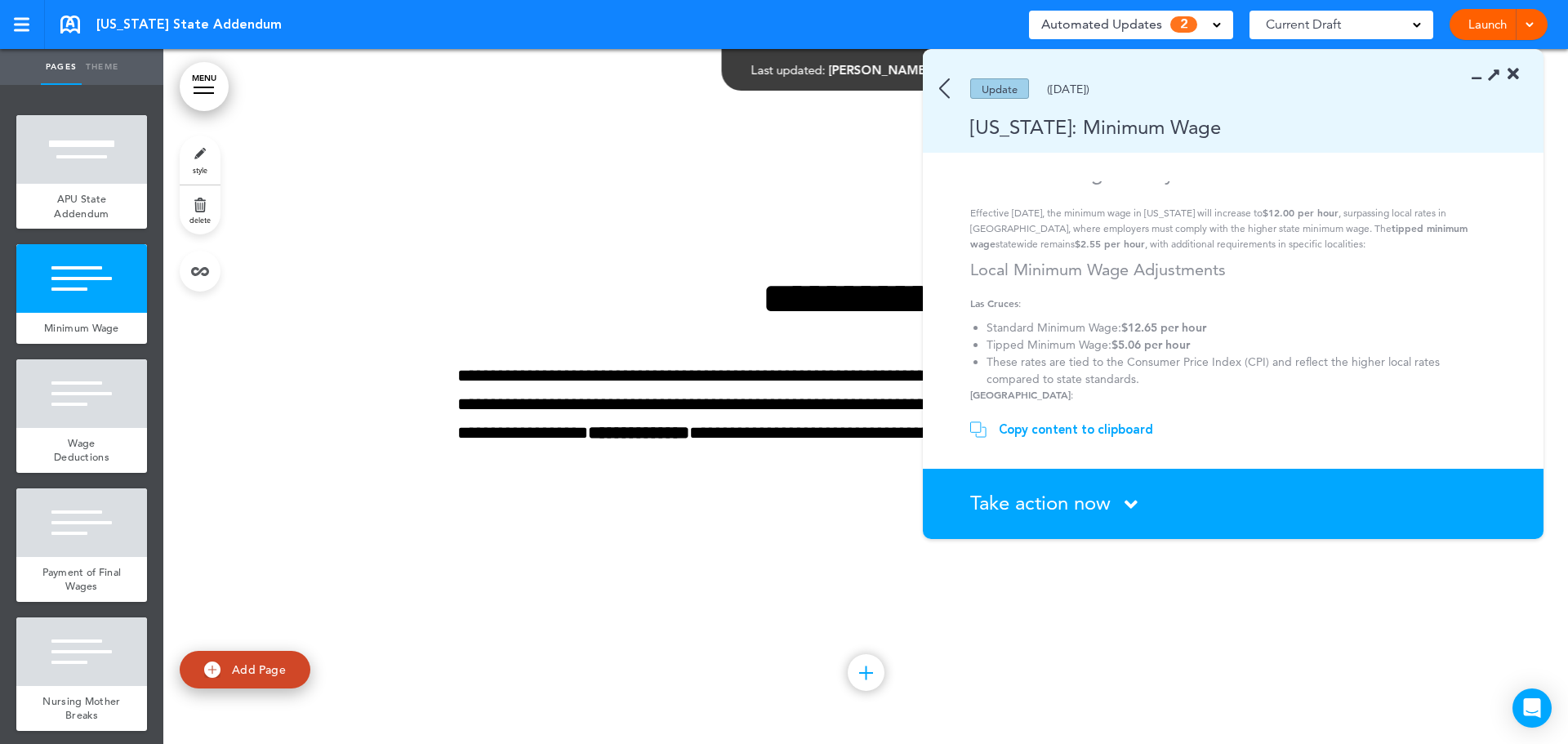
scroll to position [0, 0]
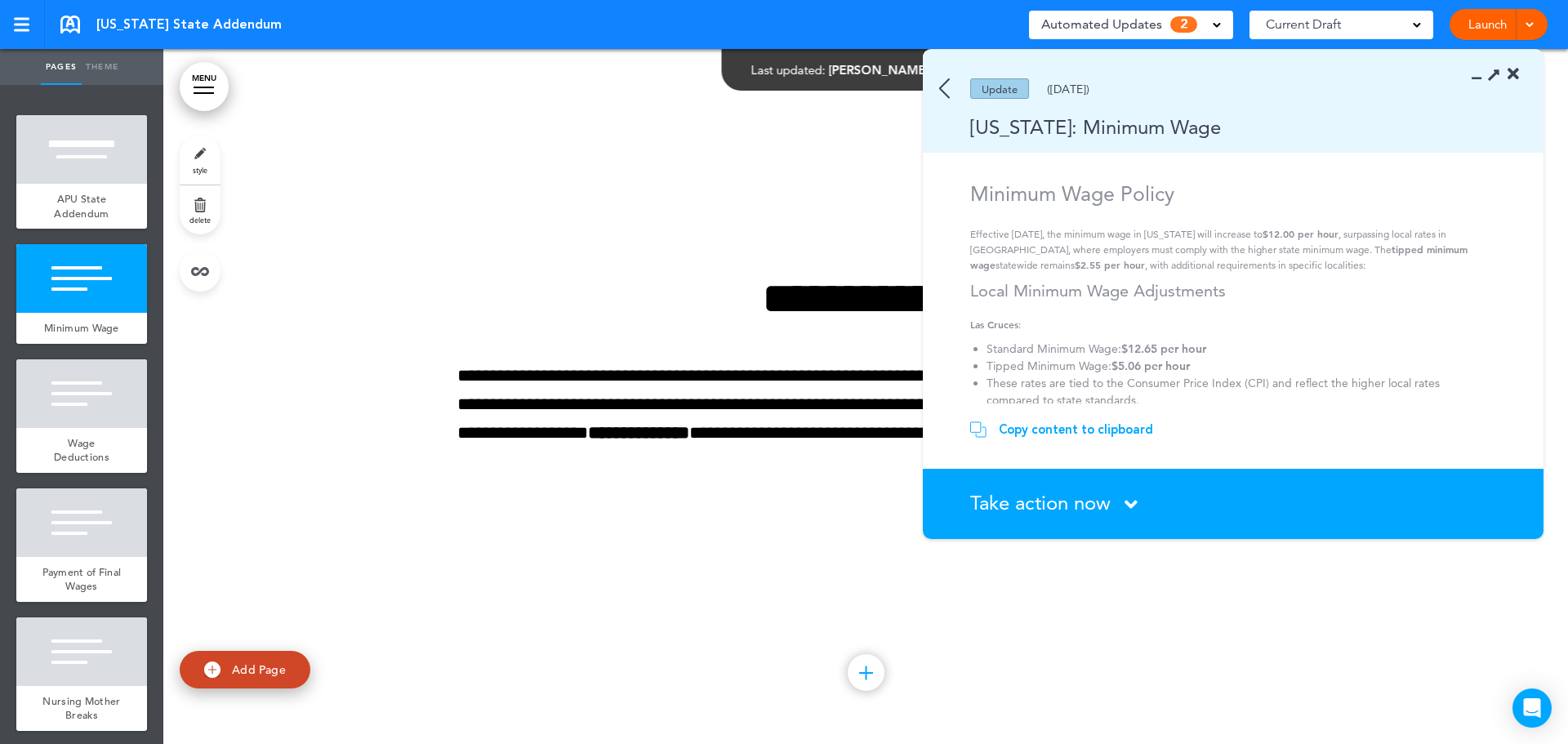
click at [940, 88] on img at bounding box center [944, 88] width 10 height 20
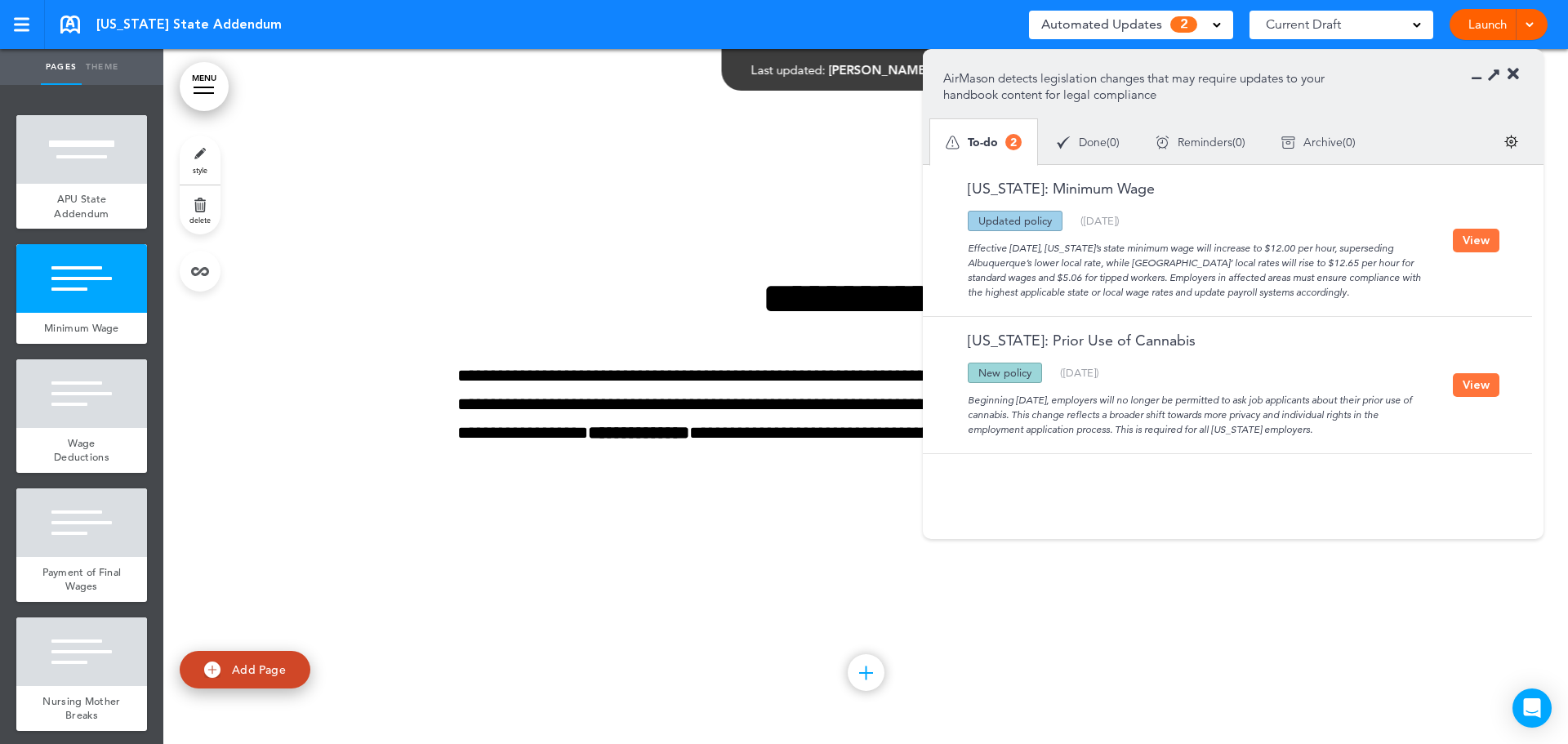
click at [1477, 236] on button "View" at bounding box center [1476, 240] width 47 height 24
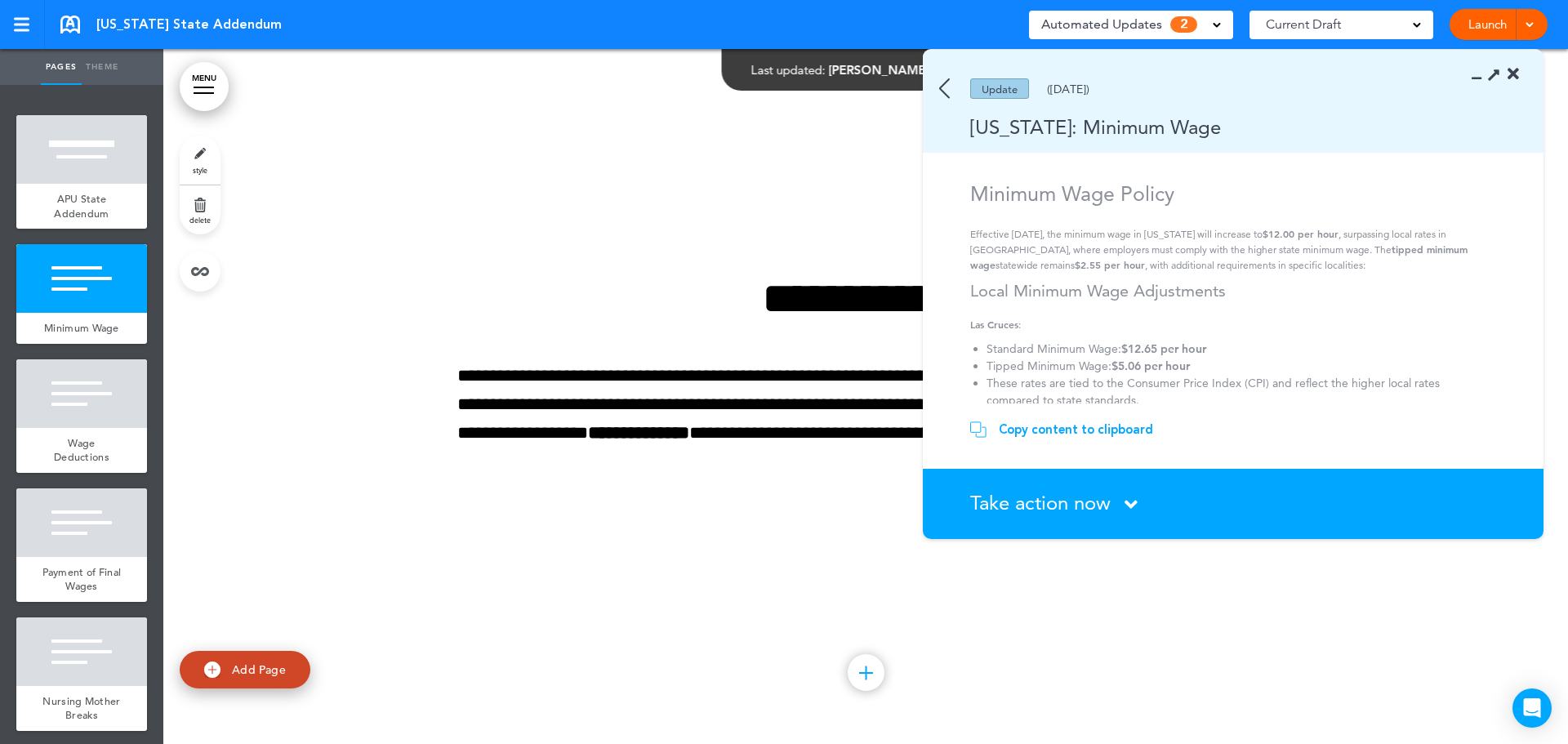
drag, startPoint x: 1259, startPoint y: 390, endPoint x: 957, endPoint y: 189, distance: 362.8
click at [957, 189] on section "Minimum Wage Policy Effective January 1, 2025, the minimum wage in New Mexico w…" at bounding box center [1227, 293] width 610 height 223
copy div "Minimum Wage Policy Effective January 1, 2025, the minimum wage in New Mexico w…"
drag, startPoint x: 1274, startPoint y: 202, endPoint x: 1234, endPoint y: 203, distance: 40.0
click at [1274, 202] on h1 "Minimum Wage Policy" at bounding box center [1235, 194] width 531 height 25
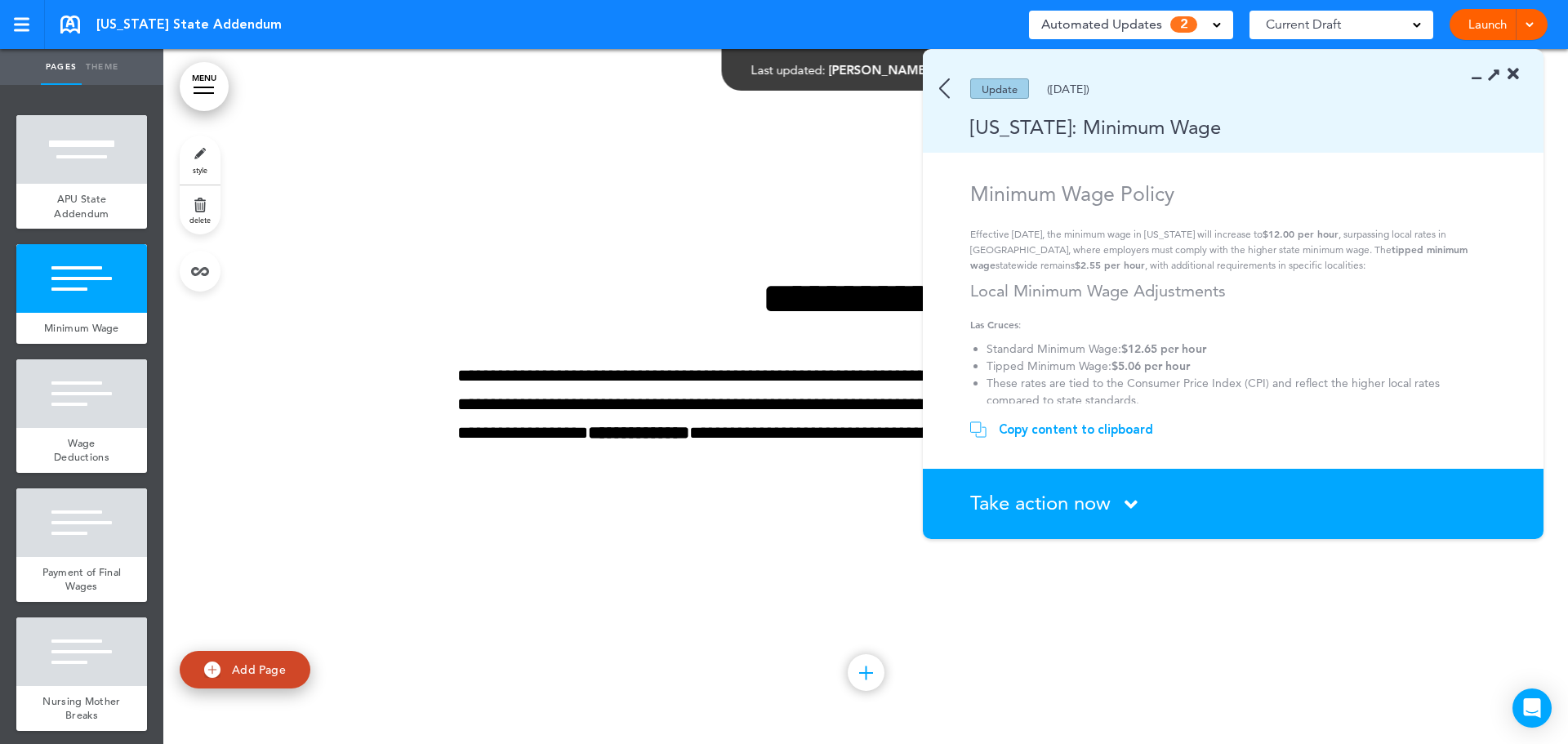
click at [1509, 69] on icon at bounding box center [1513, 74] width 11 height 16
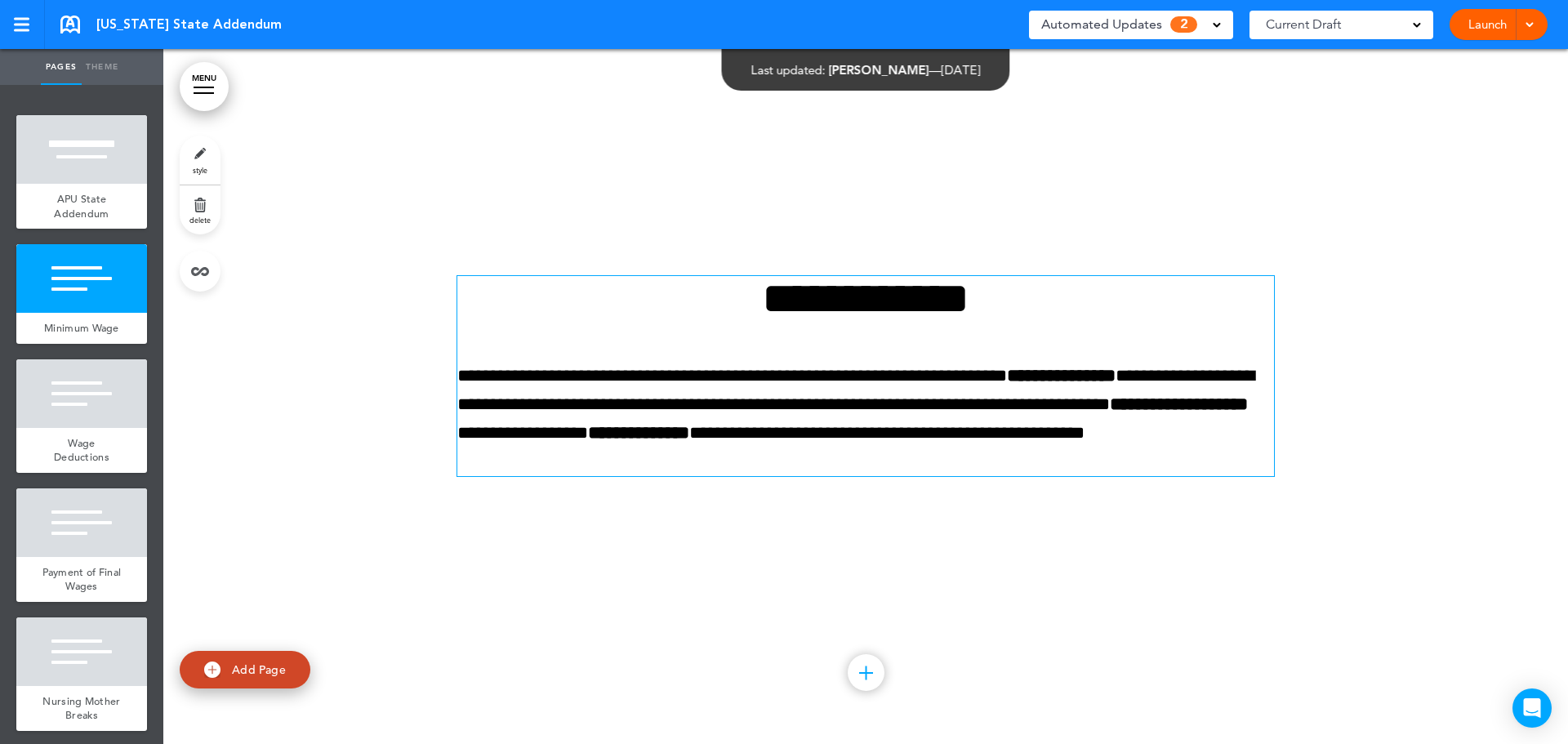
click at [615, 462] on p "**********" at bounding box center [865, 419] width 817 height 115
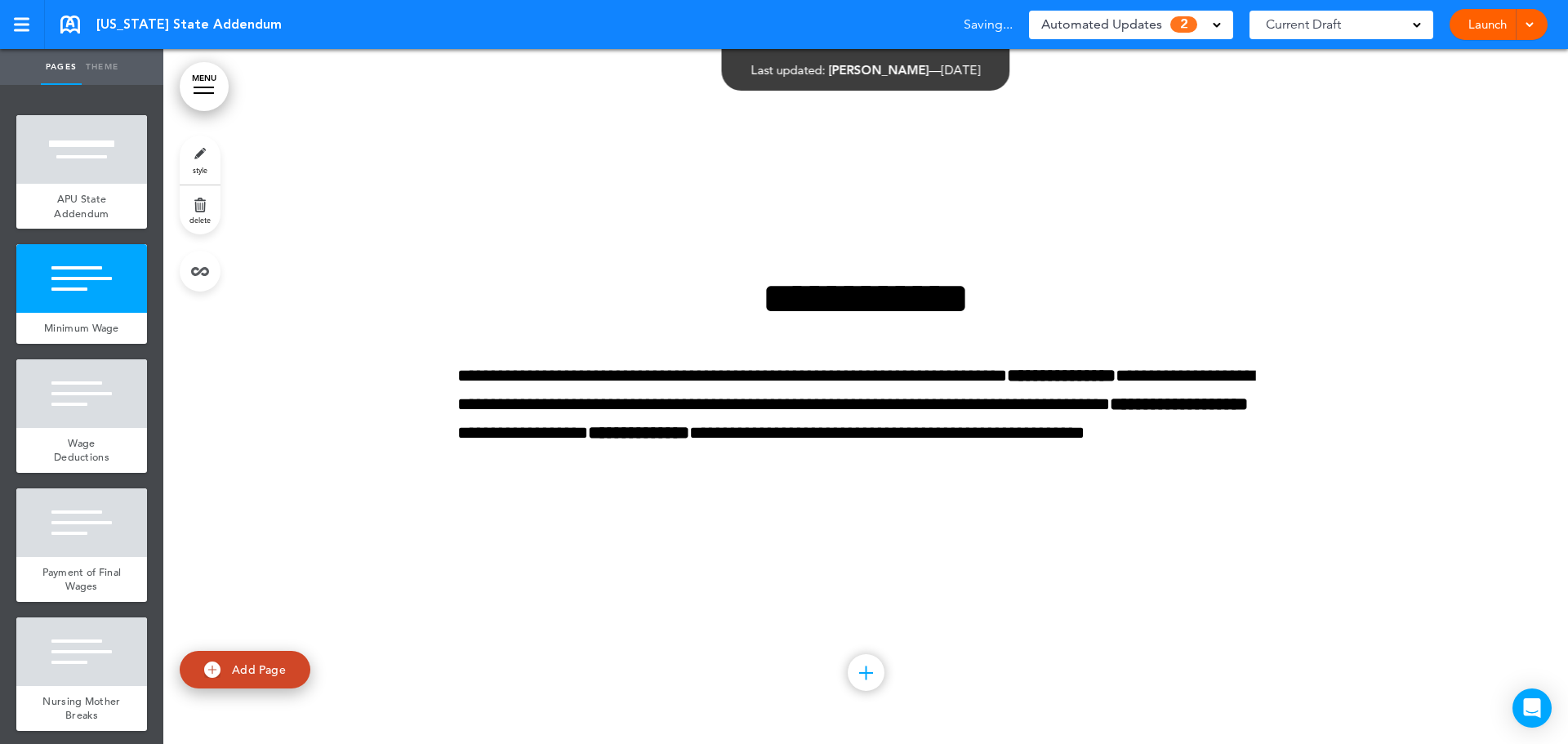
click at [1171, 26] on span "2" at bounding box center [1184, 24] width 27 height 16
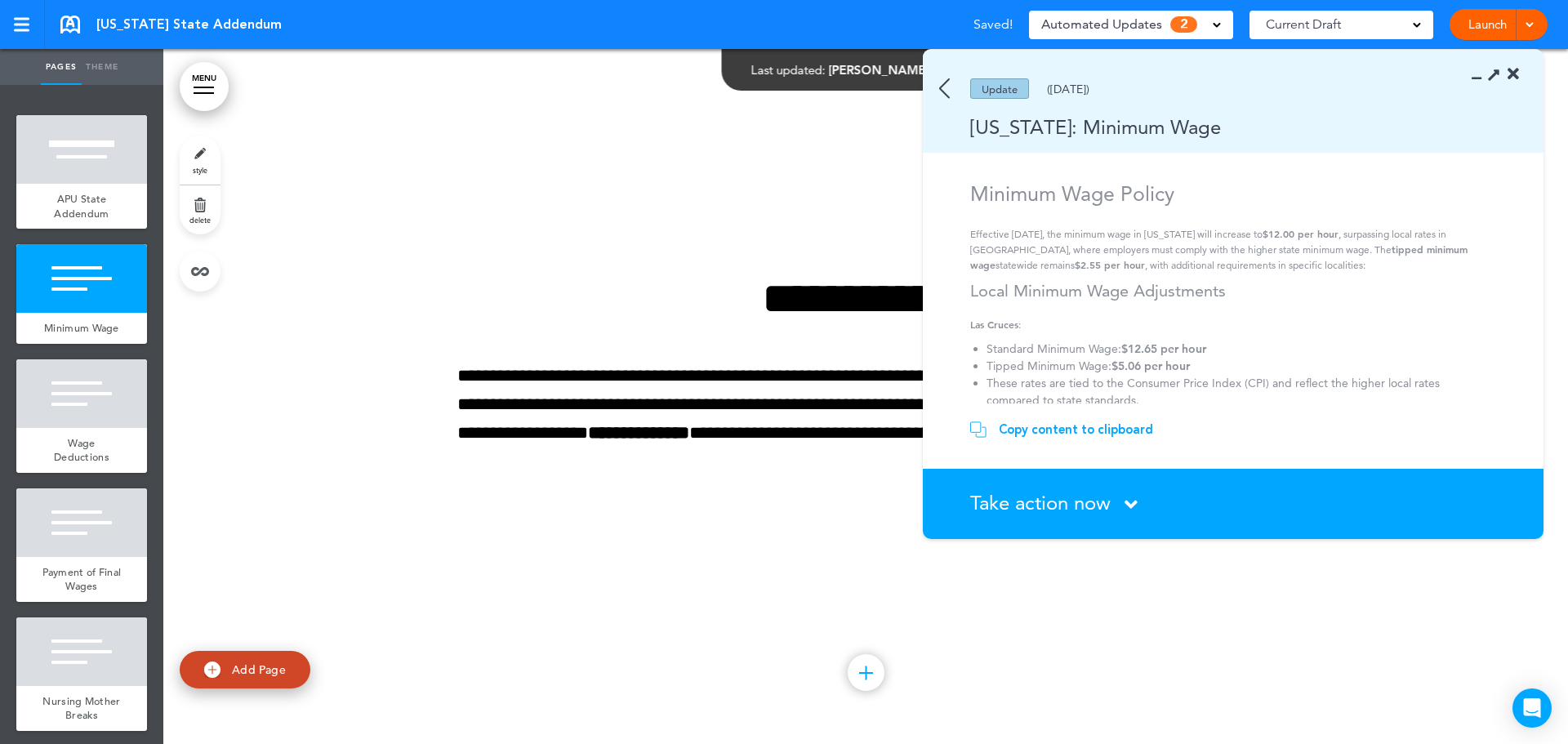
click at [1072, 485] on section "Take action now Click here to change the status What would you like to do? I ha…" at bounding box center [1232, 504] width 621 height 70
click at [1080, 502] on span "Take action now" at bounding box center [1040, 502] width 141 height 24
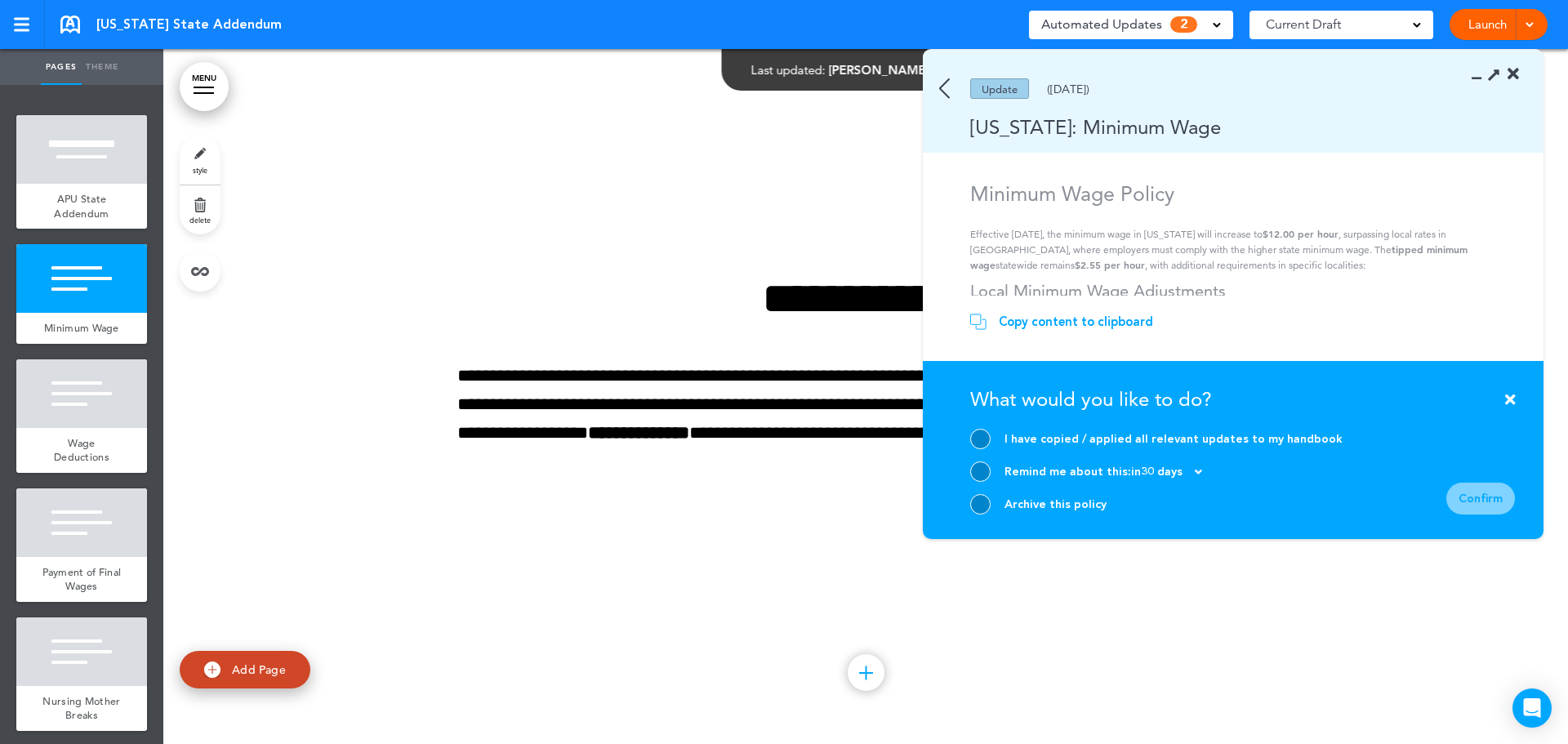
click at [982, 501] on div at bounding box center [979, 504] width 20 height 20
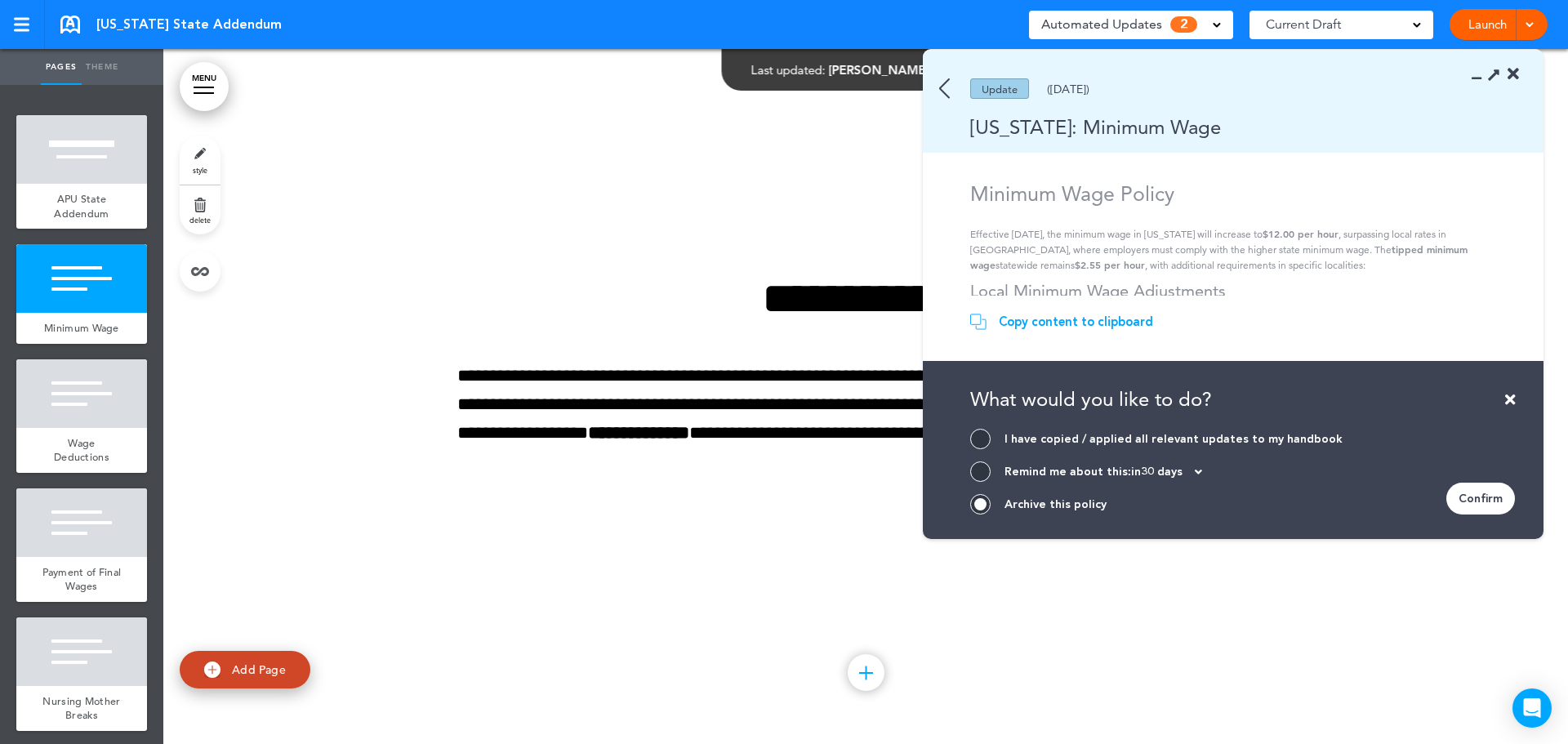
click at [1462, 501] on div "Confirm" at bounding box center [1481, 499] width 68 height 31
